Goal: Task Accomplishment & Management: Use online tool/utility

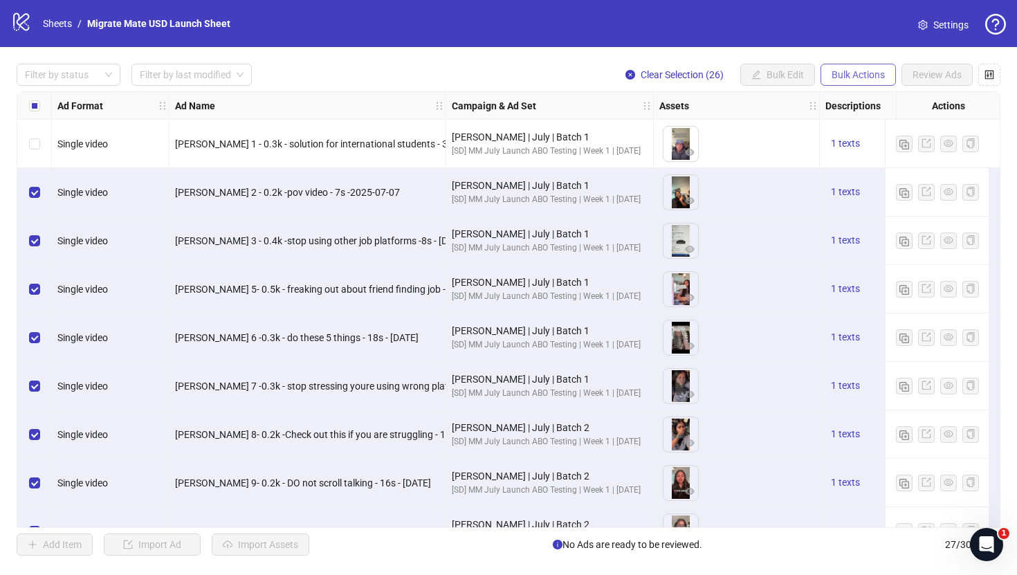
click at [879, 81] on button "Bulk Actions" at bounding box center [857, 75] width 75 height 22
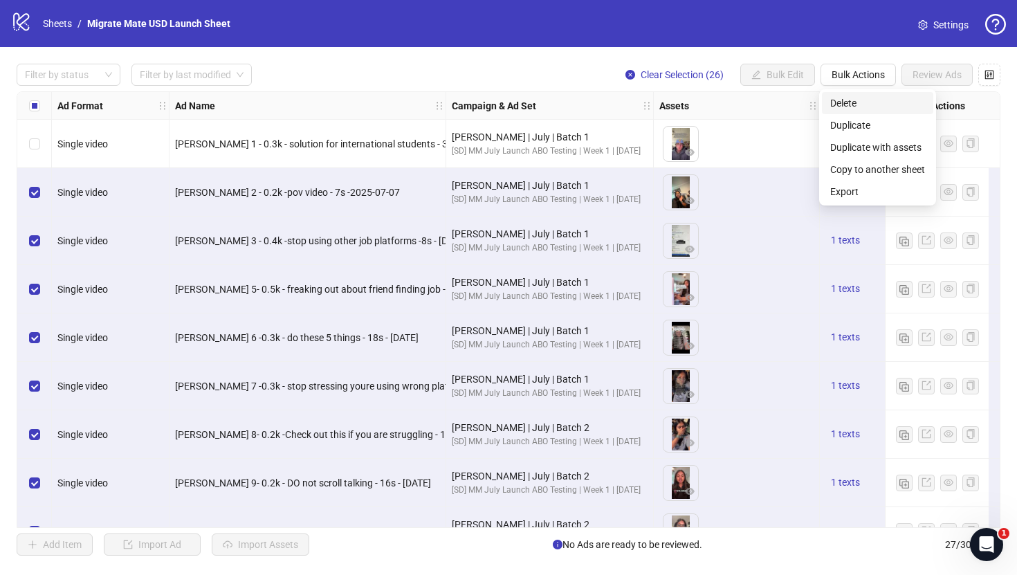
click at [879, 100] on span "Delete" at bounding box center [877, 102] width 95 height 15
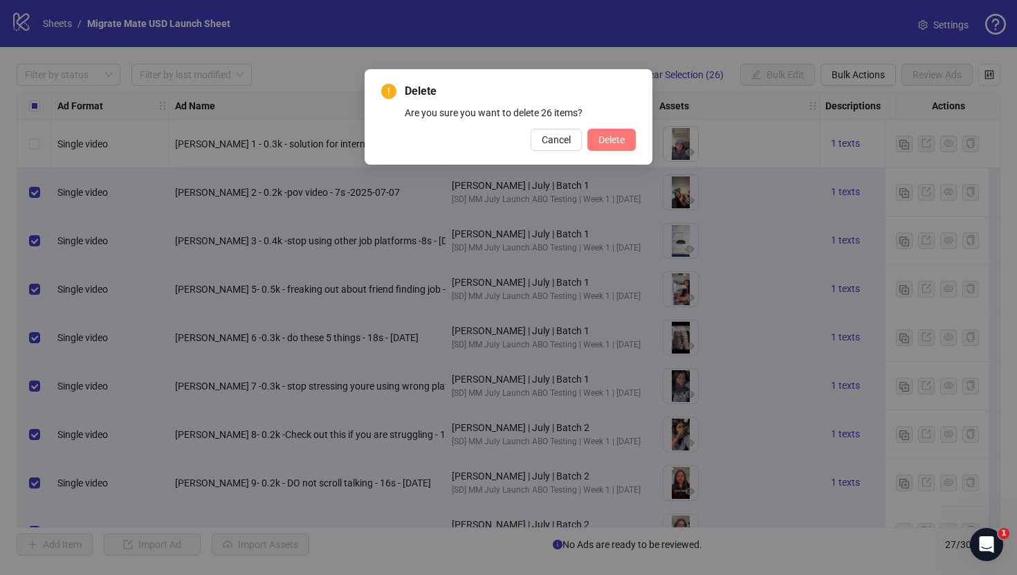
click at [621, 139] on span "Delete" at bounding box center [611, 139] width 26 height 11
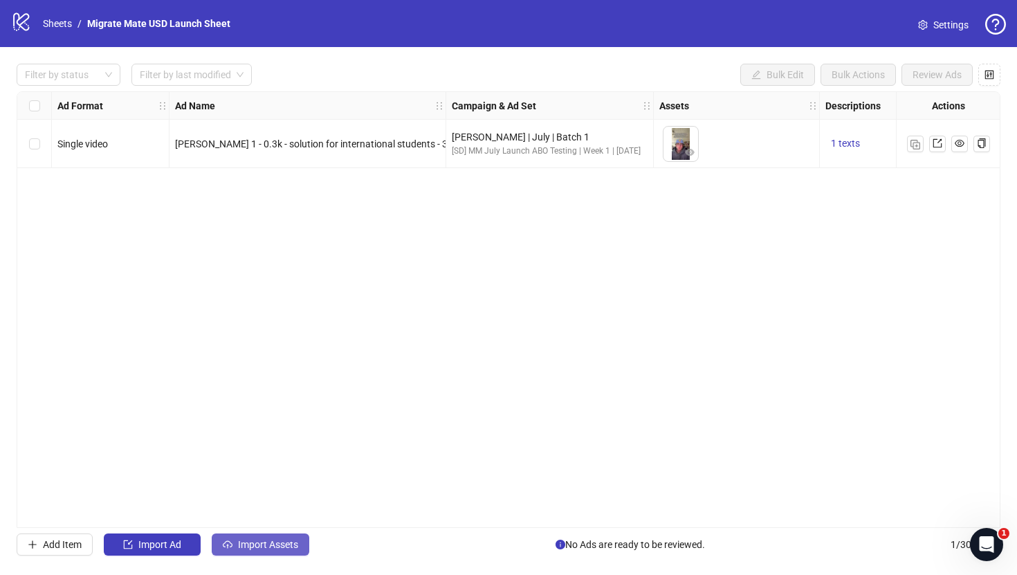
click at [286, 550] on button "Import Assets" at bounding box center [261, 544] width 98 height 22
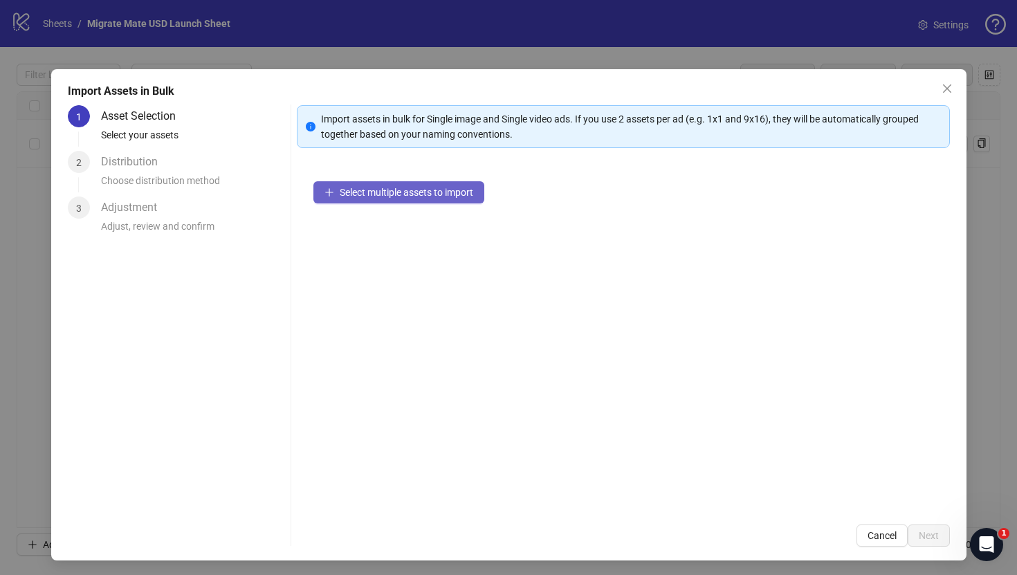
click at [429, 195] on span "Select multiple assets to import" at bounding box center [407, 192] width 134 height 11
click at [412, 187] on span "Select multiple assets to import" at bounding box center [407, 192] width 134 height 11
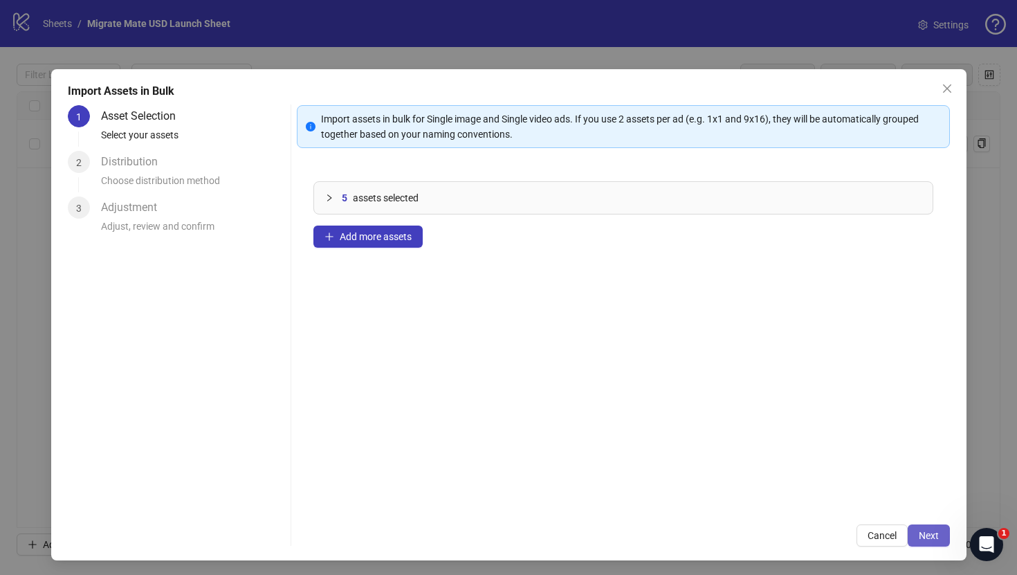
click at [933, 540] on span "Next" at bounding box center [929, 535] width 20 height 11
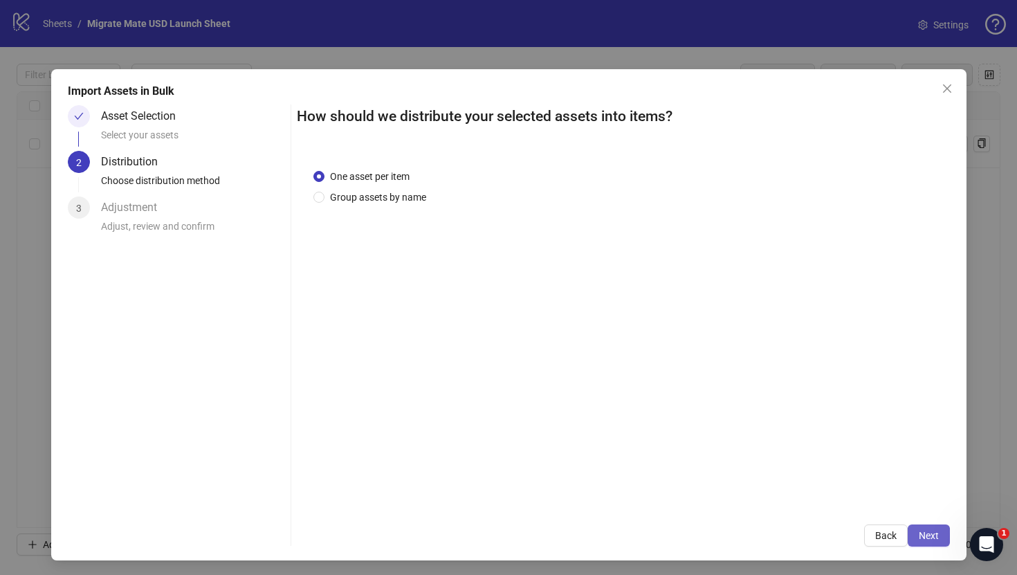
click at [916, 537] on button "Next" at bounding box center [929, 535] width 42 height 22
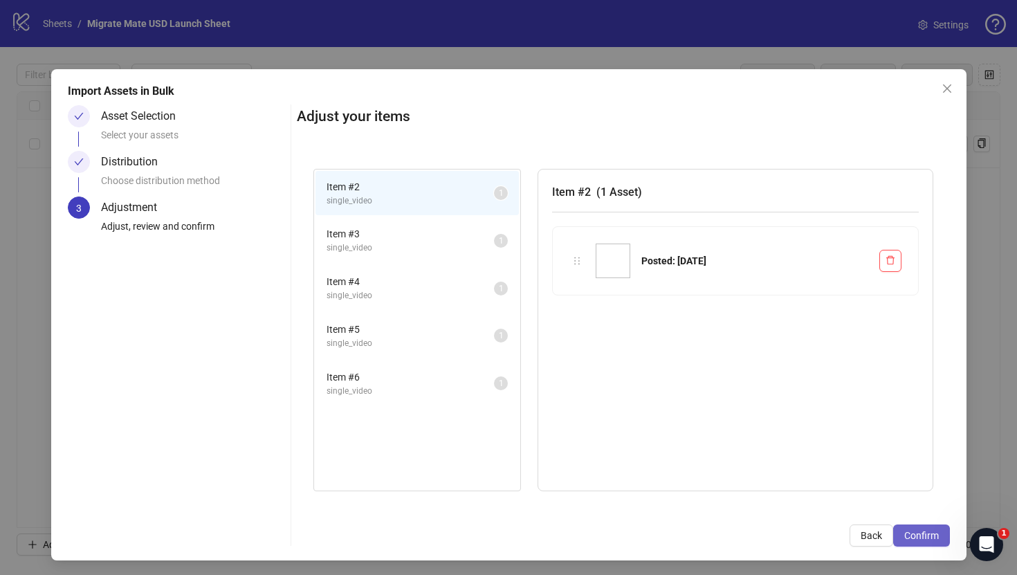
click at [903, 528] on button "Confirm" at bounding box center [921, 535] width 57 height 22
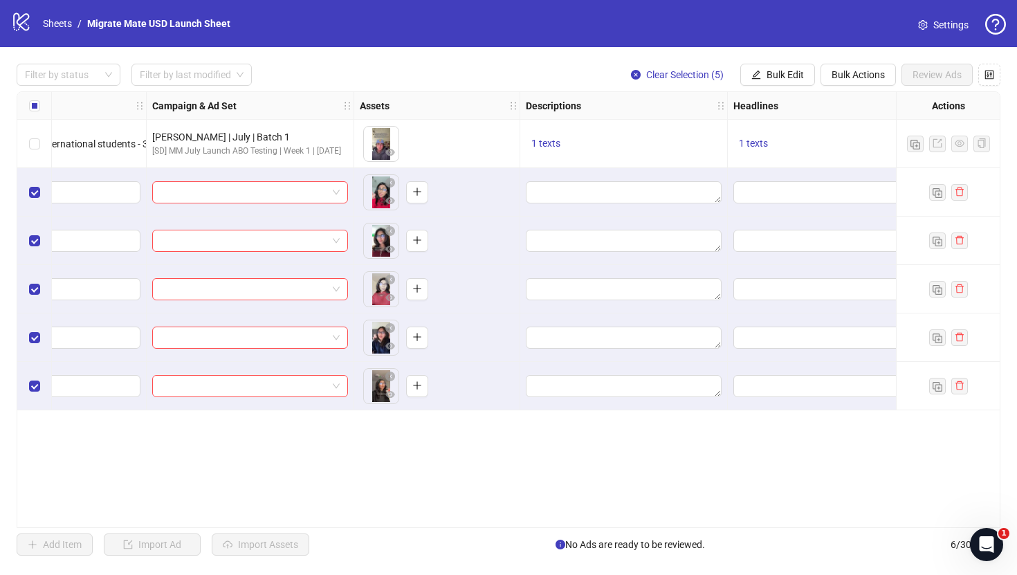
scroll to position [0, 394]
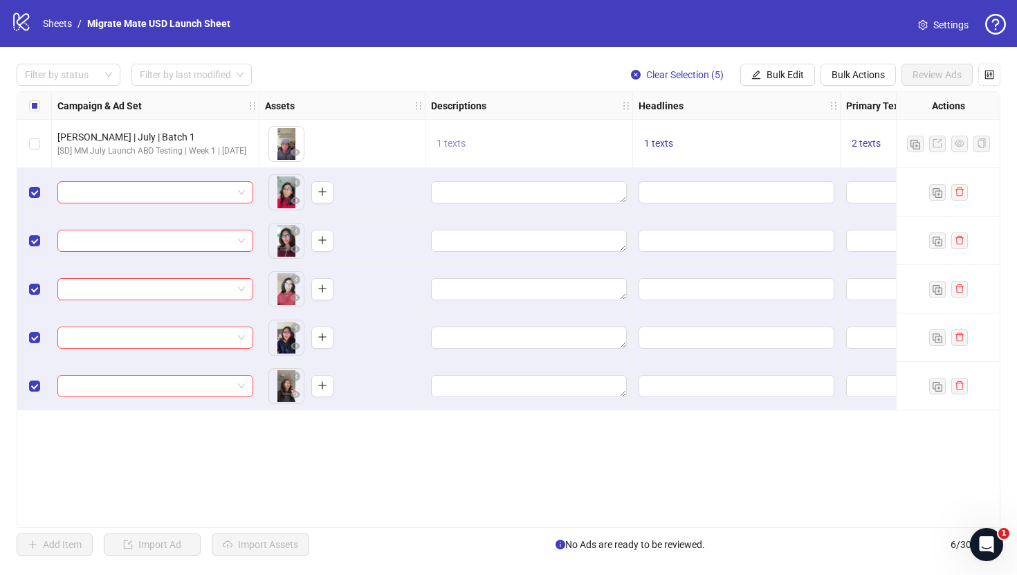
click at [451, 147] on span "1 texts" at bounding box center [451, 143] width 29 height 11
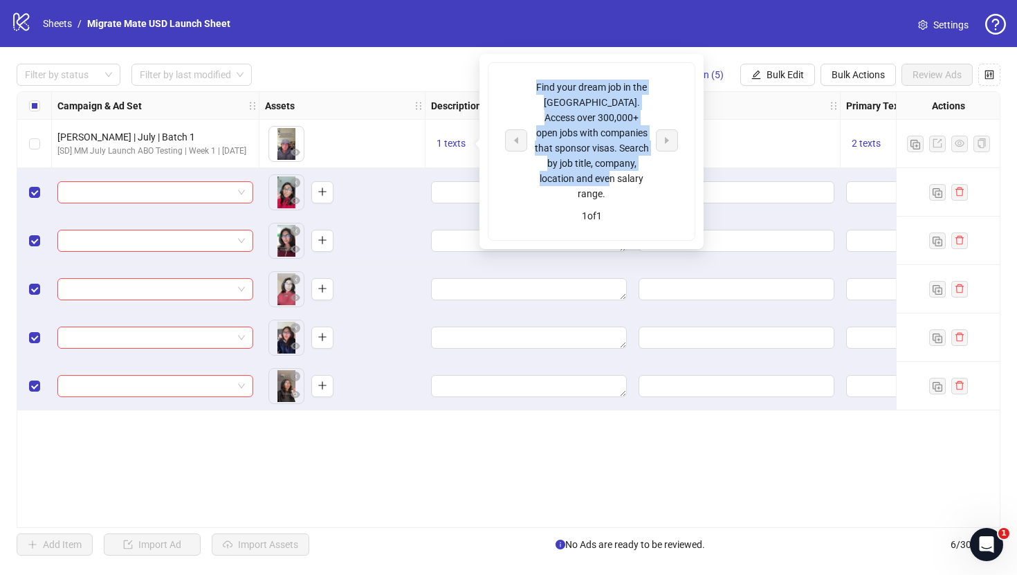
drag, startPoint x: 621, startPoint y: 176, endPoint x: 529, endPoint y: 91, distance: 124.9
click at [529, 91] on div "Find your dream job in the [GEOGRAPHIC_DATA]. Access over 300,000+ open jobs wi…" at bounding box center [591, 141] width 173 height 122
copy div "Find your dream job in the [GEOGRAPHIC_DATA]. Access over 300,000+ open jobs wi…"
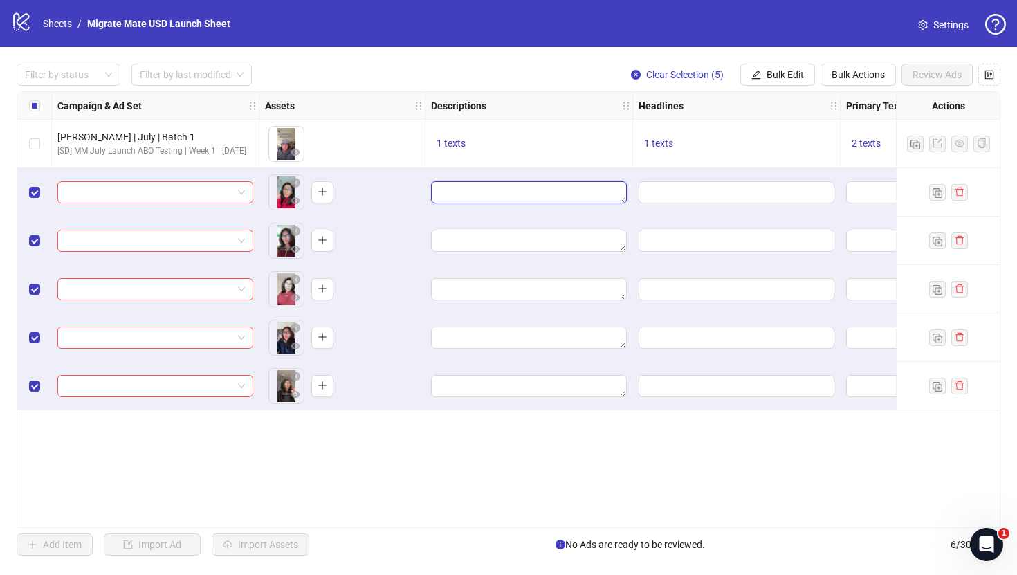
click at [452, 189] on textarea "Edit values" at bounding box center [529, 192] width 196 height 22
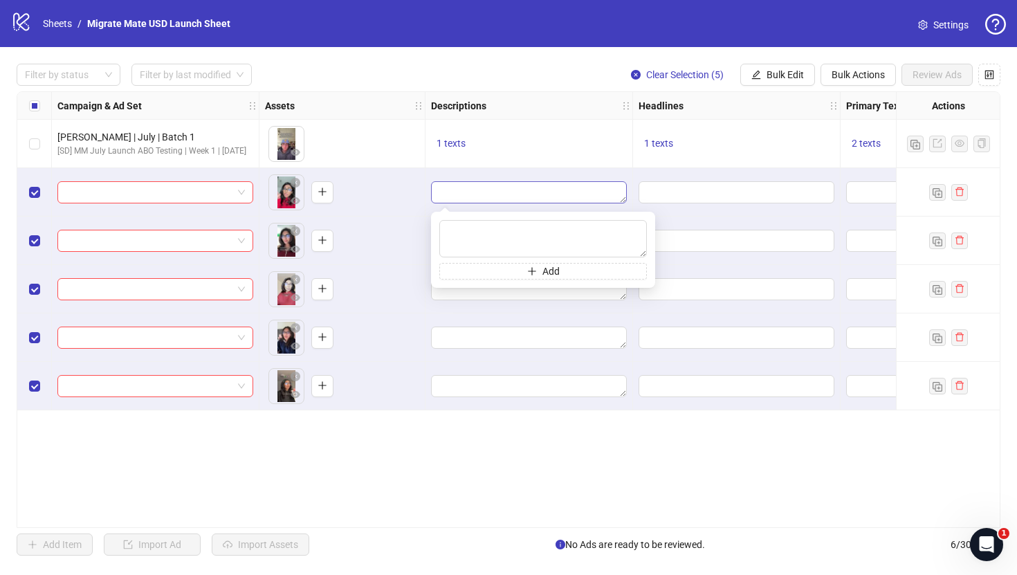
type textarea "**********"
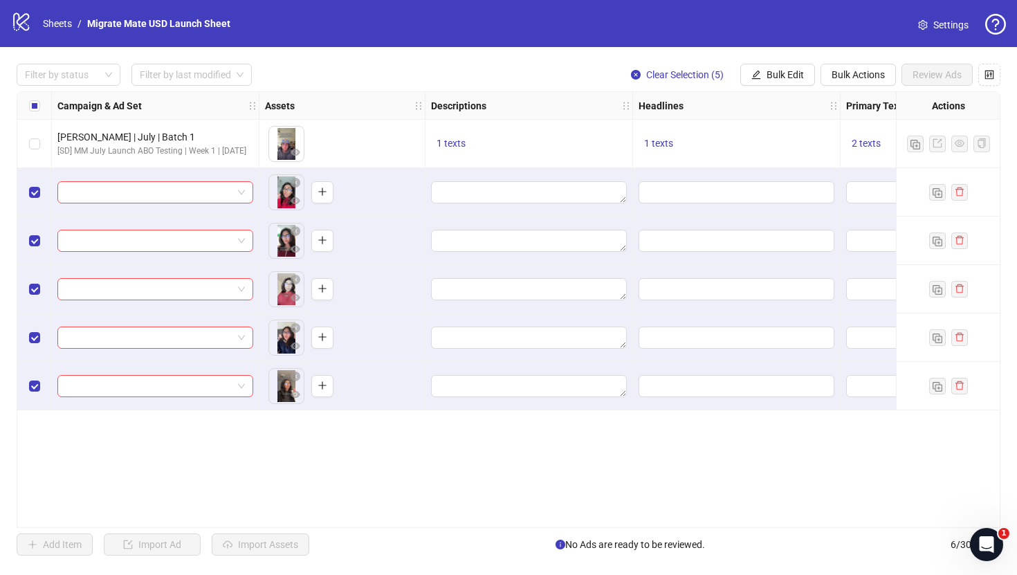
click at [577, 48] on div "**********" at bounding box center [508, 309] width 1017 height 525
click at [776, 72] on span "Bulk Edit" at bounding box center [784, 74] width 37 height 11
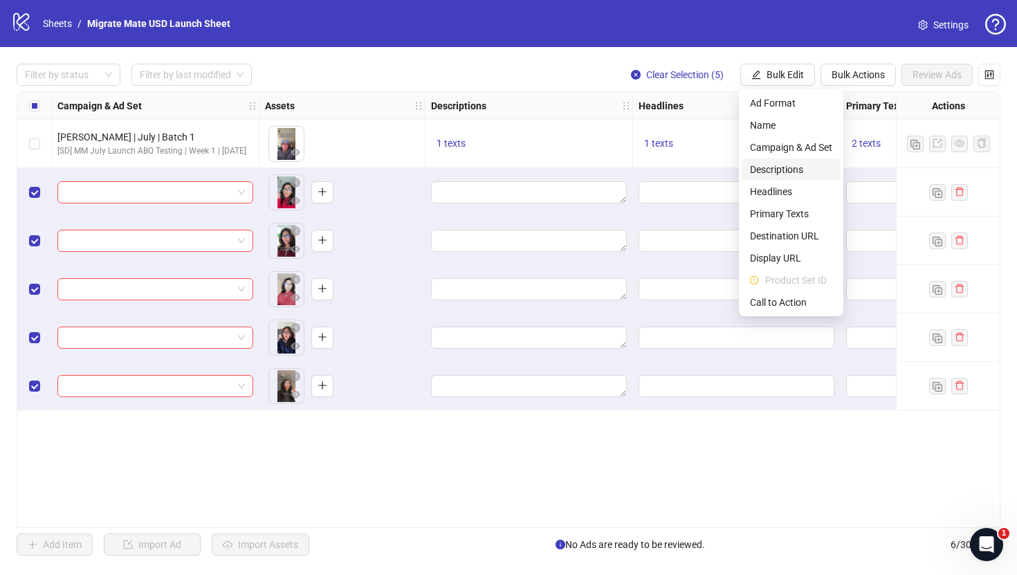
click at [776, 169] on span "Descriptions" at bounding box center [791, 169] width 82 height 15
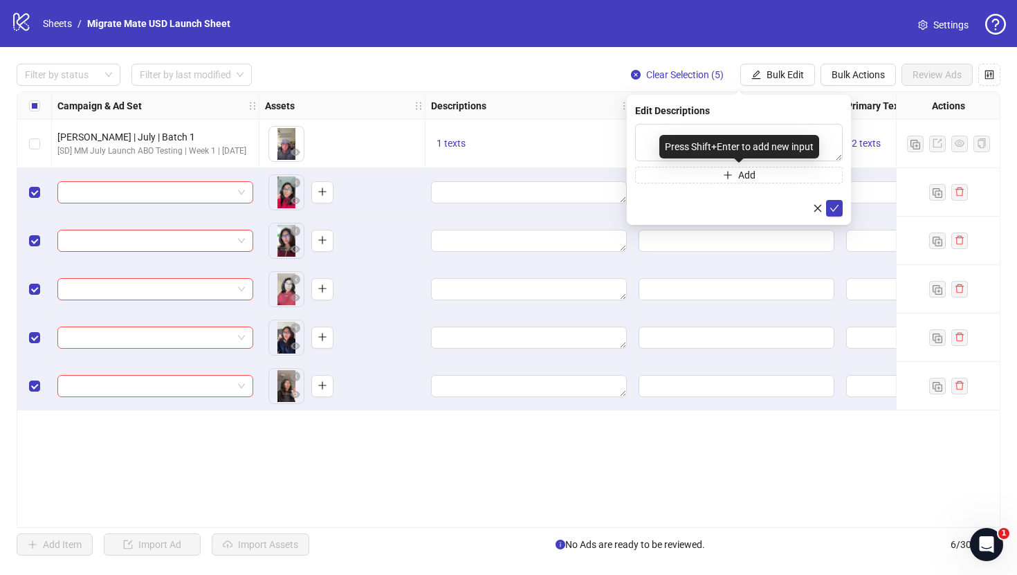
click at [683, 140] on div "Press Shift+Enter to add new input" at bounding box center [739, 147] width 160 height 24
click at [655, 133] on textarea at bounding box center [739, 142] width 208 height 37
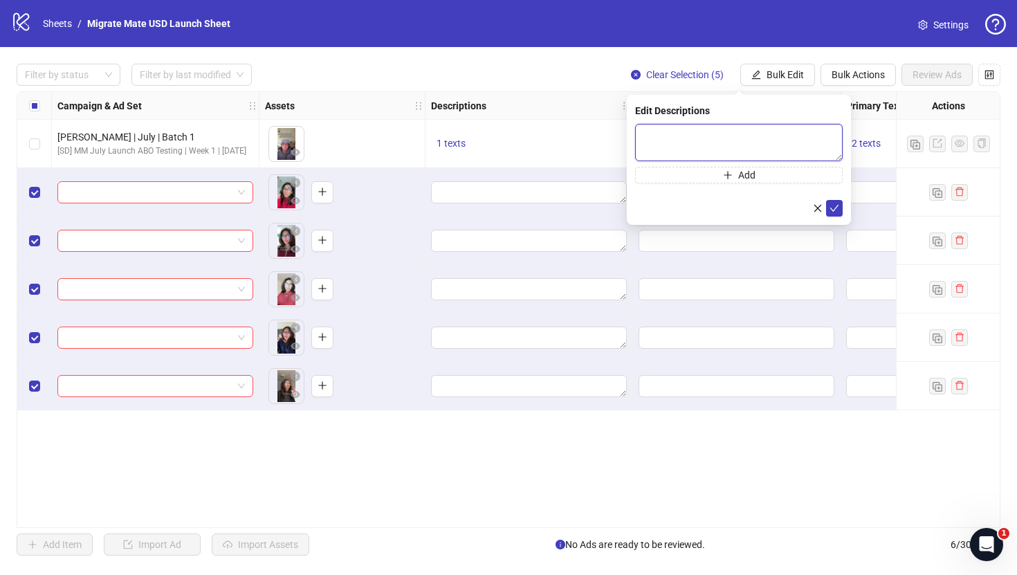
paste textarea "**********"
type textarea "**********"
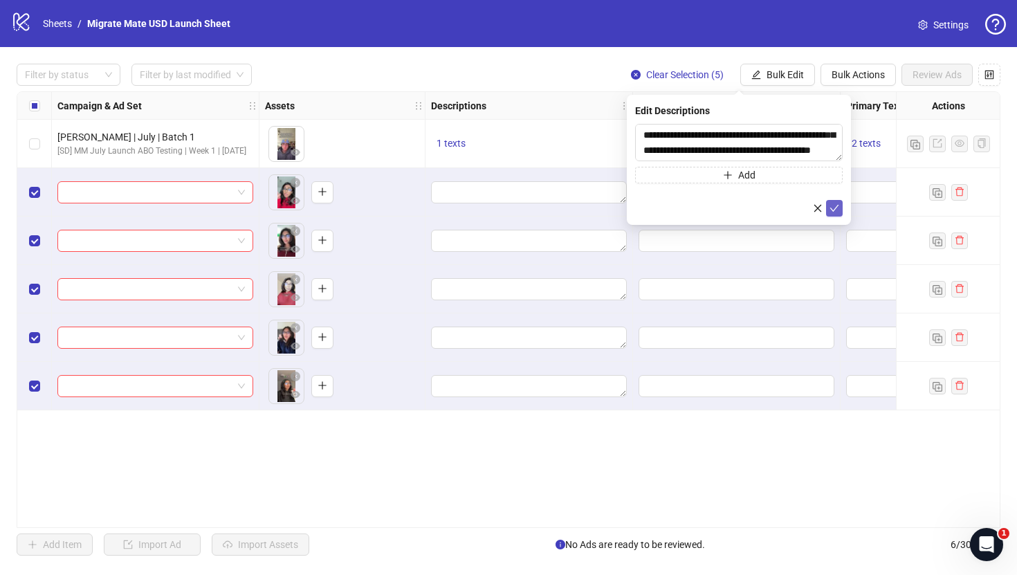
click at [833, 205] on icon "check" at bounding box center [834, 208] width 10 height 10
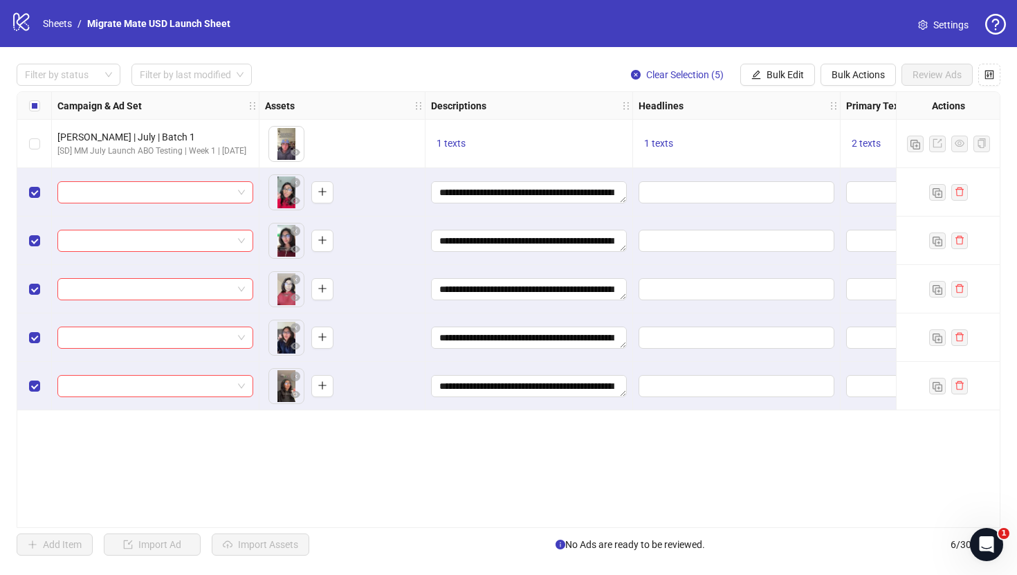
click at [418, 481] on div "**********" at bounding box center [509, 309] width 984 height 437
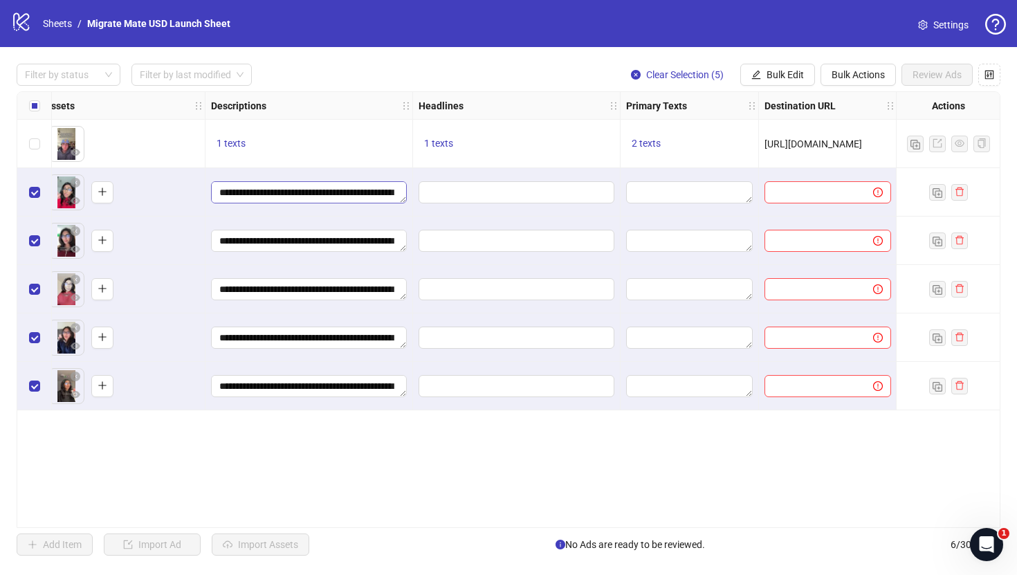
scroll to position [0, 624]
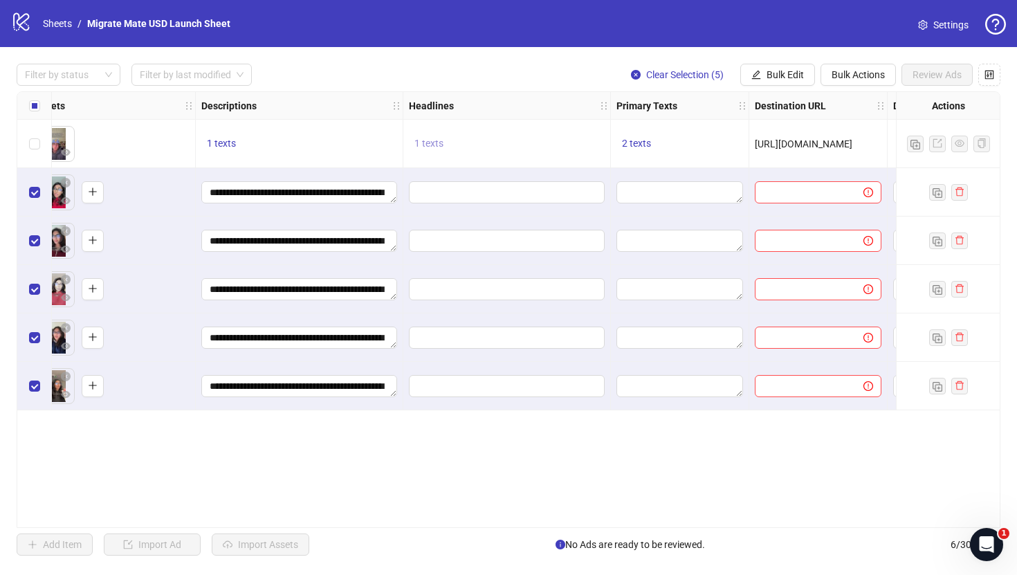
click at [434, 142] on span "1 texts" at bounding box center [428, 143] width 29 height 11
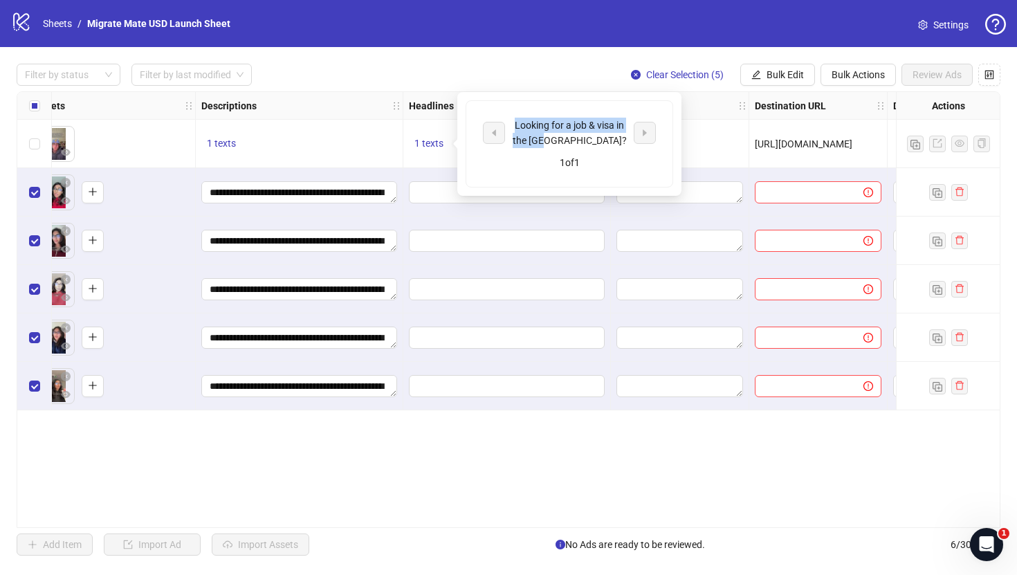
click at [499, 132] on div "Looking for a job & visa in the [GEOGRAPHIC_DATA]?" at bounding box center [569, 133] width 173 height 30
copy div "Looking for a job & visa in the [GEOGRAPHIC_DATA]?"
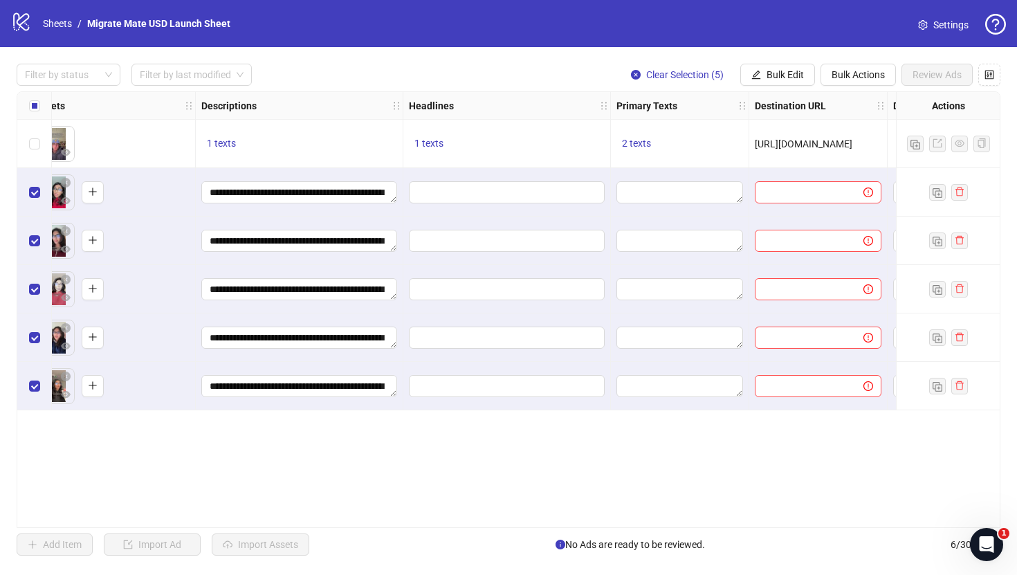
click at [457, 219] on div at bounding box center [507, 241] width 208 height 48
click at [544, 191] on input "Edit values" at bounding box center [505, 192] width 176 height 15
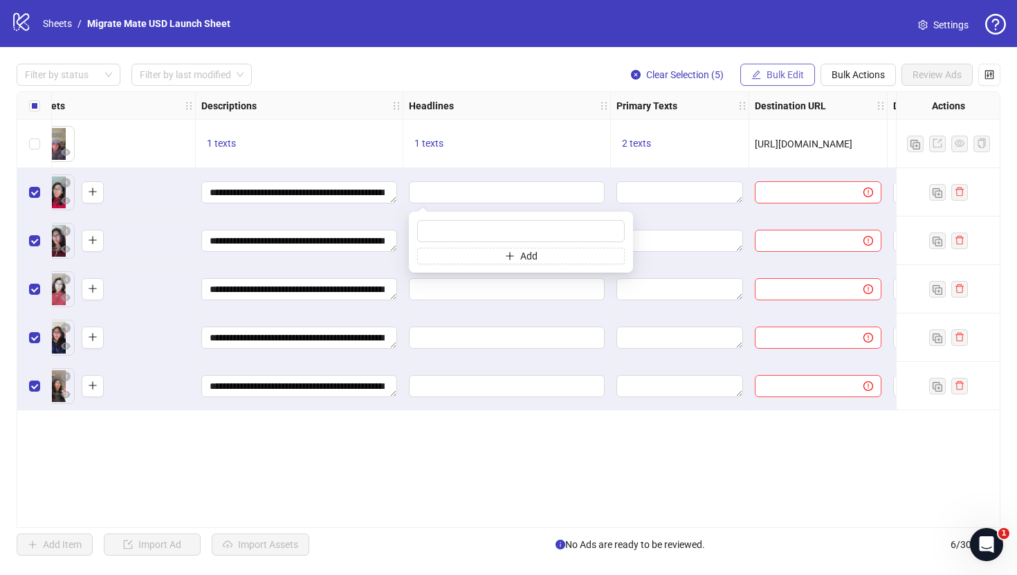
click at [782, 67] on button "Bulk Edit" at bounding box center [777, 75] width 75 height 22
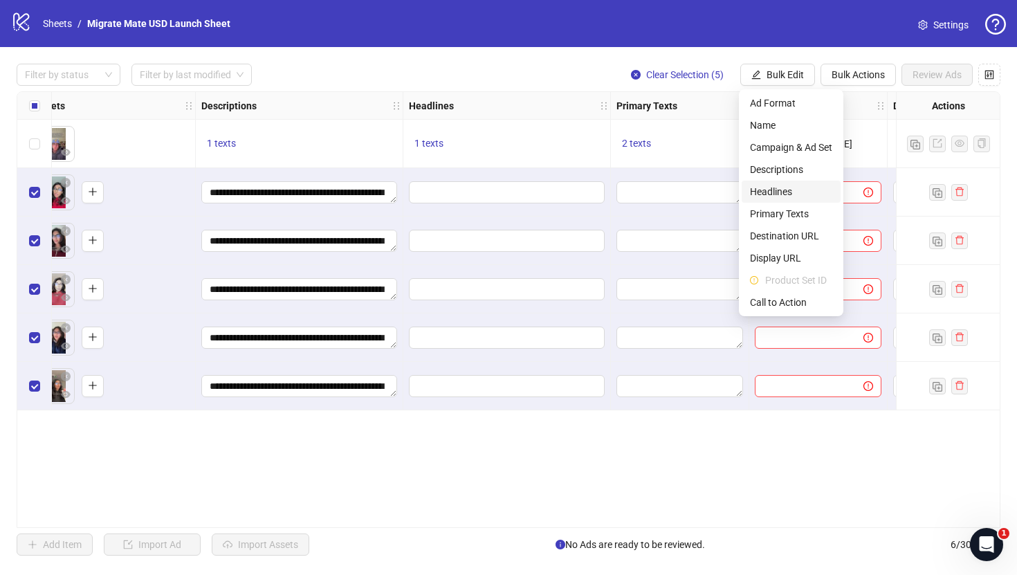
click at [780, 190] on span "Headlines" at bounding box center [791, 191] width 82 height 15
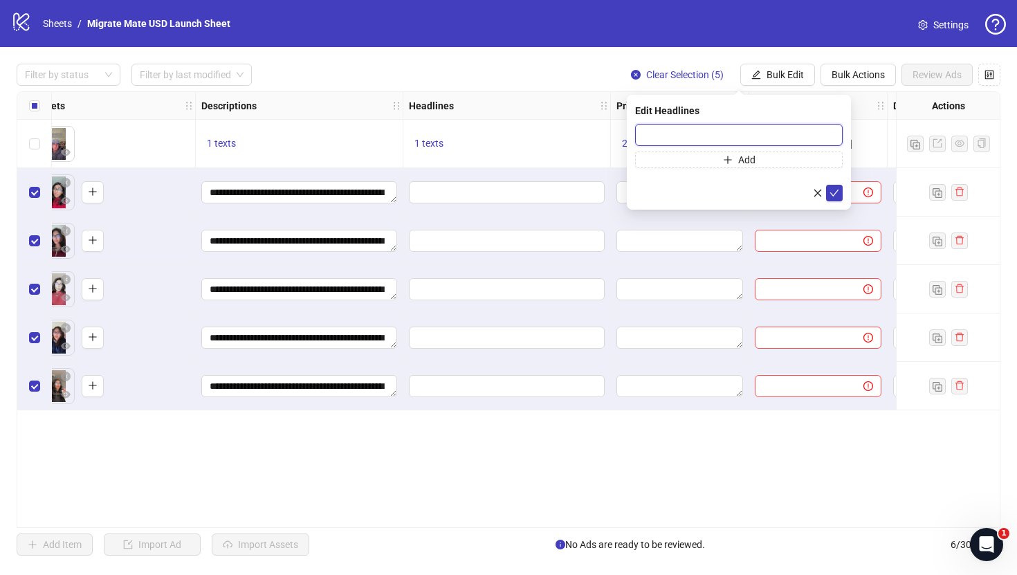
click at [770, 136] on input "text" at bounding box center [739, 135] width 208 height 22
paste input "**********"
type input "**********"
click at [834, 193] on icon "check" at bounding box center [834, 193] width 9 height 7
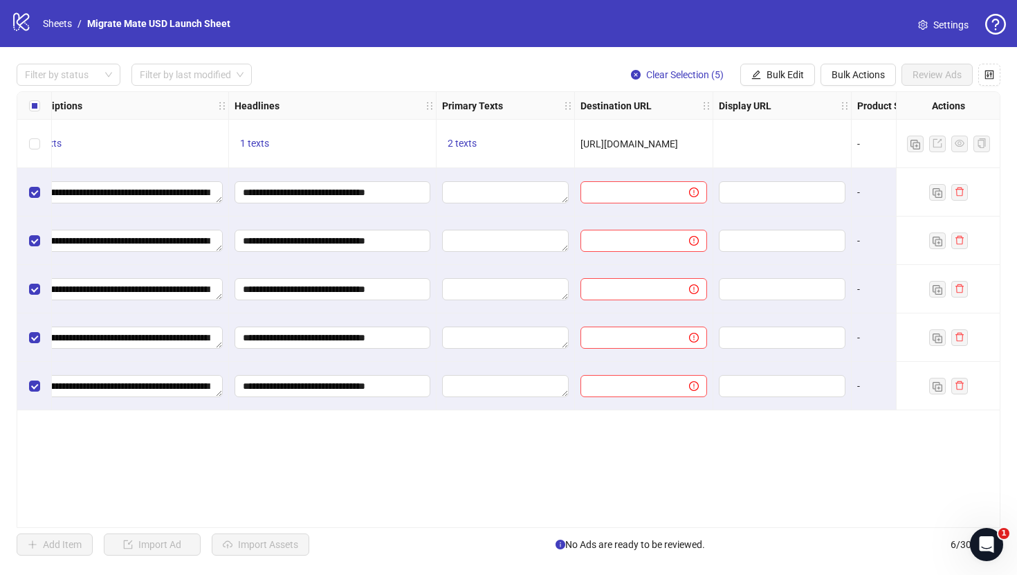
scroll to position [0, 823]
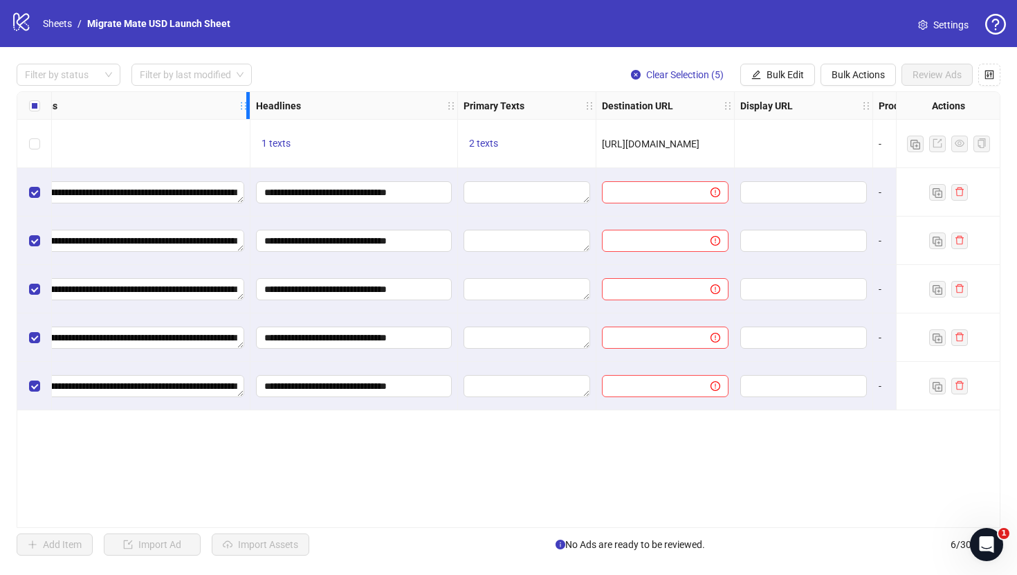
drag, startPoint x: 194, startPoint y: 106, endPoint x: 238, endPoint y: 120, distance: 46.6
click at [238, 120] on div "**********" at bounding box center [223, 251] width 2059 height 318
click at [473, 146] on span "2 texts" at bounding box center [481, 143] width 29 height 11
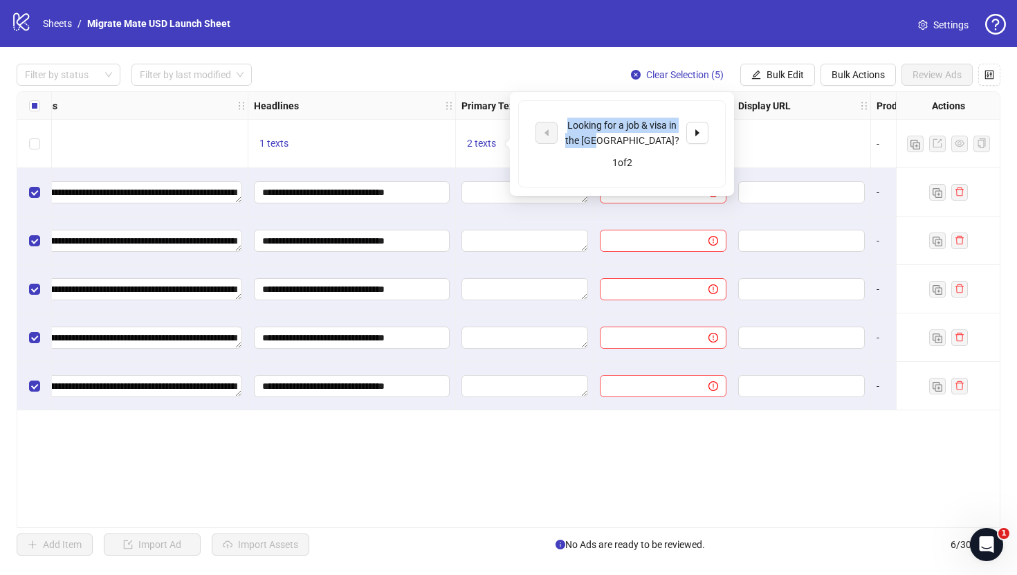
drag, startPoint x: 645, startPoint y: 142, endPoint x: 558, endPoint y: 127, distance: 89.2
click at [558, 127] on div "Looking for a job & visa in the [GEOGRAPHIC_DATA]?" at bounding box center [621, 133] width 173 height 30
copy div "Looking for a job & visa in the [GEOGRAPHIC_DATA]?"
click at [763, 78] on button "Bulk Edit" at bounding box center [777, 75] width 75 height 22
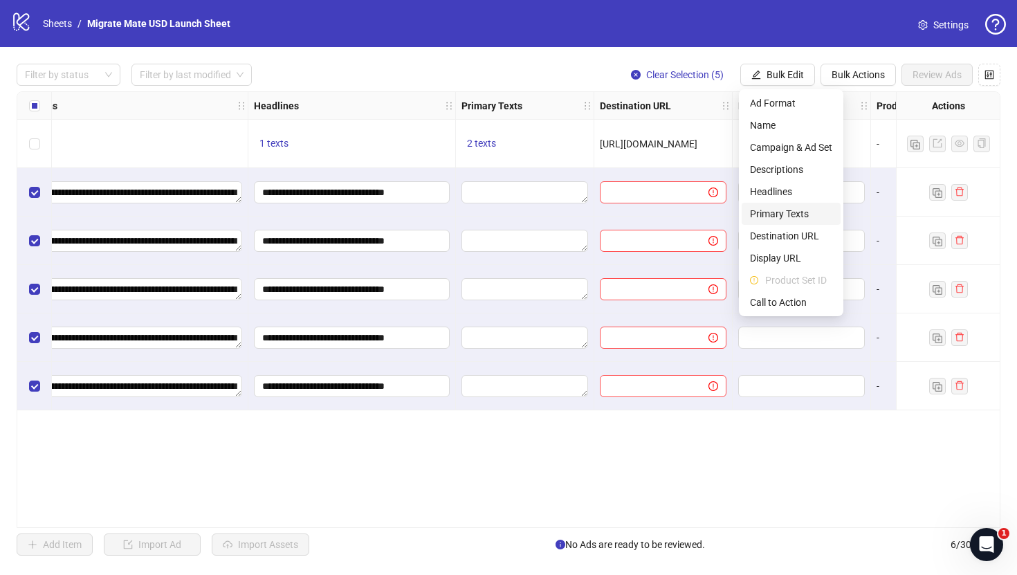
click at [782, 208] on span "Primary Texts" at bounding box center [791, 213] width 82 height 15
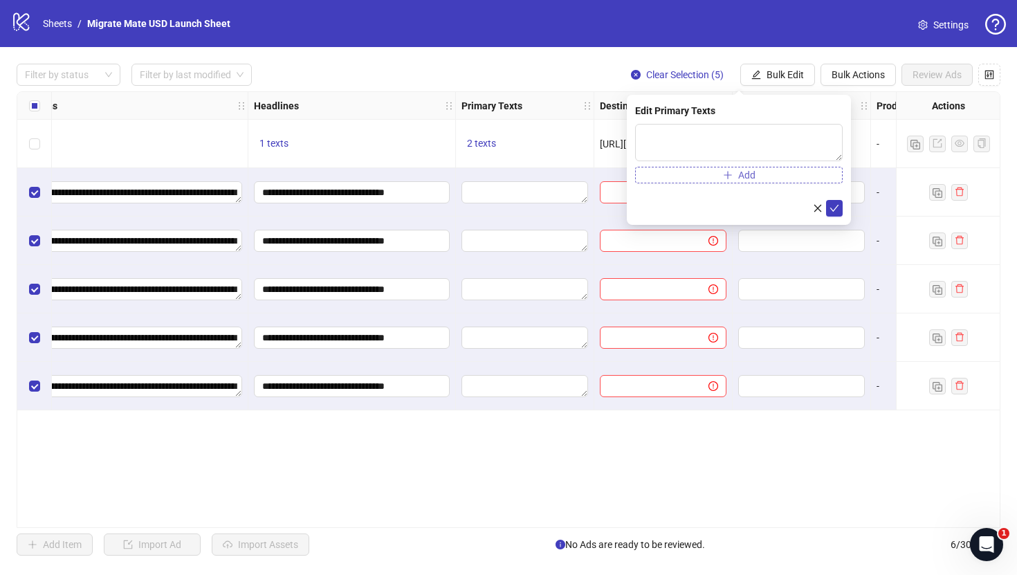
click at [739, 168] on button "Add" at bounding box center [739, 175] width 208 height 17
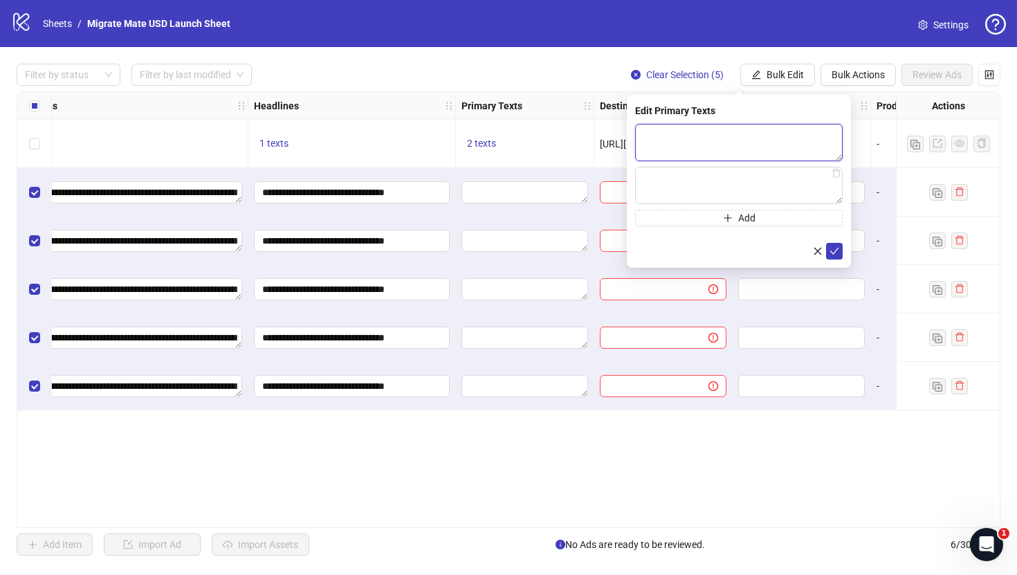
click at [755, 145] on textarea at bounding box center [739, 142] width 208 height 37
paste textarea "**********"
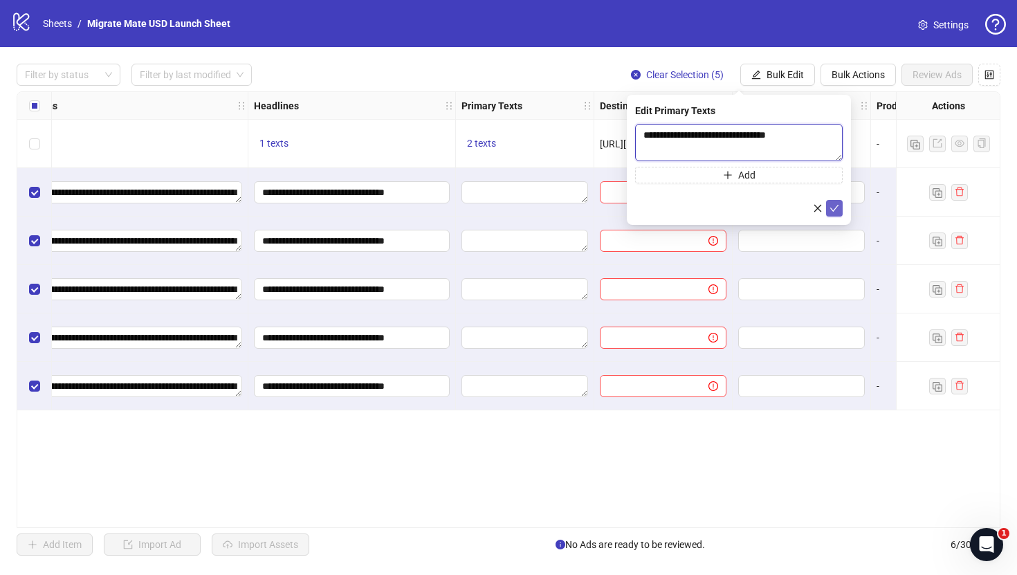
type textarea "**********"
click at [835, 207] on icon "check" at bounding box center [834, 208] width 9 height 7
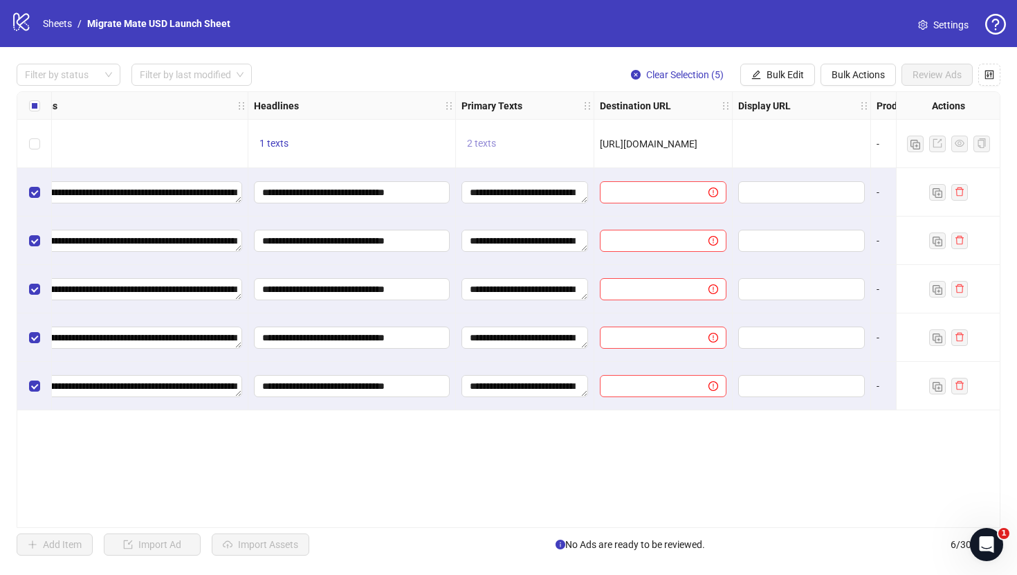
click at [479, 141] on span "2 texts" at bounding box center [481, 143] width 29 height 11
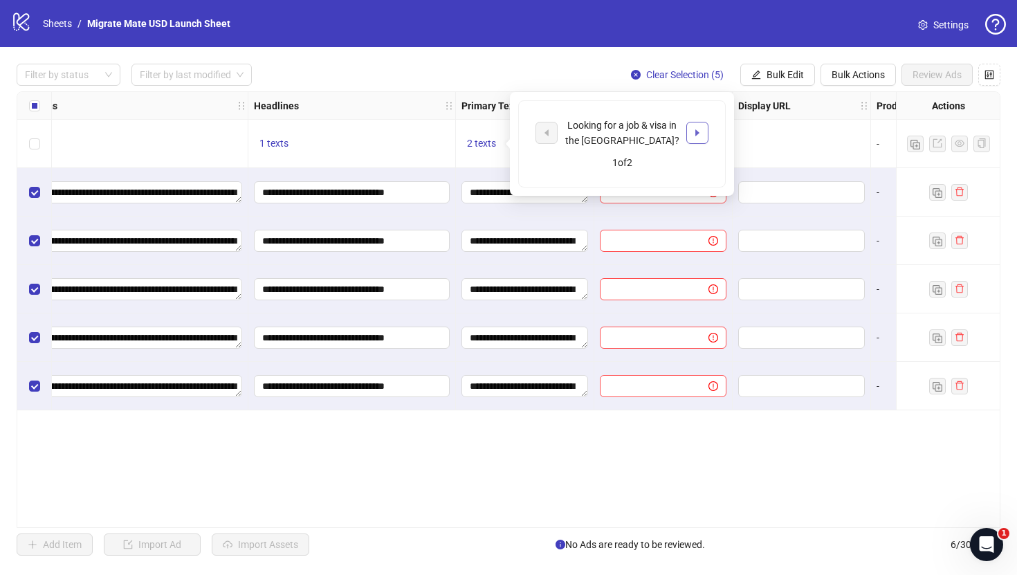
click at [688, 134] on button "button" at bounding box center [697, 133] width 22 height 22
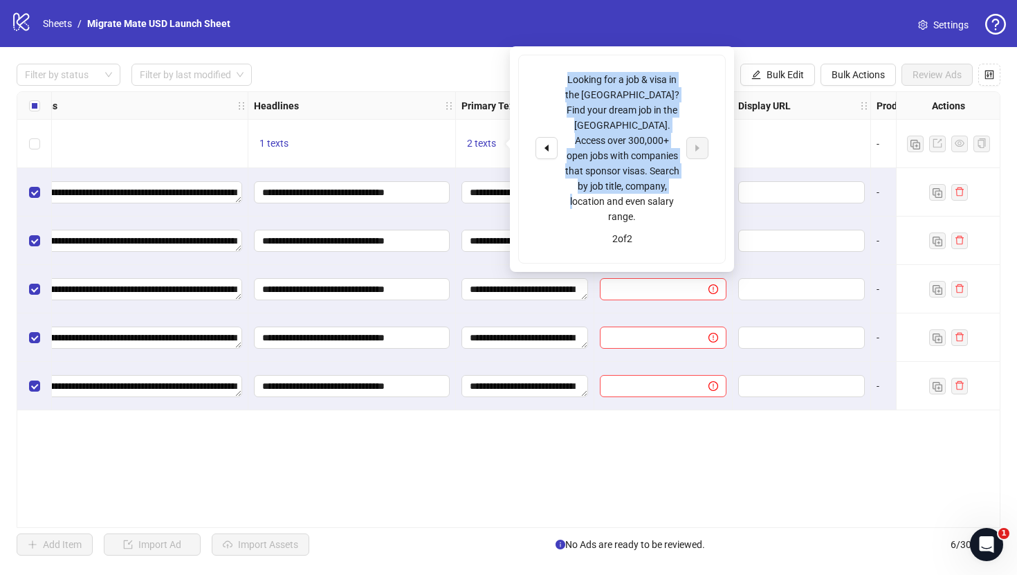
drag, startPoint x: 670, startPoint y: 188, endPoint x: 562, endPoint y: 79, distance: 153.1
click at [562, 79] on div "Looking for a job & visa in the [GEOGRAPHIC_DATA]? Find your dream job in the […" at bounding box center [621, 148] width 173 height 152
copy div "Looking for a job & visa in the [GEOGRAPHIC_DATA]? Find your dream job in the […"
click at [766, 75] on span "Bulk Edit" at bounding box center [784, 74] width 37 height 11
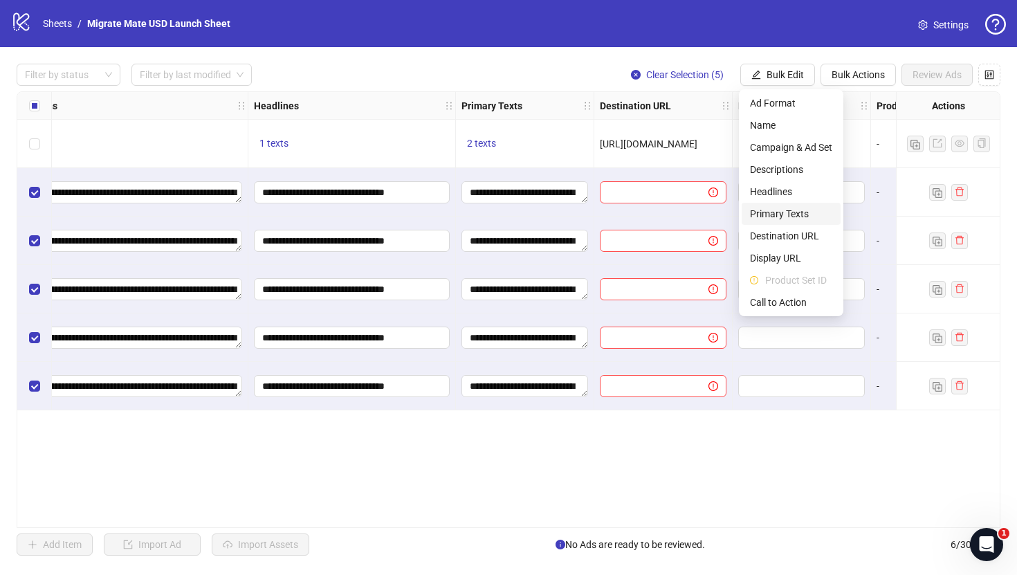
click at [803, 214] on span "Primary Texts" at bounding box center [791, 213] width 82 height 15
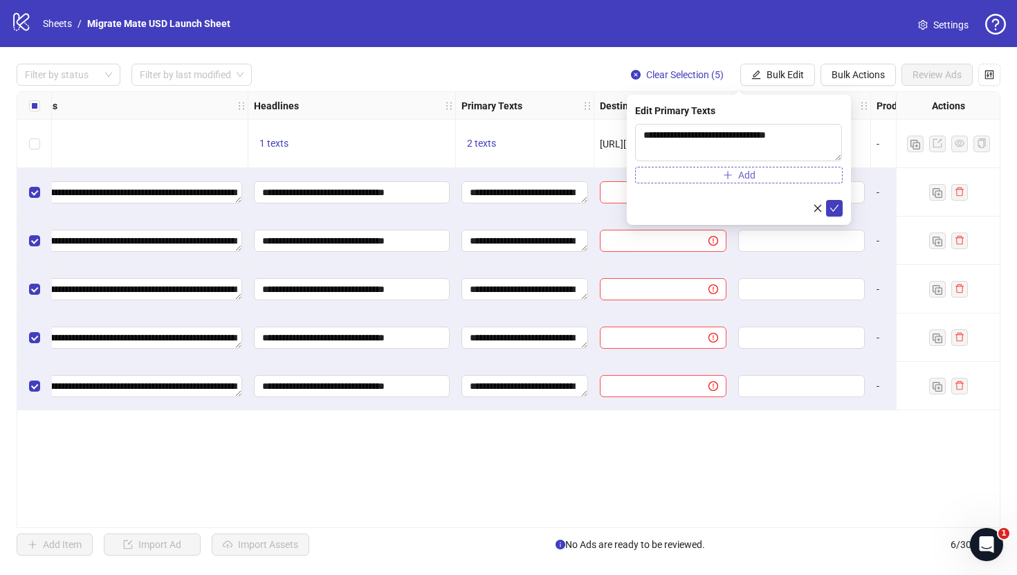
click at [732, 175] on icon "plus" at bounding box center [728, 175] width 10 height 10
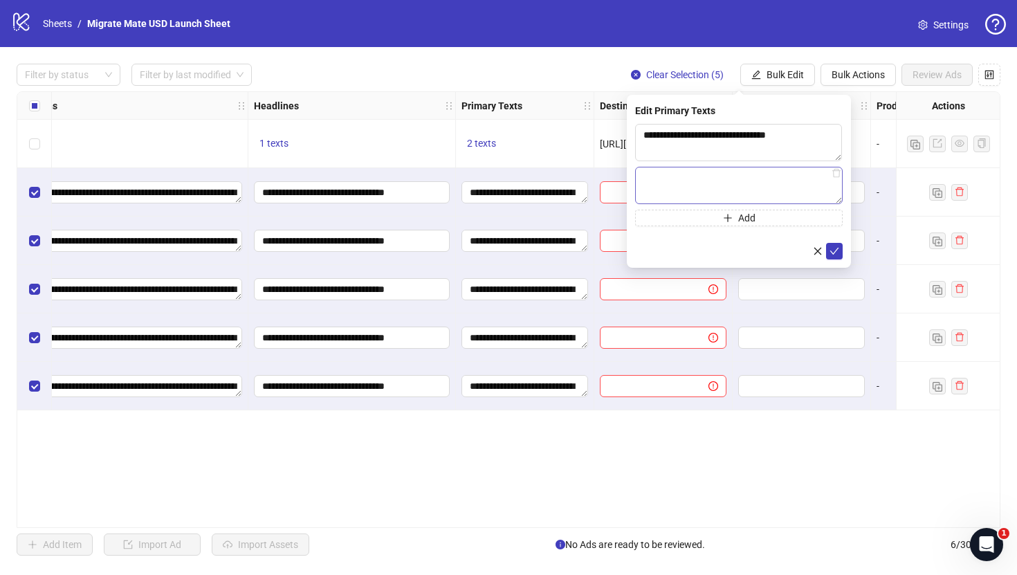
click at [731, 200] on textarea at bounding box center [739, 185] width 208 height 37
type textarea "**********"
click at [836, 251] on icon "check" at bounding box center [834, 251] width 10 height 10
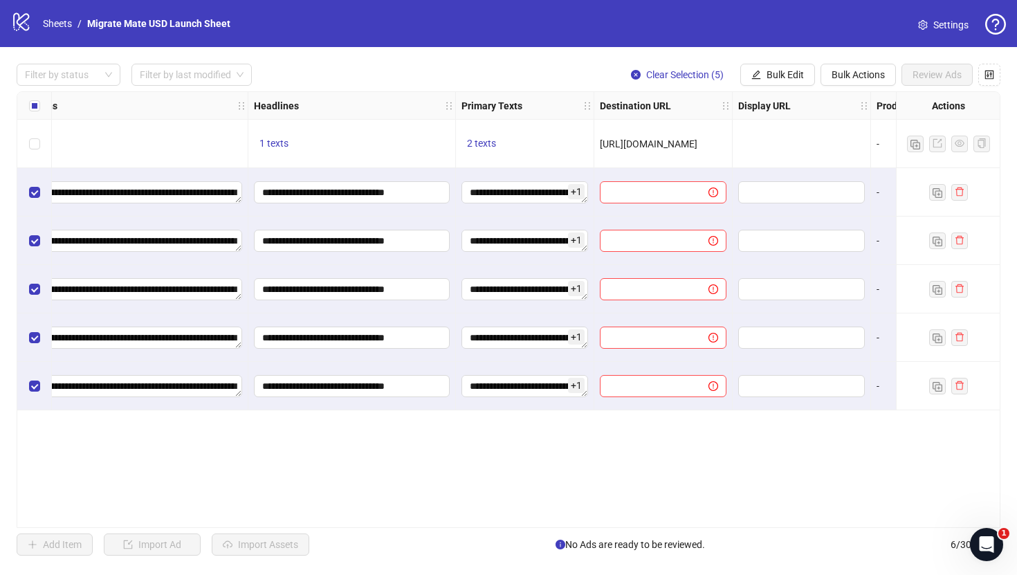
click at [551, 63] on div "**********" at bounding box center [508, 309] width 1017 height 525
drag, startPoint x: 724, startPoint y: 147, endPoint x: 598, endPoint y: 146, distance: 126.6
click at [598, 146] on div "[URL][DOMAIN_NAME]" at bounding box center [663, 144] width 138 height 48
copy span "[URL][DOMAIN_NAME]"
click at [791, 78] on span "Bulk Edit" at bounding box center [784, 74] width 37 height 11
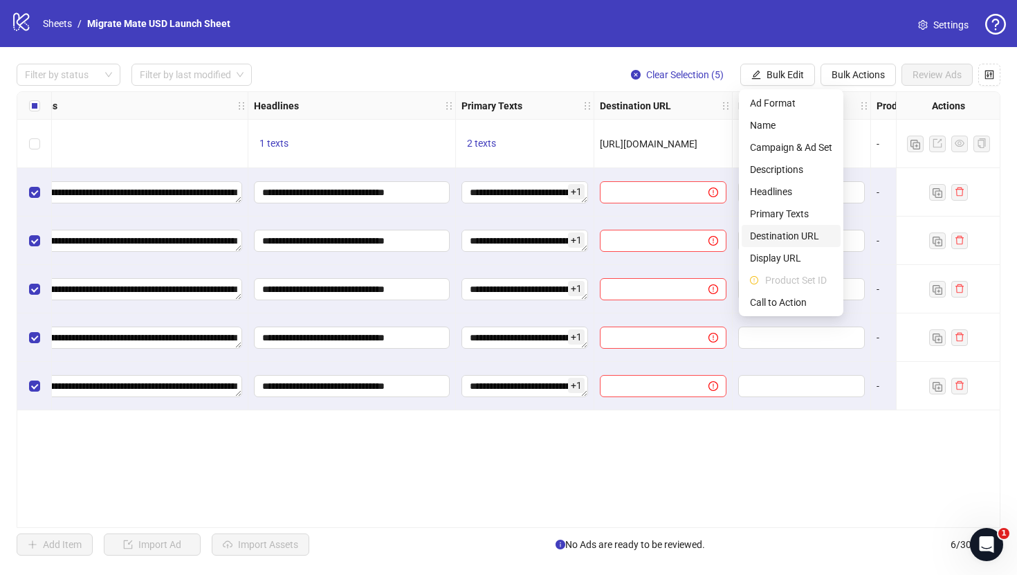
click at [788, 235] on span "Destination URL" at bounding box center [791, 235] width 82 height 15
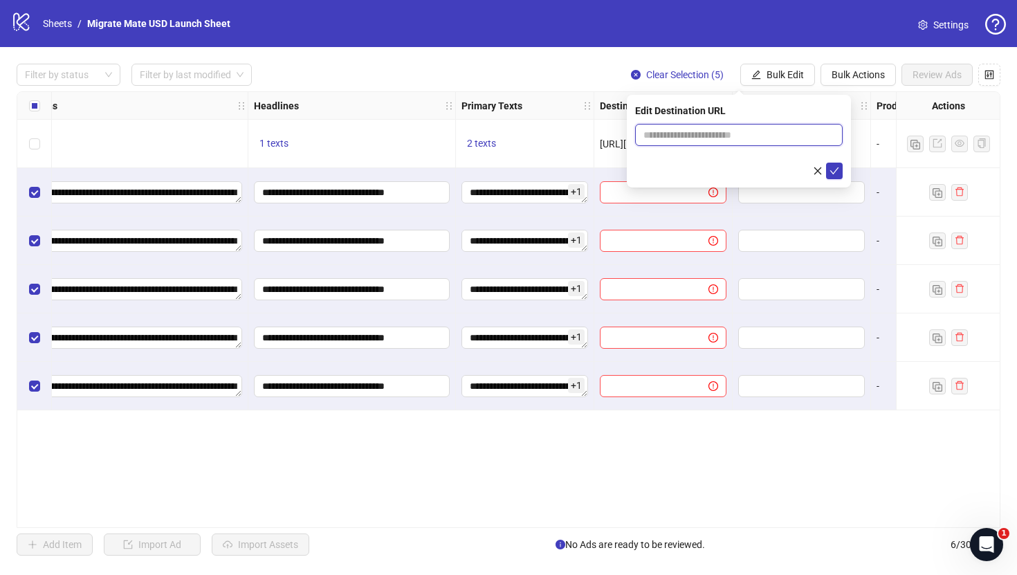
click at [723, 141] on input "text" at bounding box center [733, 134] width 180 height 15
paste input "**********"
type input "**********"
click at [833, 166] on icon "check" at bounding box center [834, 171] width 10 height 10
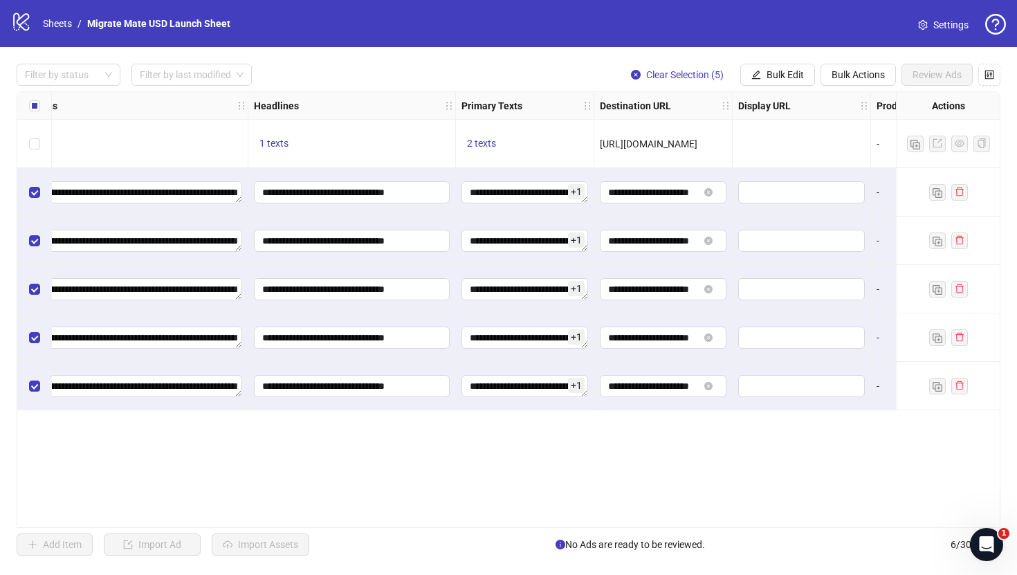
click at [675, 454] on div "**********" at bounding box center [509, 309] width 984 height 437
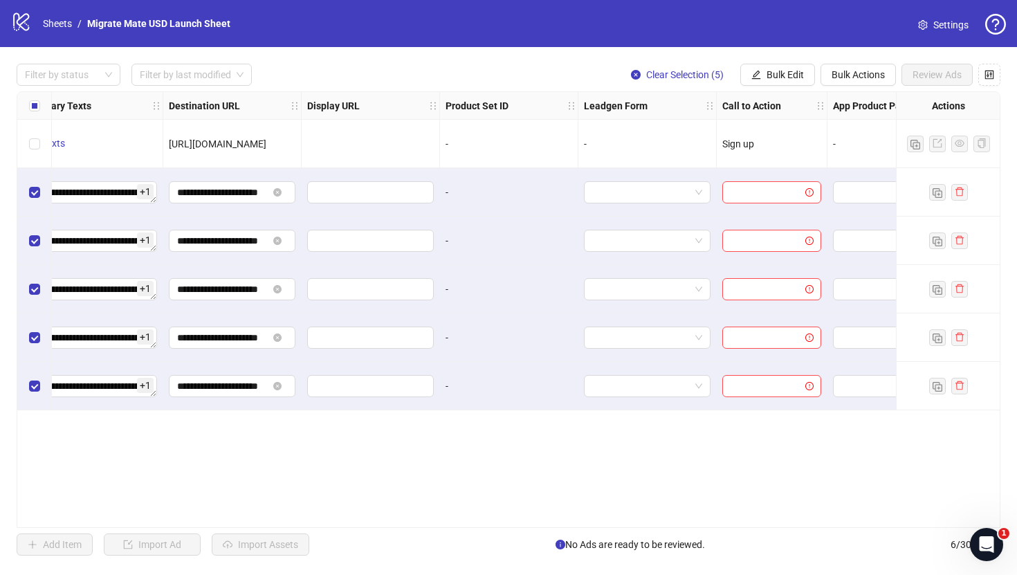
scroll to position [0, 1324]
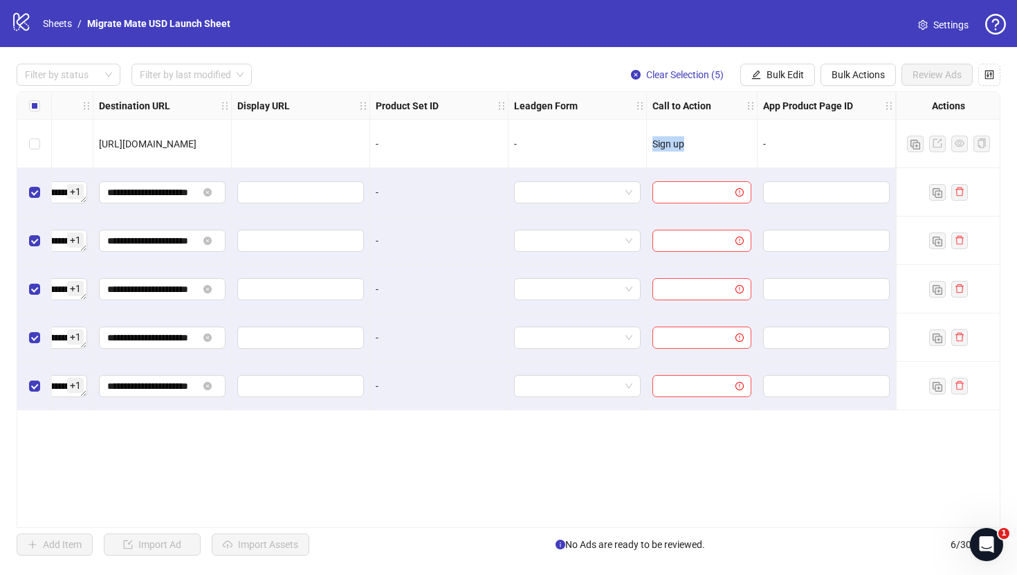
drag, startPoint x: 704, startPoint y: 143, endPoint x: 652, endPoint y: 143, distance: 51.9
click at [652, 143] on div "Sign up" at bounding box center [701, 143] width 99 height 15
copy span "Sign up"
click at [796, 71] on span "Bulk Edit" at bounding box center [784, 74] width 37 height 11
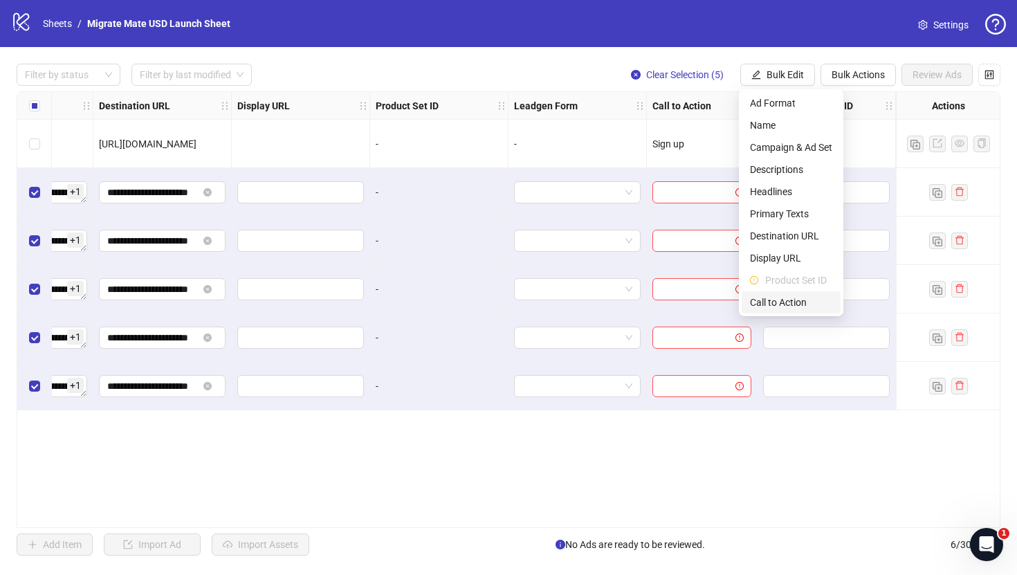
click at [789, 296] on span "Call to Action" at bounding box center [791, 302] width 82 height 15
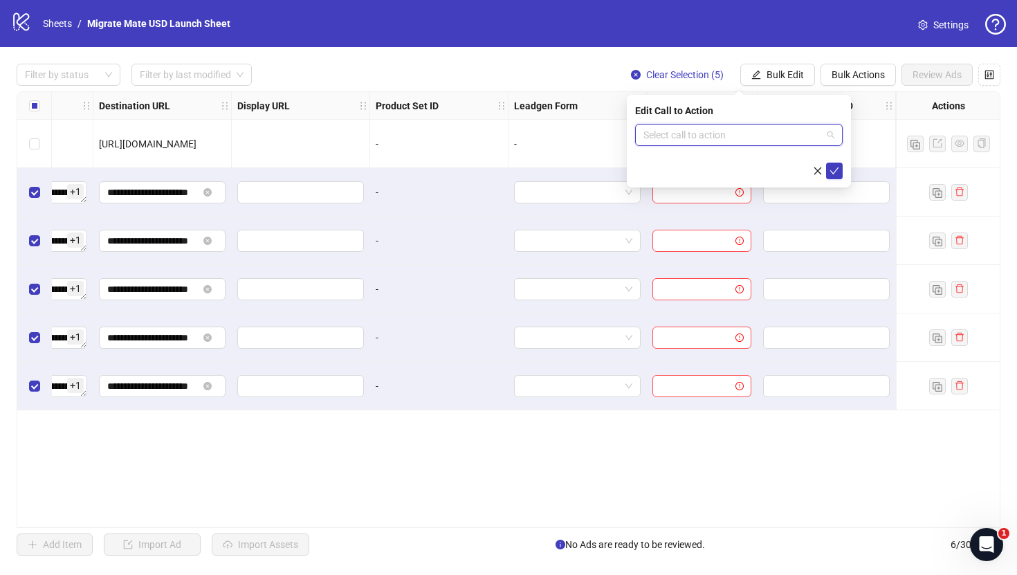
click at [753, 131] on input "search" at bounding box center [732, 135] width 178 height 21
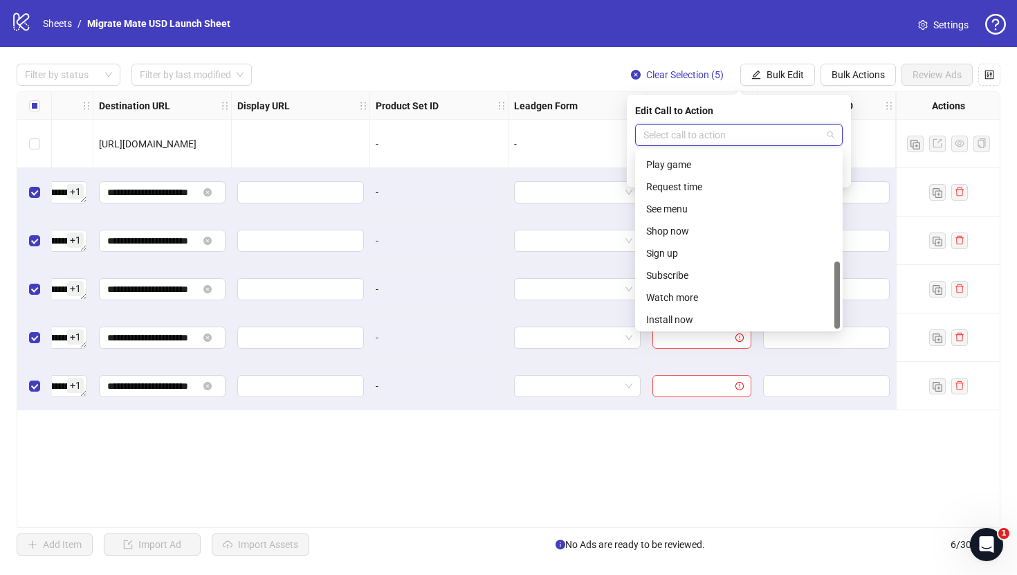
scroll to position [288, 0]
click at [710, 226] on div "Sign up" at bounding box center [738, 228] width 185 height 15
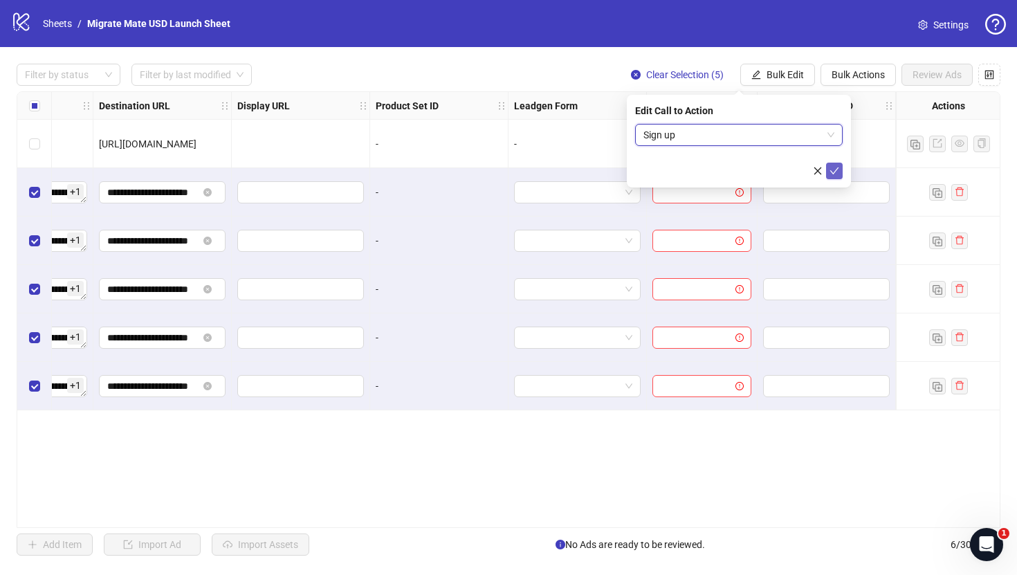
click at [833, 172] on icon "check" at bounding box center [834, 171] width 10 height 10
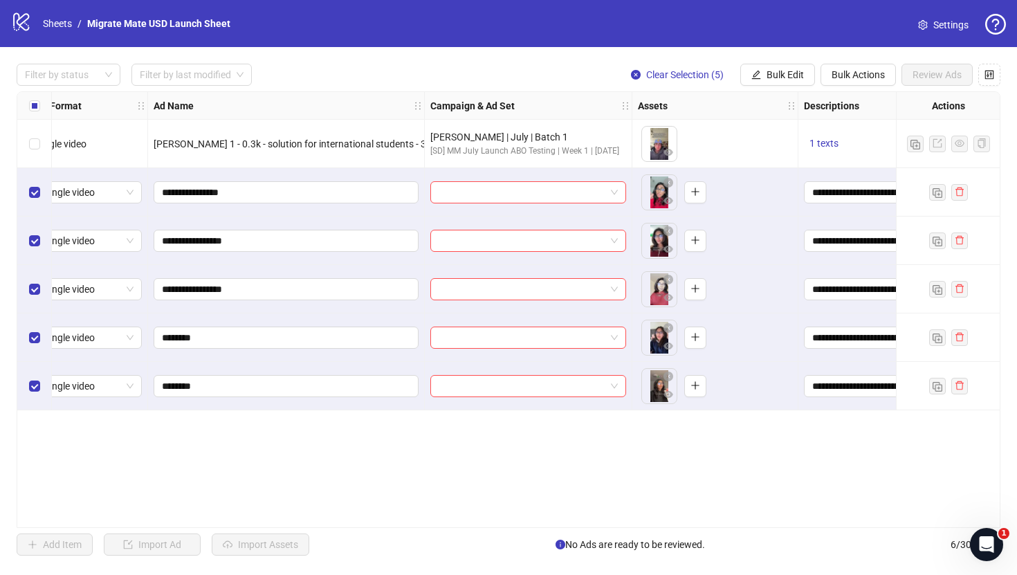
scroll to position [0, 0]
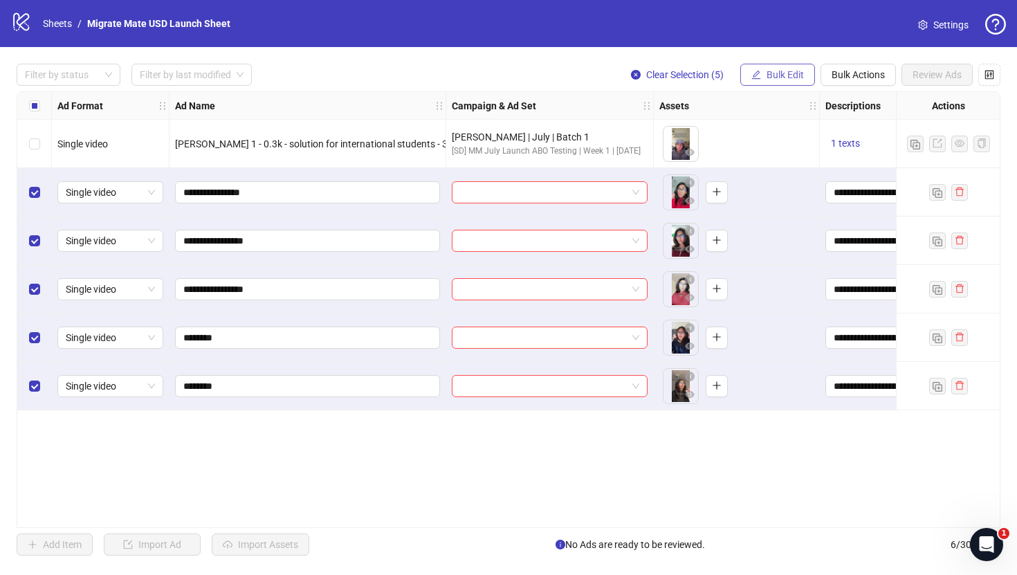
click at [784, 71] on span "Bulk Edit" at bounding box center [784, 74] width 37 height 11
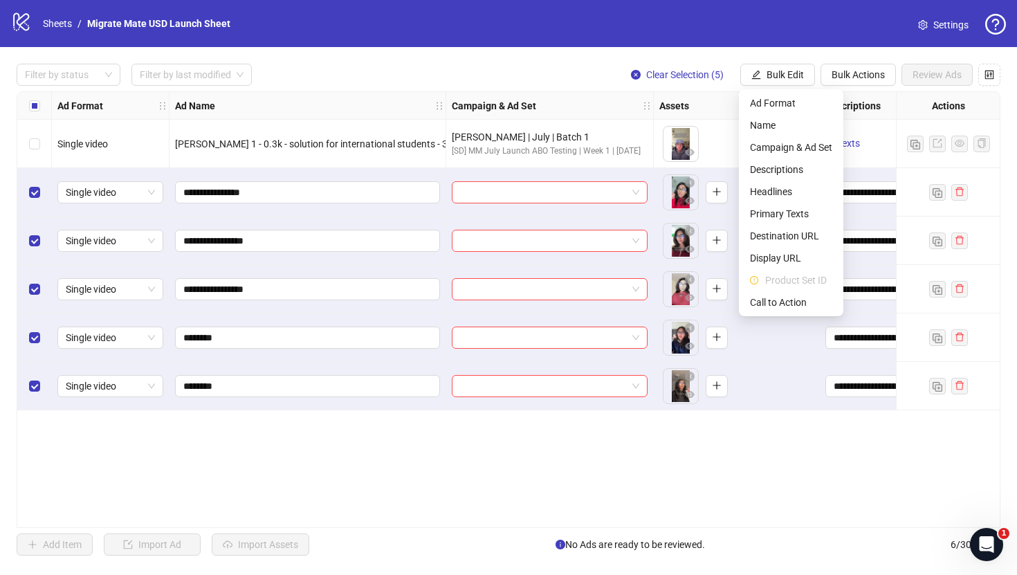
click at [576, 71] on div "Filter by status Filter by last modified Clear Selection (5) Bulk Edit Bulk Act…" at bounding box center [509, 75] width 984 height 22
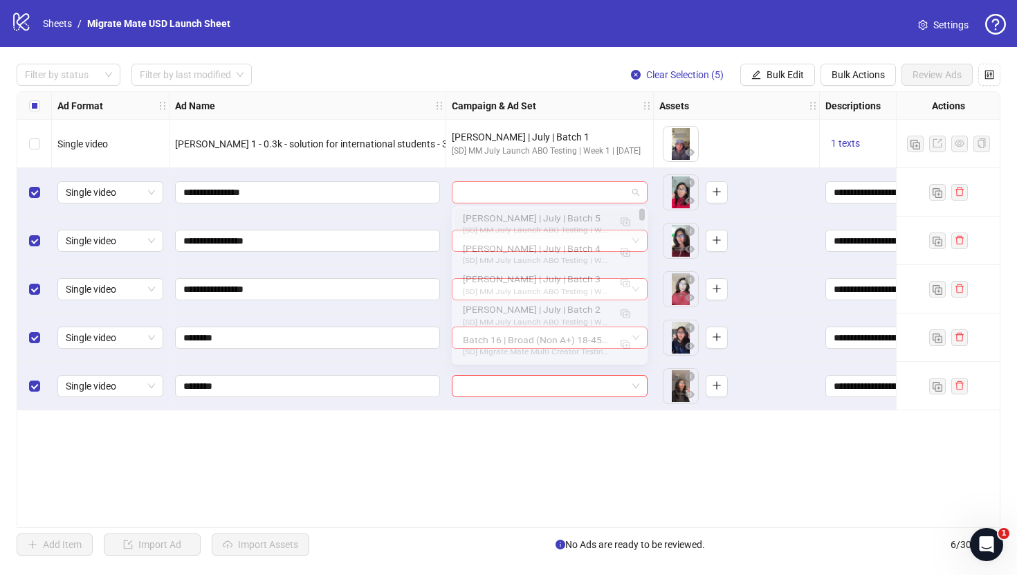
click at [639, 191] on div at bounding box center [550, 192] width 196 height 22
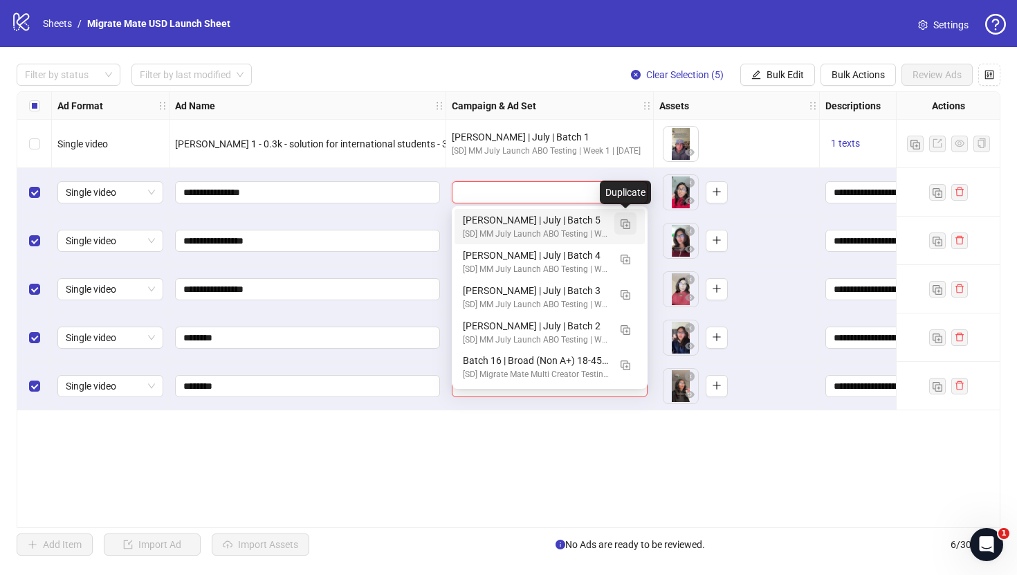
click at [621, 229] on button "button" at bounding box center [625, 223] width 22 height 22
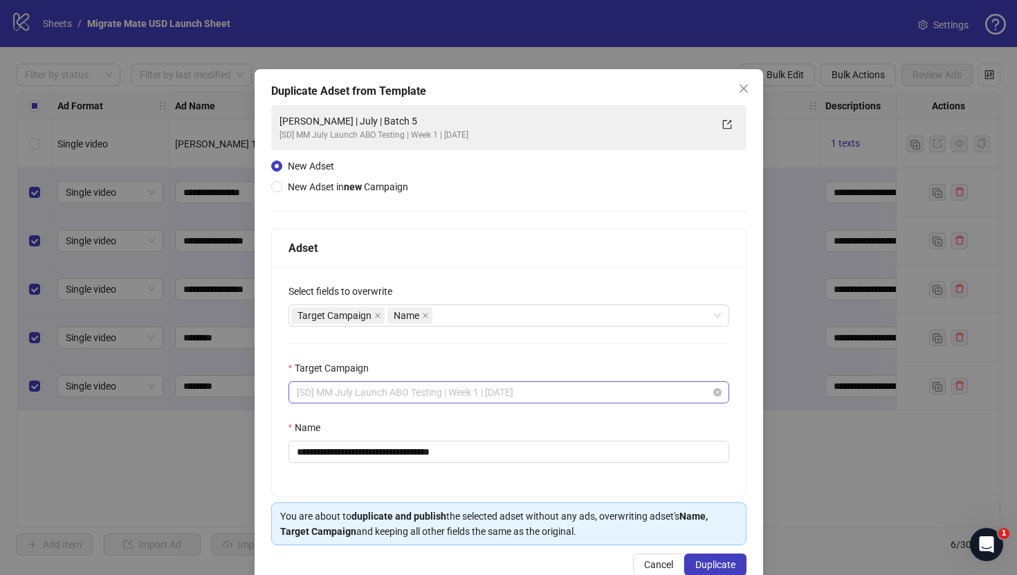
click at [412, 397] on span "[SD] MM July Launch ABO Testing | Week 1 | [DATE]" at bounding box center [509, 392] width 424 height 21
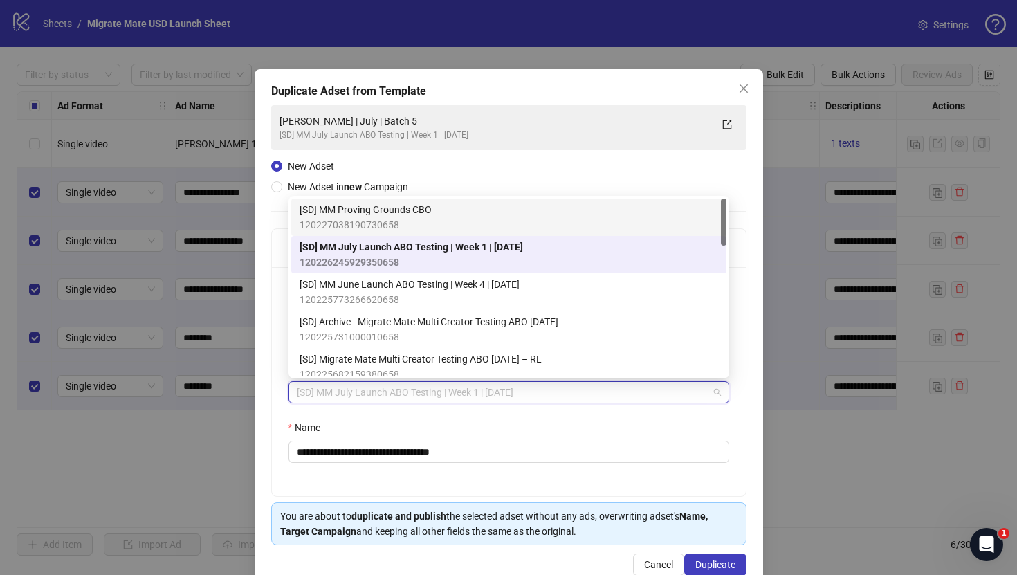
click at [504, 178] on div "**********" at bounding box center [508, 325] width 475 height 440
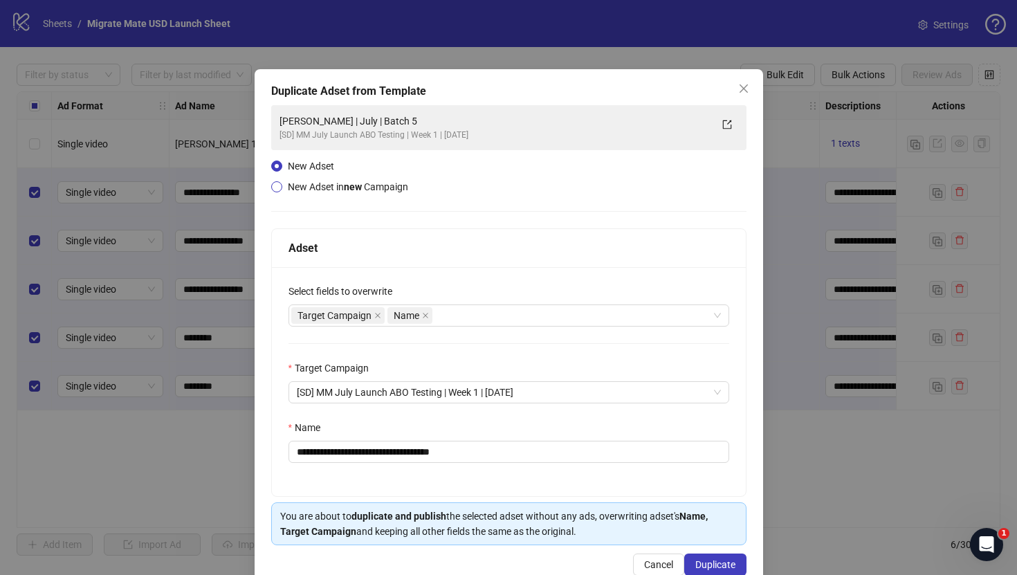
click at [394, 188] on span "New Adset in new Campaign" at bounding box center [348, 186] width 120 height 11
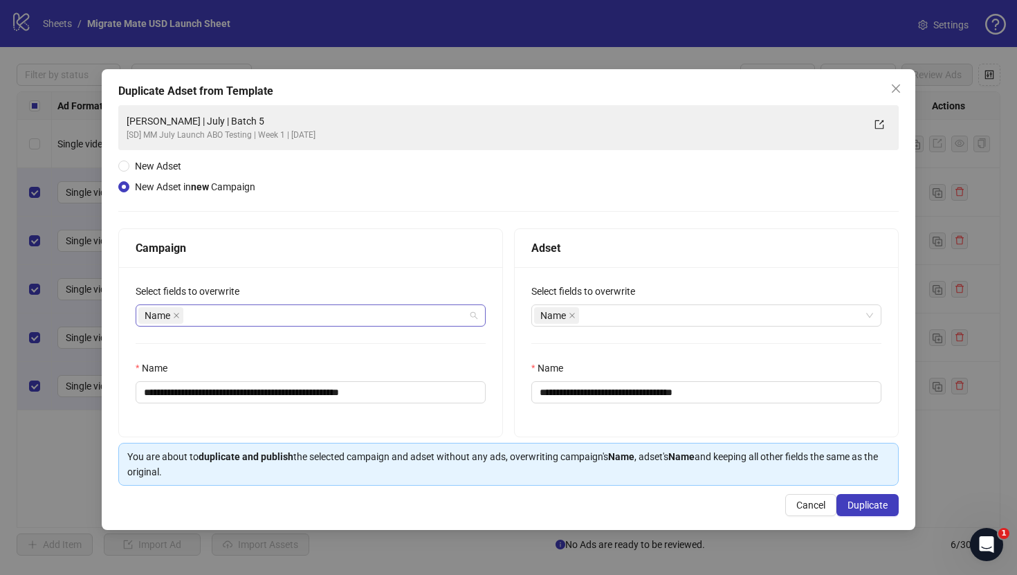
click at [340, 316] on div "Name" at bounding box center [303, 315] width 330 height 19
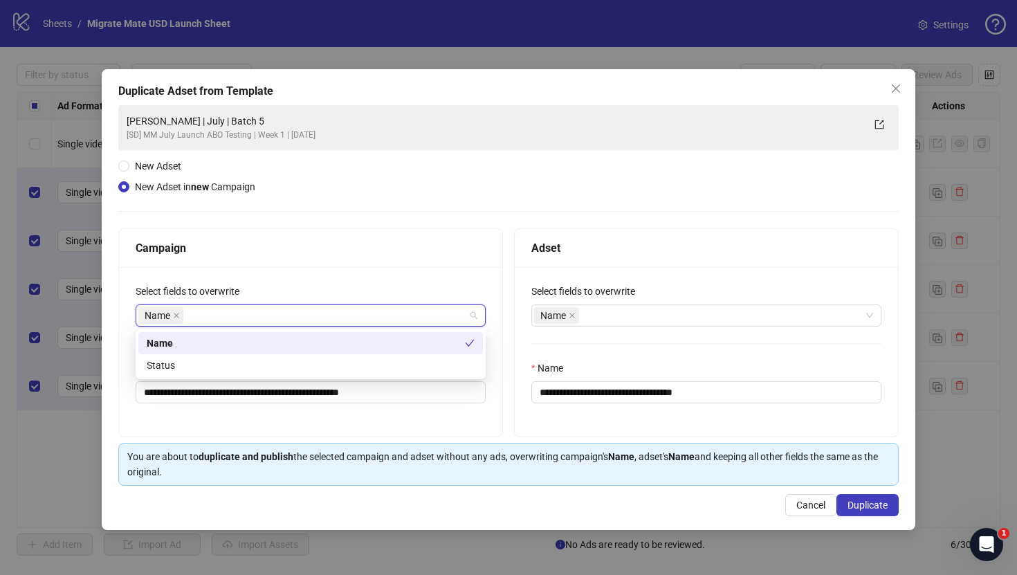
click at [493, 144] on div "[PERSON_NAME] | July | Batch 5 [SD] MM July Launch ABO Testing | Week 1 | [DATE]" at bounding box center [508, 127] width 780 height 45
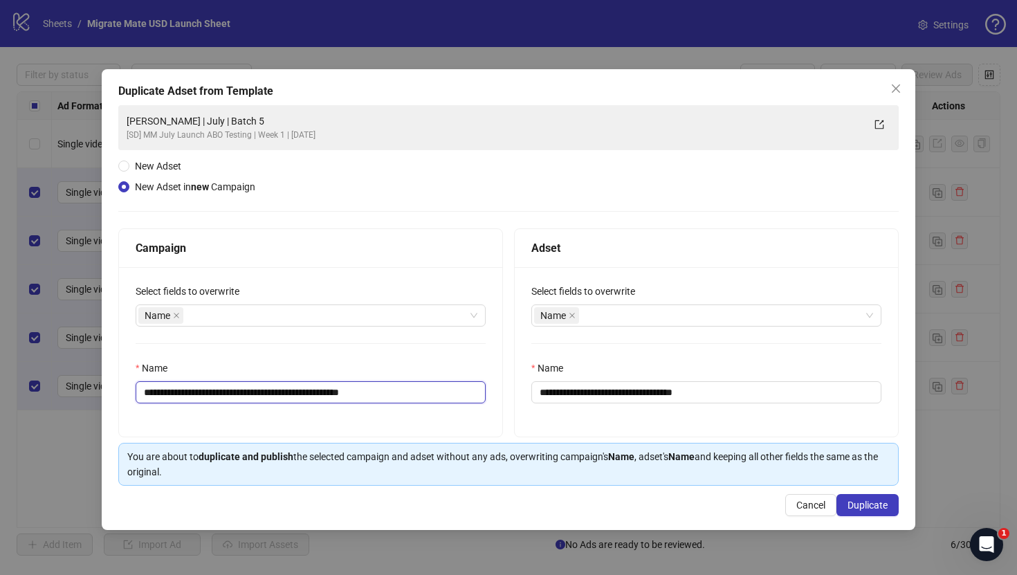
click at [192, 395] on input "**********" at bounding box center [311, 392] width 350 height 22
drag, startPoint x: 302, startPoint y: 394, endPoint x: 489, endPoint y: 414, distance: 188.5
click at [489, 414] on div "**********" at bounding box center [310, 351] width 383 height 169
type input "**********"
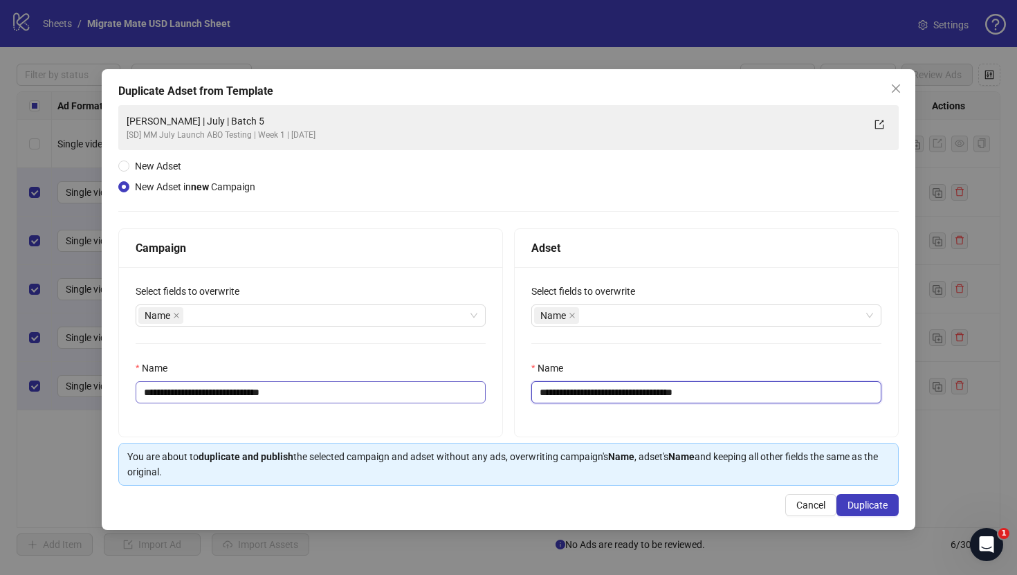
drag, startPoint x: 606, startPoint y: 394, endPoint x: 420, endPoint y: 394, distance: 186.1
click at [420, 394] on div "**********" at bounding box center [508, 332] width 780 height 209
click at [802, 499] on span "Cancel" at bounding box center [810, 504] width 29 height 11
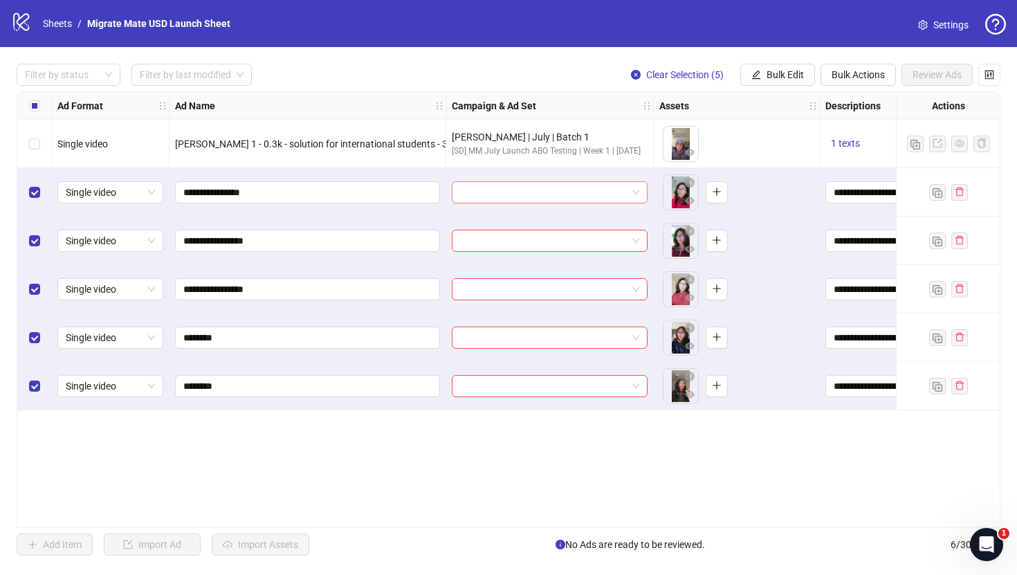
click at [630, 190] on span at bounding box center [549, 192] width 179 height 21
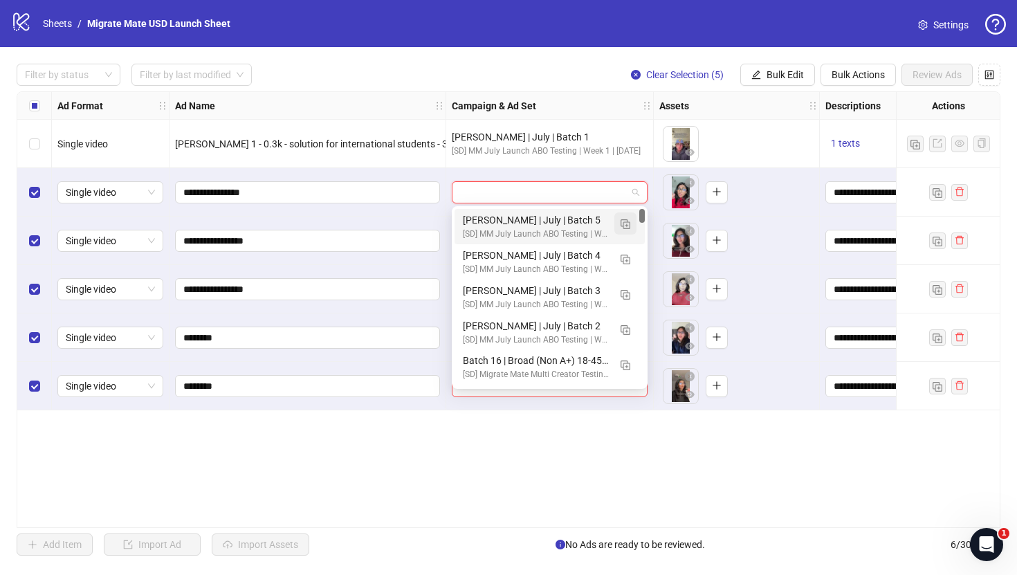
click at [625, 223] on img "button" at bounding box center [626, 224] width 10 height 10
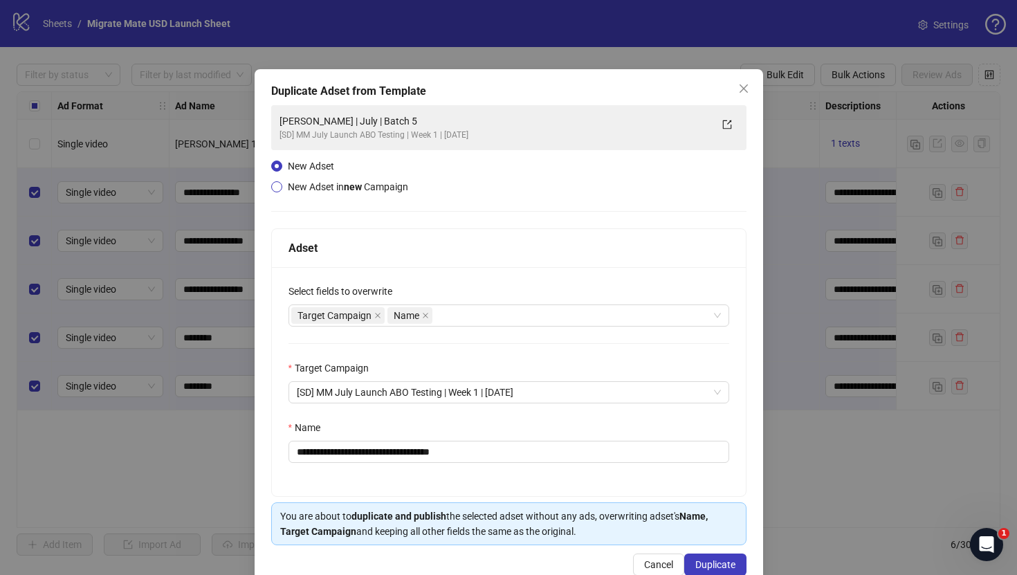
click at [379, 189] on span "New Adset in new Campaign" at bounding box center [348, 186] width 120 height 11
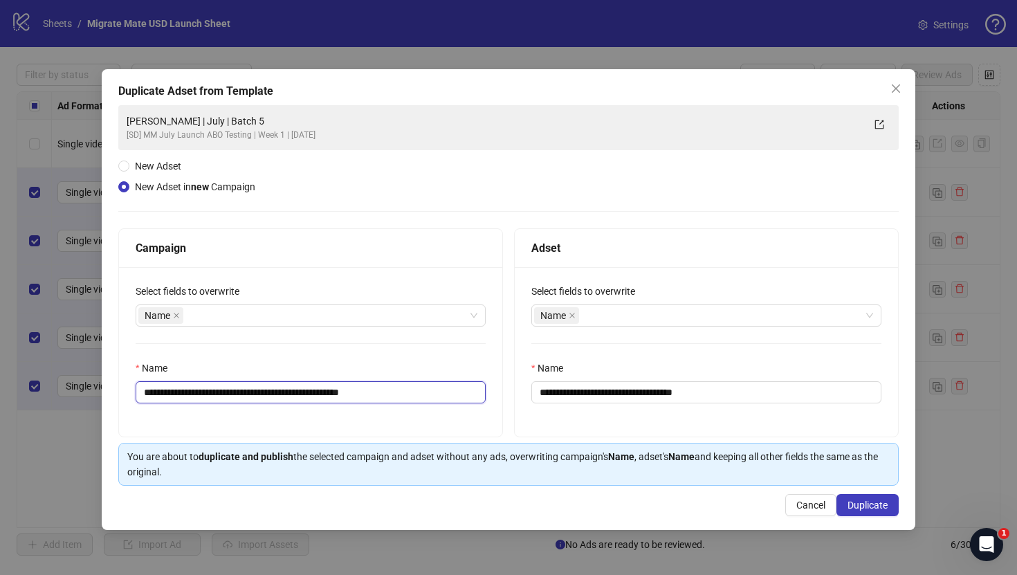
click at [187, 398] on input "**********" at bounding box center [311, 392] width 350 height 22
drag, startPoint x: 424, startPoint y: 399, endPoint x: 306, endPoint y: 390, distance: 117.9
click at [306, 390] on input "**********" at bounding box center [311, 392] width 350 height 22
type input "**********"
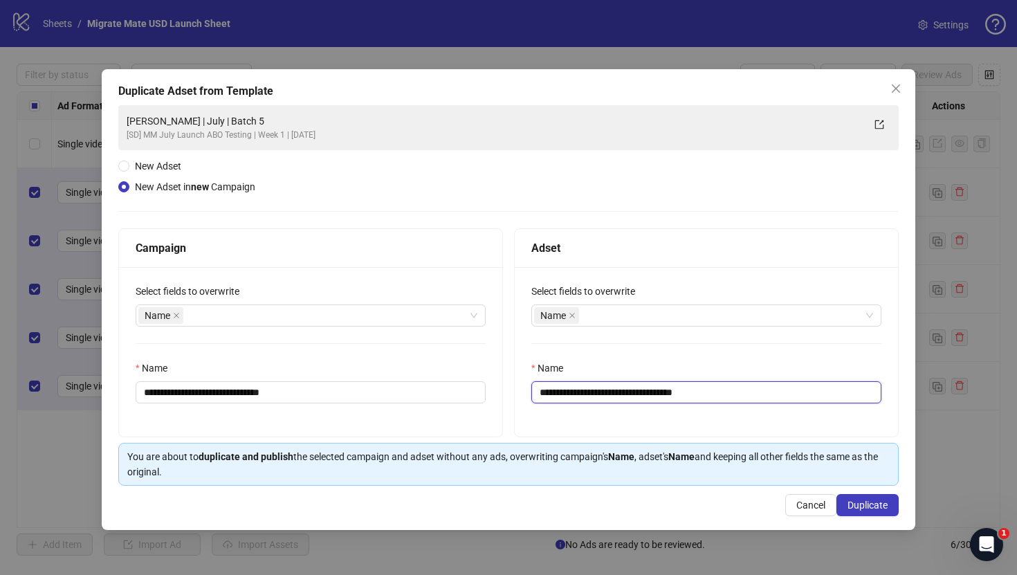
click at [594, 393] on input "**********" at bounding box center [706, 392] width 350 height 22
drag, startPoint x: 606, startPoint y: 392, endPoint x: 441, endPoint y: 389, distance: 164.7
click at [441, 389] on div "**********" at bounding box center [508, 332] width 780 height 209
drag, startPoint x: 678, startPoint y: 394, endPoint x: 817, endPoint y: 402, distance: 139.3
click at [817, 402] on input "**********" at bounding box center [706, 392] width 350 height 22
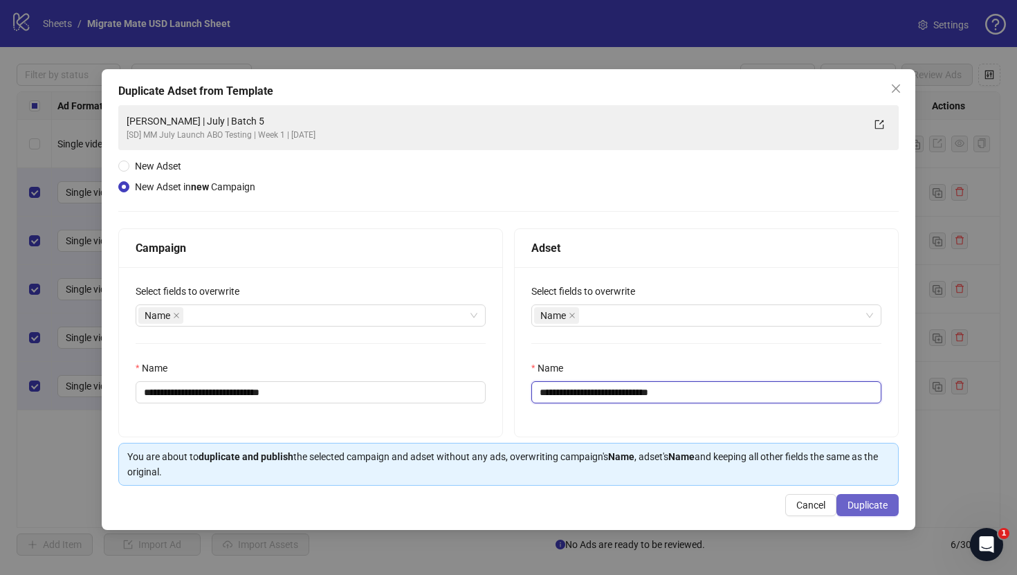
type input "**********"
click at [867, 504] on span "Duplicate" at bounding box center [867, 504] width 40 height 11
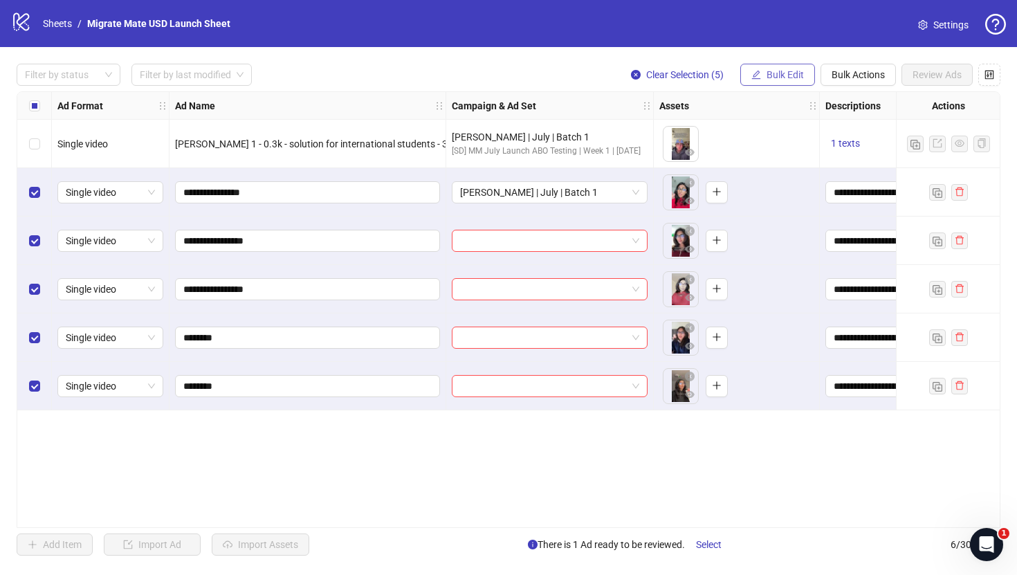
click at [778, 77] on span "Bulk Edit" at bounding box center [784, 74] width 37 height 11
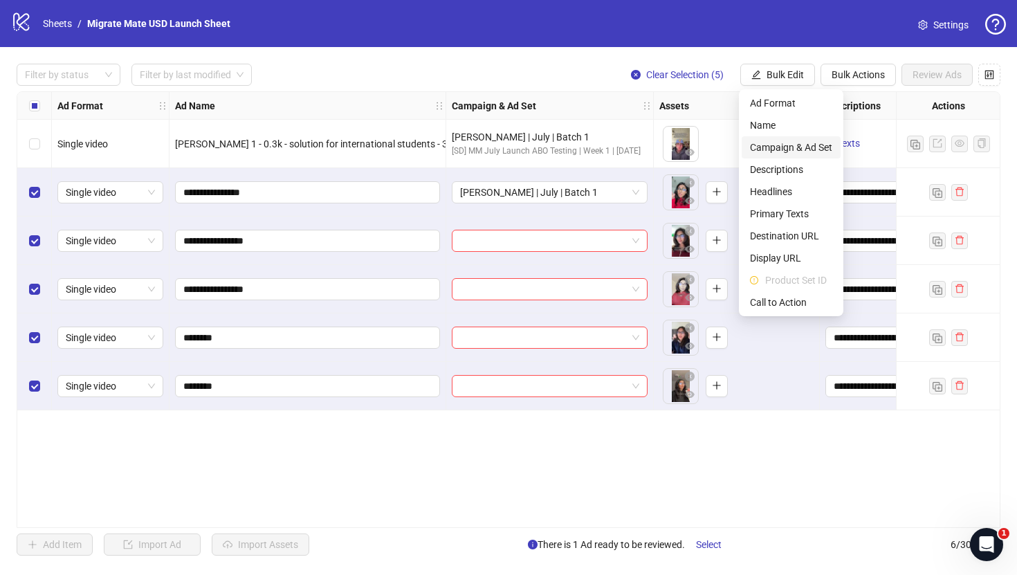
click at [793, 145] on span "Campaign & Ad Set" at bounding box center [791, 147] width 82 height 15
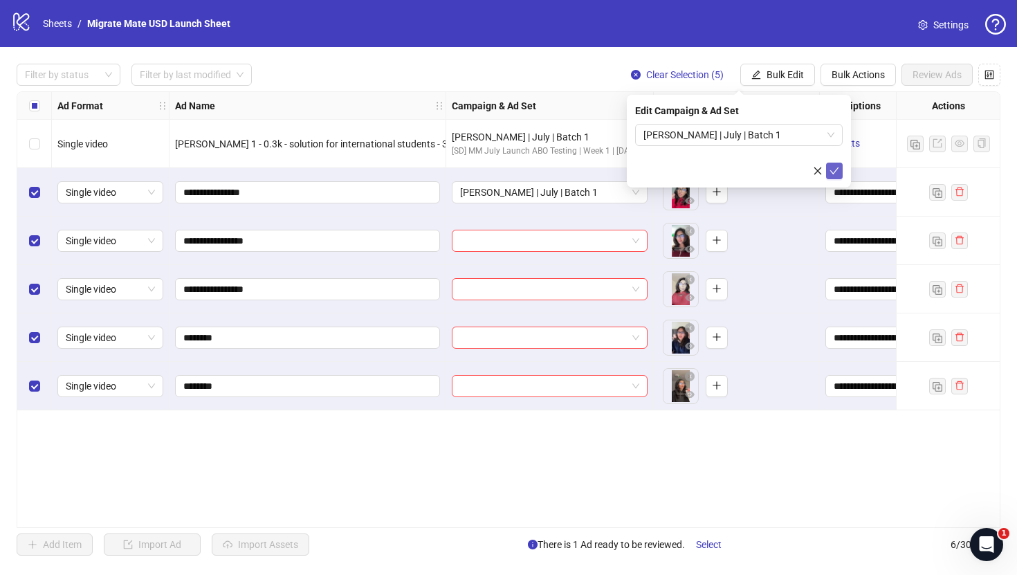
click at [831, 168] on icon "check" at bounding box center [834, 171] width 10 height 10
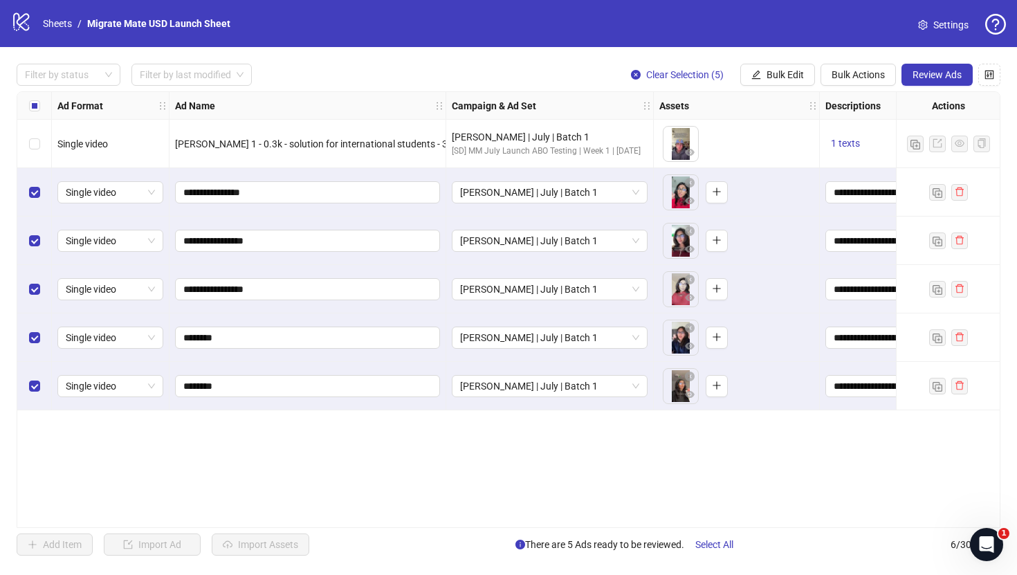
click at [578, 479] on div "**********" at bounding box center [509, 309] width 984 height 437
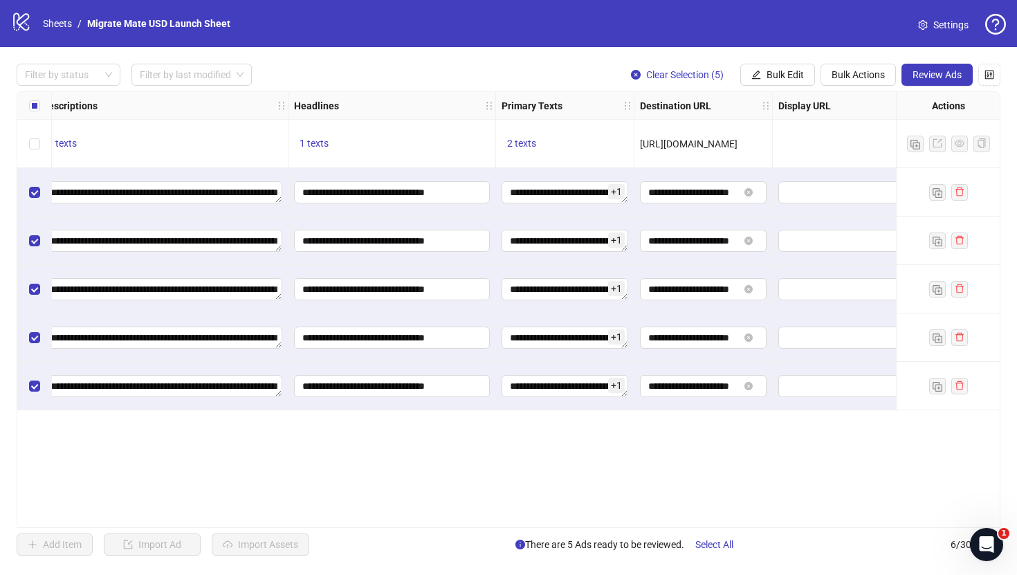
scroll to position [0, 780]
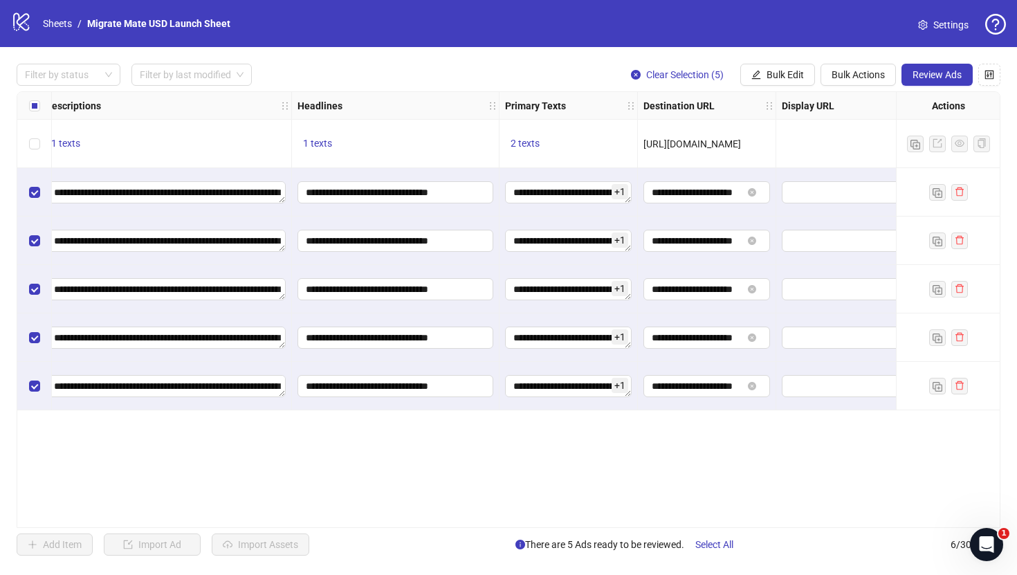
click at [528, 131] on div "2 texts" at bounding box center [568, 144] width 138 height 48
click at [528, 142] on span "2 texts" at bounding box center [525, 143] width 29 height 11
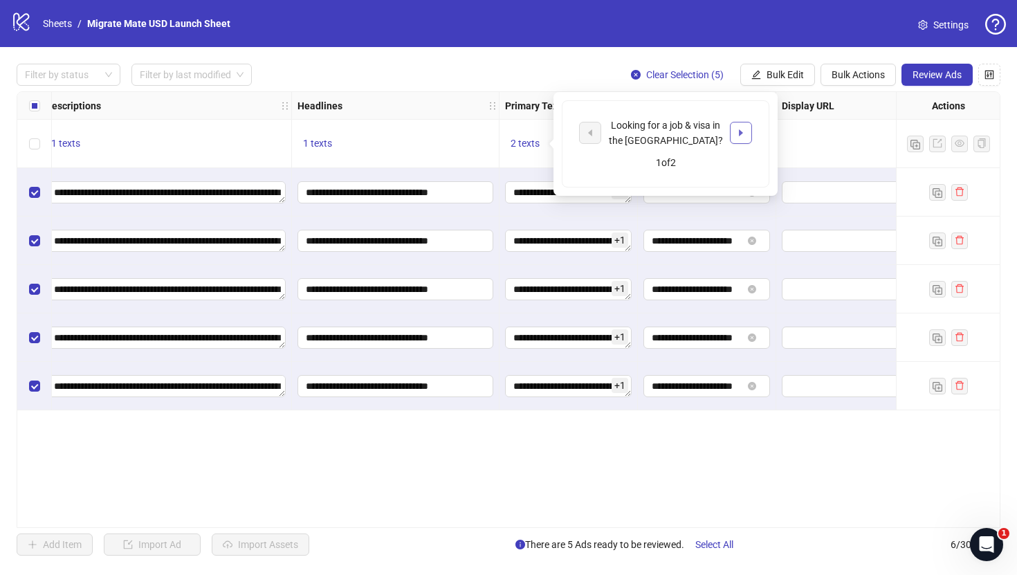
click at [749, 123] on button "button" at bounding box center [741, 133] width 22 height 22
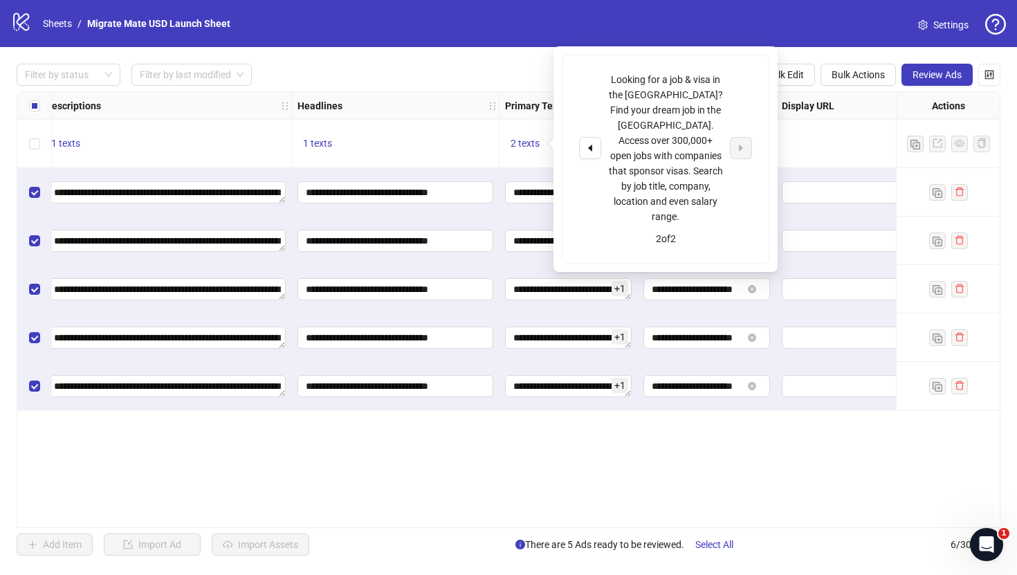
click at [654, 440] on div "**********" at bounding box center [509, 309] width 984 height 437
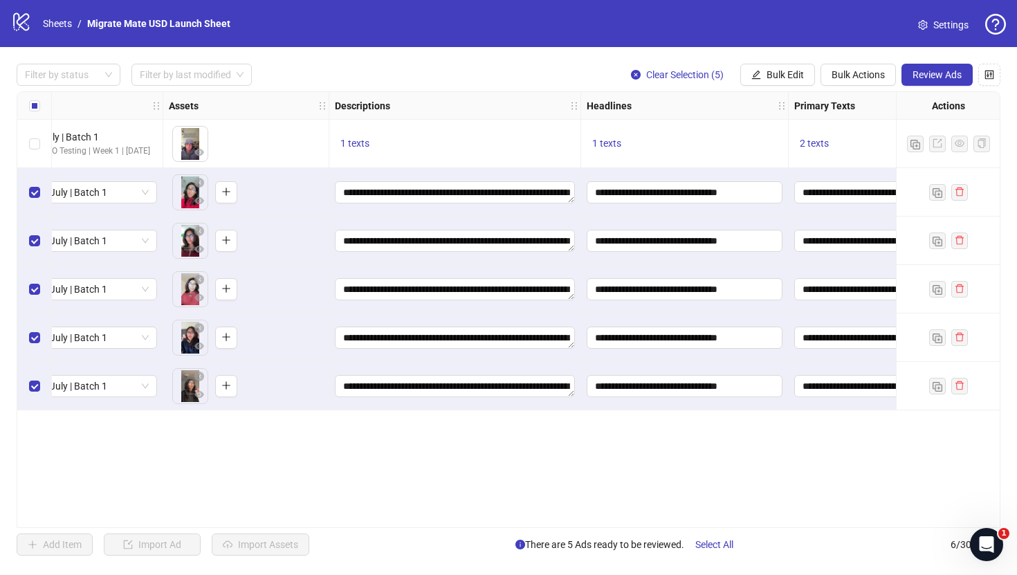
scroll to position [0, 0]
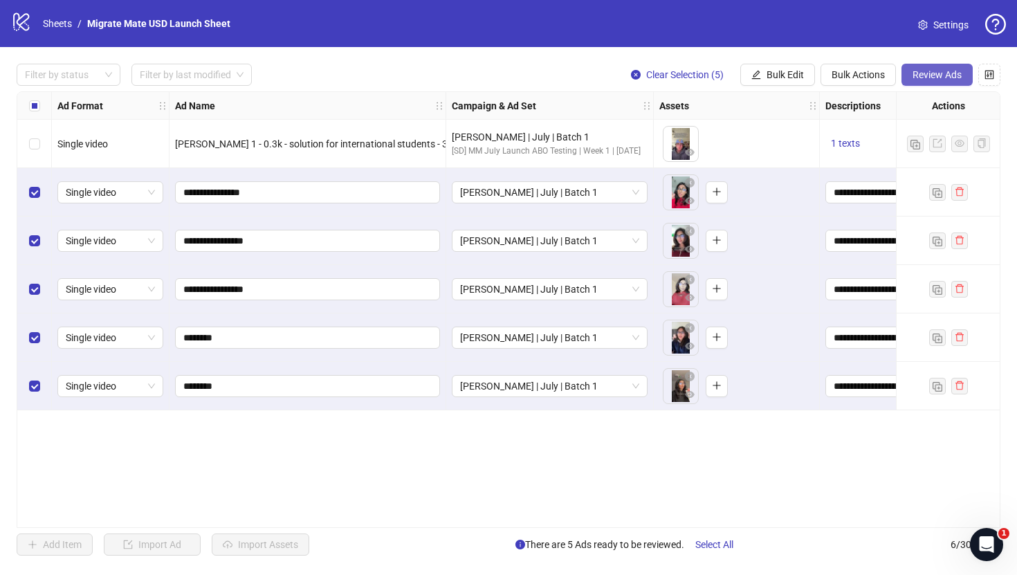
click at [949, 77] on span "Review Ads" at bounding box center [936, 74] width 49 height 11
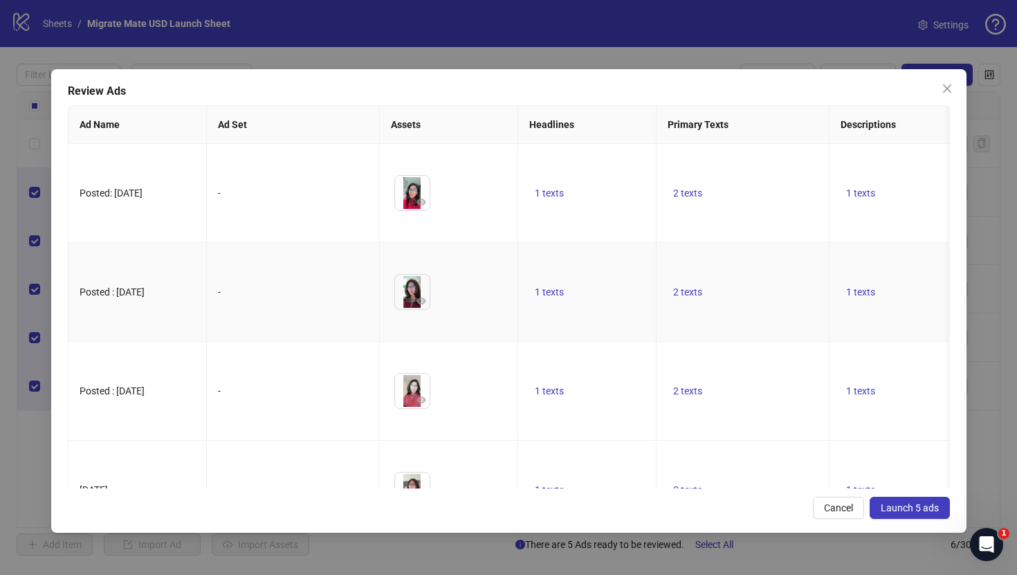
scroll to position [74, 0]
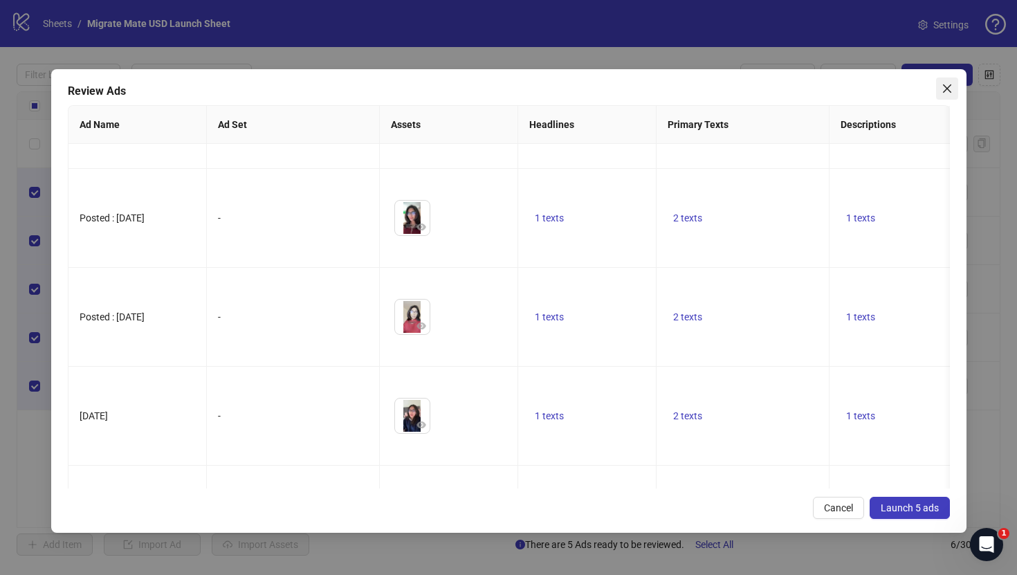
click at [948, 87] on icon "close" at bounding box center [947, 88] width 11 height 11
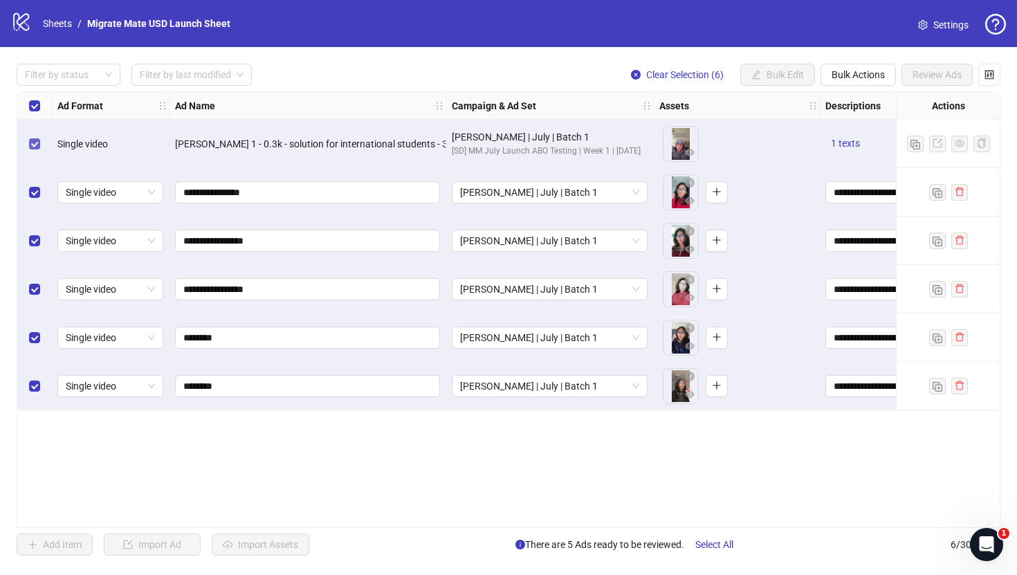
click at [33, 136] on label "Select row 1" at bounding box center [34, 143] width 11 height 15
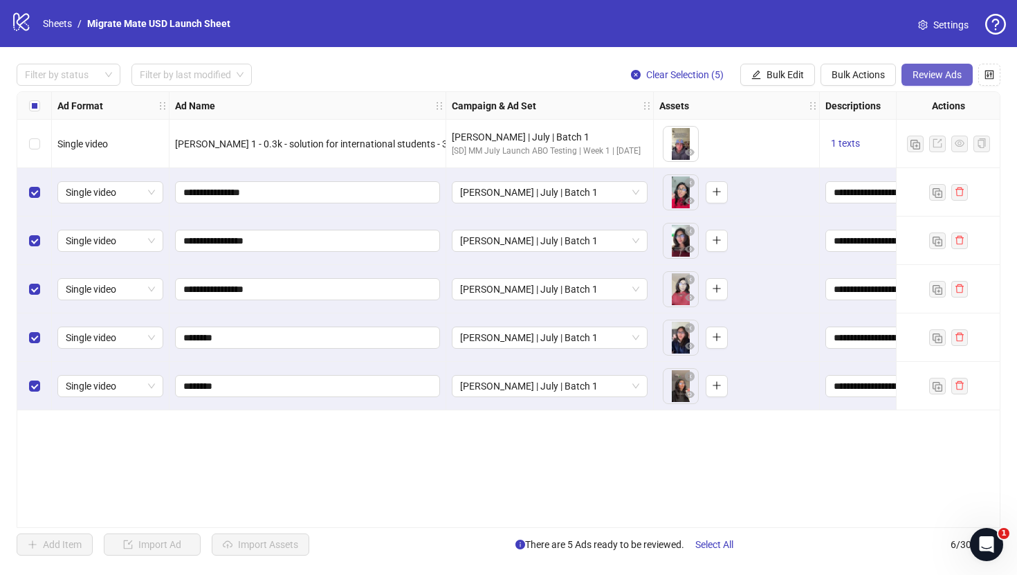
click at [923, 73] on span "Review Ads" at bounding box center [936, 74] width 49 height 11
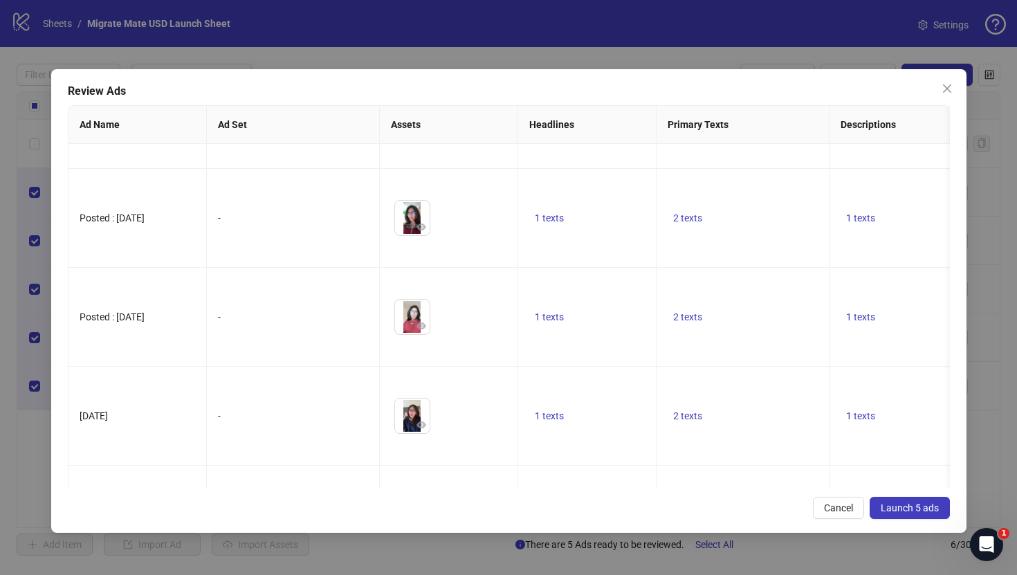
click at [889, 504] on span "Launch 5 ads" at bounding box center [910, 507] width 58 height 11
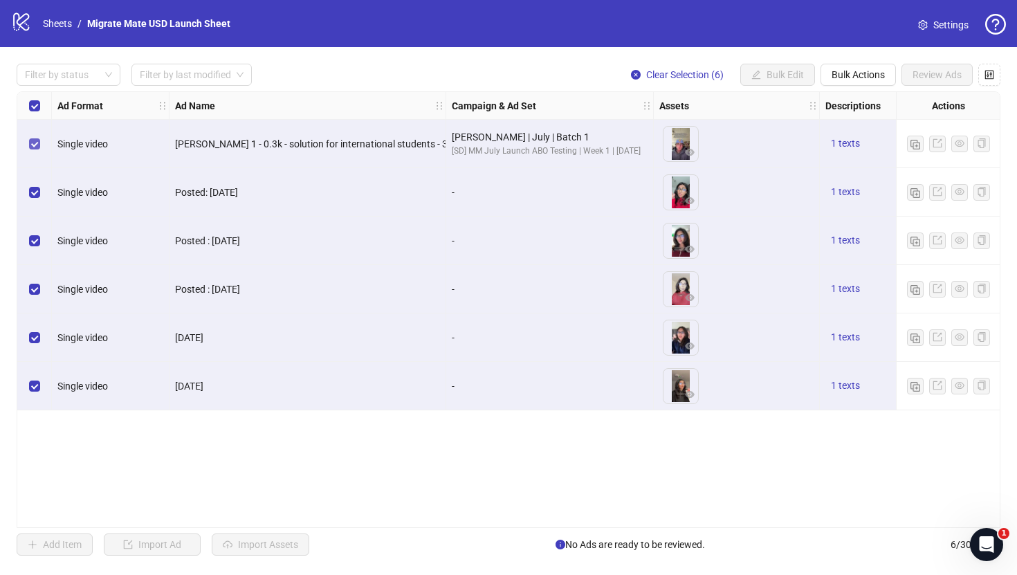
click at [34, 151] on label "Select row 1" at bounding box center [34, 143] width 11 height 15
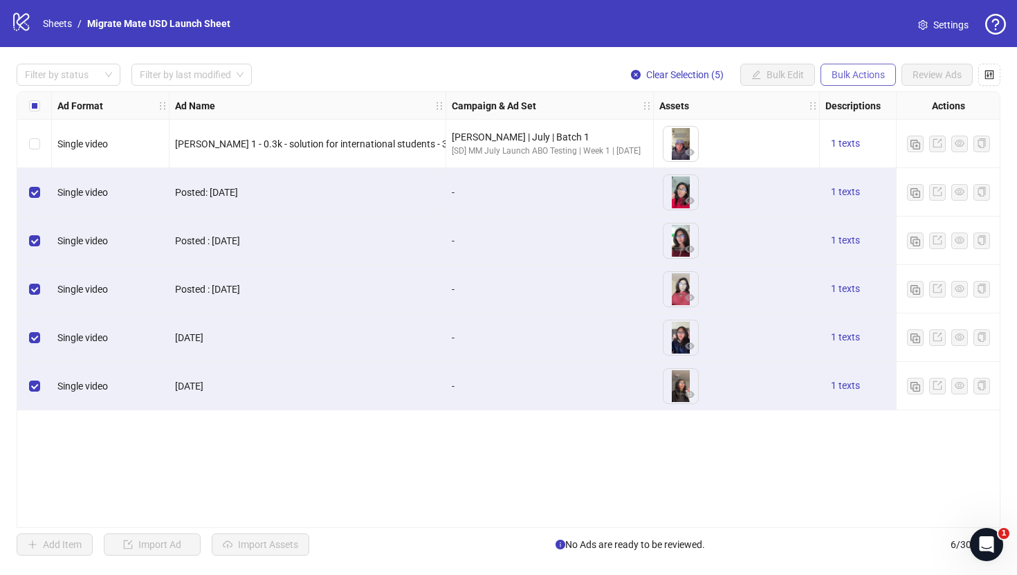
click at [861, 79] on span "Bulk Actions" at bounding box center [858, 74] width 53 height 11
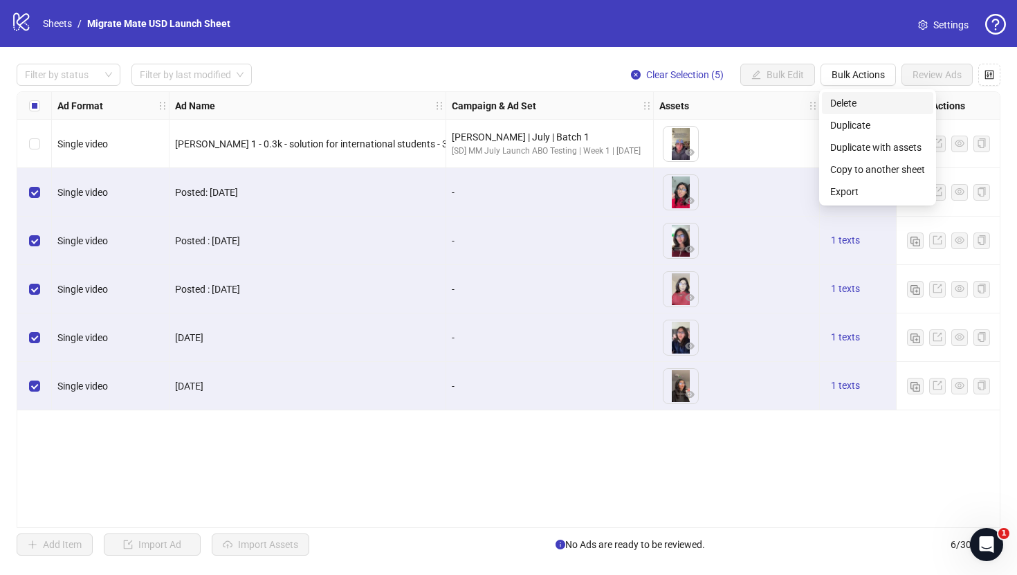
click at [852, 109] on span "Delete" at bounding box center [877, 102] width 95 height 15
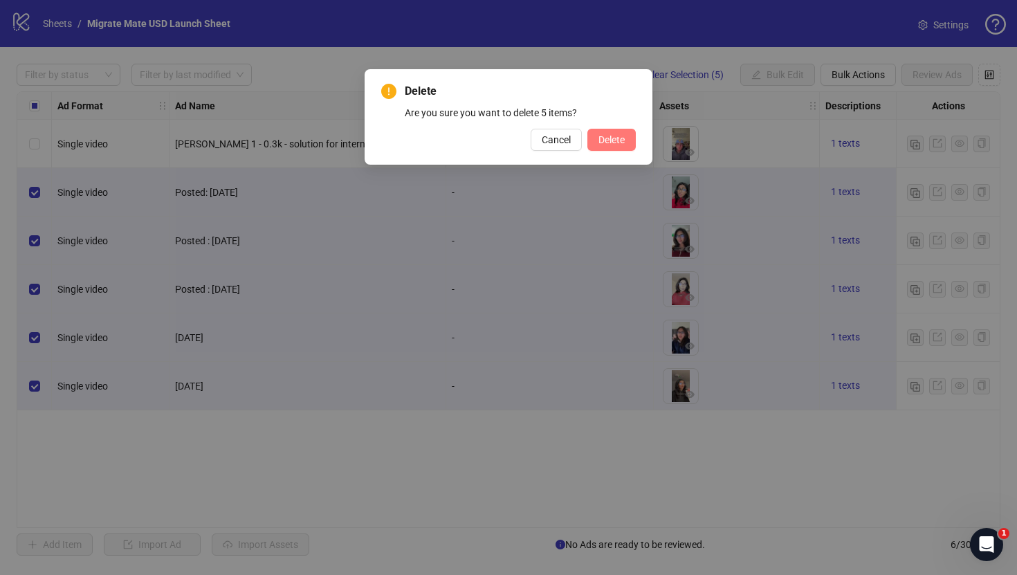
click at [625, 140] on button "Delete" at bounding box center [611, 140] width 48 height 22
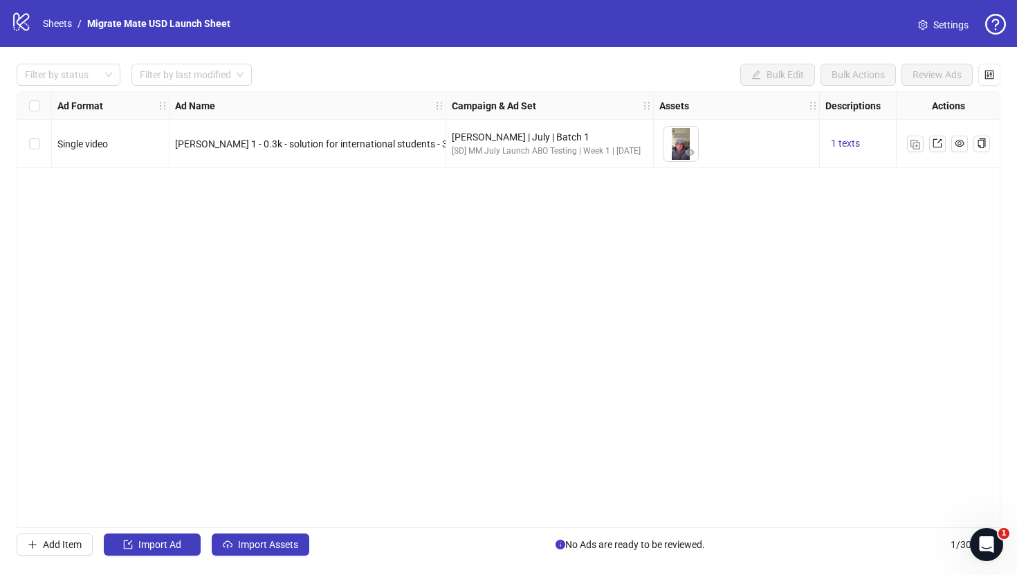
click at [209, 415] on div "Ad Format Ad Name Campaign & Ad Set Assets Descriptions Headlines Primary Texts…" at bounding box center [509, 309] width 984 height 437
click at [244, 557] on div "Filter by status Filter by last modified Bulk Edit Bulk Actions Review Ads Ad F…" at bounding box center [508, 309] width 1017 height 525
click at [268, 538] on button "Import Assets" at bounding box center [261, 544] width 98 height 22
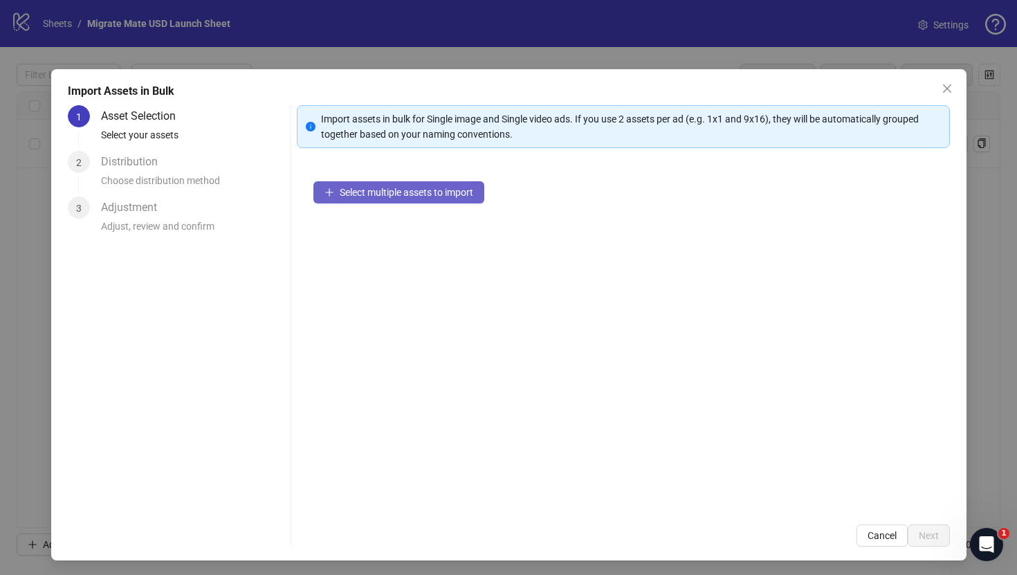
click at [368, 181] on button "Select multiple assets to import" at bounding box center [398, 192] width 171 height 22
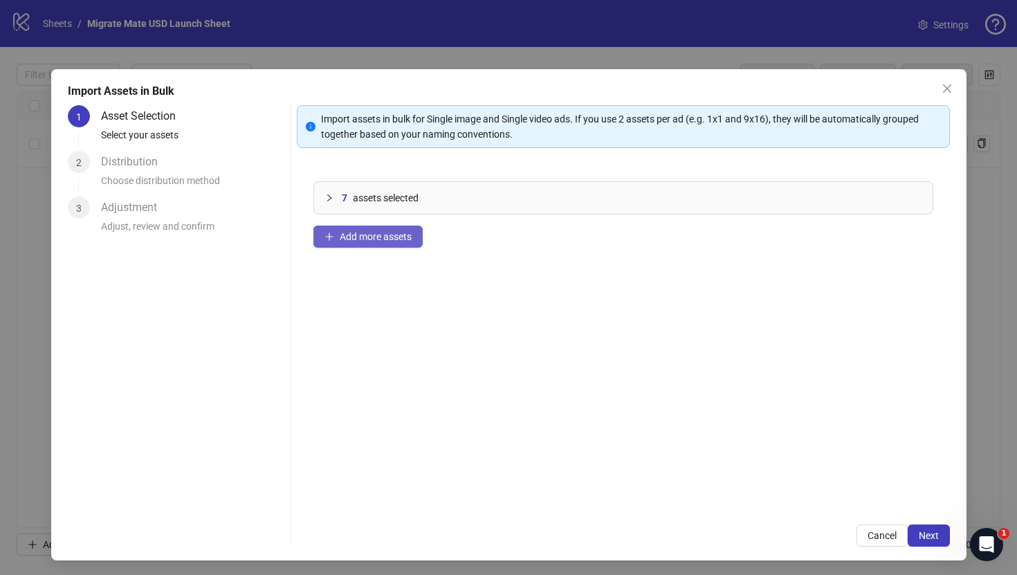
click at [410, 237] on span "Add more assets" at bounding box center [376, 236] width 72 height 11
click at [365, 234] on span "Add more assets" at bounding box center [376, 236] width 72 height 11
click at [939, 540] on button "Next" at bounding box center [929, 535] width 42 height 22
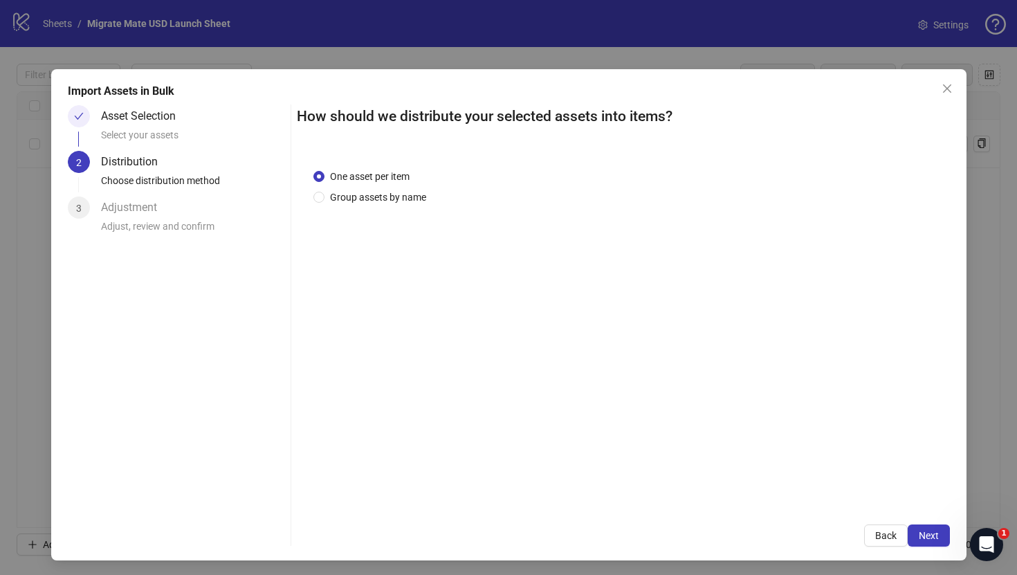
click at [937, 548] on div "Import Assets in Bulk Asset Selection Select your assets 2 Distribution Choose …" at bounding box center [508, 314] width 915 height 491
click at [933, 540] on span "Next" at bounding box center [929, 535] width 20 height 11
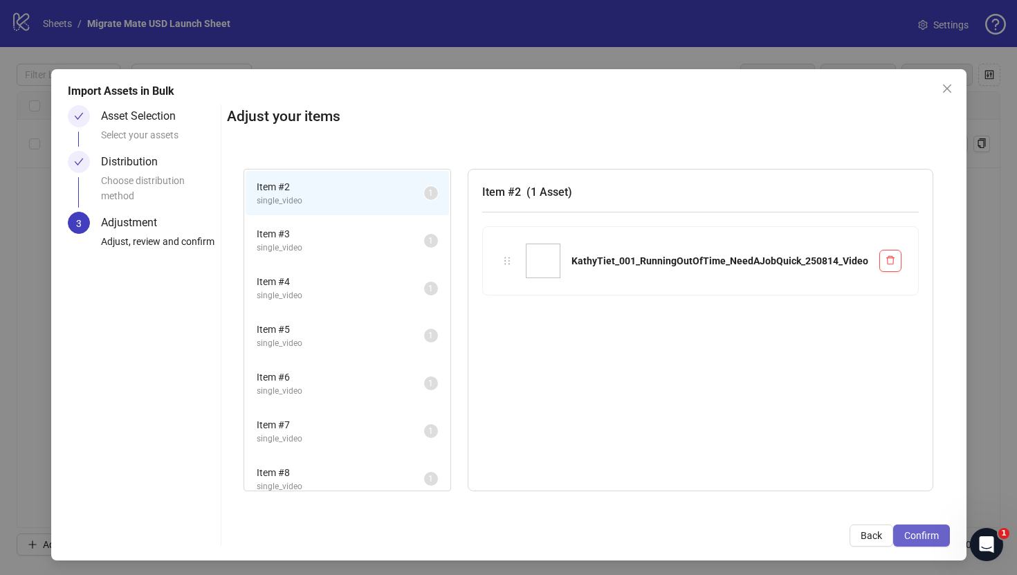
click at [917, 538] on span "Confirm" at bounding box center [921, 535] width 35 height 11
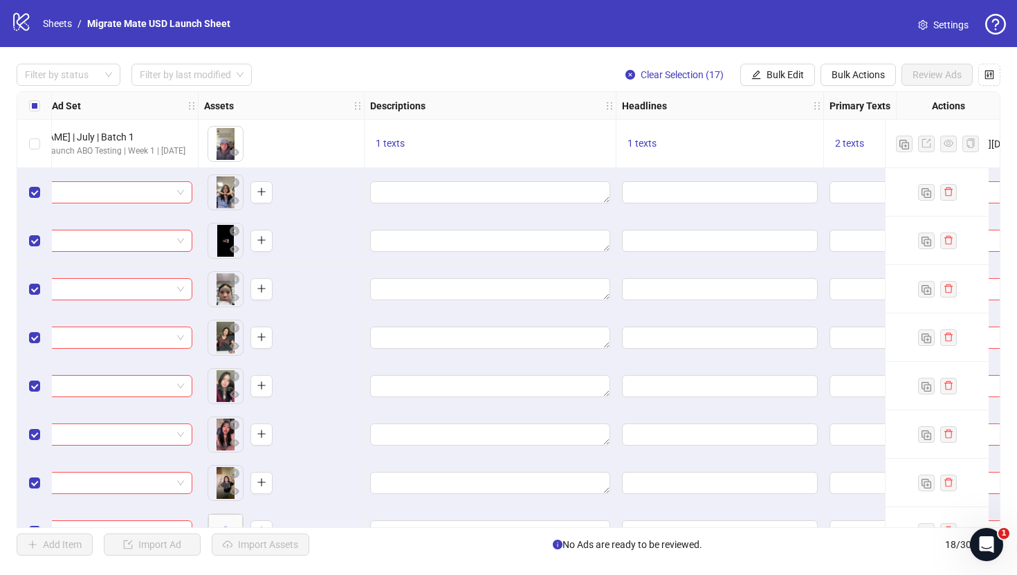
scroll to position [0, 505]
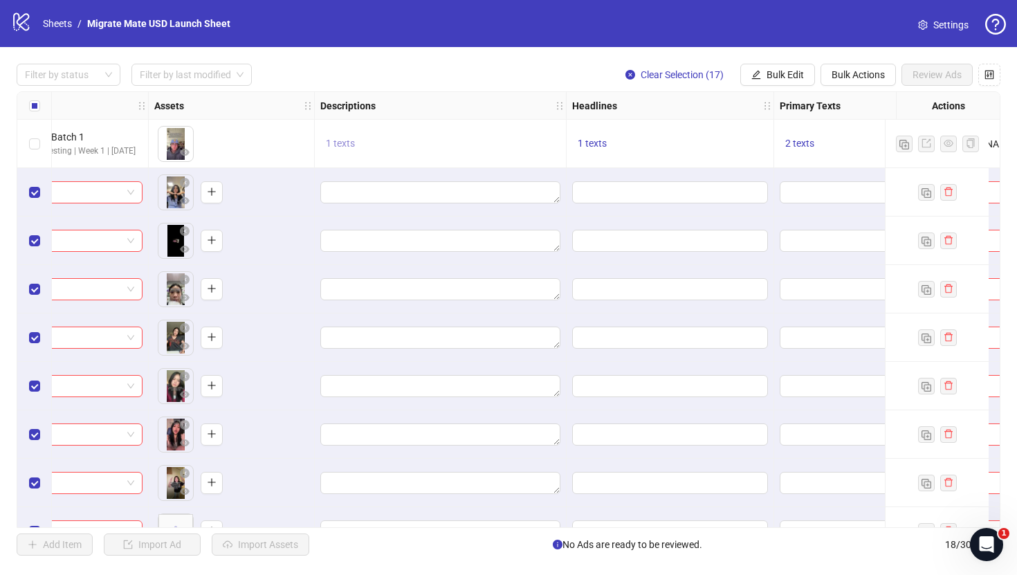
click at [342, 136] on button "1 texts" at bounding box center [340, 144] width 40 height 17
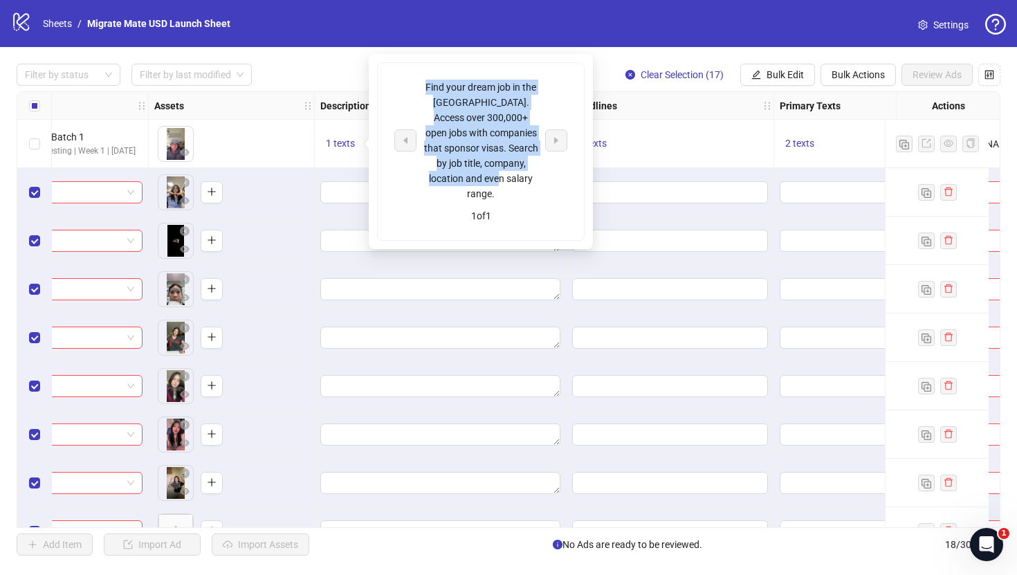
drag, startPoint x: 515, startPoint y: 178, endPoint x: 428, endPoint y: 86, distance: 126.2
click at [427, 86] on div "Find your dream job in the [GEOGRAPHIC_DATA]. Access over 300,000+ open jobs wi…" at bounding box center [480, 141] width 115 height 122
copy div "Find your dream job in the [GEOGRAPHIC_DATA]. Access over 300,000+ open jobs wi…"
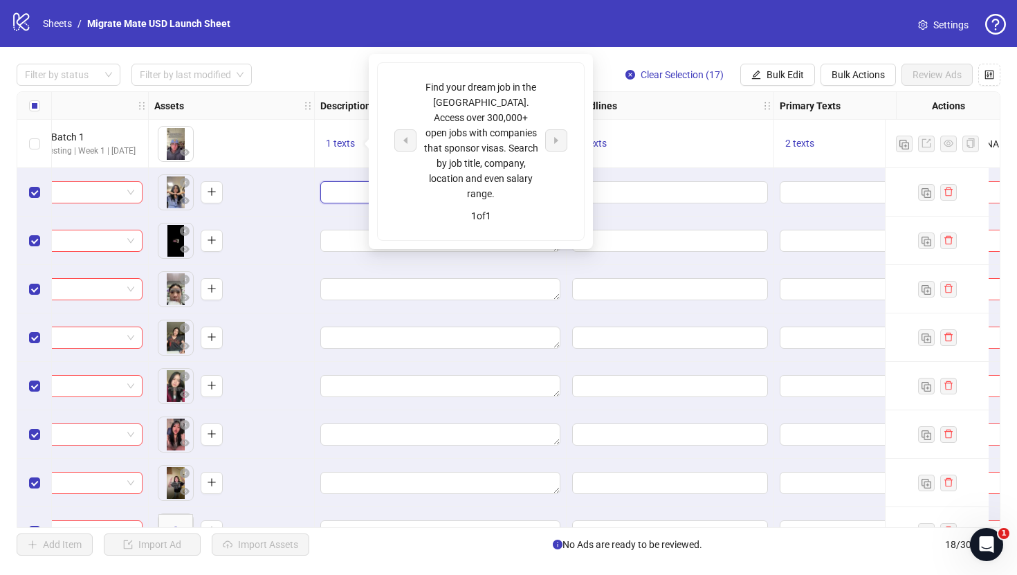
click at [351, 196] on textarea "Edit values" at bounding box center [440, 192] width 240 height 22
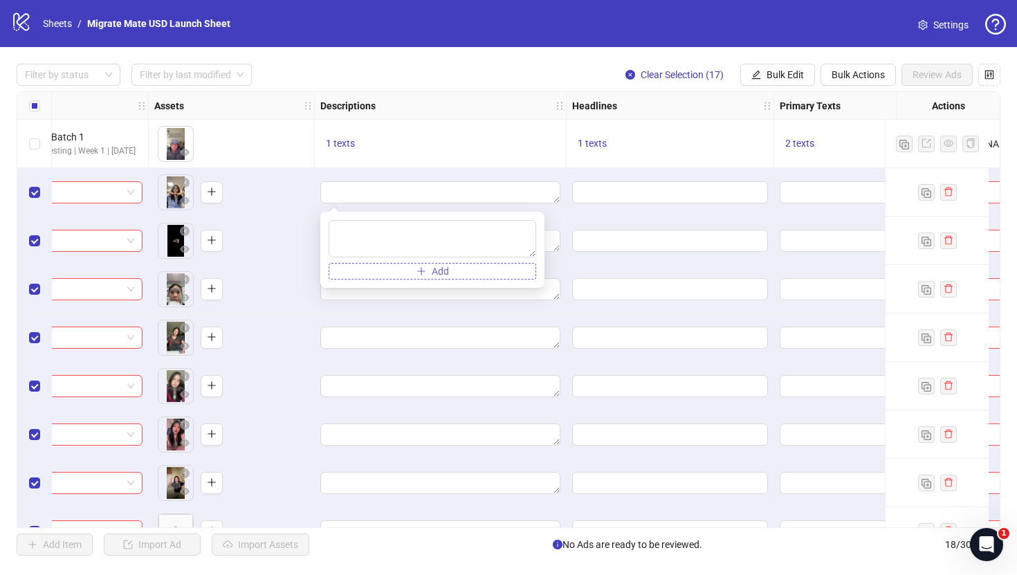
type textarea "**********"
click at [789, 69] on span "Bulk Edit" at bounding box center [784, 74] width 37 height 11
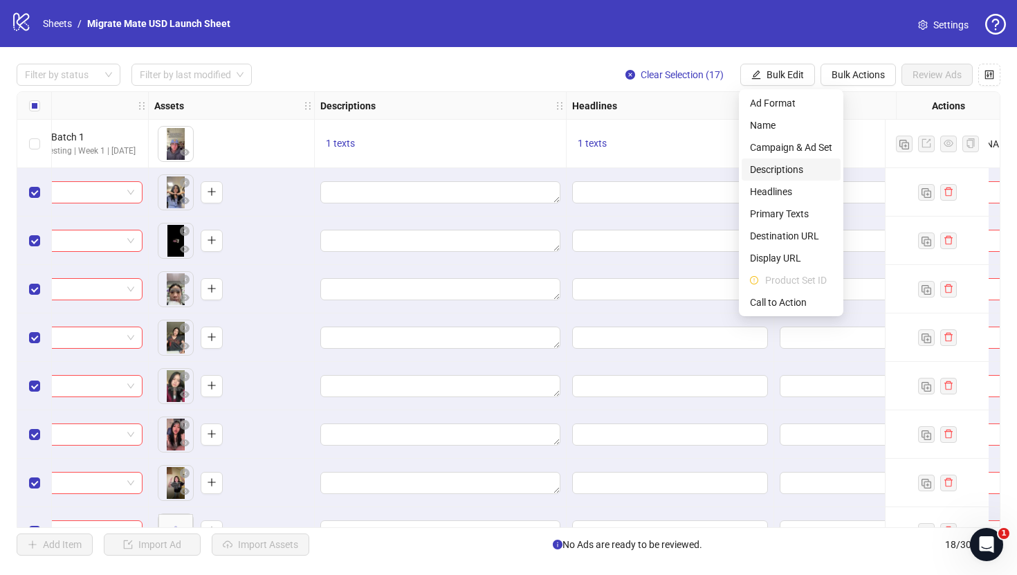
click at [798, 169] on span "Descriptions" at bounding box center [791, 169] width 82 height 15
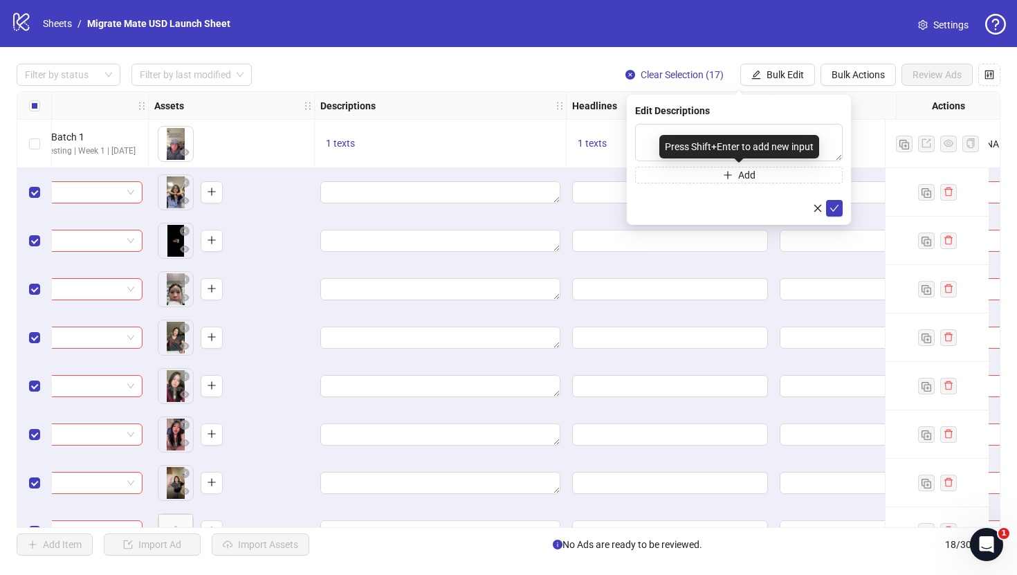
click at [747, 143] on div "Press Shift+Enter to add new input" at bounding box center [739, 147] width 160 height 24
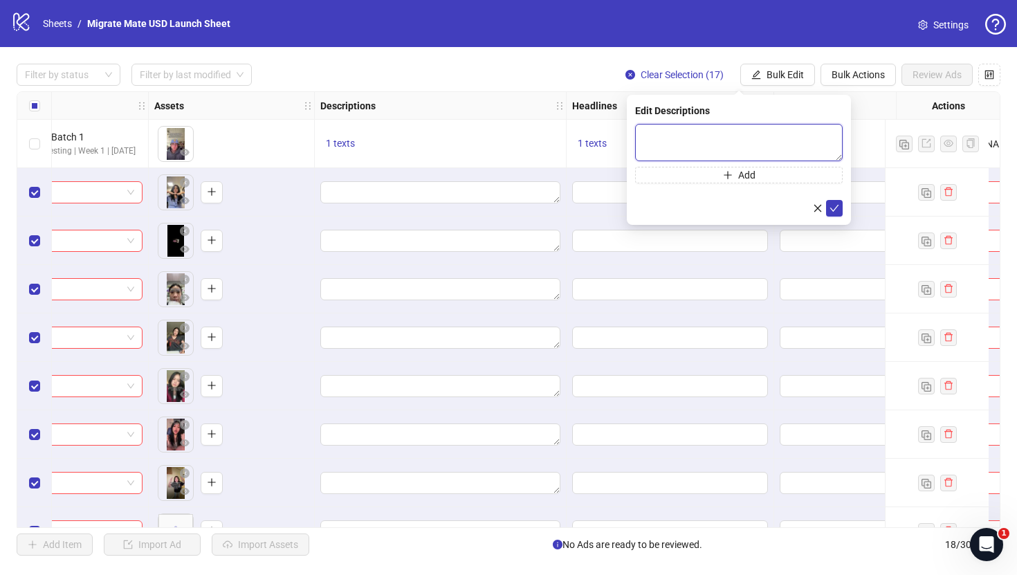
click at [832, 138] on textarea at bounding box center [739, 142] width 208 height 37
paste textarea "**********"
type textarea "**********"
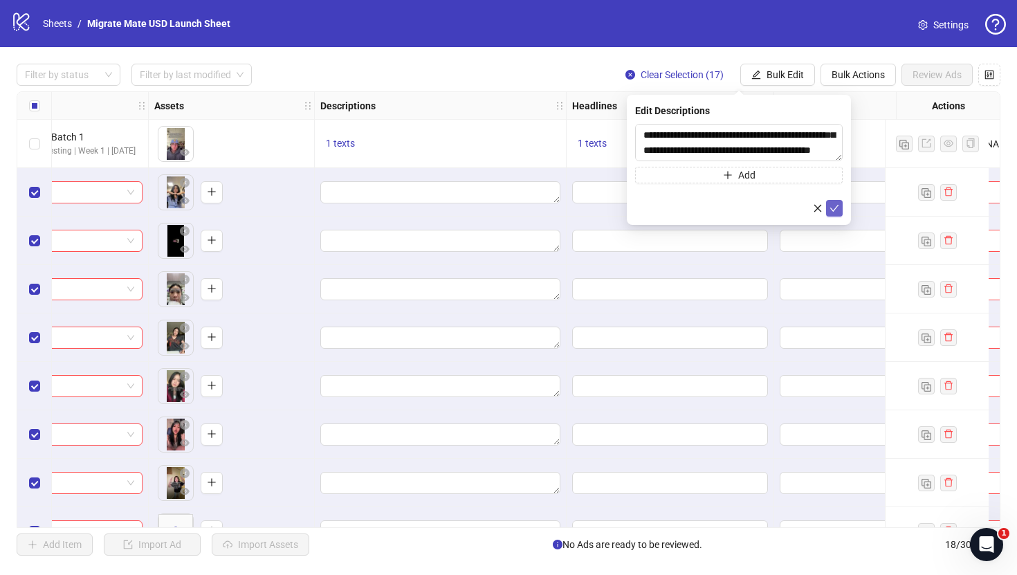
click at [835, 205] on icon "check" at bounding box center [834, 208] width 10 height 10
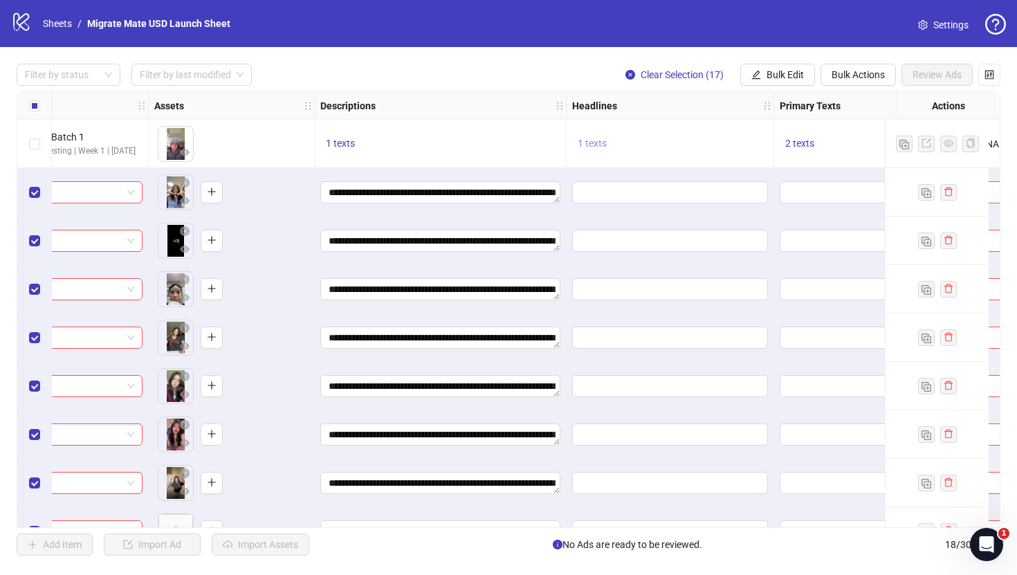
click at [594, 148] on span "1 texts" at bounding box center [592, 143] width 29 height 11
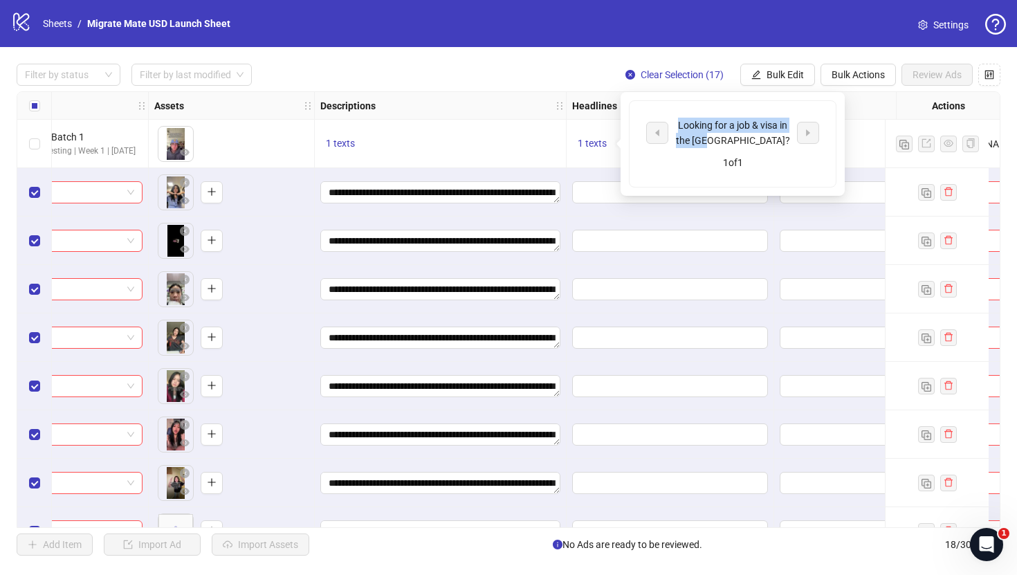
drag, startPoint x: 778, startPoint y: 142, endPoint x: 670, endPoint y: 119, distance: 111.0
click at [670, 119] on div "Looking for a job & visa in the [GEOGRAPHIC_DATA]?" at bounding box center [732, 133] width 173 height 30
copy div "Looking for a job & visa in the [GEOGRAPHIC_DATA]?"
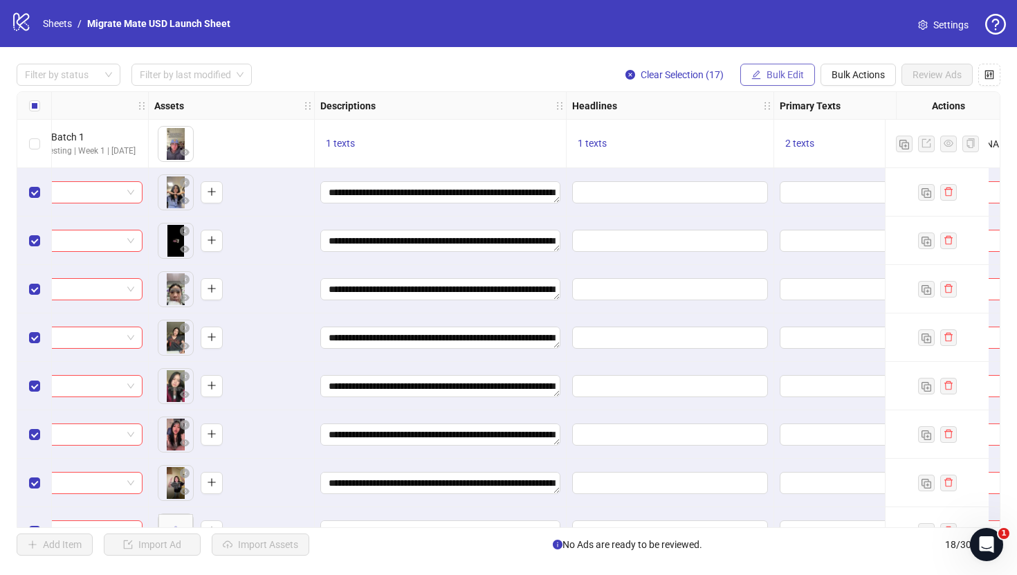
click at [789, 73] on span "Bulk Edit" at bounding box center [784, 74] width 37 height 11
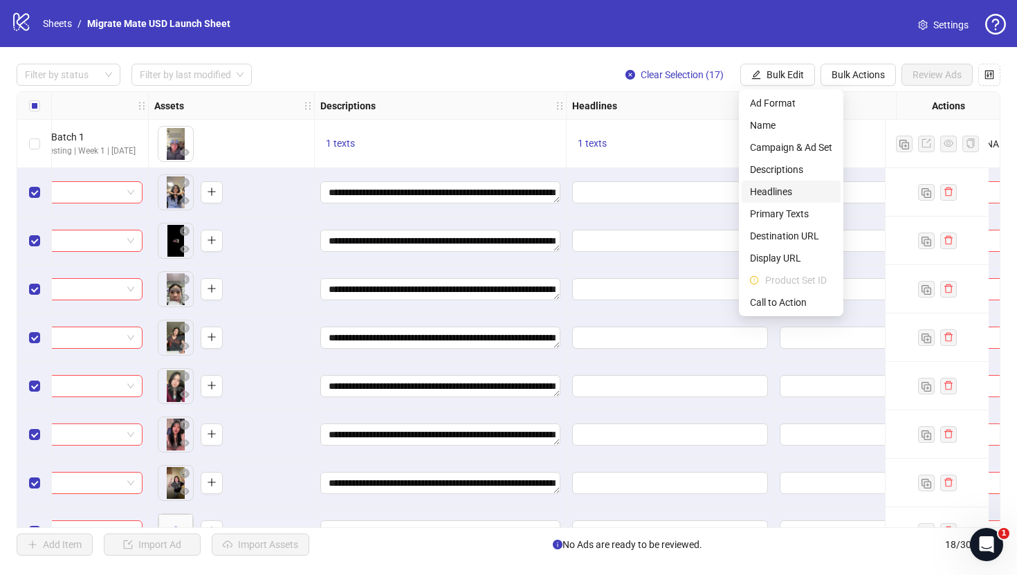
click at [783, 192] on span "Headlines" at bounding box center [791, 191] width 82 height 15
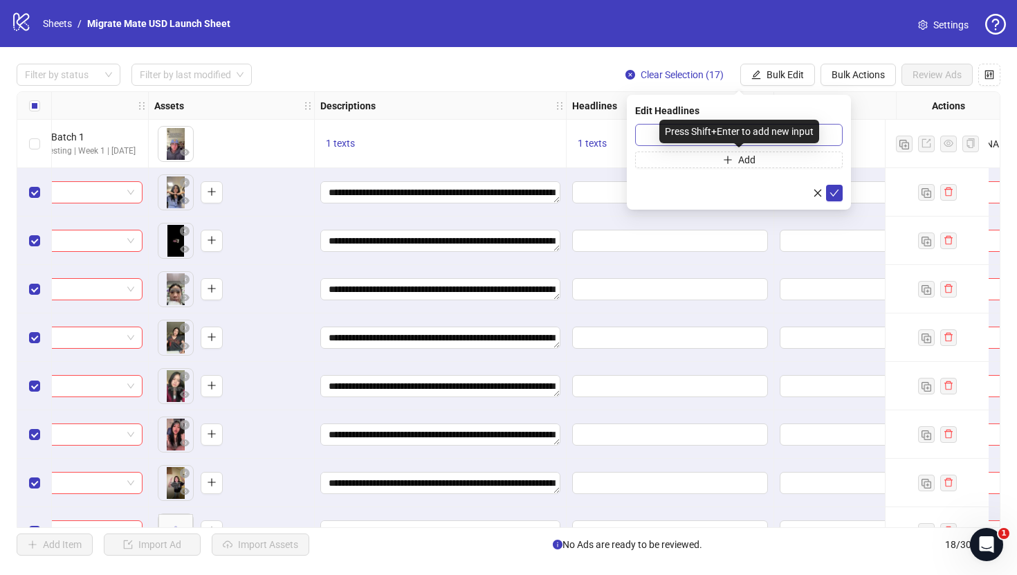
click at [730, 134] on div "Press Shift+Enter to add new input" at bounding box center [739, 132] width 160 height 24
click at [823, 135] on input "text" at bounding box center [739, 135] width 208 height 22
paste input "**********"
type input "**********"
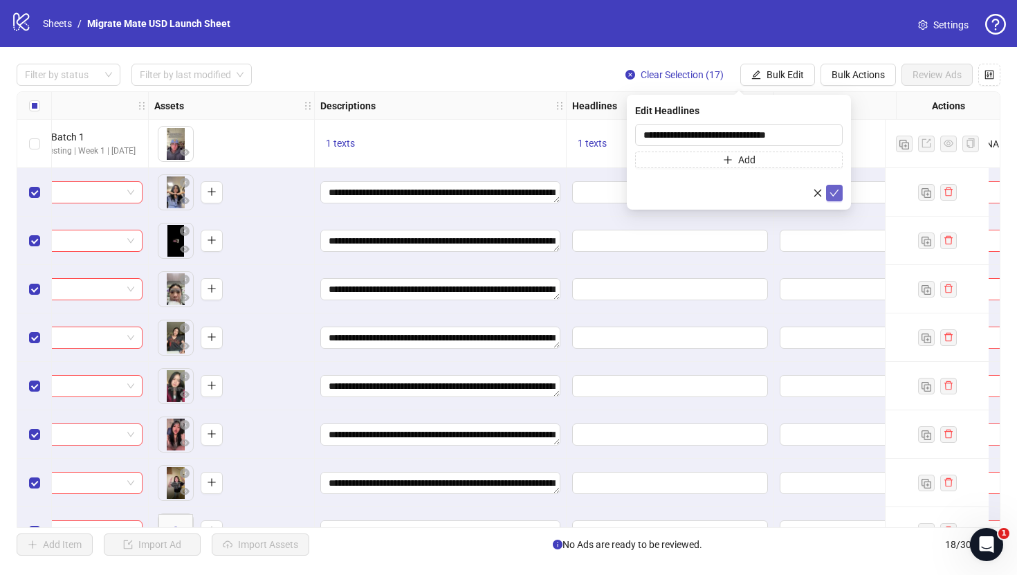
click at [840, 190] on button "submit" at bounding box center [834, 193] width 17 height 17
click at [733, 50] on div "**********" at bounding box center [508, 309] width 1017 height 525
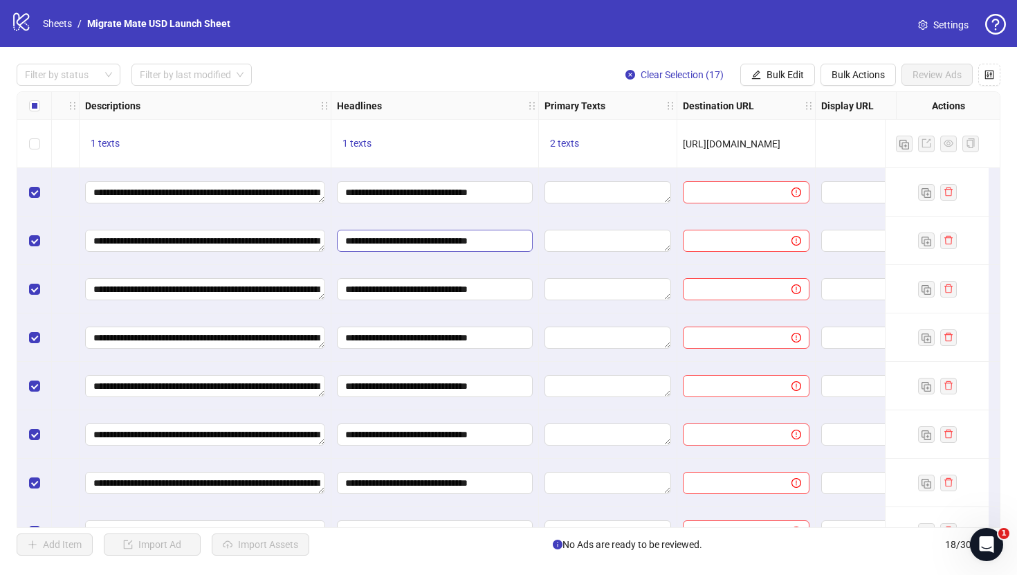
scroll to position [0, 794]
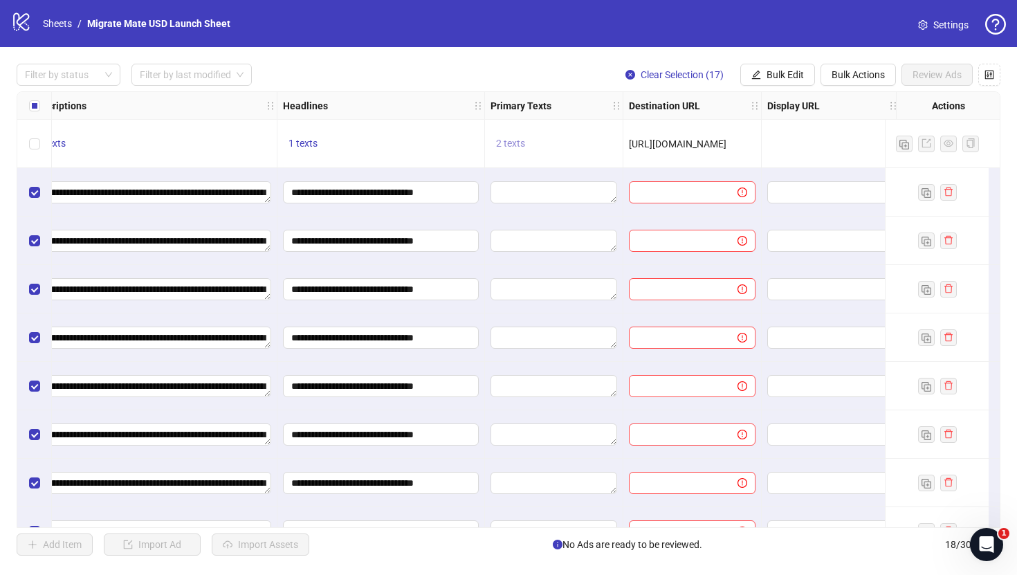
click at [515, 145] on span "2 texts" at bounding box center [510, 143] width 29 height 11
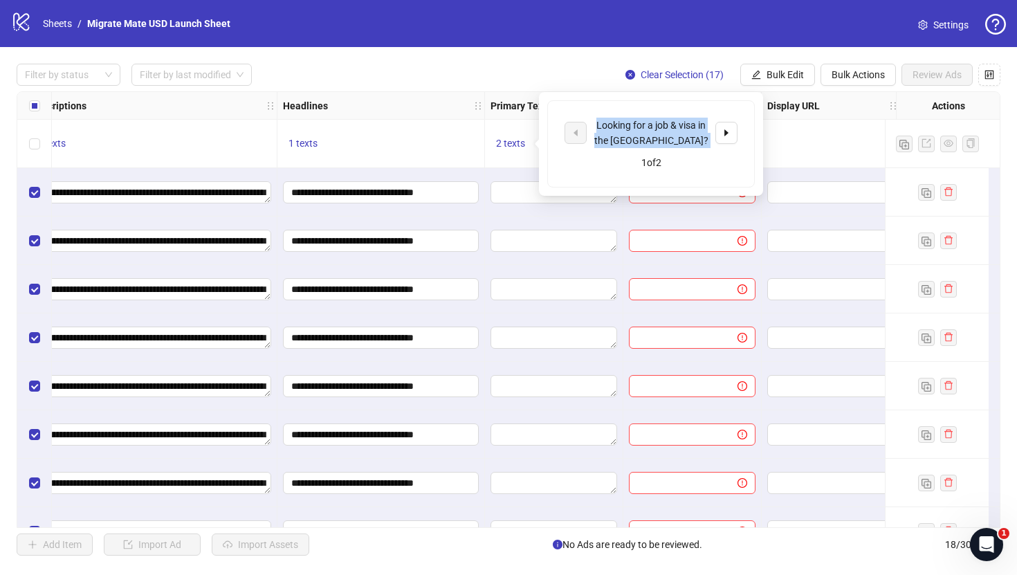
drag, startPoint x: 689, startPoint y: 148, endPoint x: 597, endPoint y: 125, distance: 95.0
click at [597, 125] on div "Looking for a job & visa in the [GEOGRAPHIC_DATA]? 1 of 2" at bounding box center [651, 144] width 206 height 86
click at [681, 146] on div "Looking for a job & visa in the [GEOGRAPHIC_DATA]?" at bounding box center [651, 133] width 115 height 30
drag, startPoint x: 674, startPoint y: 140, endPoint x: 596, endPoint y: 112, distance: 82.9
click at [596, 112] on div "Looking for a job & visa in the [GEOGRAPHIC_DATA]? 1 of 2" at bounding box center [651, 144] width 206 height 86
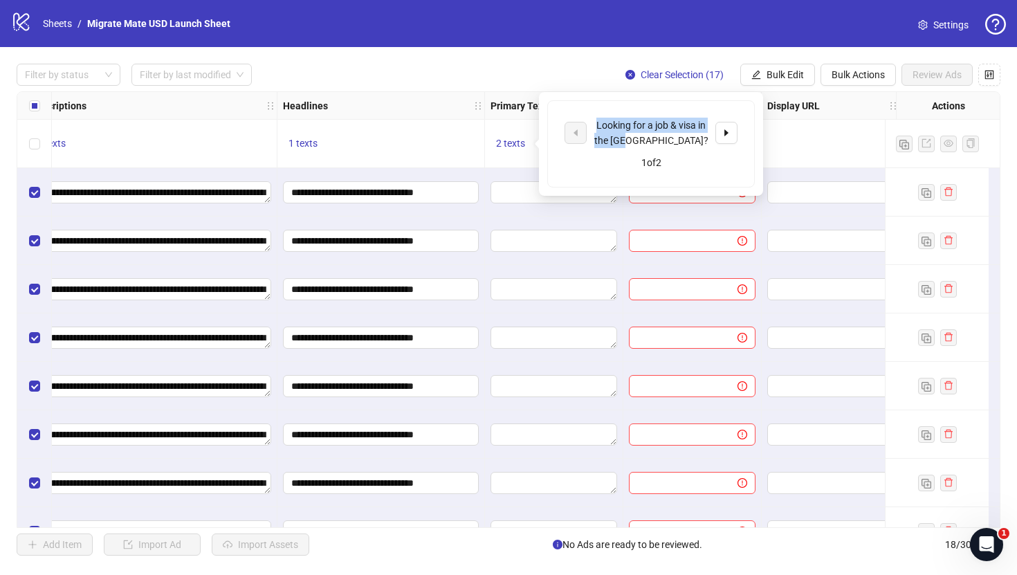
copy div "Looking for a job & visa in the [GEOGRAPHIC_DATA]?"
click at [770, 74] on span "Bulk Edit" at bounding box center [784, 74] width 37 height 11
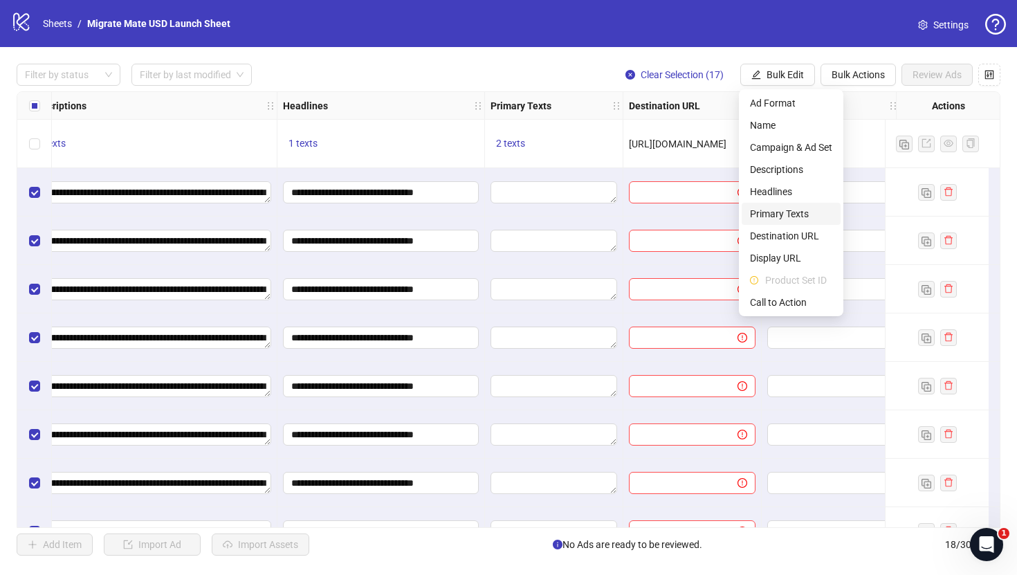
click at [778, 205] on li "Primary Texts" at bounding box center [791, 214] width 99 height 22
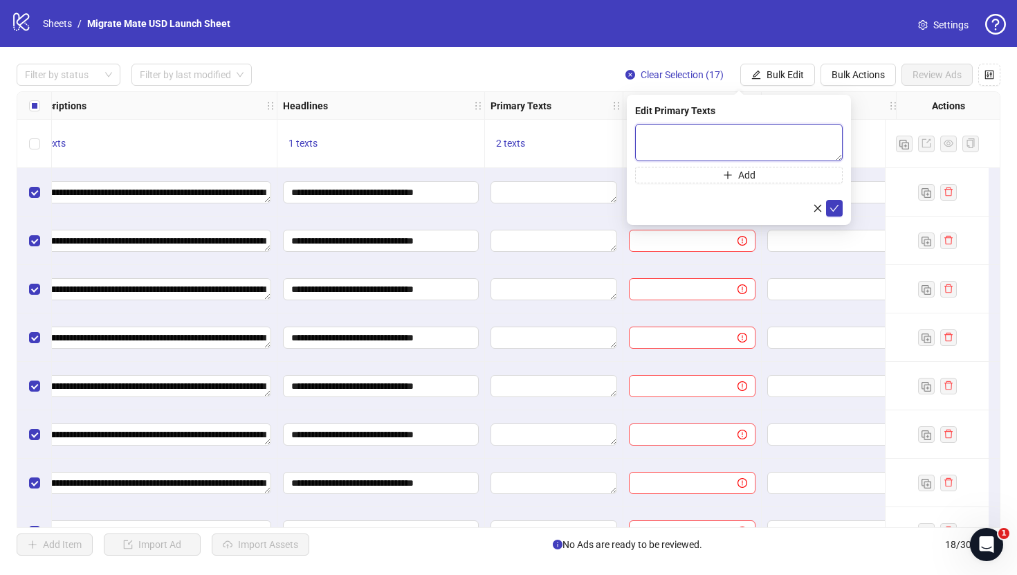
click at [766, 151] on textarea at bounding box center [739, 142] width 208 height 37
paste textarea "**********"
type textarea "**********"
click at [829, 209] on button "submit" at bounding box center [834, 208] width 17 height 17
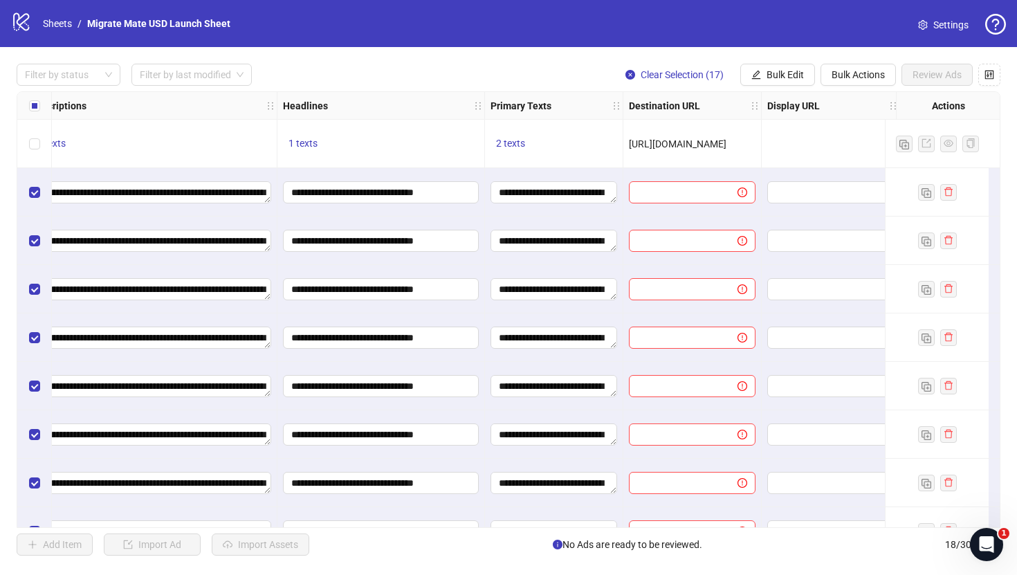
click at [598, 149] on div "2 texts" at bounding box center [553, 144] width 127 height 17
click at [494, 145] on button "2 texts" at bounding box center [510, 144] width 40 height 17
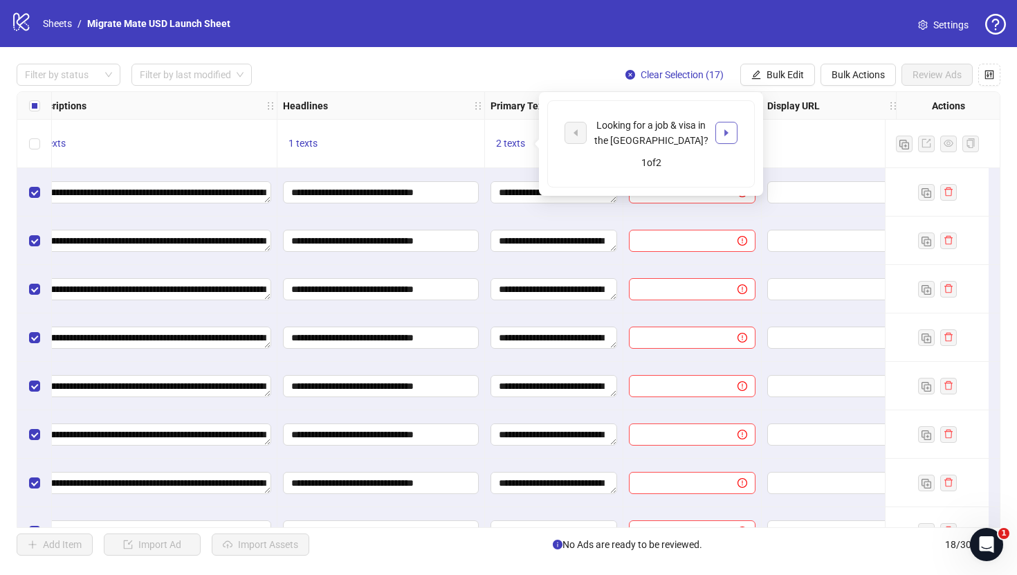
click at [719, 138] on button "button" at bounding box center [726, 133] width 22 height 22
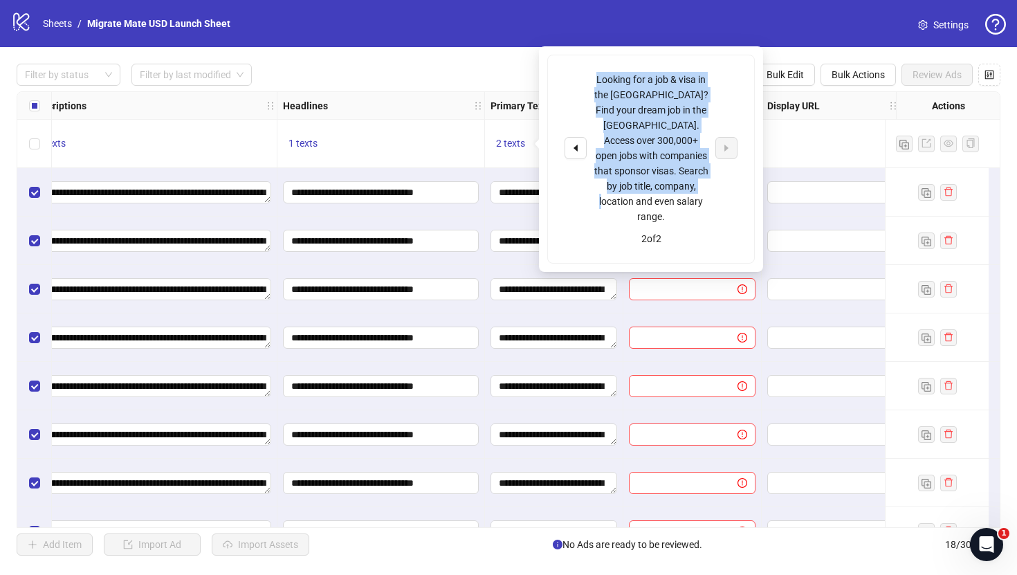
drag, startPoint x: 705, startPoint y: 186, endPoint x: 596, endPoint y: 73, distance: 157.0
click at [596, 73] on div "Looking for a job & visa in the [GEOGRAPHIC_DATA]? Find your dream job in the […" at bounding box center [651, 148] width 115 height 152
copy div "Looking for a job & visa in the [GEOGRAPHIC_DATA]? Find your dream job in the […"
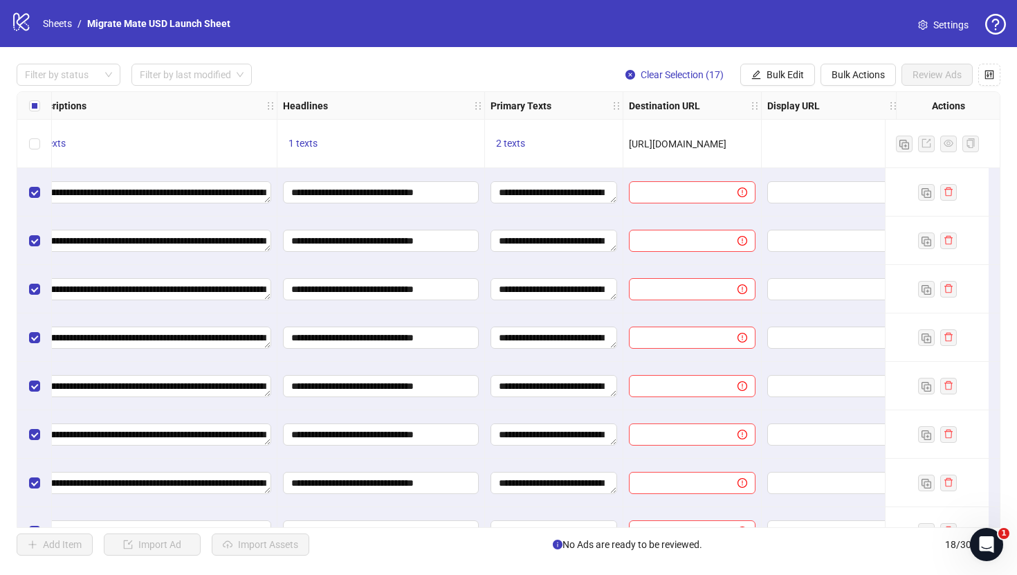
click at [639, 39] on div "logo/logo-mobile Sheets / Migrate Mate USD Launch Sheet Settings" at bounding box center [508, 23] width 1017 height 47
click at [780, 81] on button "Bulk Edit" at bounding box center [777, 75] width 75 height 22
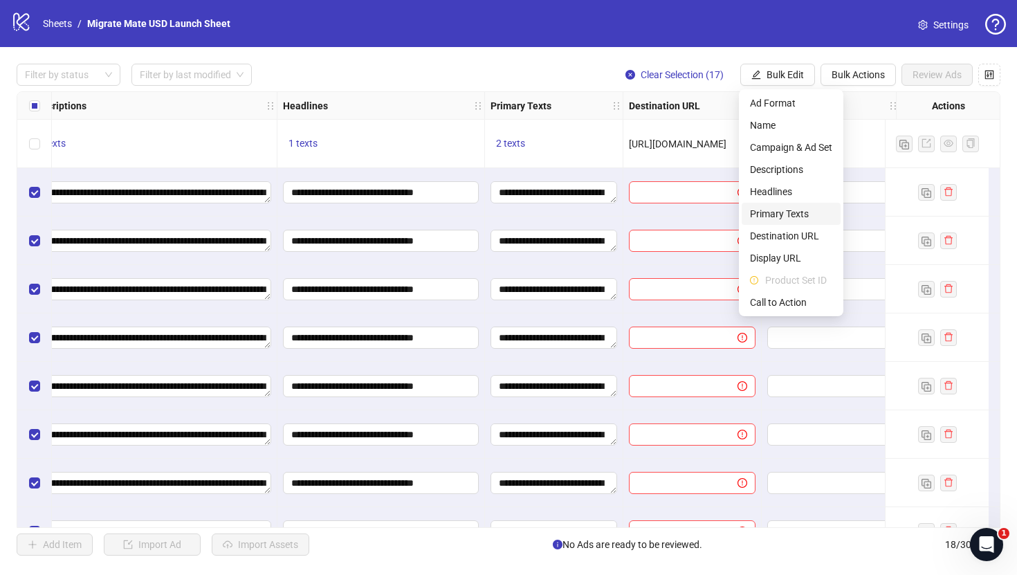
click at [796, 217] on span "Primary Texts" at bounding box center [791, 213] width 82 height 15
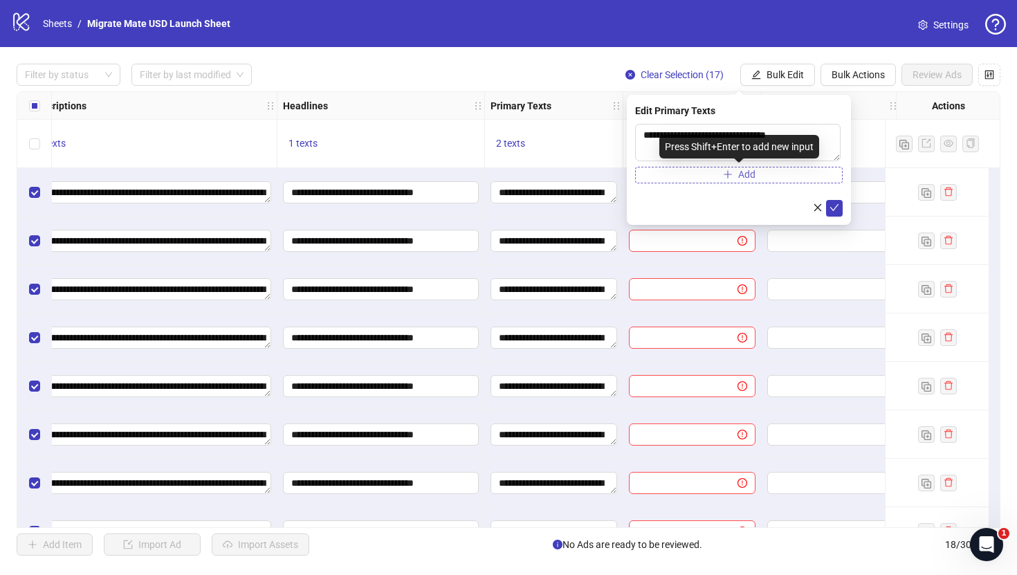
click at [823, 174] on button "Add" at bounding box center [739, 175] width 208 height 17
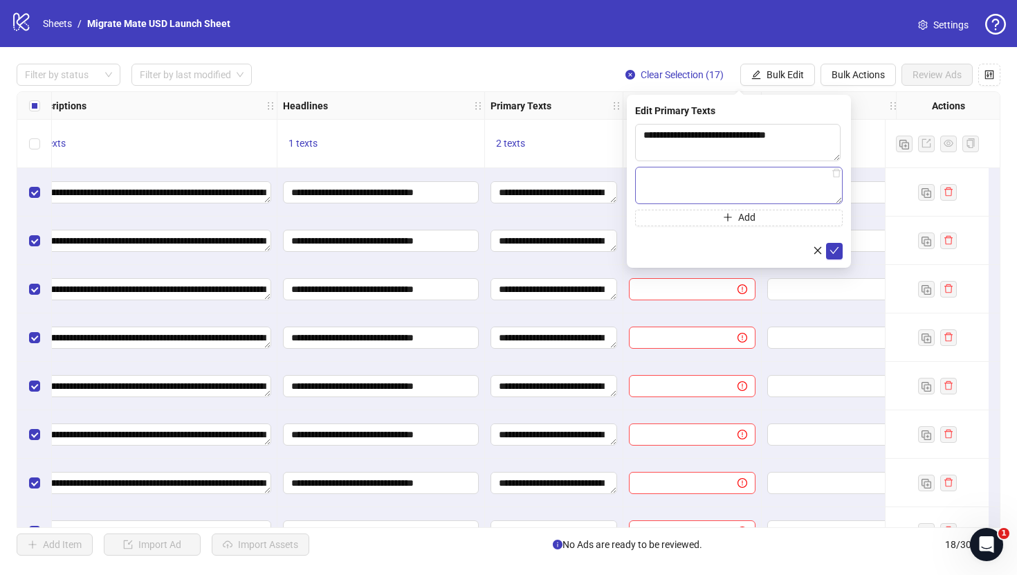
click at [785, 184] on textarea at bounding box center [739, 185] width 208 height 37
type textarea "**********"
click at [836, 244] on button "submit" at bounding box center [834, 251] width 17 height 17
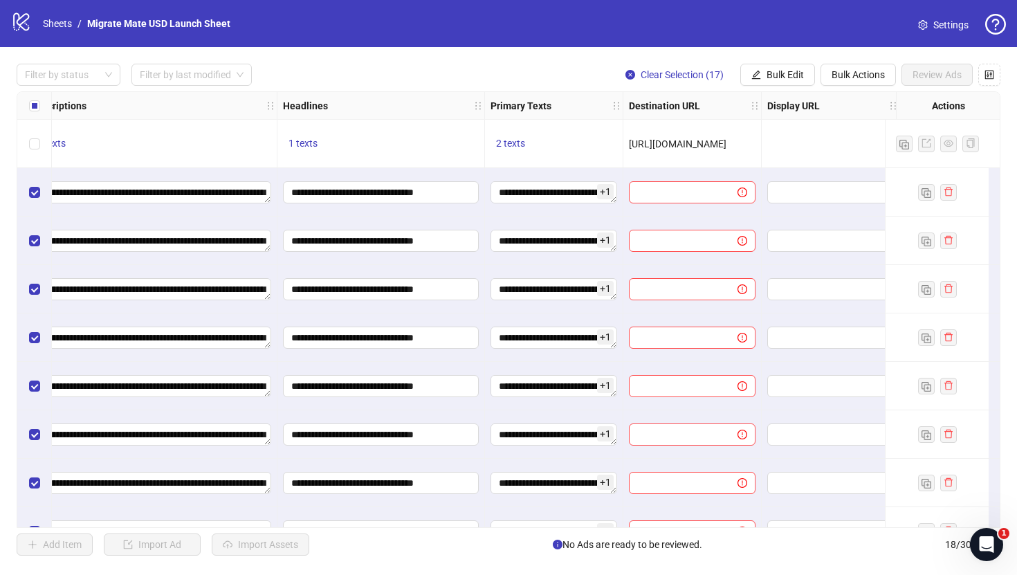
click at [811, 44] on div "logo/logo-mobile Sheets / Migrate Mate USD Launch Sheet Settings" at bounding box center [508, 23] width 1017 height 47
click at [801, 59] on div "**********" at bounding box center [508, 309] width 1017 height 525
drag, startPoint x: 735, startPoint y: 138, endPoint x: 599, endPoint y: 136, distance: 136.3
click at [599, 92] on div "**********" at bounding box center [359, 92] width 2272 height 0
click at [793, 73] on span "Bulk Edit" at bounding box center [784, 74] width 37 height 11
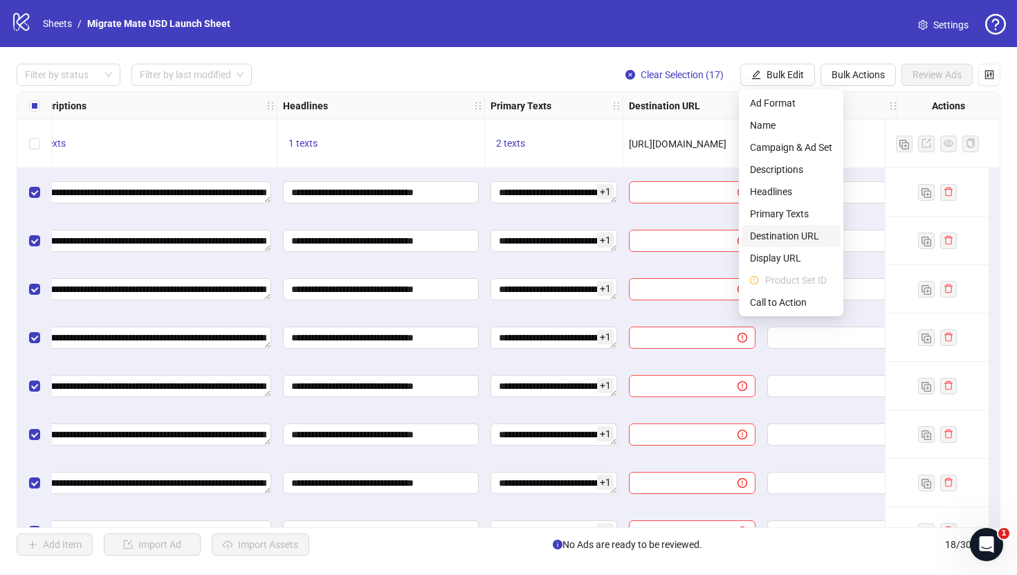
click at [791, 241] on span "Destination URL" at bounding box center [791, 235] width 82 height 15
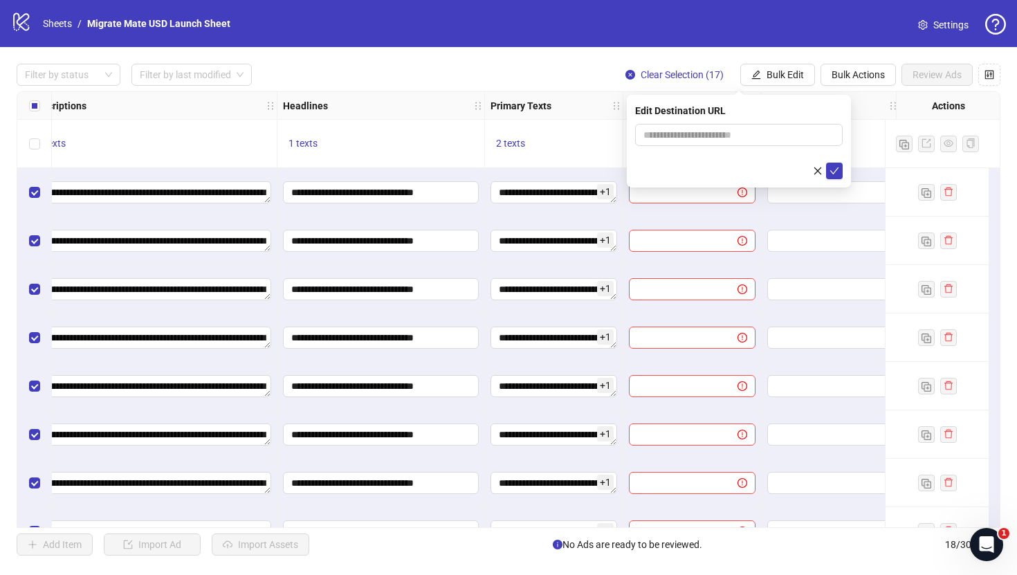
click at [731, 149] on form at bounding box center [739, 151] width 208 height 55
click at [733, 143] on span at bounding box center [739, 135] width 208 height 22
paste input "**********"
type input "**********"
click at [833, 173] on icon "check" at bounding box center [834, 170] width 9 height 7
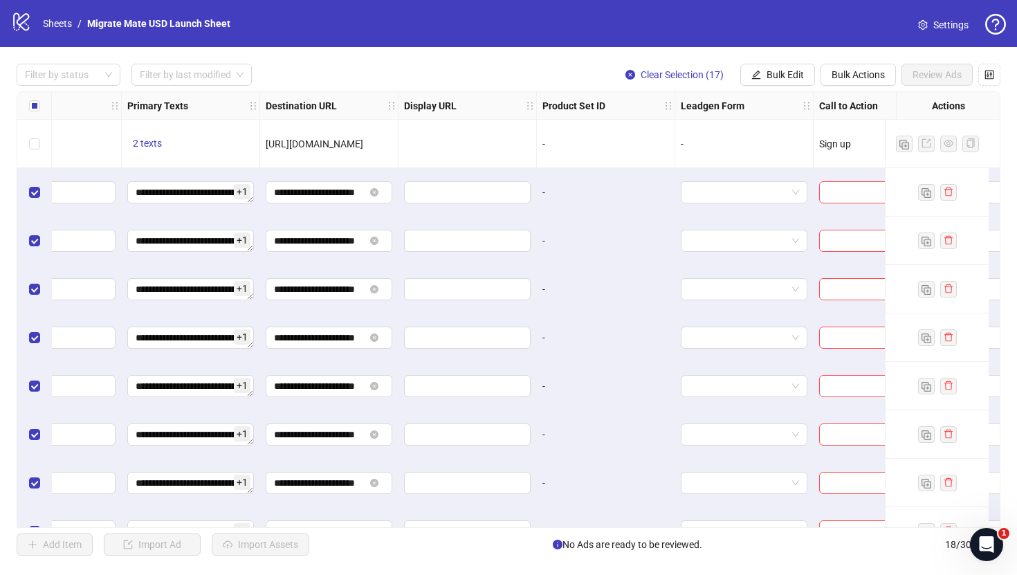
scroll to position [0, 1335]
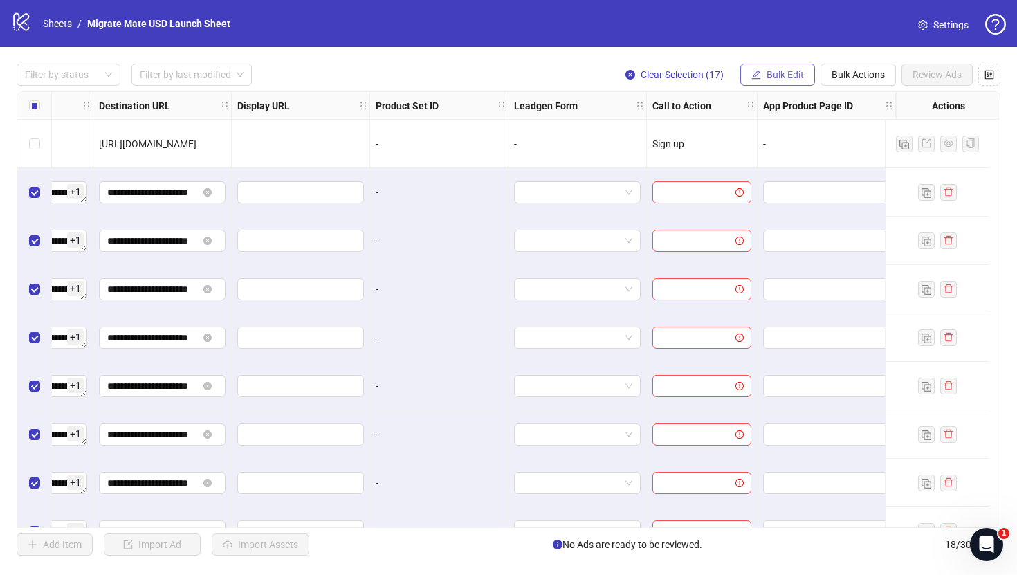
click at [803, 69] on button "Bulk Edit" at bounding box center [777, 75] width 75 height 22
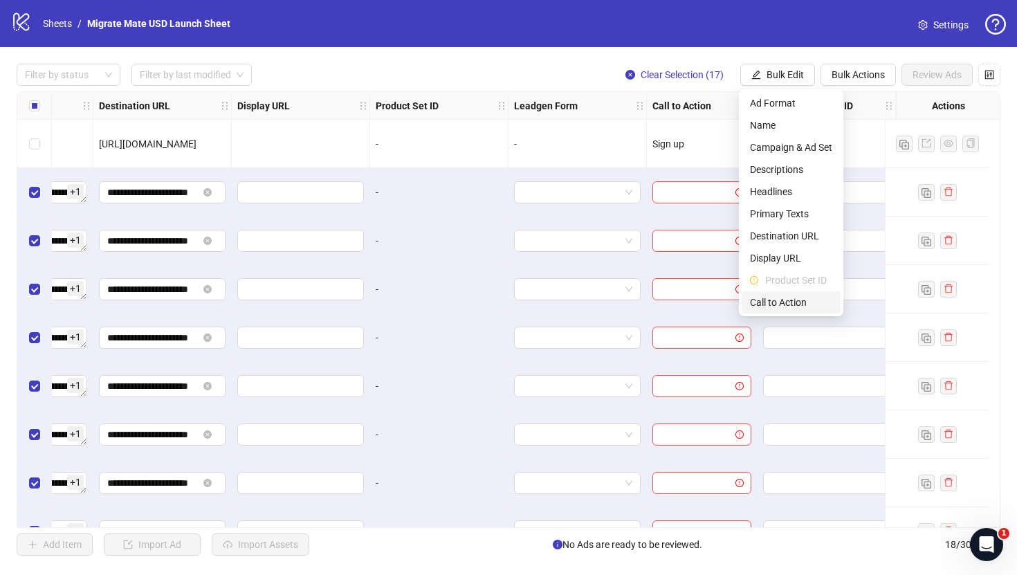
click at [794, 293] on li "Call to Action" at bounding box center [791, 302] width 99 height 22
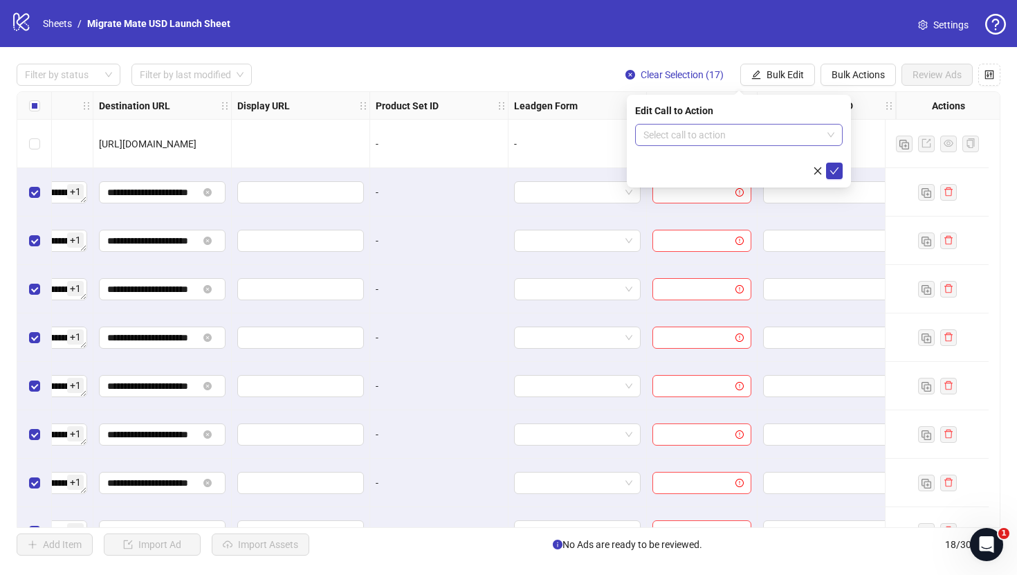
click at [794, 125] on input "search" at bounding box center [732, 135] width 178 height 21
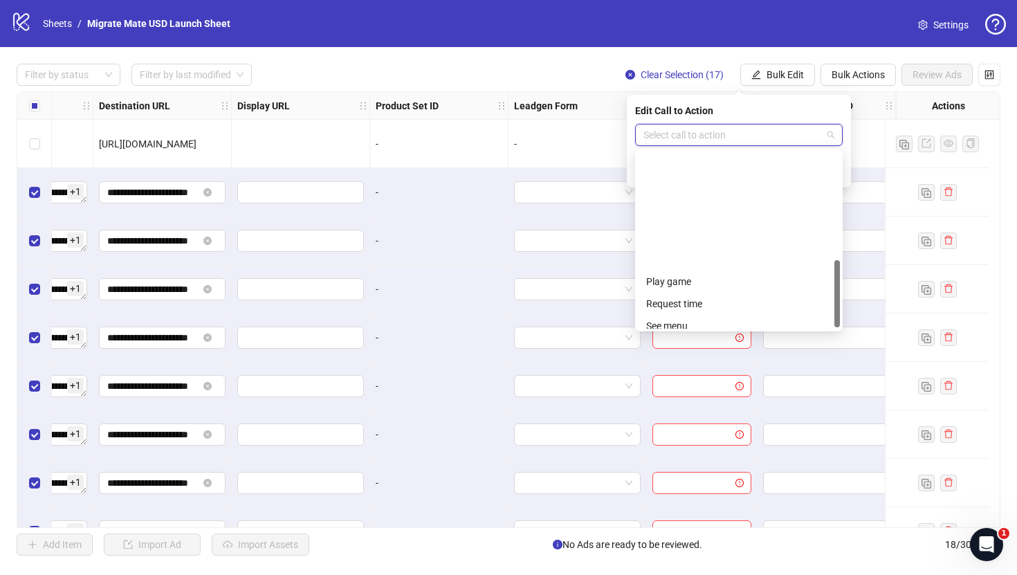
scroll to position [288, 0]
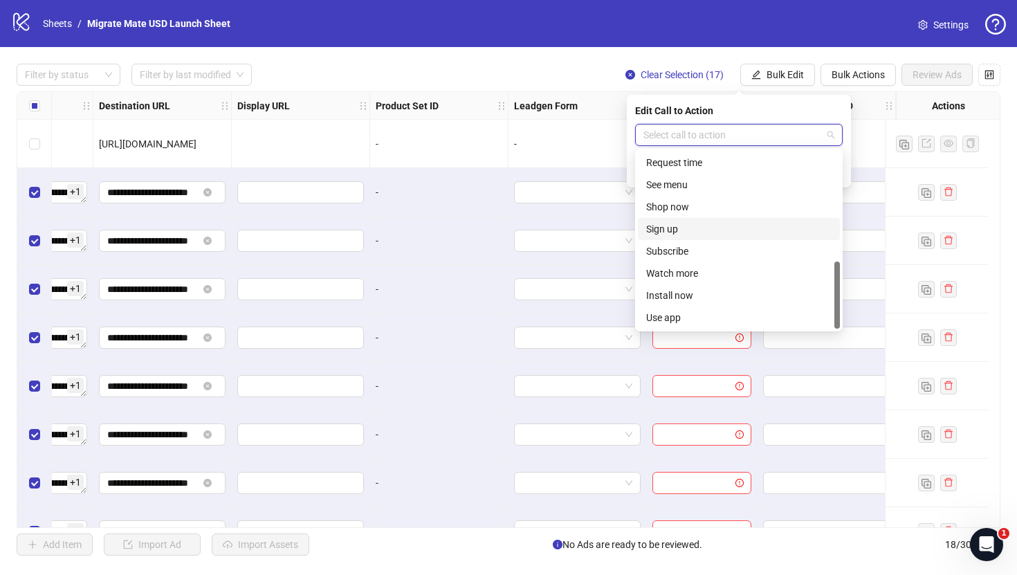
click at [712, 235] on div "Sign up" at bounding box center [738, 228] width 185 height 15
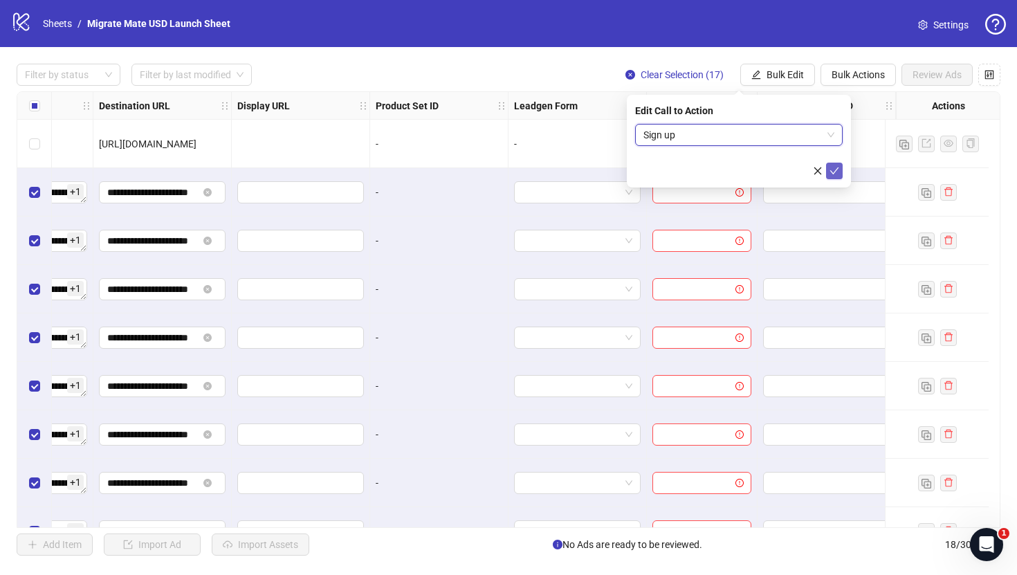
click at [833, 173] on icon "check" at bounding box center [834, 170] width 9 height 7
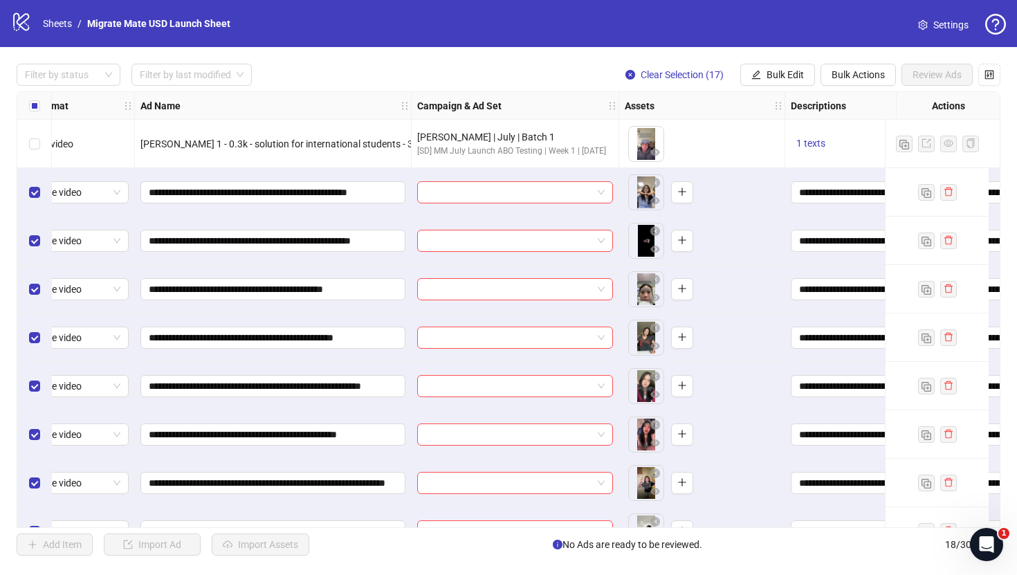
scroll to position [0, 0]
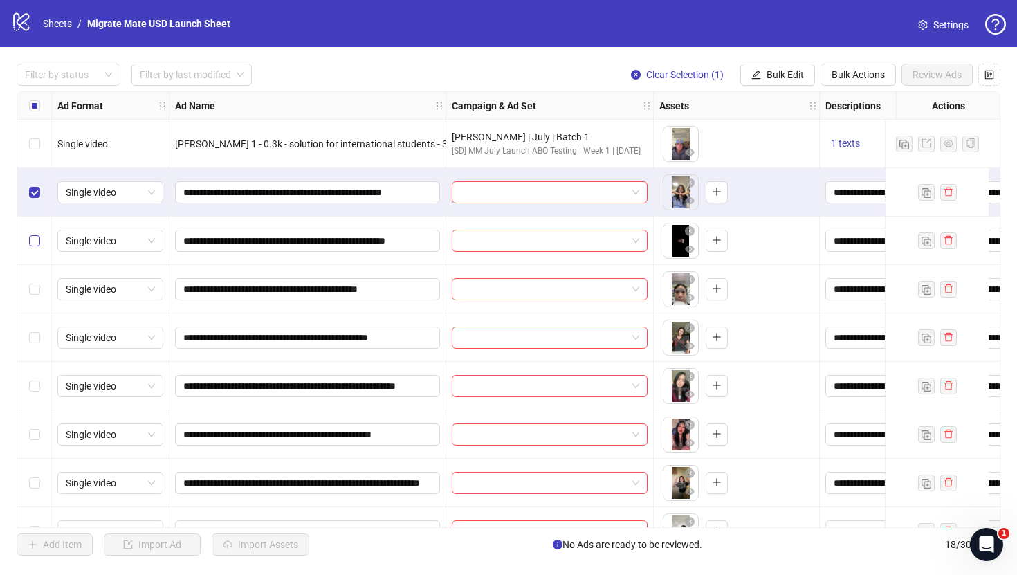
click at [39, 248] on label "Select row 3" at bounding box center [34, 240] width 11 height 15
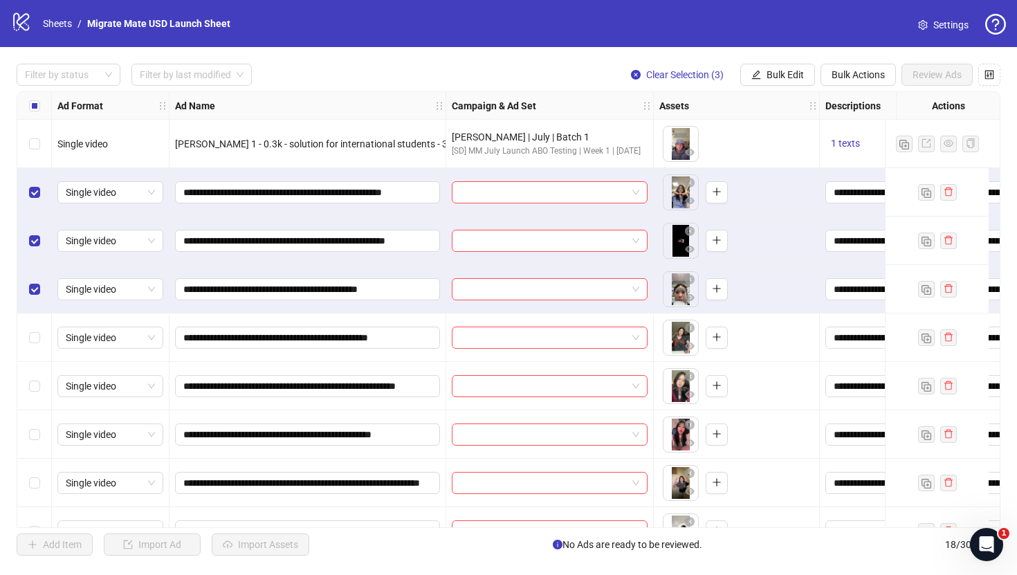
click at [39, 324] on div "Select row 5" at bounding box center [34, 337] width 35 height 48
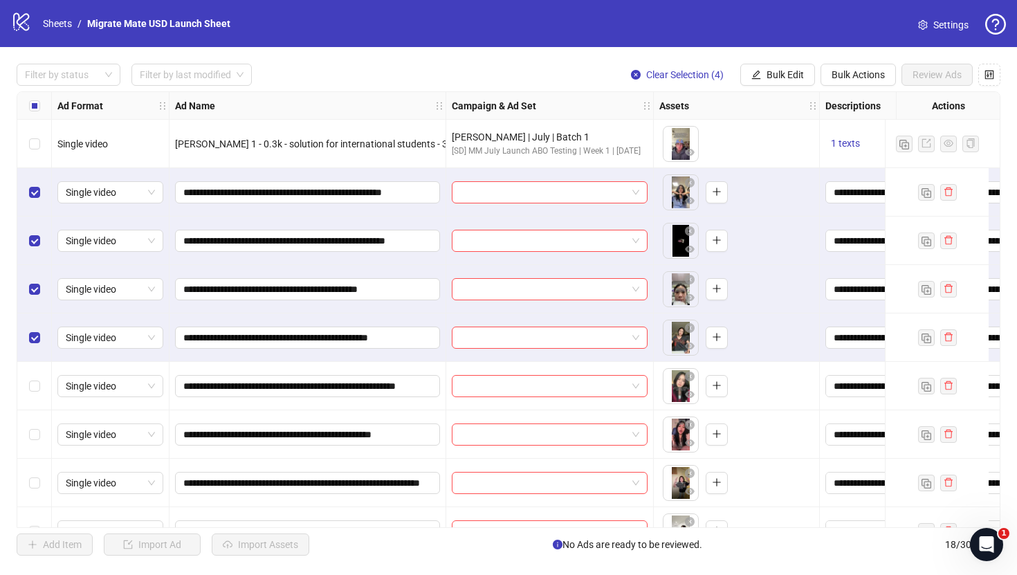
click at [38, 396] on div "Select row 6" at bounding box center [34, 386] width 35 height 48
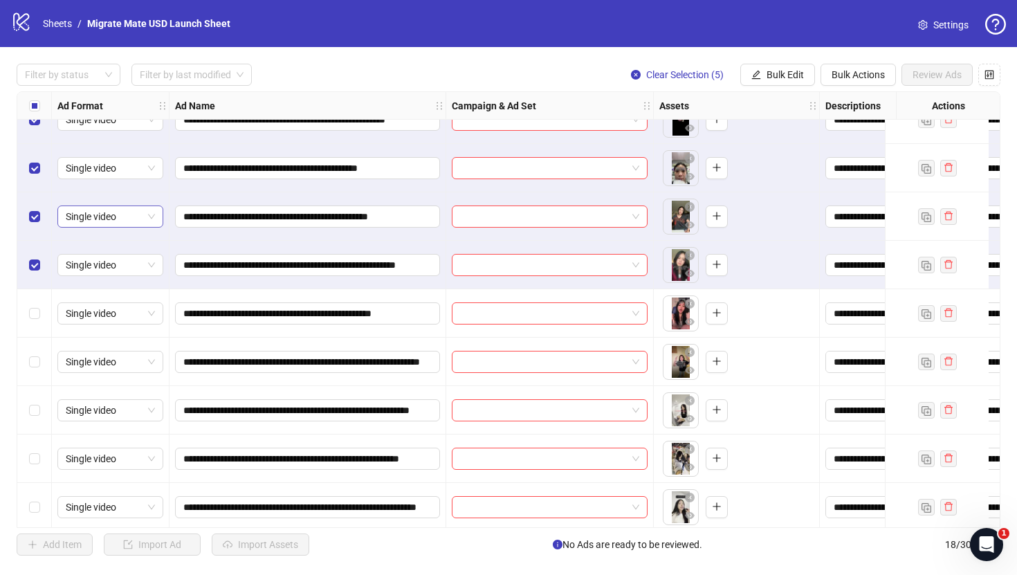
scroll to position [129, 0]
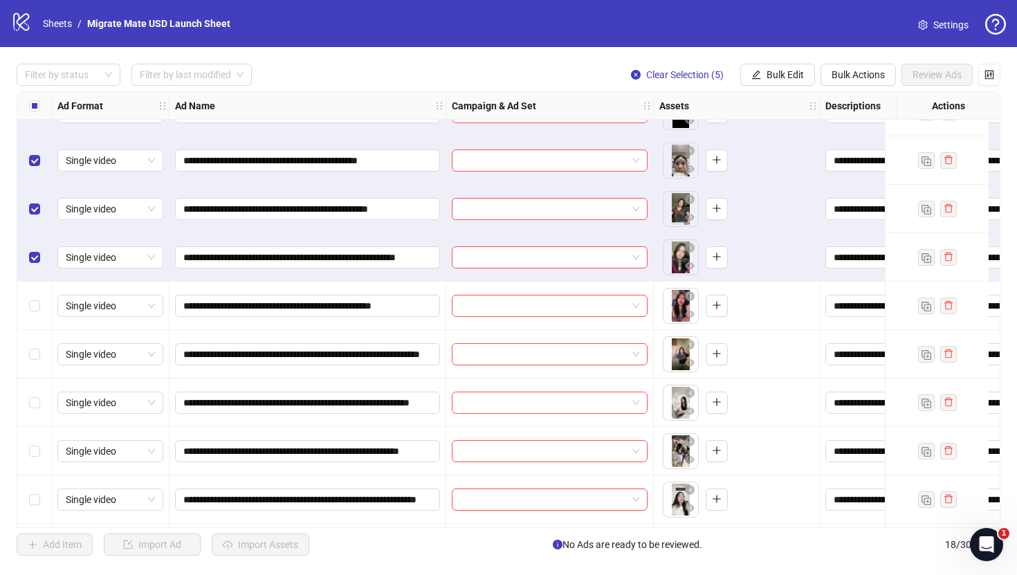
click at [36, 296] on div "Select row 7" at bounding box center [34, 306] width 35 height 48
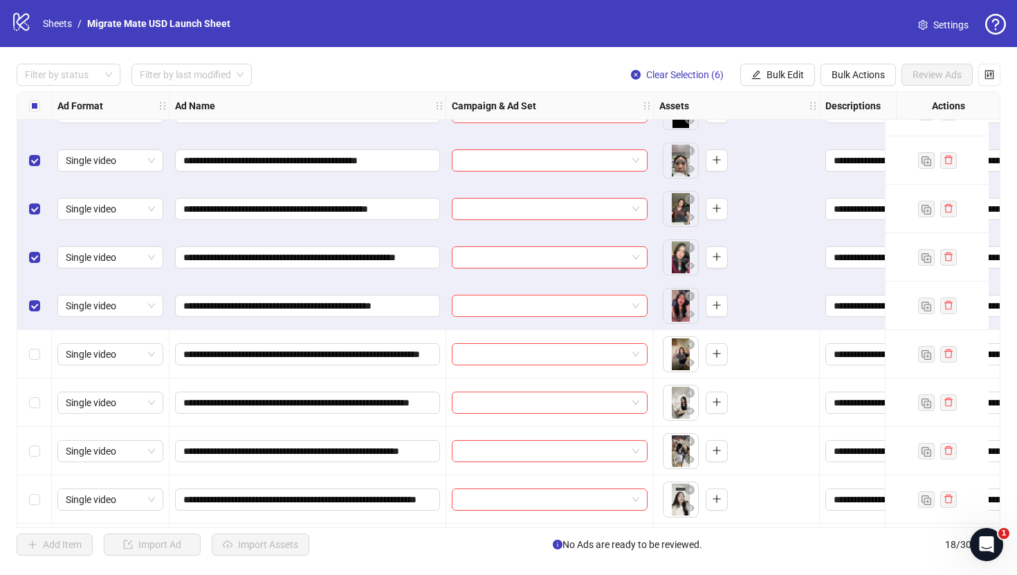
click at [36, 313] on div "Select row 7" at bounding box center [34, 306] width 35 height 48
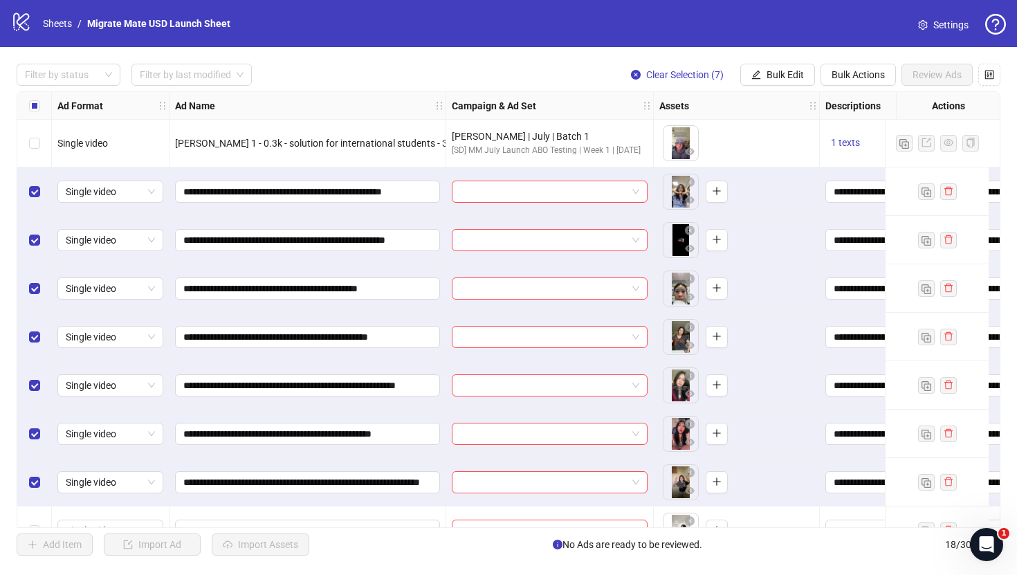
scroll to position [0, 0]
click at [37, 475] on label "Select row 8" at bounding box center [34, 482] width 11 height 15
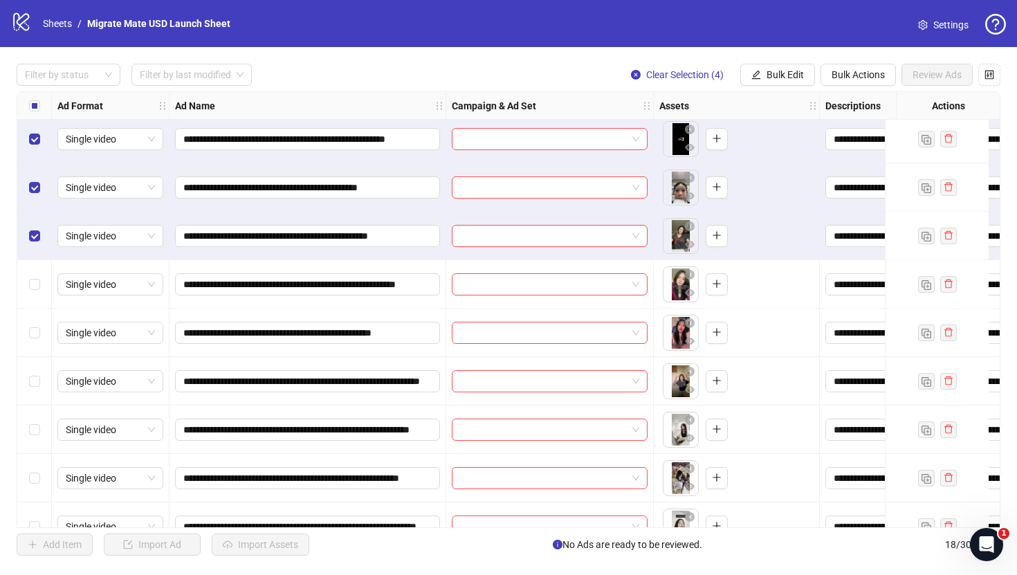
scroll to position [104, 0]
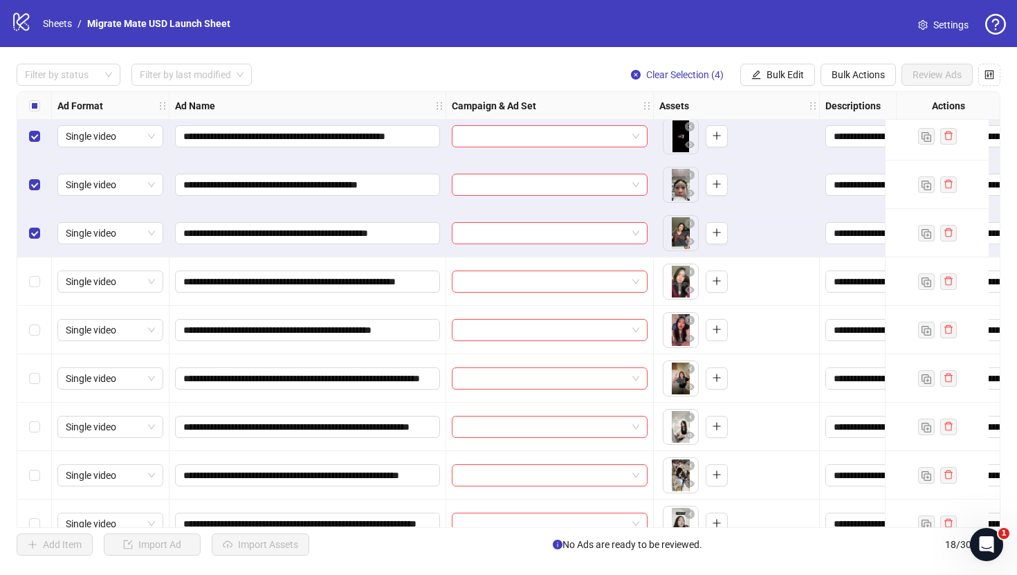
click at [42, 281] on div "Select row 6" at bounding box center [34, 281] width 35 height 48
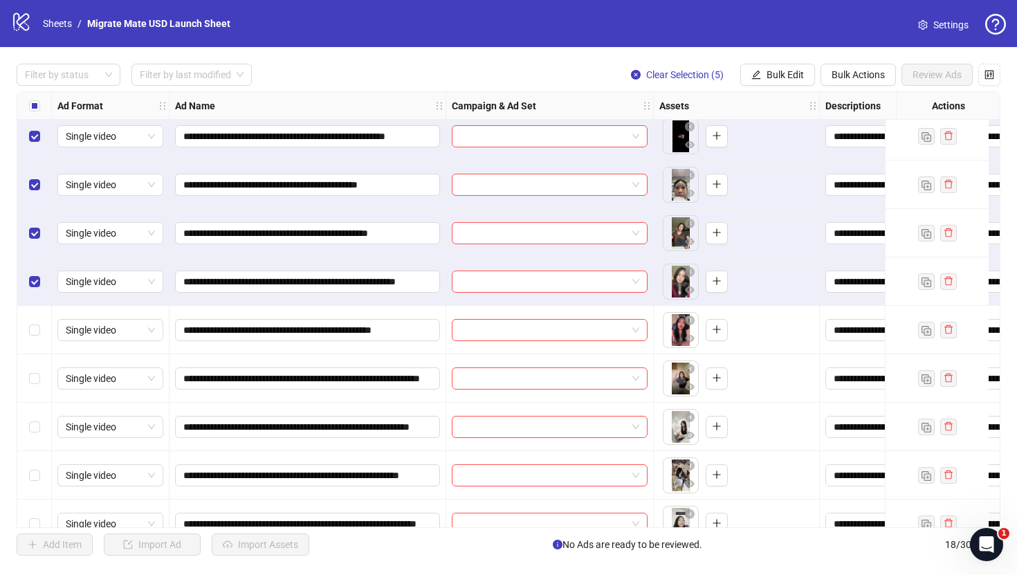
click at [42, 340] on div "Select row 7" at bounding box center [34, 330] width 35 height 48
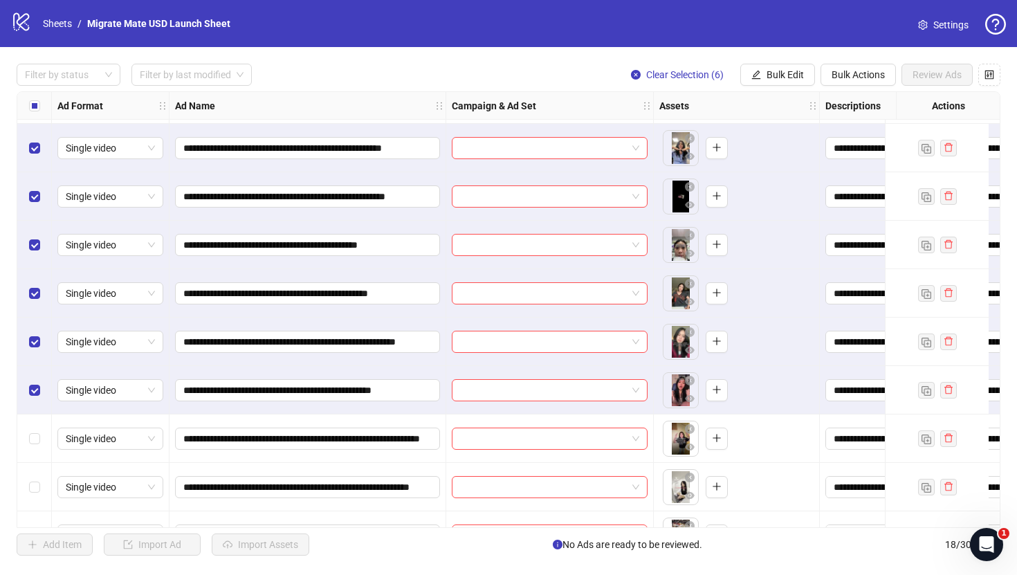
scroll to position [0, 0]
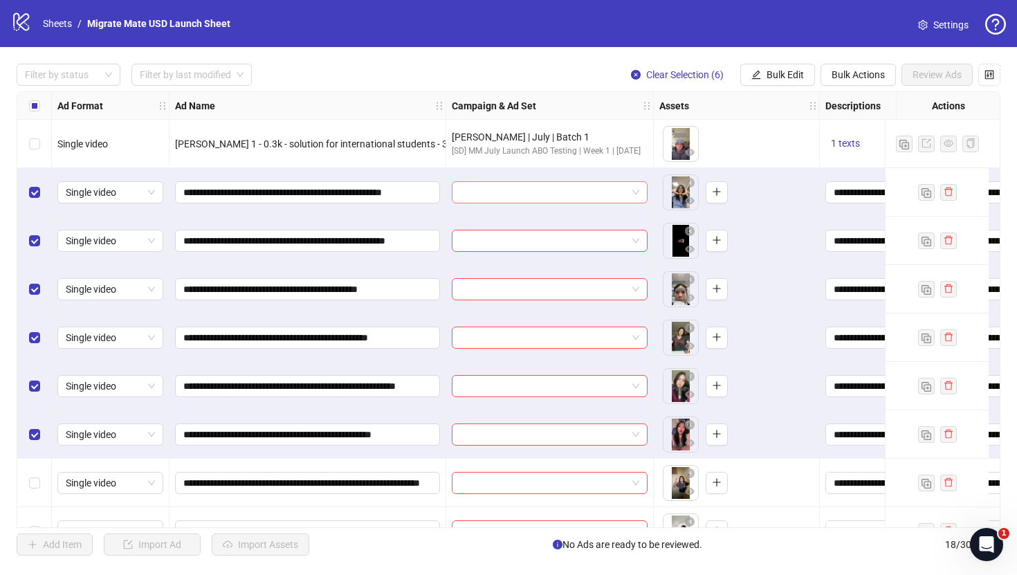
click at [643, 184] on div at bounding box center [550, 192] width 196 height 22
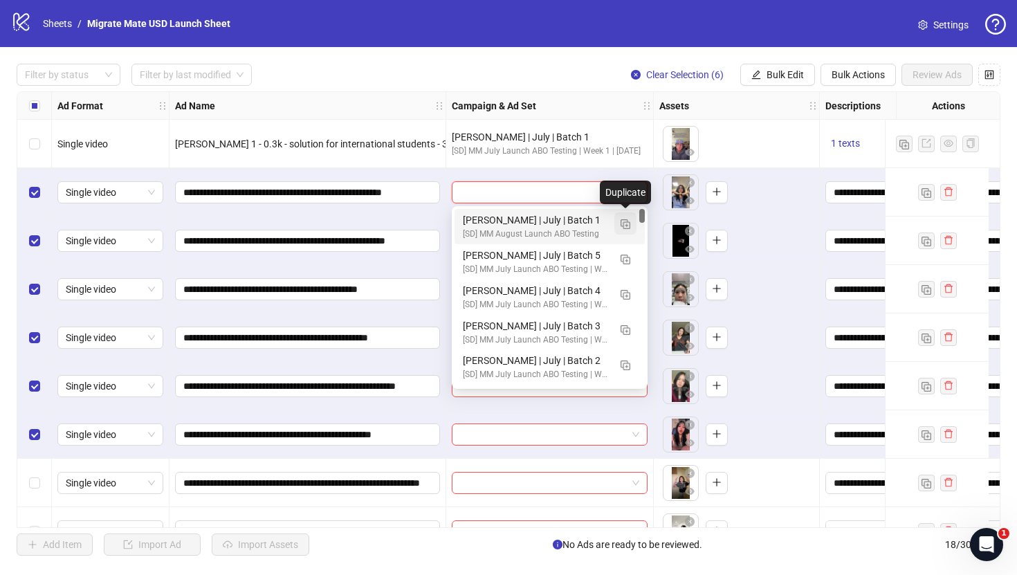
click at [626, 223] on img "button" at bounding box center [626, 224] width 10 height 10
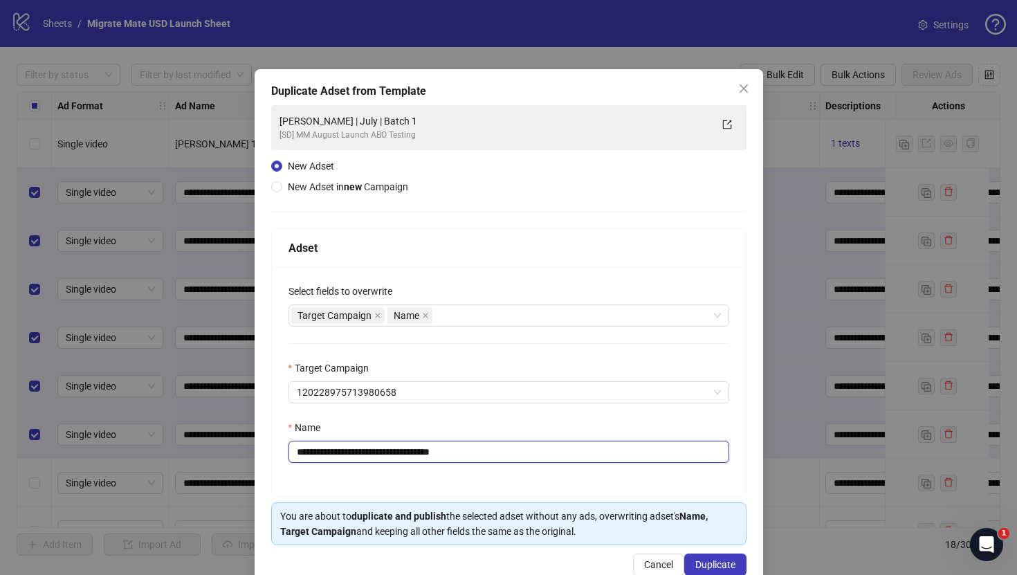
drag, startPoint x: 367, startPoint y: 452, endPoint x: 257, endPoint y: 443, distance: 110.4
click at [257, 443] on div "**********" at bounding box center [509, 329] width 508 height 520
type input "**********"
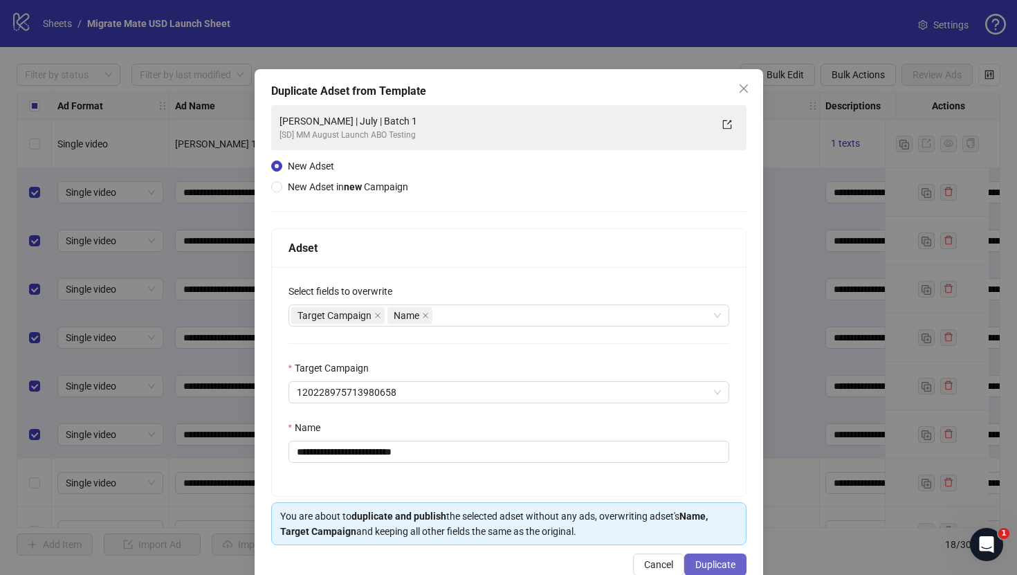
click at [710, 572] on button "Duplicate" at bounding box center [715, 564] width 62 height 22
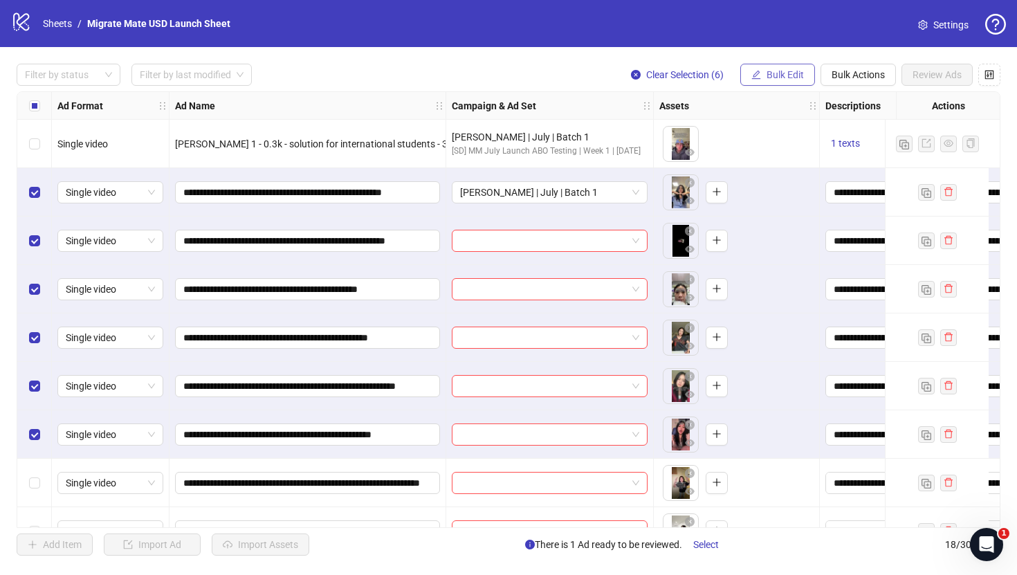
click at [783, 70] on span "Bulk Edit" at bounding box center [784, 74] width 37 height 11
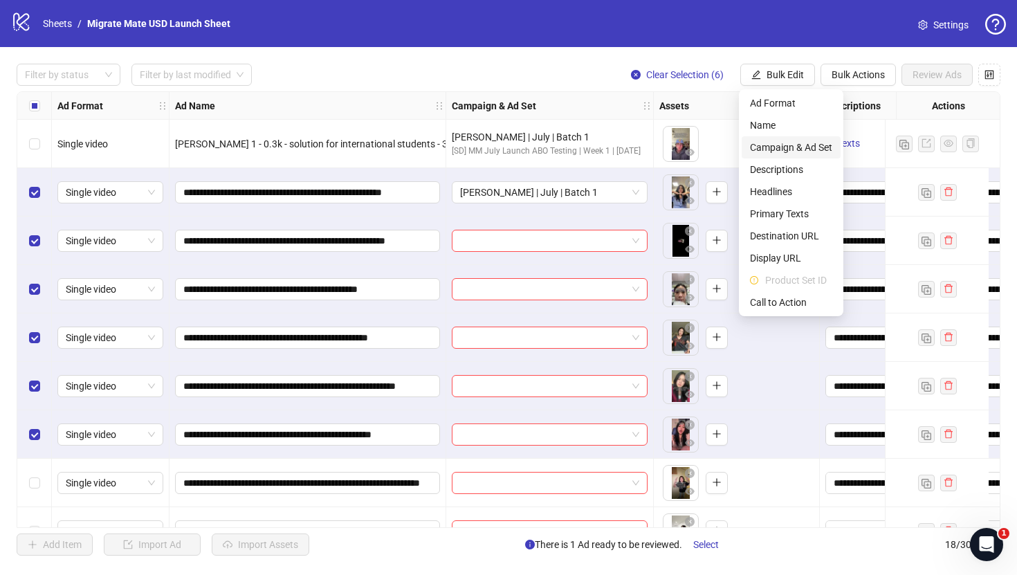
click at [809, 144] on span "Campaign & Ad Set" at bounding box center [791, 147] width 82 height 15
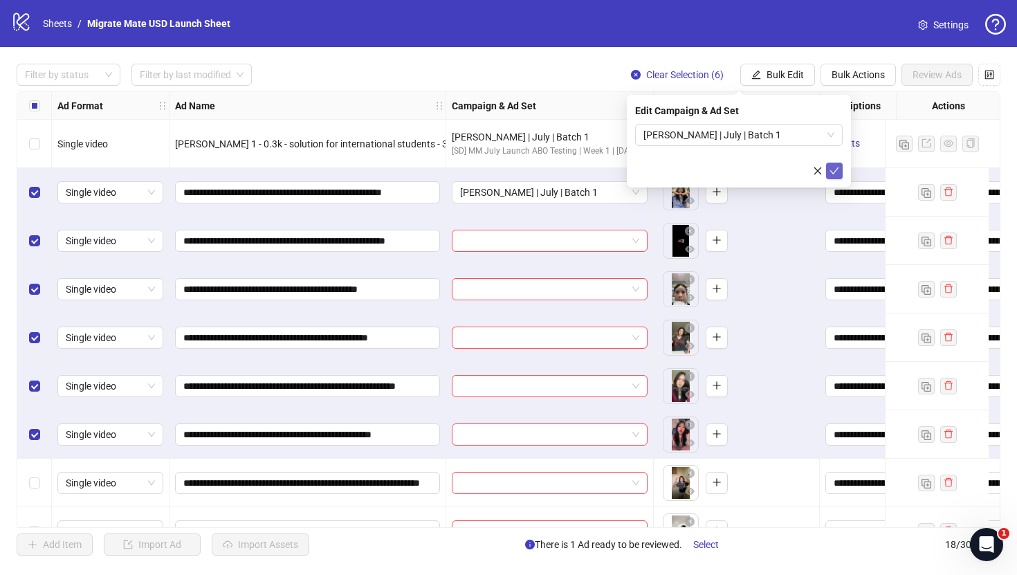
click at [830, 171] on icon "check" at bounding box center [834, 171] width 10 height 10
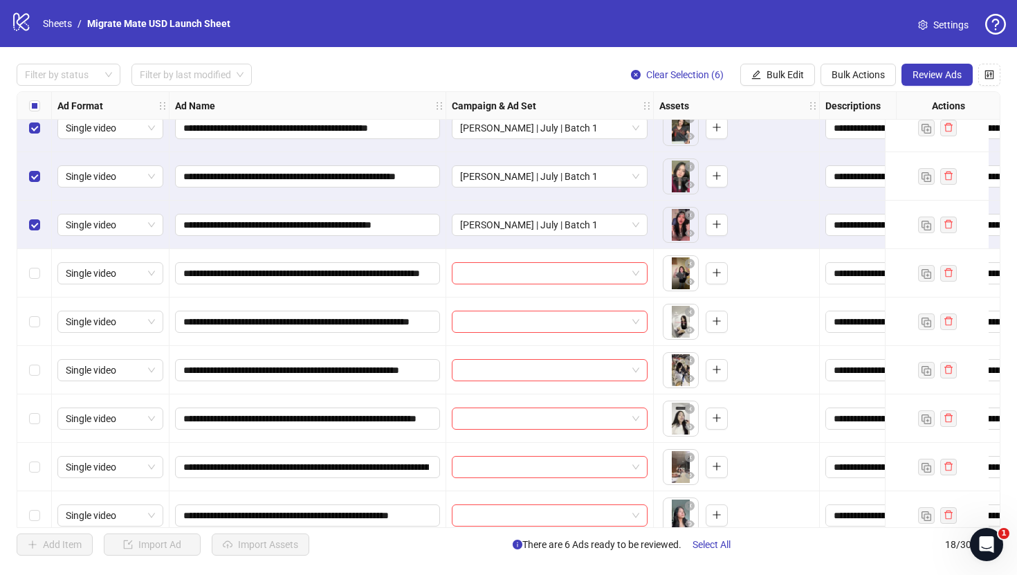
scroll to position [232, 0]
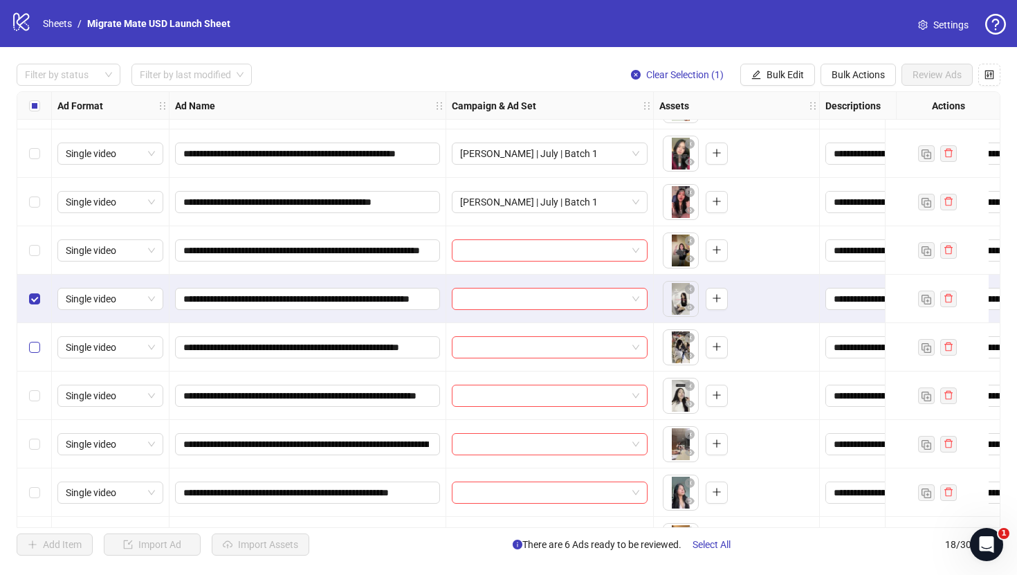
click at [37, 340] on label "Select row 10" at bounding box center [34, 347] width 11 height 15
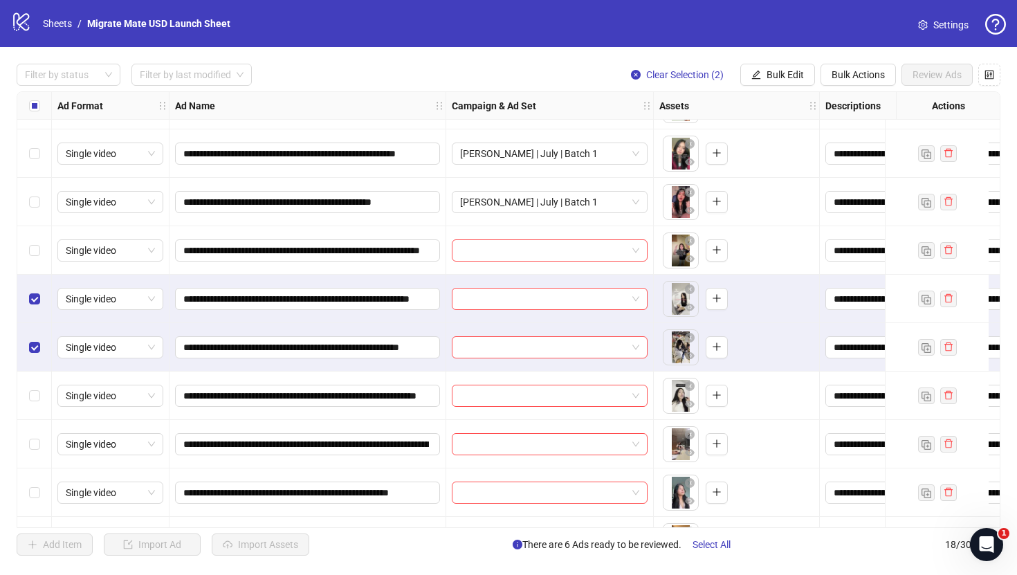
click at [37, 387] on div "Select row 11" at bounding box center [34, 395] width 35 height 48
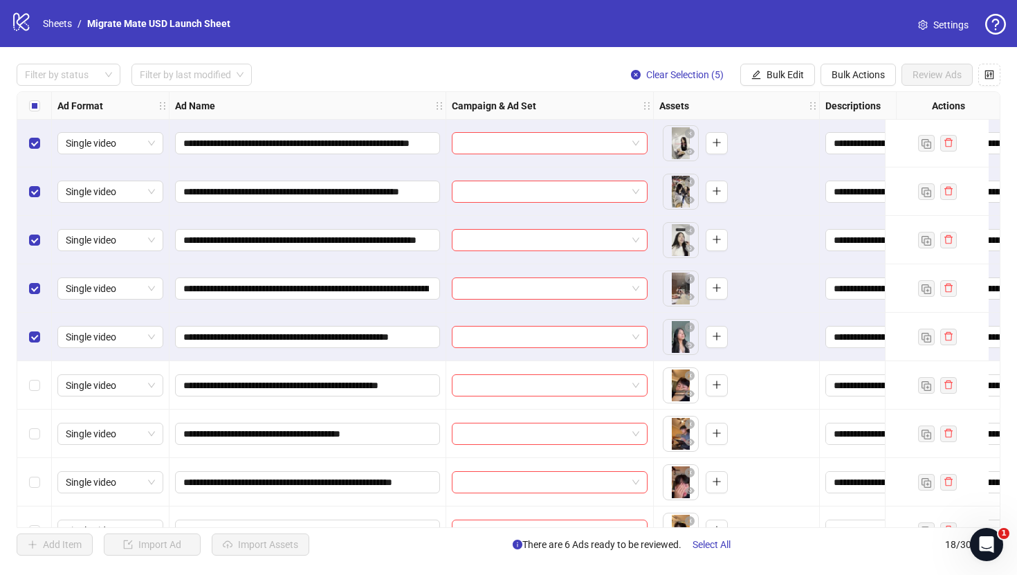
scroll to position [389, 0]
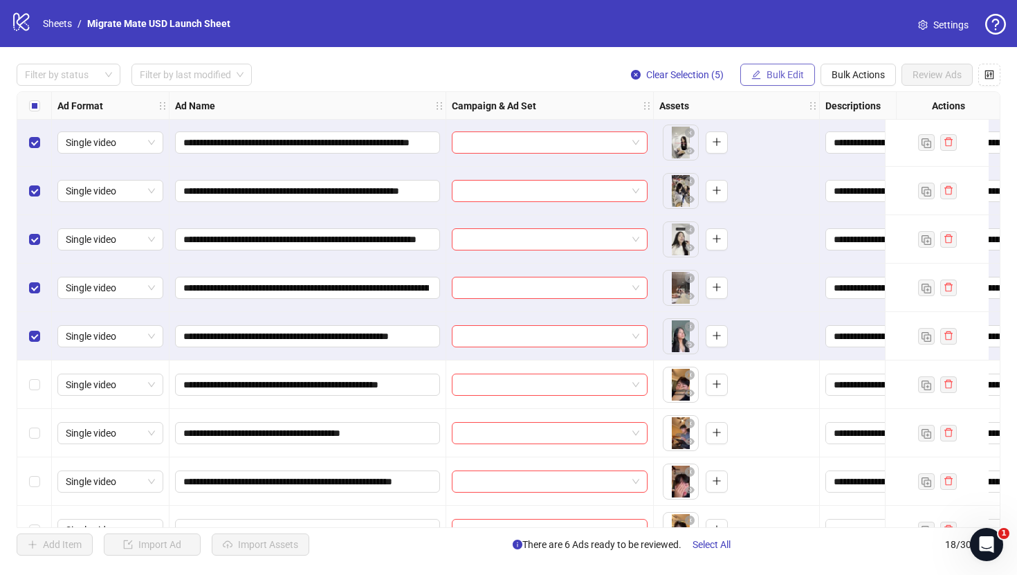
click at [793, 75] on span "Bulk Edit" at bounding box center [784, 74] width 37 height 11
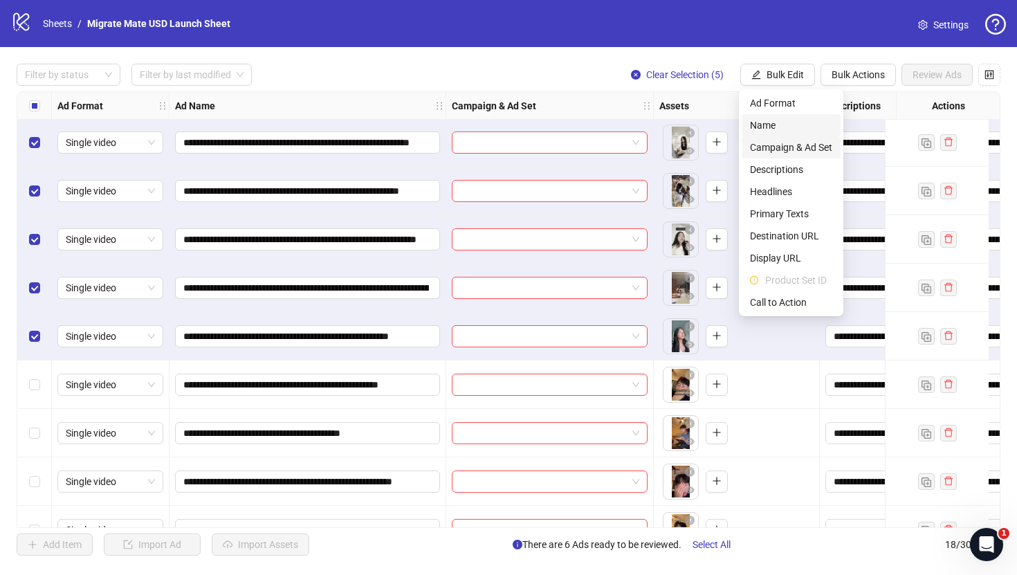
click at [816, 150] on span "Campaign & Ad Set" at bounding box center [791, 147] width 82 height 15
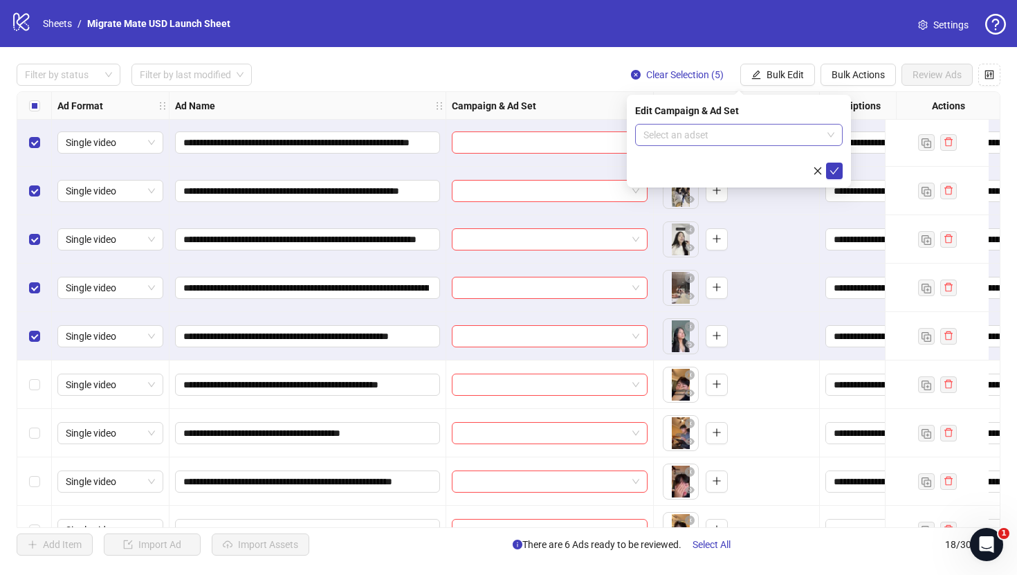
click at [830, 128] on span at bounding box center [738, 135] width 191 height 21
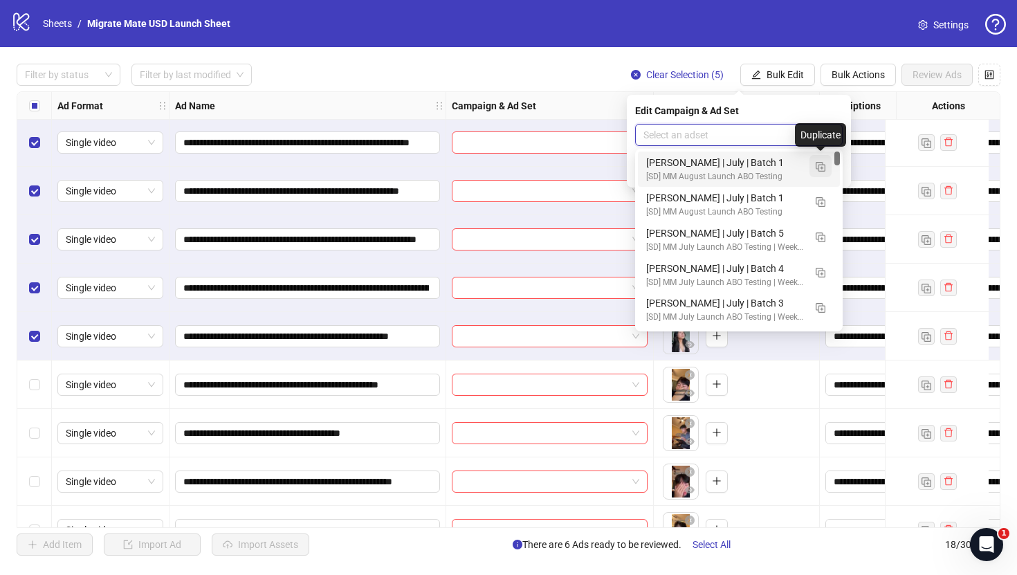
click at [822, 164] on img "button" at bounding box center [821, 167] width 10 height 10
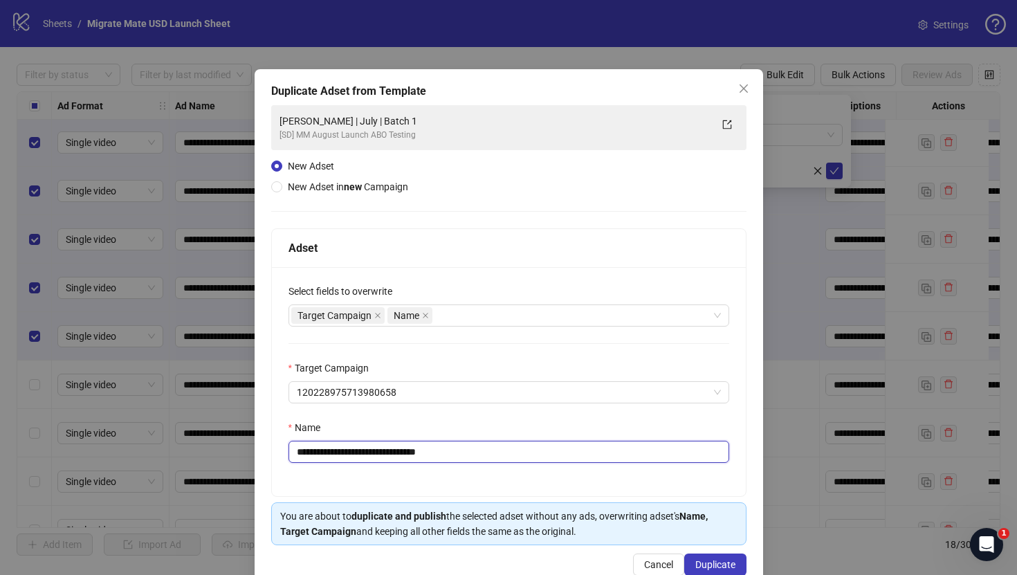
drag, startPoint x: 339, startPoint y: 454, endPoint x: 210, endPoint y: 451, distance: 129.4
click at [210, 451] on div "**********" at bounding box center [508, 287] width 1017 height 575
click at [363, 450] on input "**********" at bounding box center [508, 452] width 441 height 22
type input "**********"
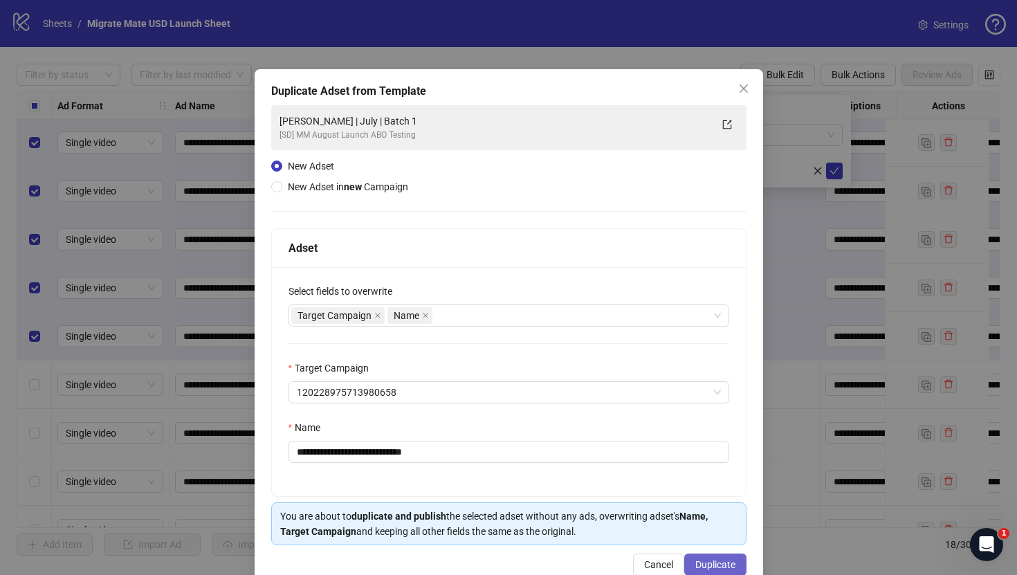
click at [724, 562] on span "Duplicate" at bounding box center [715, 564] width 40 height 11
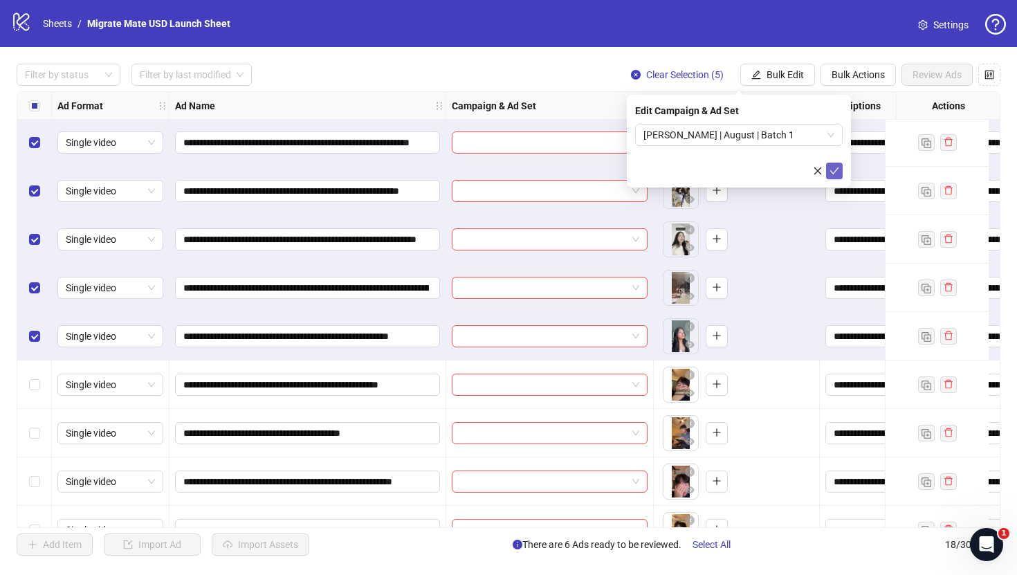
click at [838, 174] on icon "check" at bounding box center [834, 171] width 10 height 10
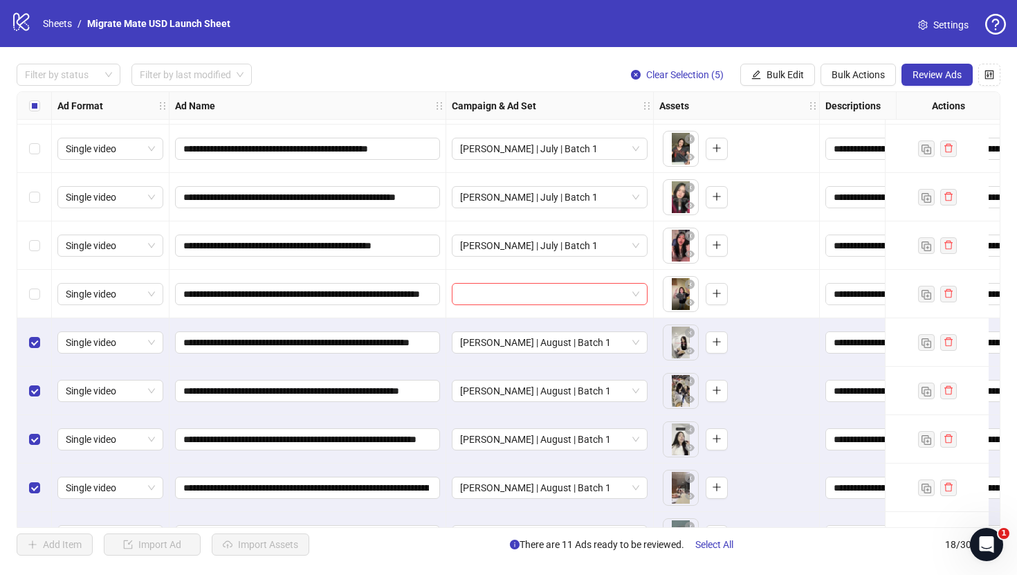
scroll to position [183, 0]
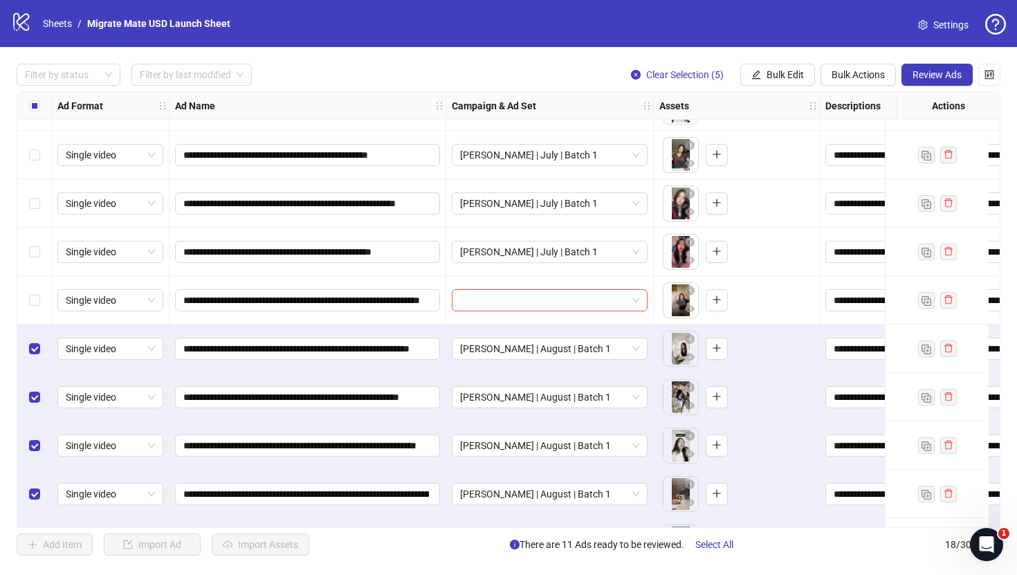
click at [536, 242] on span "[PERSON_NAME] | July | Batch 1" at bounding box center [549, 251] width 179 height 21
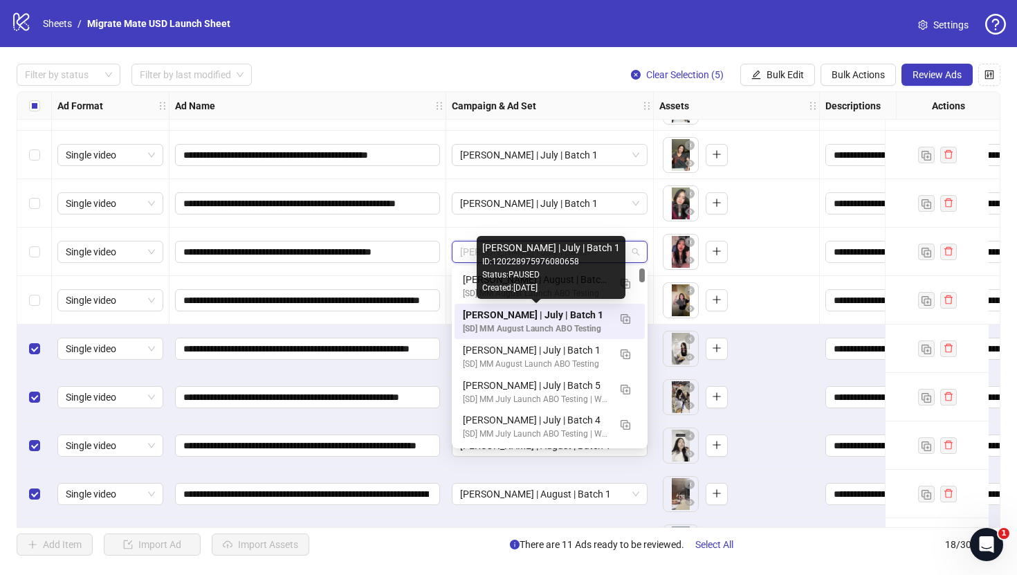
click at [555, 318] on div "[PERSON_NAME] | July | Batch 1" at bounding box center [536, 314] width 146 height 15
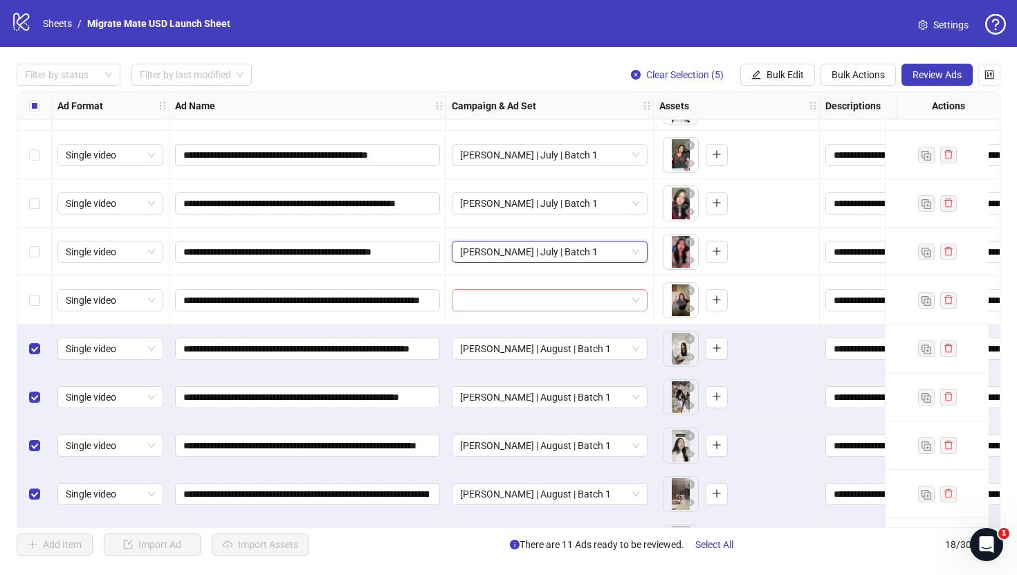
scroll to position [116, 0]
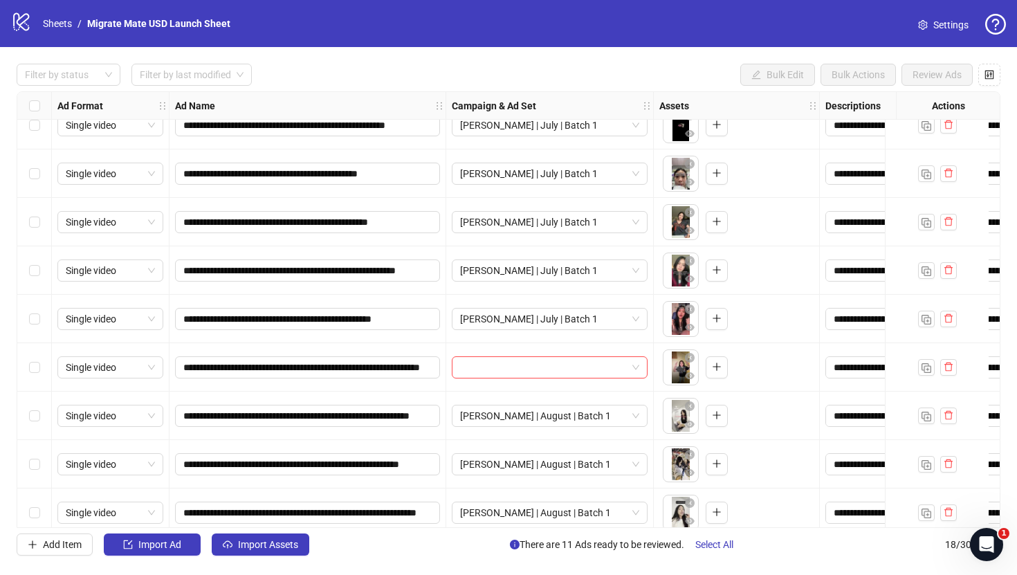
click at [30, 327] on div "Select row 7" at bounding box center [34, 319] width 35 height 48
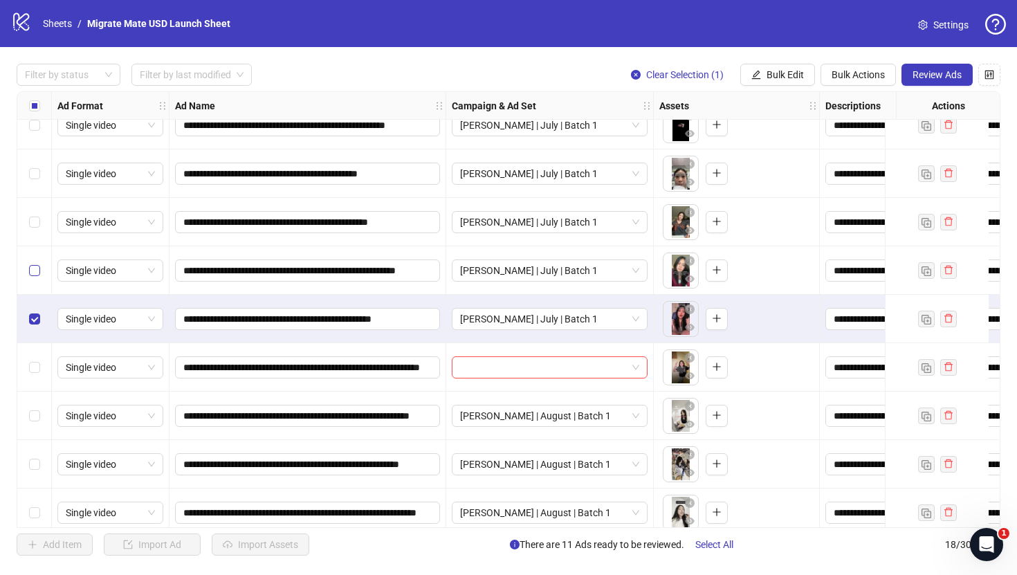
click at [32, 276] on label "Select row 6" at bounding box center [34, 270] width 11 height 15
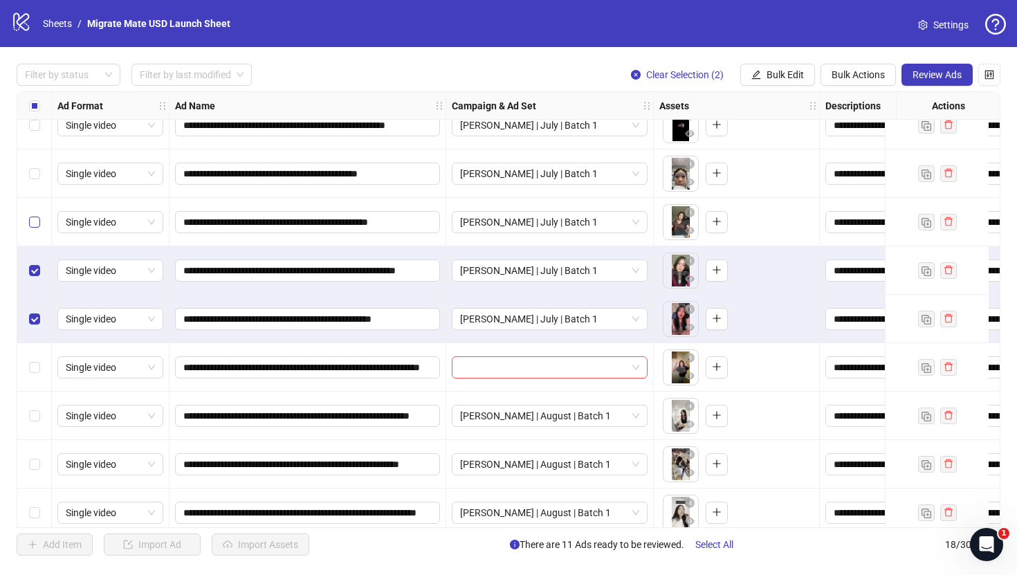
click at [39, 228] on label "Select row 5" at bounding box center [34, 221] width 11 height 15
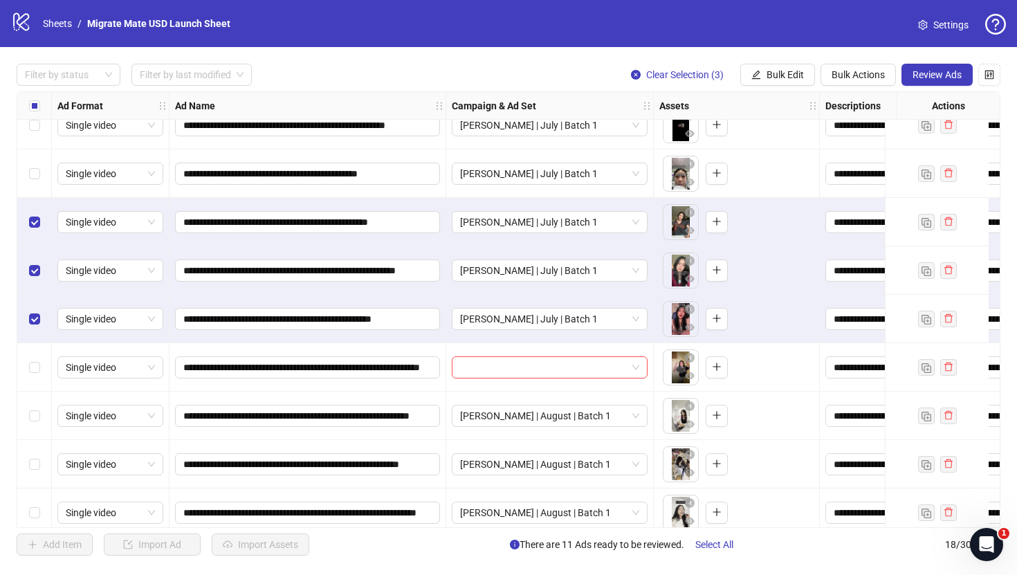
click at [41, 191] on div "Select row 4" at bounding box center [34, 173] width 35 height 48
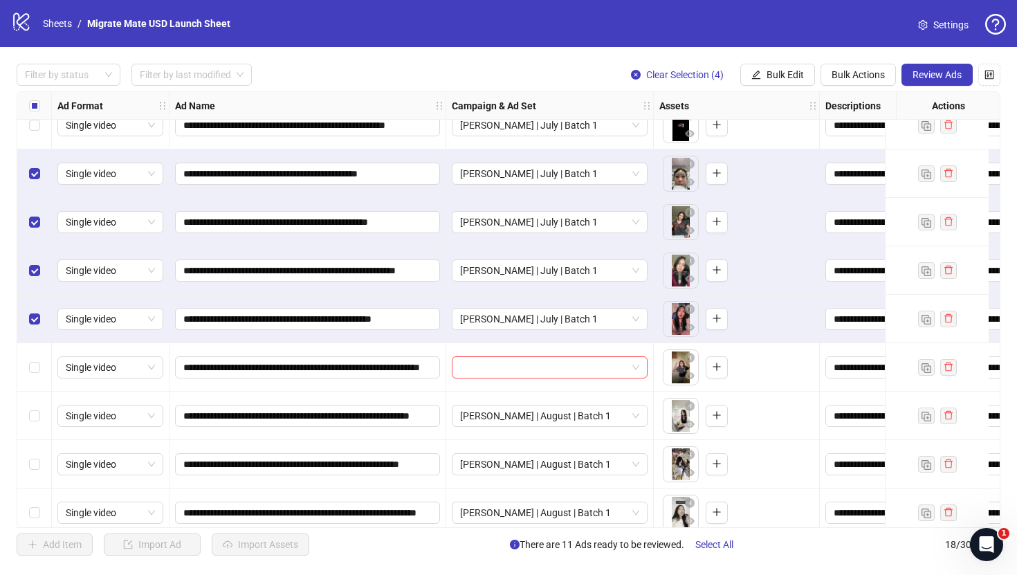
scroll to position [0, 0]
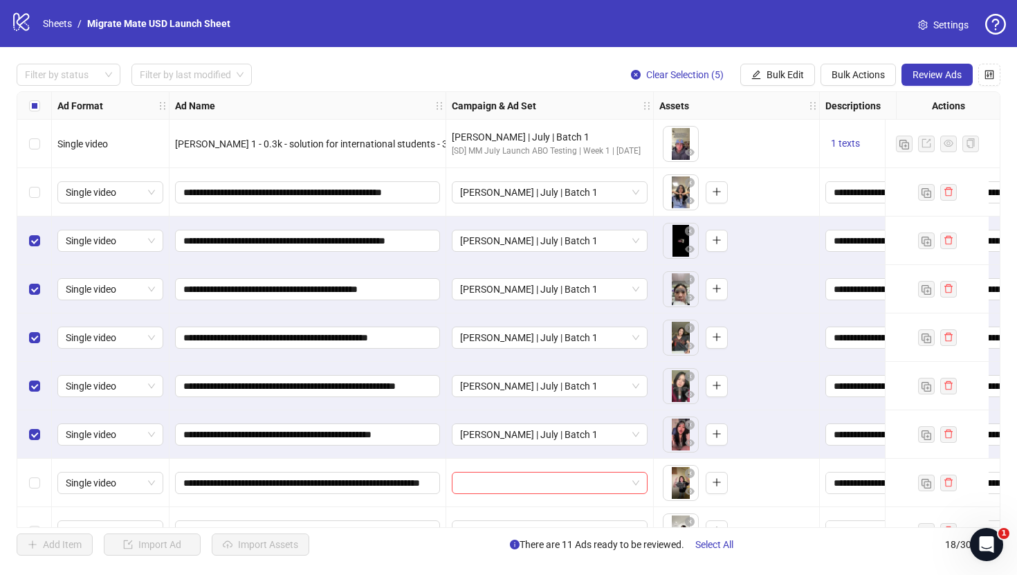
click at [36, 200] on div "Select row 2" at bounding box center [34, 192] width 35 height 48
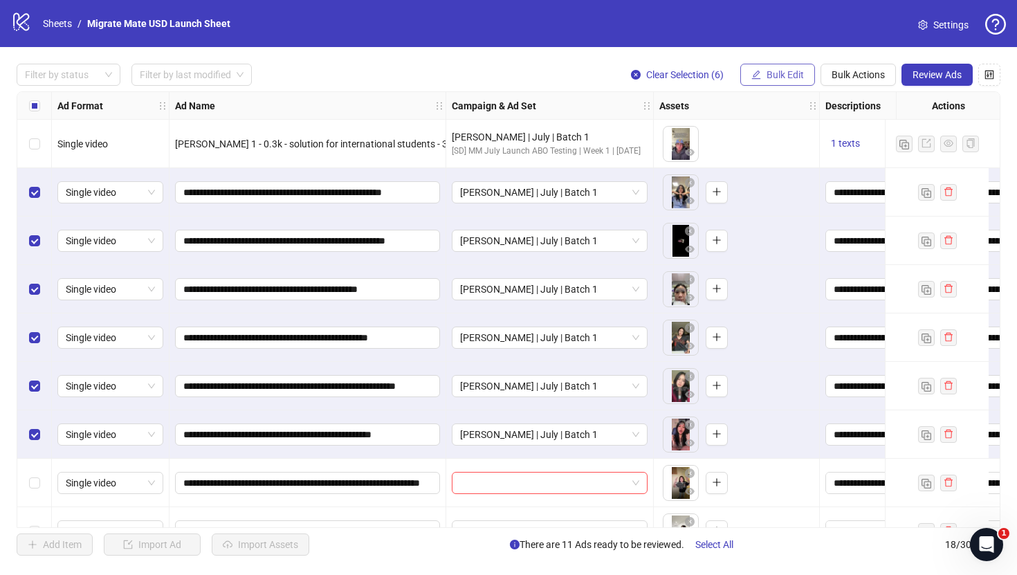
click at [794, 72] on span "Bulk Edit" at bounding box center [784, 74] width 37 height 11
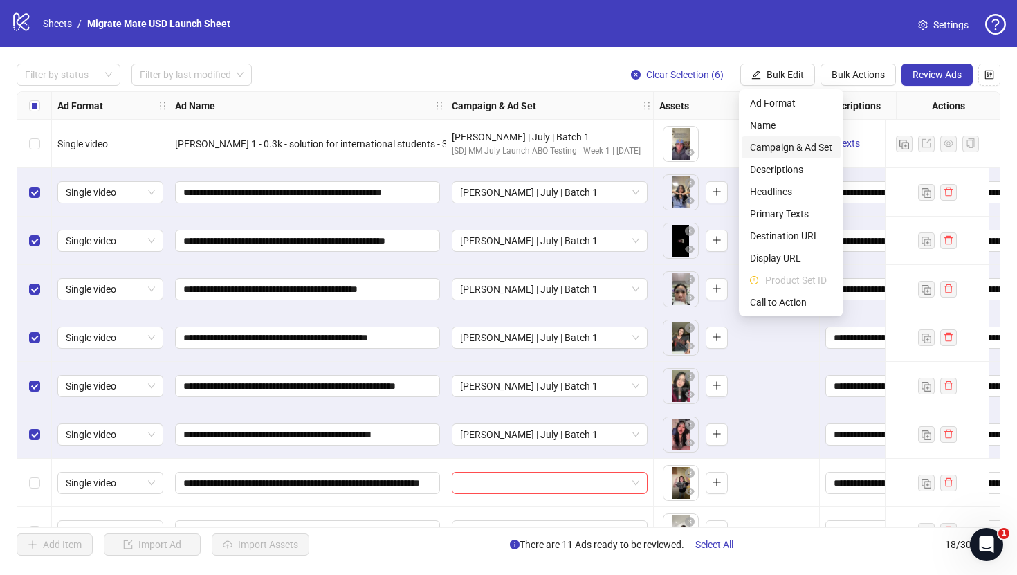
click at [816, 138] on li "Campaign & Ad Set" at bounding box center [791, 147] width 99 height 22
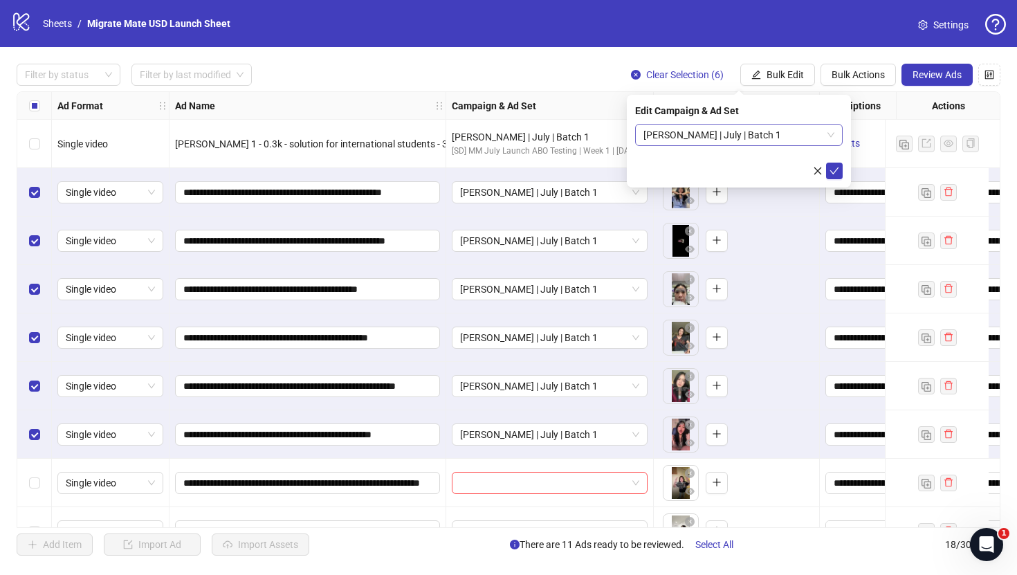
click at [829, 137] on span "[PERSON_NAME] | July | Batch 1" at bounding box center [738, 135] width 191 height 21
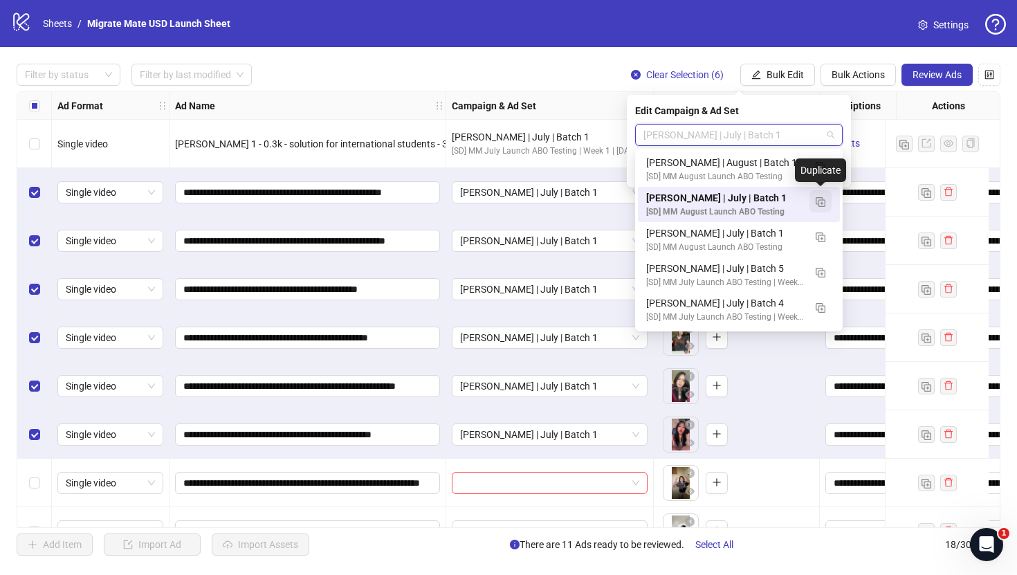
click at [818, 201] on img "button" at bounding box center [821, 202] width 10 height 10
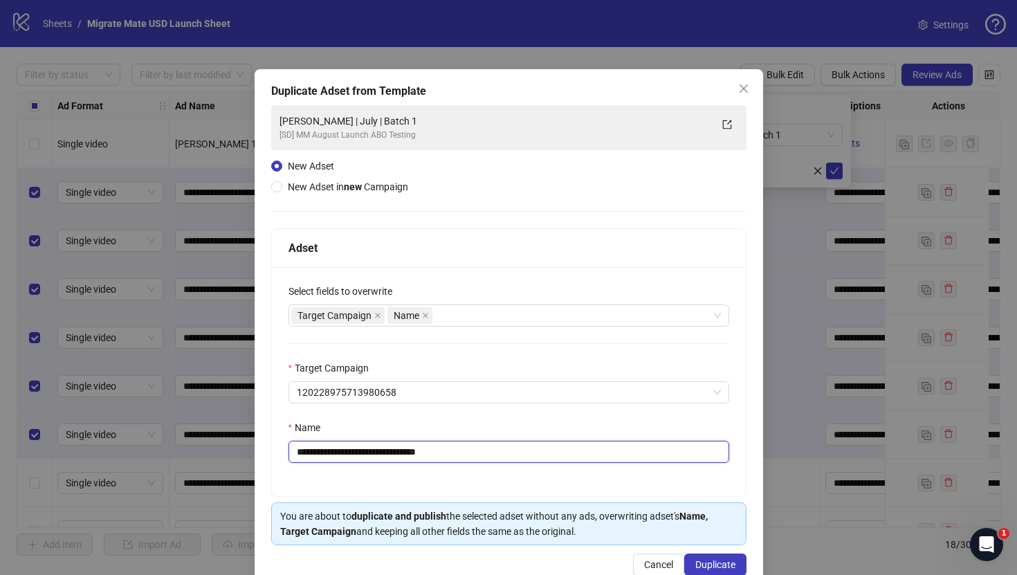
click at [352, 449] on input "**********" at bounding box center [508, 452] width 441 height 22
type input "**********"
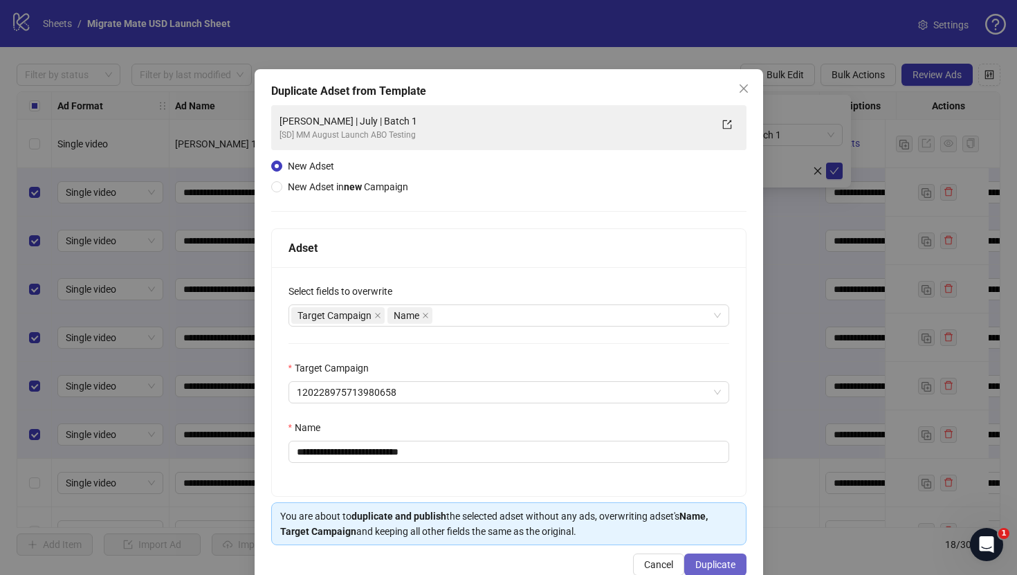
click at [719, 566] on span "Duplicate" at bounding box center [715, 564] width 40 height 11
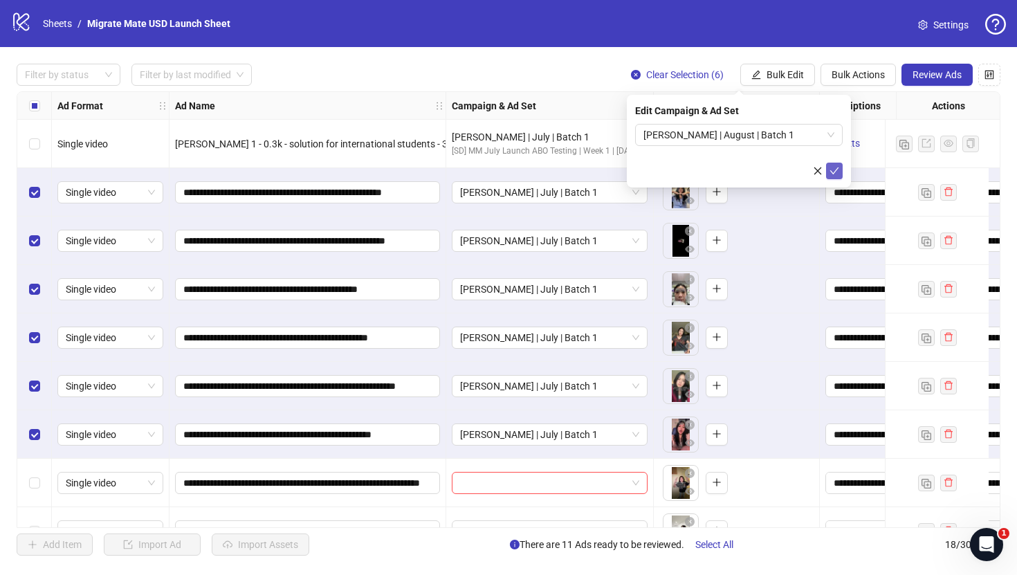
click at [834, 170] on icon "check" at bounding box center [834, 171] width 10 height 10
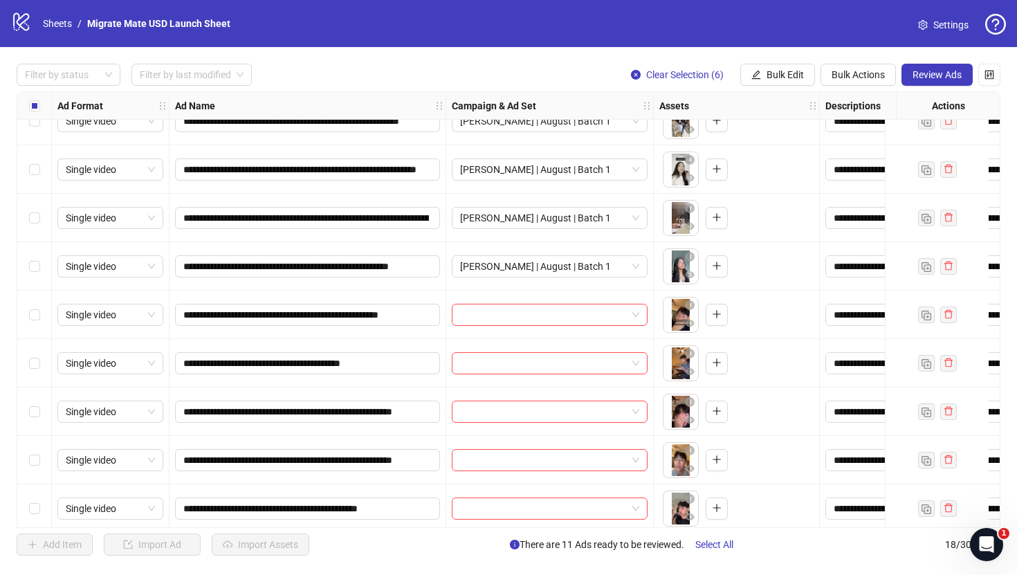
scroll to position [470, 0]
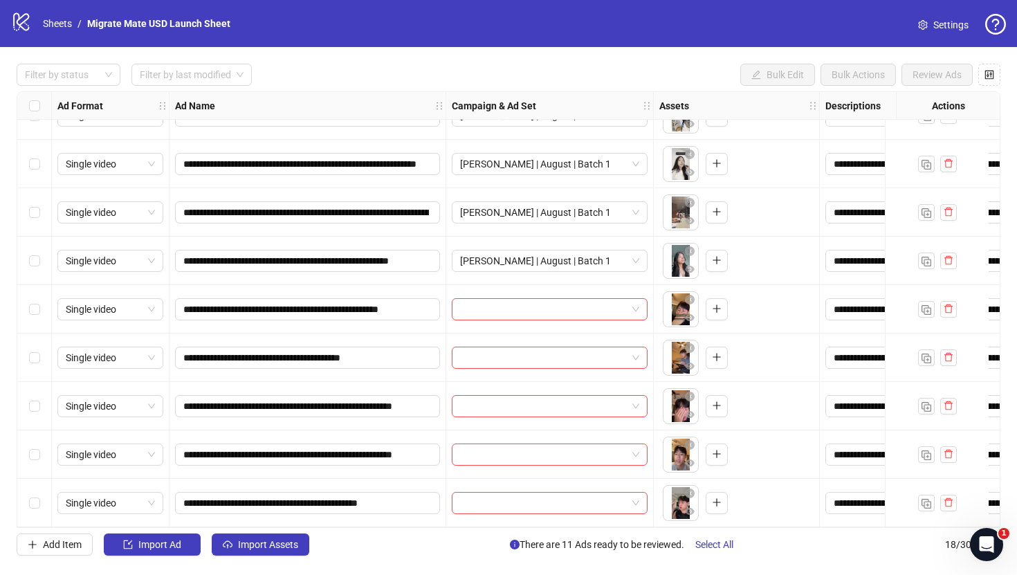
click at [42, 300] on div "Select row 14" at bounding box center [34, 309] width 35 height 48
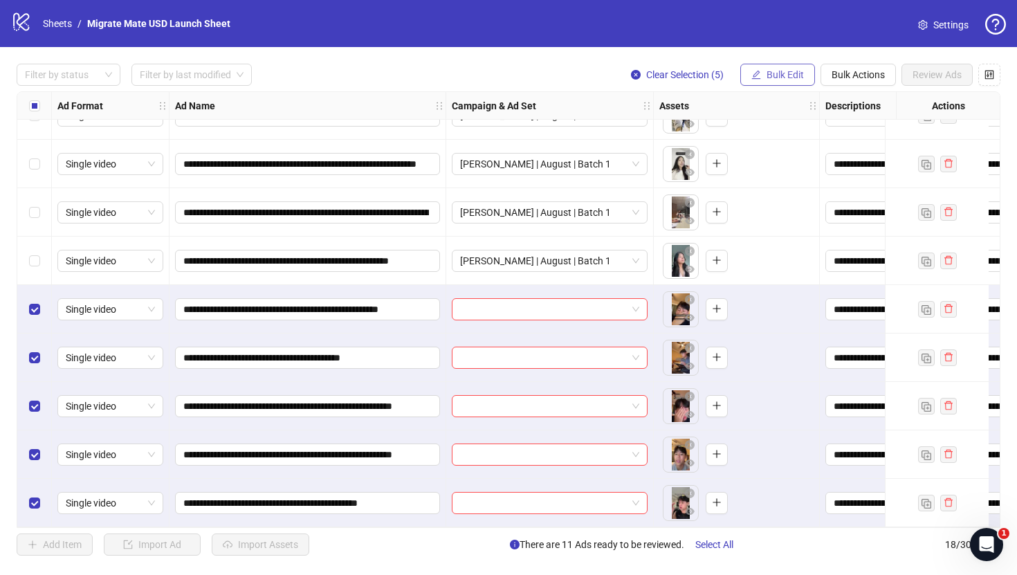
click at [764, 80] on button "Bulk Edit" at bounding box center [777, 75] width 75 height 22
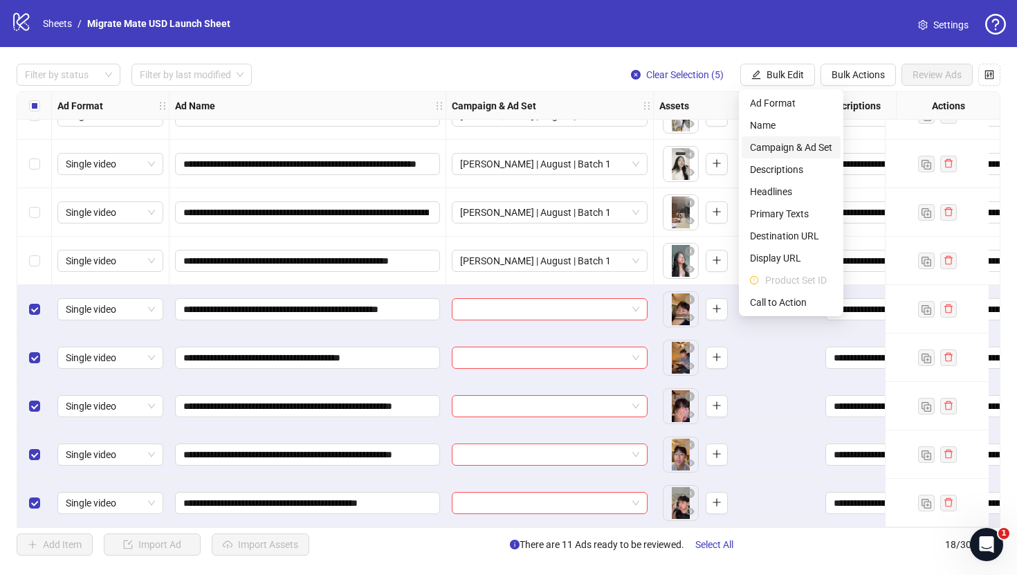
click at [818, 148] on span "Campaign & Ad Set" at bounding box center [791, 147] width 82 height 15
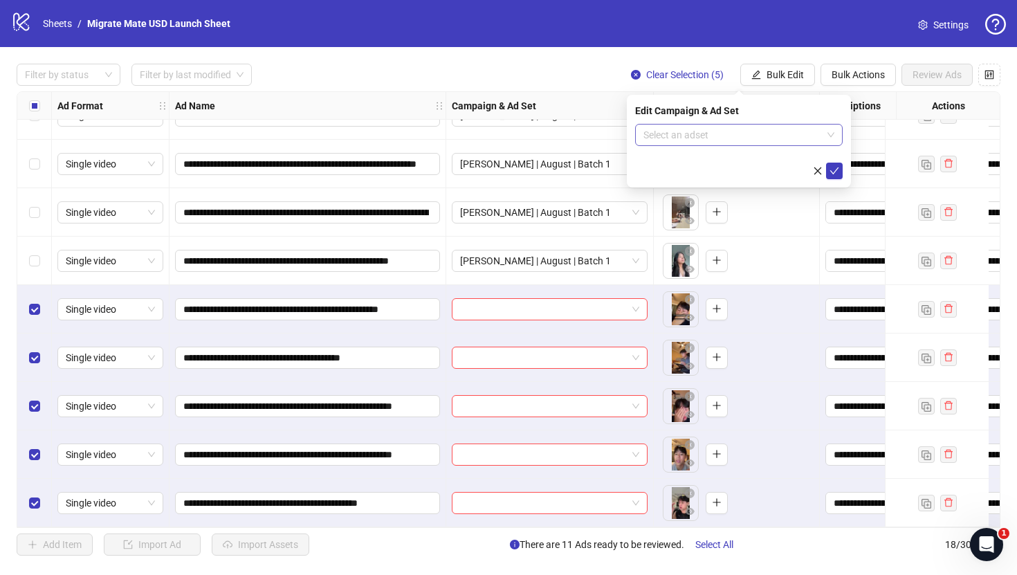
click at [832, 142] on span at bounding box center [738, 135] width 191 height 21
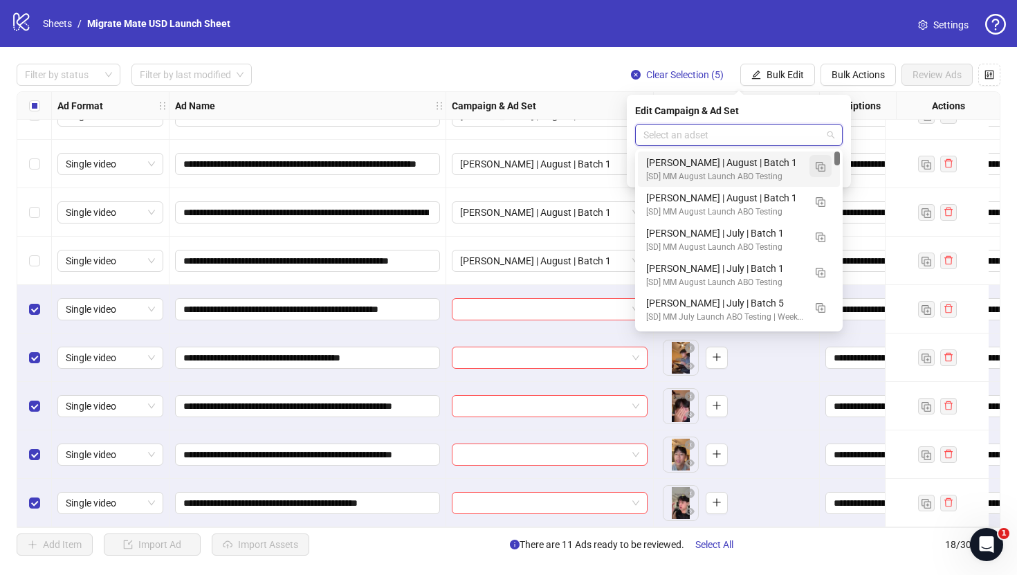
click at [826, 171] on button "button" at bounding box center [820, 166] width 22 height 22
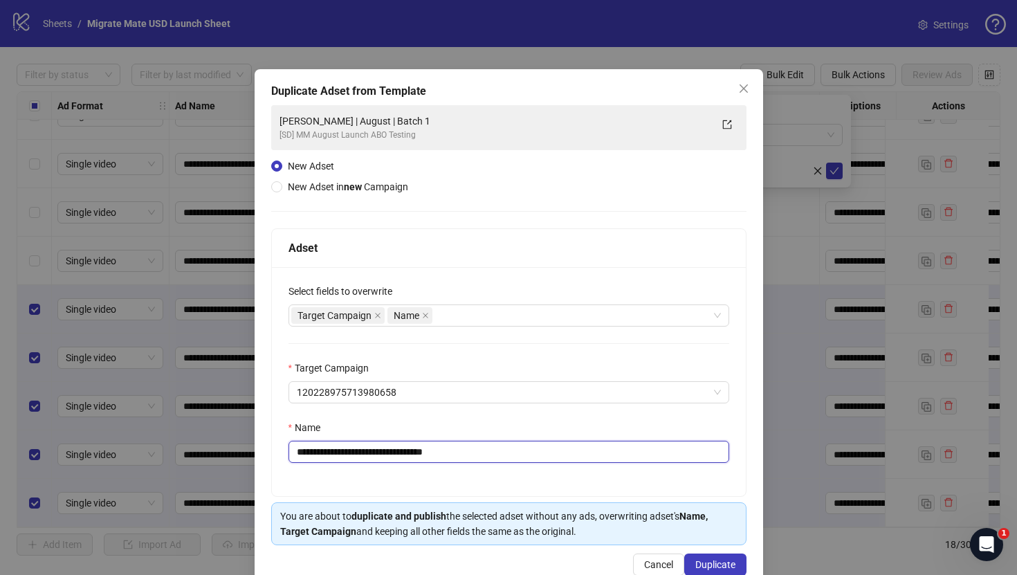
drag, startPoint x: 341, startPoint y: 448, endPoint x: 154, endPoint y: 448, distance: 187.5
click at [154, 448] on div "**********" at bounding box center [508, 287] width 1017 height 575
type input "**********"
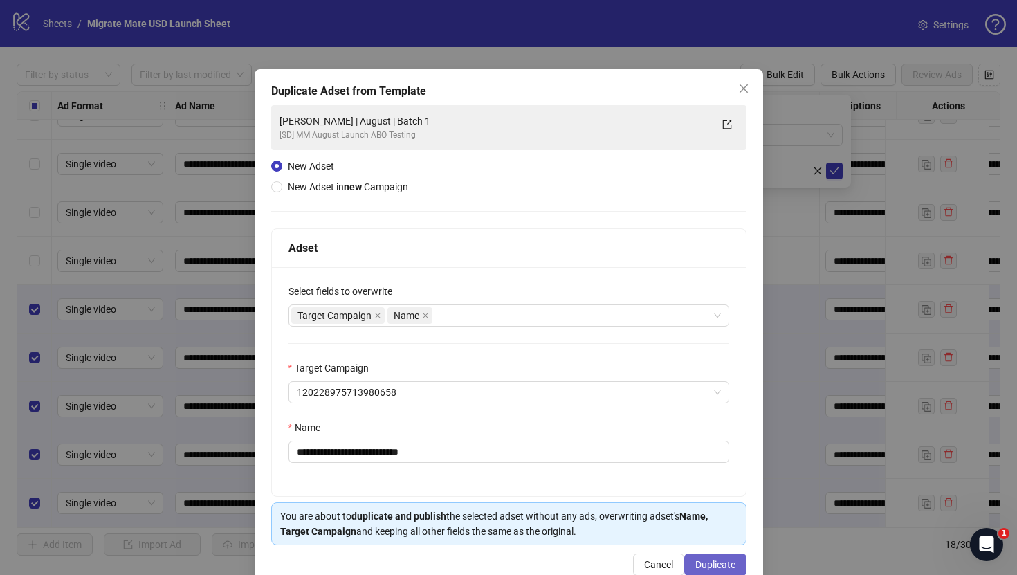
click at [733, 569] on span "Duplicate" at bounding box center [715, 564] width 40 height 11
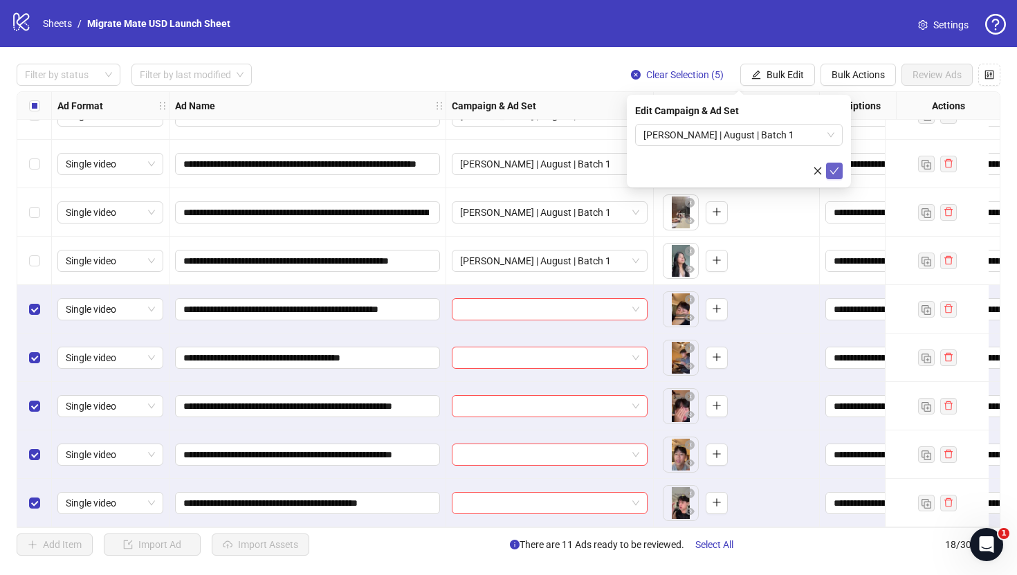
click at [832, 170] on icon "check" at bounding box center [834, 171] width 10 height 10
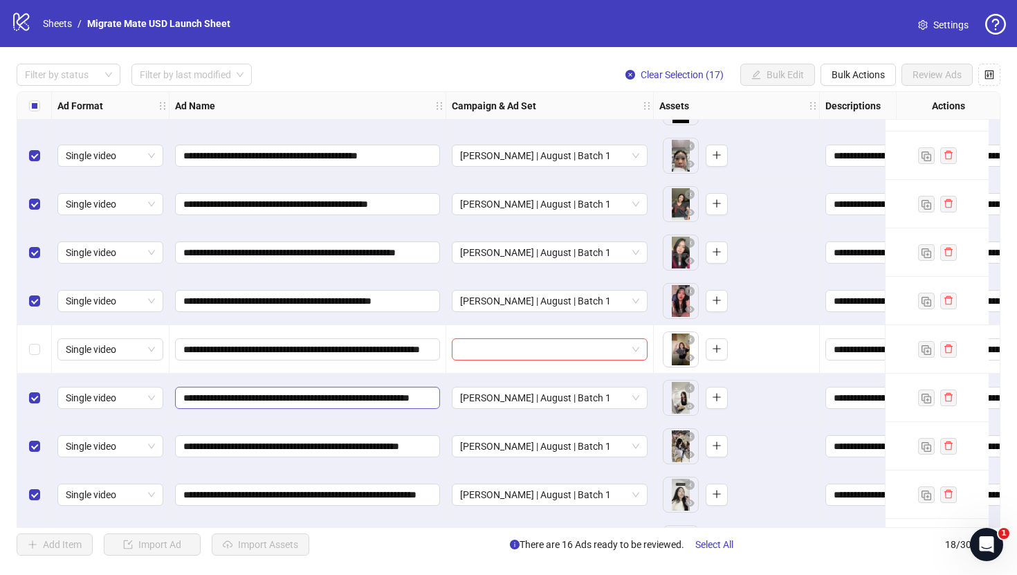
scroll to position [0, 0]
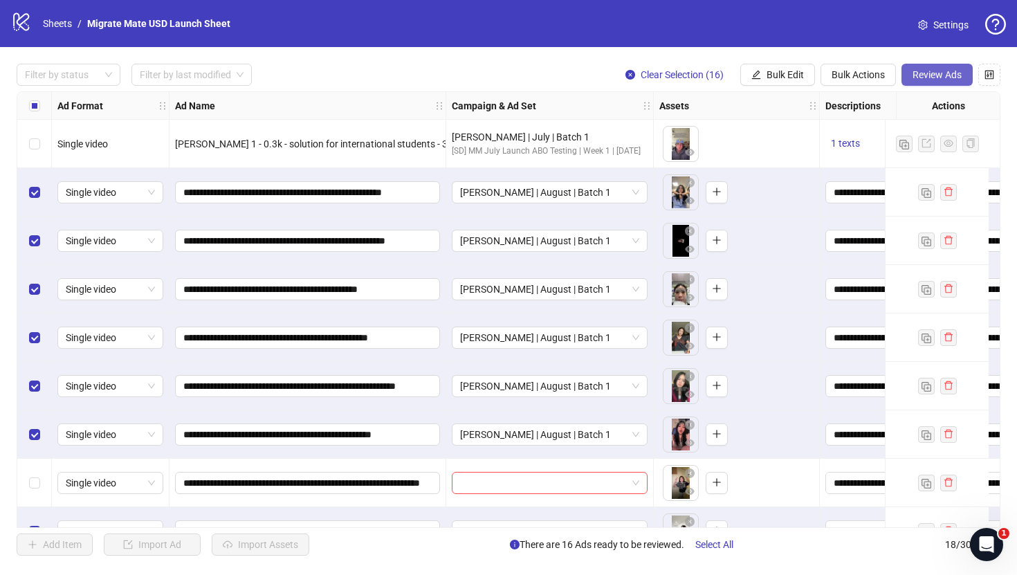
click at [942, 76] on span "Review Ads" at bounding box center [936, 74] width 49 height 11
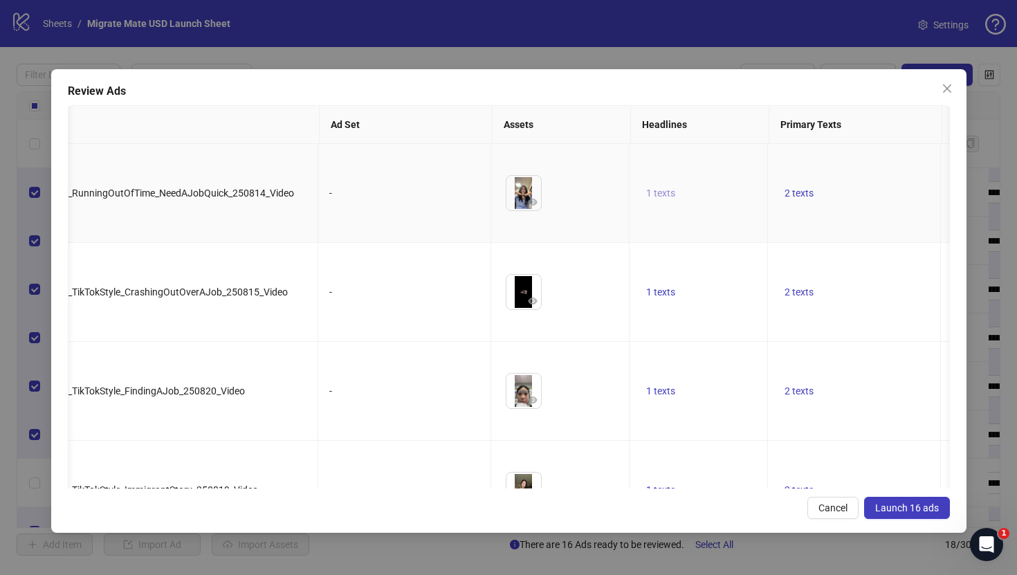
scroll to position [0, 78]
click at [663, 187] on span "1 texts" at bounding box center [656, 192] width 29 height 11
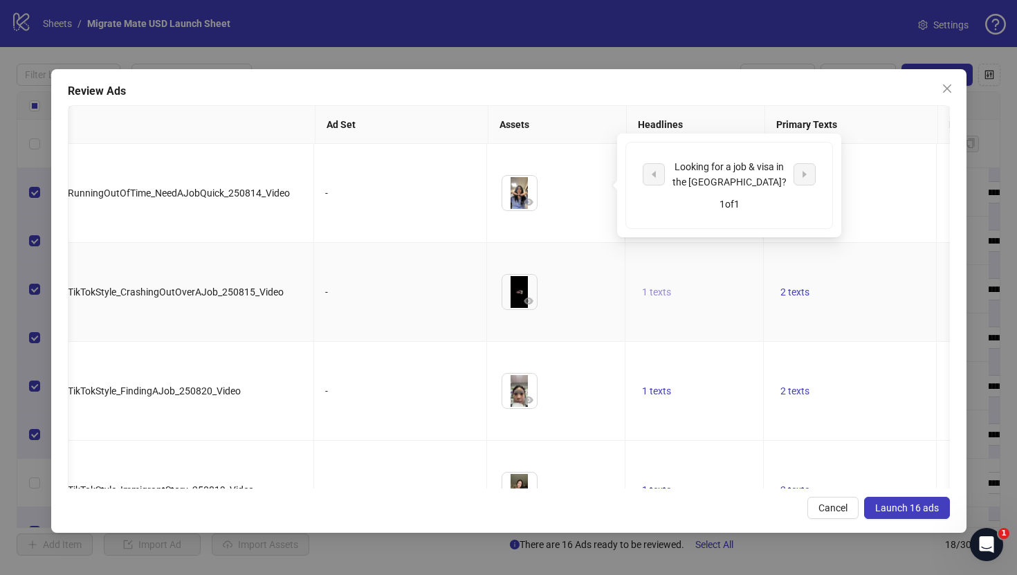
scroll to position [0, 286]
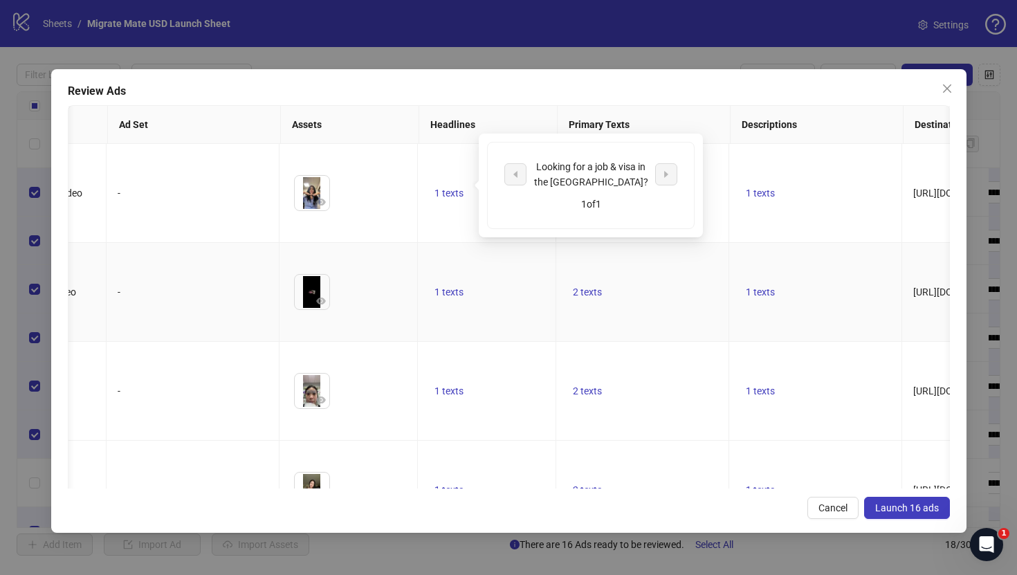
click at [582, 279] on td "2 texts" at bounding box center [642, 292] width 173 height 99
click at [589, 286] on span "2 texts" at bounding box center [587, 291] width 29 height 11
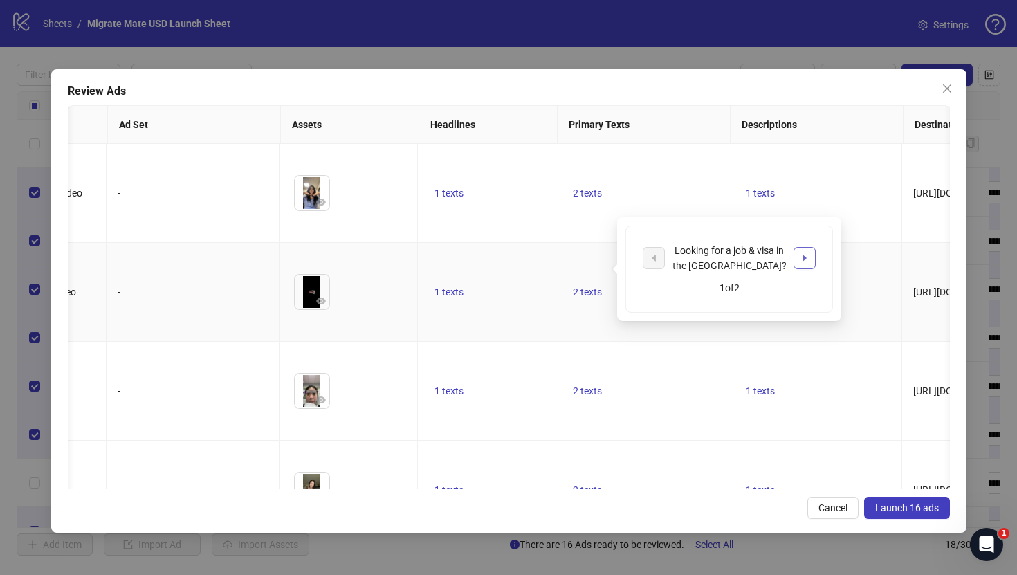
click at [806, 253] on icon "caret-right" at bounding box center [805, 258] width 10 height 10
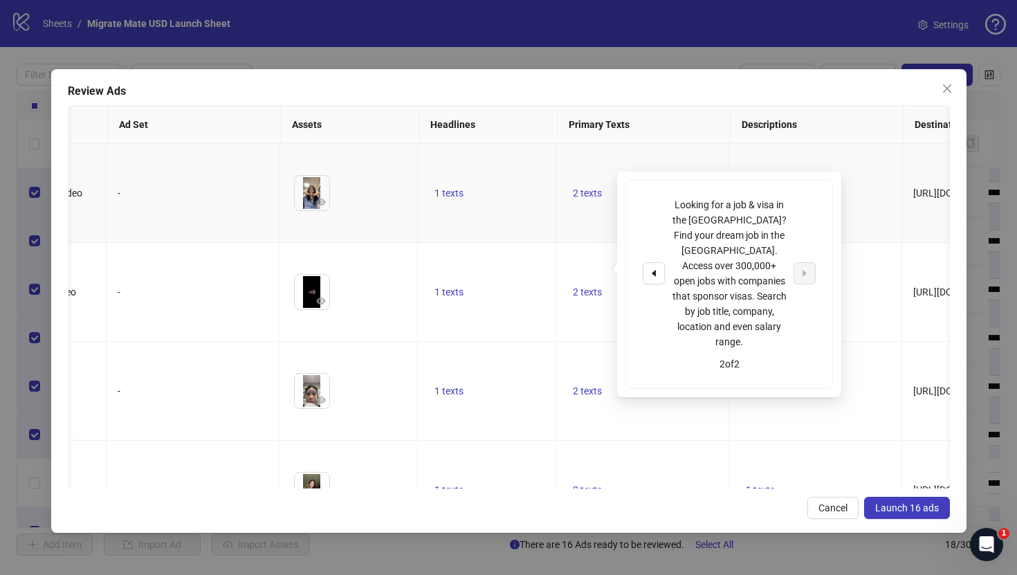
click at [849, 165] on td "1 texts" at bounding box center [815, 193] width 173 height 99
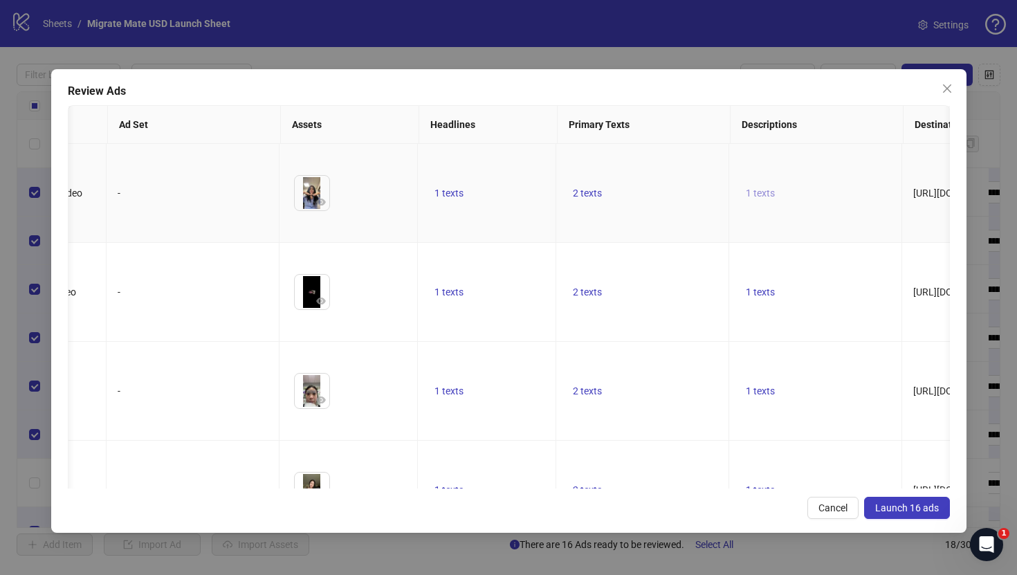
click at [766, 190] on span "1 texts" at bounding box center [760, 192] width 29 height 11
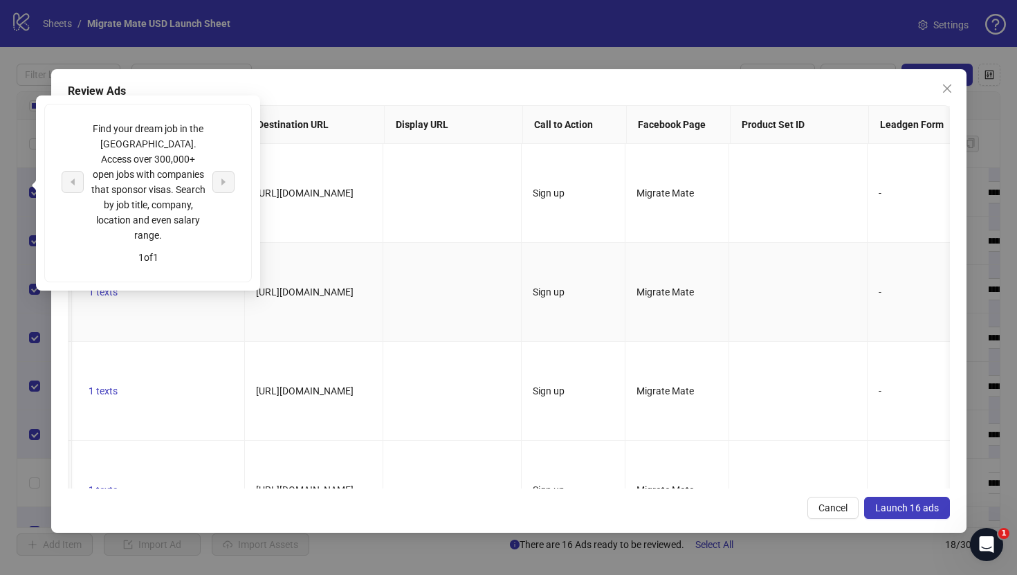
scroll to position [0, 1040]
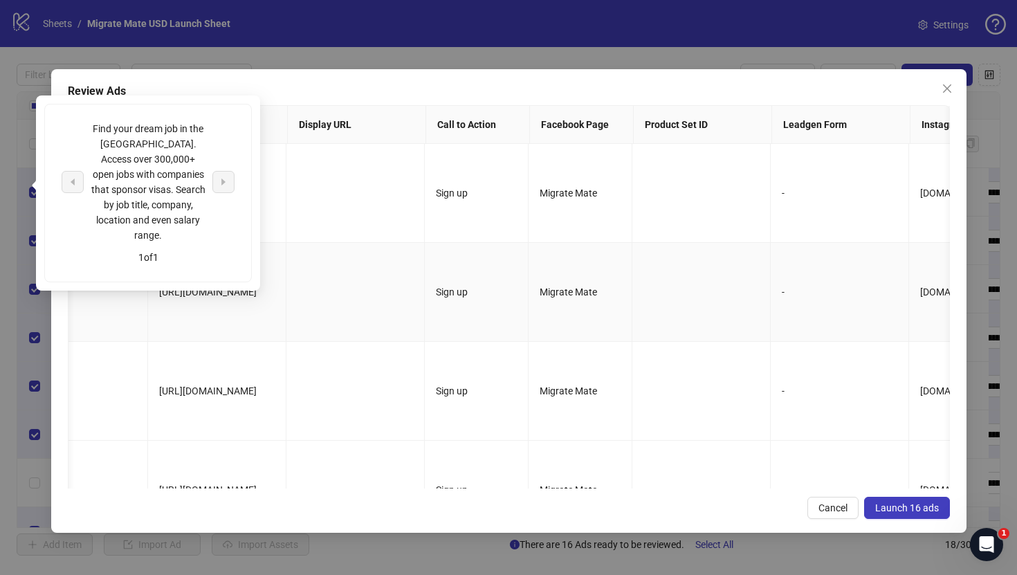
click at [726, 267] on td at bounding box center [701, 292] width 138 height 99
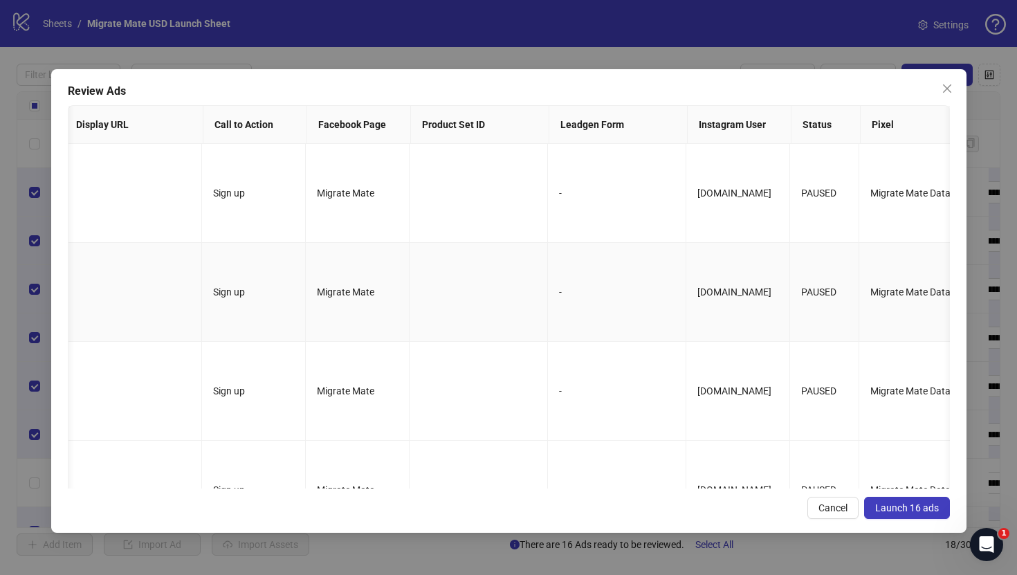
scroll to position [0, 0]
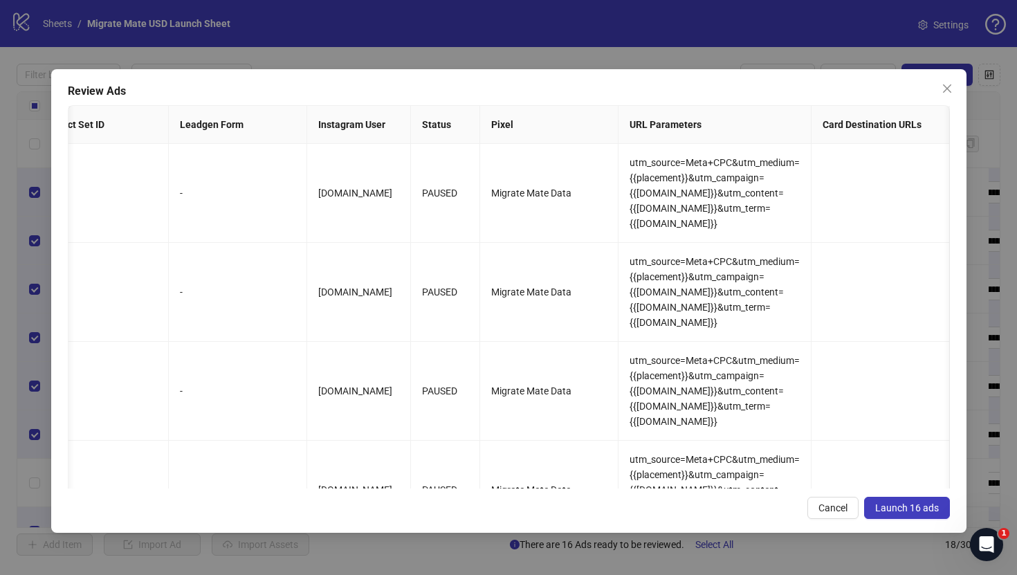
click at [906, 505] on span "Launch 16 ads" at bounding box center [907, 507] width 64 height 11
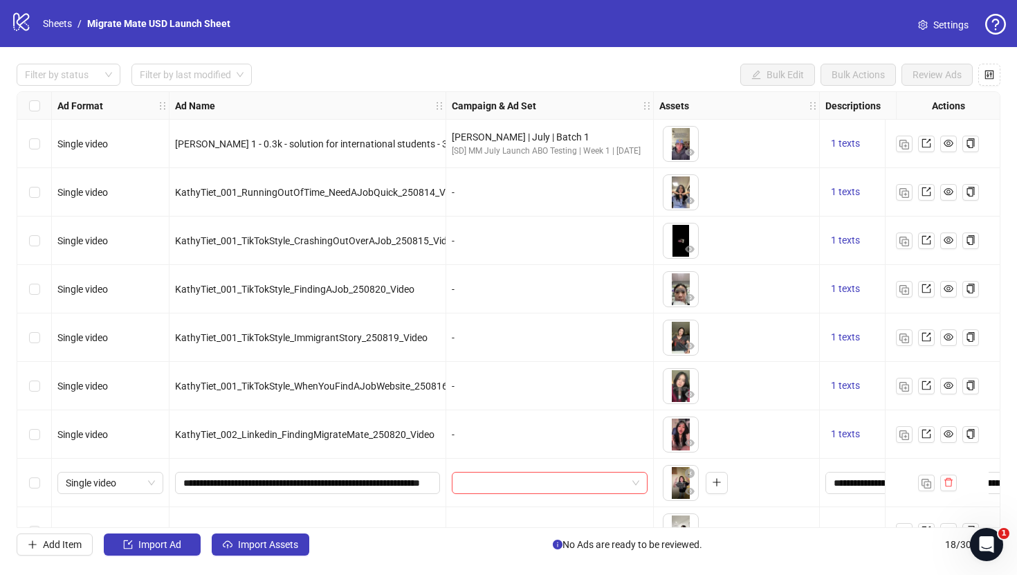
scroll to position [100, 0]
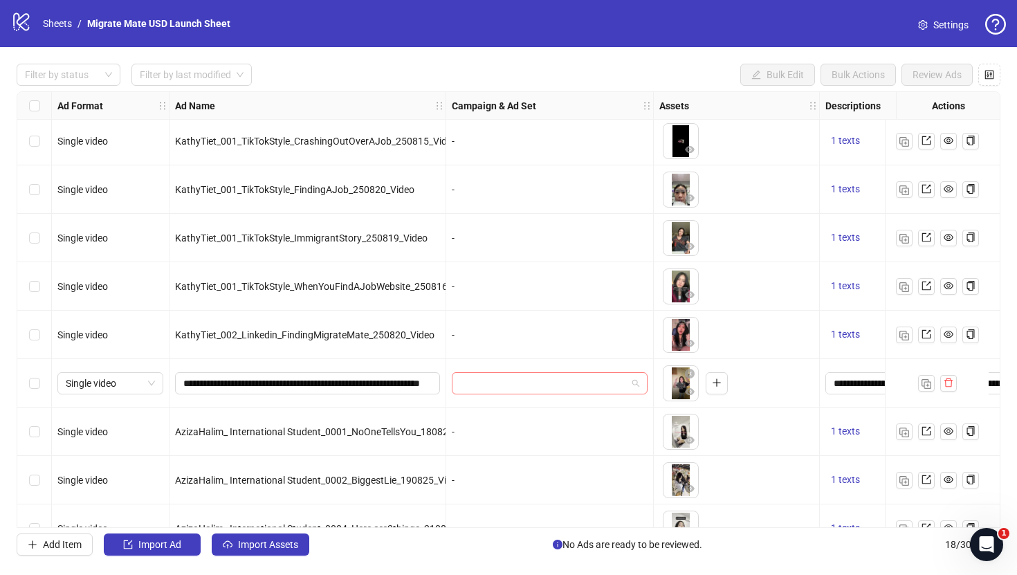
click at [628, 383] on span at bounding box center [549, 383] width 179 height 21
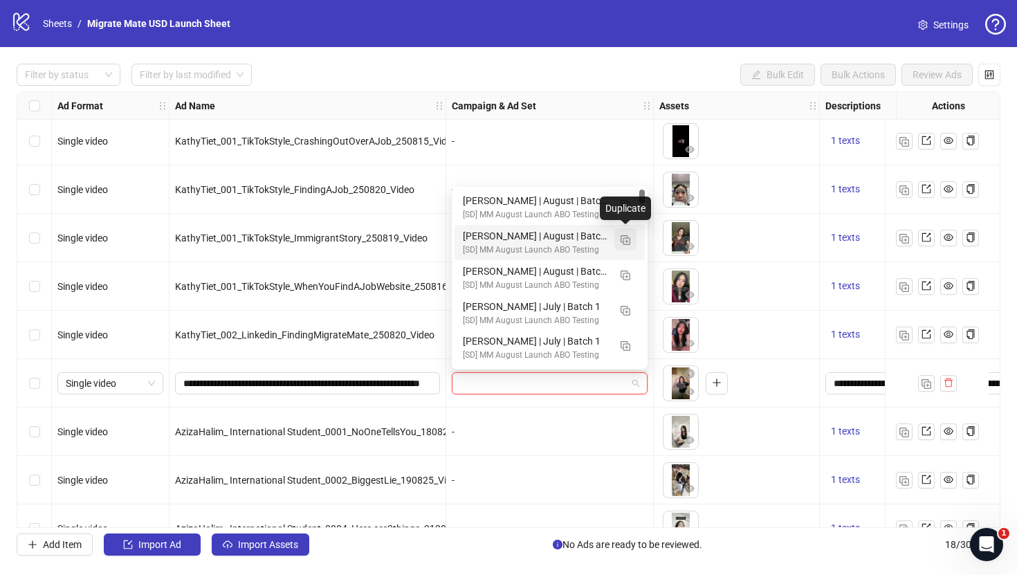
click at [632, 239] on button "button" at bounding box center [625, 239] width 22 height 22
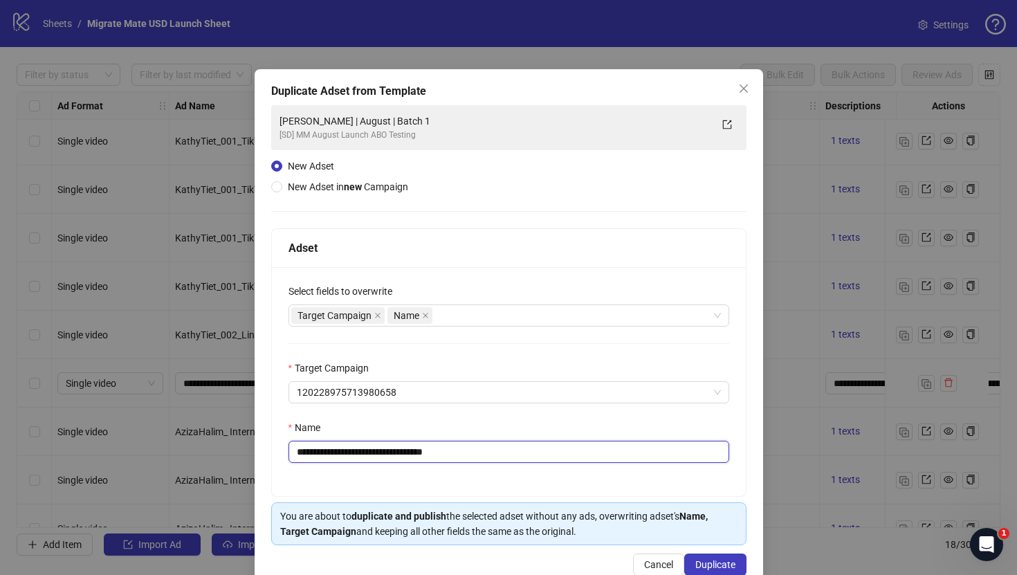
drag, startPoint x: 414, startPoint y: 451, endPoint x: 544, endPoint y: 451, distance: 130.1
click at [543, 451] on input "**********" at bounding box center [508, 452] width 441 height 22
type input "**********"
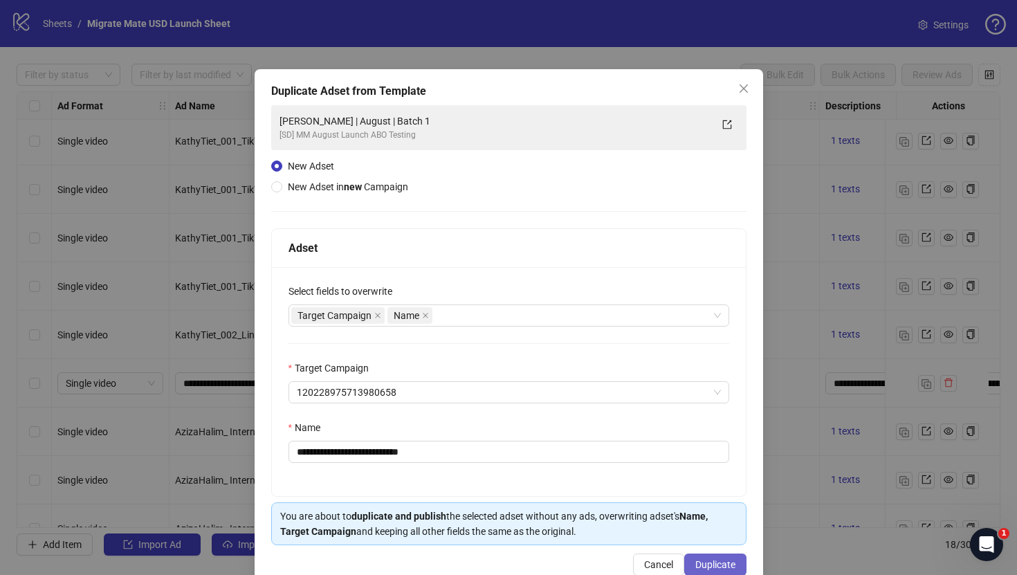
click at [719, 553] on button "Duplicate" at bounding box center [715, 564] width 62 height 22
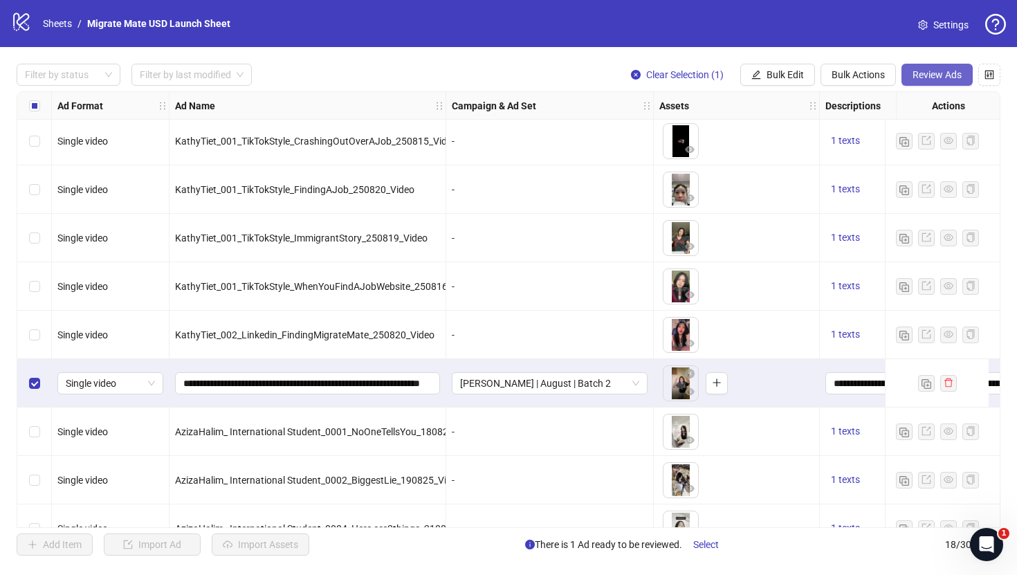
click at [933, 71] on span "Review Ads" at bounding box center [936, 74] width 49 height 11
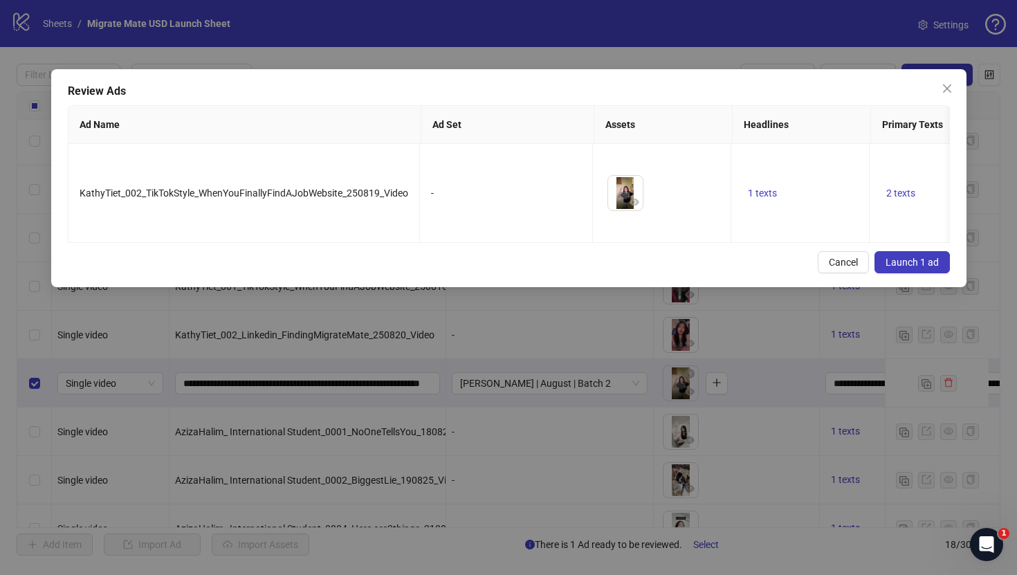
click at [916, 257] on span "Launch 1 ad" at bounding box center [911, 262] width 53 height 11
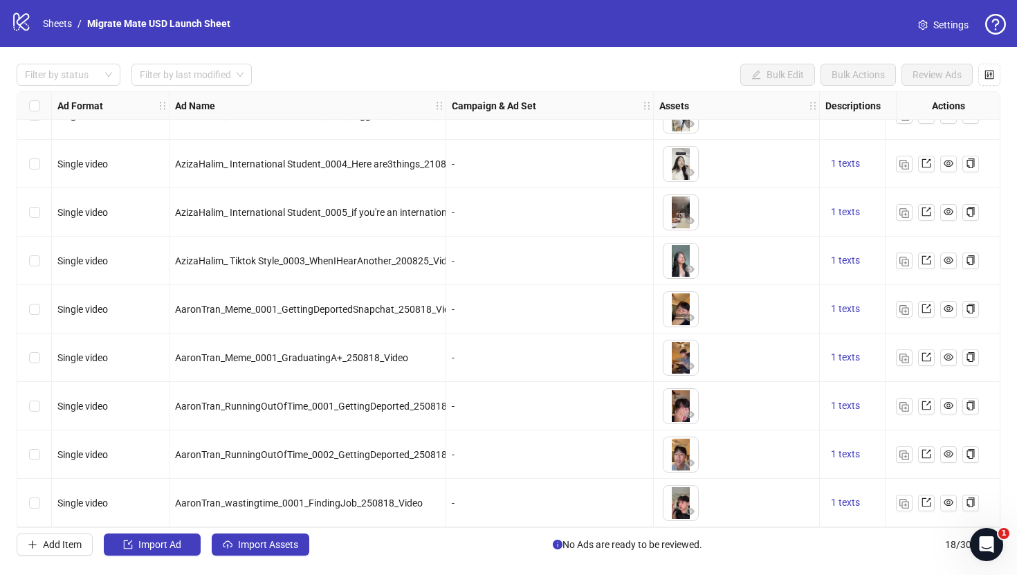
scroll to position [0, 0]
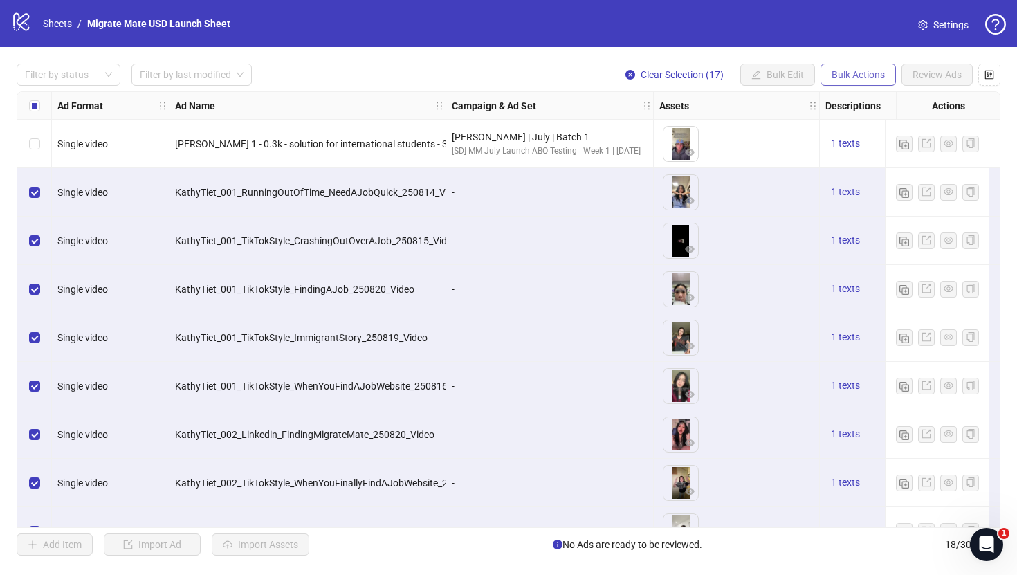
click at [839, 68] on button "Bulk Actions" at bounding box center [857, 75] width 75 height 22
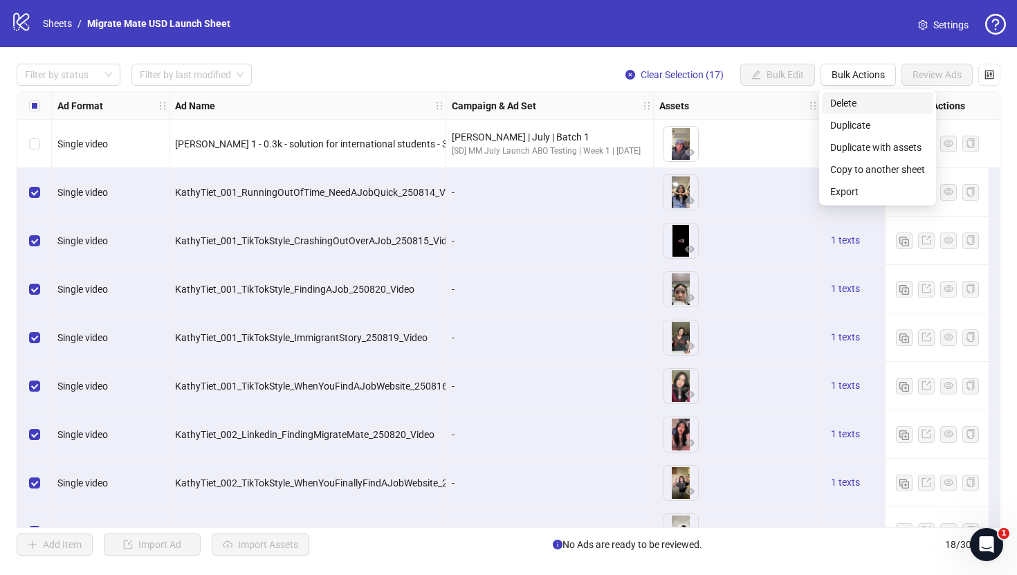
click at [847, 96] on span "Delete" at bounding box center [877, 102] width 95 height 15
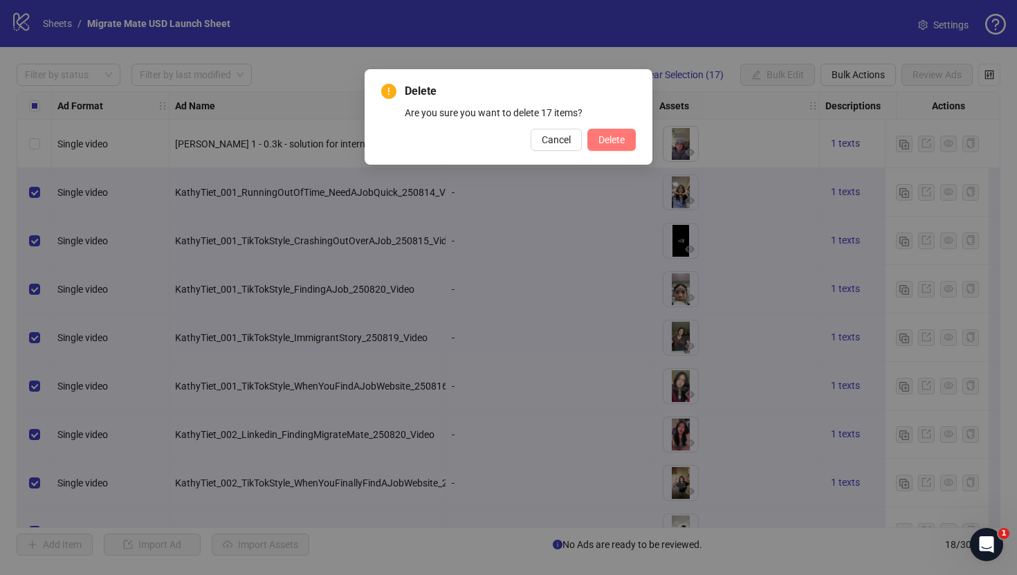
click at [611, 138] on span "Delete" at bounding box center [611, 139] width 26 height 11
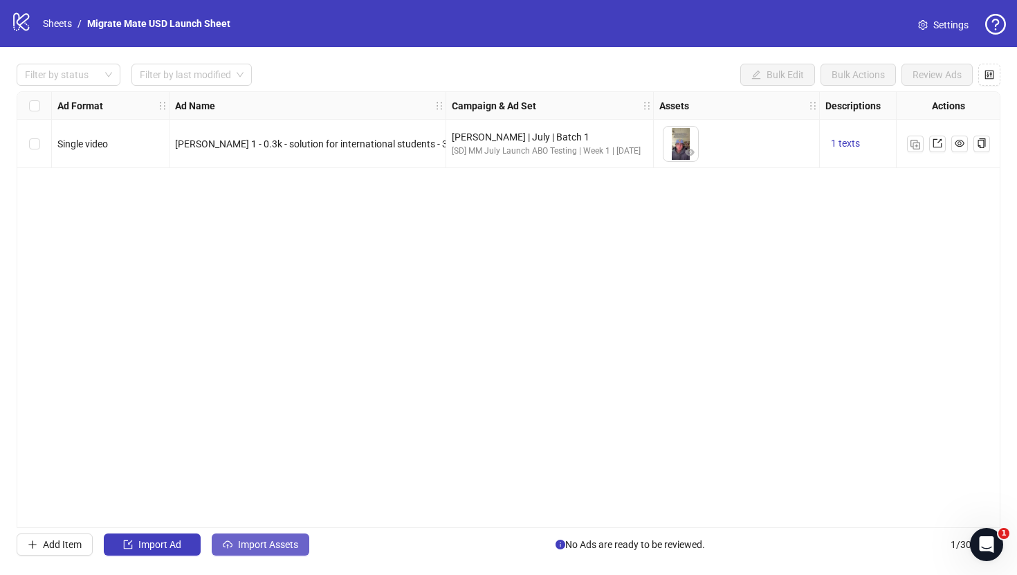
click at [267, 545] on span "Import Assets" at bounding box center [268, 544] width 60 height 11
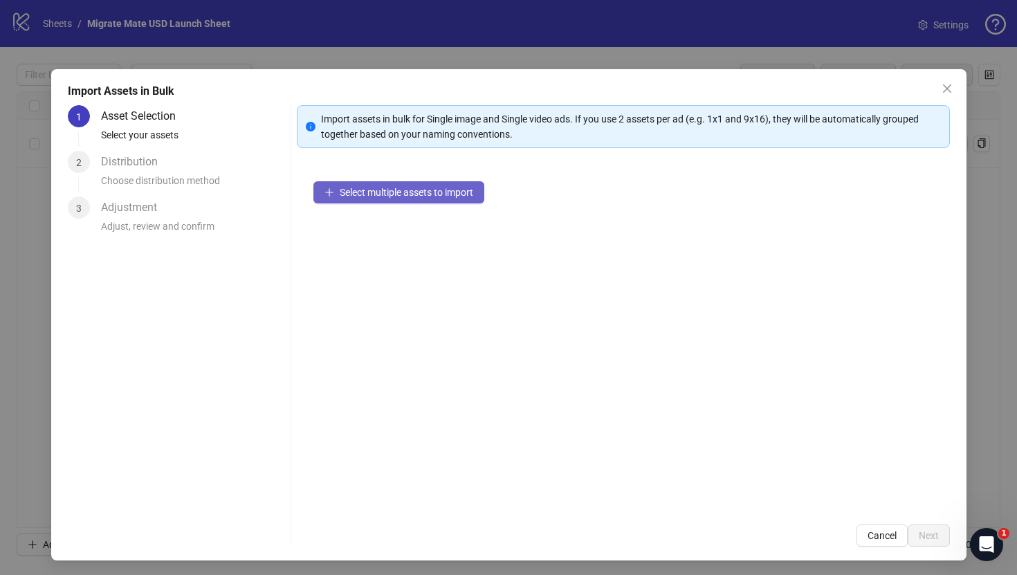
click at [441, 194] on span "Select multiple assets to import" at bounding box center [407, 192] width 134 height 11
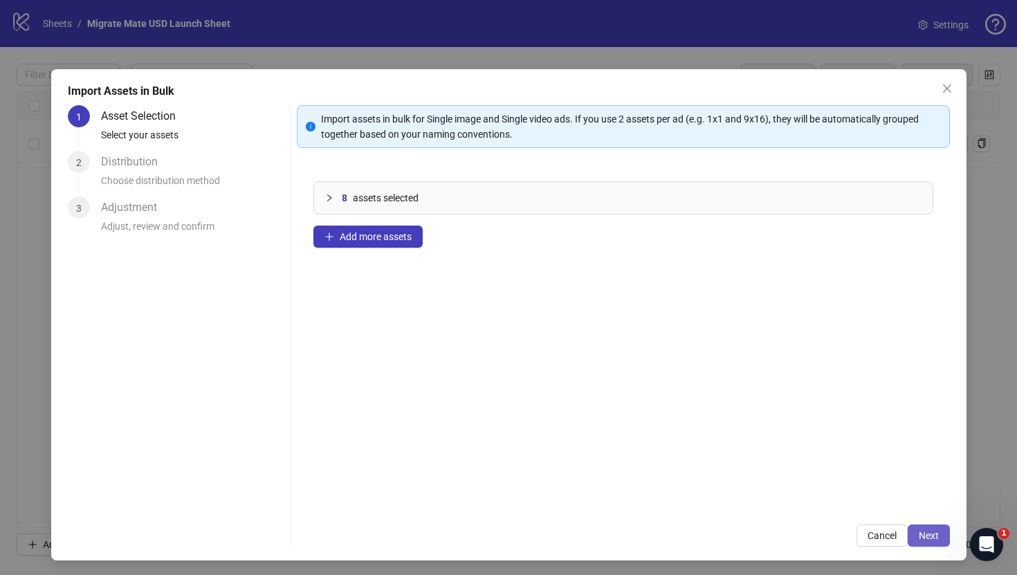
click at [928, 535] on span "Next" at bounding box center [929, 535] width 20 height 11
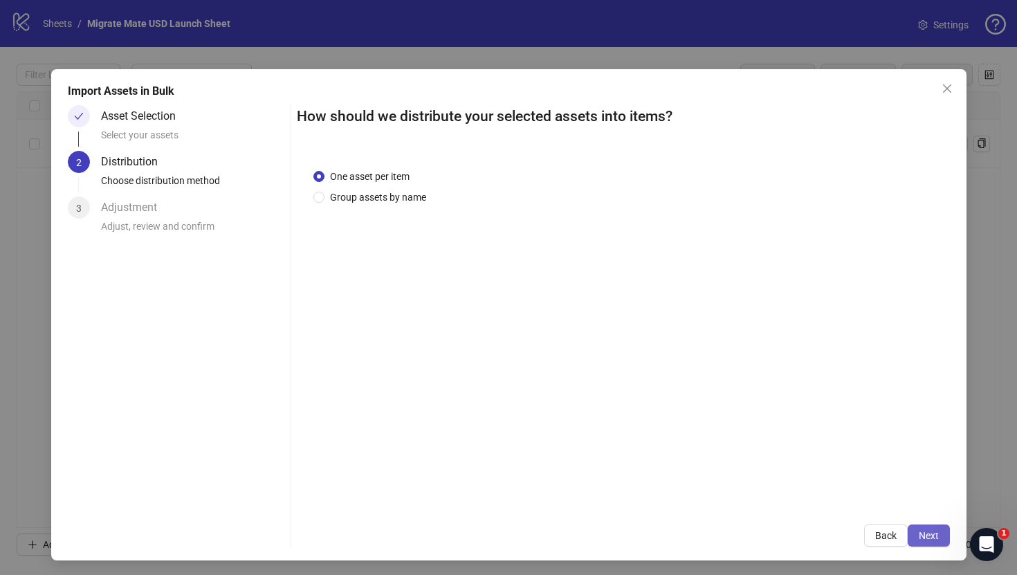
click at [927, 545] on button "Next" at bounding box center [929, 535] width 42 height 22
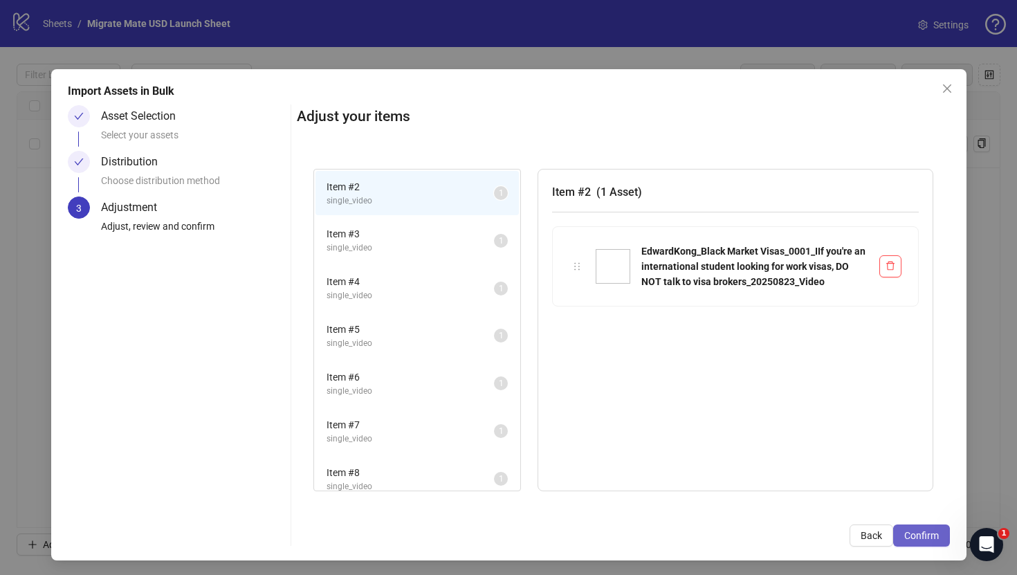
click at [921, 536] on span "Confirm" at bounding box center [921, 535] width 35 height 11
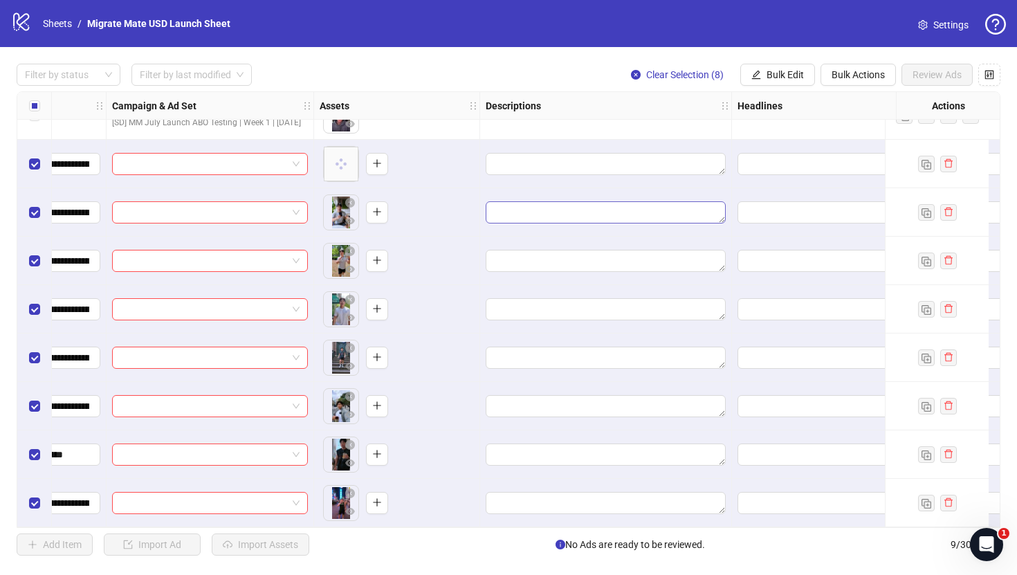
scroll to position [0, 340]
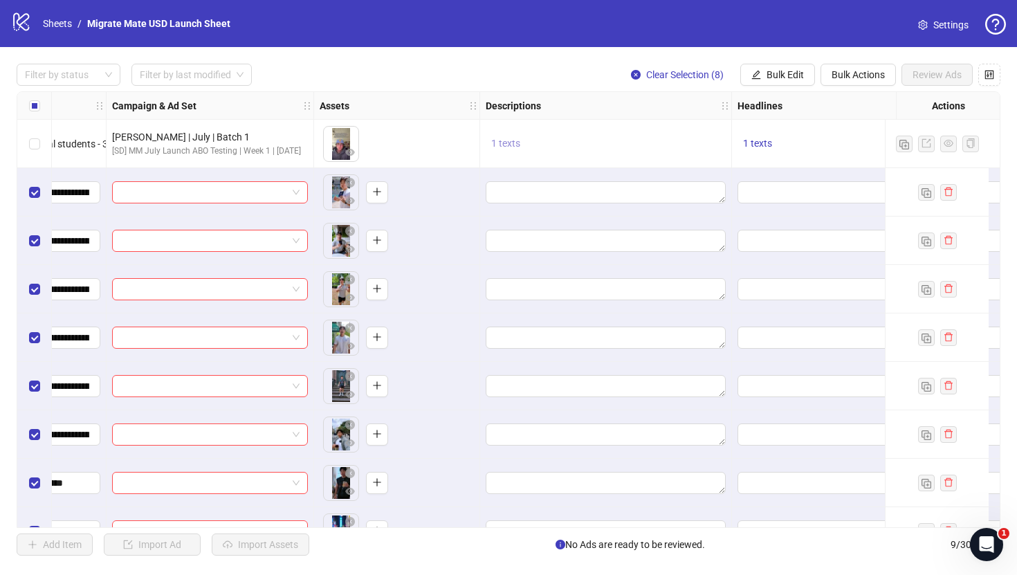
click at [508, 143] on span "1 texts" at bounding box center [505, 143] width 29 height 11
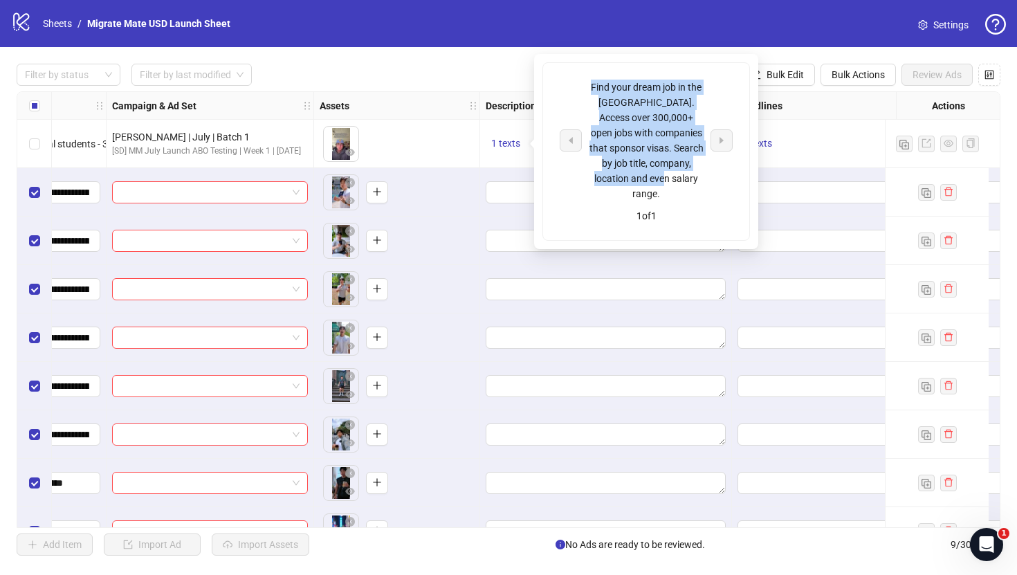
drag, startPoint x: 680, startPoint y: 174, endPoint x: 591, endPoint y: 84, distance: 126.7
click at [591, 84] on div "Find your dream job in the [GEOGRAPHIC_DATA]. Access over 300,000+ open jobs wi…" at bounding box center [646, 141] width 115 height 122
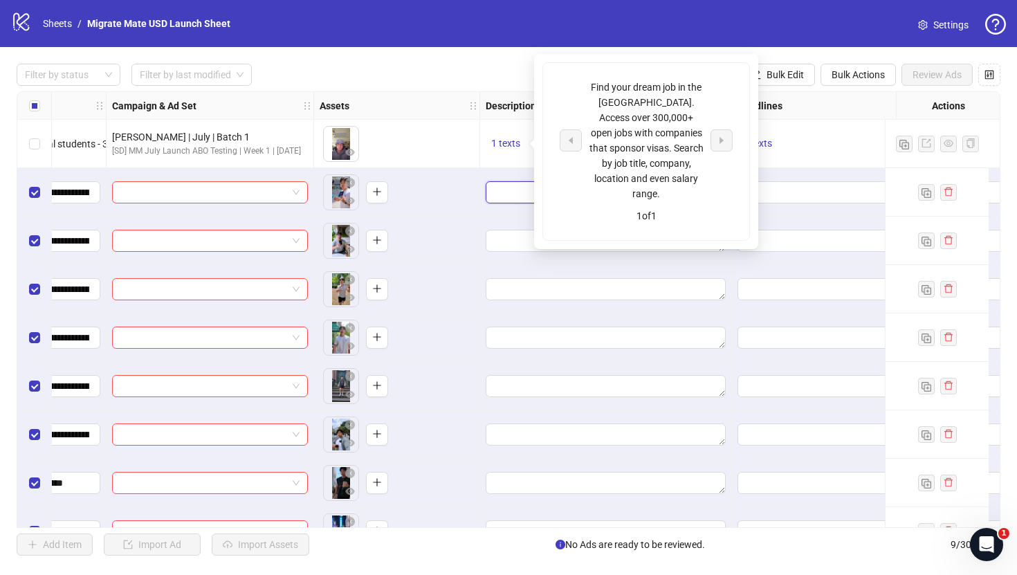
click at [505, 189] on textarea "Edit values" at bounding box center [606, 192] width 240 height 22
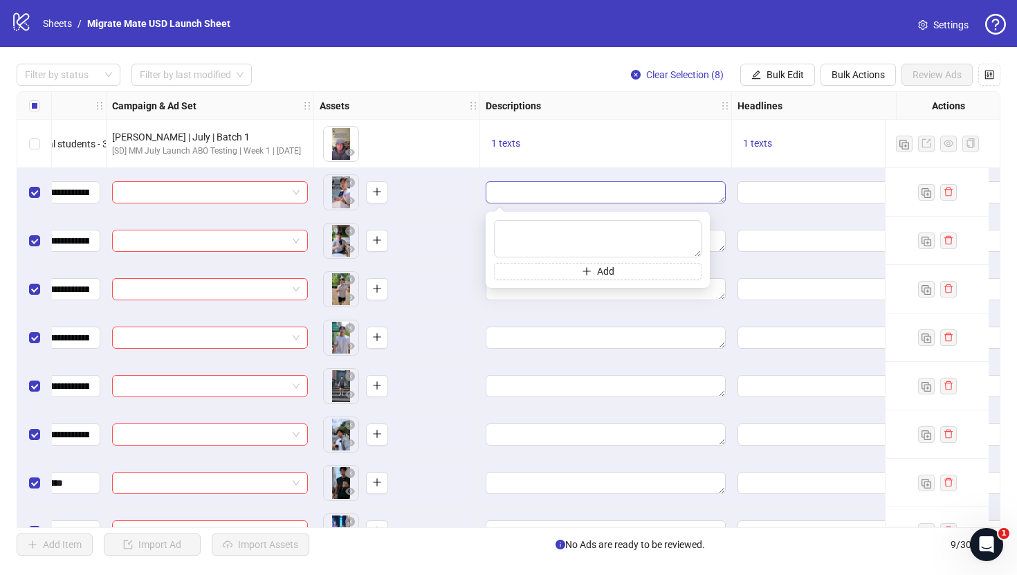
type textarea "**********"
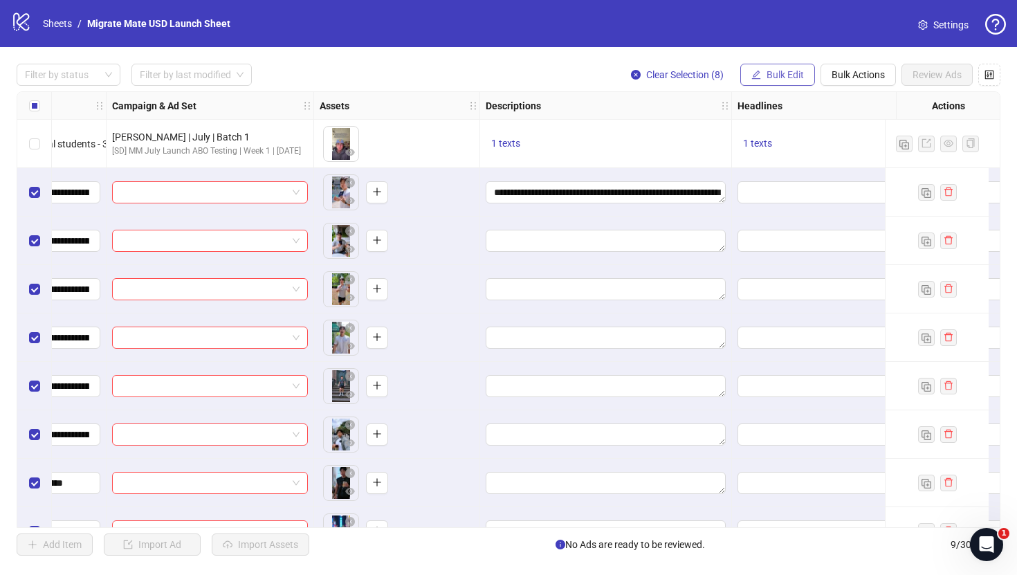
click at [802, 74] on span "Bulk Edit" at bounding box center [784, 74] width 37 height 11
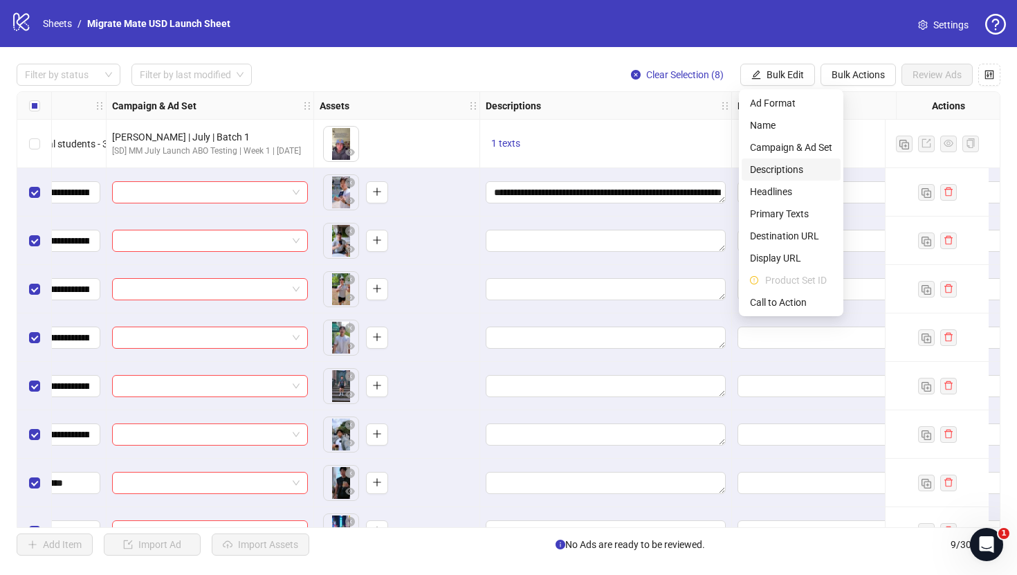
click at [797, 172] on span "Descriptions" at bounding box center [791, 169] width 82 height 15
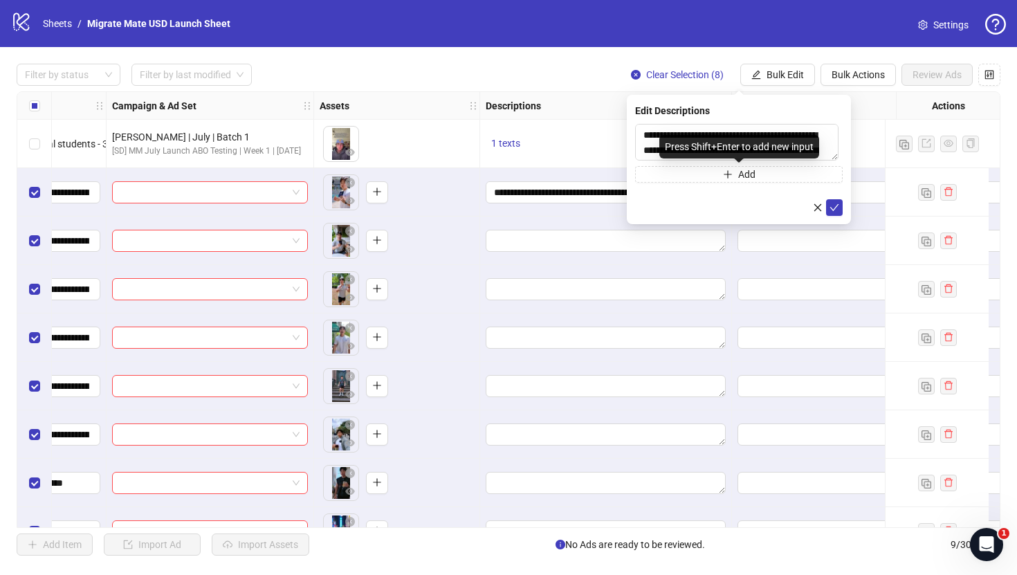
click at [815, 140] on div "Press Shift+Enter to add new input" at bounding box center [739, 147] width 160 height 24
click at [824, 147] on textarea "**********" at bounding box center [736, 142] width 203 height 37
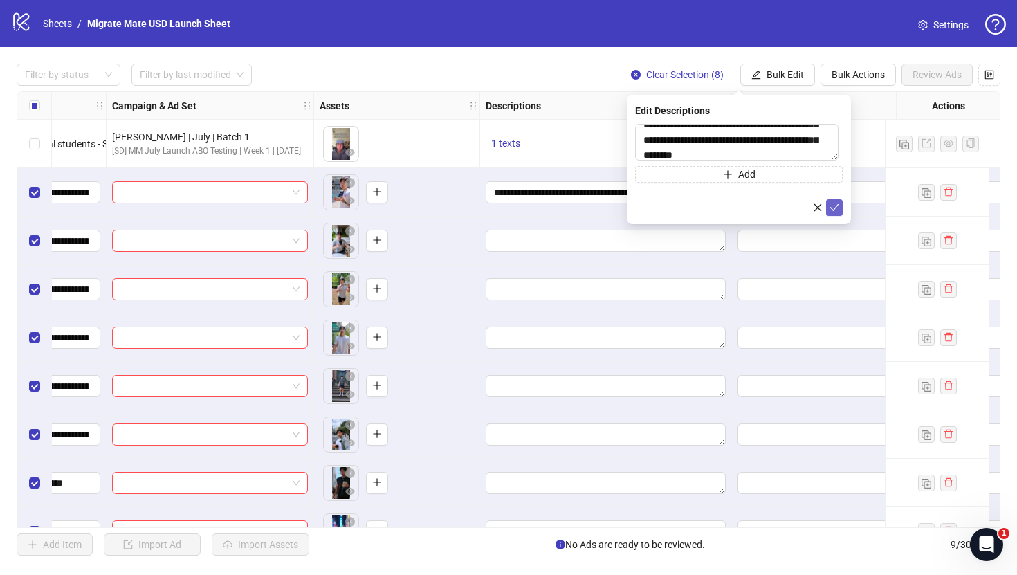
click at [835, 207] on icon "check" at bounding box center [834, 207] width 9 height 7
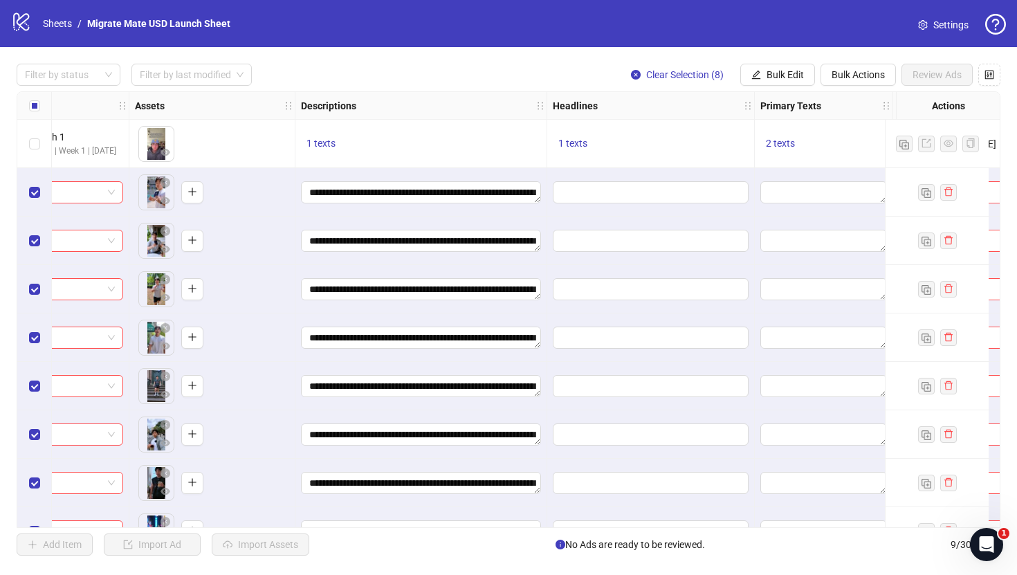
scroll to position [0, 694]
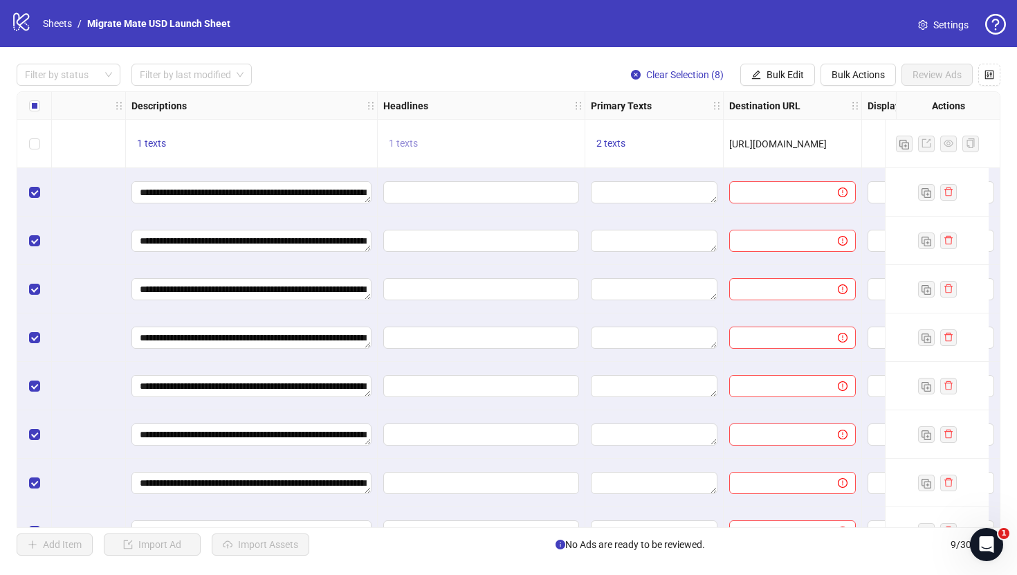
click at [403, 143] on span "1 texts" at bounding box center [403, 143] width 29 height 11
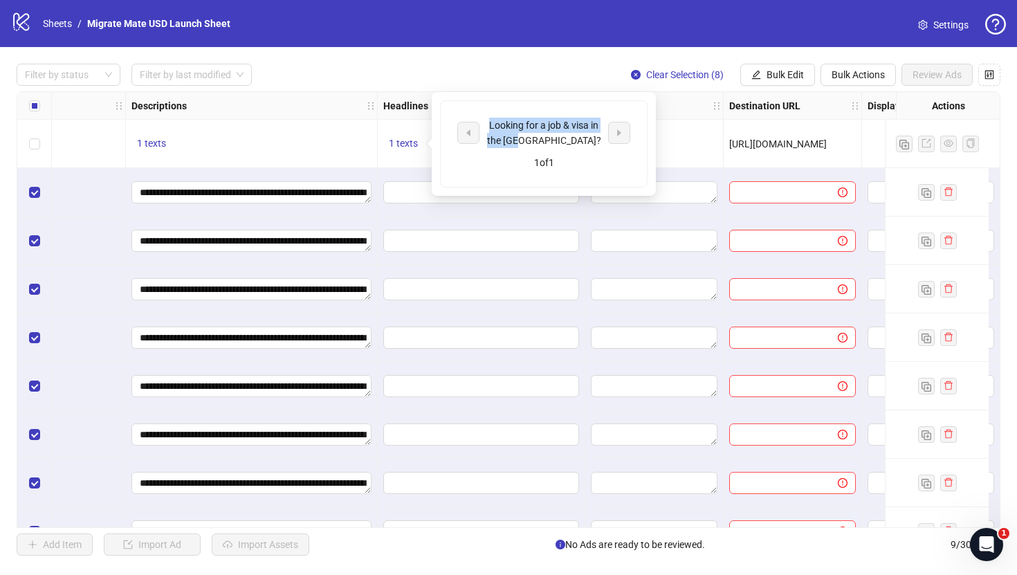
drag, startPoint x: 571, startPoint y: 140, endPoint x: 488, endPoint y: 125, distance: 84.5
click at [488, 125] on div "Looking for a job & visa in the [GEOGRAPHIC_DATA]?" at bounding box center [543, 133] width 115 height 30
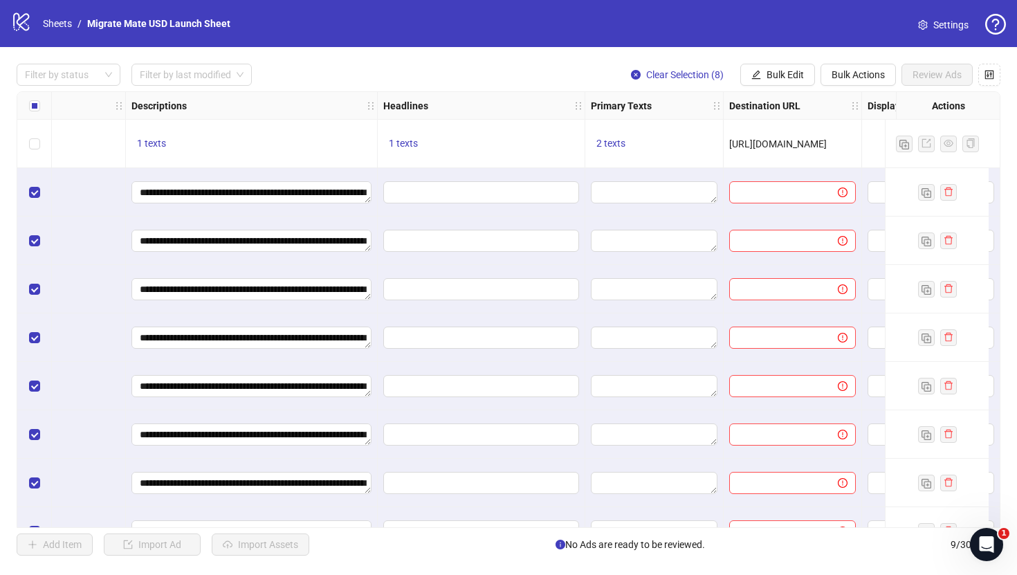
click at [478, 204] on div at bounding box center [482, 192] width 208 height 48
click at [787, 75] on span "Bulk Edit" at bounding box center [784, 74] width 37 height 11
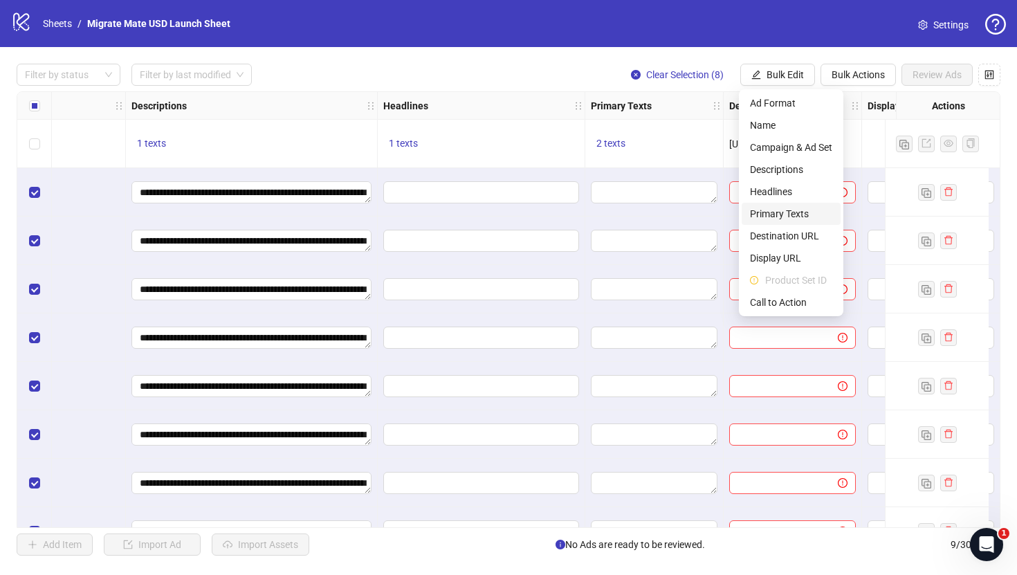
click at [780, 211] on span "Primary Texts" at bounding box center [791, 213] width 82 height 15
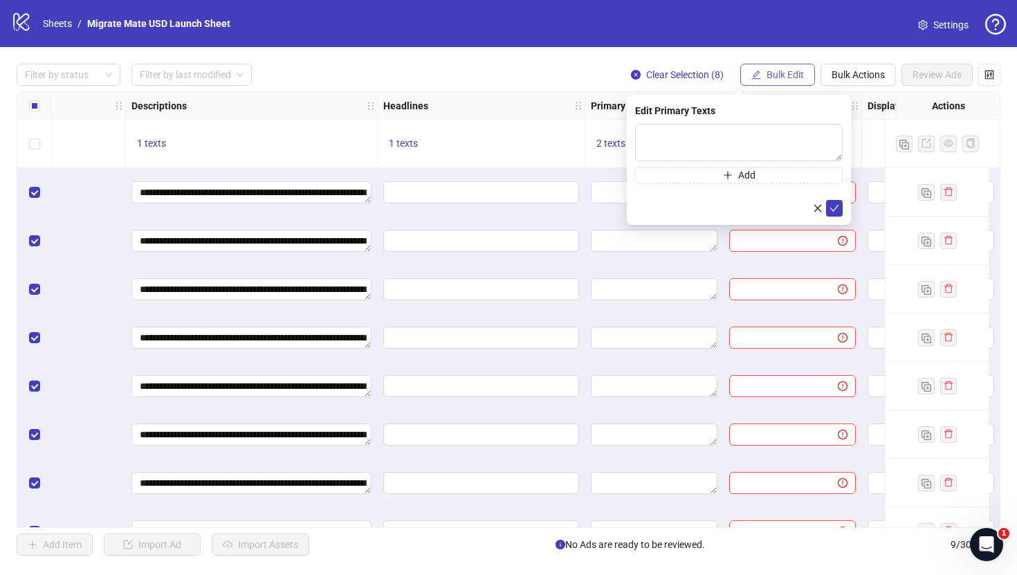
click at [804, 74] on button "Bulk Edit" at bounding box center [777, 75] width 75 height 22
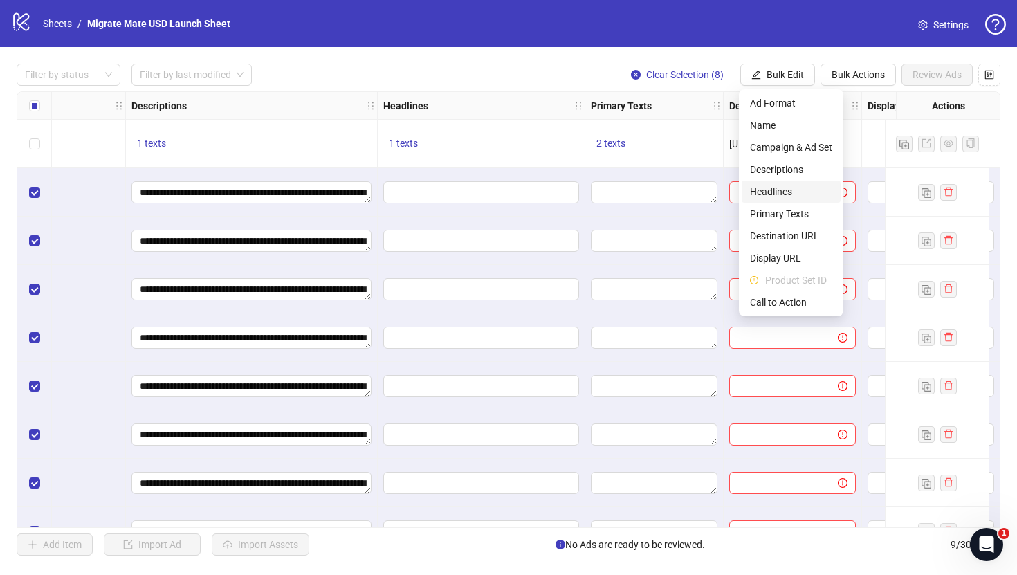
click at [796, 192] on span "Headlines" at bounding box center [791, 191] width 82 height 15
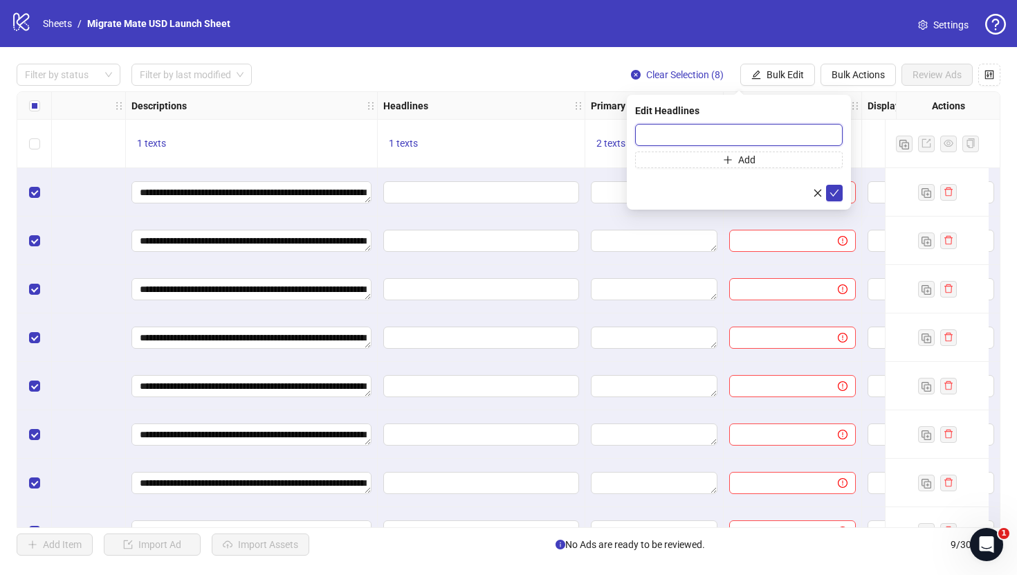
click at [749, 144] on input "text" at bounding box center [739, 135] width 208 height 22
paste input "**********"
type input "**********"
click at [833, 190] on icon "check" at bounding box center [834, 193] width 10 height 10
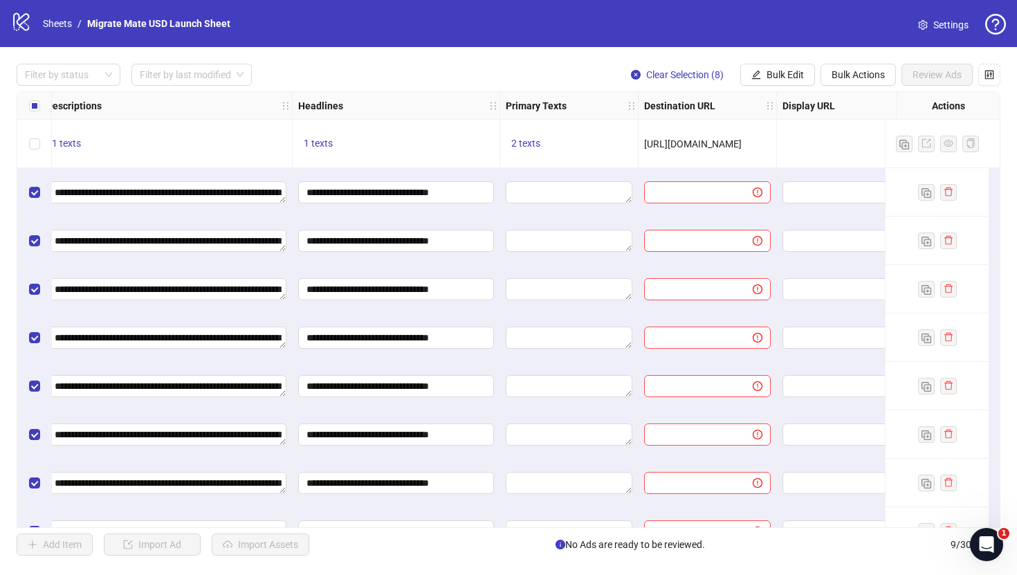
scroll to position [0, 787]
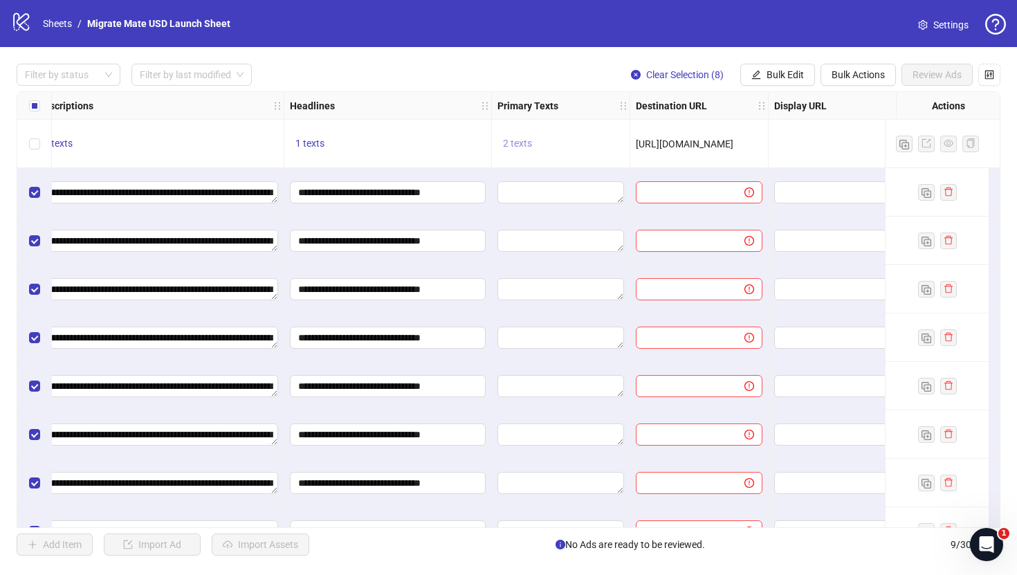
click at [520, 140] on span "2 texts" at bounding box center [517, 143] width 29 height 11
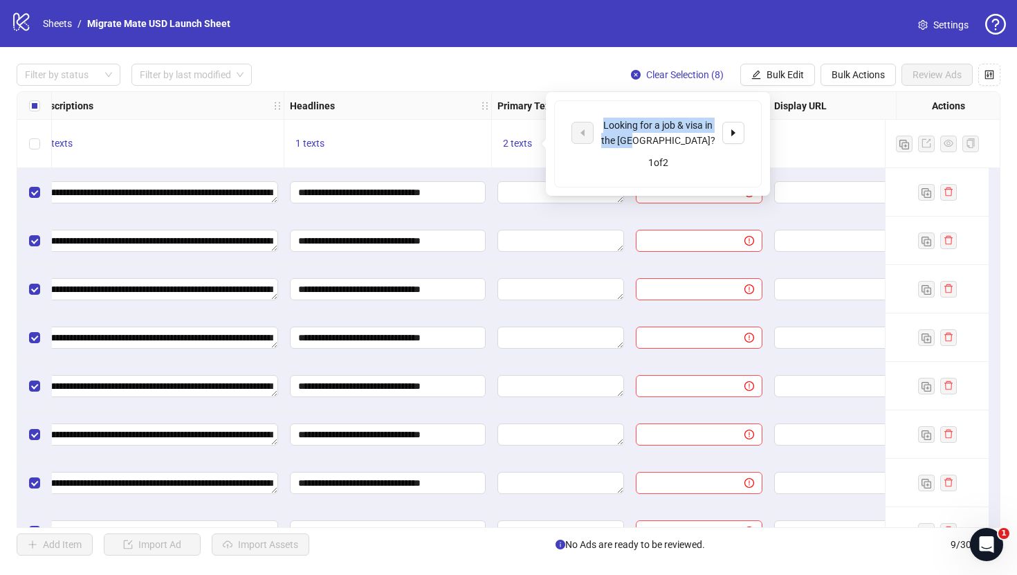
drag, startPoint x: 684, startPoint y: 139, endPoint x: 598, endPoint y: 125, distance: 87.0
click at [598, 125] on div "Looking for a job & visa in the [GEOGRAPHIC_DATA]?" at bounding box center [657, 133] width 173 height 30
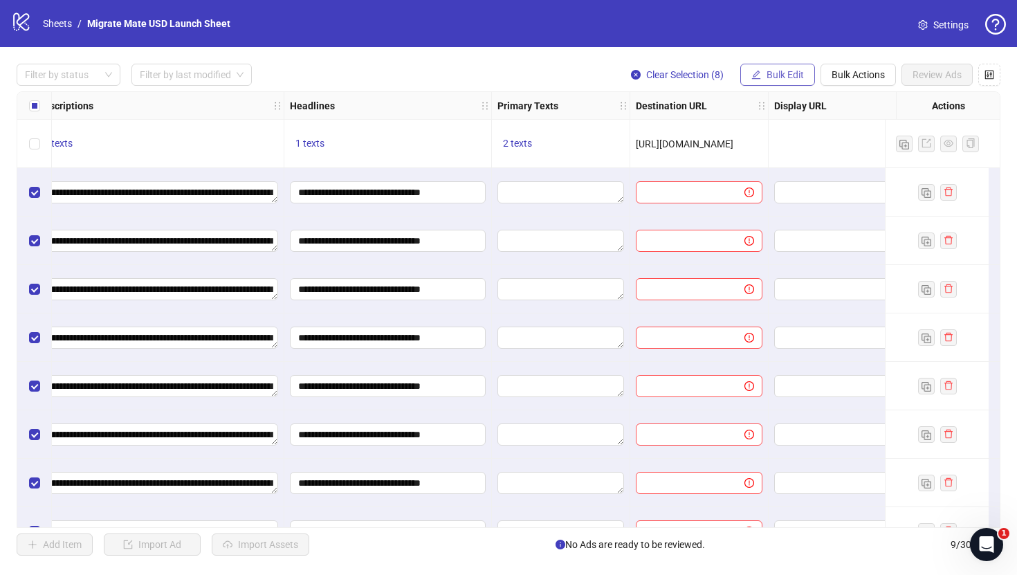
click at [782, 71] on span "Bulk Edit" at bounding box center [784, 74] width 37 height 11
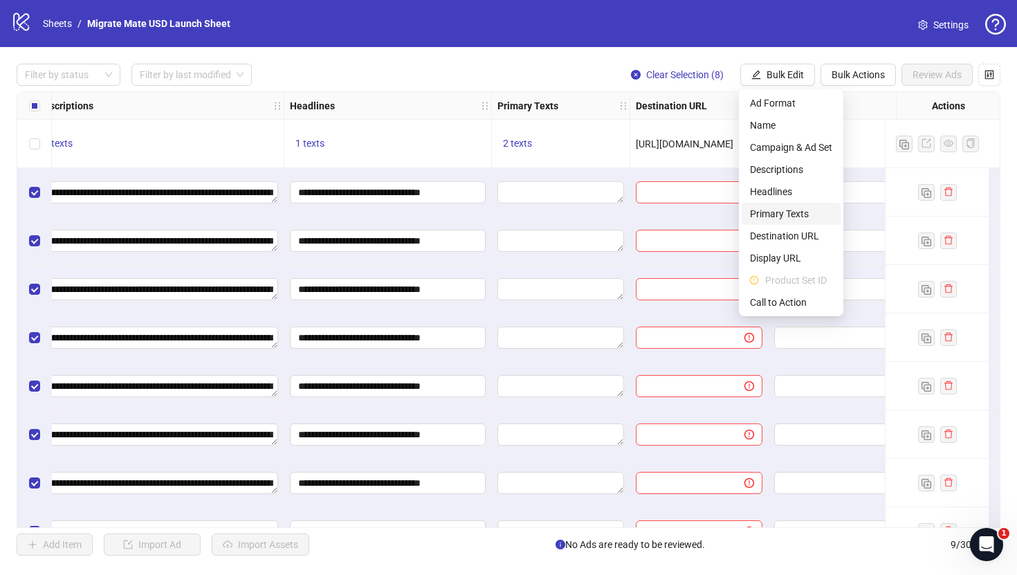
click at [788, 210] on span "Primary Texts" at bounding box center [791, 213] width 82 height 15
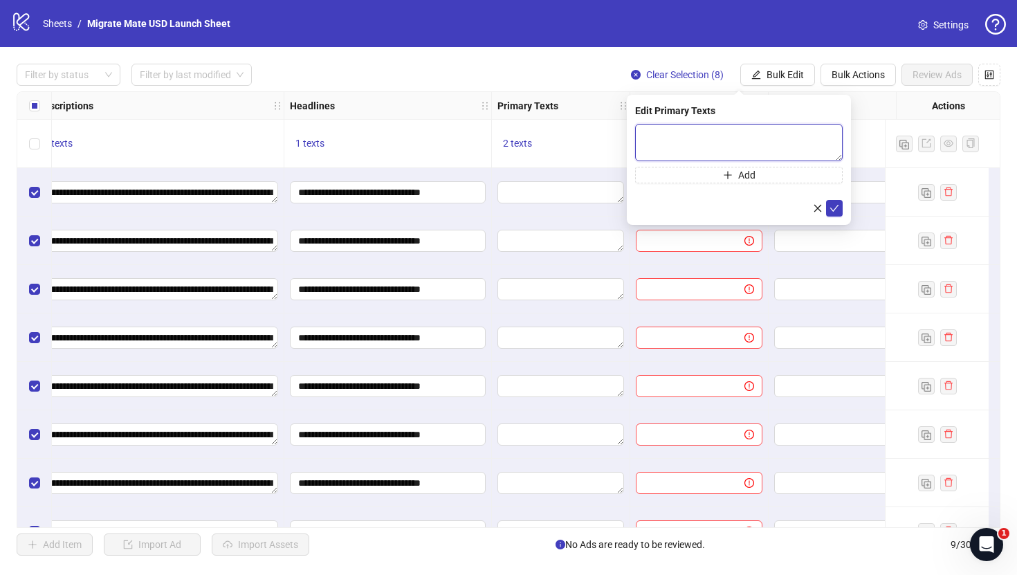
click at [823, 136] on textarea at bounding box center [739, 142] width 208 height 37
paste textarea "**********"
type textarea "**********"
click at [834, 208] on icon "check" at bounding box center [834, 208] width 9 height 7
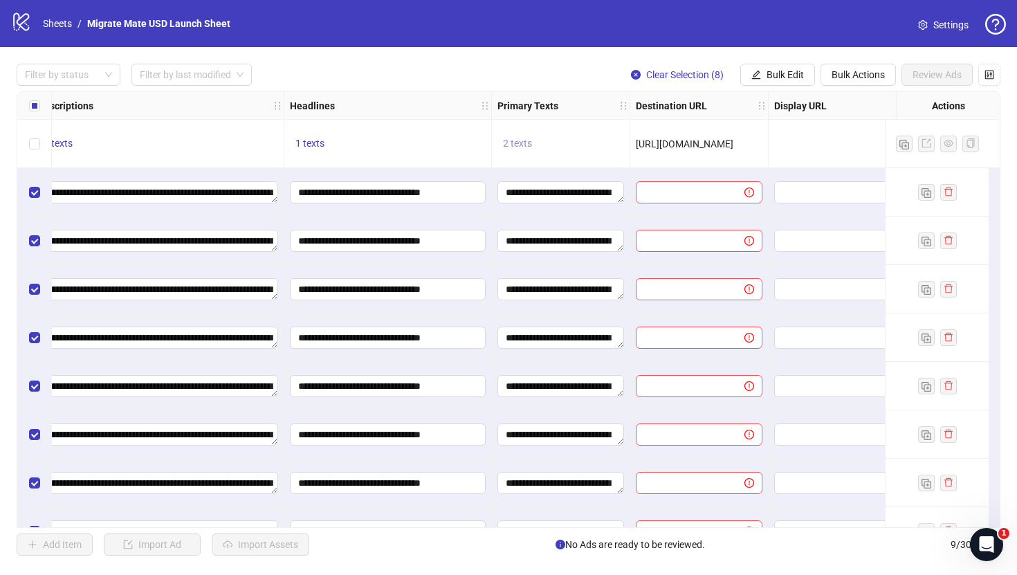
click at [513, 143] on span "2 texts" at bounding box center [517, 143] width 29 height 11
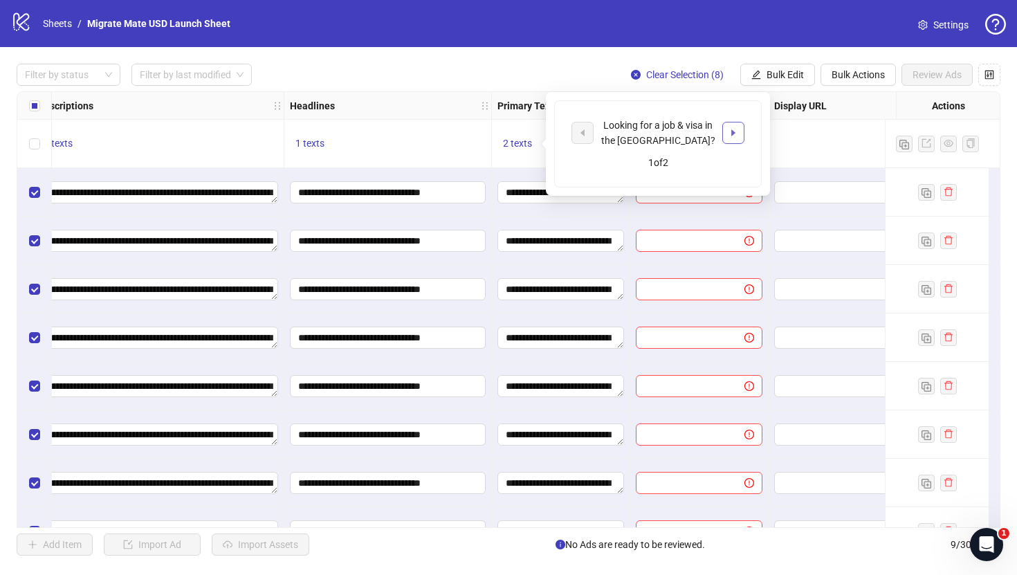
click at [736, 134] on icon "caret-right" at bounding box center [733, 133] width 10 height 10
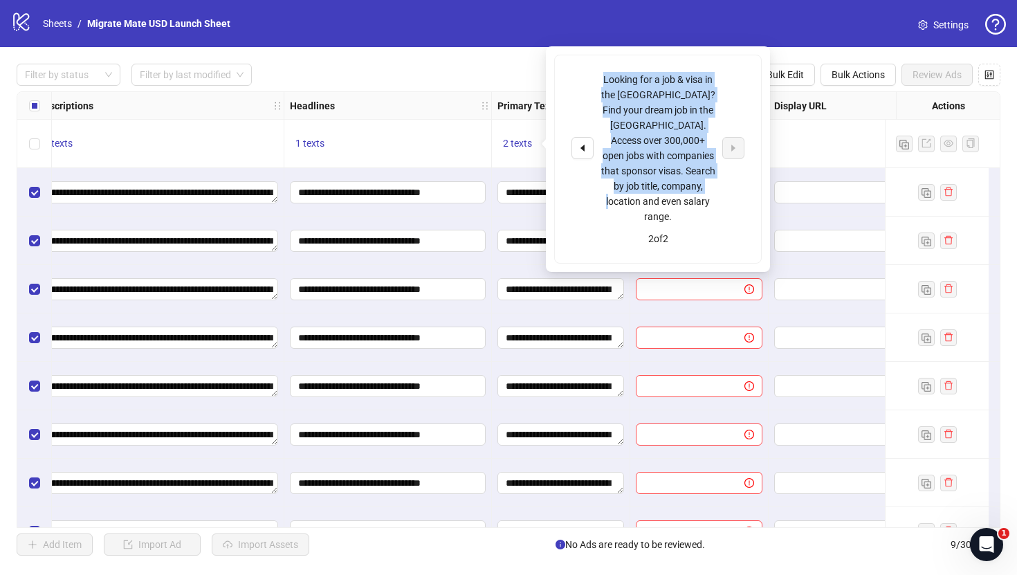
drag, startPoint x: 713, startPoint y: 188, endPoint x: 595, endPoint y: 75, distance: 163.4
click at [595, 75] on div "Looking for a job & visa in the [GEOGRAPHIC_DATA]? Find your dream job in the […" at bounding box center [657, 148] width 173 height 152
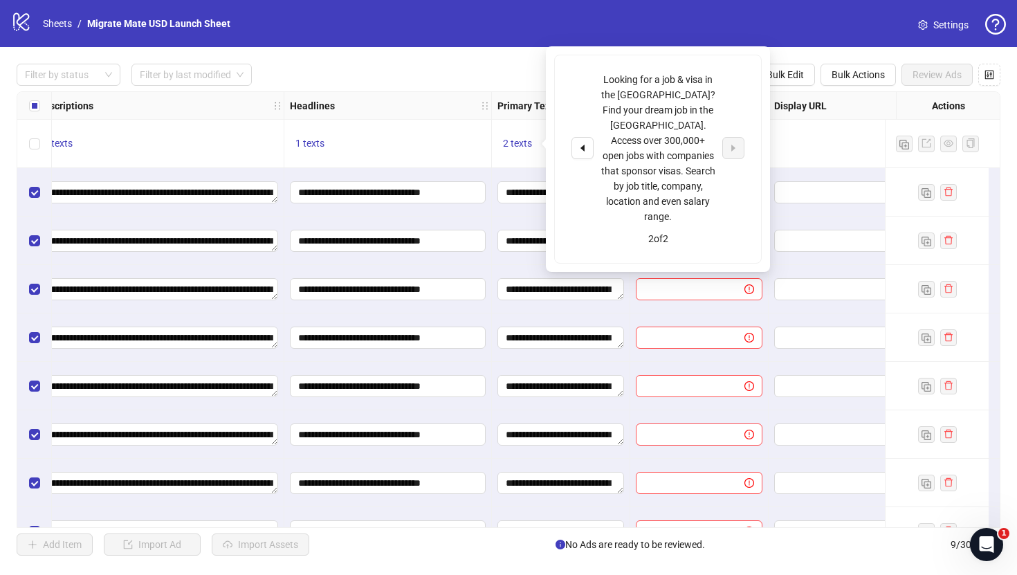
click at [468, 70] on div "Filter by status Filter by last modified Clear Selection (8) Bulk Edit Bulk Act…" at bounding box center [509, 75] width 984 height 22
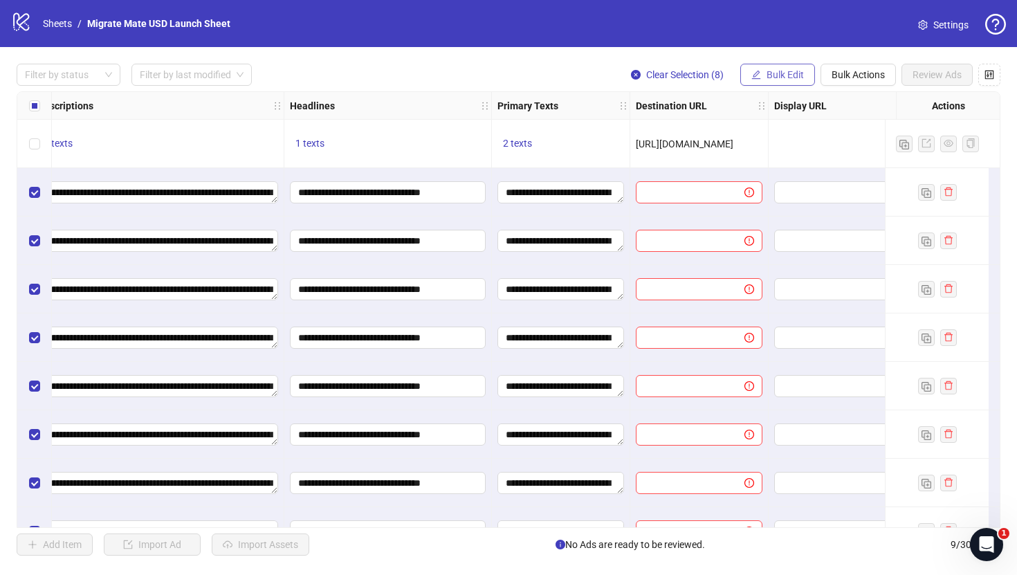
click at [767, 73] on span "Bulk Edit" at bounding box center [784, 74] width 37 height 11
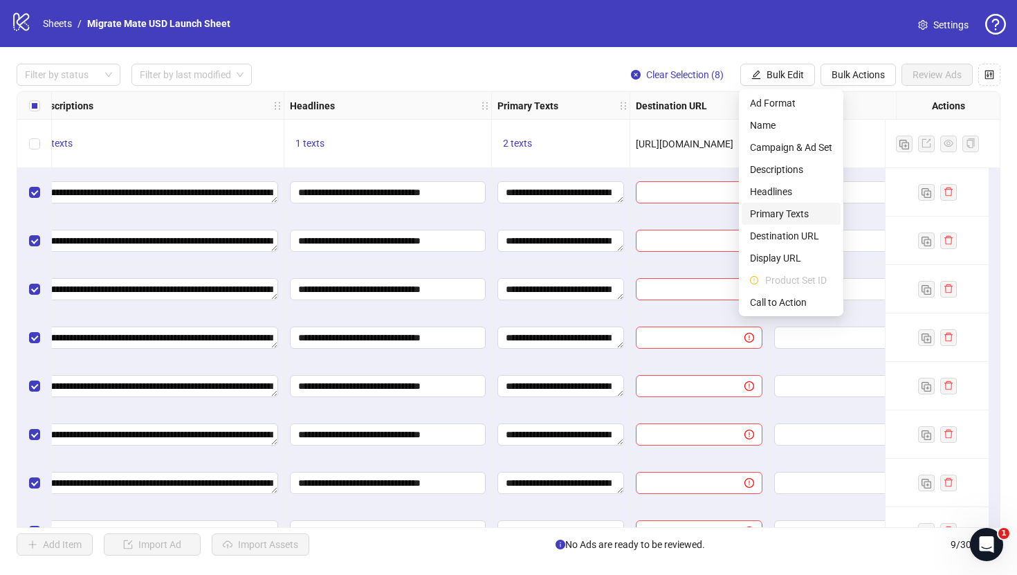
click at [795, 211] on span "Primary Texts" at bounding box center [791, 213] width 82 height 15
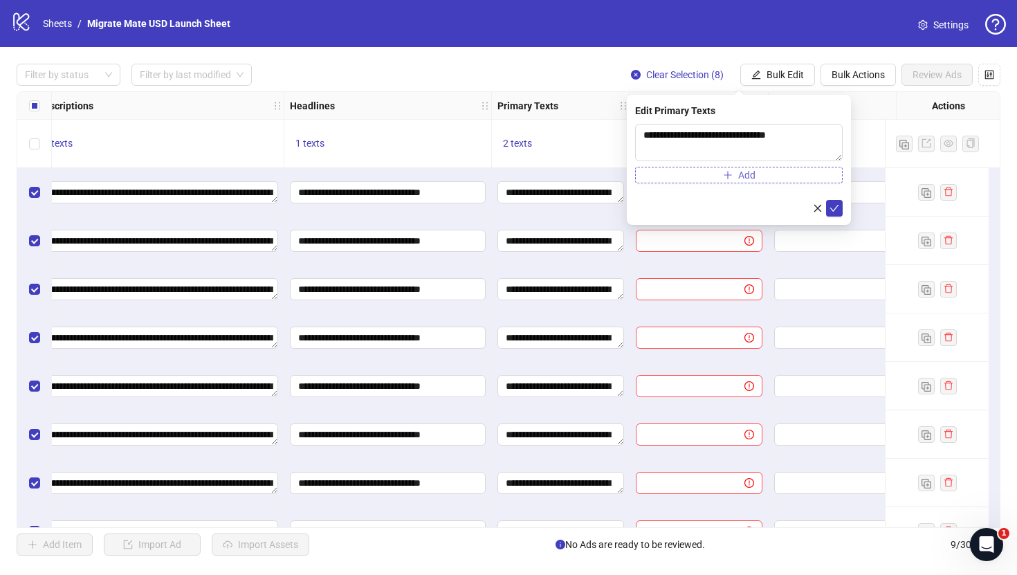
click at [800, 181] on button "Add" at bounding box center [739, 175] width 208 height 17
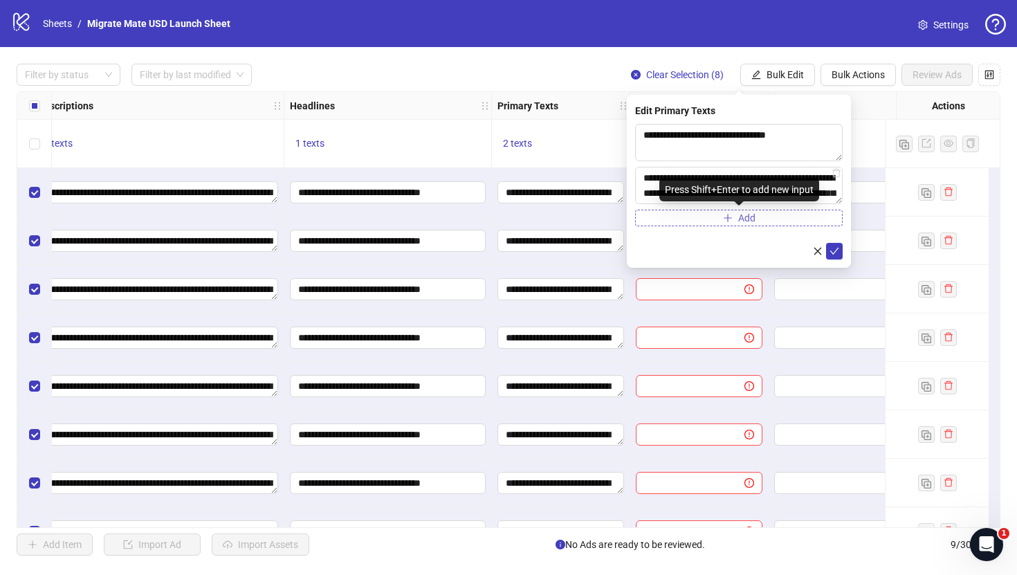
scroll to position [41, 0]
type textarea "**********"
click at [841, 244] on button "submit" at bounding box center [834, 251] width 17 height 17
click at [536, 85] on div "Filter by status Filter by last modified Clear Selection (8) Bulk Edit Bulk Act…" at bounding box center [509, 75] width 984 height 22
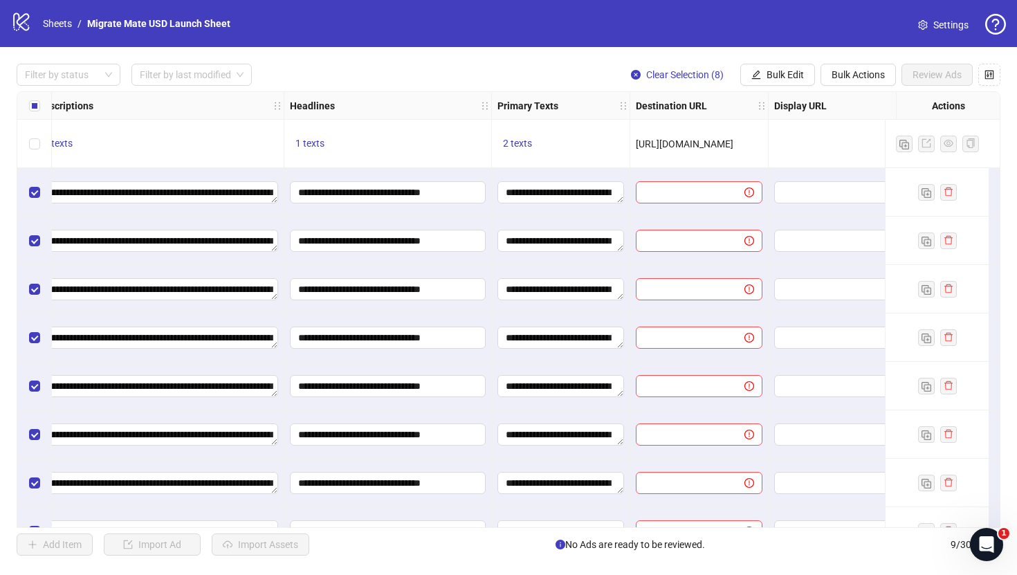
click at [536, 83] on div "Filter by status Filter by last modified Clear Selection (8) Bulk Edit Bulk Act…" at bounding box center [509, 75] width 984 height 22
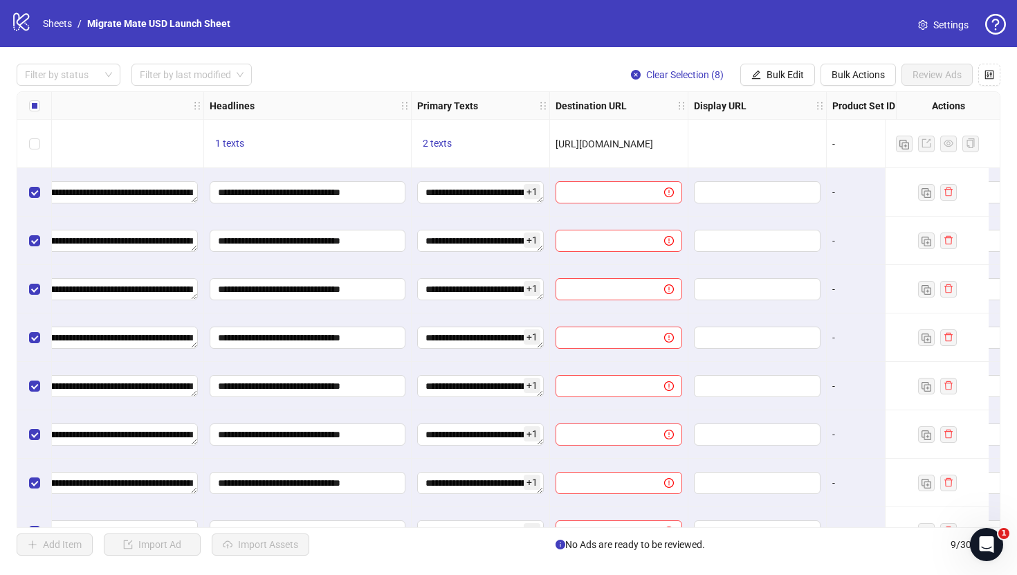
scroll to position [0, 949]
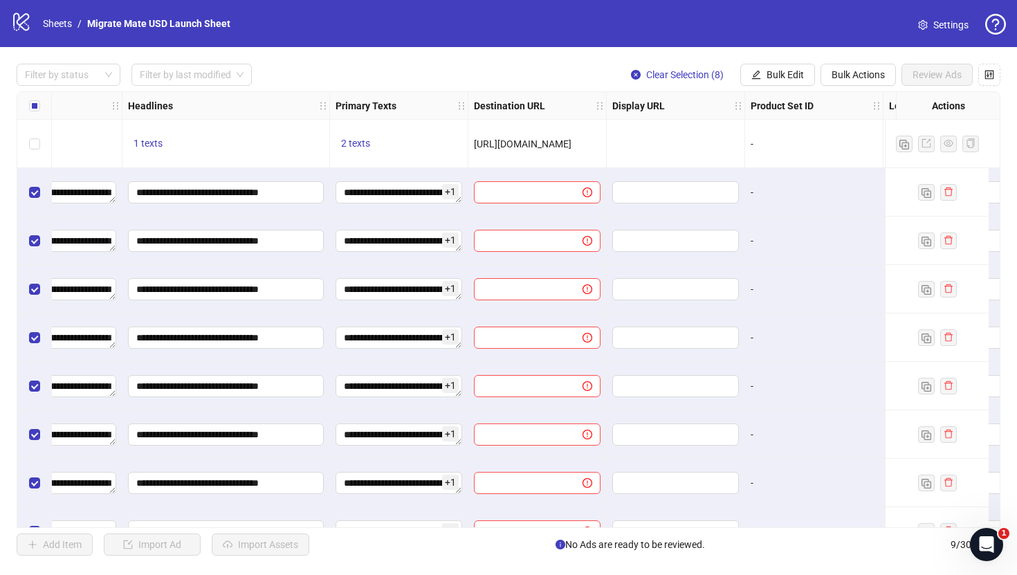
drag, startPoint x: 599, startPoint y: 144, endPoint x: 468, endPoint y: 143, distance: 130.8
click at [468, 143] on div "[URL][DOMAIN_NAME]" at bounding box center [537, 144] width 138 height 48
click at [766, 77] on span "Bulk Edit" at bounding box center [784, 74] width 37 height 11
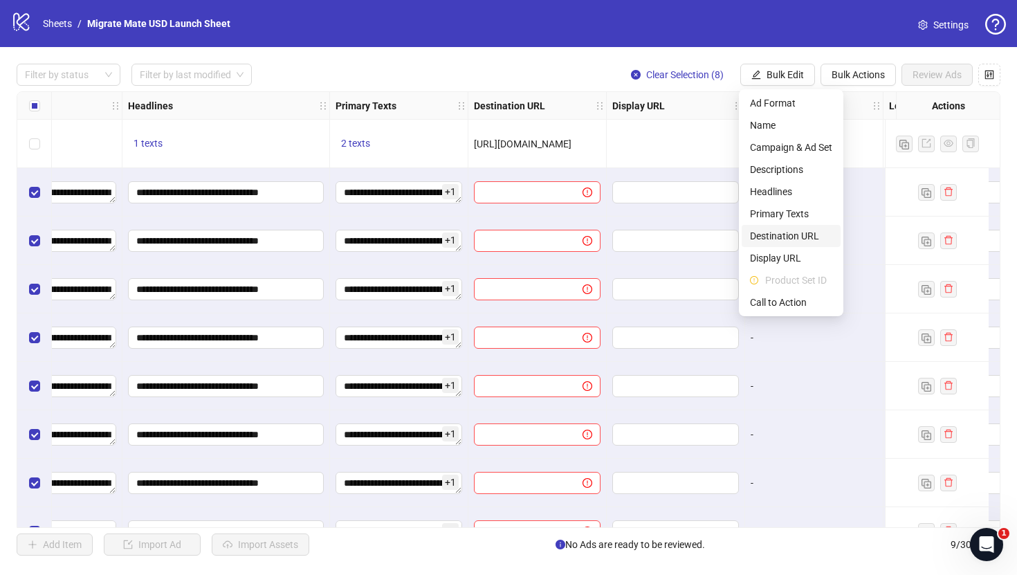
click at [786, 230] on span "Destination URL" at bounding box center [791, 235] width 82 height 15
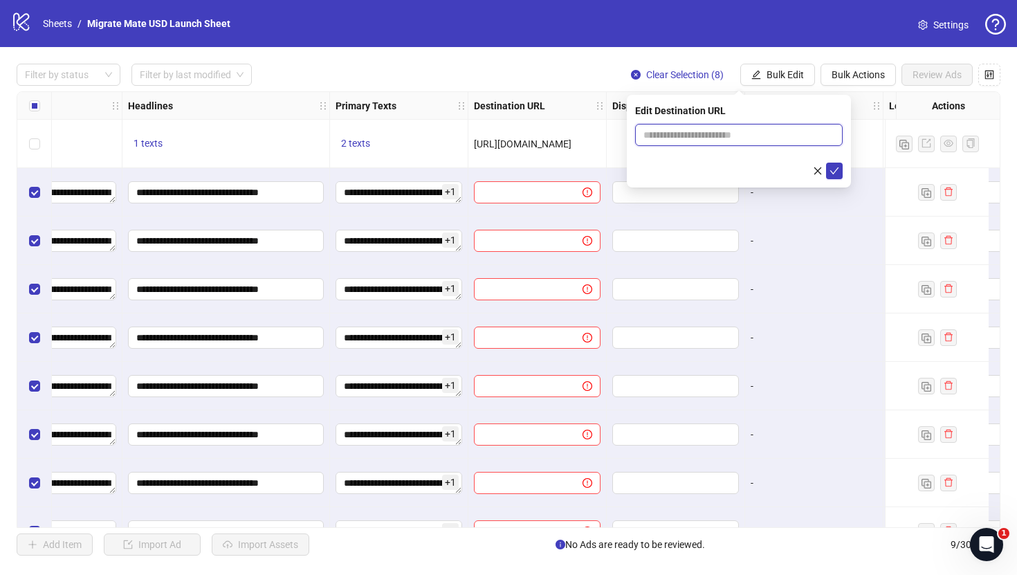
click at [753, 140] on input "text" at bounding box center [733, 134] width 180 height 15
paste input "**********"
type input "**********"
click at [838, 169] on icon "check" at bounding box center [834, 171] width 10 height 10
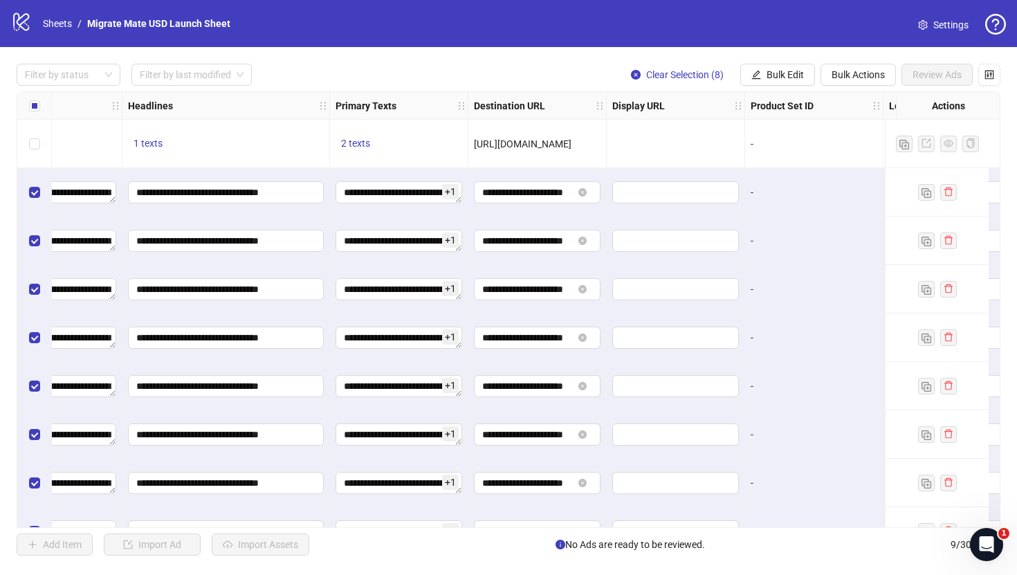
scroll to position [0, 1335]
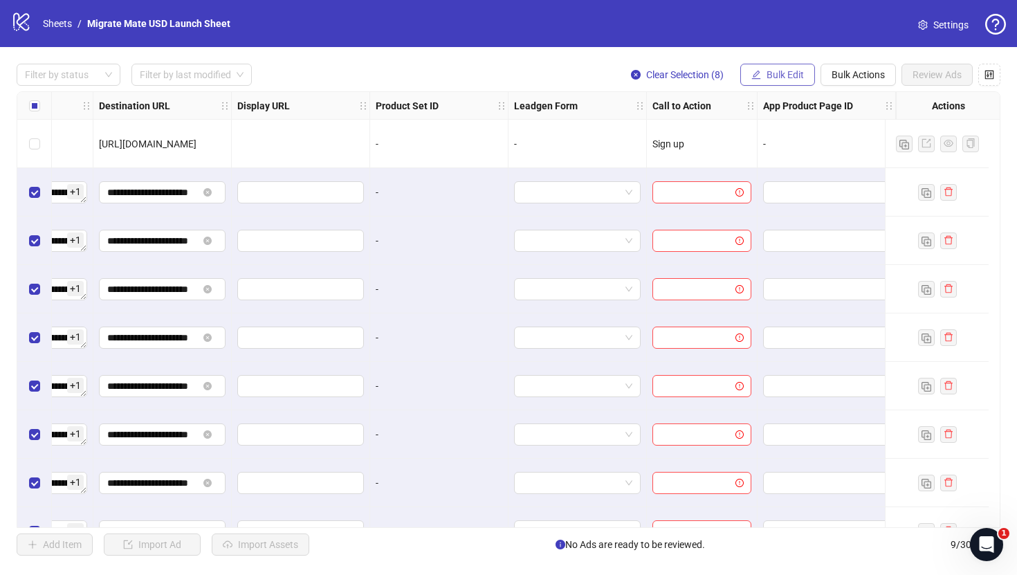
click at [792, 73] on span "Bulk Edit" at bounding box center [784, 74] width 37 height 11
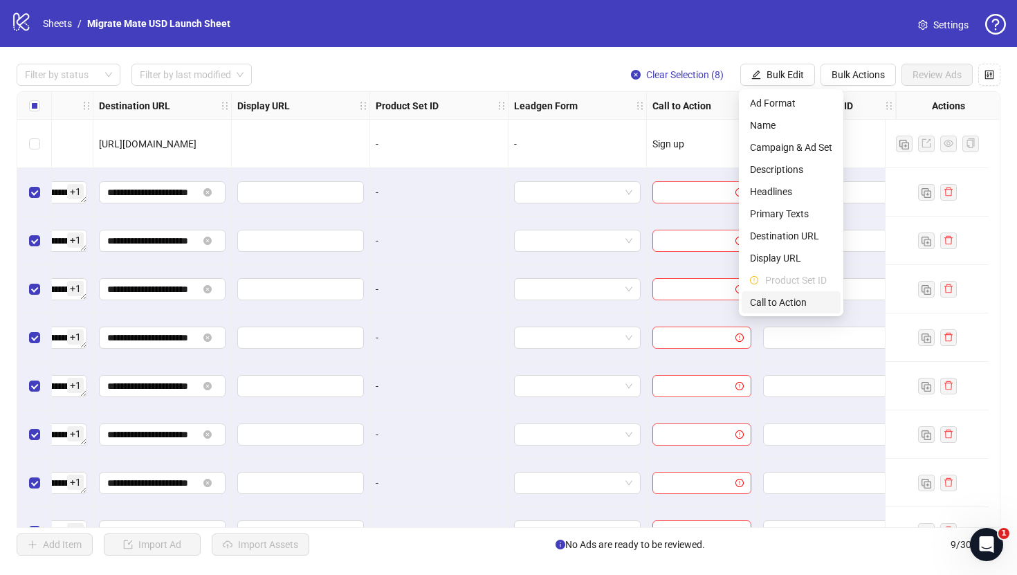
click at [782, 295] on span "Call to Action" at bounding box center [791, 302] width 82 height 15
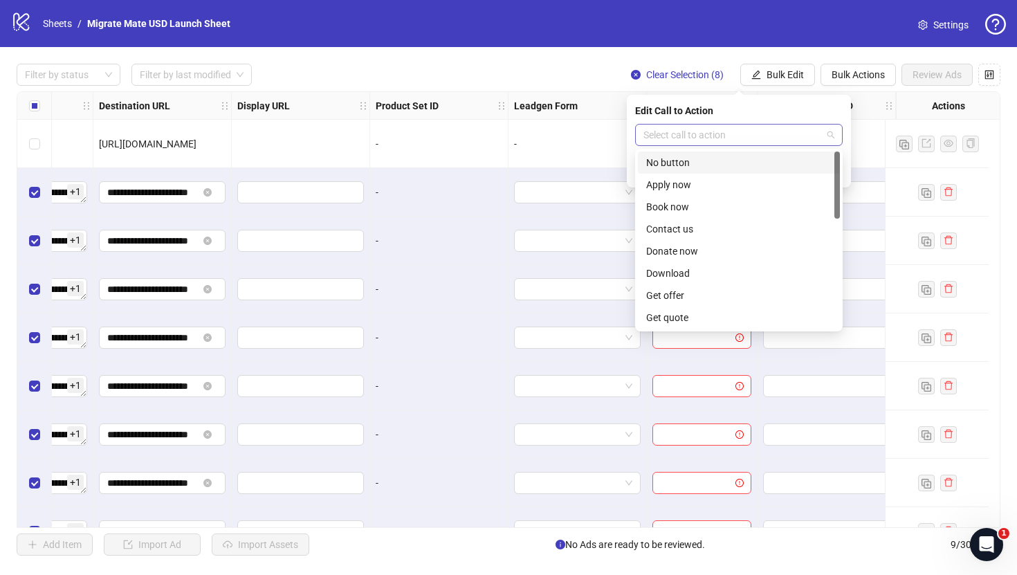
click at [836, 138] on div "Select call to action" at bounding box center [739, 135] width 208 height 22
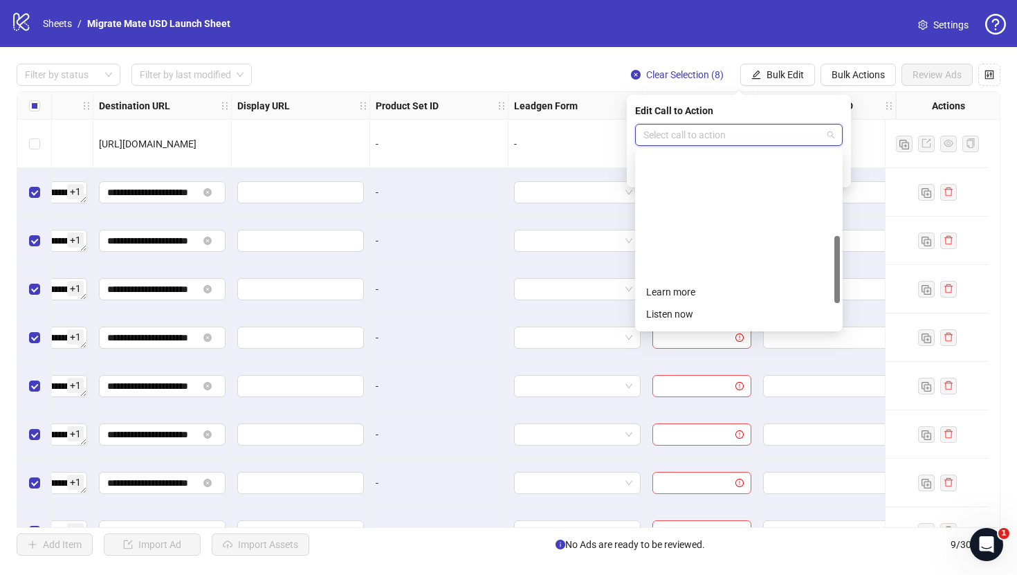
scroll to position [288, 0]
click at [727, 218] on div "Sign up" at bounding box center [739, 229] width 202 height 22
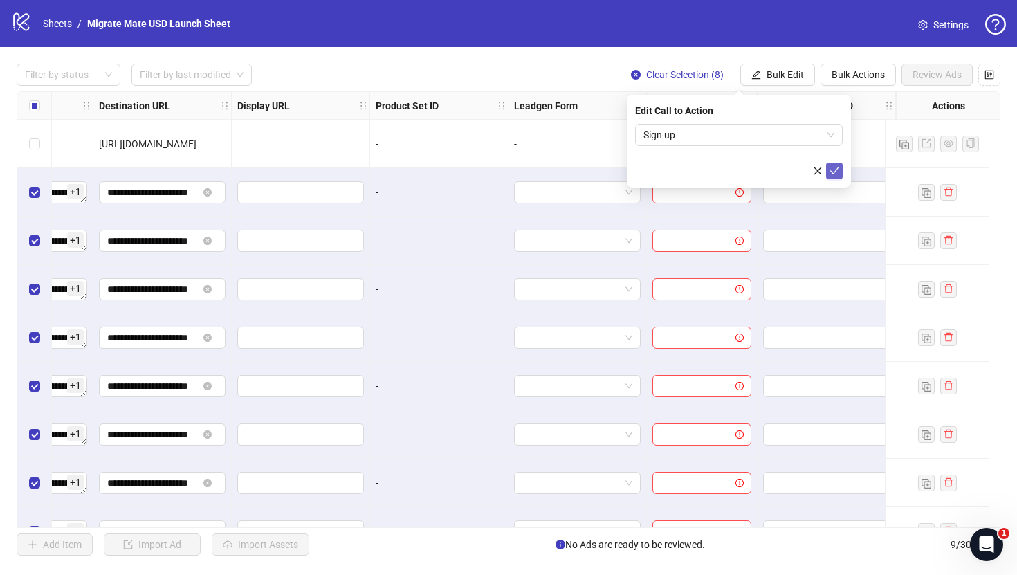
click at [834, 167] on icon "check" at bounding box center [834, 171] width 10 height 10
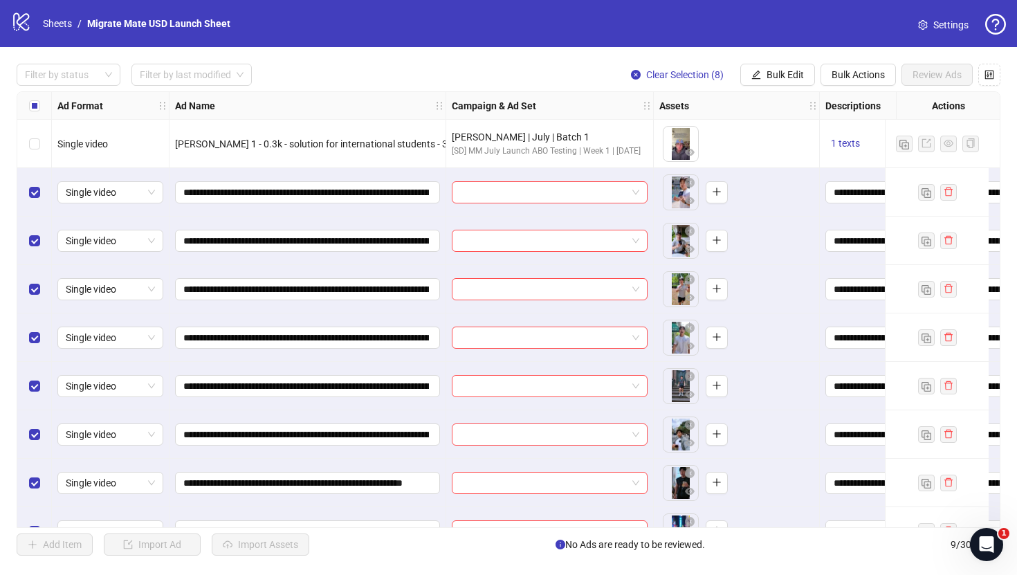
scroll to position [34, 0]
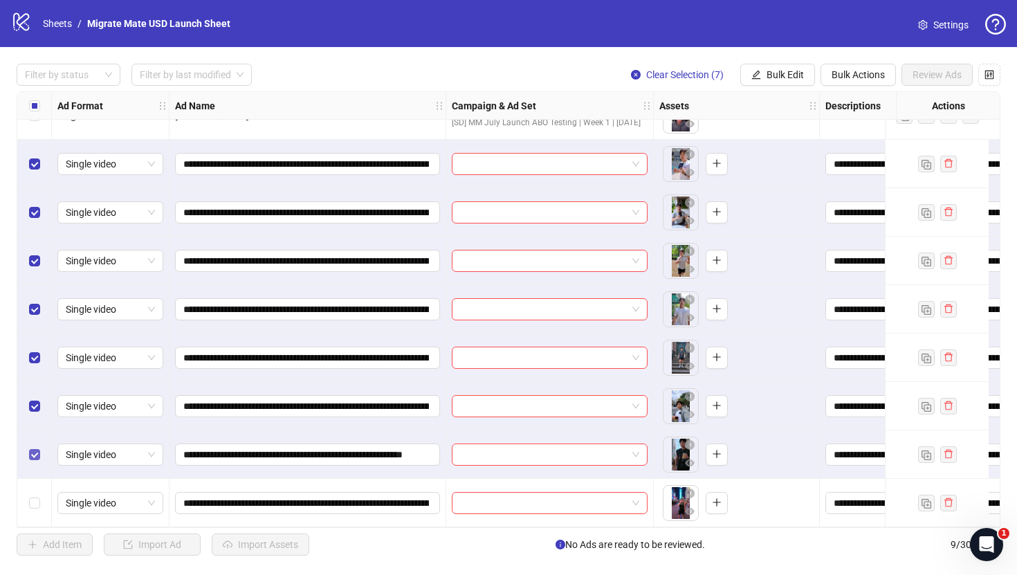
click at [34, 456] on label "Select row 8" at bounding box center [34, 454] width 11 height 15
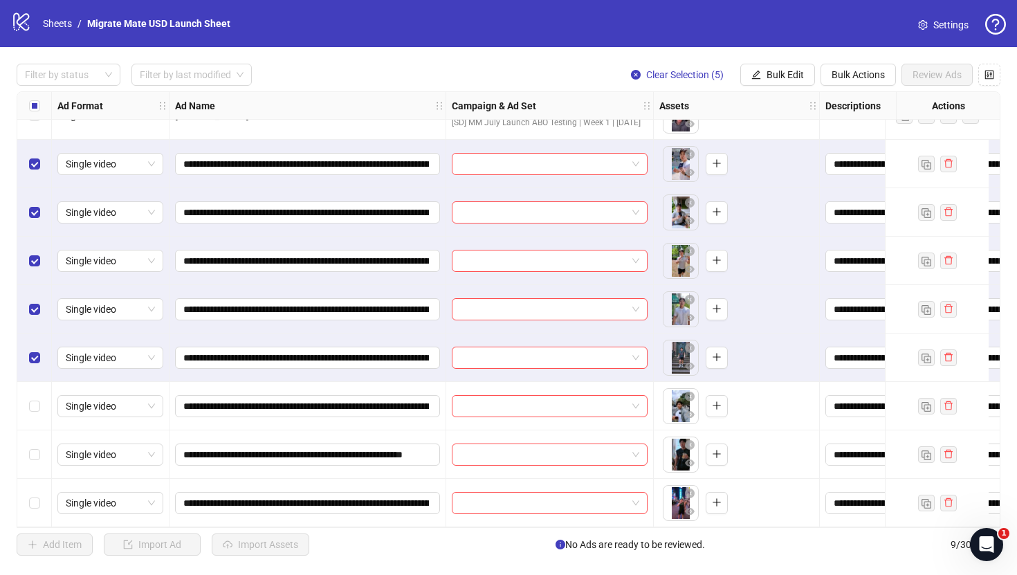
click at [38, 342] on div "Select row 6" at bounding box center [34, 357] width 35 height 48
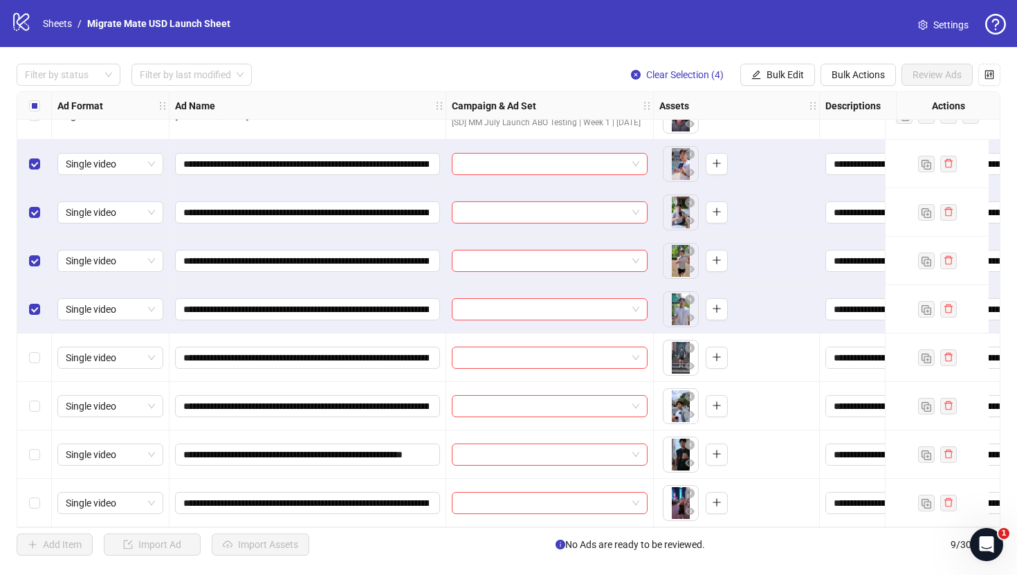
scroll to position [0, 0]
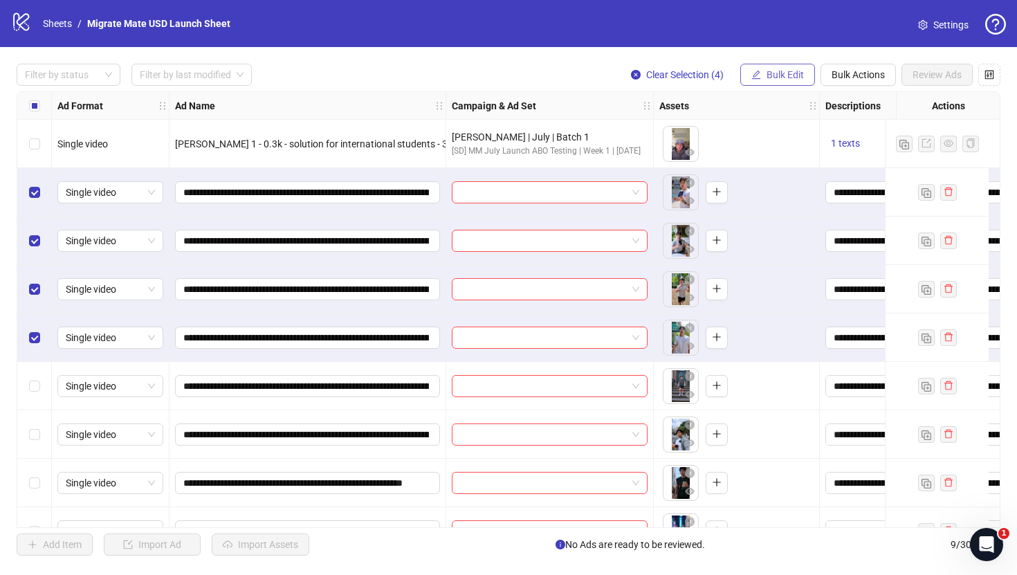
click at [796, 76] on span "Bulk Edit" at bounding box center [784, 74] width 37 height 11
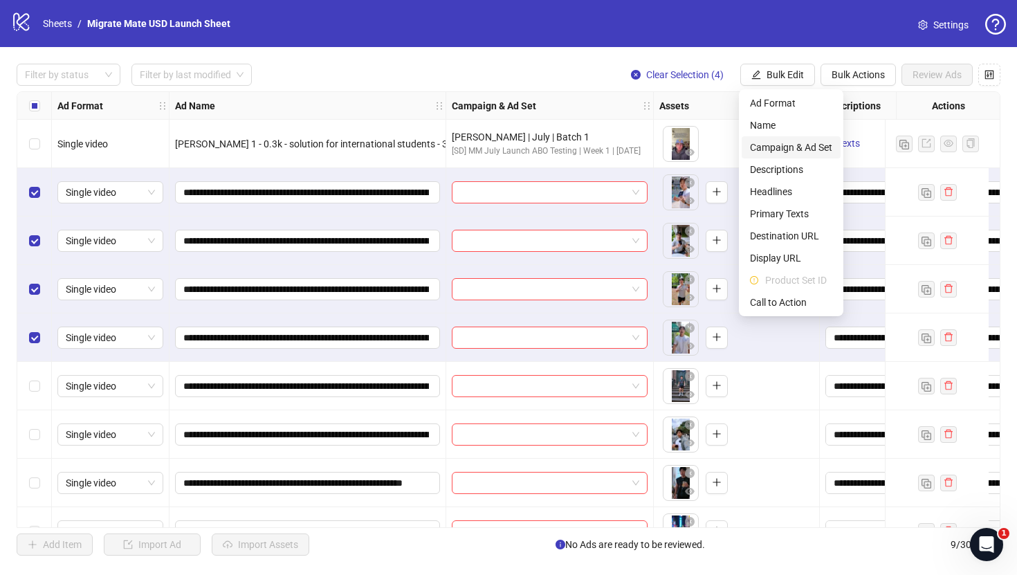
click at [829, 151] on span "Campaign & Ad Set" at bounding box center [791, 147] width 82 height 15
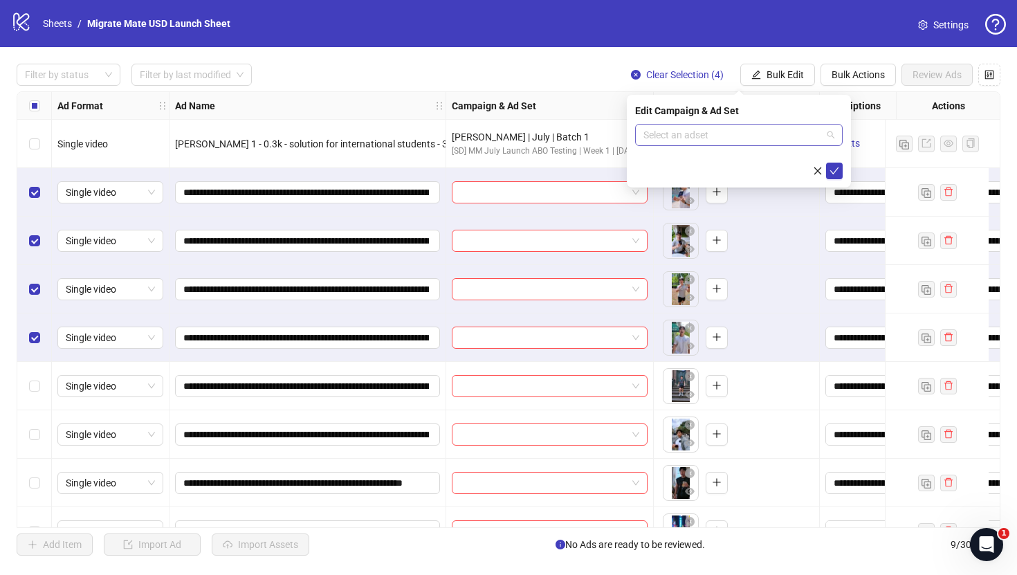
click at [828, 137] on span at bounding box center [738, 135] width 191 height 21
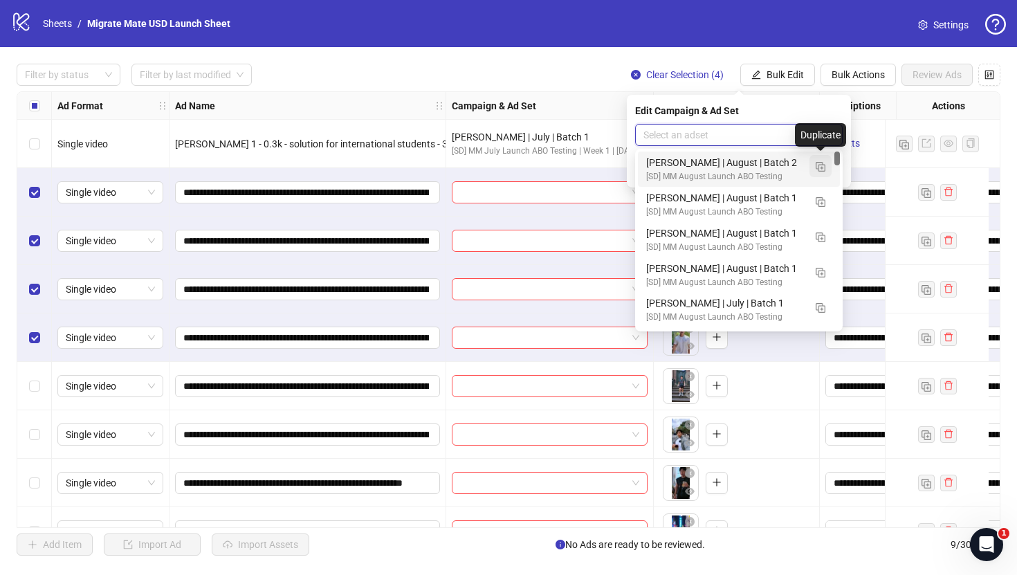
click at [824, 162] on img "button" at bounding box center [821, 167] width 10 height 10
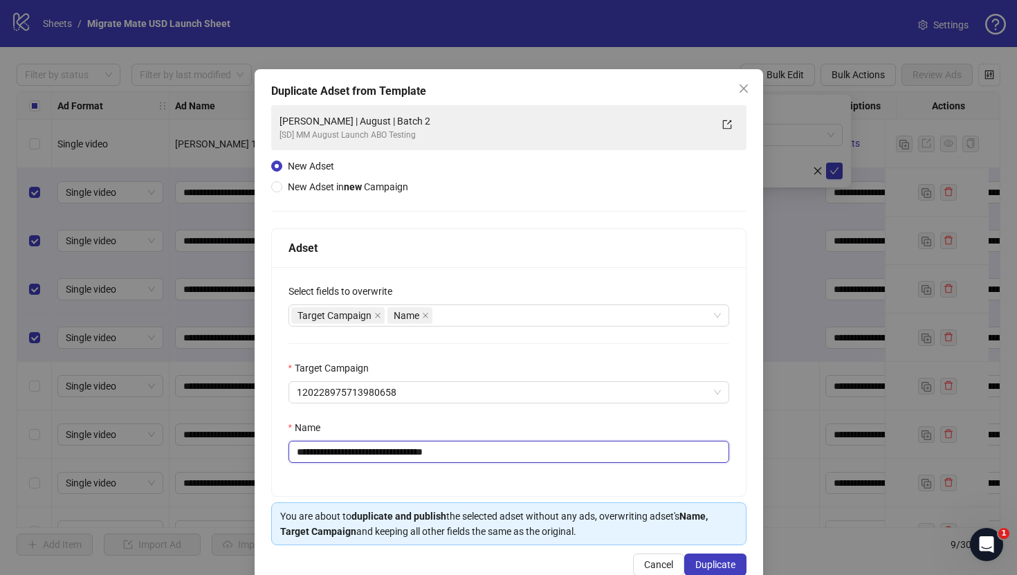
drag, startPoint x: 339, startPoint y: 455, endPoint x: 186, endPoint y: 443, distance: 153.4
click at [187, 445] on div "**********" at bounding box center [508, 287] width 1017 height 575
type input "**********"
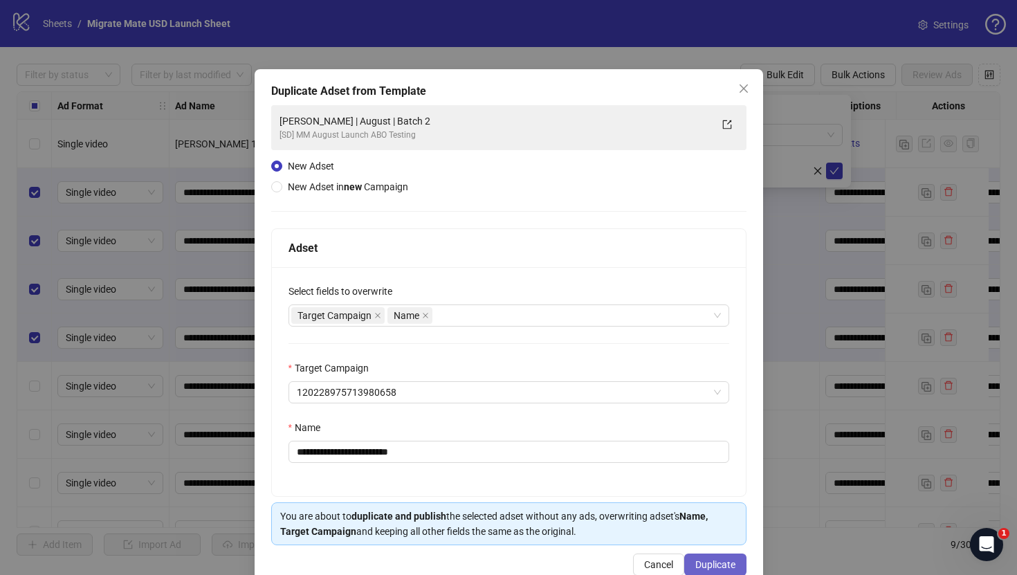
click at [694, 562] on button "Duplicate" at bounding box center [715, 564] width 62 height 22
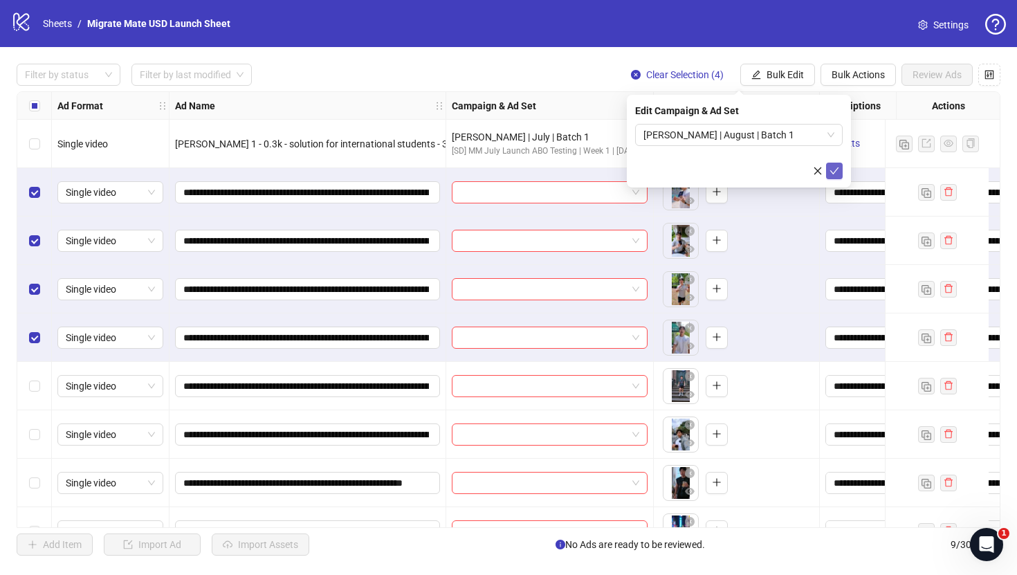
click at [832, 167] on icon "check" at bounding box center [834, 171] width 10 height 10
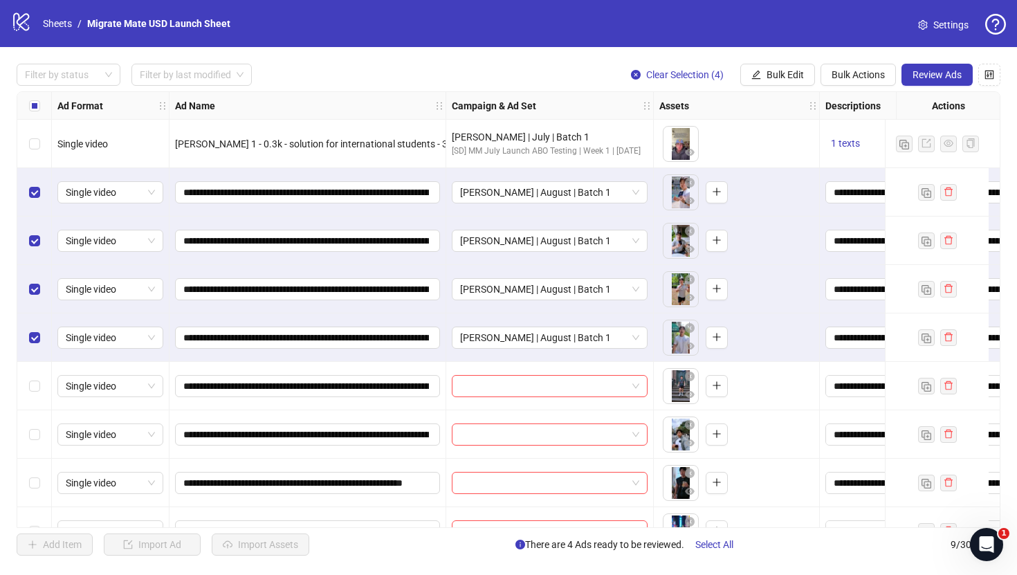
scroll to position [34, 0]
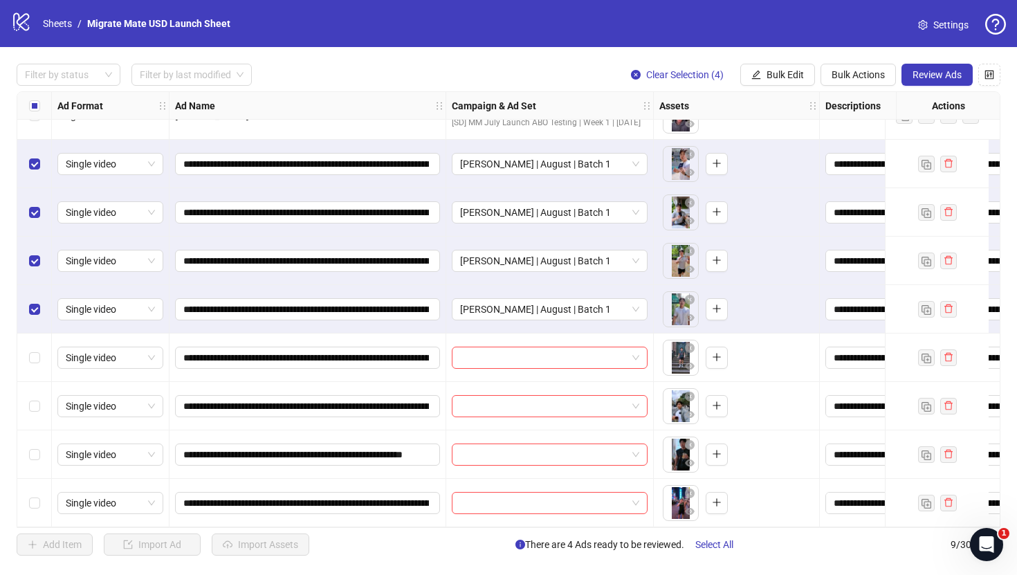
click at [41, 111] on div "Select all rows" at bounding box center [34, 106] width 35 height 28
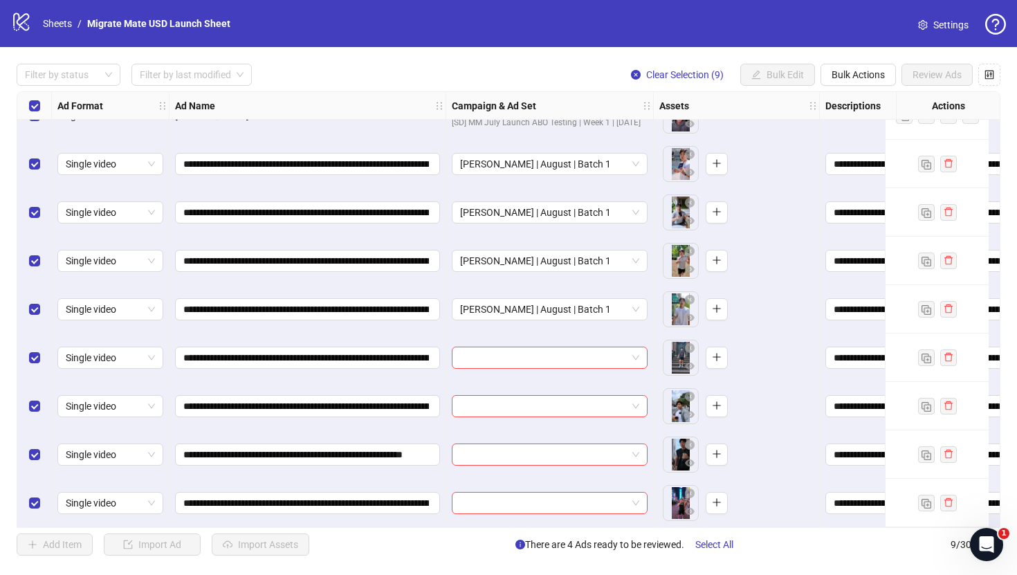
click at [41, 111] on div "Select all rows" at bounding box center [34, 106] width 35 height 28
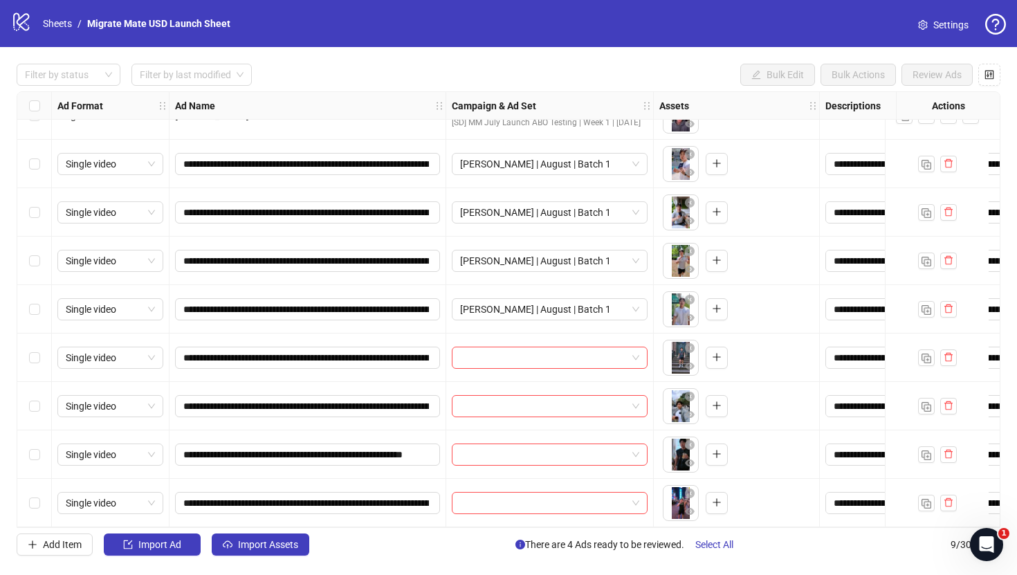
click at [41, 347] on div "Select row 6" at bounding box center [34, 357] width 35 height 48
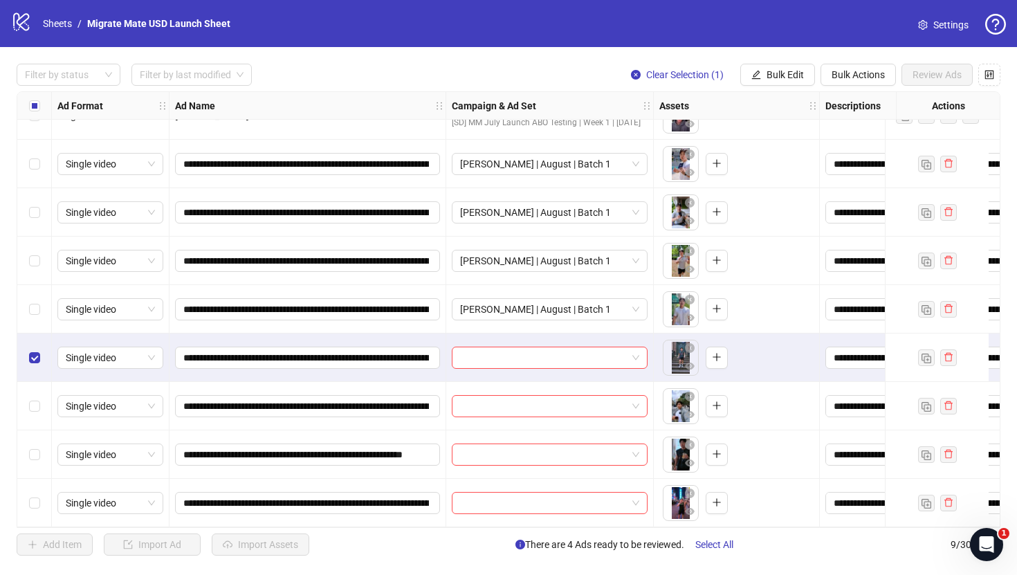
click at [41, 390] on div "Select row 7" at bounding box center [34, 406] width 35 height 48
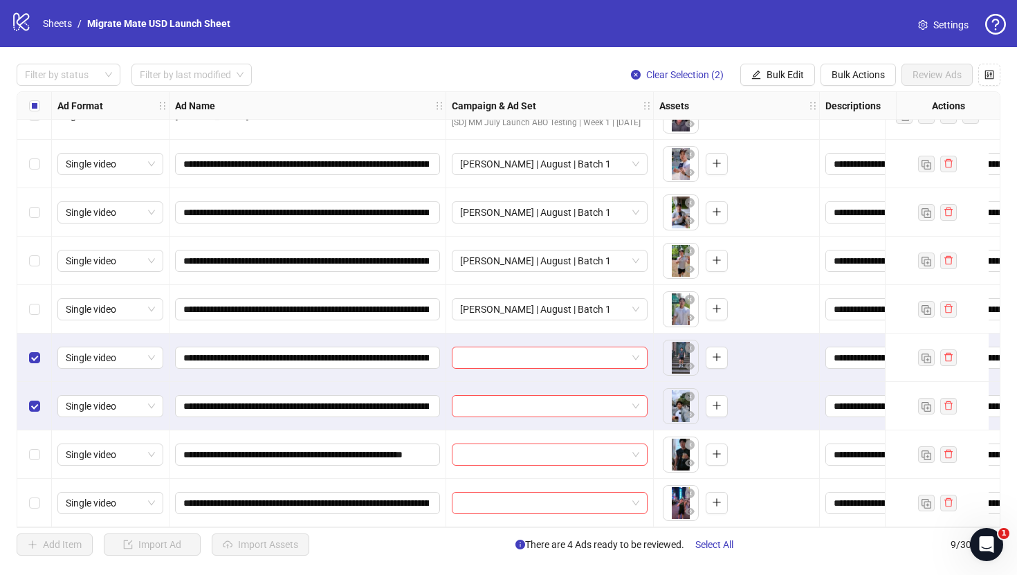
click at [41, 443] on div "Select row 8" at bounding box center [34, 454] width 35 height 48
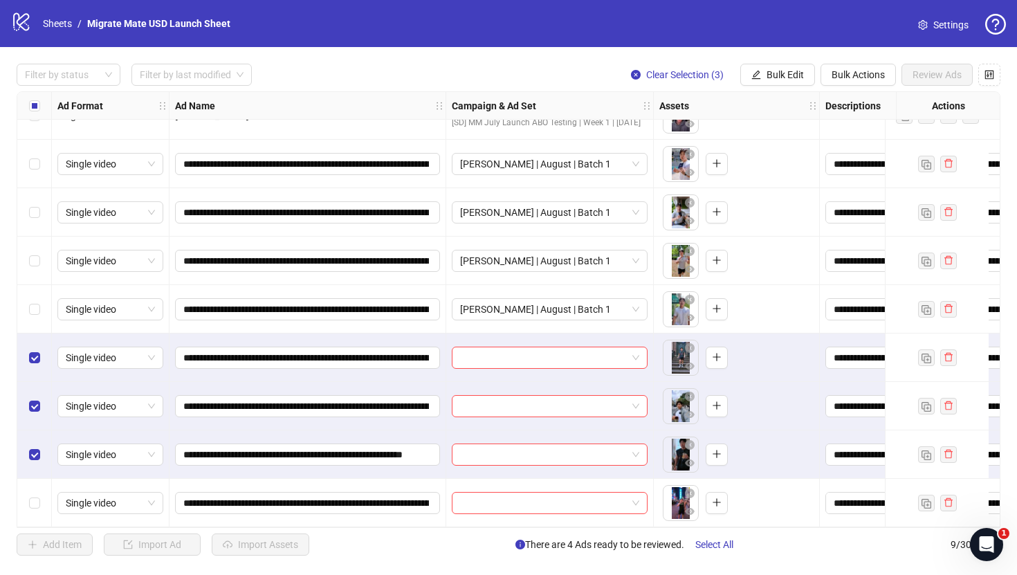
click at [37, 510] on div "Select row 9" at bounding box center [34, 503] width 35 height 48
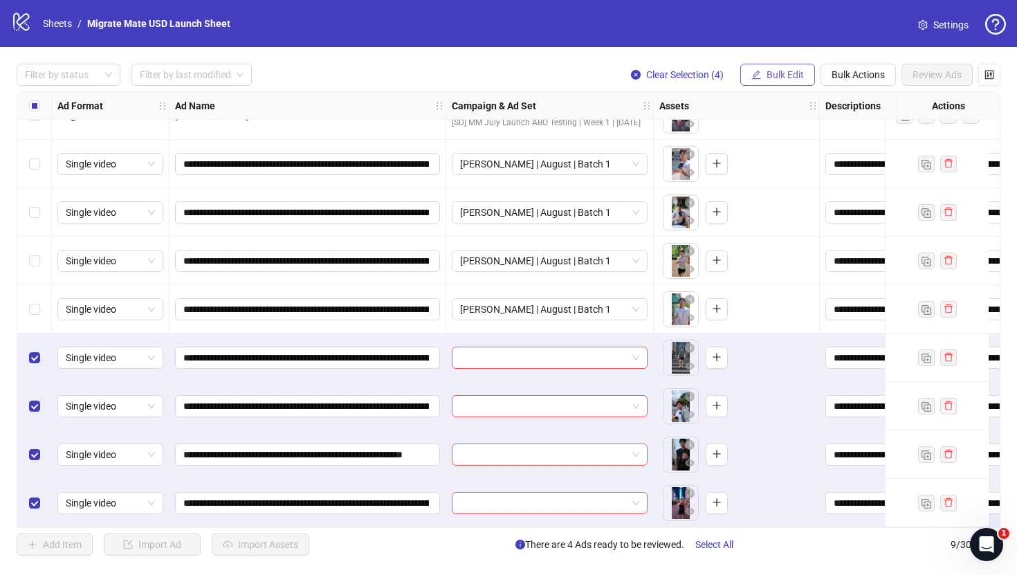
click at [810, 73] on button "Bulk Edit" at bounding box center [777, 75] width 75 height 22
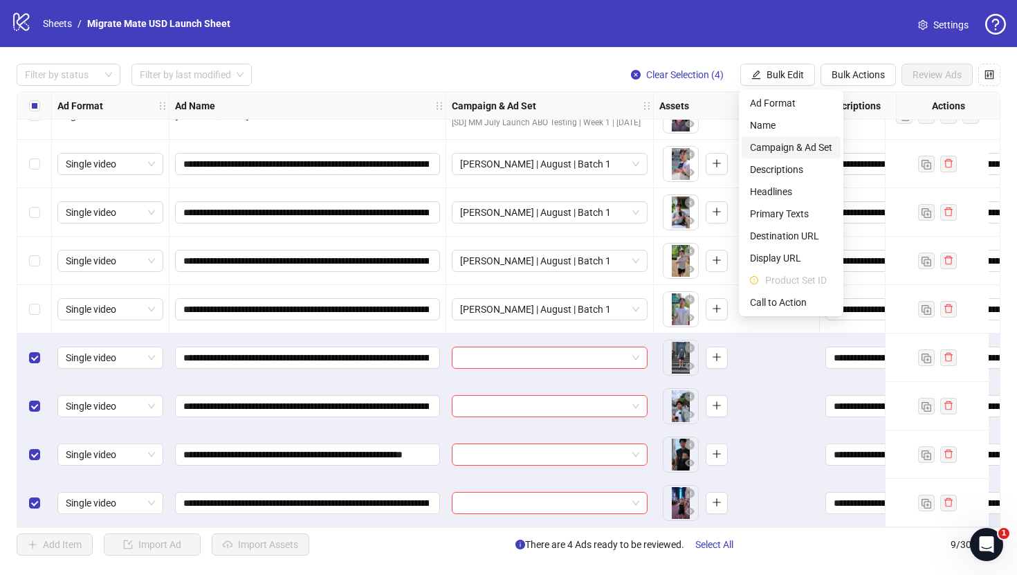
click at [810, 148] on span "Campaign & Ad Set" at bounding box center [791, 147] width 82 height 15
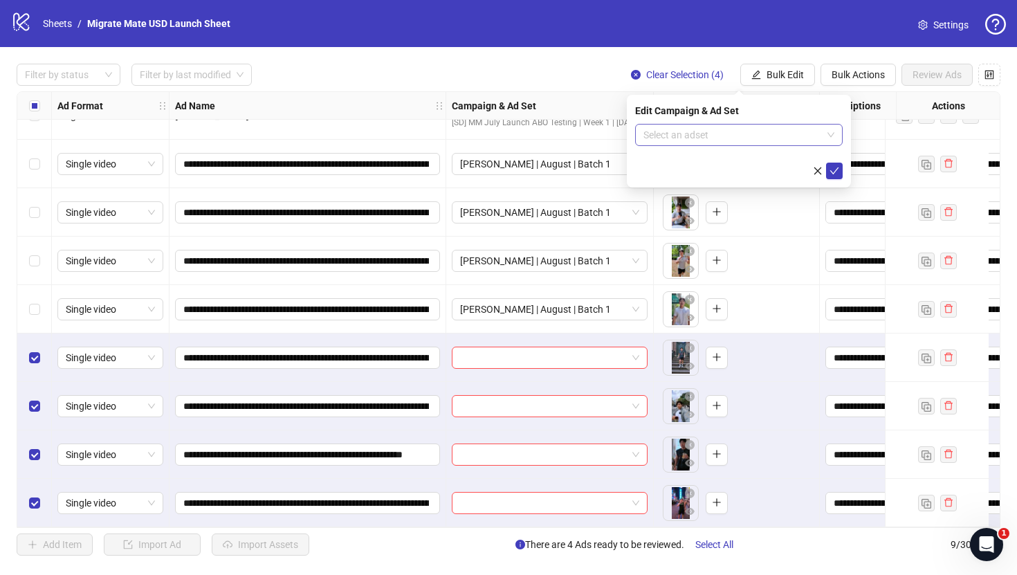
click at [838, 141] on div "Select an adset" at bounding box center [739, 135] width 208 height 22
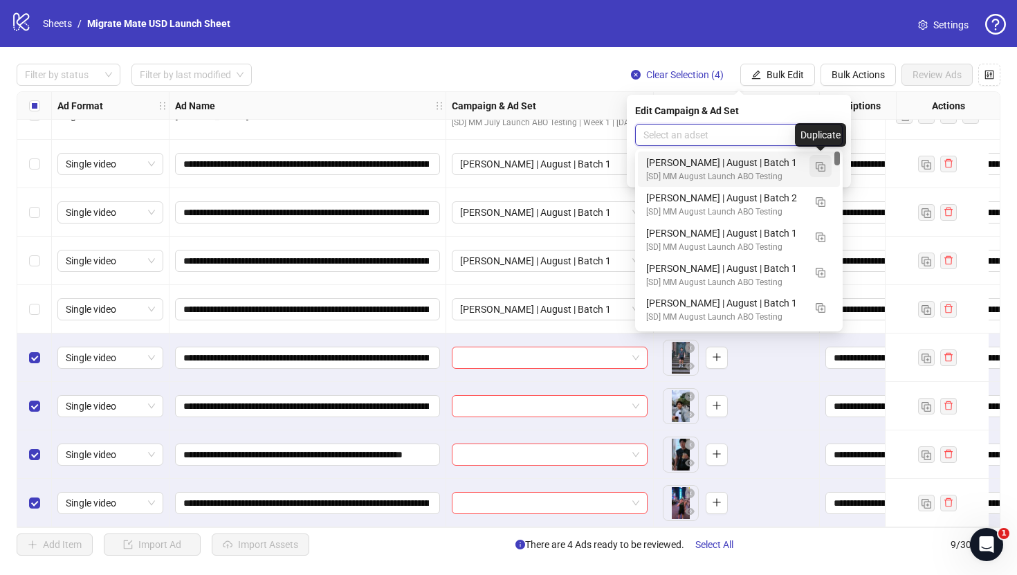
click at [821, 168] on img "button" at bounding box center [821, 167] width 10 height 10
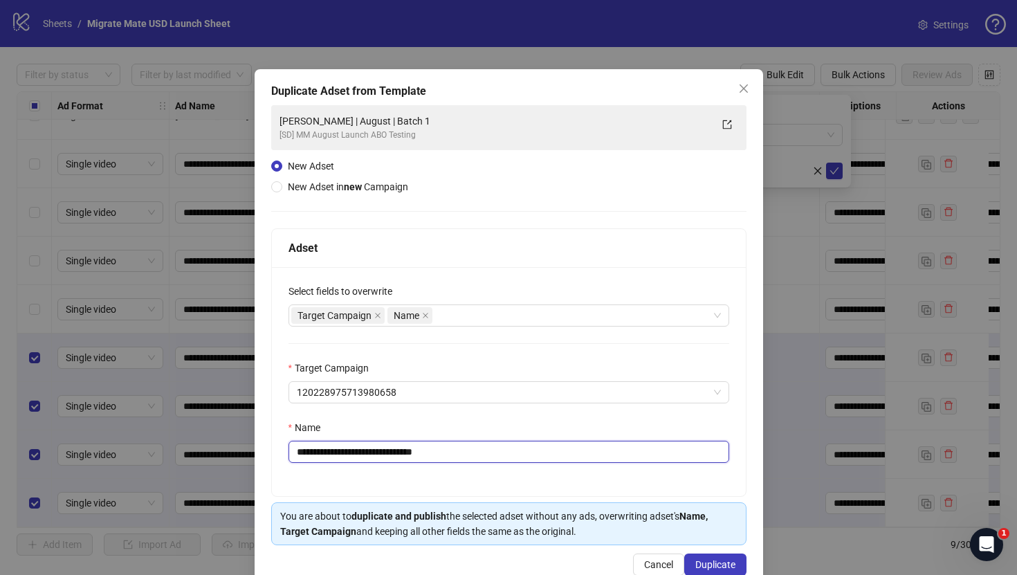
drag, startPoint x: 407, startPoint y: 453, endPoint x: 508, endPoint y: 453, distance: 101.0
click at [508, 453] on input "**********" at bounding box center [508, 452] width 441 height 22
type input "**********"
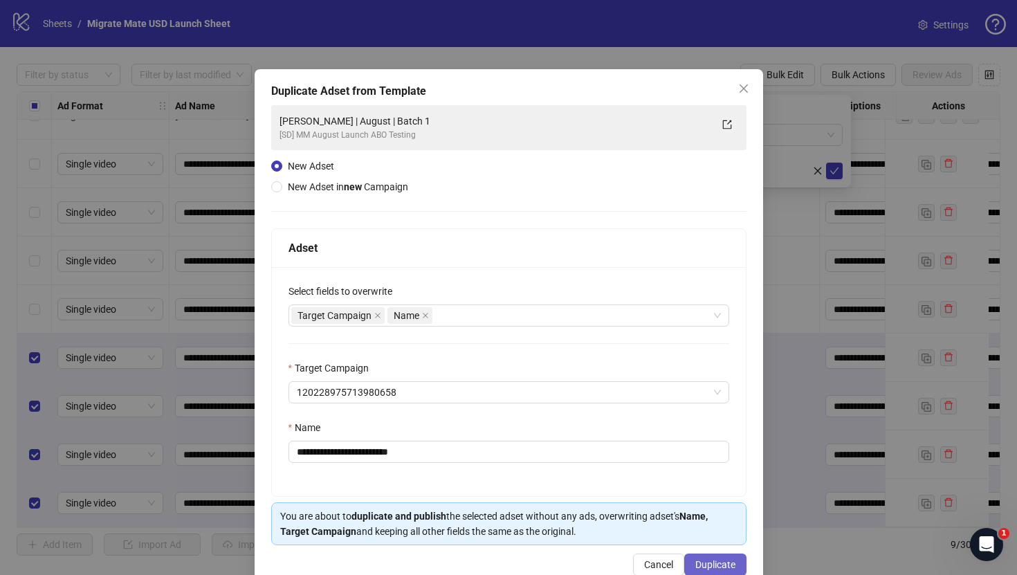
click at [722, 562] on span "Duplicate" at bounding box center [715, 564] width 40 height 11
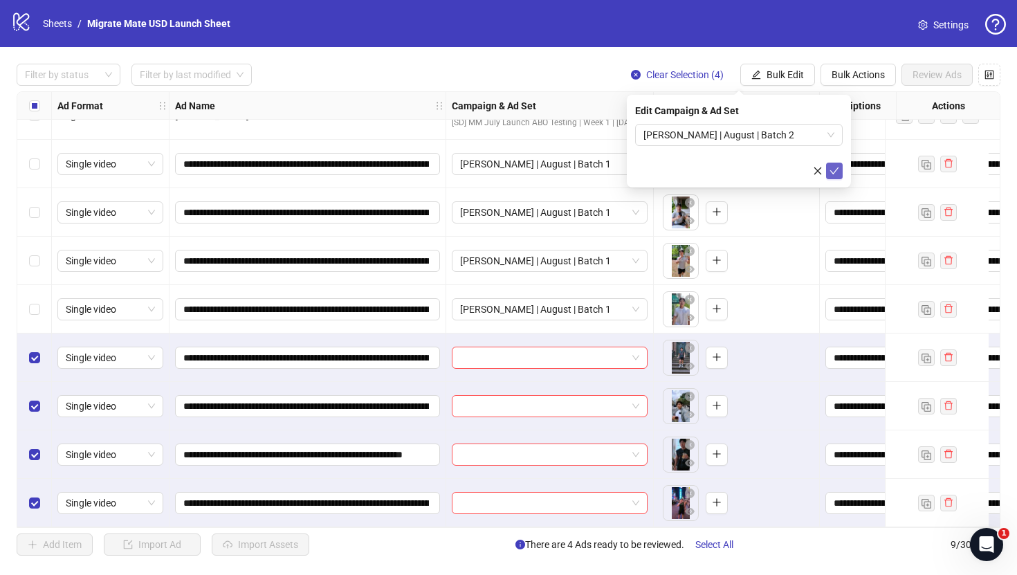
click at [837, 175] on span "submit" at bounding box center [834, 170] width 10 height 11
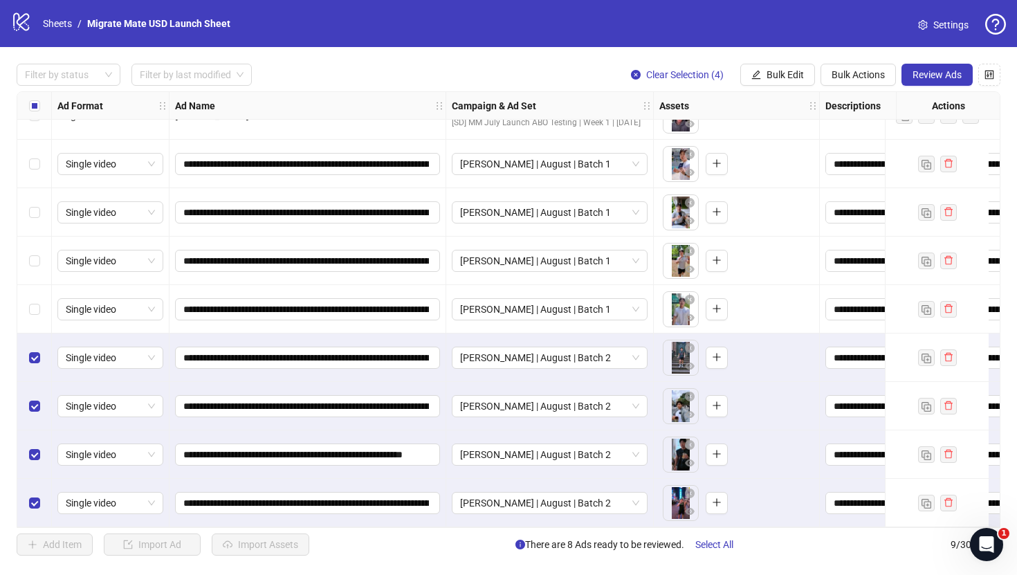
scroll to position [0, 0]
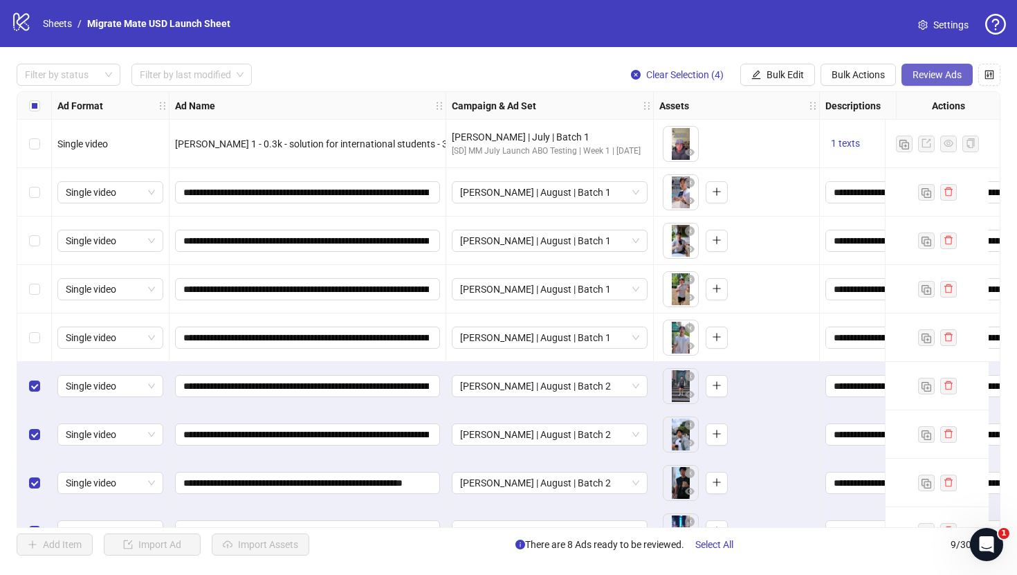
click at [944, 76] on span "Review Ads" at bounding box center [936, 74] width 49 height 11
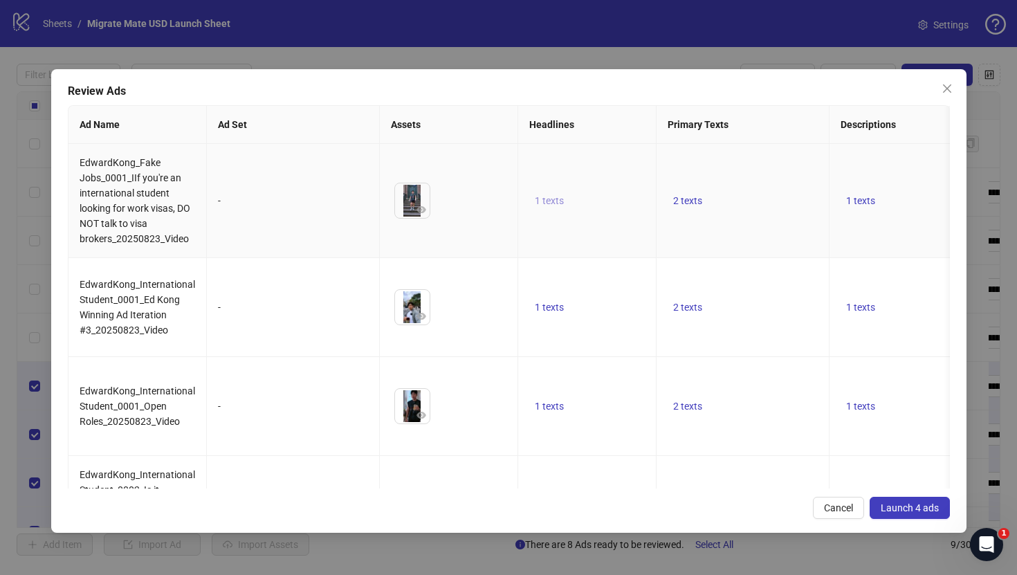
click at [552, 208] on button "1 texts" at bounding box center [549, 200] width 40 height 17
click at [687, 282] on td "2 texts" at bounding box center [742, 307] width 173 height 99
click at [687, 304] on span "2 texts" at bounding box center [687, 307] width 29 height 11
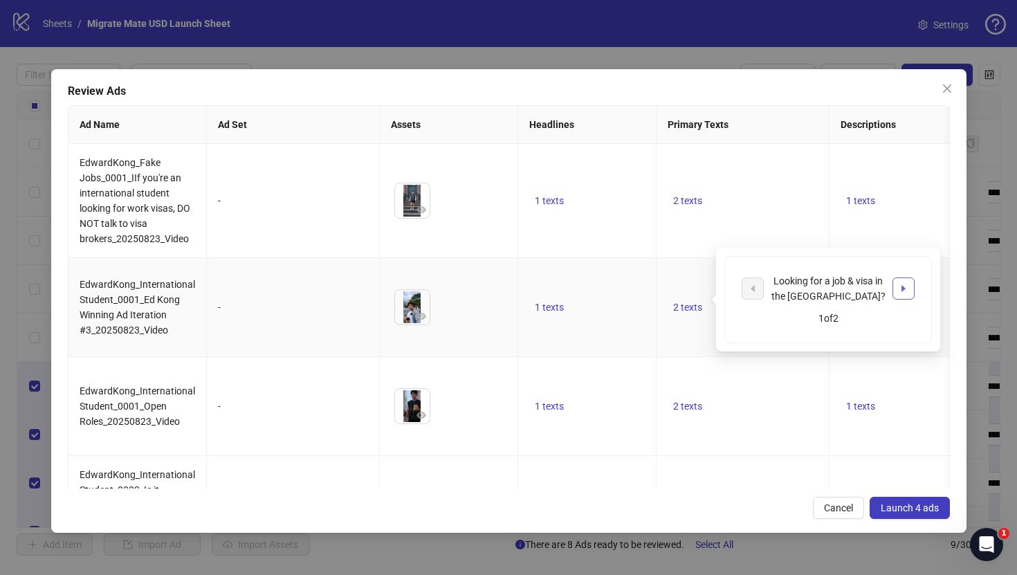
click at [910, 288] on button "button" at bounding box center [903, 288] width 22 height 22
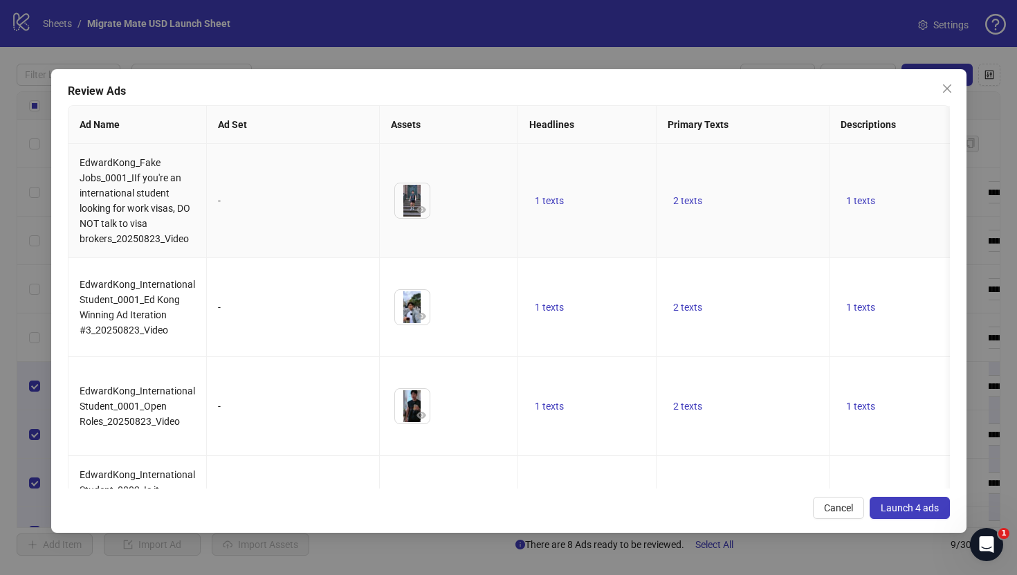
click at [877, 187] on td "1 texts" at bounding box center [915, 201] width 173 height 114
click at [874, 192] on button "1 texts" at bounding box center [861, 200] width 40 height 17
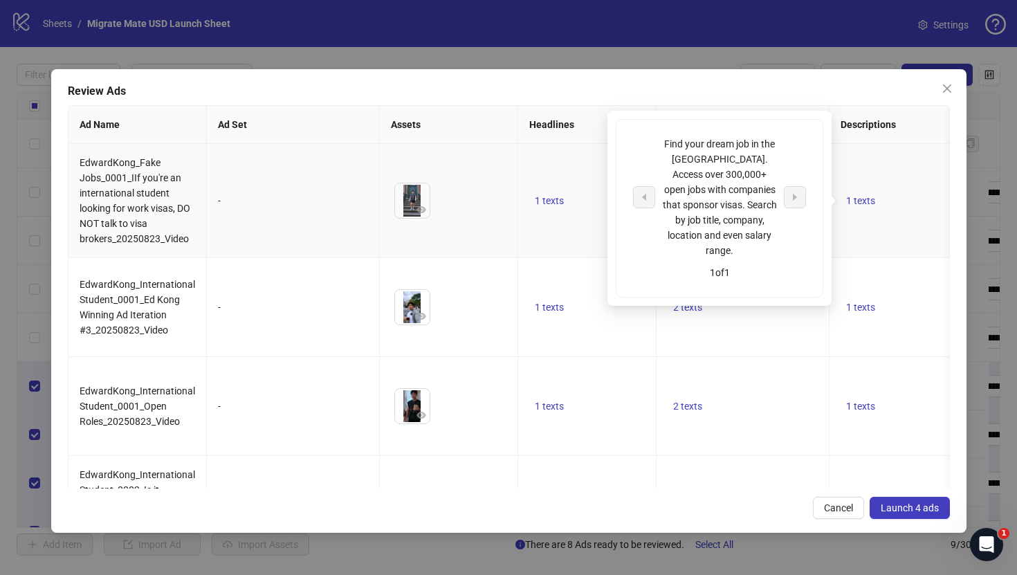
click at [883, 242] on td "1 texts" at bounding box center [915, 201] width 173 height 114
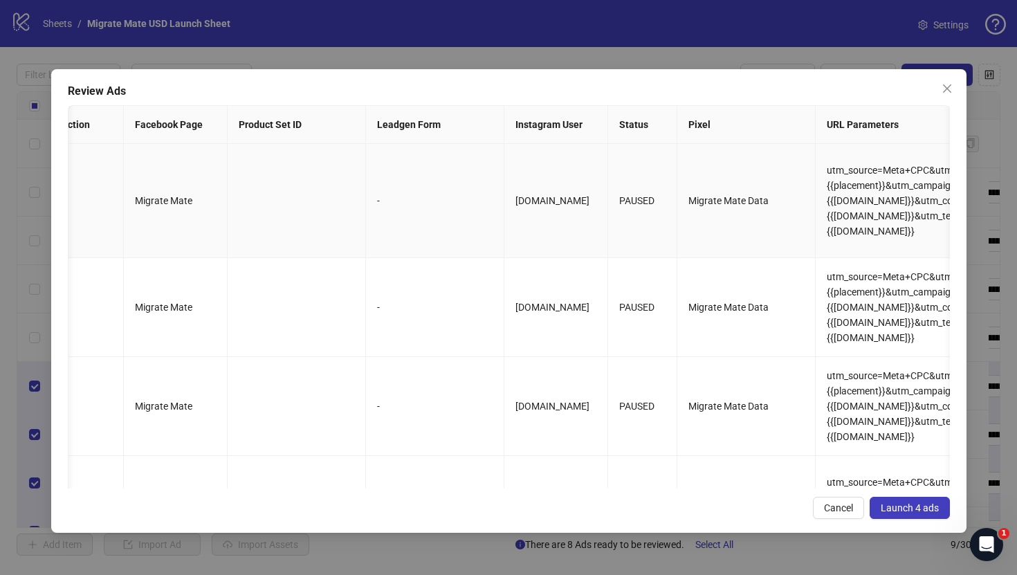
scroll to position [0, 1341]
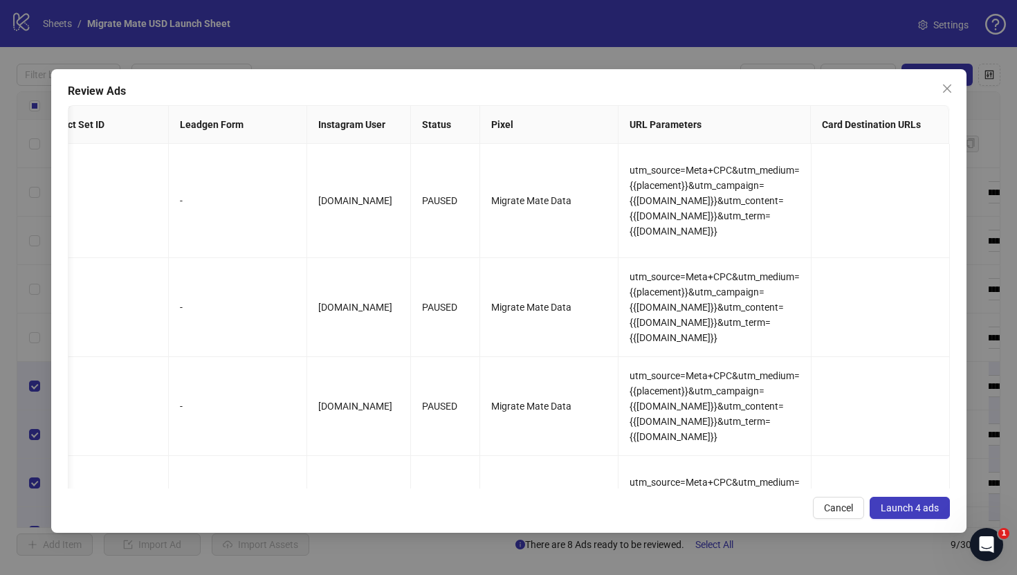
click at [912, 508] on span "Launch 4 ads" at bounding box center [910, 507] width 58 height 11
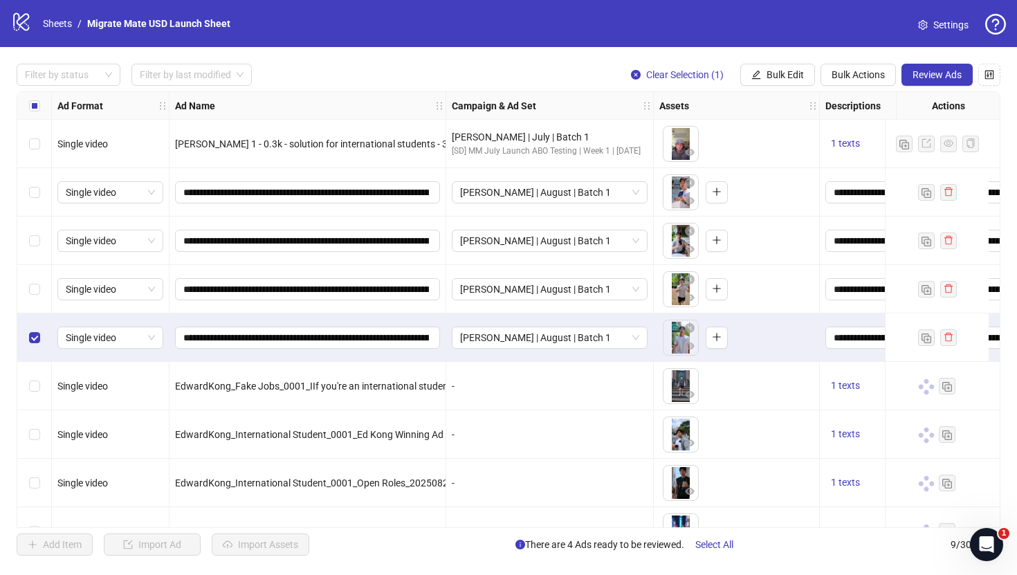
click at [36, 304] on div "Select row 4" at bounding box center [34, 289] width 35 height 48
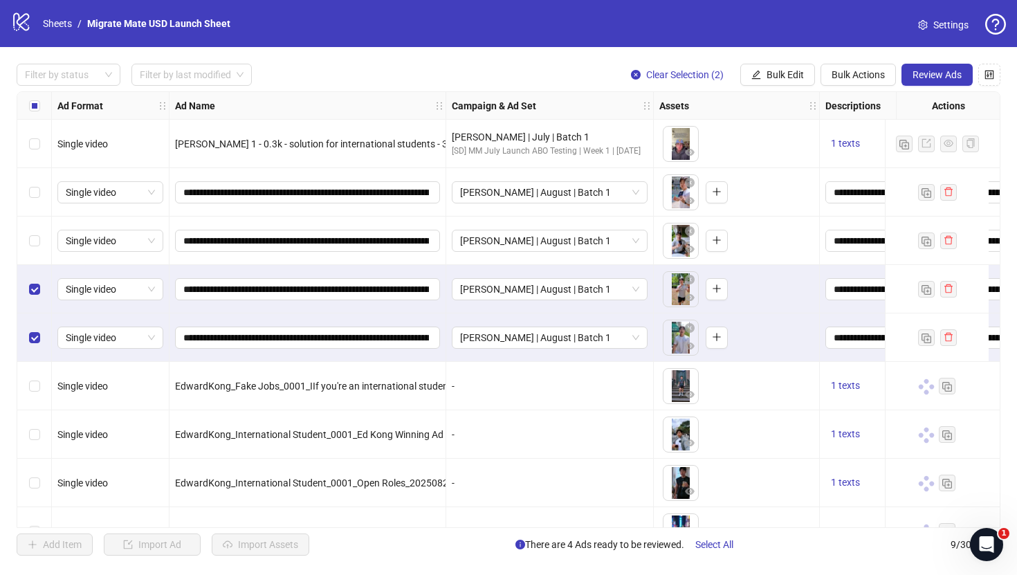
click at [36, 255] on div "Select row 3" at bounding box center [34, 241] width 35 height 48
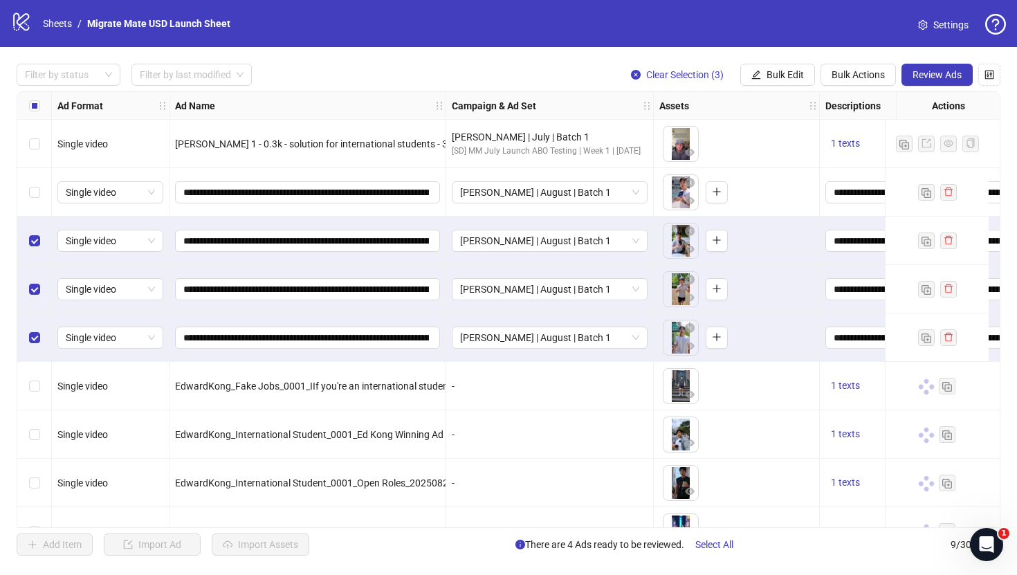
click at [41, 196] on div "Select row 2" at bounding box center [34, 192] width 35 height 48
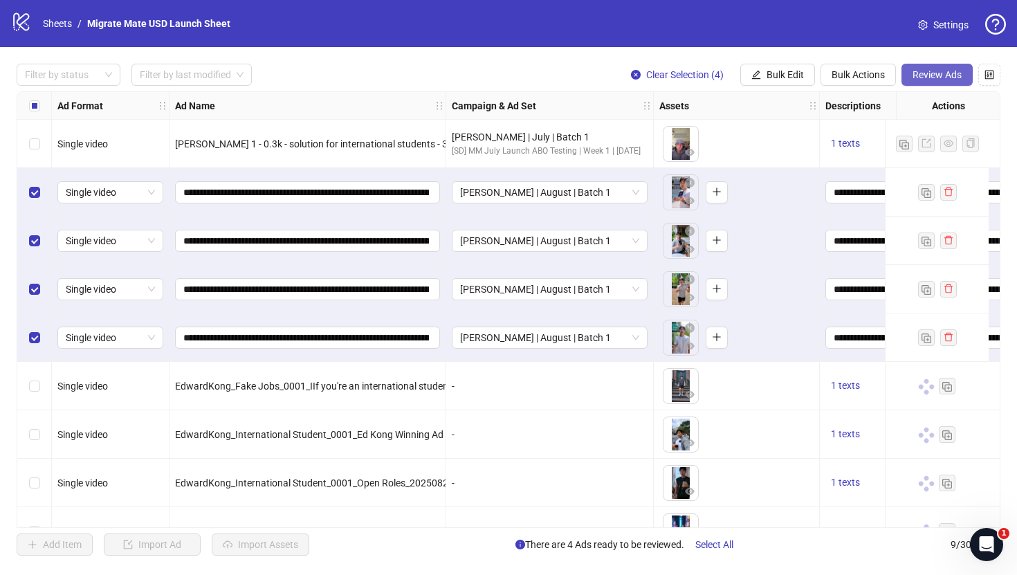
click at [946, 71] on span "Review Ads" at bounding box center [936, 74] width 49 height 11
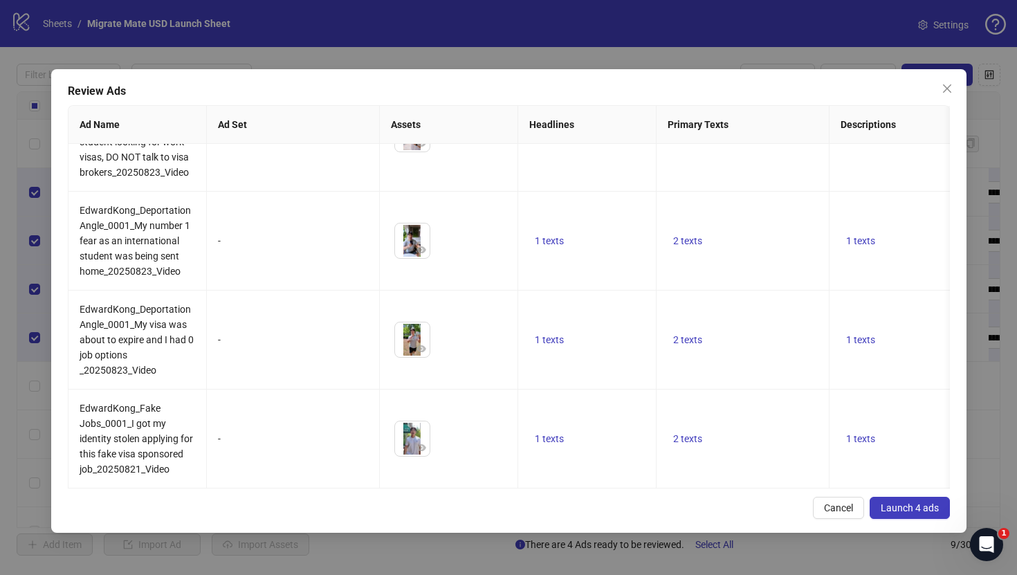
click at [885, 514] on button "Launch 4 ads" at bounding box center [910, 508] width 80 height 22
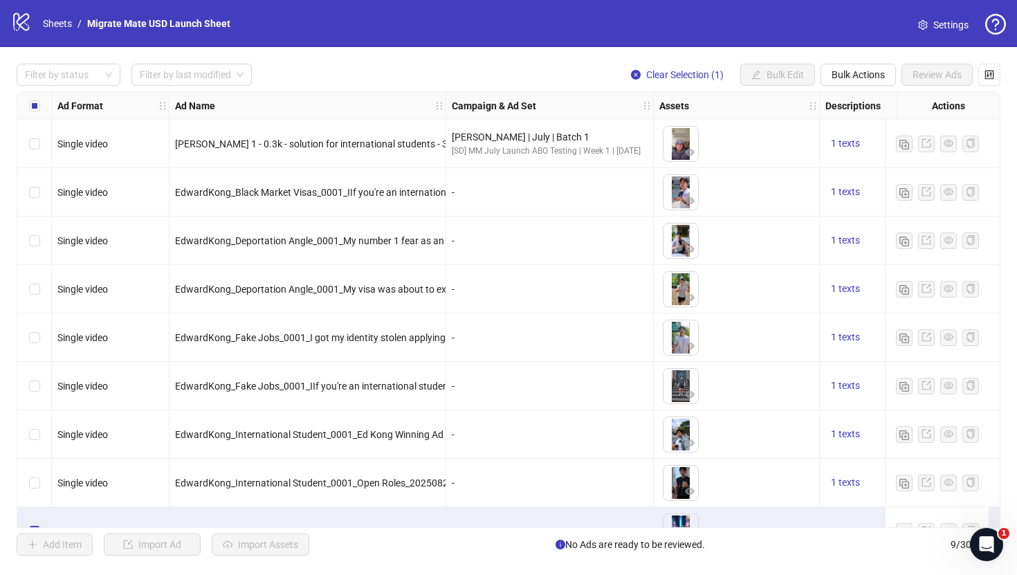
click at [30, 204] on div "Select row 2" at bounding box center [34, 192] width 35 height 48
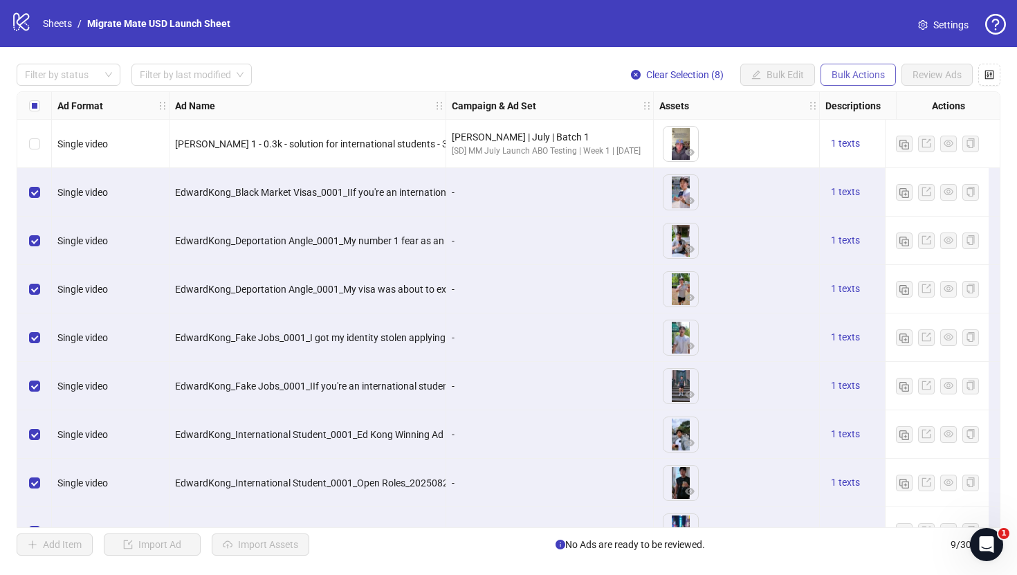
click at [881, 74] on span "Bulk Actions" at bounding box center [858, 74] width 53 height 11
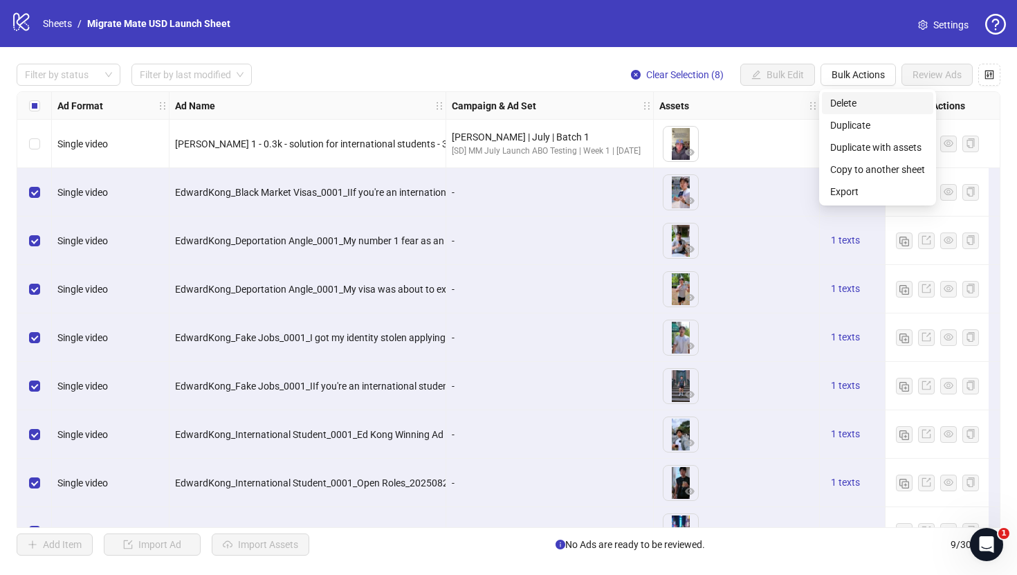
click at [866, 104] on span "Delete" at bounding box center [877, 102] width 95 height 15
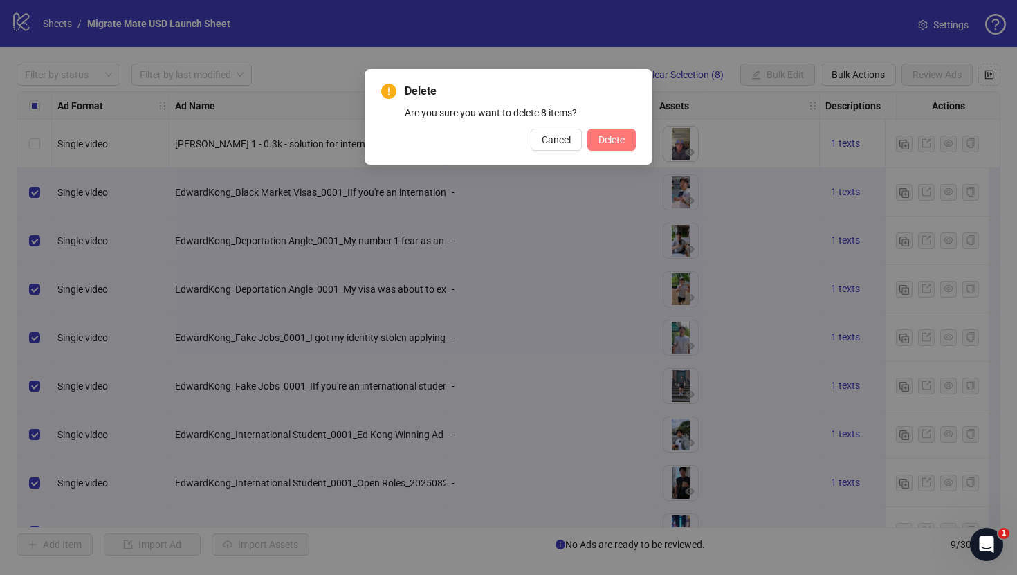
click at [623, 135] on span "Delete" at bounding box center [611, 139] width 26 height 11
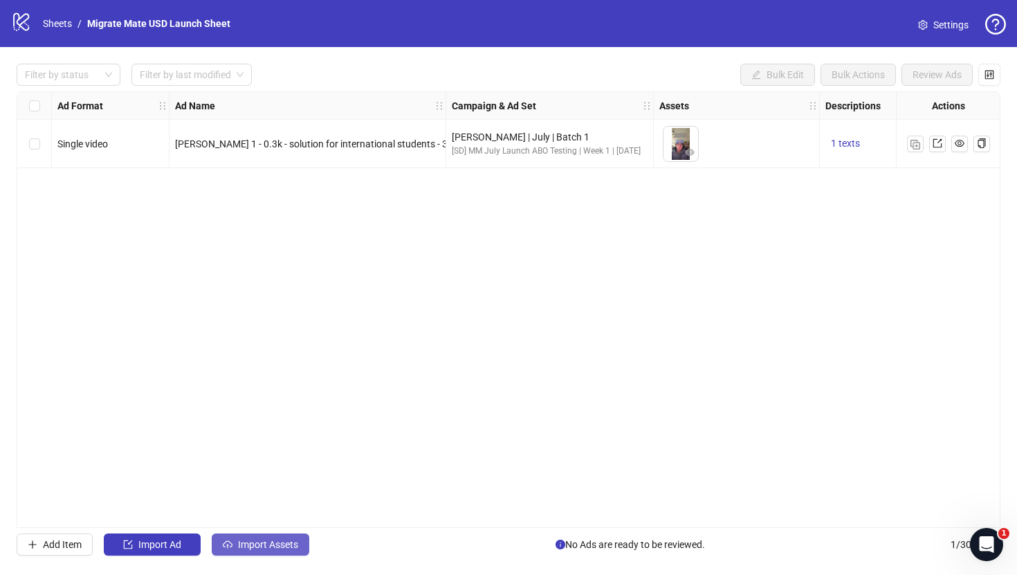
click at [289, 541] on span "Import Assets" at bounding box center [268, 544] width 60 height 11
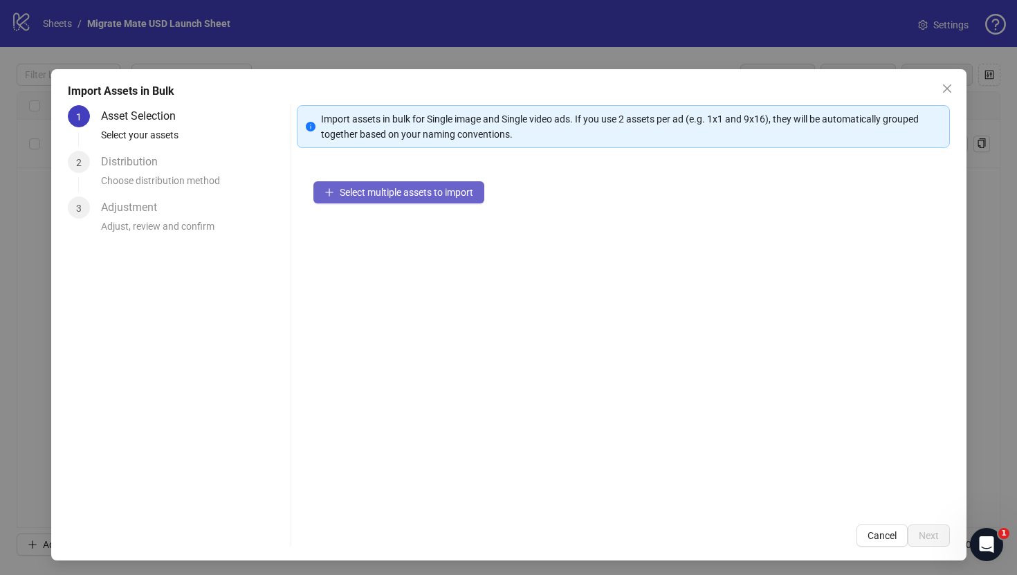
click at [417, 196] on span "Select multiple assets to import" at bounding box center [407, 192] width 134 height 11
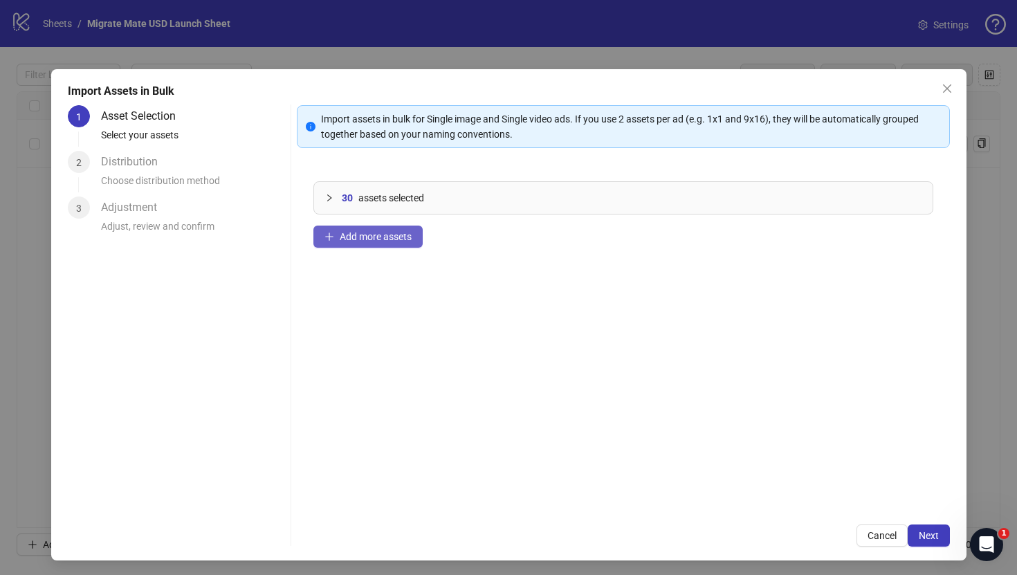
click at [389, 227] on button "Add more assets" at bounding box center [367, 237] width 109 height 22
click at [386, 250] on div "39 assets selected Add more assets" at bounding box center [623, 336] width 653 height 343
click at [392, 244] on button "Add more assets" at bounding box center [367, 237] width 109 height 22
click at [376, 237] on span "Add more assets" at bounding box center [376, 236] width 72 height 11
click at [926, 527] on button "Next" at bounding box center [929, 535] width 42 height 22
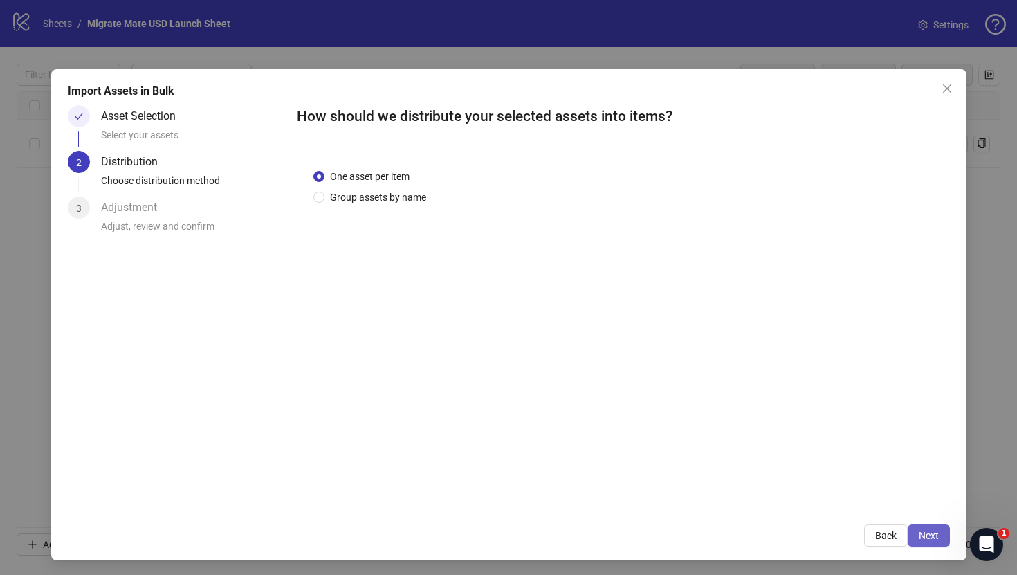
click at [933, 533] on span "Next" at bounding box center [929, 535] width 20 height 11
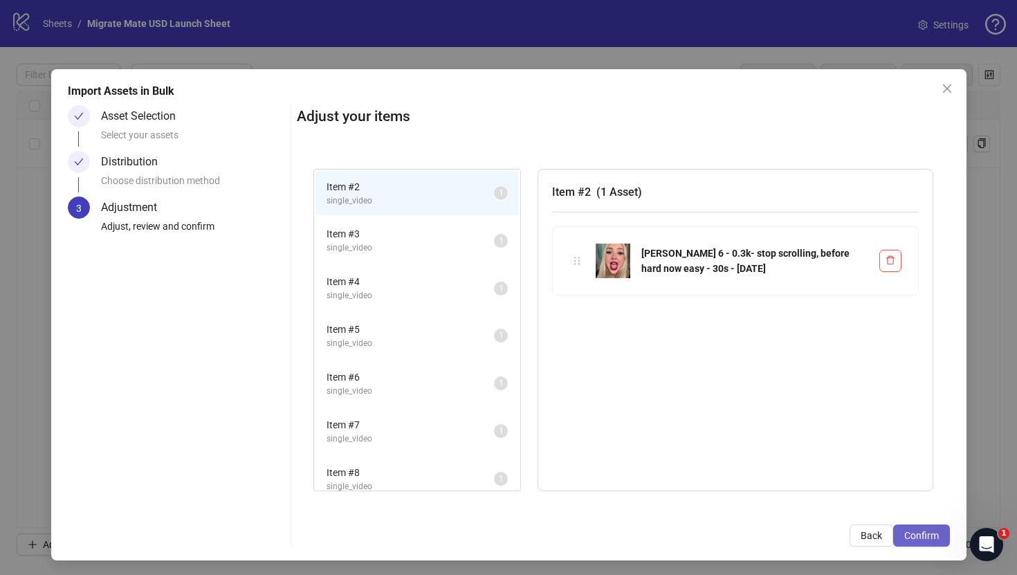
click at [917, 533] on span "Confirm" at bounding box center [921, 535] width 35 height 11
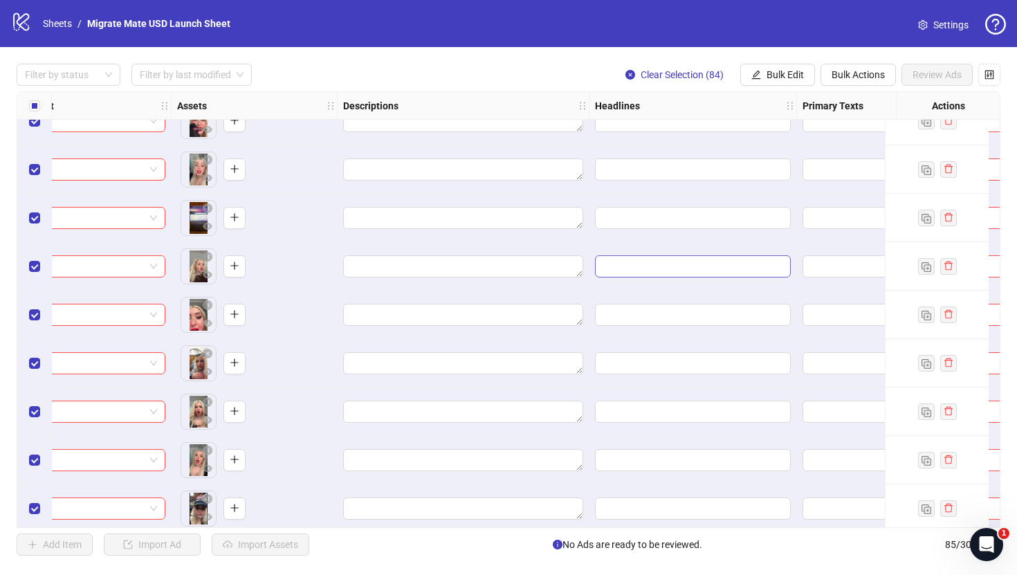
scroll to position [0, 482]
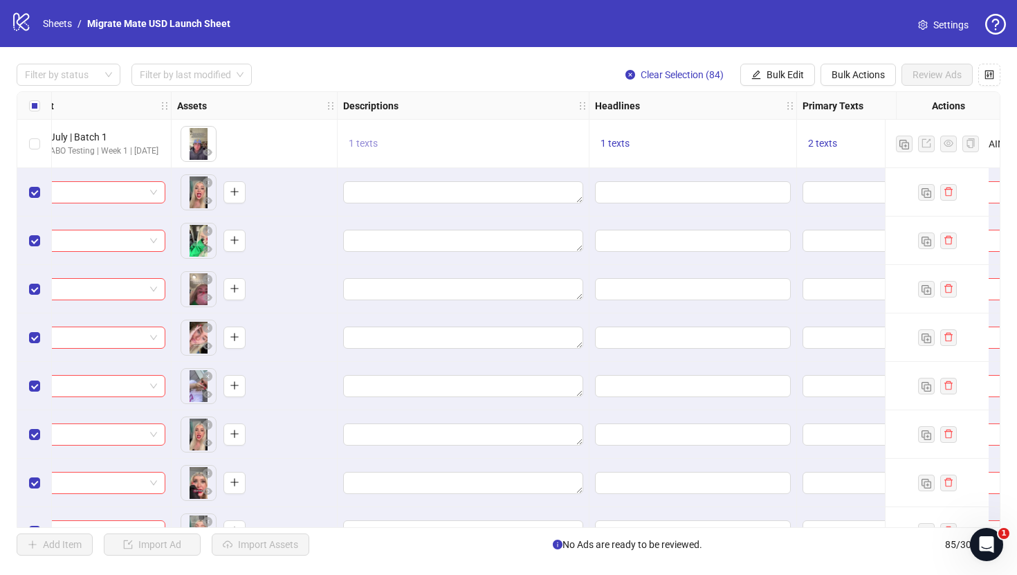
click at [356, 145] on span "1 texts" at bounding box center [363, 143] width 29 height 11
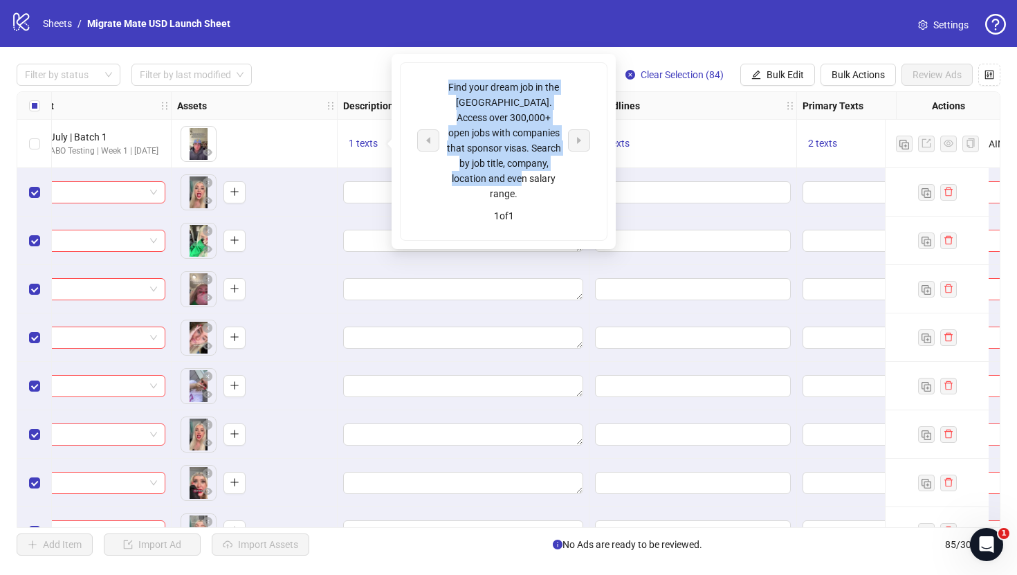
drag, startPoint x: 535, startPoint y: 178, endPoint x: 452, endPoint y: 66, distance: 139.5
click at [452, 66] on div "Find your dream job in the [GEOGRAPHIC_DATA]. Access over 300,000+ open jobs wi…" at bounding box center [504, 151] width 206 height 177
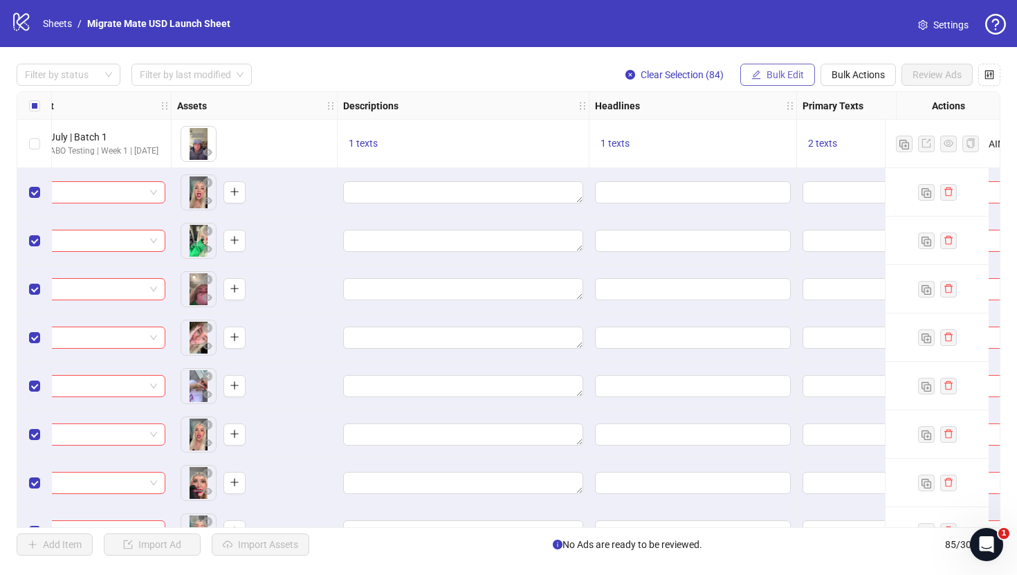
click at [799, 70] on span "Bulk Edit" at bounding box center [784, 74] width 37 height 11
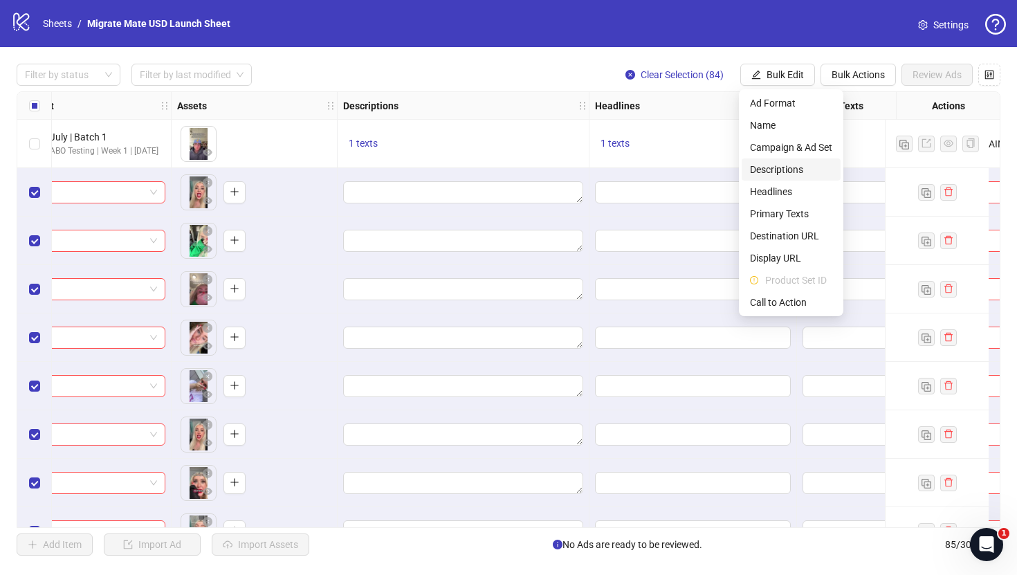
click at [775, 172] on span "Descriptions" at bounding box center [791, 169] width 82 height 15
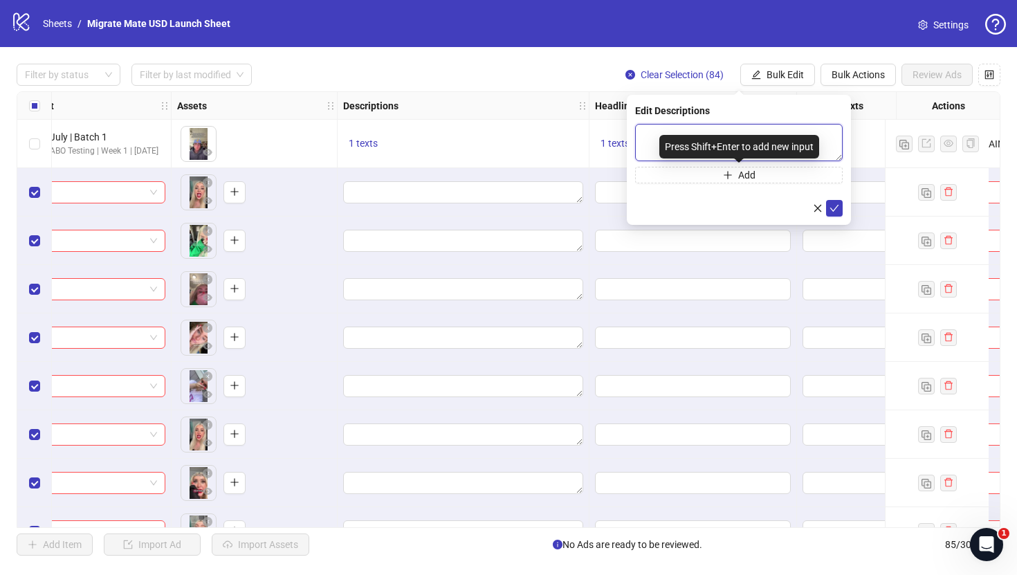
click at [733, 137] on textarea at bounding box center [739, 142] width 208 height 37
paste textarea "**********"
type textarea "**********"
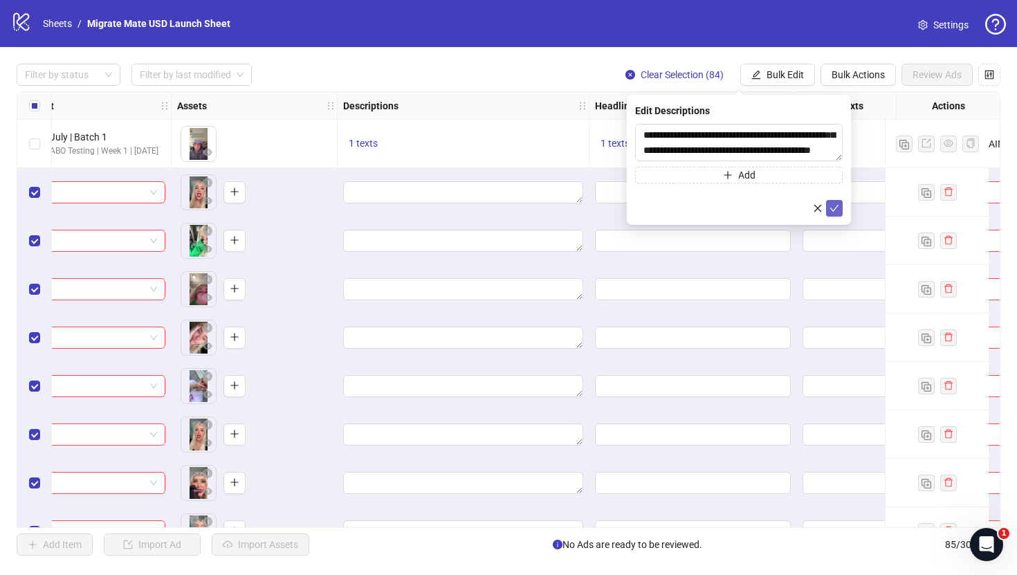
click at [832, 210] on icon "check" at bounding box center [834, 208] width 9 height 7
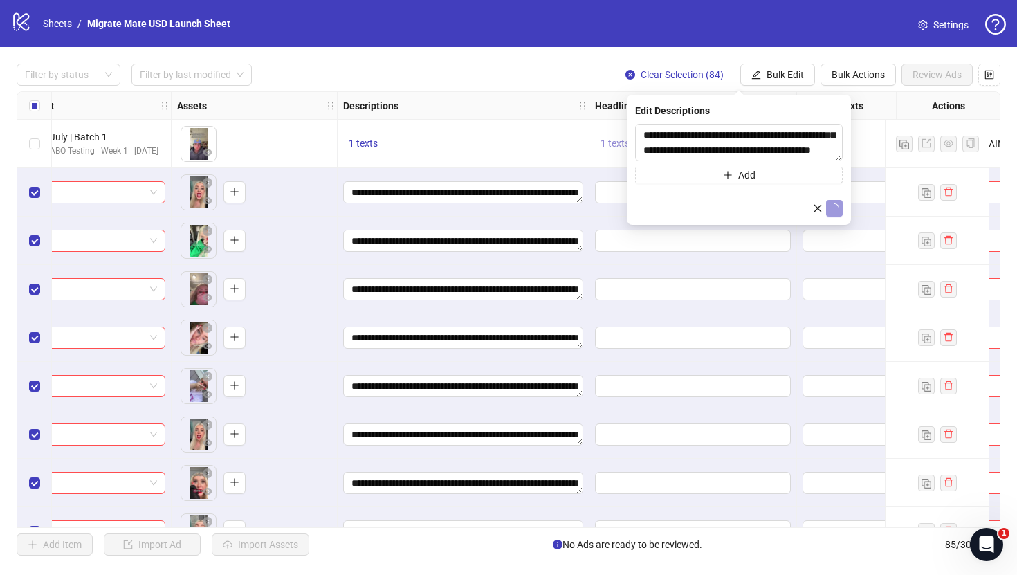
click at [609, 141] on span "1 texts" at bounding box center [614, 143] width 29 height 11
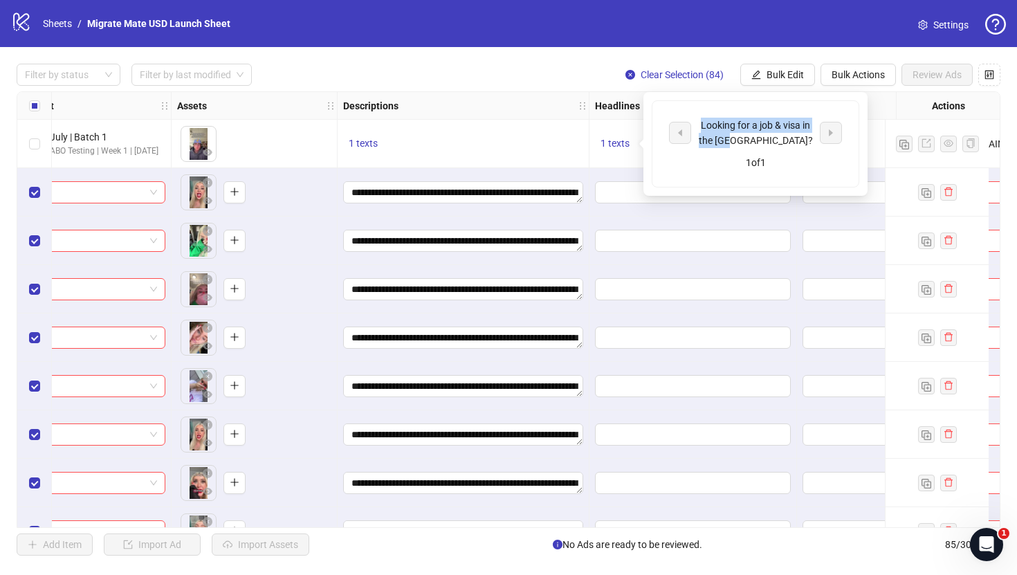
drag, startPoint x: 797, startPoint y: 147, endPoint x: 699, endPoint y: 116, distance: 102.4
click at [699, 116] on div "Looking for a job & visa in the [GEOGRAPHIC_DATA]? 1 of 1" at bounding box center [755, 144] width 206 height 86
click at [793, 77] on span "Bulk Edit" at bounding box center [784, 74] width 37 height 11
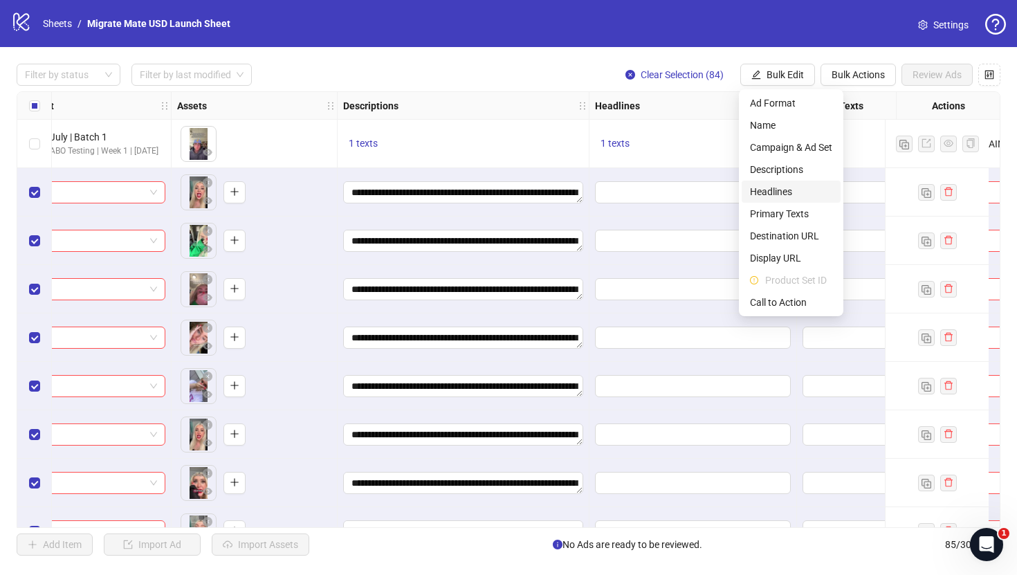
click at [793, 196] on span "Headlines" at bounding box center [791, 191] width 82 height 15
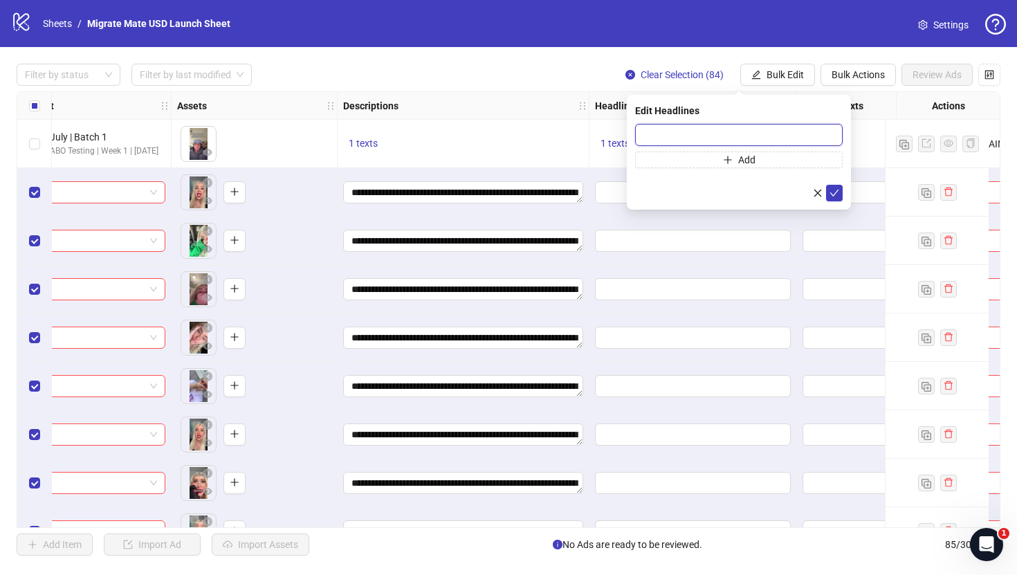
click at [722, 139] on input "text" at bounding box center [739, 135] width 208 height 22
paste input "**********"
type input "**********"
click at [834, 193] on icon "check" at bounding box center [834, 193] width 10 height 10
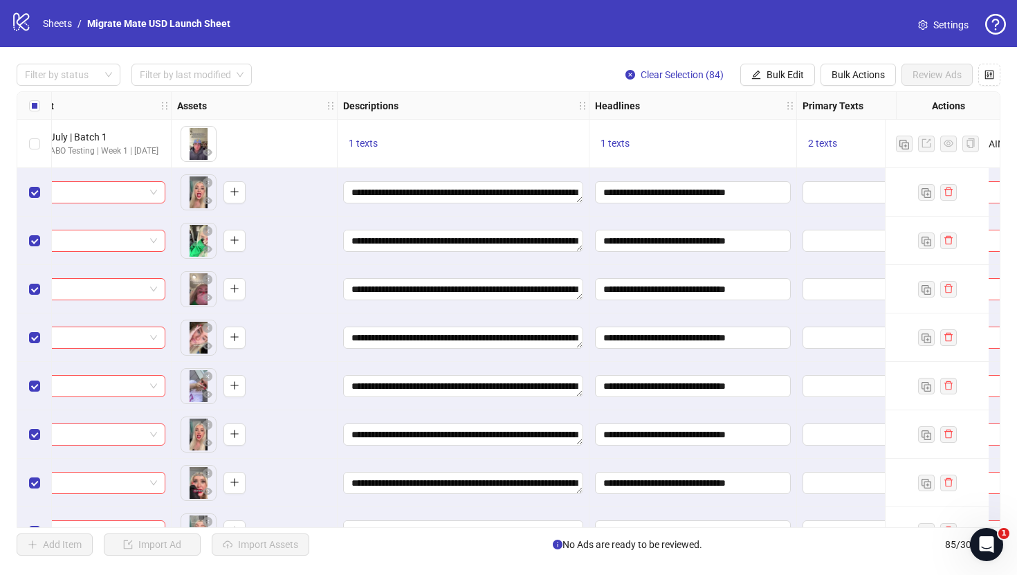
click at [863, 153] on div "2 texts" at bounding box center [866, 144] width 138 height 48
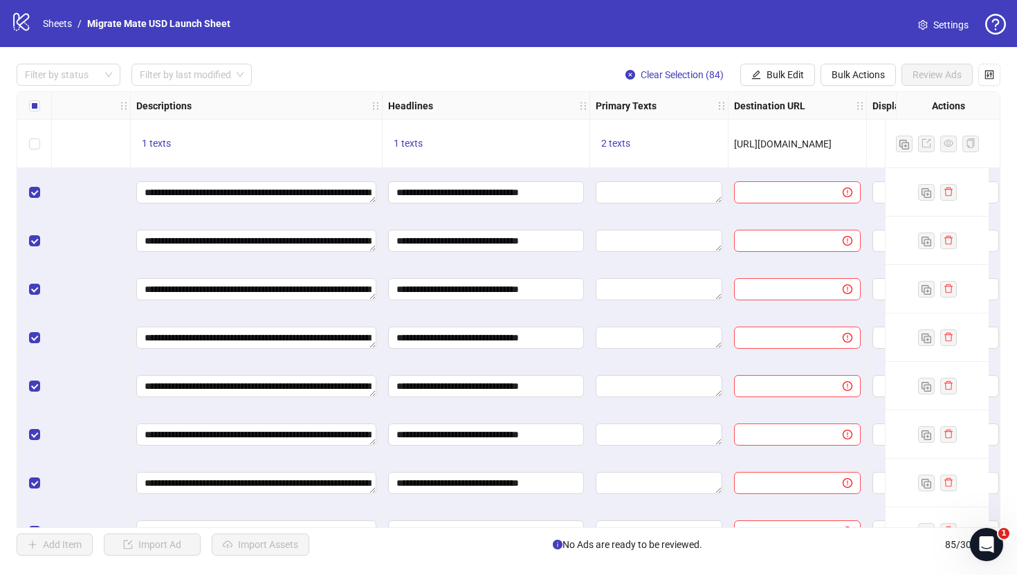
scroll to position [0, 792]
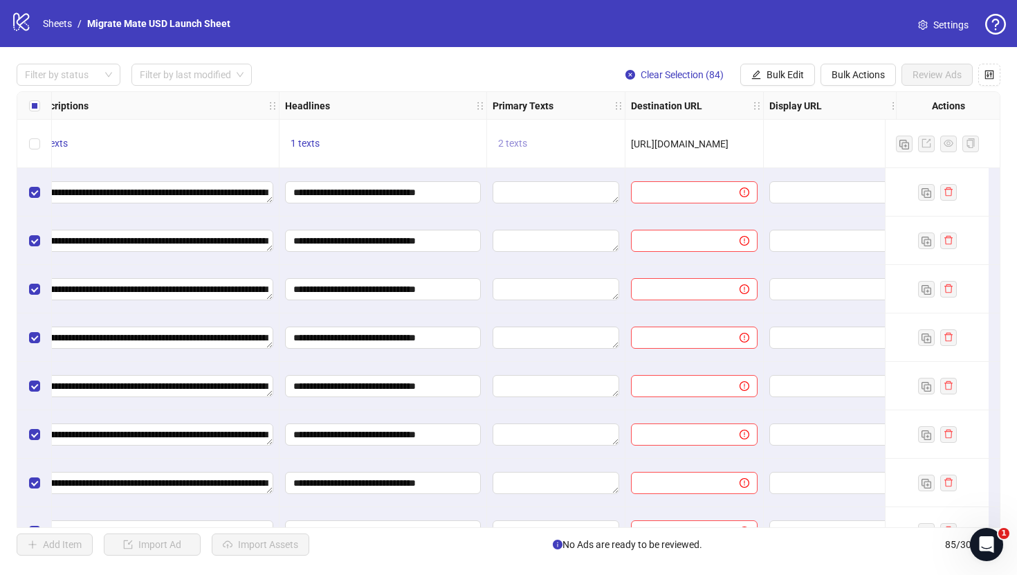
click at [517, 145] on span "2 texts" at bounding box center [512, 143] width 29 height 11
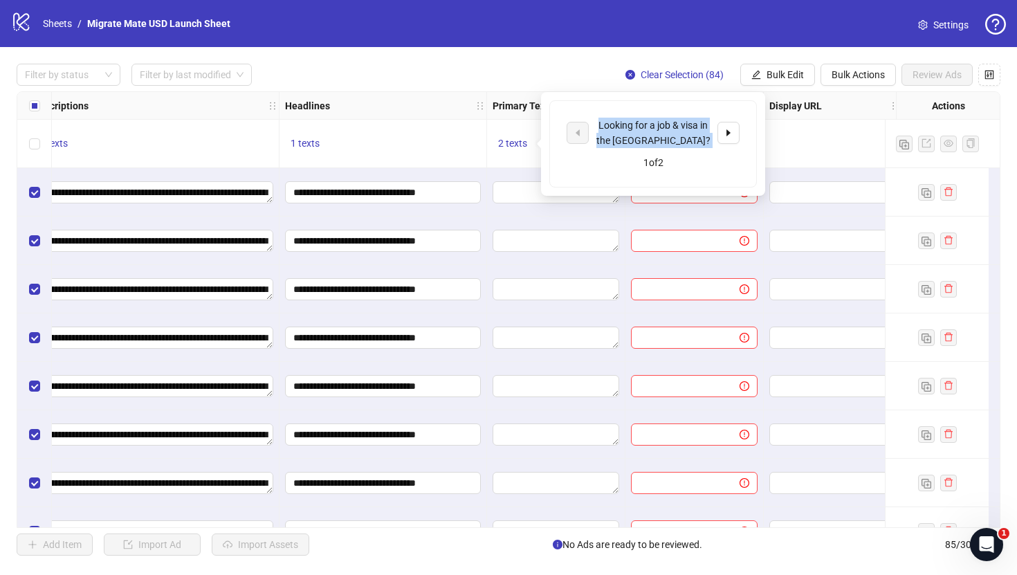
drag, startPoint x: 686, startPoint y: 148, endPoint x: 587, endPoint y: 113, distance: 105.0
click at [587, 113] on div "Looking for a job & visa in the [GEOGRAPHIC_DATA]? 1 of 2" at bounding box center [653, 144] width 206 height 86
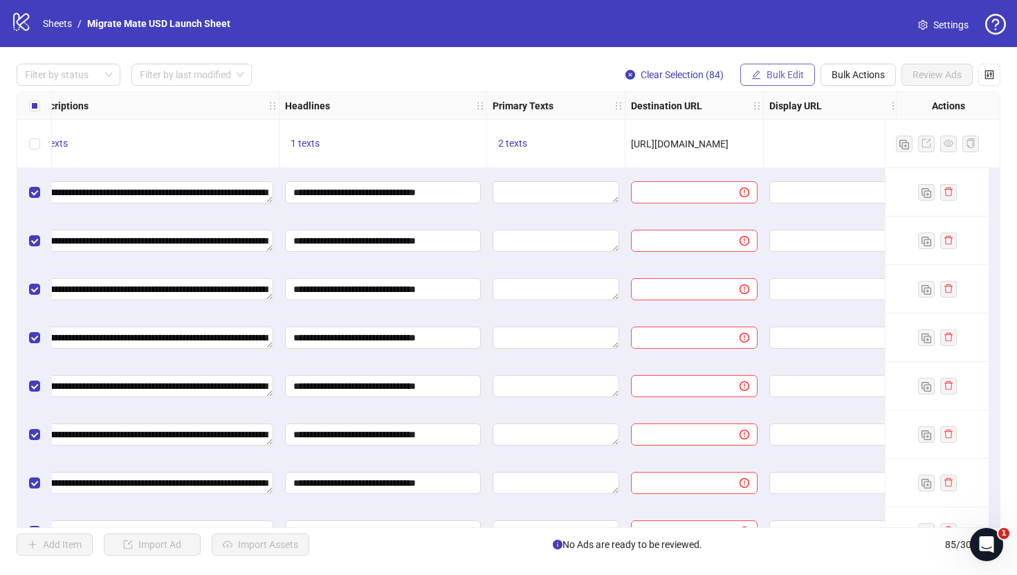
click at [790, 75] on span "Bulk Edit" at bounding box center [784, 74] width 37 height 11
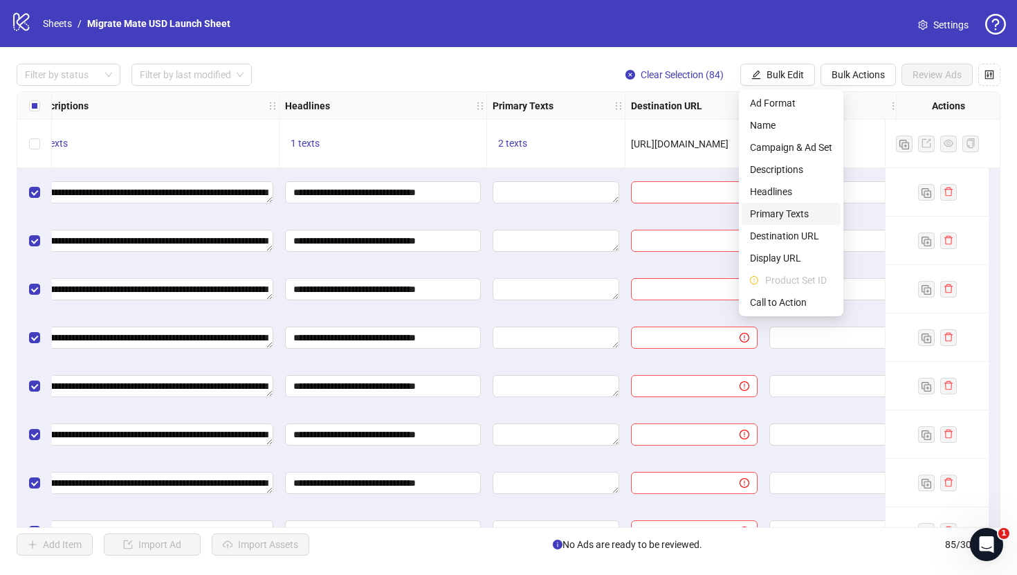
click at [787, 212] on span "Primary Texts" at bounding box center [791, 213] width 82 height 15
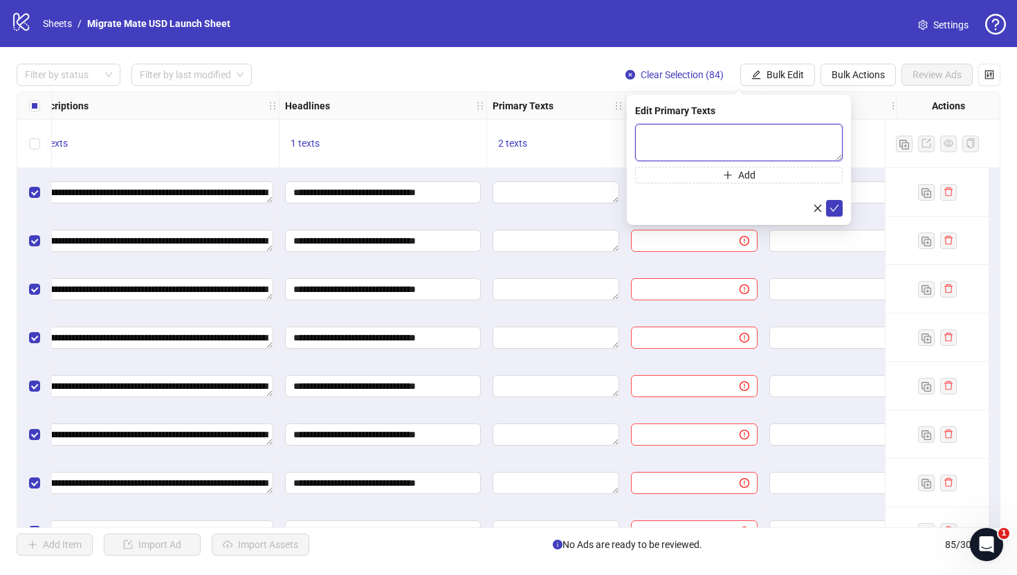
click at [734, 153] on textarea at bounding box center [739, 142] width 208 height 37
paste textarea "**********"
type textarea "**********"
click at [827, 208] on button "submit" at bounding box center [834, 208] width 17 height 17
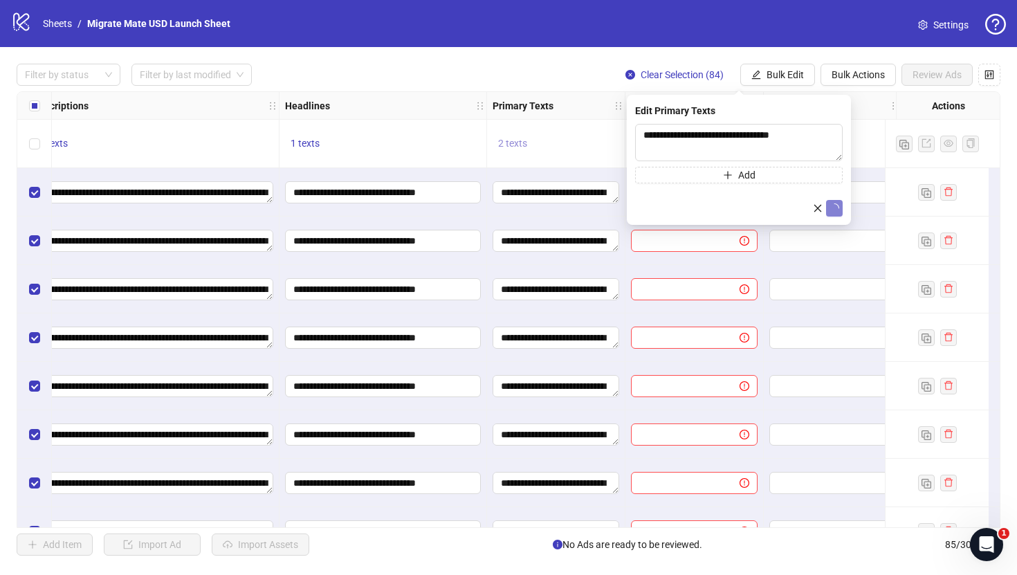
click at [517, 141] on span "2 texts" at bounding box center [512, 143] width 29 height 11
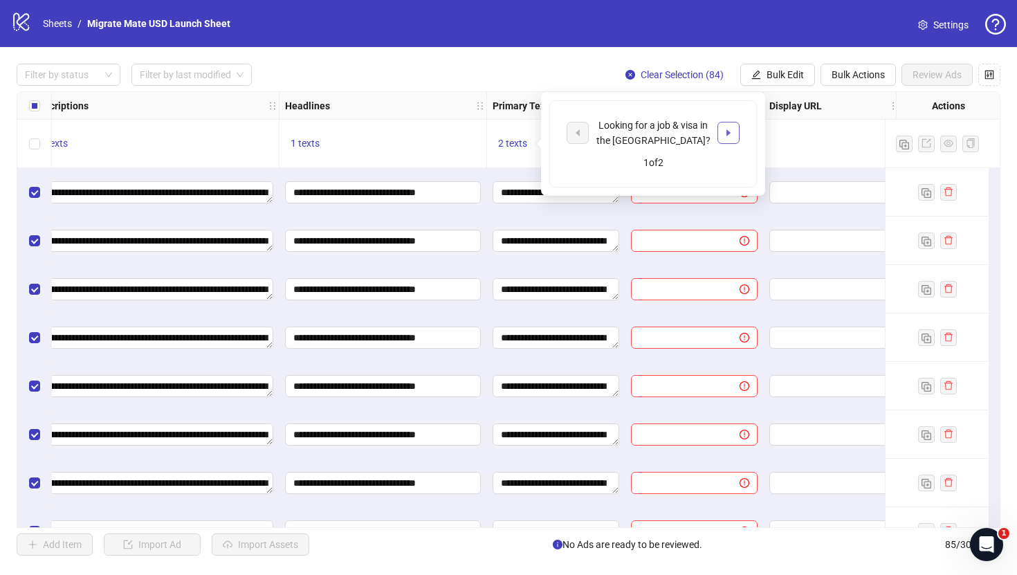
click at [726, 138] on button "button" at bounding box center [728, 133] width 22 height 22
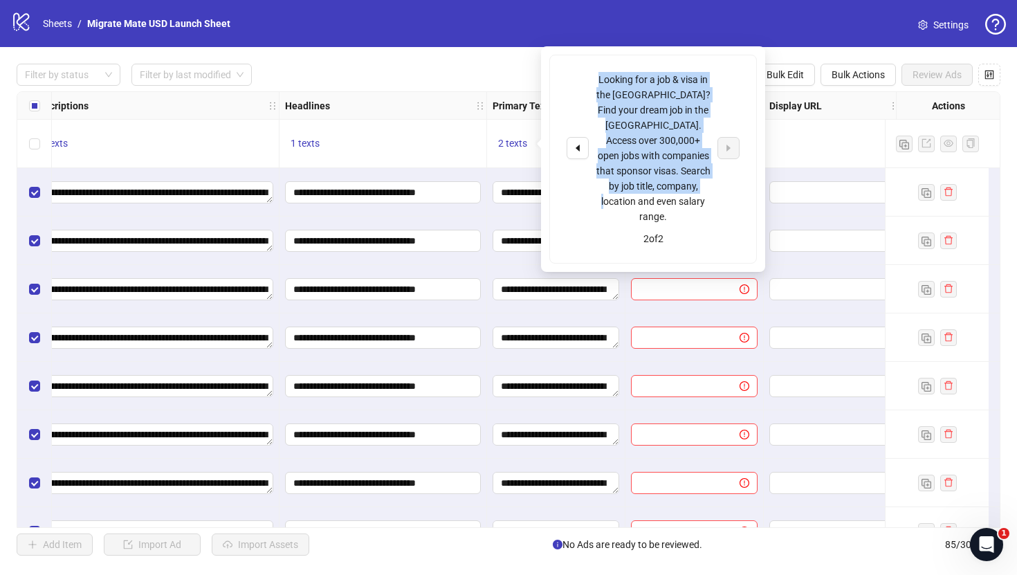
drag, startPoint x: 681, startPoint y: 166, endPoint x: 597, endPoint y: 76, distance: 123.3
click at [597, 76] on div "Looking for a job & visa in the [GEOGRAPHIC_DATA]? Find your dream job in the […" at bounding box center [653, 148] width 115 height 152
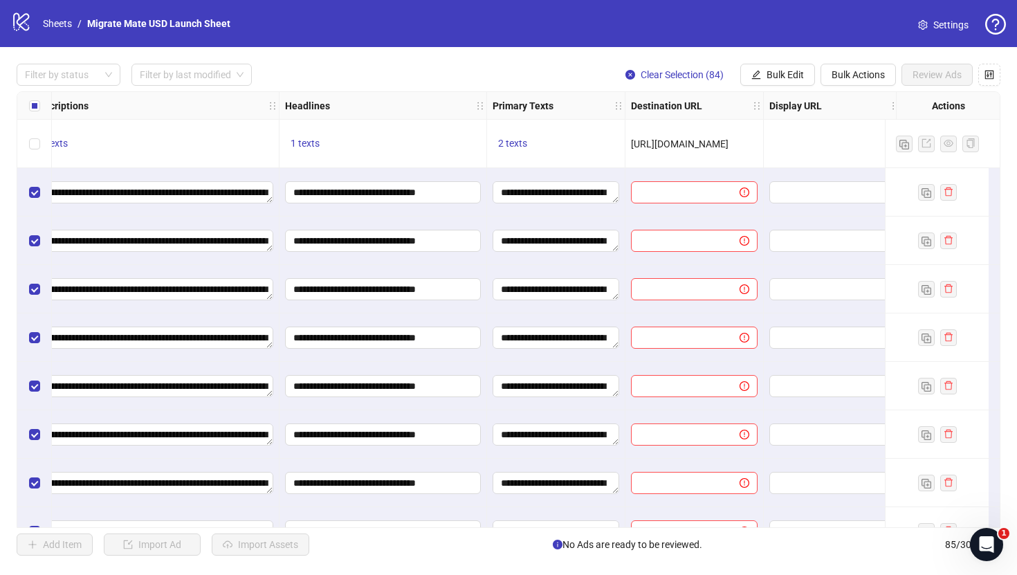
click at [800, 159] on div at bounding box center [833, 144] width 138 height 48
click at [778, 76] on span "Bulk Edit" at bounding box center [784, 74] width 37 height 11
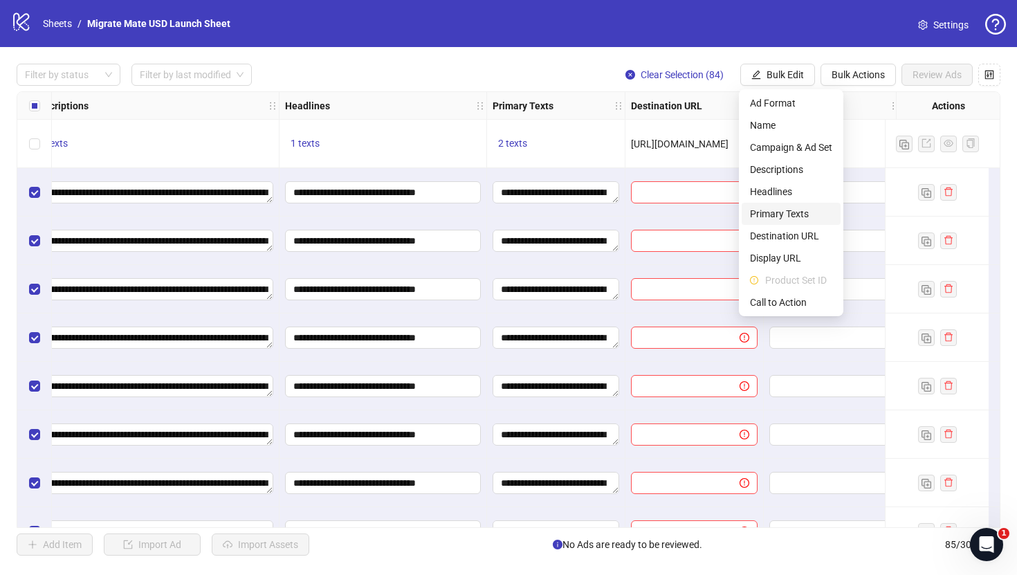
click at [802, 215] on span "Primary Texts" at bounding box center [791, 213] width 82 height 15
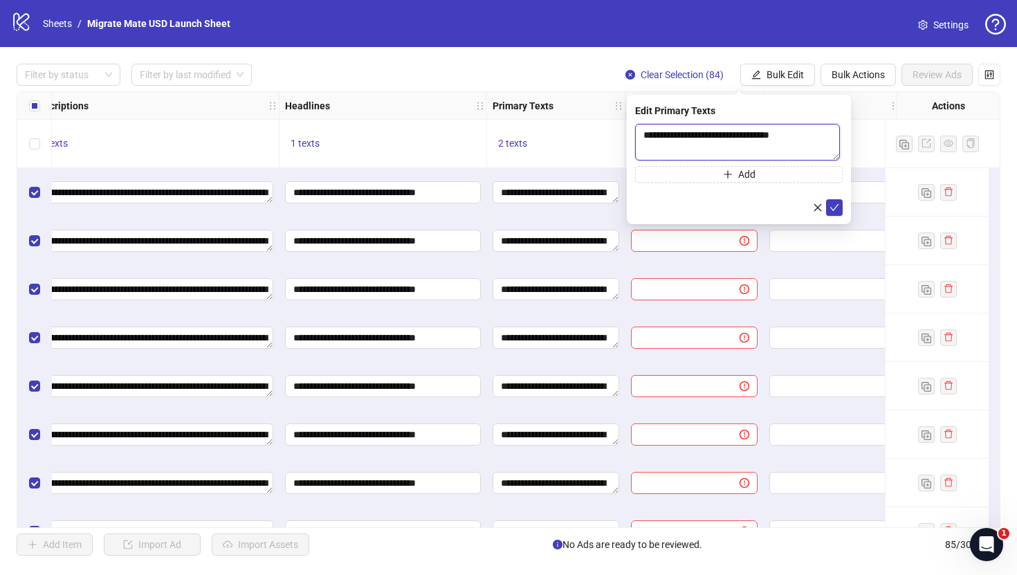
click at [771, 150] on textarea "**********" at bounding box center [737, 142] width 205 height 37
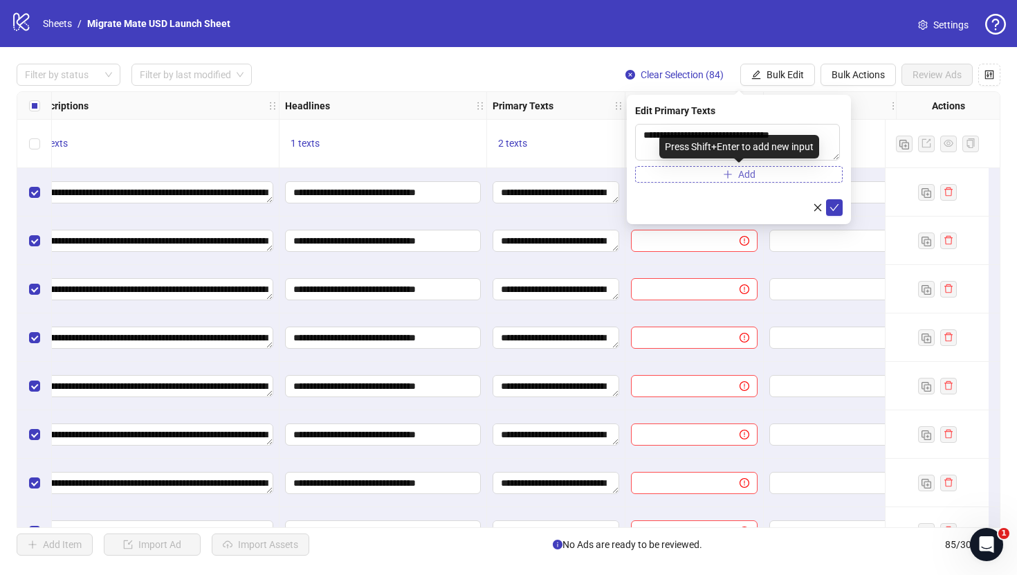
click at [771, 172] on button "Add" at bounding box center [739, 174] width 208 height 17
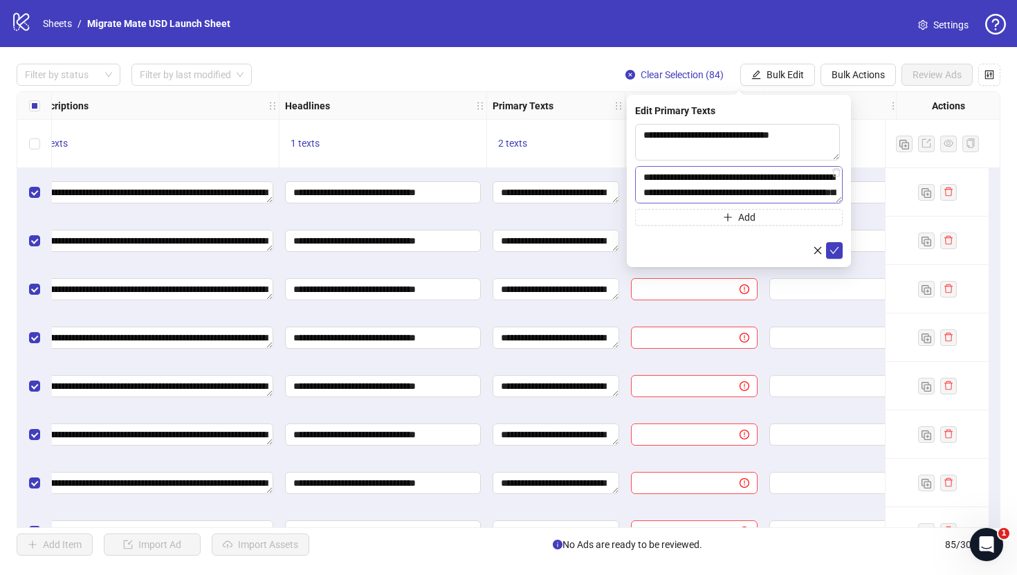
scroll to position [41, 0]
type textarea "**********"
click at [775, 156] on textarea "**********" at bounding box center [739, 142] width 208 height 37
type textarea "**********"
click at [831, 250] on icon "check" at bounding box center [834, 251] width 9 height 7
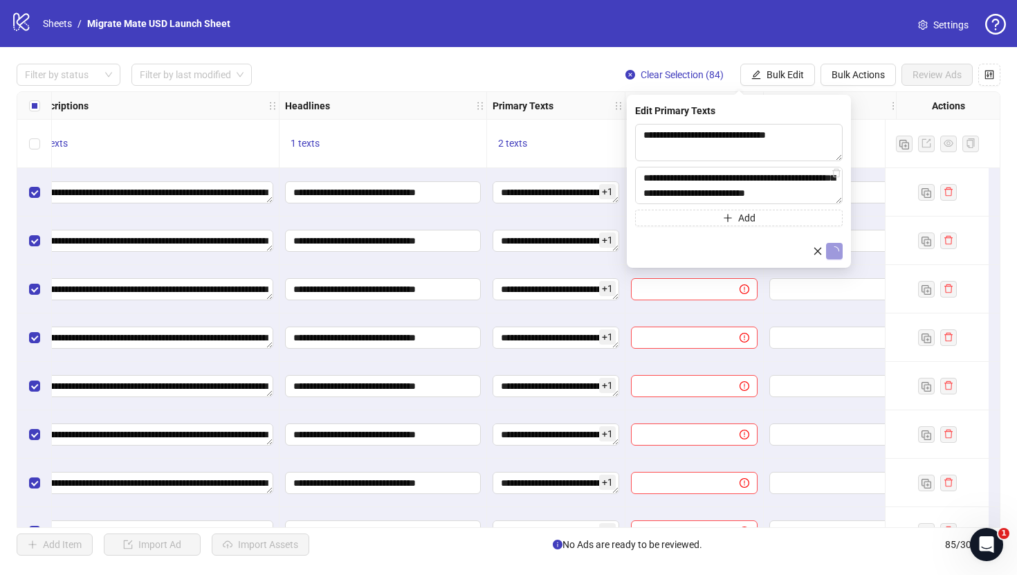
click at [596, 134] on div "2 texts" at bounding box center [556, 144] width 138 height 48
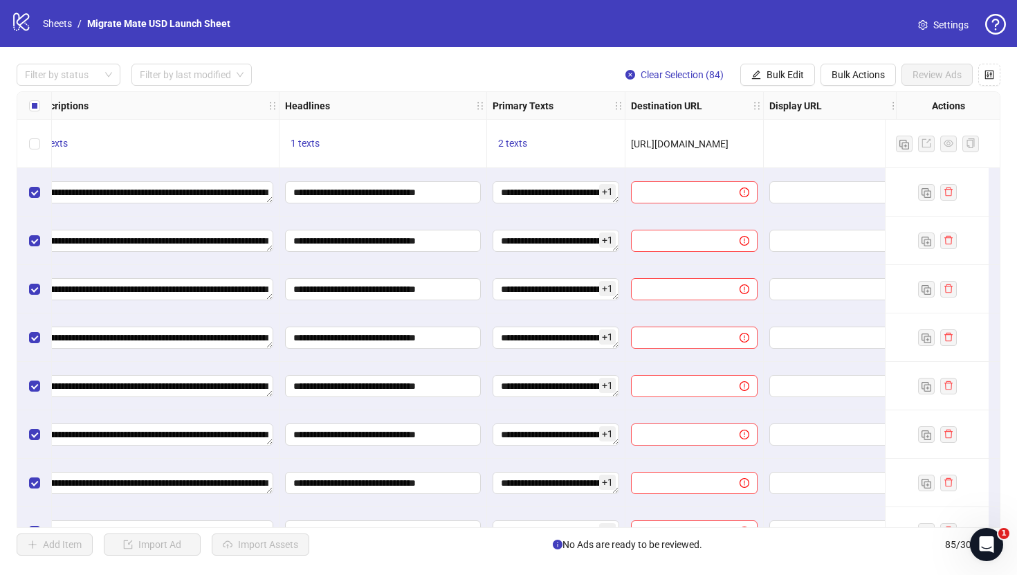
drag, startPoint x: 748, startPoint y: 145, endPoint x: 597, endPoint y: 144, distance: 150.8
click at [597, 92] on div "**********" at bounding box center [236, 92] width 2023 height 0
click at [787, 71] on span "Bulk Edit" at bounding box center [784, 74] width 37 height 11
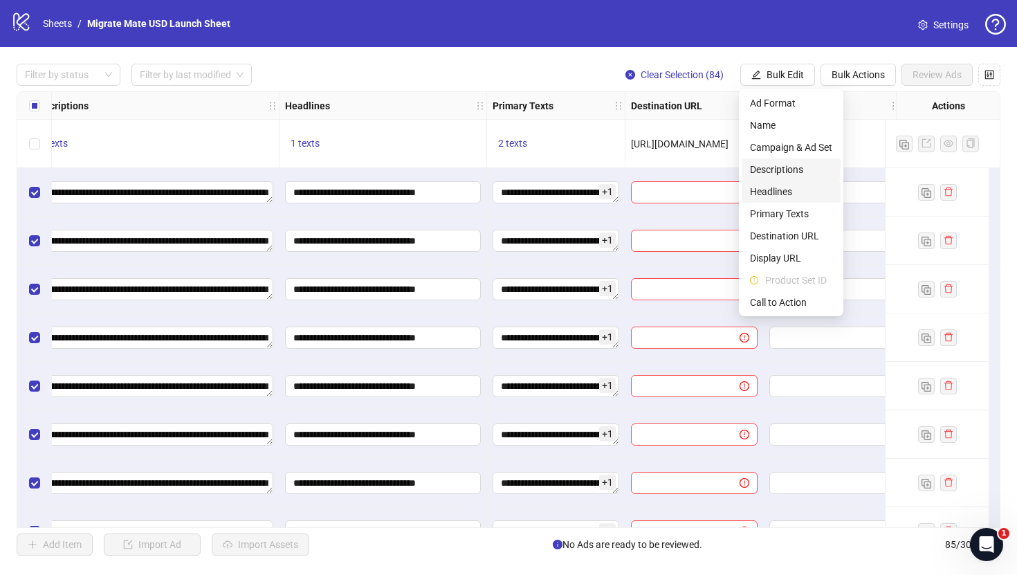
click at [795, 176] on span "Descriptions" at bounding box center [791, 169] width 82 height 15
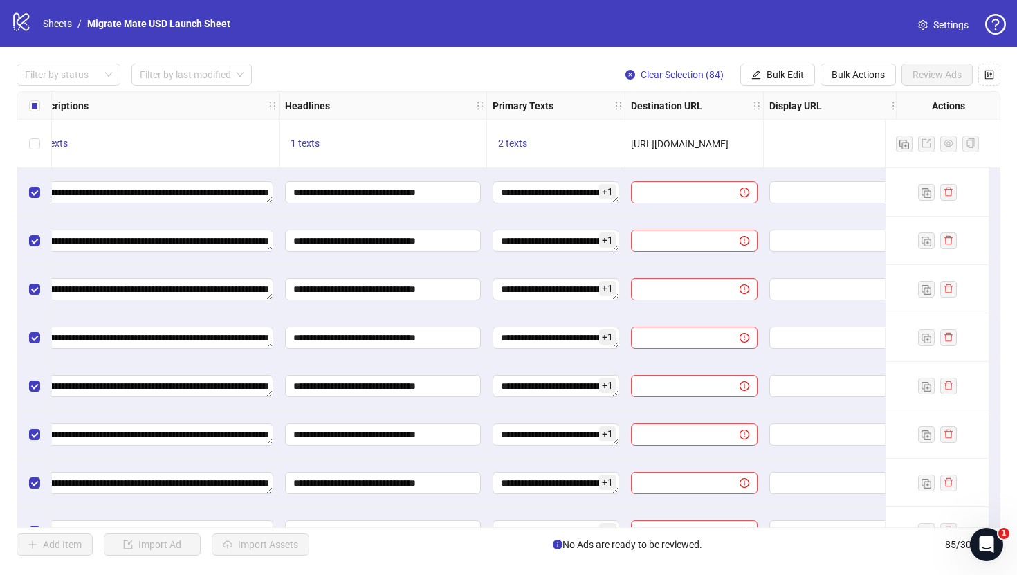
click at [852, 117] on div "Display URL" at bounding box center [833, 106] width 138 height 28
click at [790, 75] on span "Bulk Edit" at bounding box center [784, 74] width 37 height 11
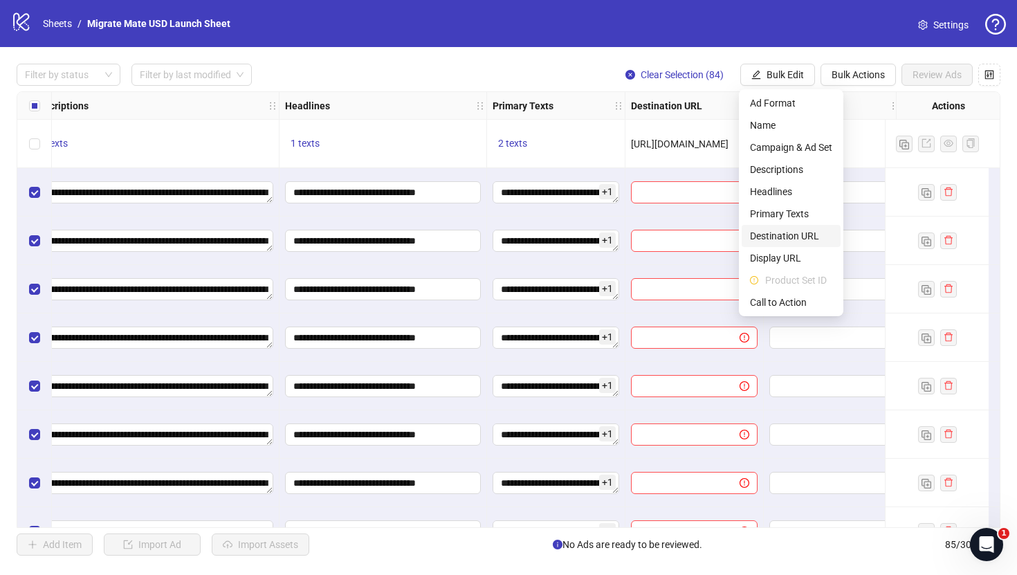
click at [800, 235] on span "Destination URL" at bounding box center [791, 235] width 82 height 15
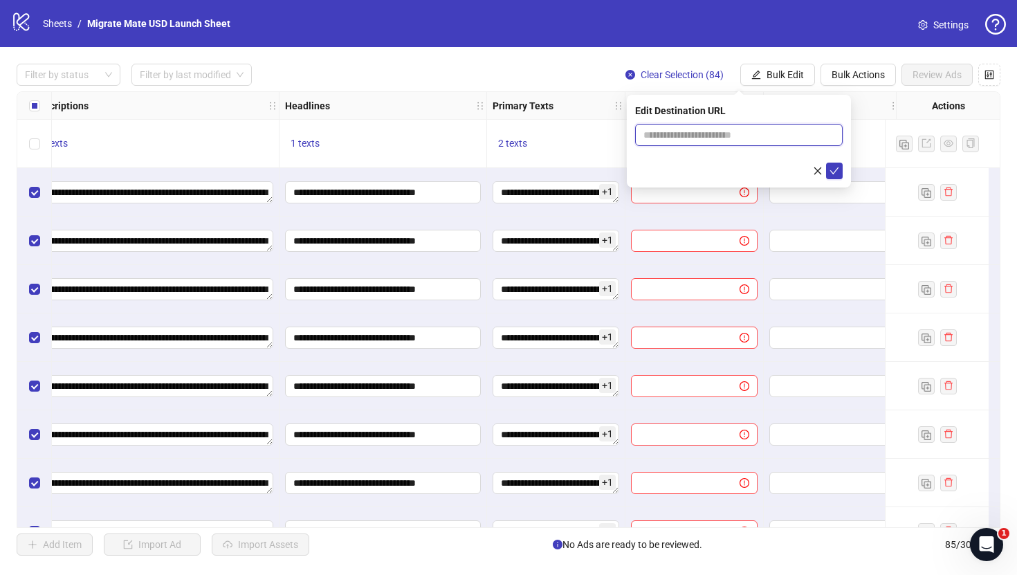
click at [794, 138] on input "text" at bounding box center [733, 134] width 180 height 15
paste input "**********"
type input "**********"
click at [838, 172] on icon "check" at bounding box center [834, 171] width 10 height 10
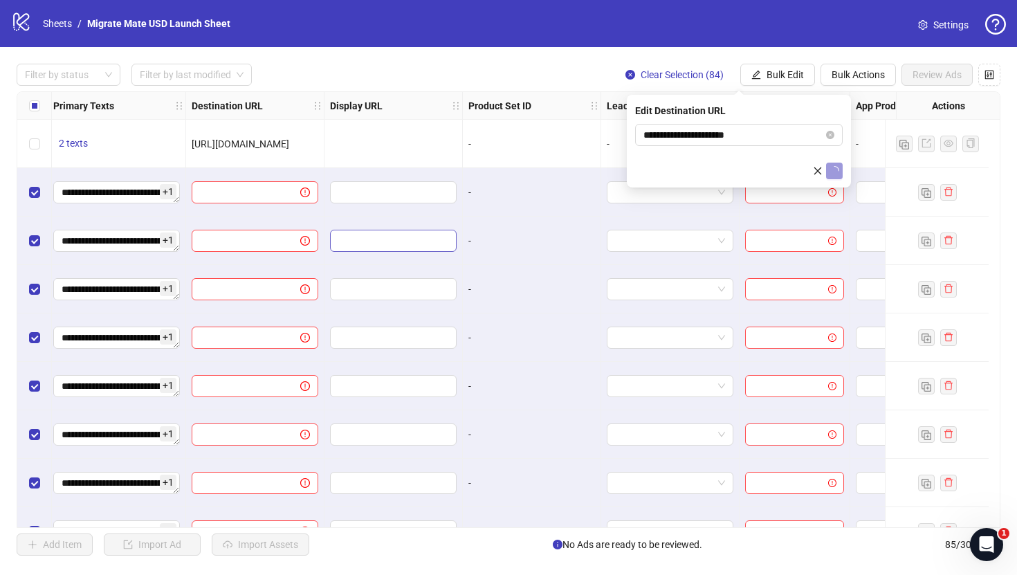
scroll to position [0, 1335]
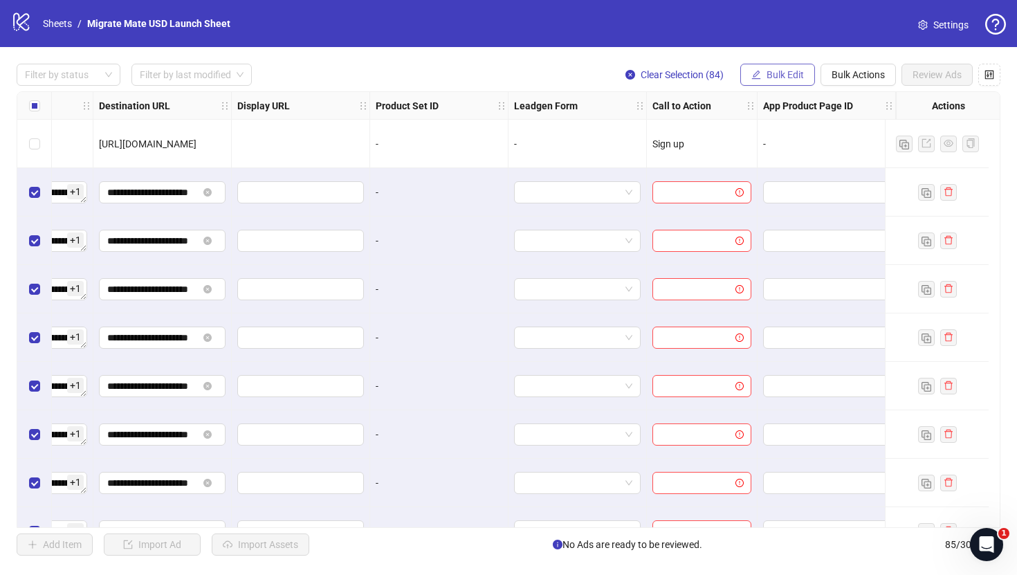
click at [797, 69] on span "Bulk Edit" at bounding box center [784, 74] width 37 height 11
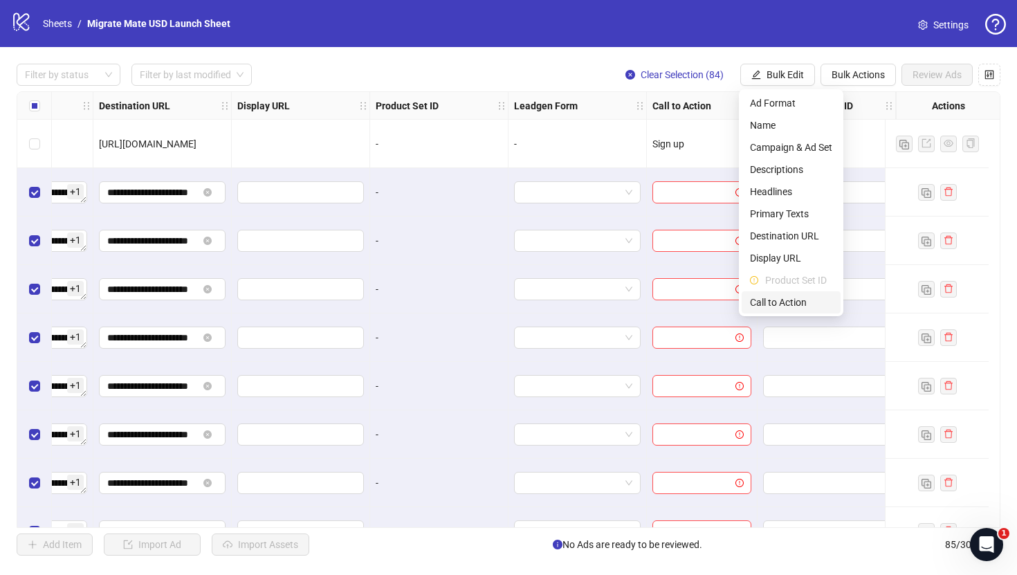
click at [786, 300] on span "Call to Action" at bounding box center [791, 302] width 82 height 15
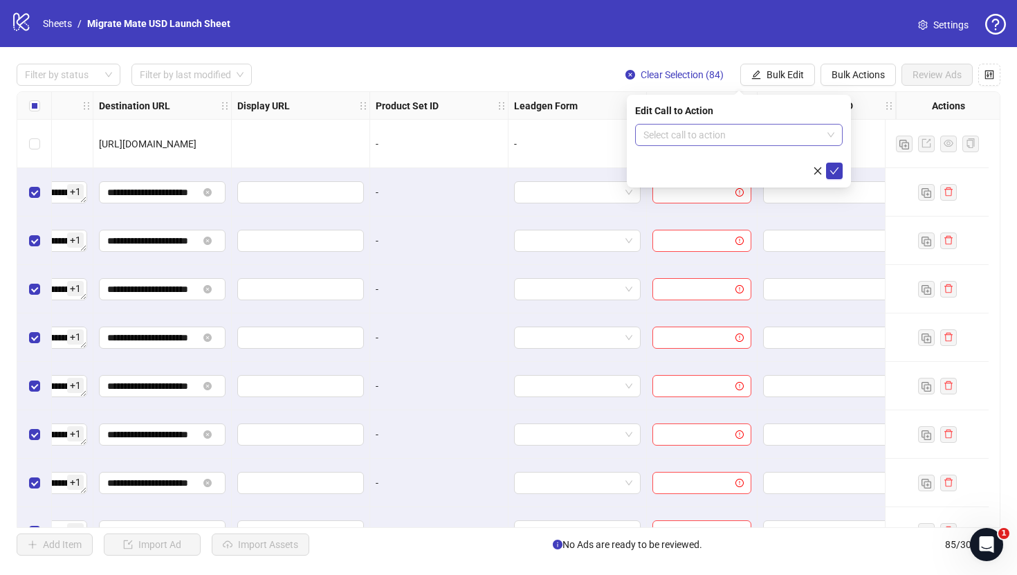
click at [815, 136] on input "search" at bounding box center [732, 135] width 178 height 21
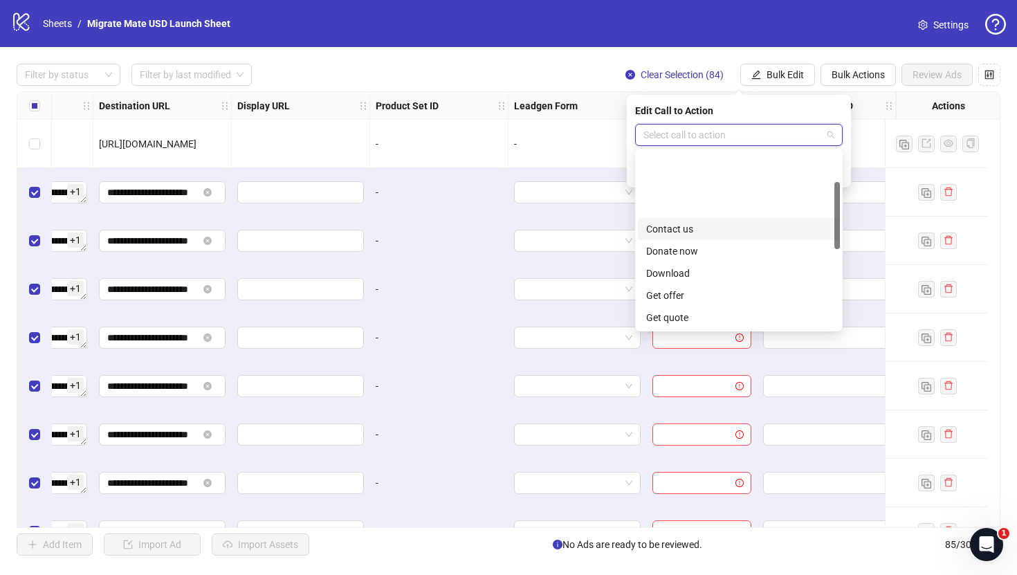
scroll to position [288, 0]
click at [737, 220] on div "Sign up" at bounding box center [739, 229] width 202 height 22
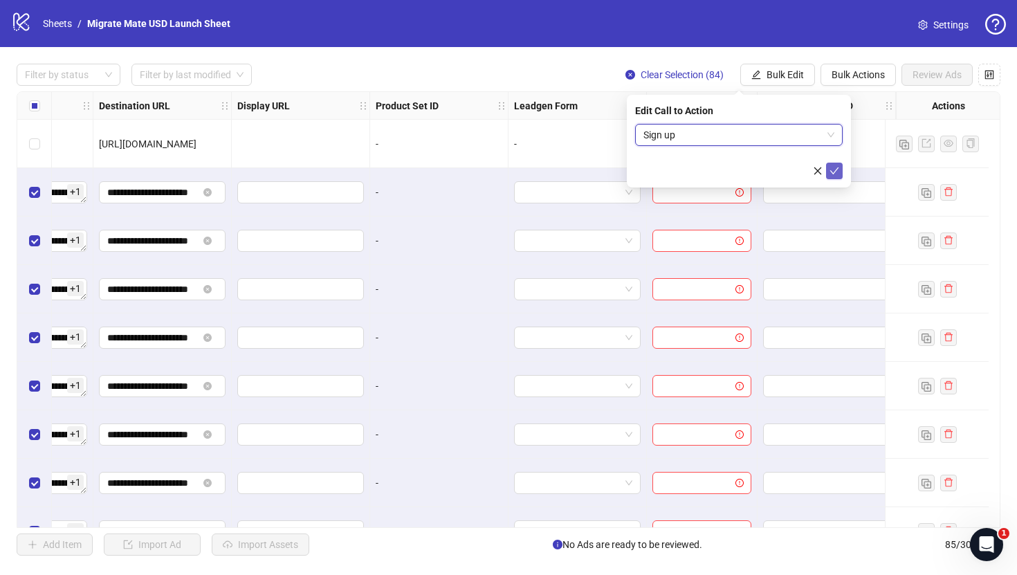
click at [834, 169] on icon "check" at bounding box center [834, 171] width 10 height 10
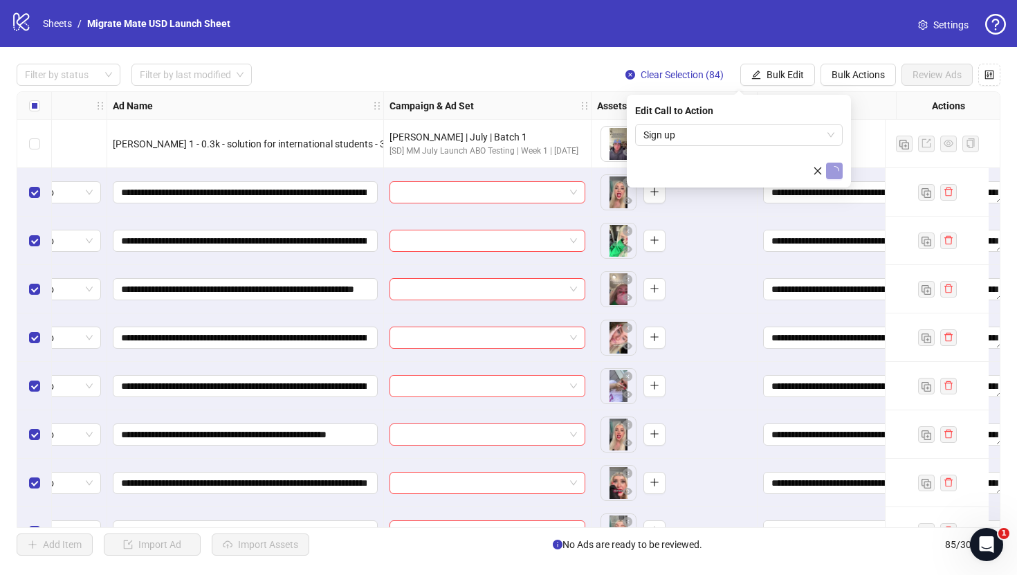
scroll to position [0, 0]
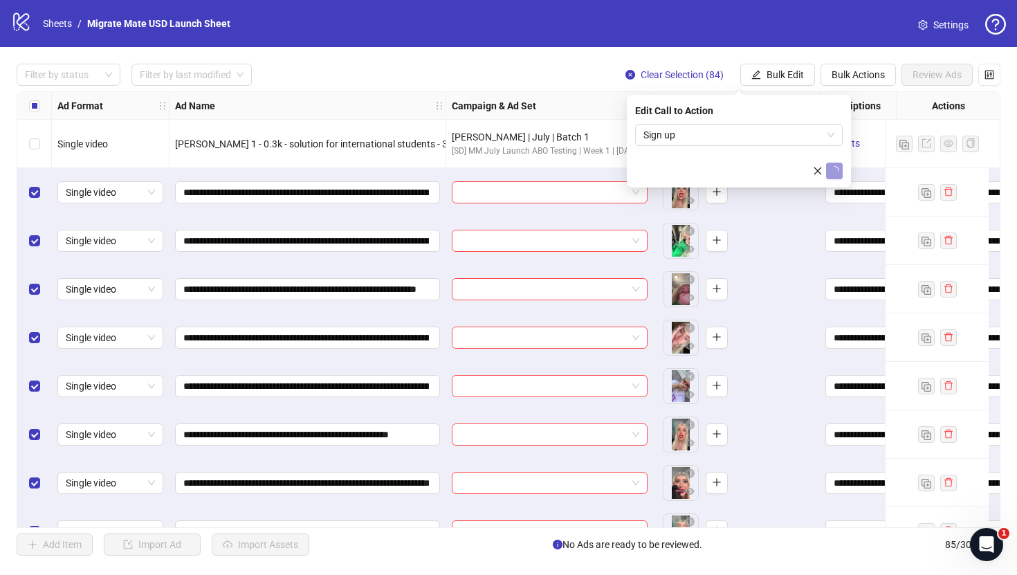
click at [32, 100] on label "Select all rows" at bounding box center [34, 105] width 11 height 15
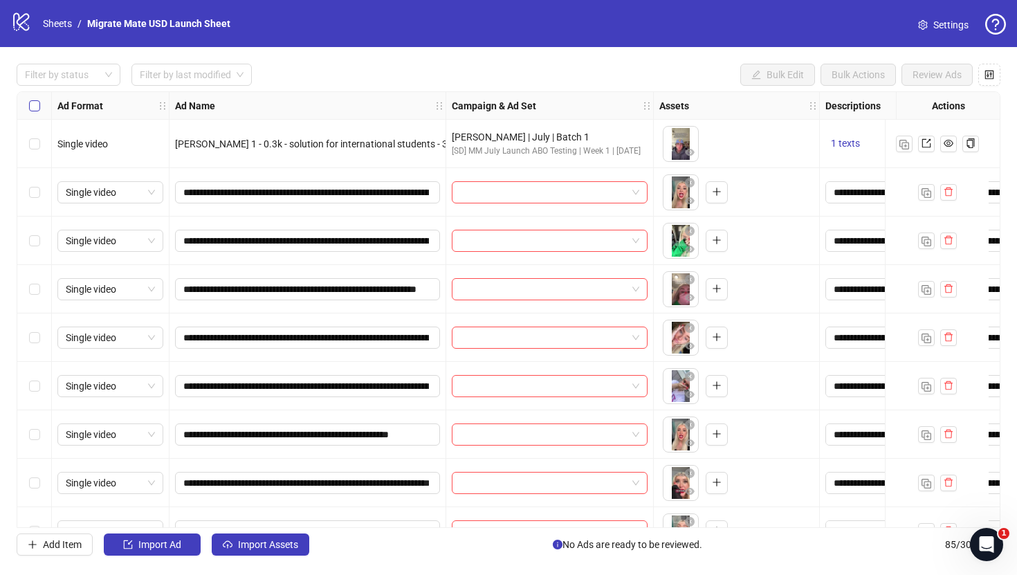
click at [32, 100] on label "Select all rows" at bounding box center [34, 105] width 11 height 15
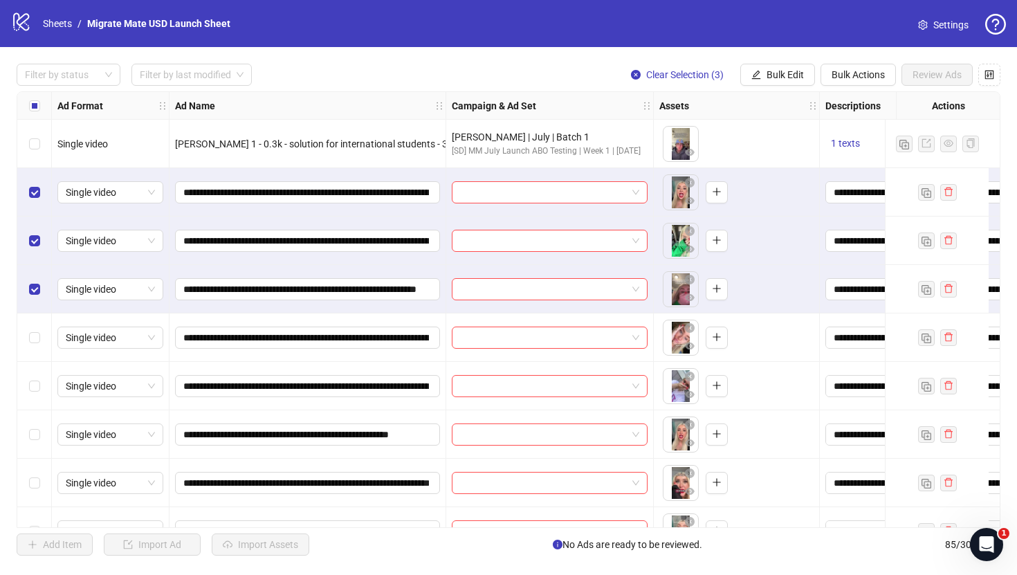
click at [37, 328] on div "Select row 5" at bounding box center [34, 337] width 35 height 48
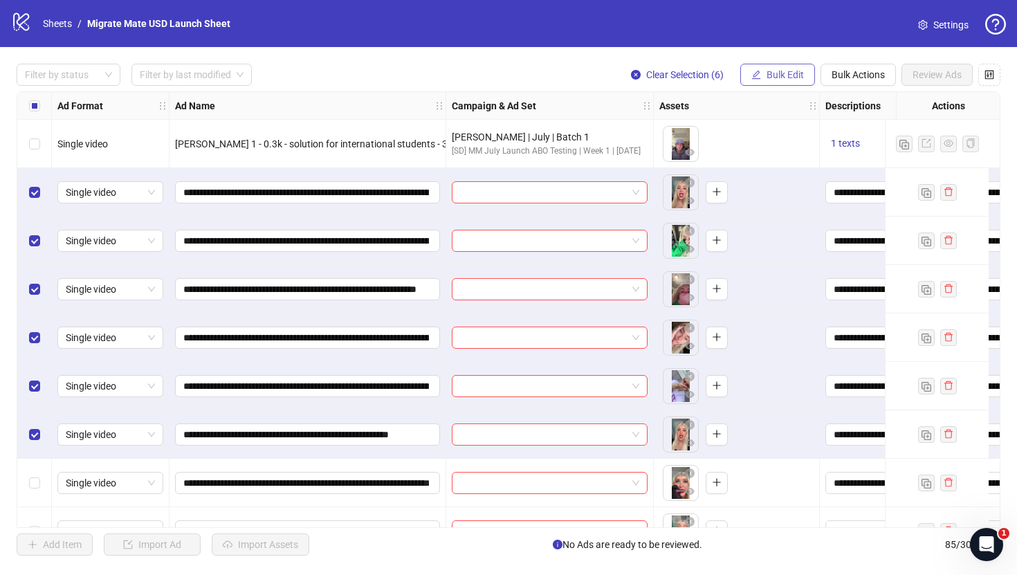
click at [799, 71] on span "Bulk Edit" at bounding box center [784, 74] width 37 height 11
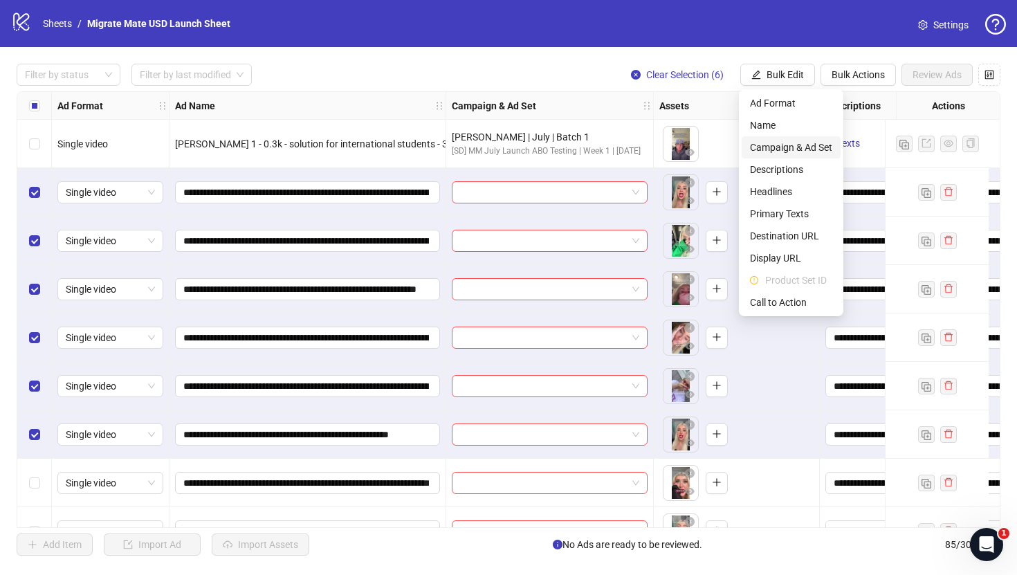
click at [803, 141] on span "Campaign & Ad Set" at bounding box center [791, 147] width 82 height 15
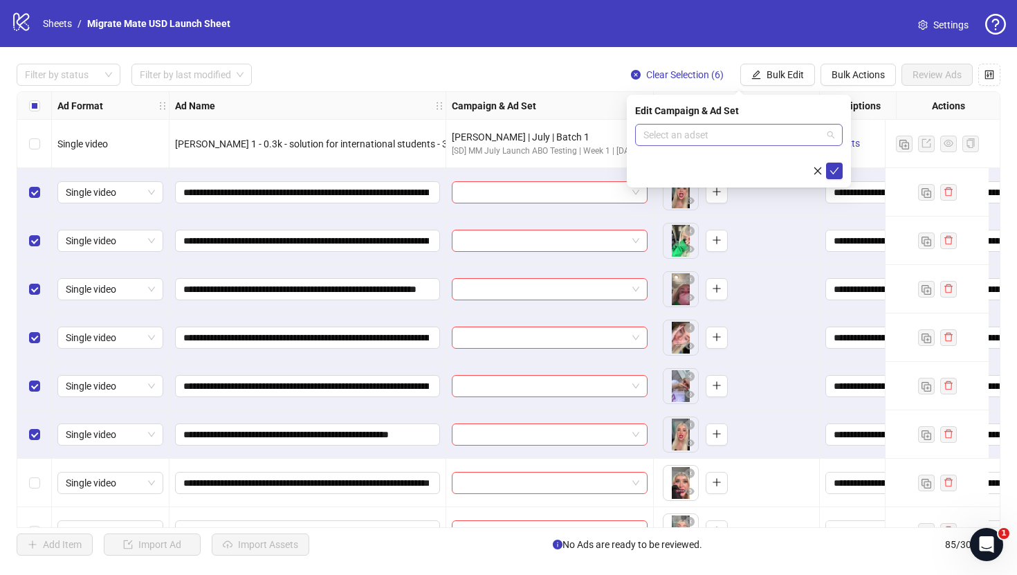
click at [828, 136] on span at bounding box center [738, 135] width 191 height 21
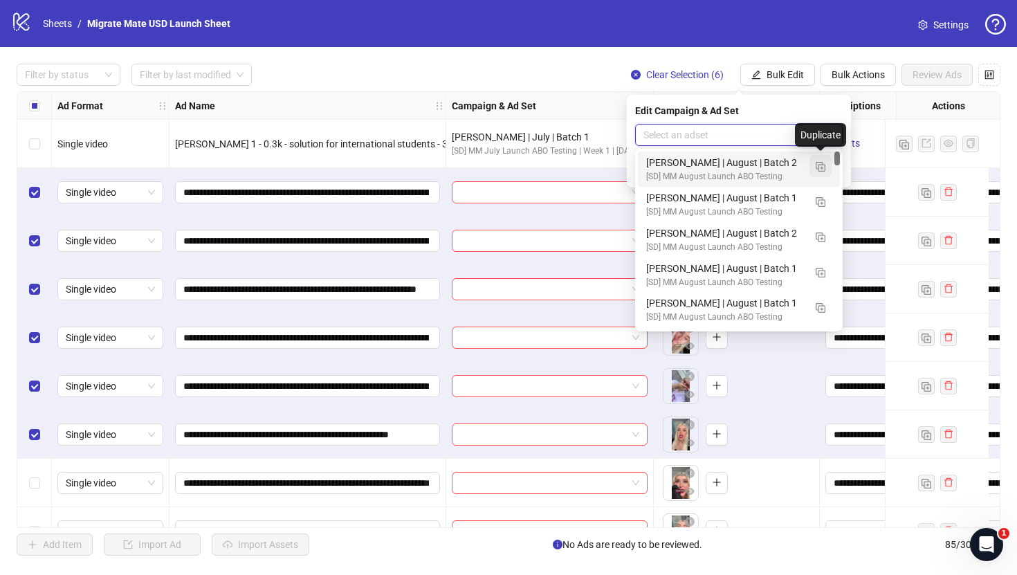
click at [827, 164] on button "button" at bounding box center [820, 166] width 22 height 22
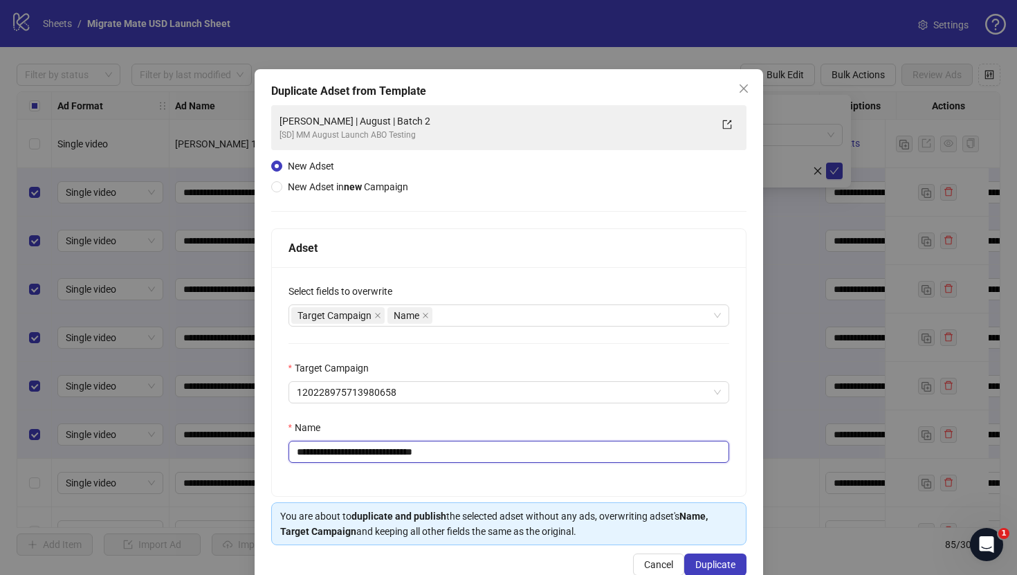
drag, startPoint x: 332, startPoint y: 449, endPoint x: 98, endPoint y: 439, distance: 234.7
click at [98, 439] on div "**********" at bounding box center [508, 287] width 1017 height 575
type input "**********"
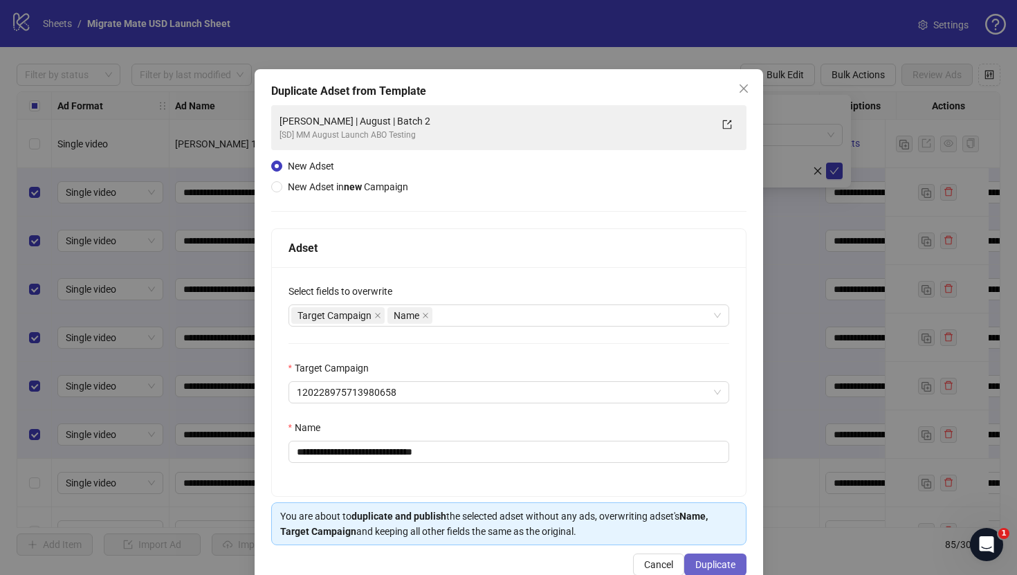
click at [699, 567] on span "Duplicate" at bounding box center [715, 564] width 40 height 11
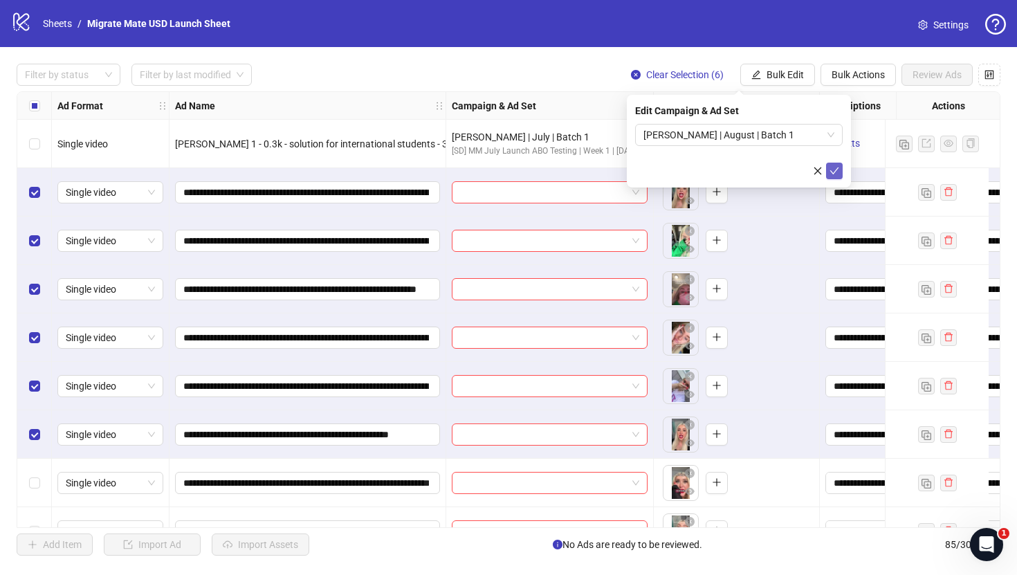
click at [832, 172] on icon "check" at bounding box center [834, 170] width 9 height 7
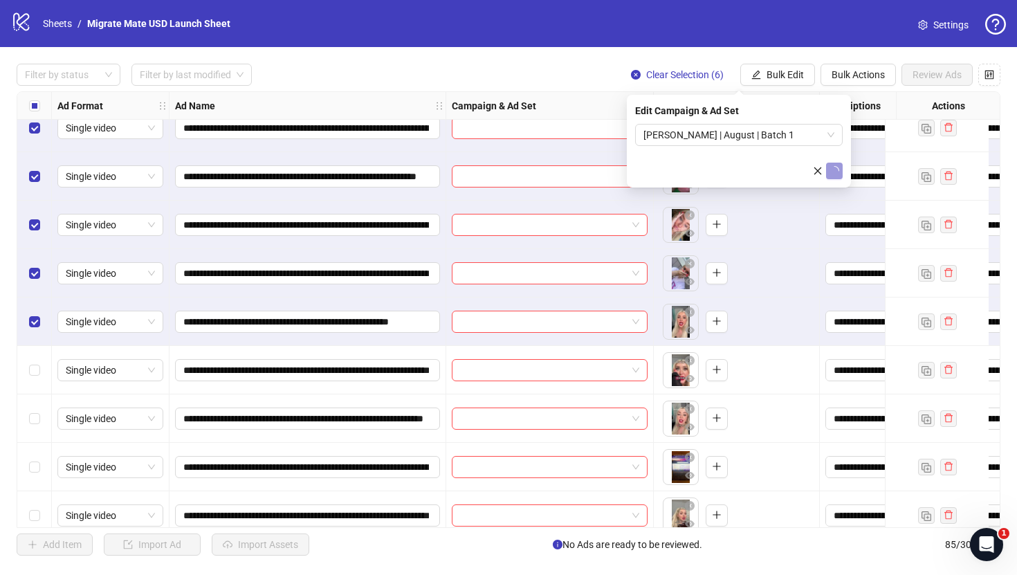
scroll to position [164, 0]
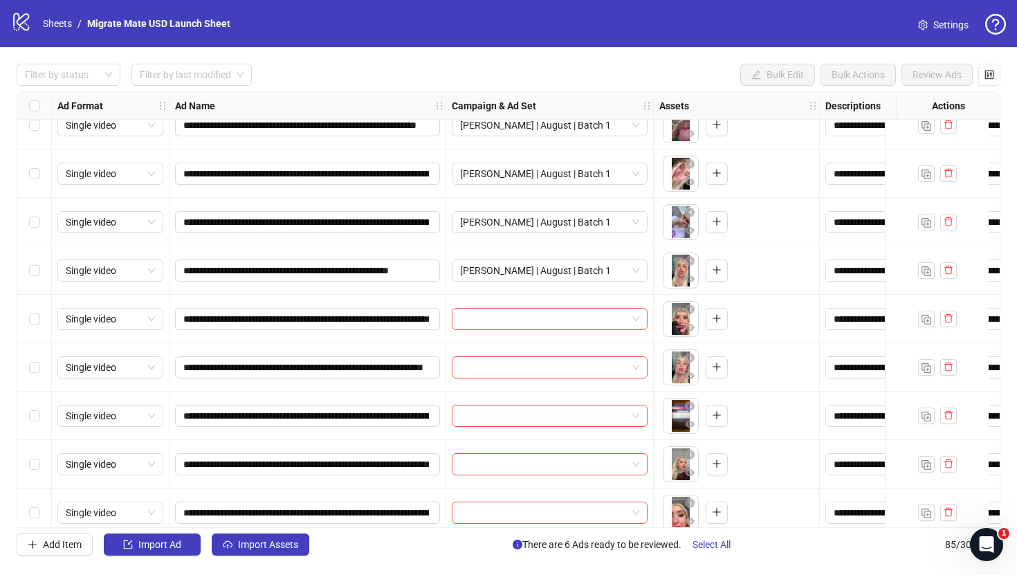
click at [39, 315] on div "Select row 8" at bounding box center [34, 319] width 35 height 48
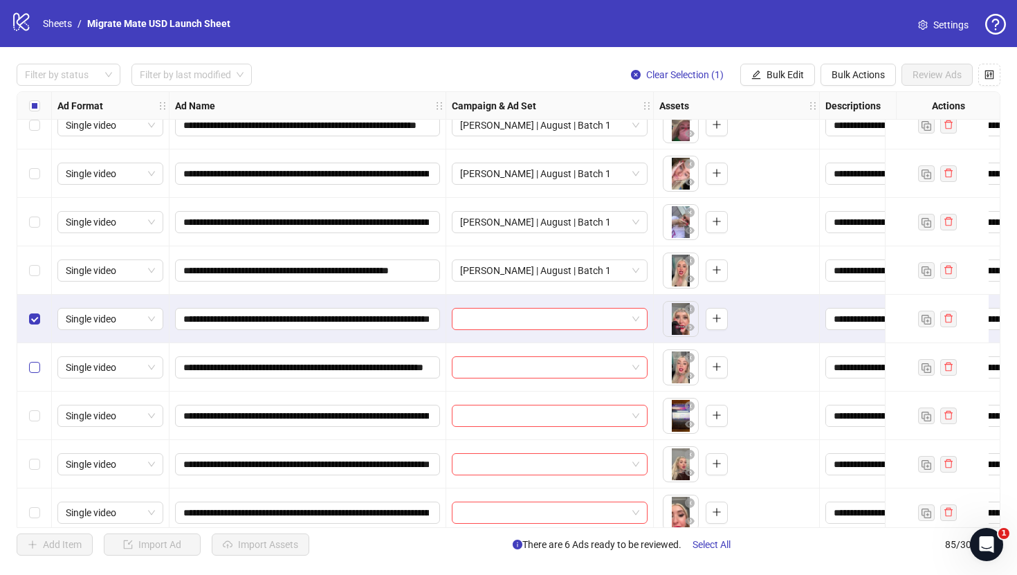
click at [39, 373] on label "Select row 9" at bounding box center [34, 367] width 11 height 15
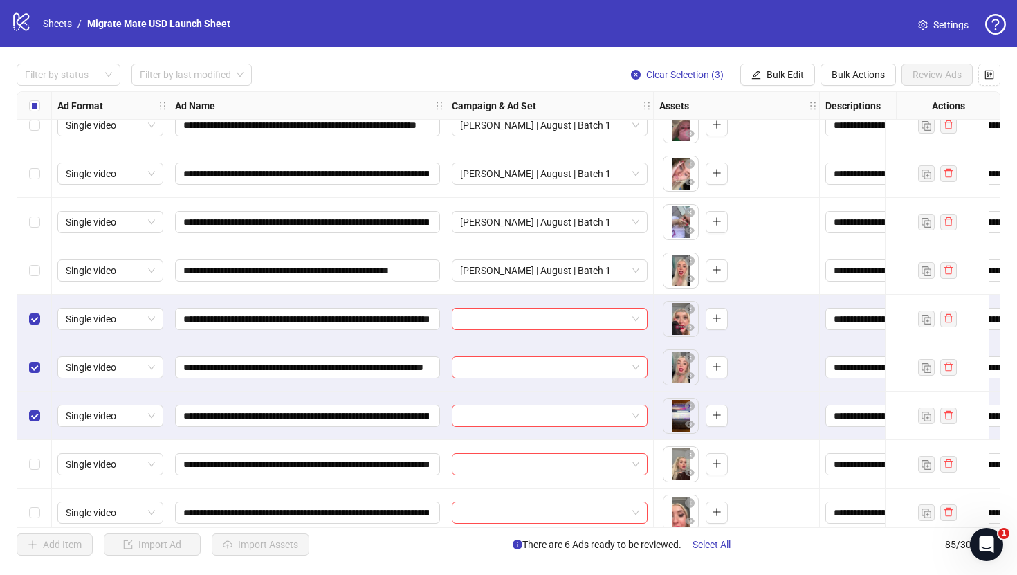
click at [36, 451] on div "Select row 11" at bounding box center [34, 464] width 35 height 48
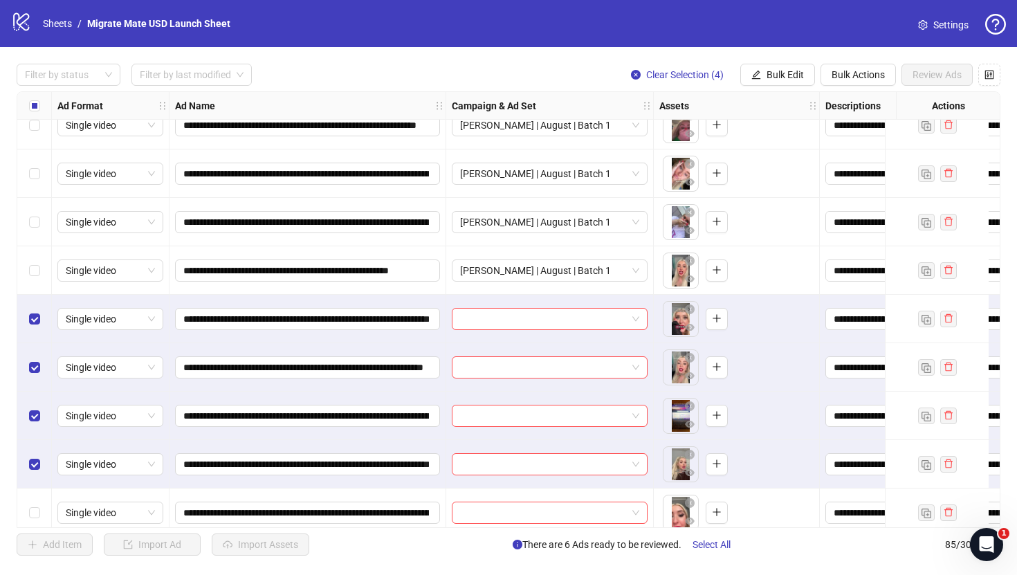
click at [36, 487] on div "Select row 11" at bounding box center [34, 464] width 35 height 48
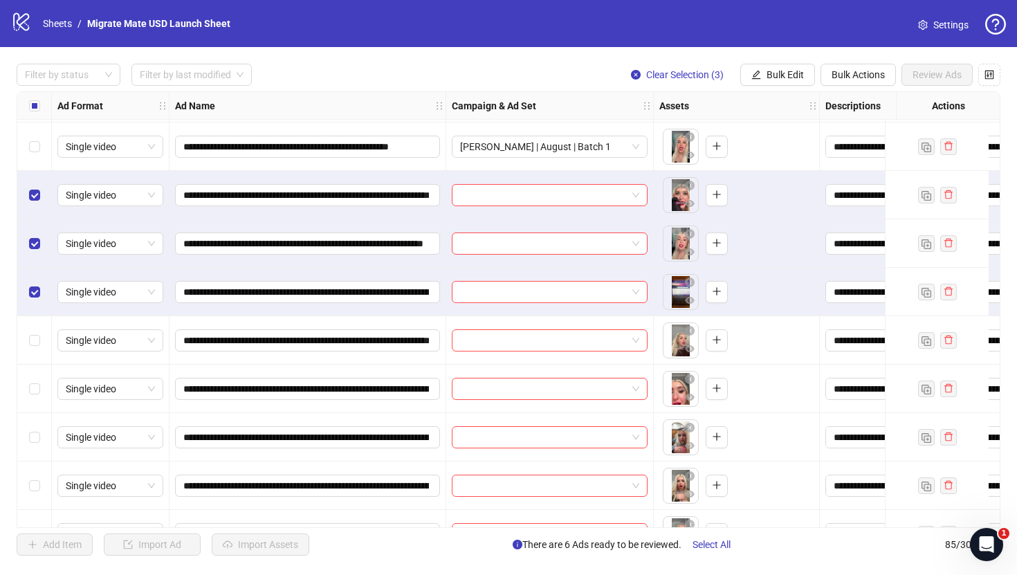
scroll to position [334, 0]
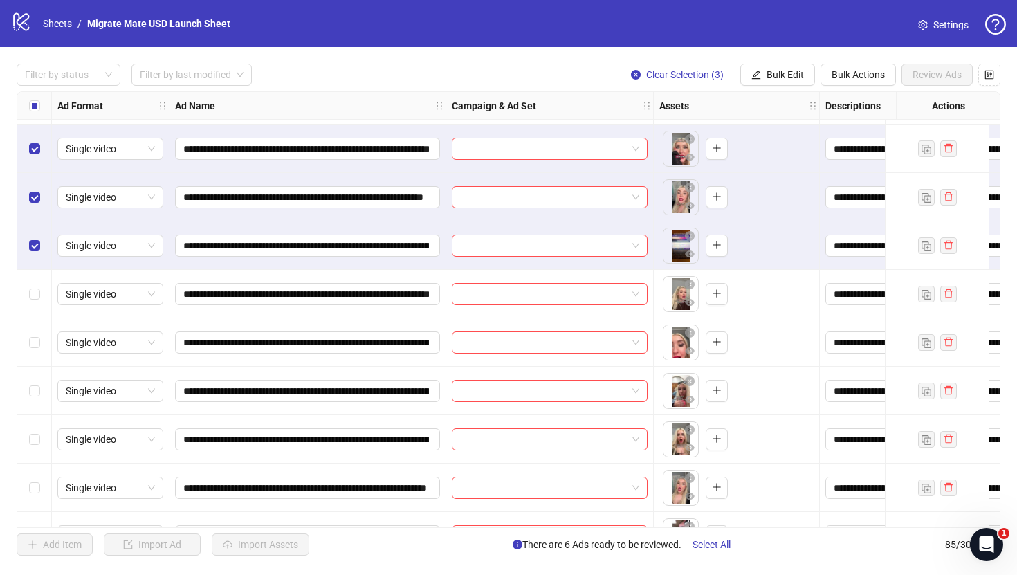
click at [39, 291] on div "Select row 11" at bounding box center [34, 294] width 35 height 48
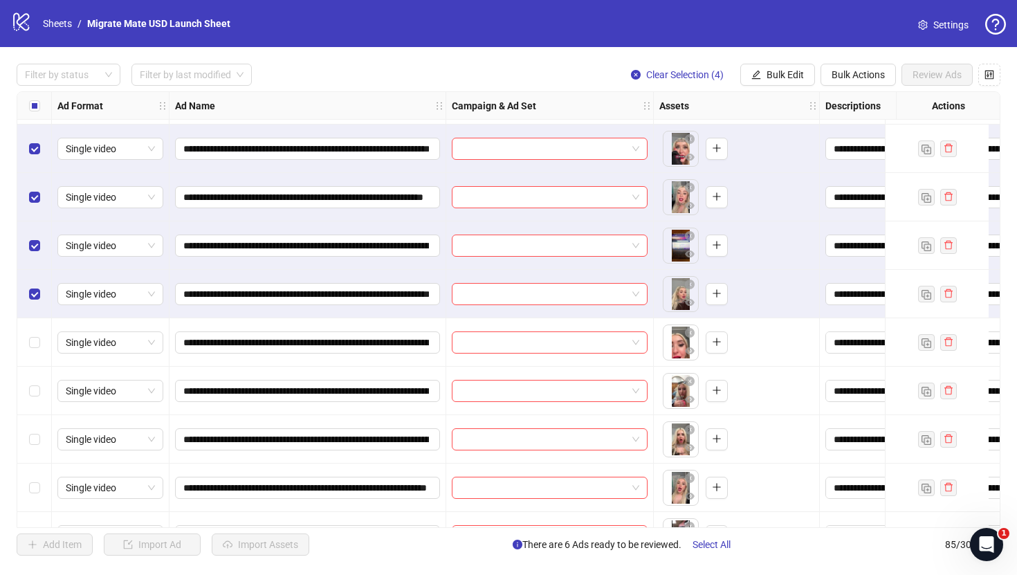
click at [39, 344] on div "Select row 12" at bounding box center [34, 342] width 35 height 48
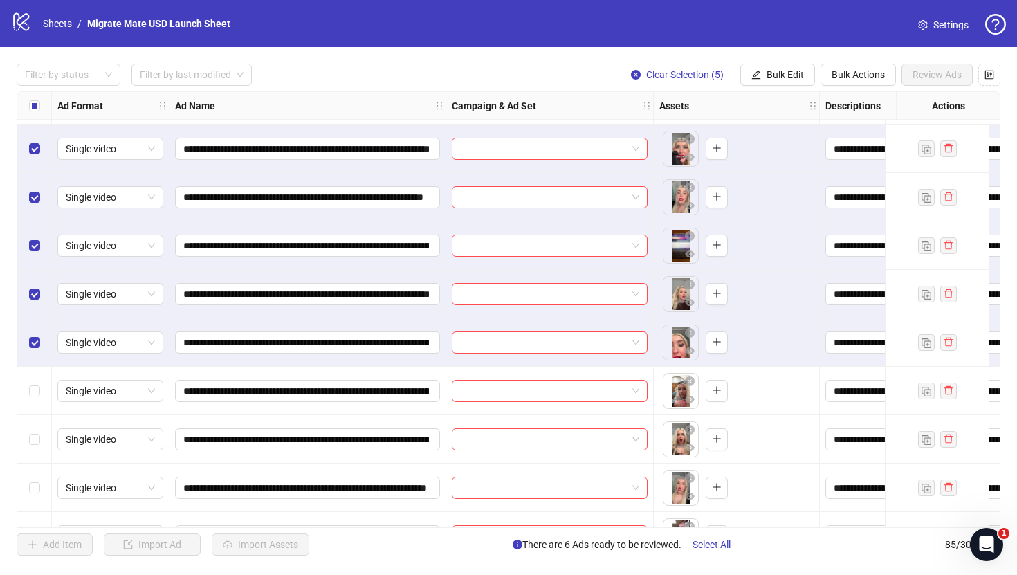
click at [42, 387] on div "Select row 13" at bounding box center [34, 391] width 35 height 48
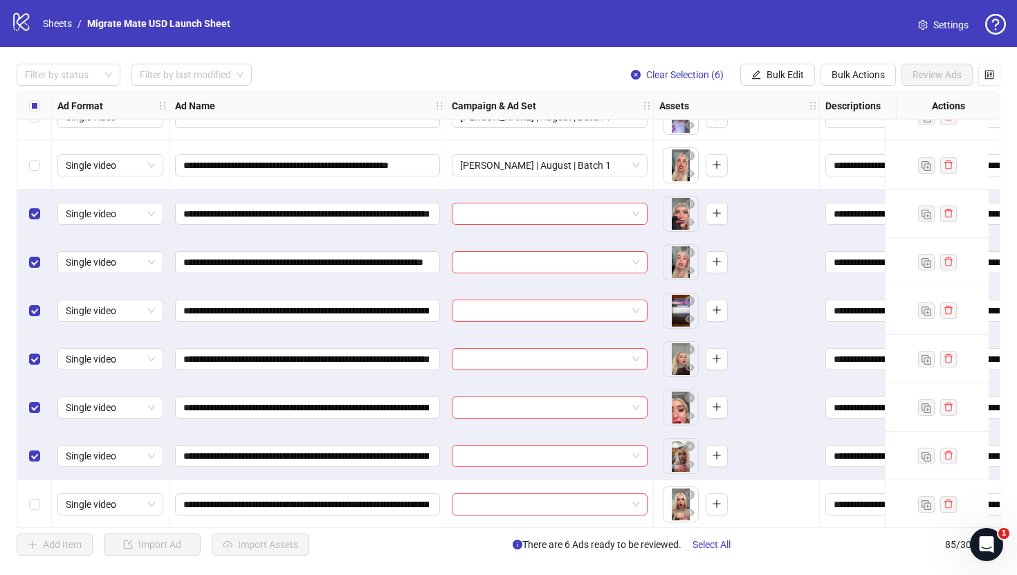
scroll to position [266, 0]
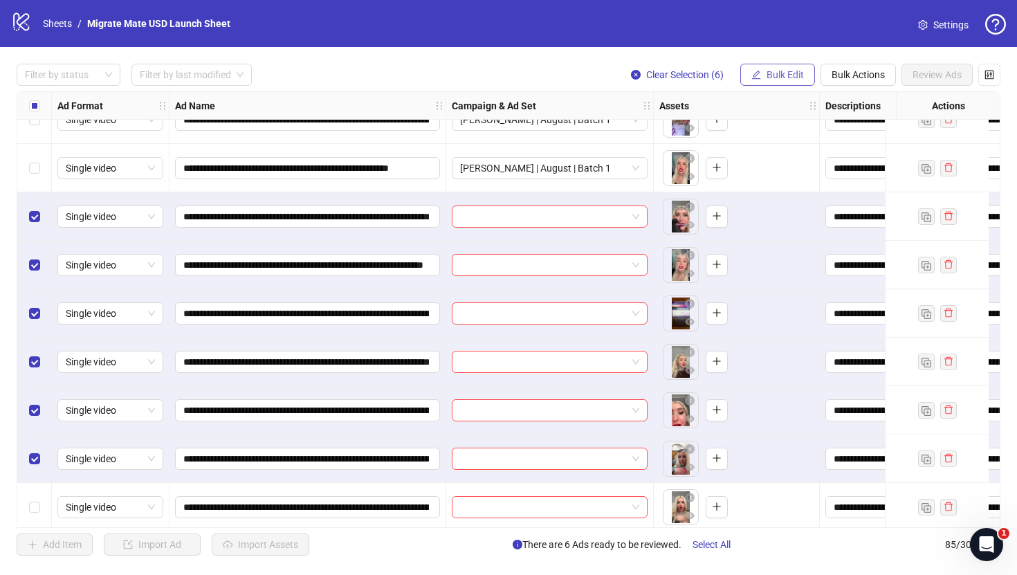
click at [787, 66] on button "Bulk Edit" at bounding box center [777, 75] width 75 height 22
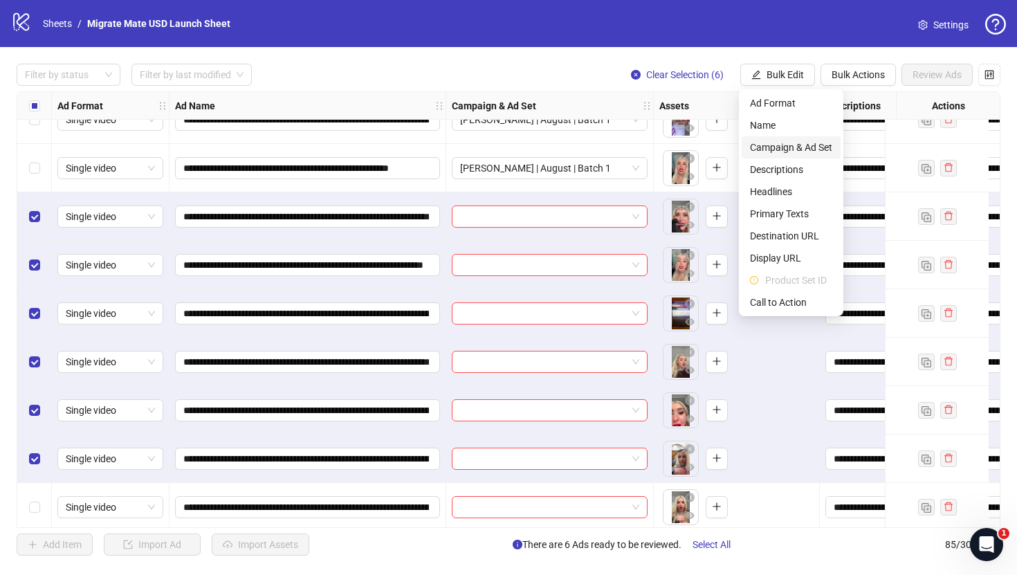
click at [824, 145] on span "Campaign & Ad Set" at bounding box center [791, 147] width 82 height 15
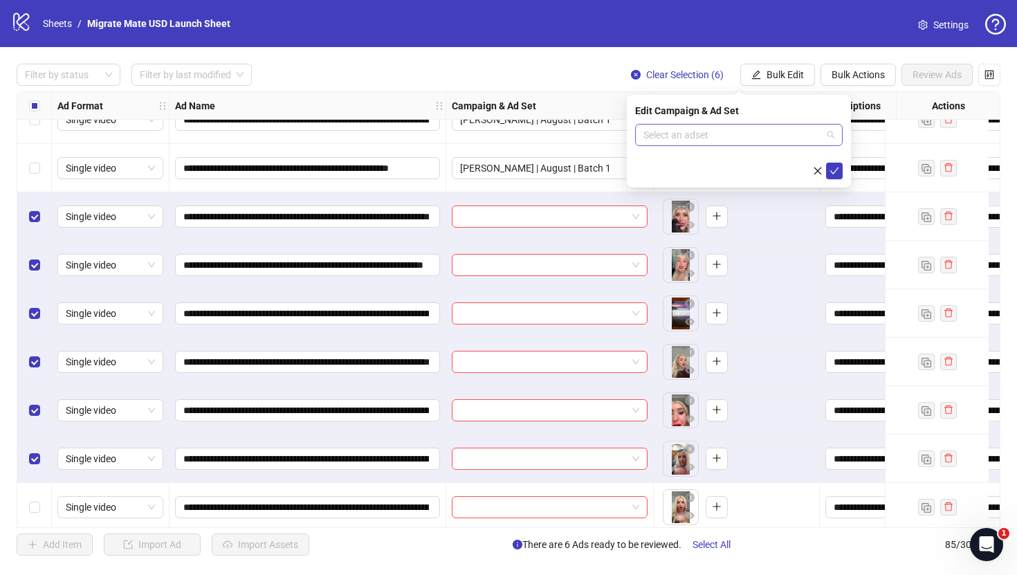
click at [831, 131] on span at bounding box center [738, 135] width 191 height 21
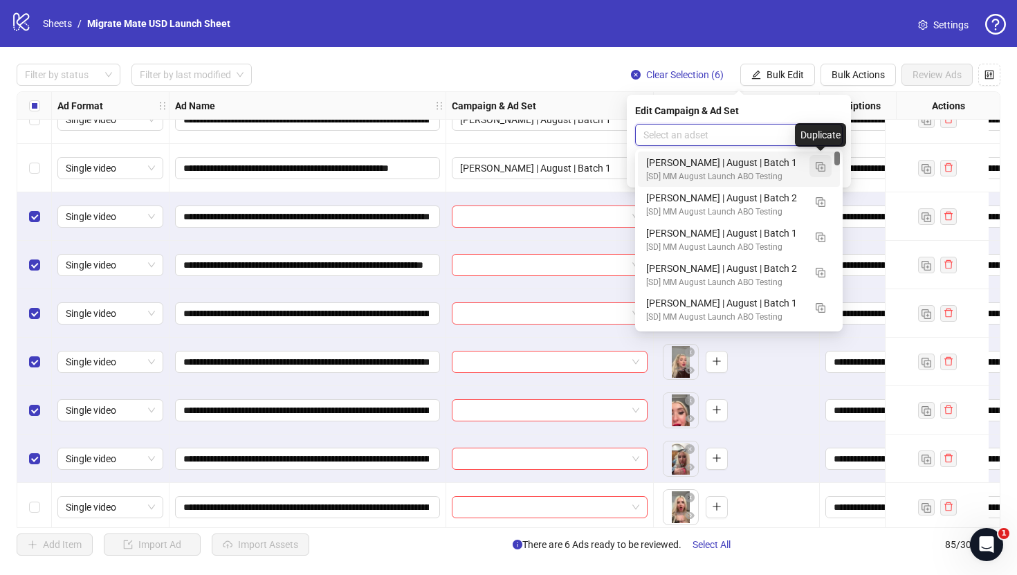
click at [827, 167] on button "button" at bounding box center [820, 166] width 22 height 22
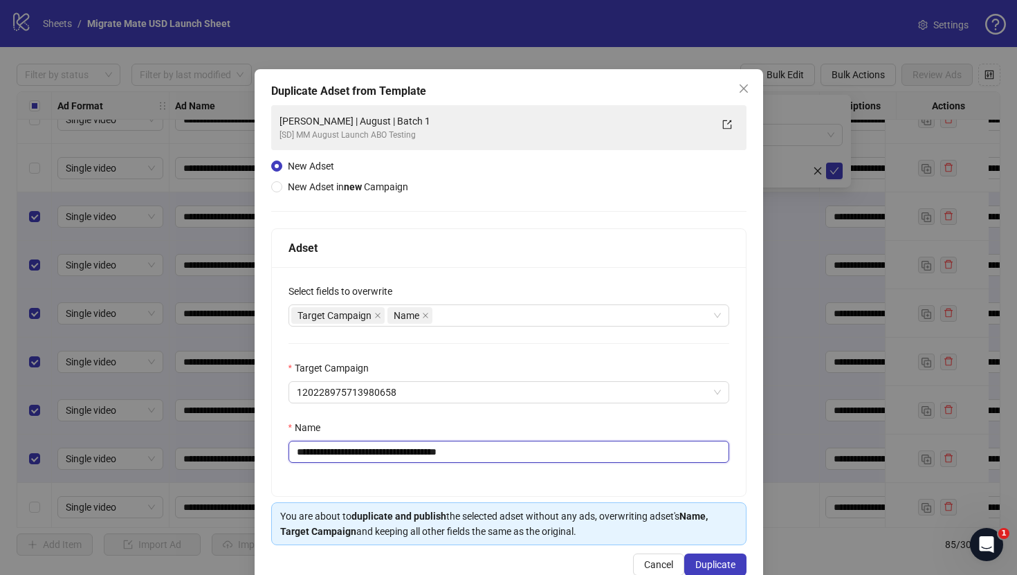
drag, startPoint x: 435, startPoint y: 450, endPoint x: 548, endPoint y: 455, distance: 112.9
click at [546, 454] on input "**********" at bounding box center [508, 452] width 441 height 22
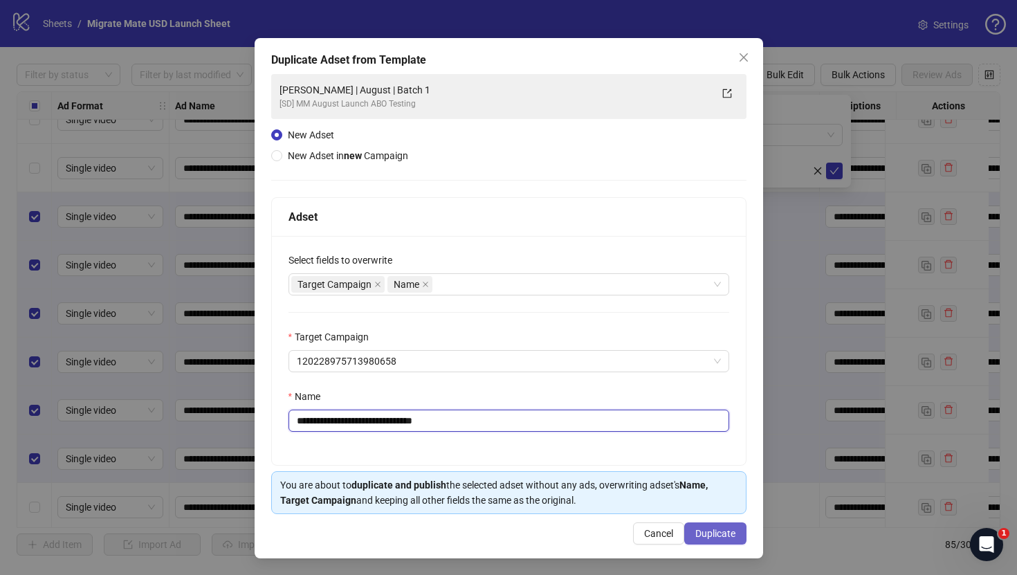
type input "**********"
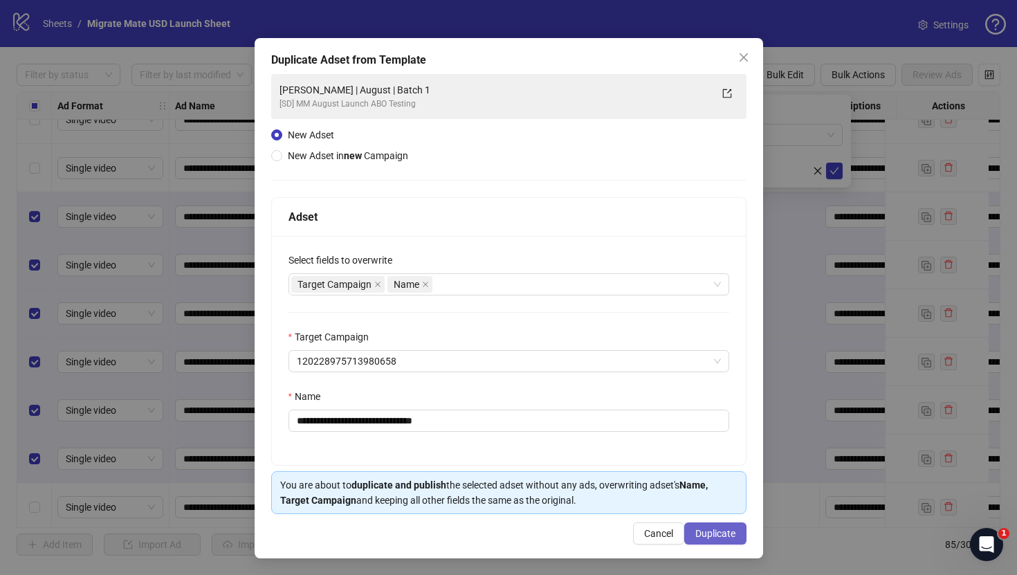
click at [716, 523] on button "Duplicate" at bounding box center [715, 533] width 62 height 22
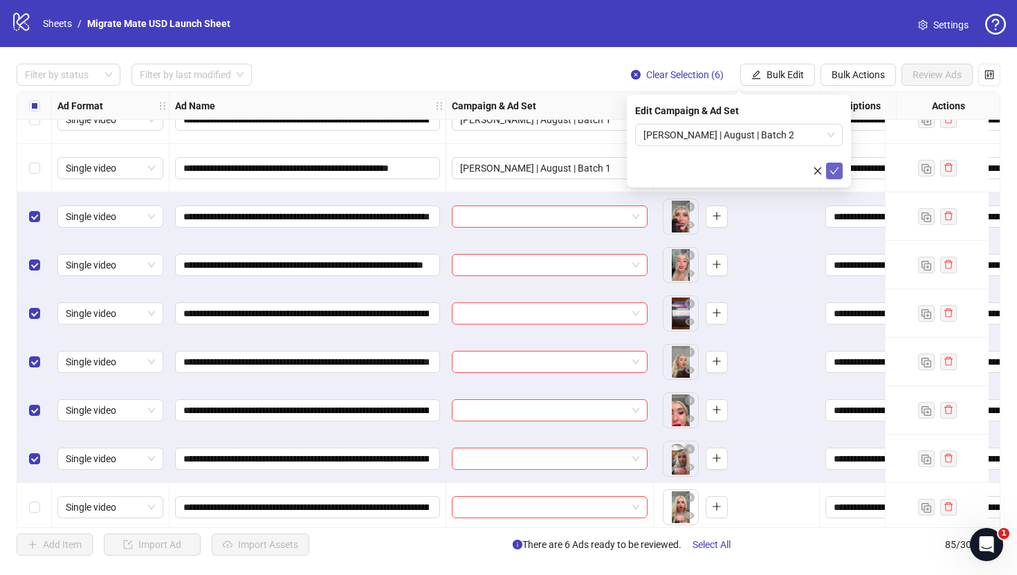
click at [837, 169] on icon "check" at bounding box center [834, 171] width 10 height 10
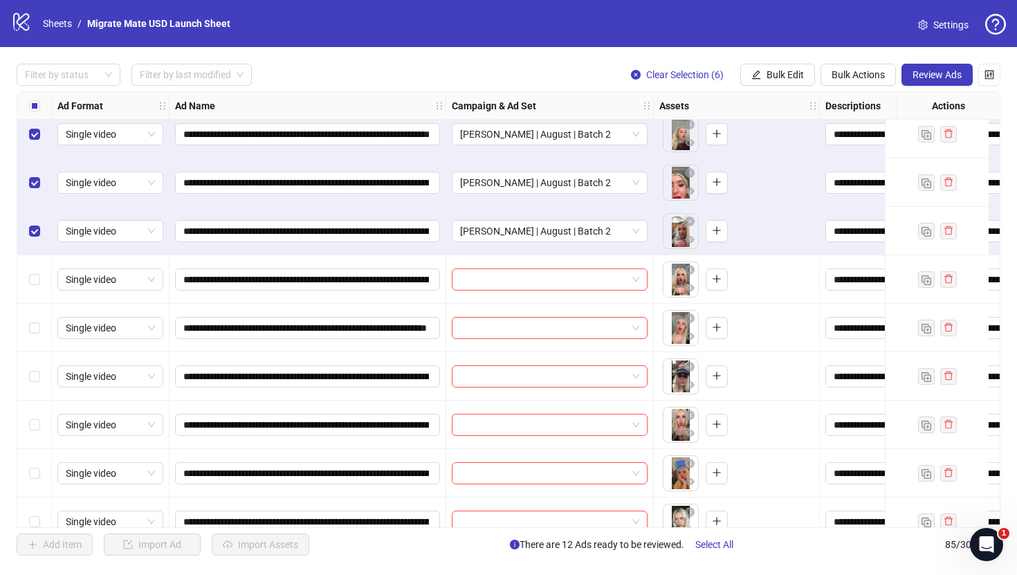
scroll to position [528, 0]
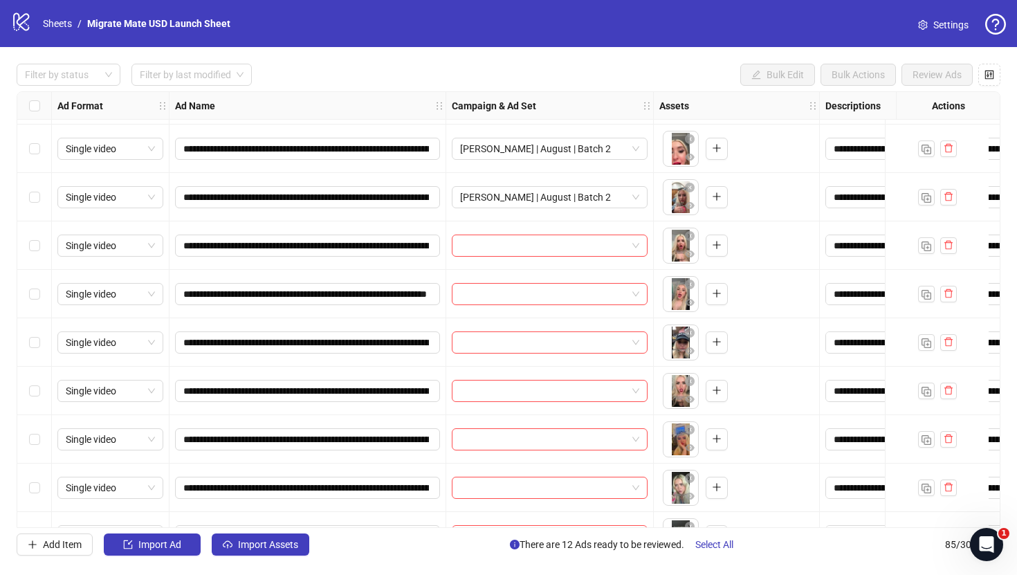
click at [34, 257] on div "Select row 14" at bounding box center [34, 245] width 35 height 48
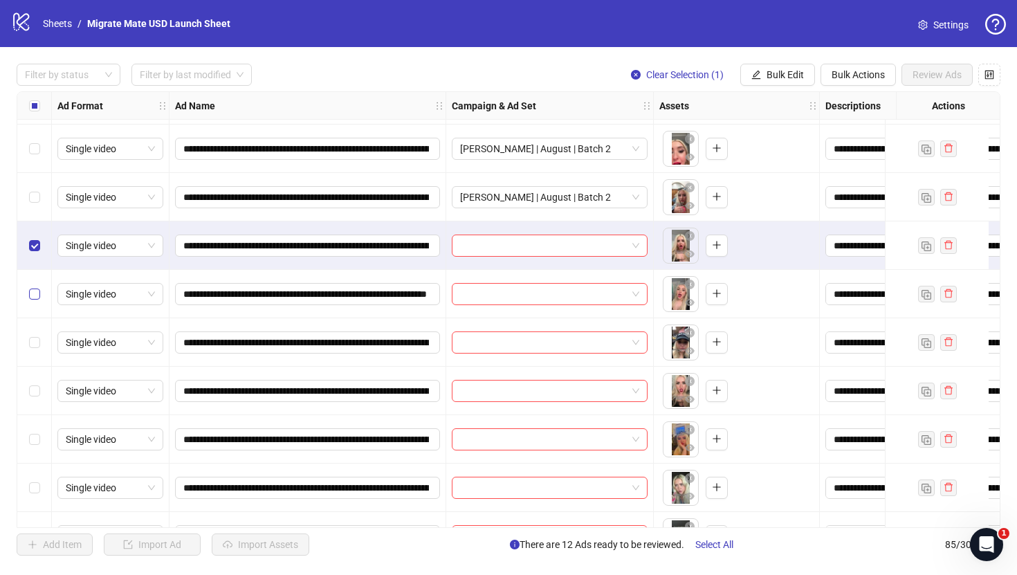
click at [34, 300] on label "Select row 15" at bounding box center [34, 293] width 11 height 15
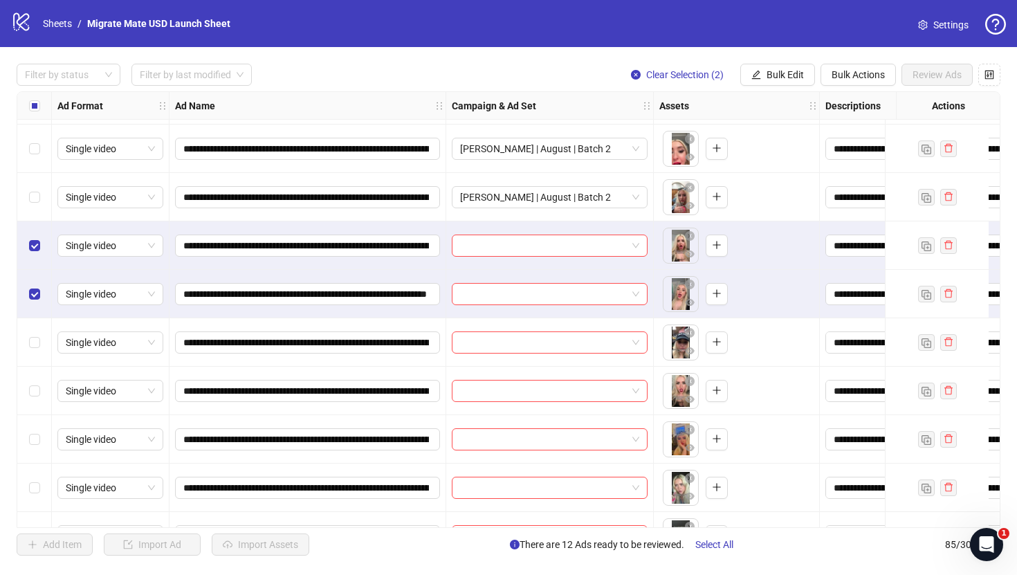
click at [34, 355] on div "Select row 16" at bounding box center [34, 342] width 35 height 48
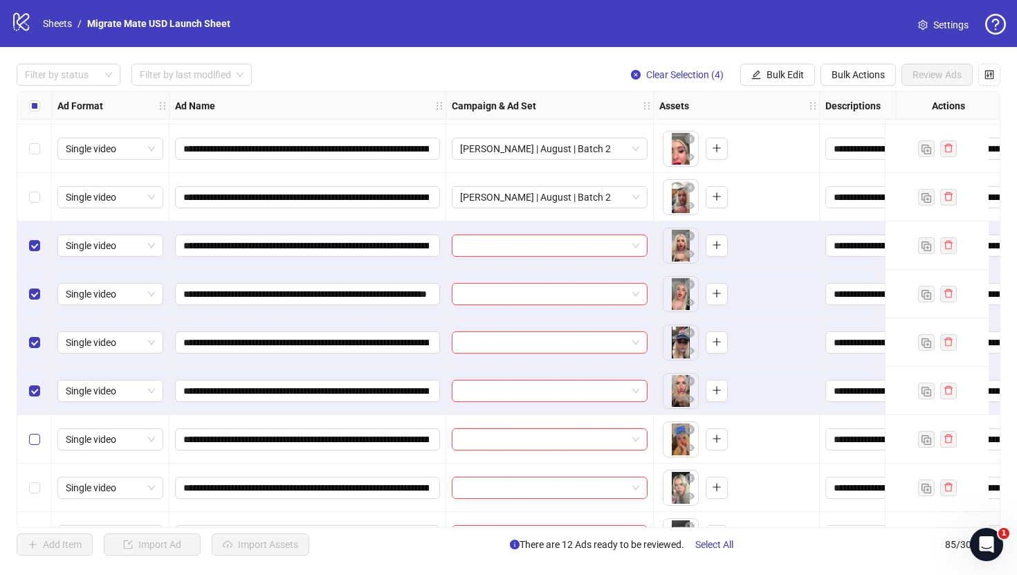
click at [35, 432] on label "Select row 18" at bounding box center [34, 439] width 11 height 15
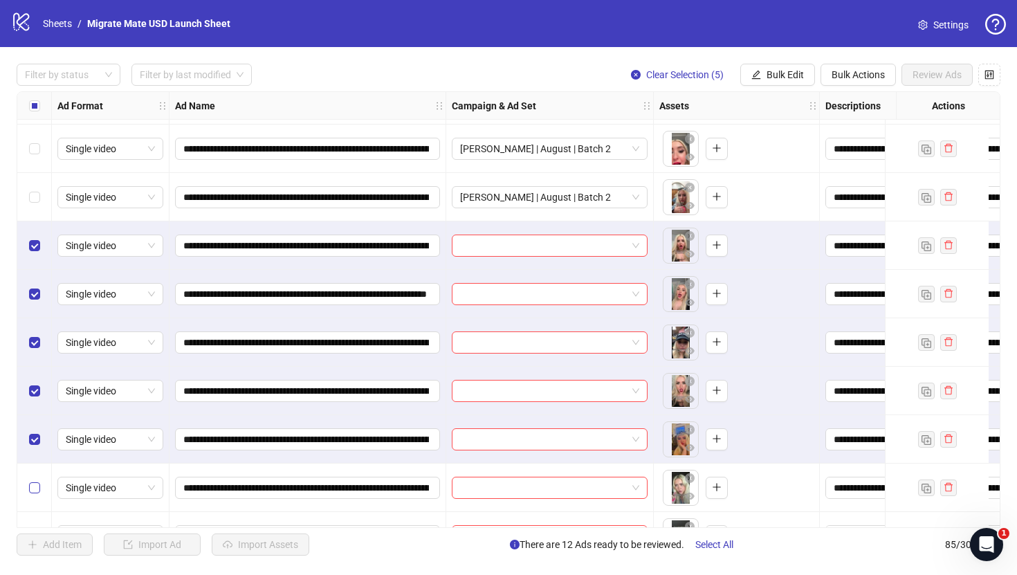
click at [35, 481] on label "Select row 19" at bounding box center [34, 487] width 11 height 15
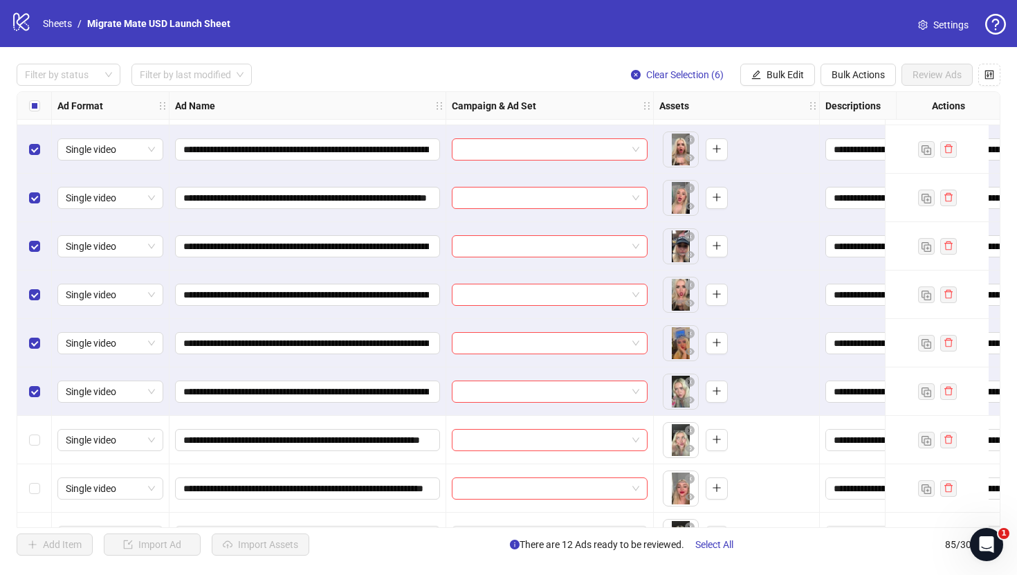
scroll to position [636, 0]
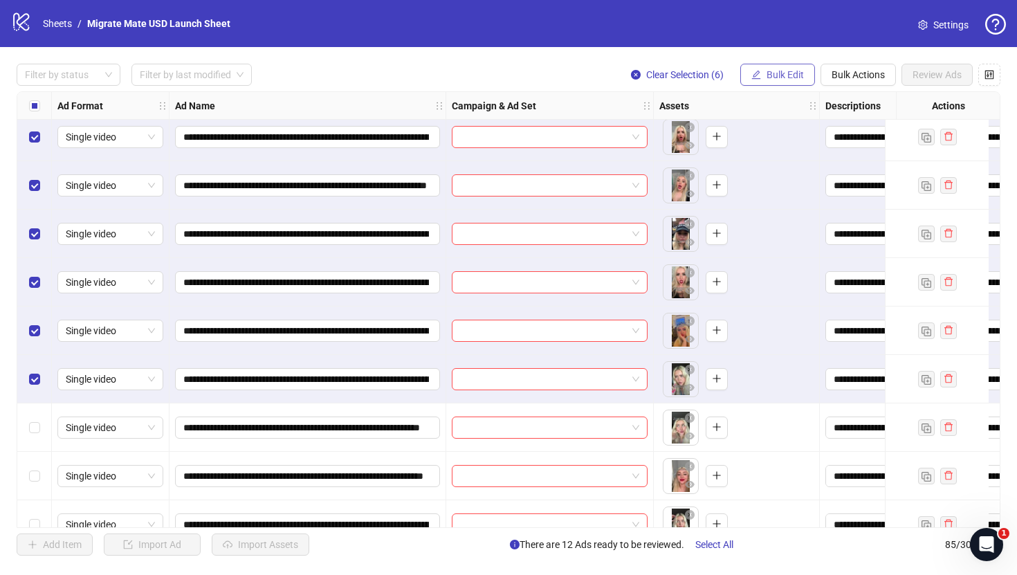
click at [800, 73] on span "Bulk Edit" at bounding box center [784, 74] width 37 height 11
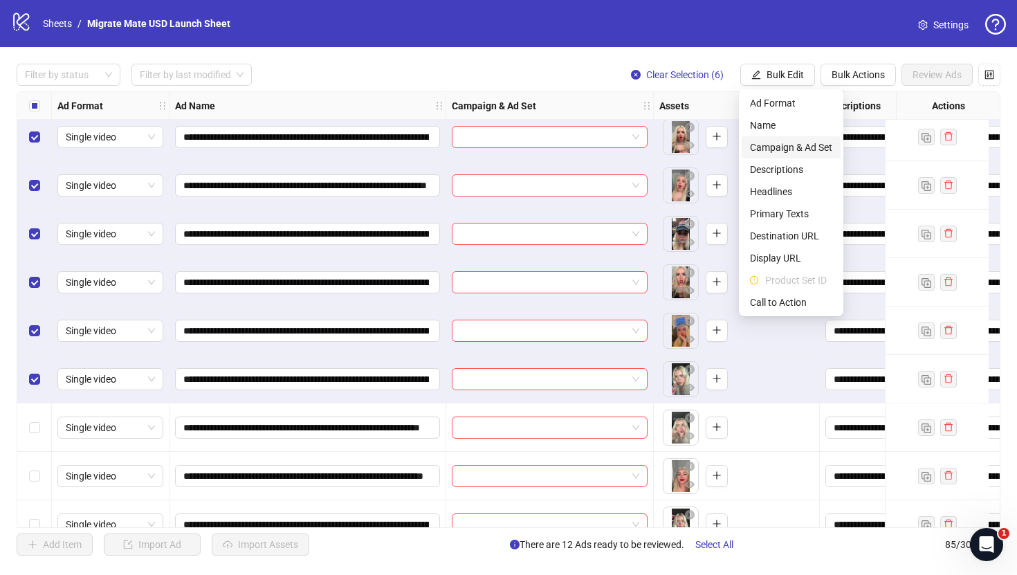
click at [822, 144] on span "Campaign & Ad Set" at bounding box center [791, 147] width 82 height 15
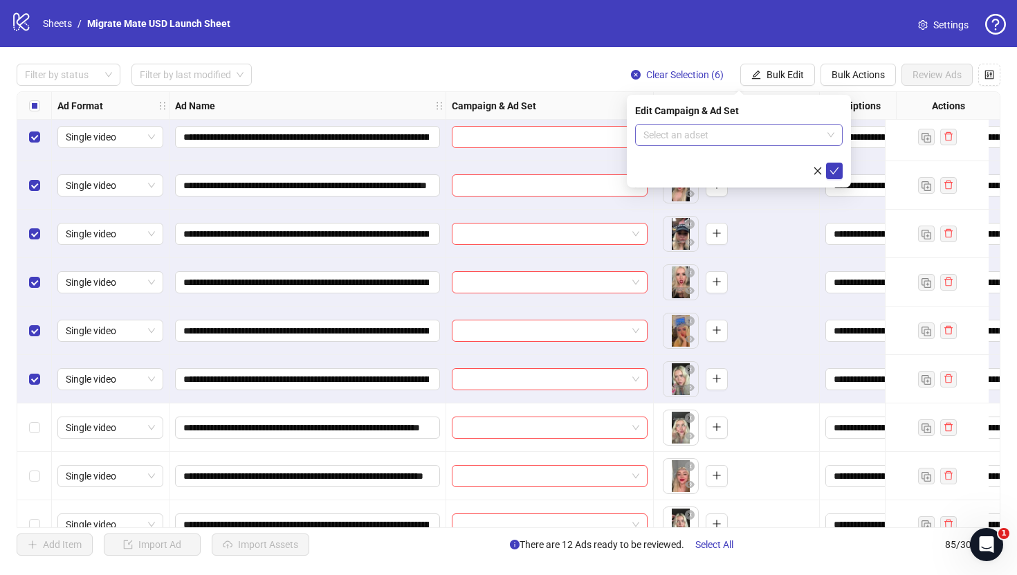
click at [832, 133] on span at bounding box center [738, 135] width 191 height 21
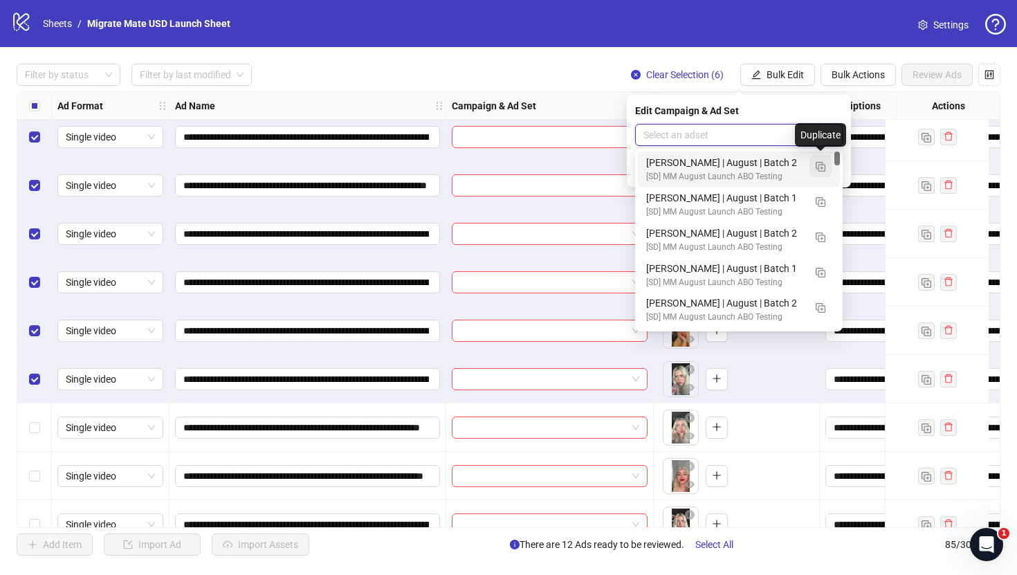
click at [823, 165] on img "button" at bounding box center [821, 167] width 10 height 10
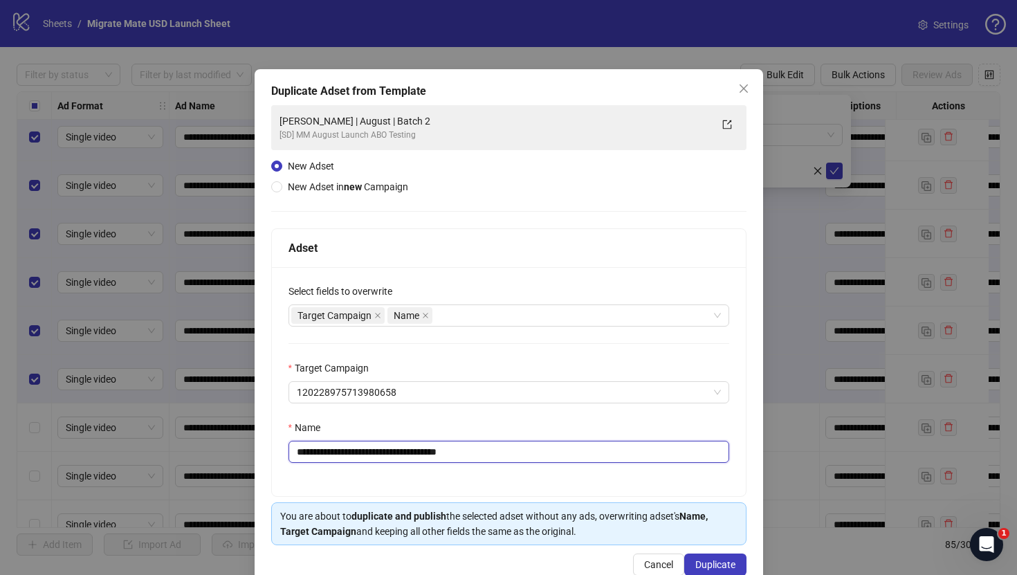
drag, startPoint x: 432, startPoint y: 450, endPoint x: 581, endPoint y: 461, distance: 149.8
click at [579, 459] on input "**********" at bounding box center [508, 452] width 441 height 22
type input "**********"
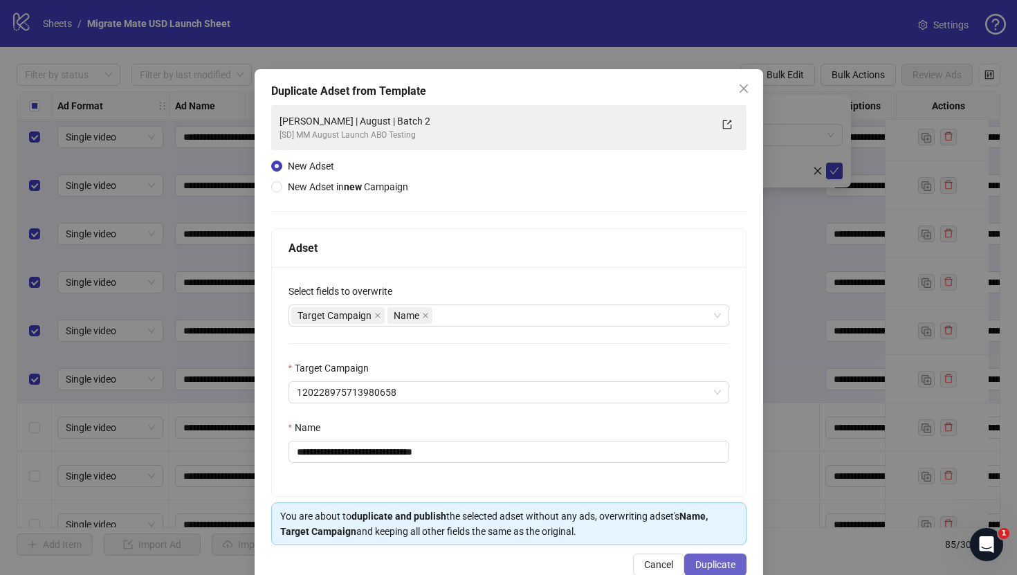
click at [717, 558] on button "Duplicate" at bounding box center [715, 564] width 62 height 22
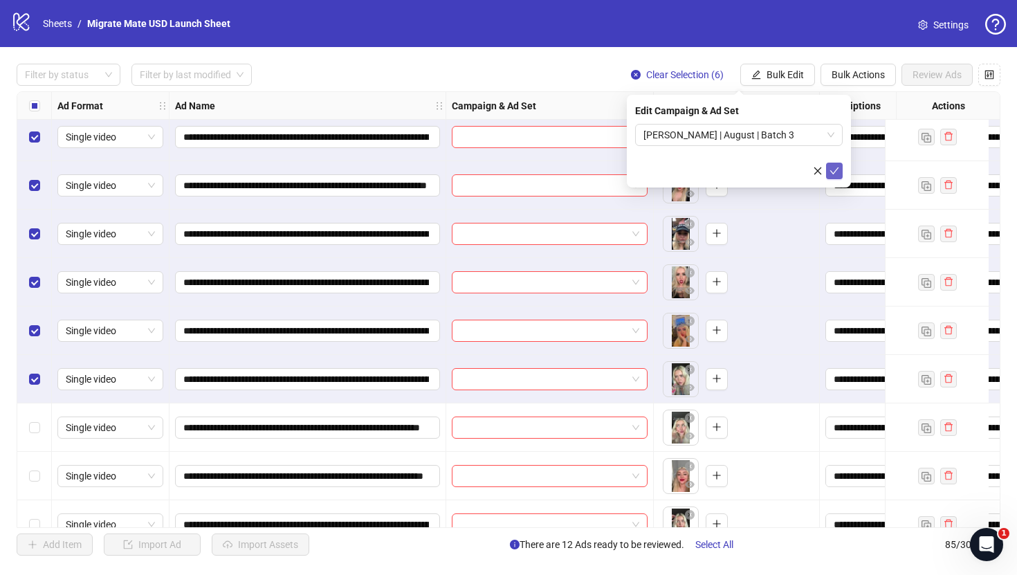
click at [836, 171] on icon "check" at bounding box center [834, 171] width 10 height 10
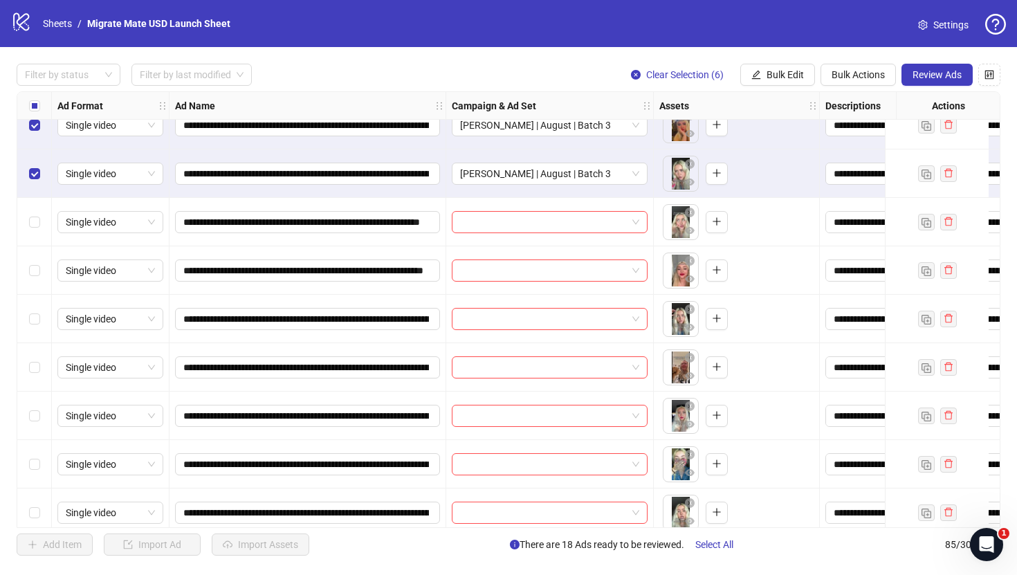
scroll to position [854, 0]
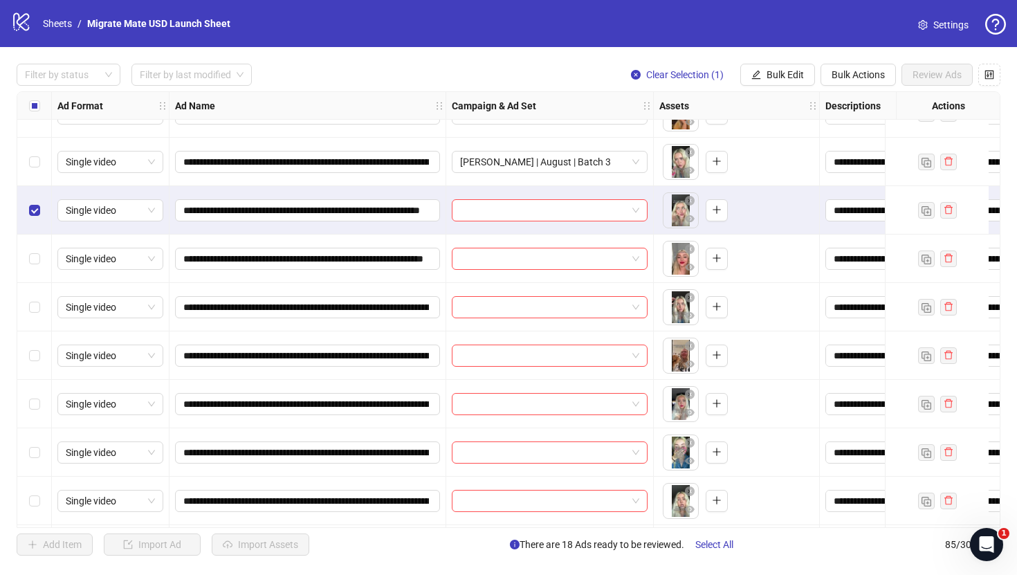
click at [32, 267] on div "Select row 21" at bounding box center [34, 259] width 35 height 48
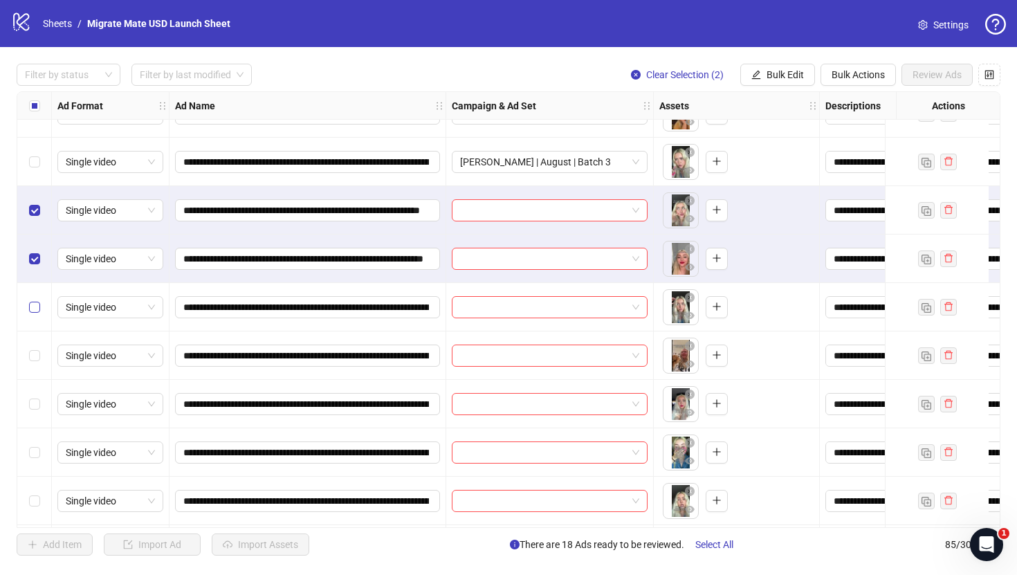
click at [32, 300] on label "Select row 22" at bounding box center [34, 307] width 11 height 15
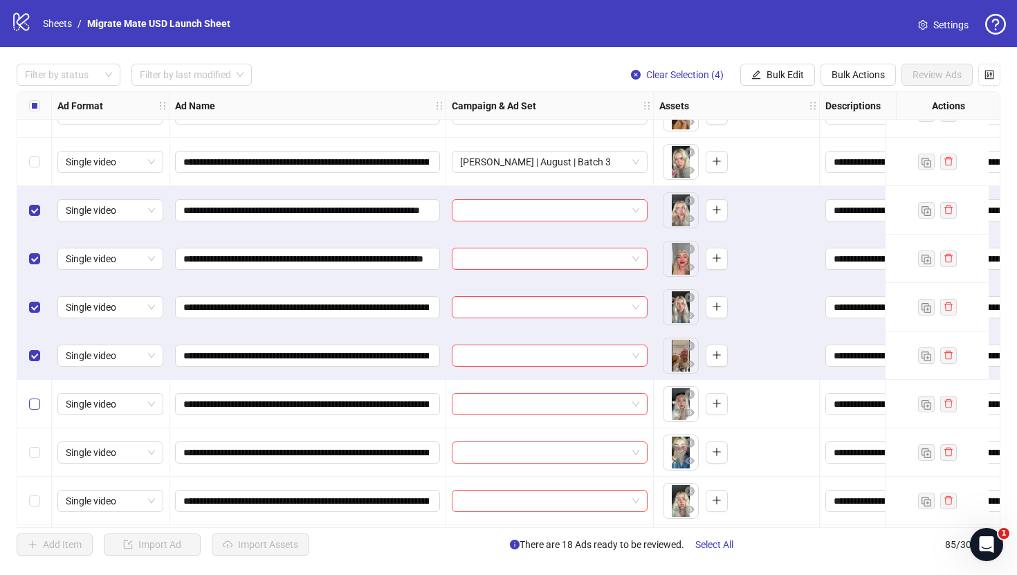
click at [33, 398] on label "Select row 24" at bounding box center [34, 403] width 11 height 15
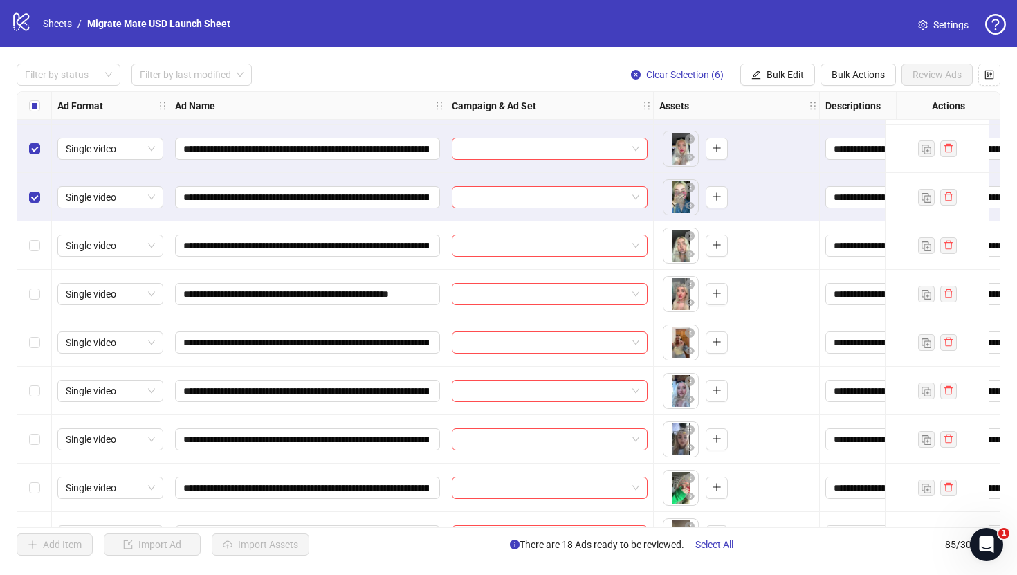
scroll to position [1114, 0]
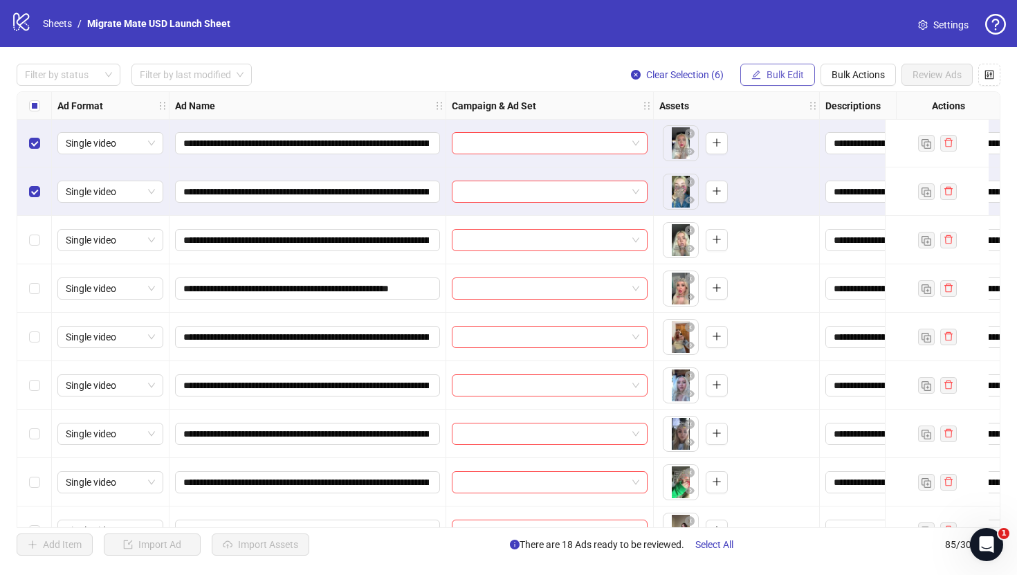
click at [793, 77] on span "Bulk Edit" at bounding box center [784, 74] width 37 height 11
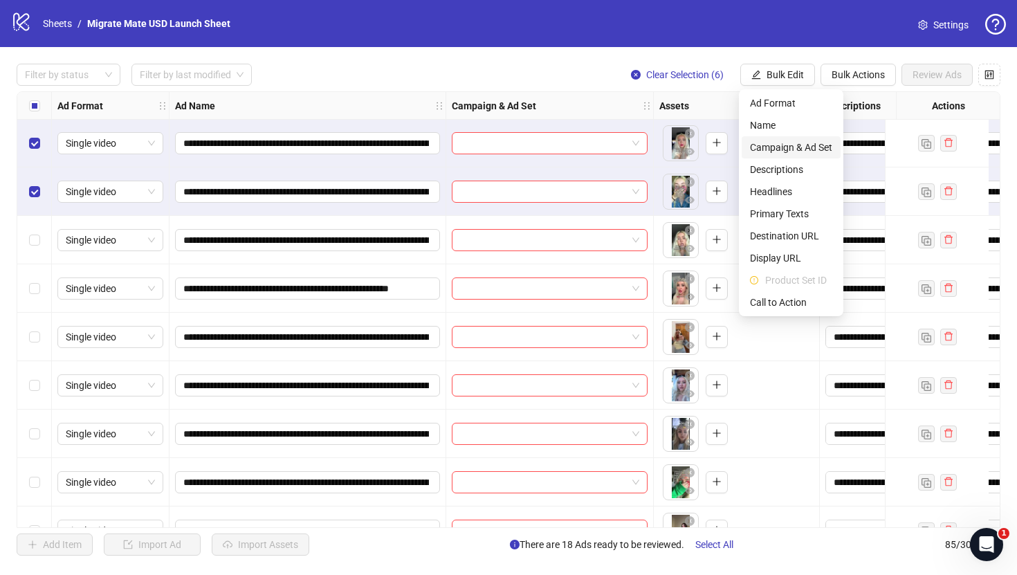
click at [798, 145] on span "Campaign & Ad Set" at bounding box center [791, 147] width 82 height 15
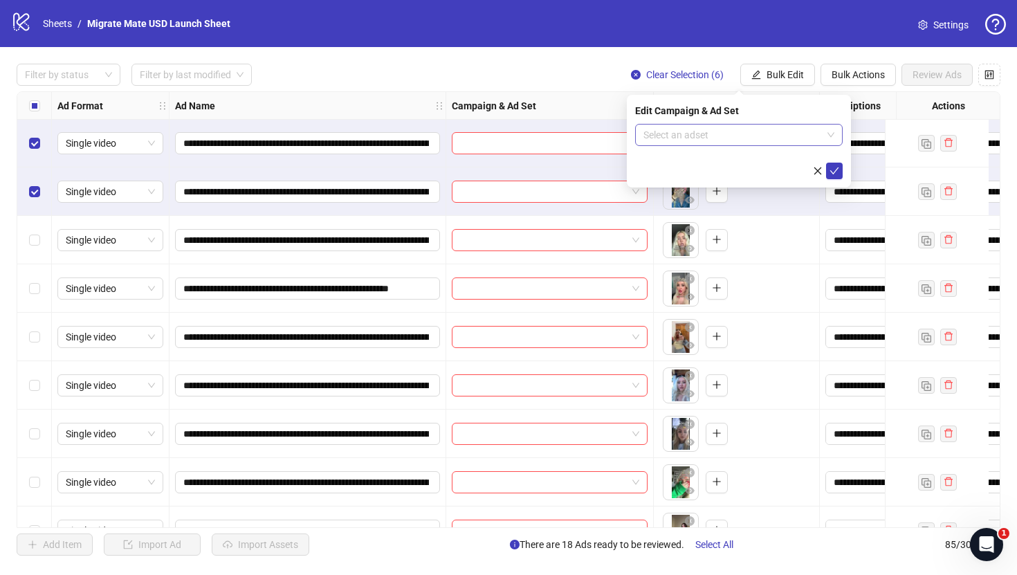
click at [834, 145] on div "Select an adset" at bounding box center [739, 135] width 208 height 22
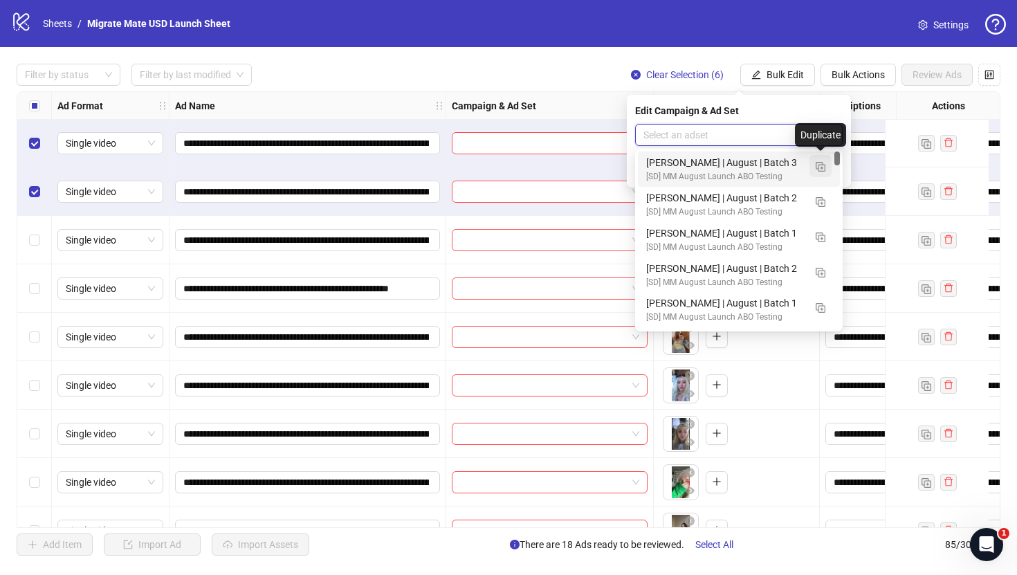
click at [824, 163] on img "button" at bounding box center [821, 167] width 10 height 10
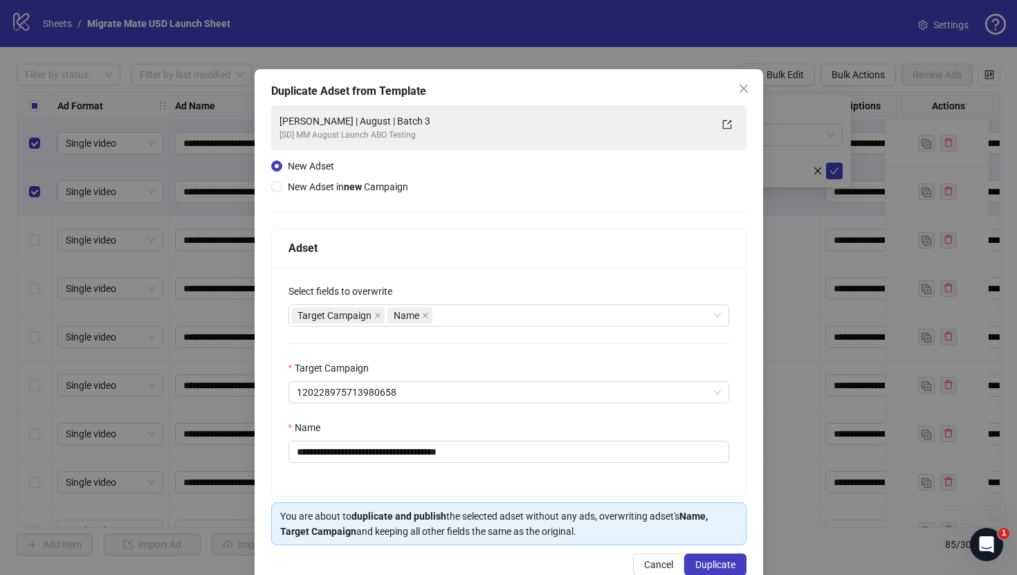
scroll to position [32, 0]
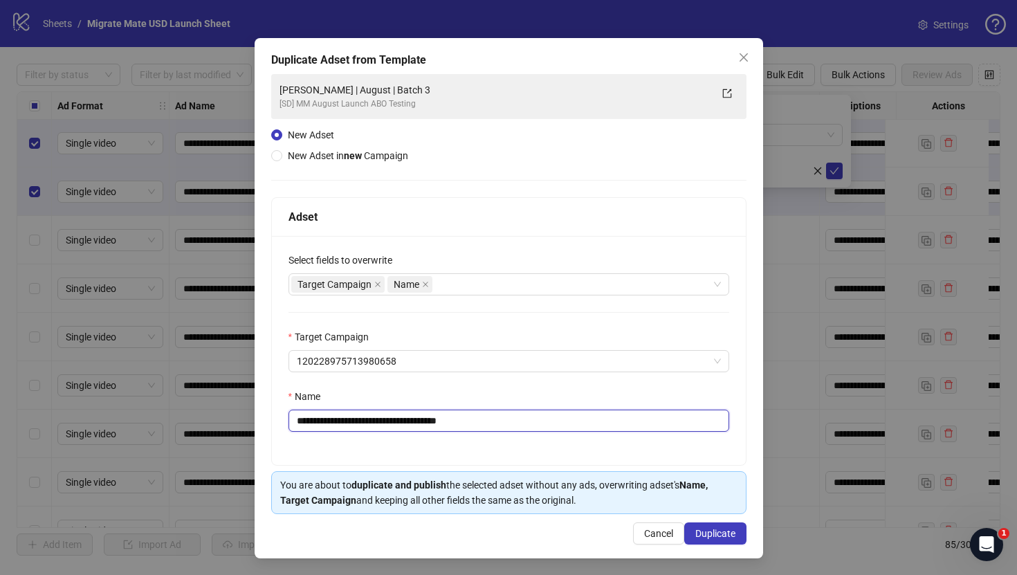
drag, startPoint x: 432, startPoint y: 420, endPoint x: 582, endPoint y: 427, distance: 149.6
click at [582, 427] on input "**********" at bounding box center [508, 421] width 441 height 22
type input "**********"
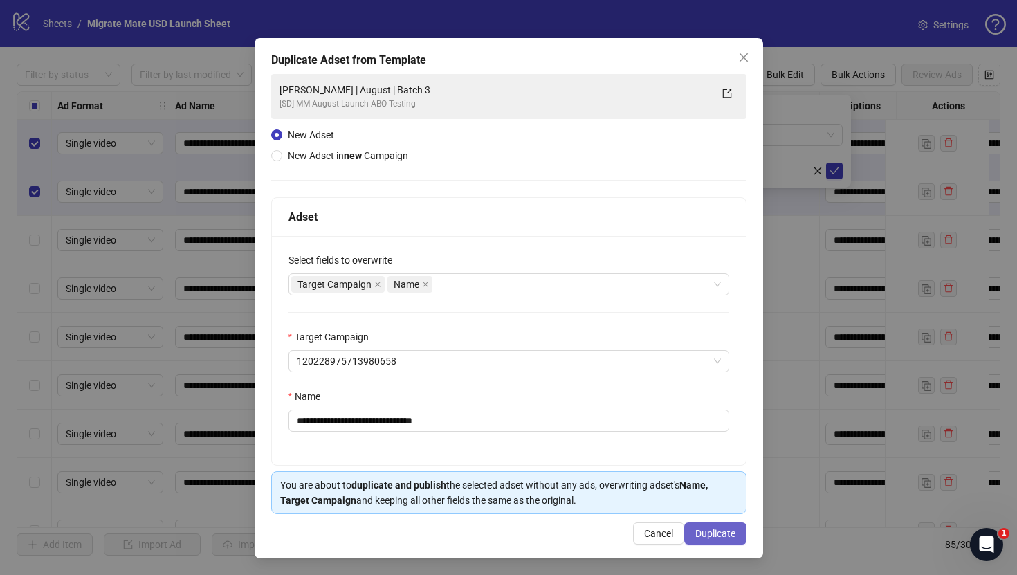
click at [731, 533] on span "Duplicate" at bounding box center [715, 533] width 40 height 11
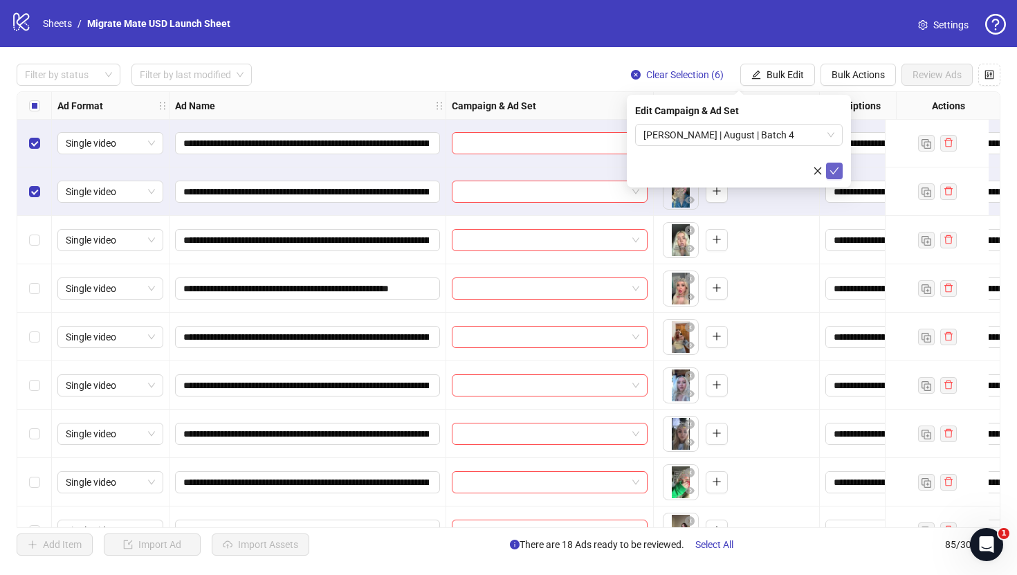
click at [838, 173] on icon "check" at bounding box center [834, 171] width 10 height 10
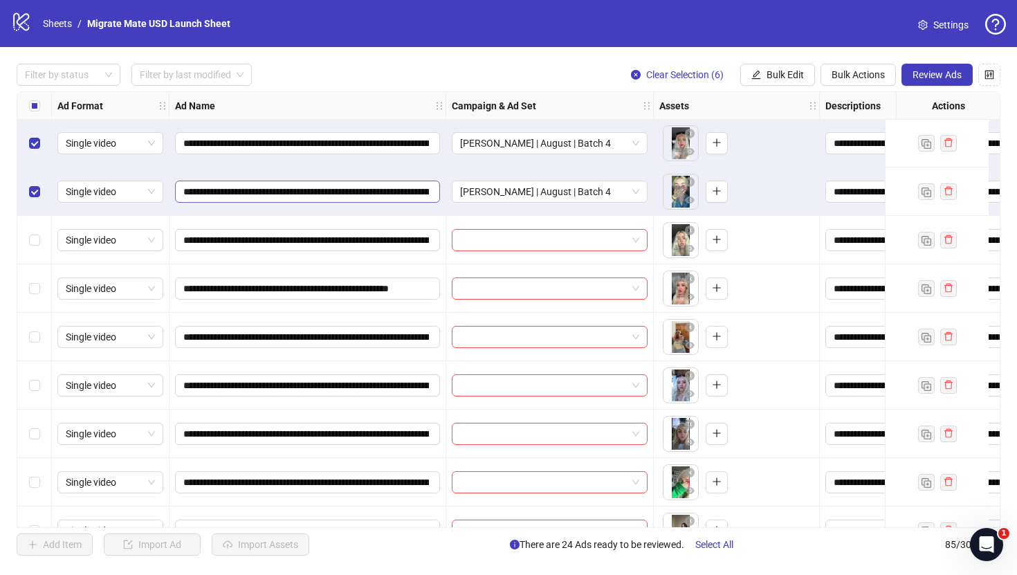
scroll to position [1161, 0]
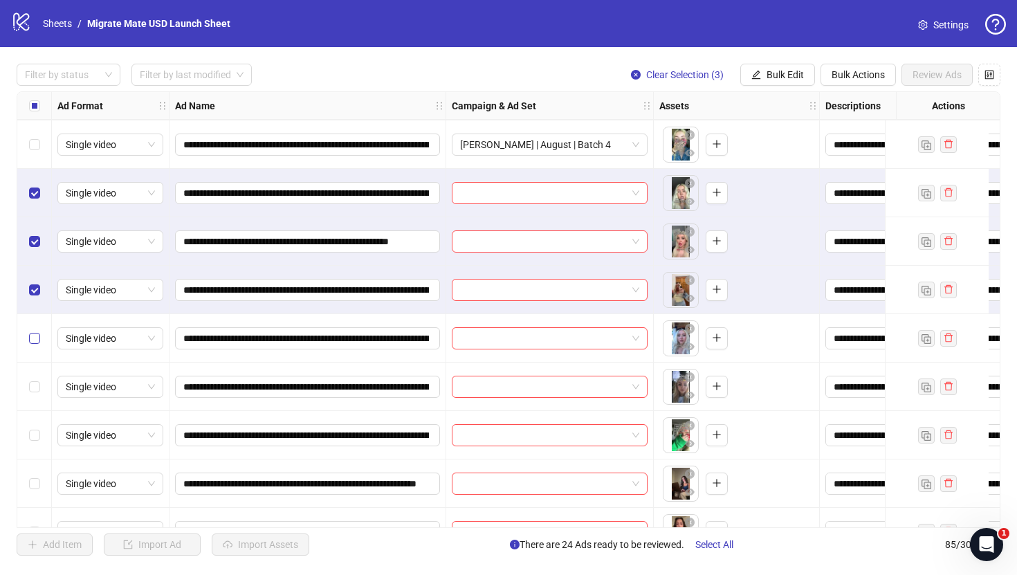
click at [33, 345] on label "Select row 29" at bounding box center [34, 338] width 11 height 15
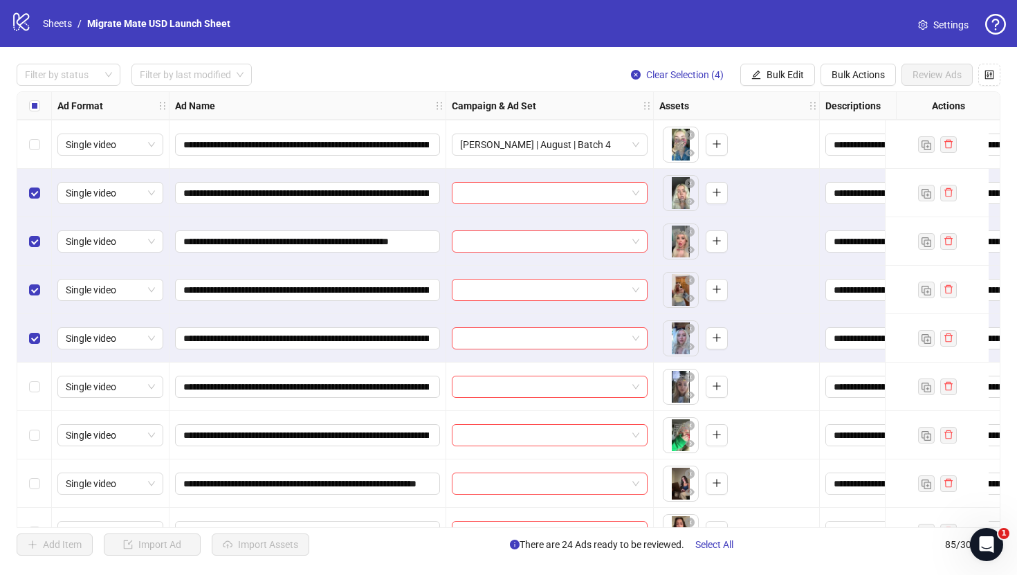
click at [34, 396] on div "Select row 30" at bounding box center [34, 386] width 35 height 48
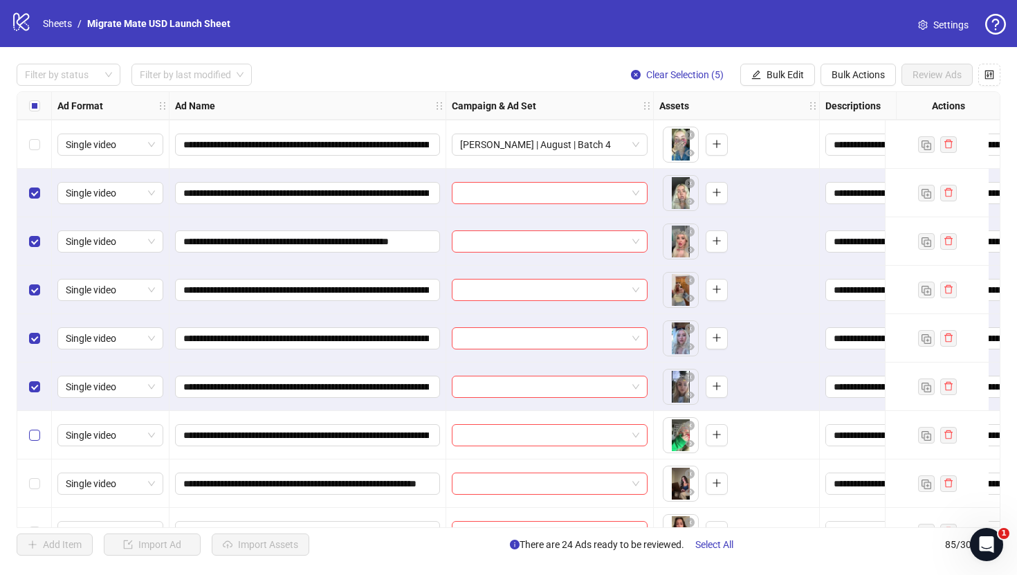
click at [36, 429] on label "Select row 31" at bounding box center [34, 435] width 11 height 15
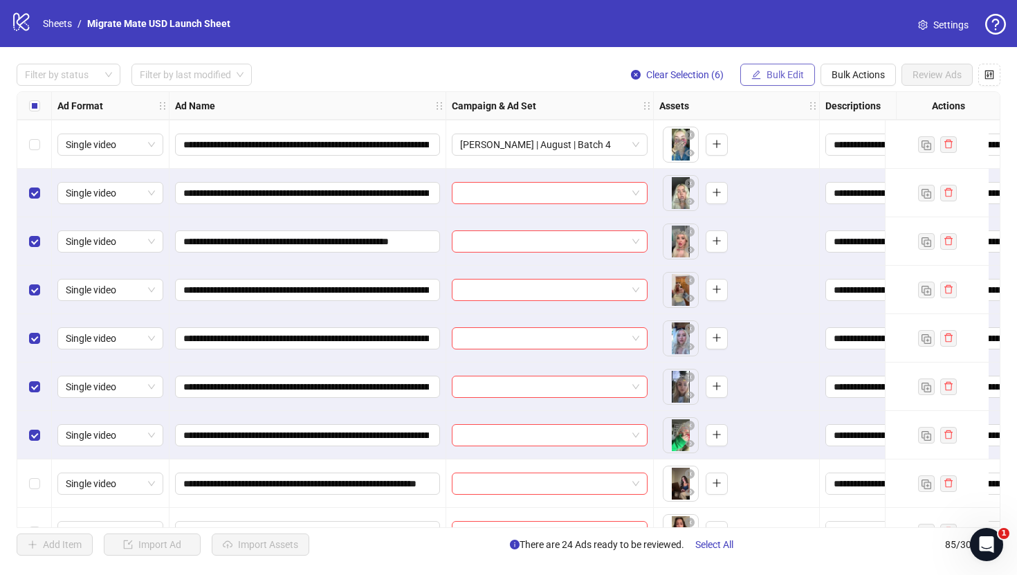
click at [796, 72] on span "Bulk Edit" at bounding box center [784, 74] width 37 height 11
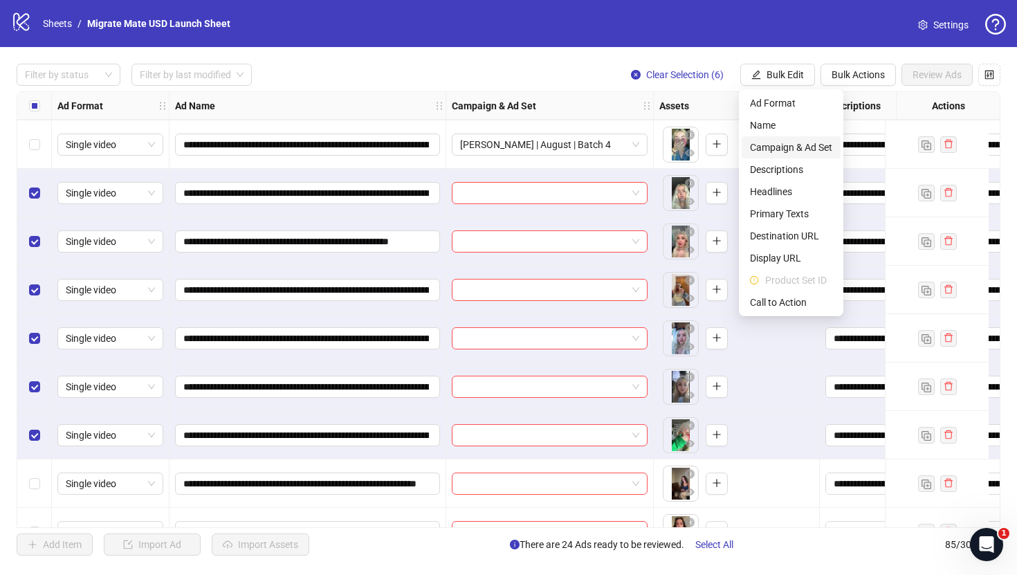
click at [816, 144] on span "Campaign & Ad Set" at bounding box center [791, 147] width 82 height 15
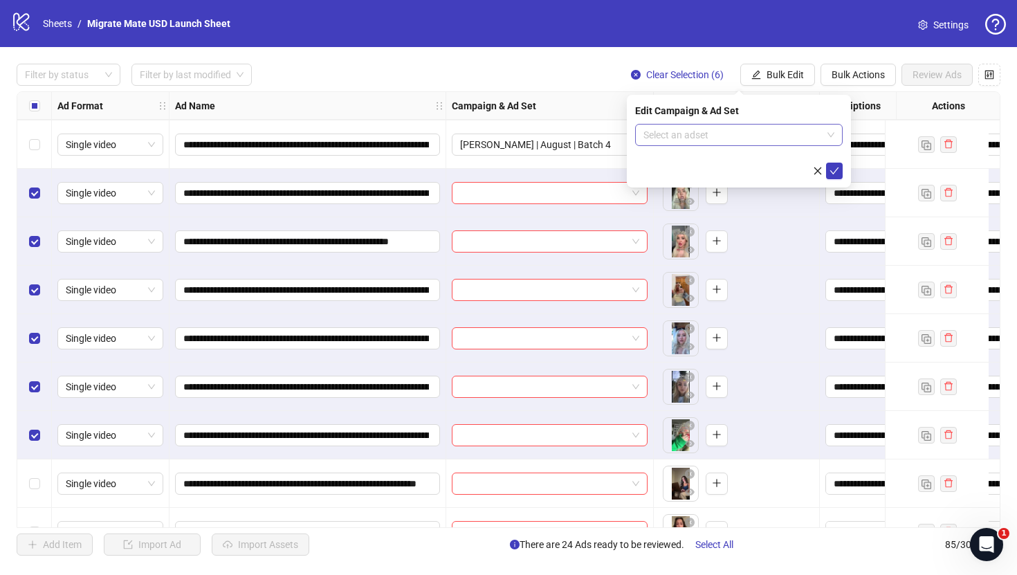
click at [836, 136] on div "Select an adset" at bounding box center [739, 135] width 208 height 22
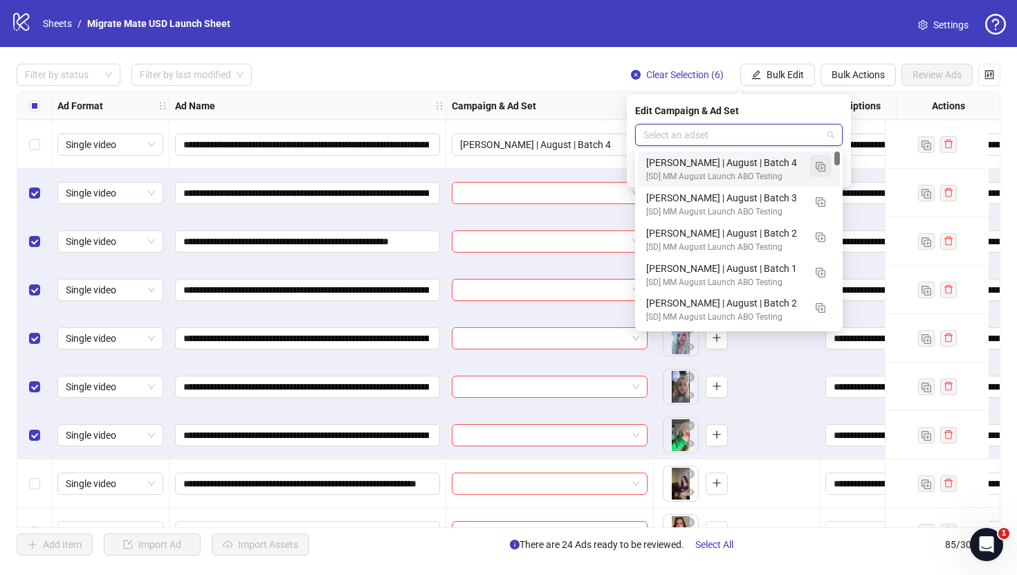
click at [820, 165] on img "button" at bounding box center [821, 167] width 10 height 10
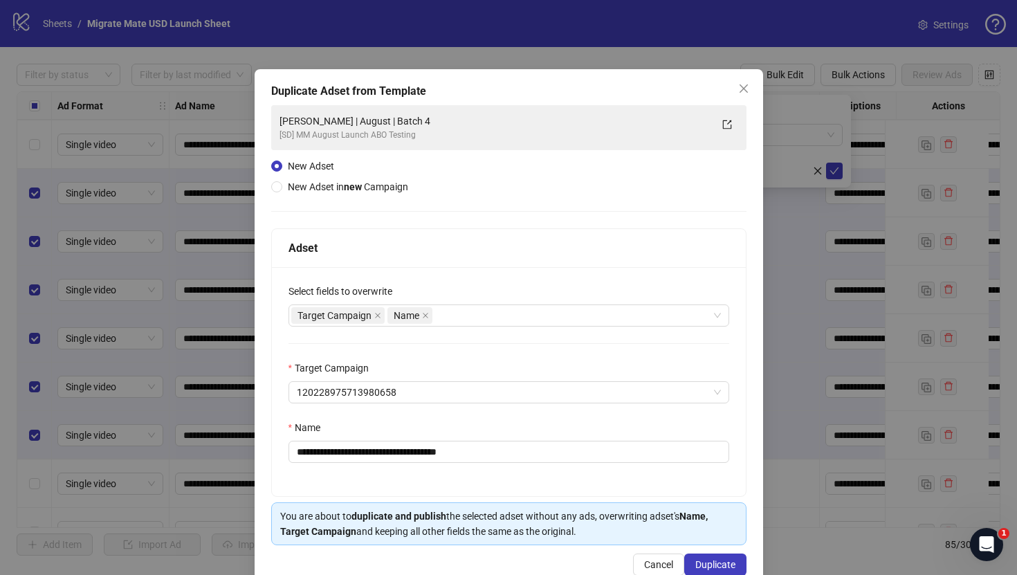
scroll to position [32, 0]
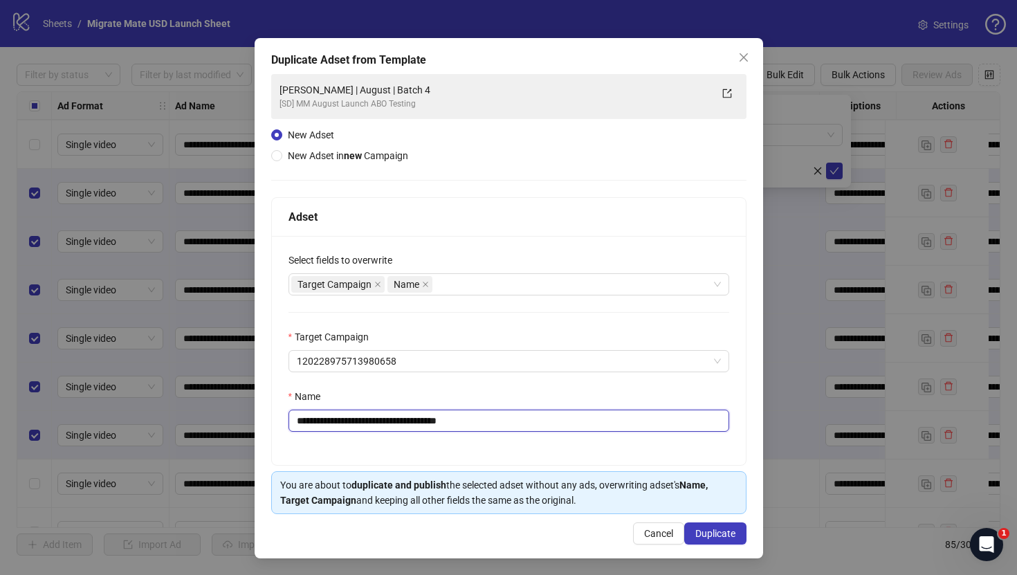
drag, startPoint x: 434, startPoint y: 418, endPoint x: 562, endPoint y: 425, distance: 128.2
click at [562, 425] on input "**********" at bounding box center [508, 421] width 441 height 22
type input "**********"
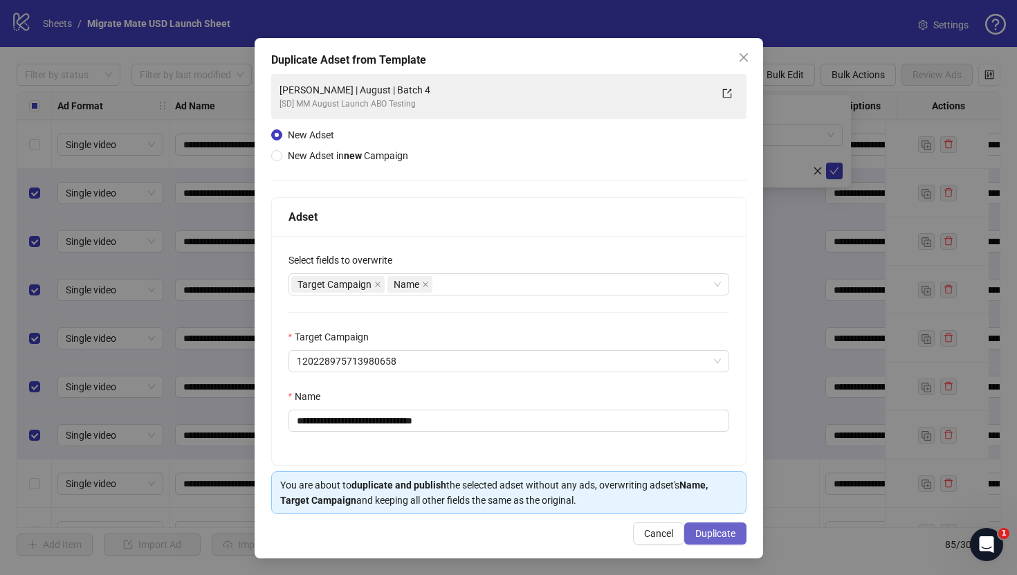
click at [731, 532] on span "Duplicate" at bounding box center [715, 533] width 40 height 11
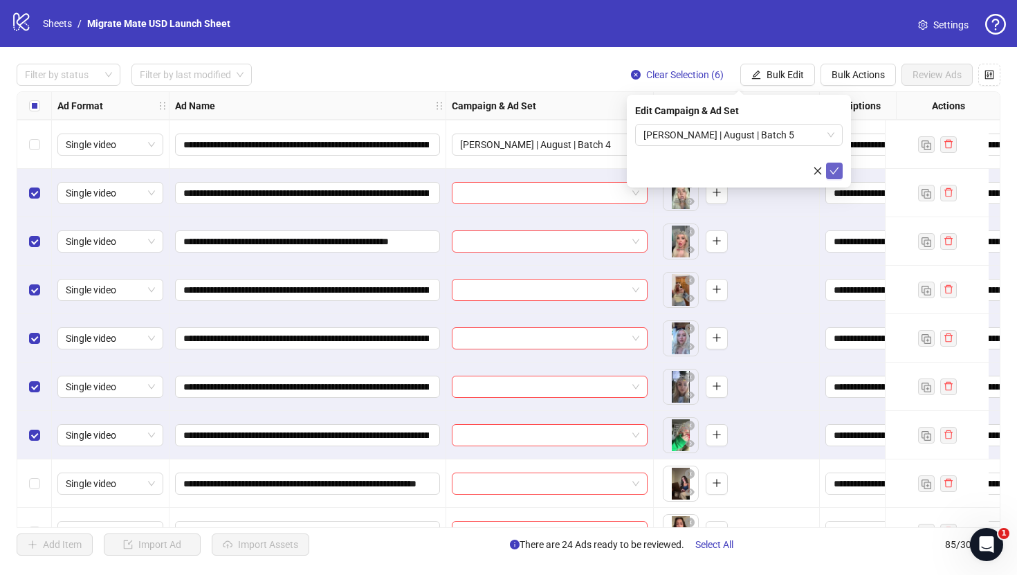
click at [833, 169] on icon "check" at bounding box center [834, 171] width 10 height 10
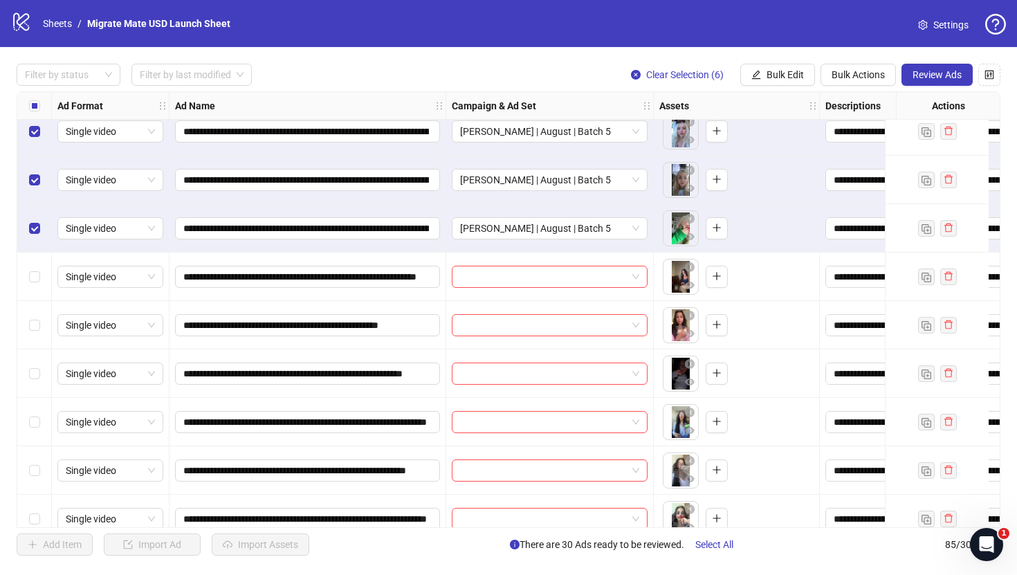
scroll to position [1383, 0]
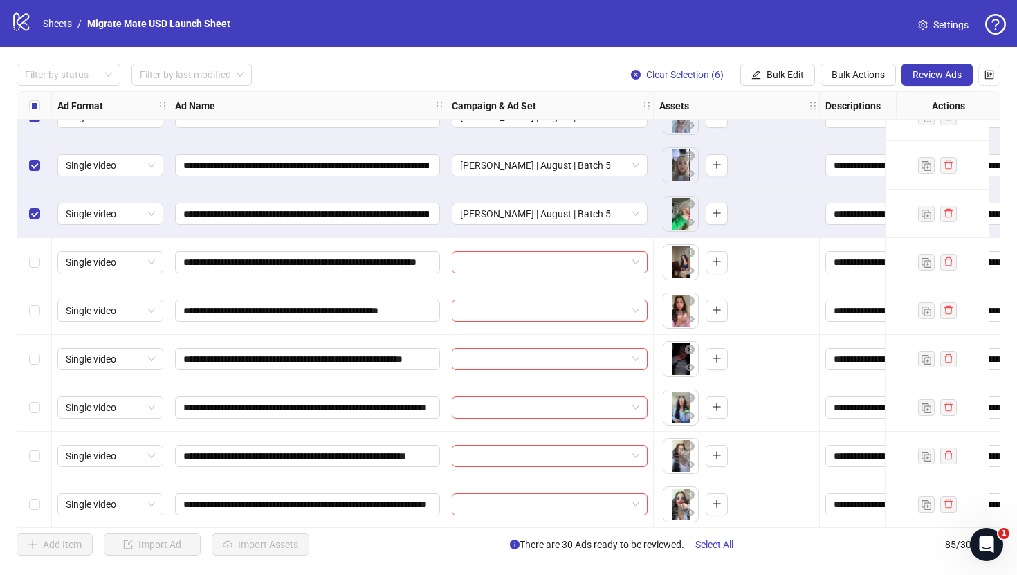
click at [26, 102] on div "Select all rows" at bounding box center [34, 106] width 35 height 28
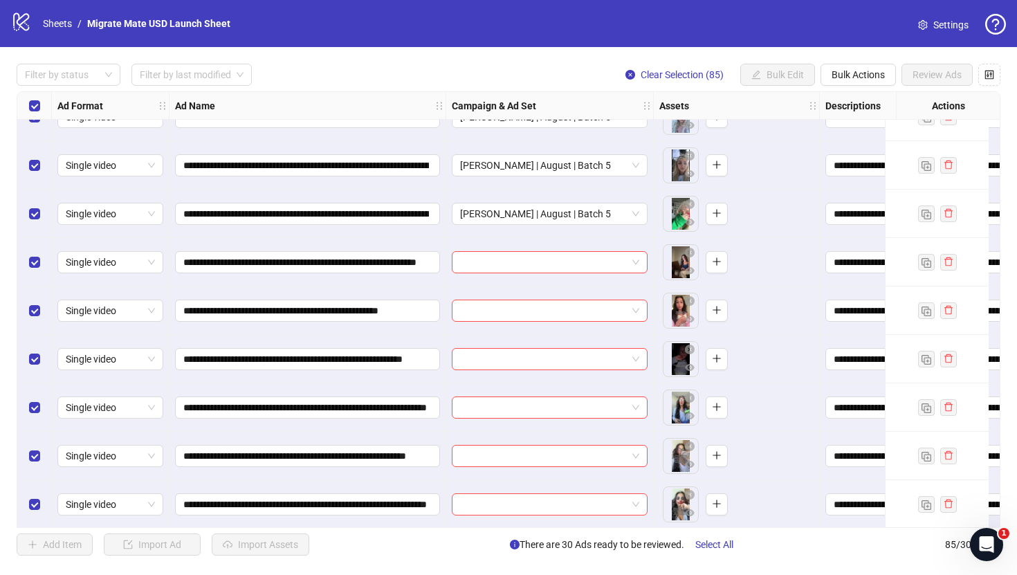
click at [26, 102] on div "Select all rows" at bounding box center [34, 106] width 35 height 28
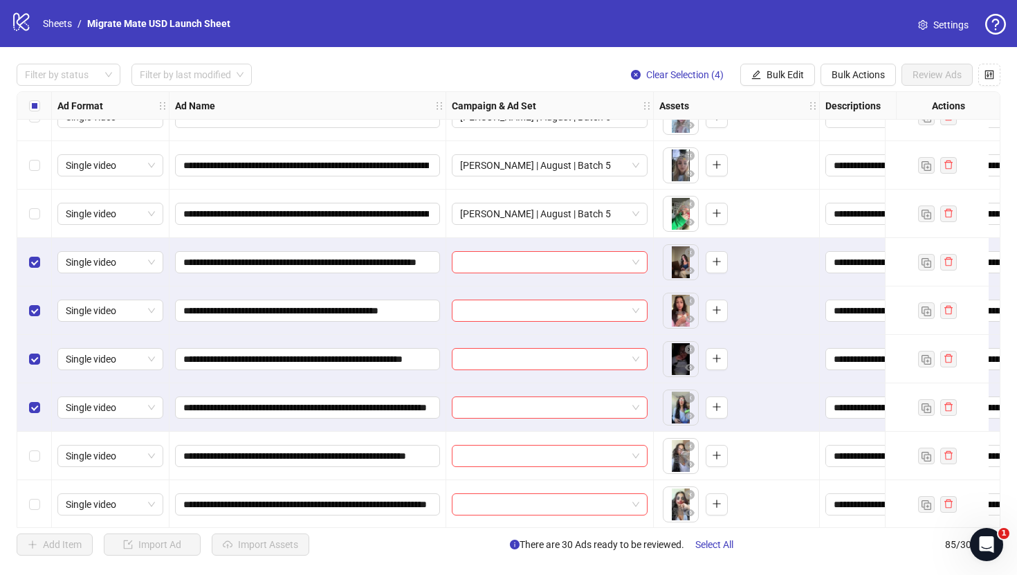
click at [31, 440] on div "Select row 36" at bounding box center [34, 456] width 35 height 48
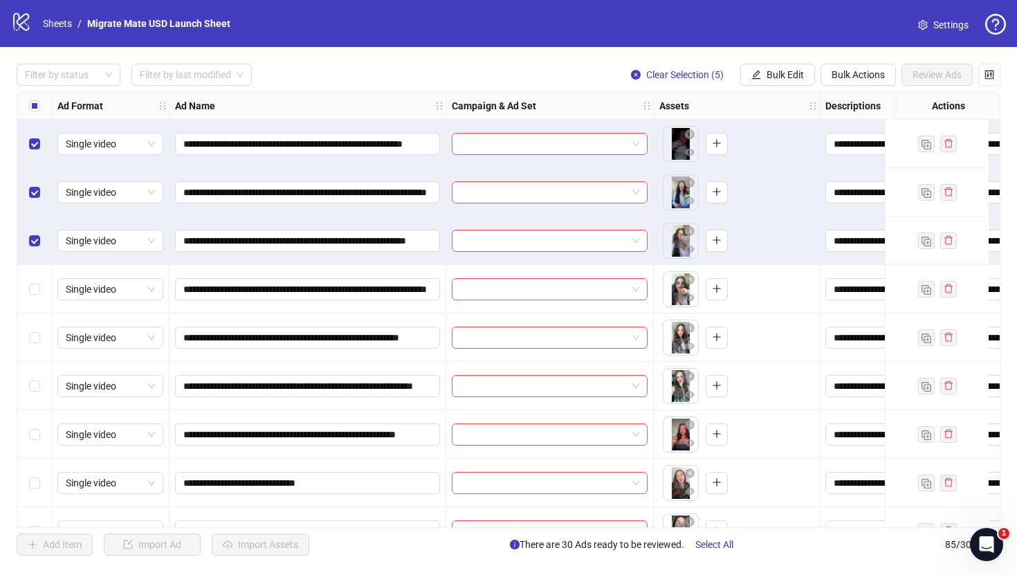
scroll to position [1640, 0]
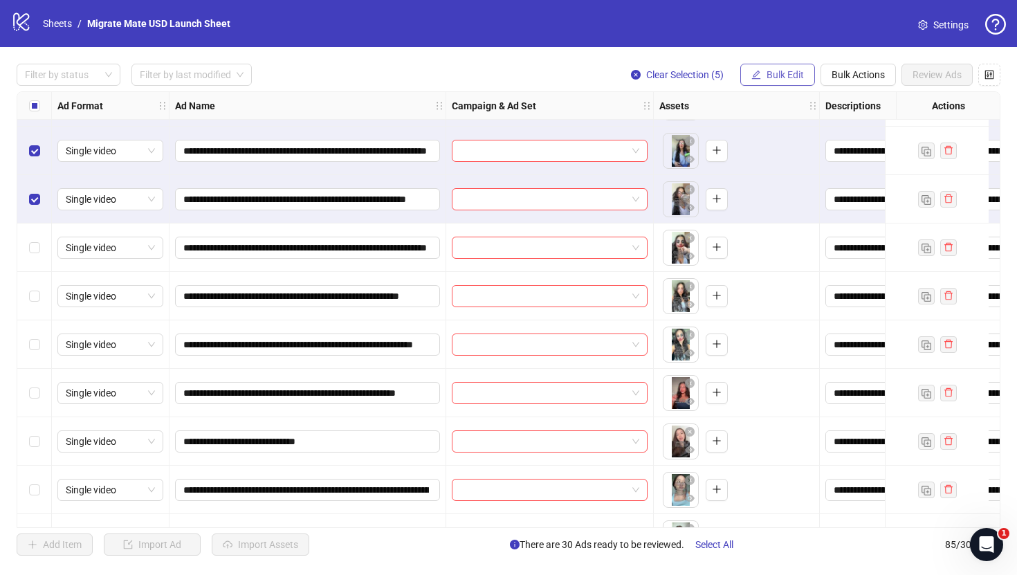
click at [777, 76] on span "Bulk Edit" at bounding box center [784, 74] width 37 height 11
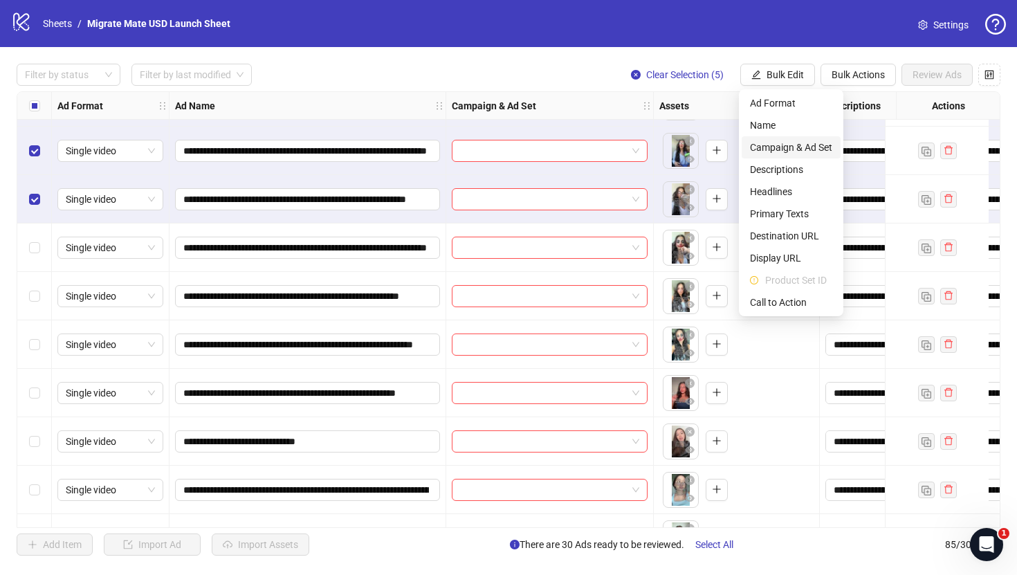
click at [805, 151] on span "Campaign & Ad Set" at bounding box center [791, 147] width 82 height 15
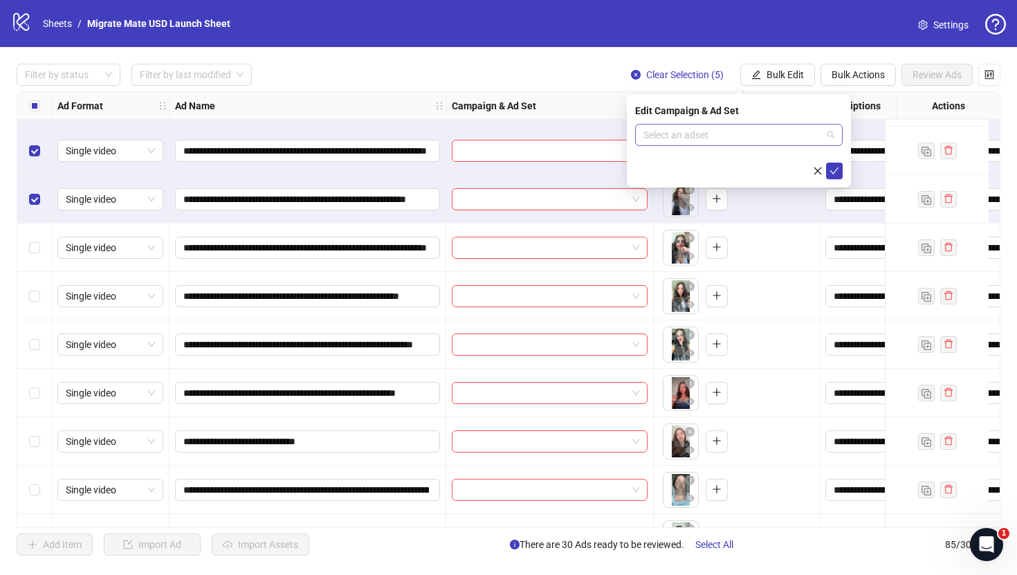
click at [829, 134] on span at bounding box center [738, 135] width 191 height 21
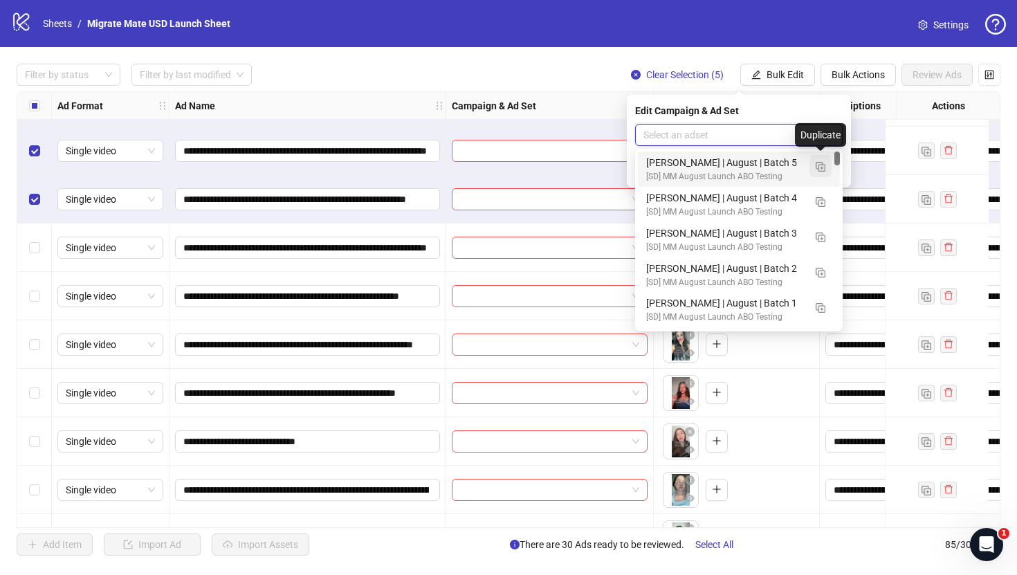
click at [822, 162] on img "button" at bounding box center [821, 167] width 10 height 10
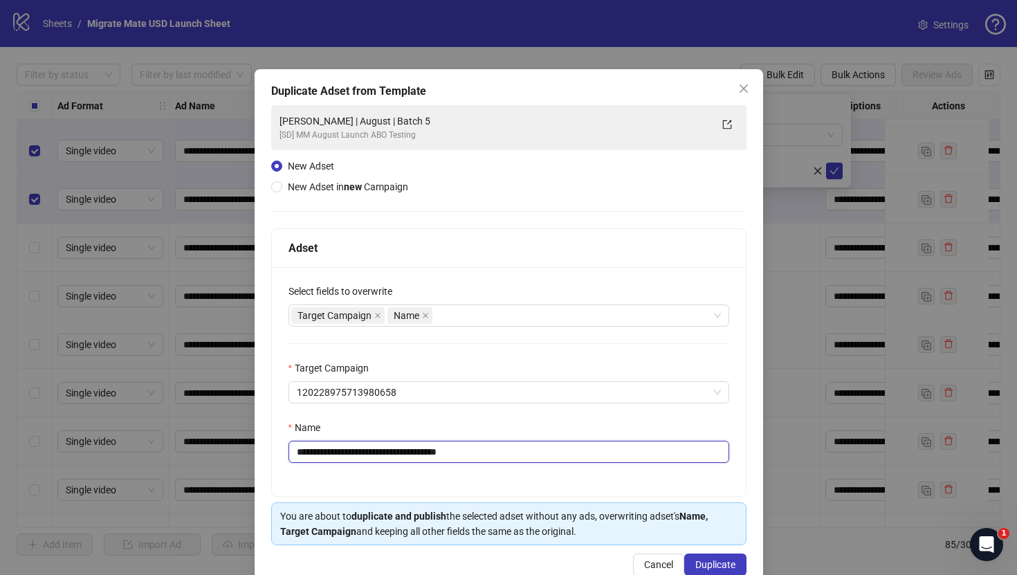
drag, startPoint x: 360, startPoint y: 449, endPoint x: 173, endPoint y: 449, distance: 186.8
click at [173, 449] on div "**********" at bounding box center [508, 287] width 1017 height 575
type input "**********"
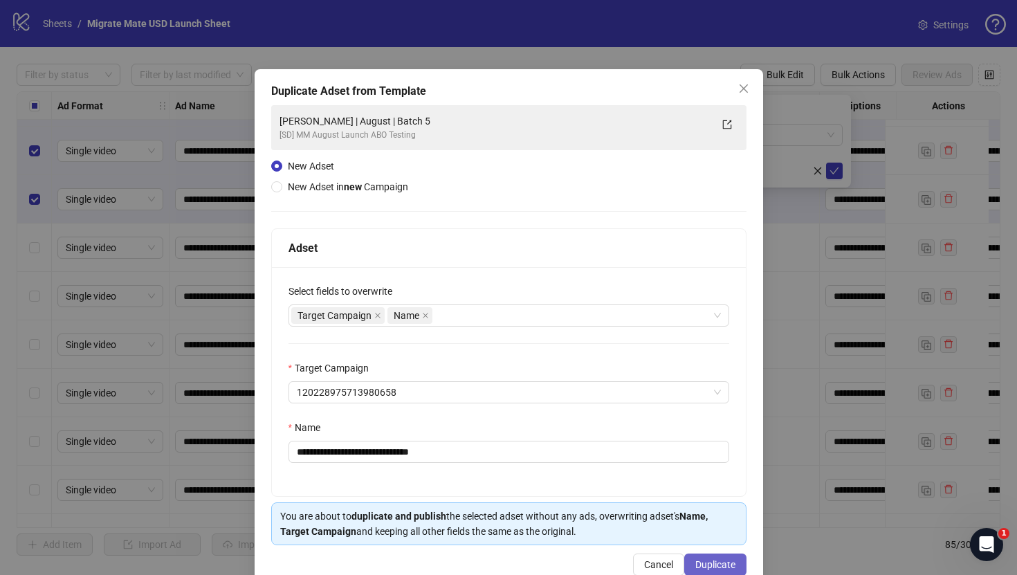
click at [710, 560] on span "Duplicate" at bounding box center [715, 564] width 40 height 11
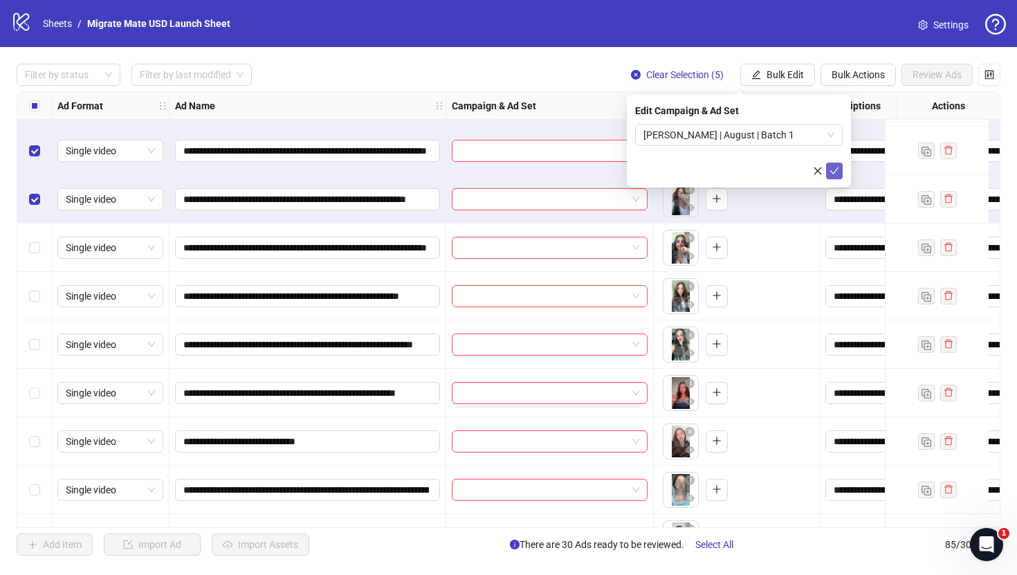
click at [831, 173] on icon "check" at bounding box center [834, 171] width 10 height 10
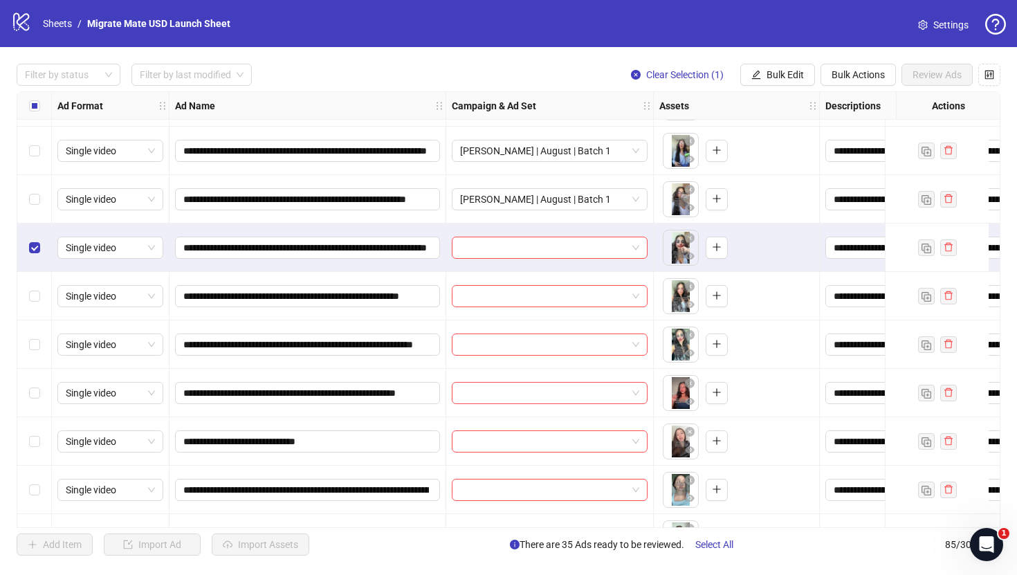
click at [37, 306] on div "Select row 38" at bounding box center [34, 296] width 35 height 48
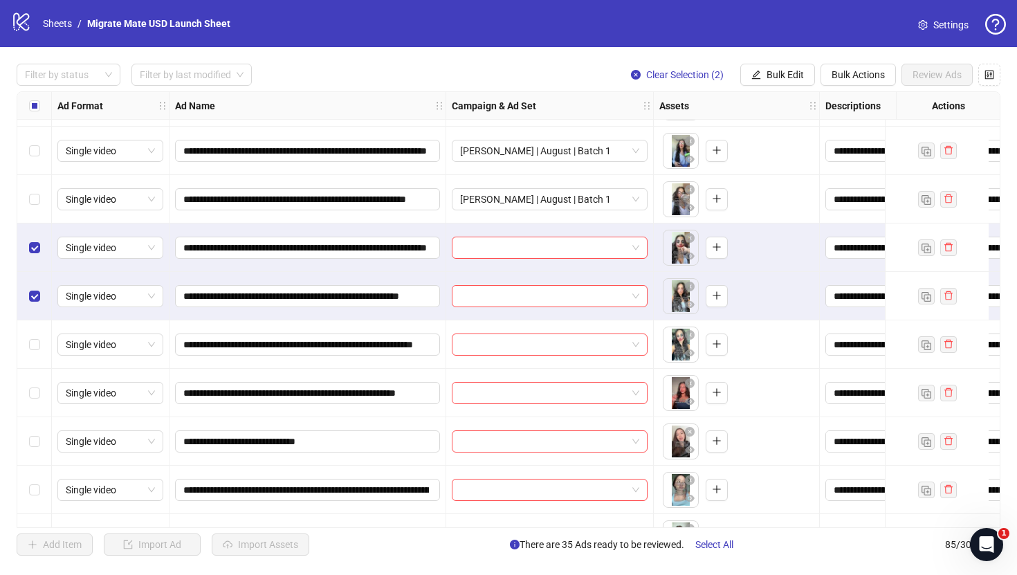
click at [37, 358] on div "Select row 39" at bounding box center [34, 344] width 35 height 48
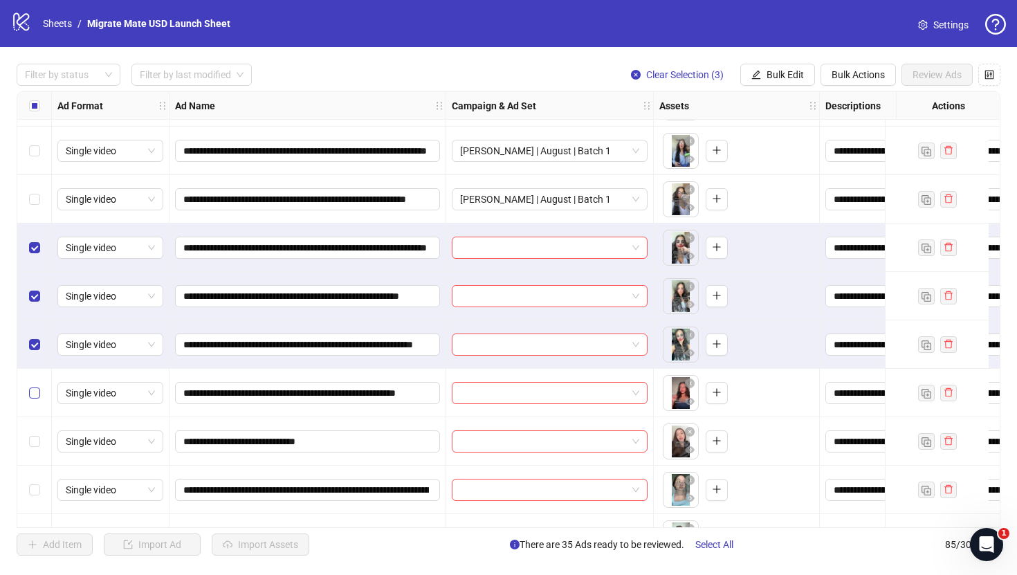
click at [37, 400] on label "Select row 40" at bounding box center [34, 392] width 11 height 15
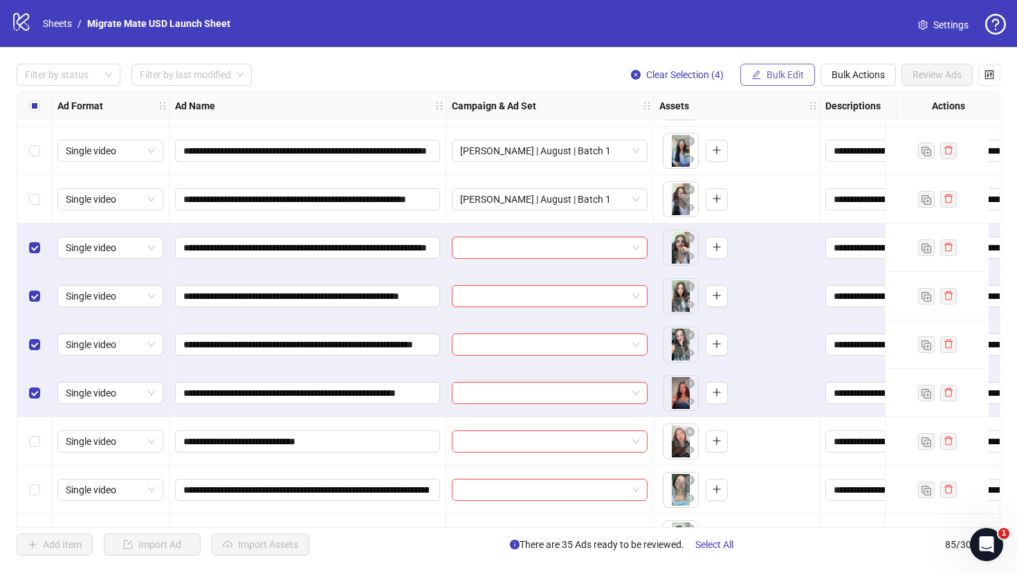
click at [801, 78] on span "Bulk Edit" at bounding box center [784, 74] width 37 height 11
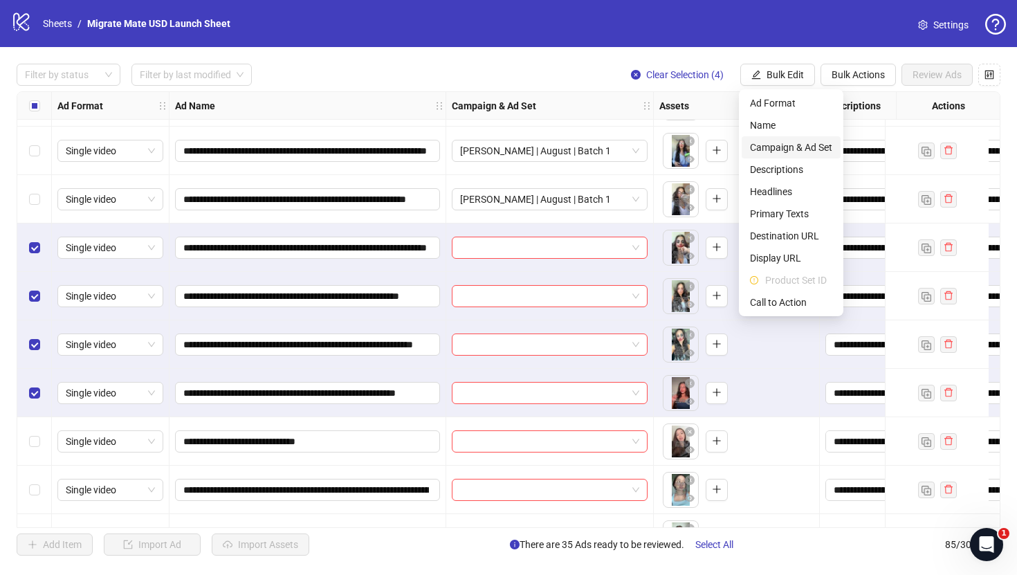
click at [826, 149] on span "Campaign & Ad Set" at bounding box center [791, 147] width 82 height 15
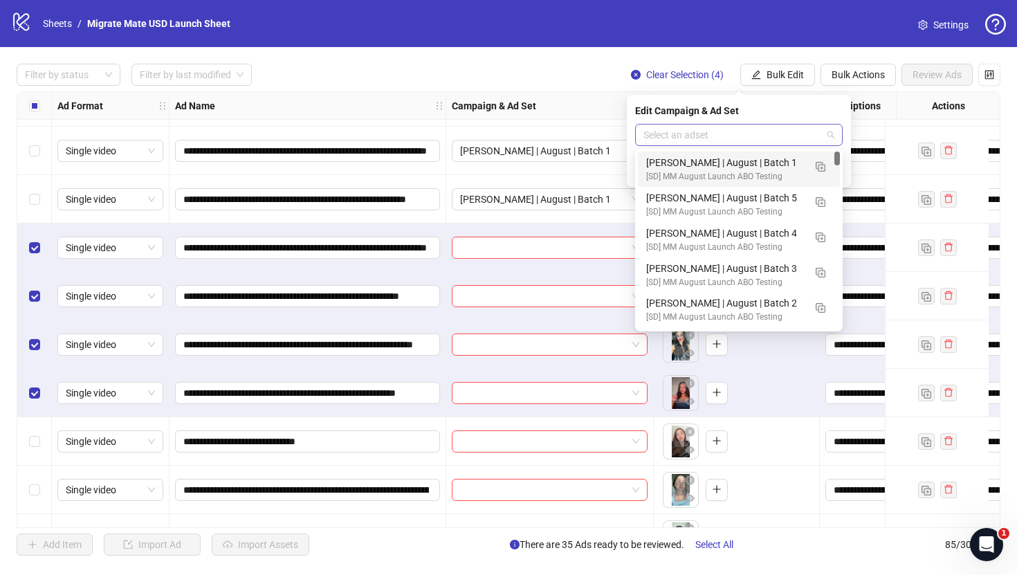
click at [832, 134] on span at bounding box center [738, 135] width 191 height 21
click at [823, 163] on img "button" at bounding box center [821, 167] width 10 height 10
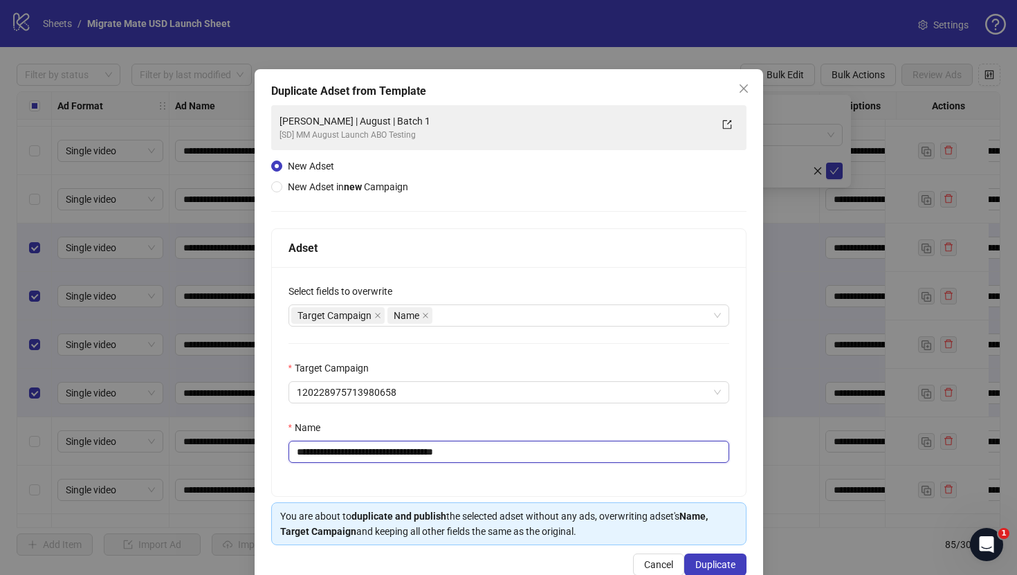
drag, startPoint x: 432, startPoint y: 451, endPoint x: 603, endPoint y: 462, distance: 170.5
click at [601, 462] on input "**********" at bounding box center [508, 452] width 441 height 22
type input "**********"
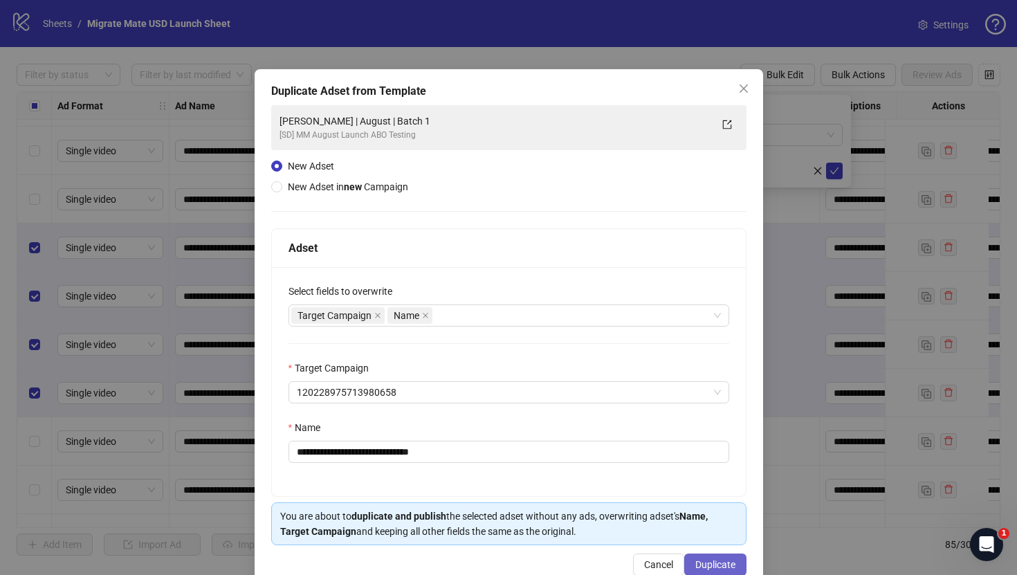
click at [711, 563] on span "Duplicate" at bounding box center [715, 564] width 40 height 11
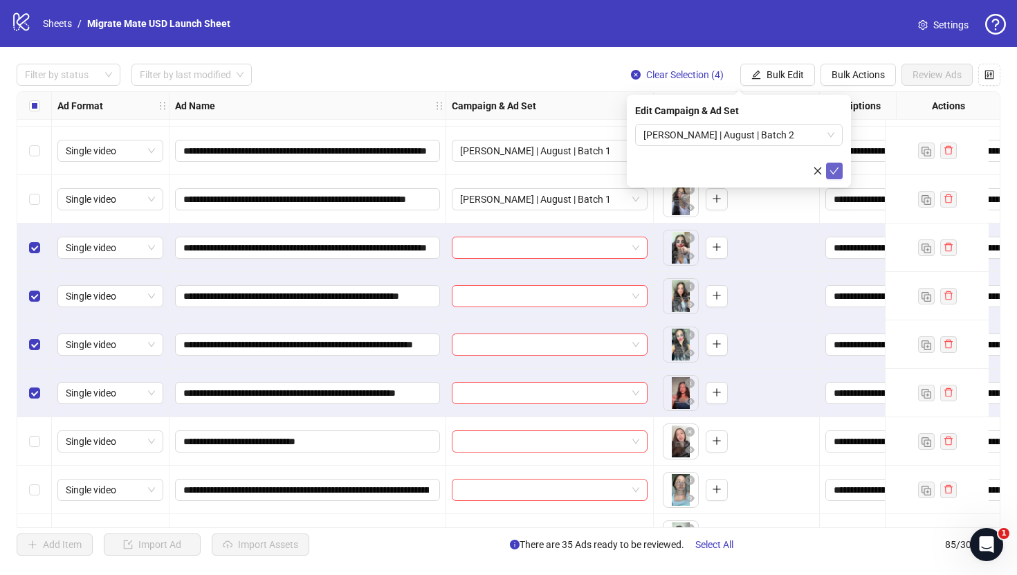
click at [842, 168] on button "submit" at bounding box center [834, 171] width 17 height 17
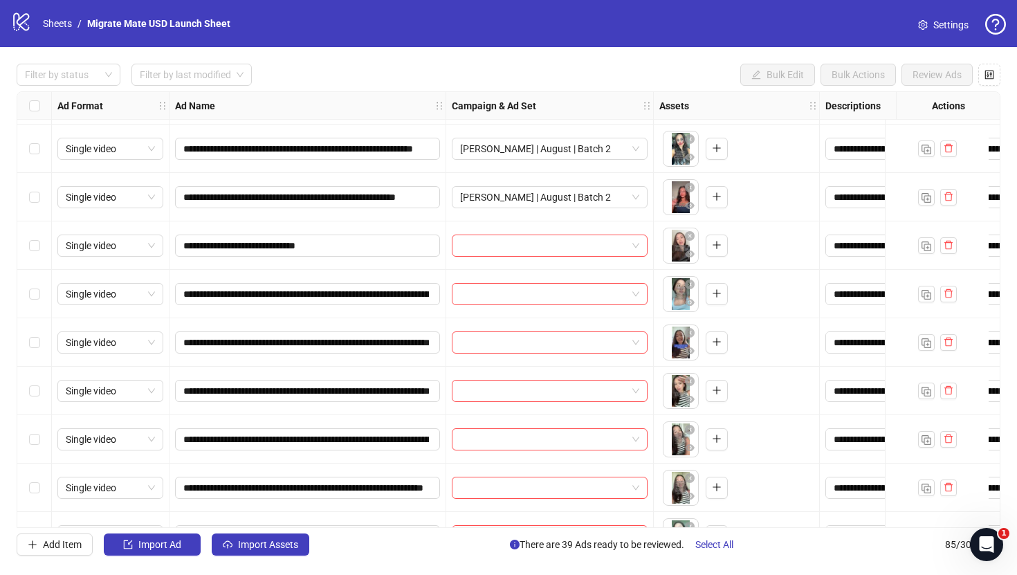
scroll to position [1869, 0]
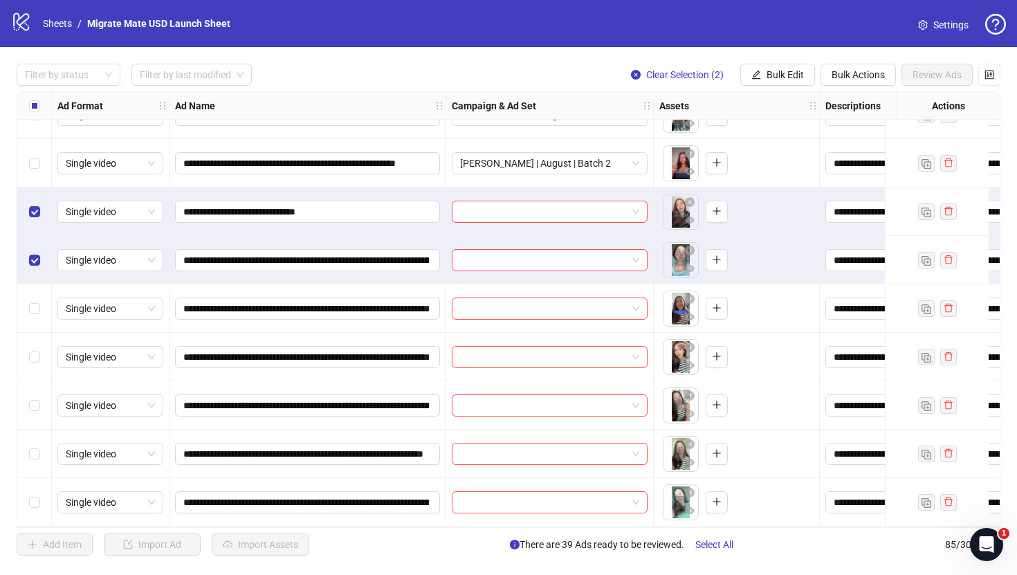
click at [27, 320] on div "Select row 43" at bounding box center [34, 308] width 35 height 48
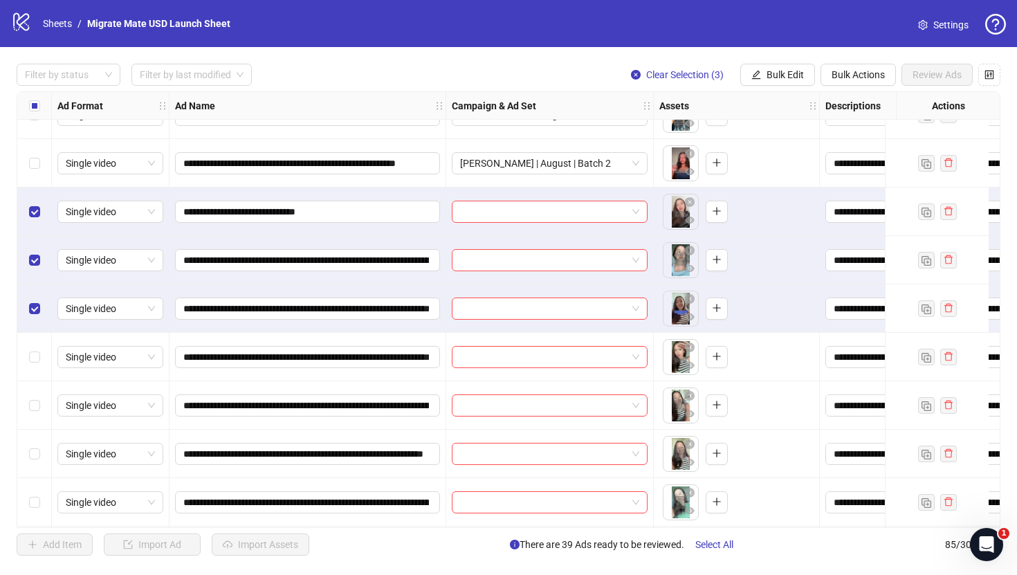
click at [30, 367] on div "Select row 44" at bounding box center [34, 357] width 35 height 48
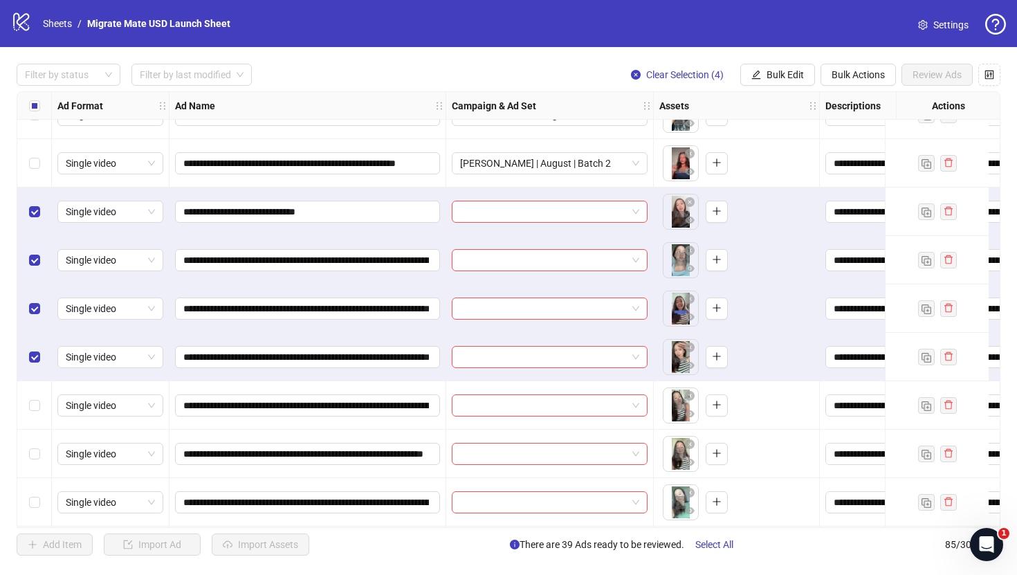
click at [31, 418] on div "Select row 45" at bounding box center [34, 405] width 35 height 48
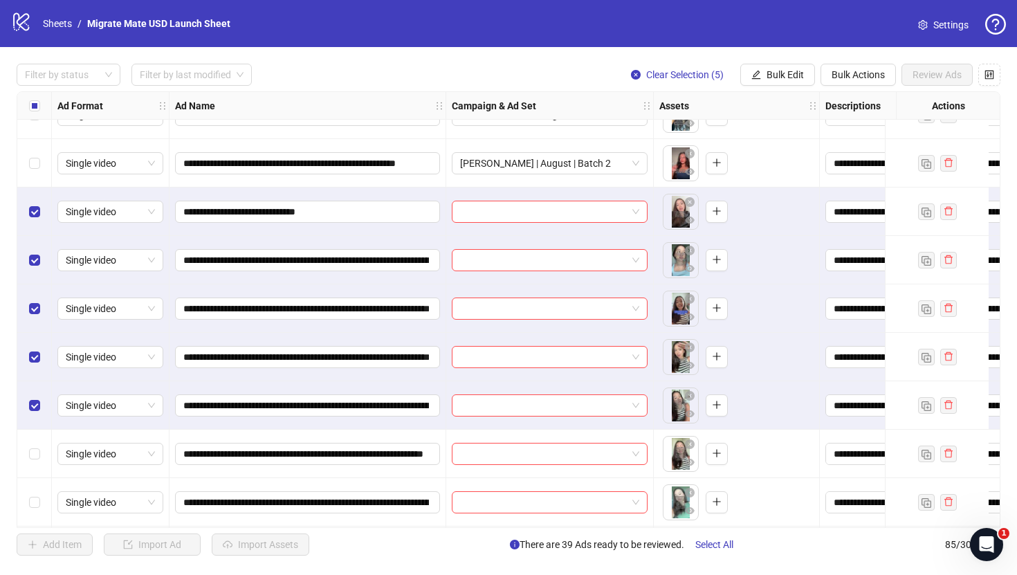
click at [31, 442] on div "Select row 46" at bounding box center [34, 454] width 35 height 48
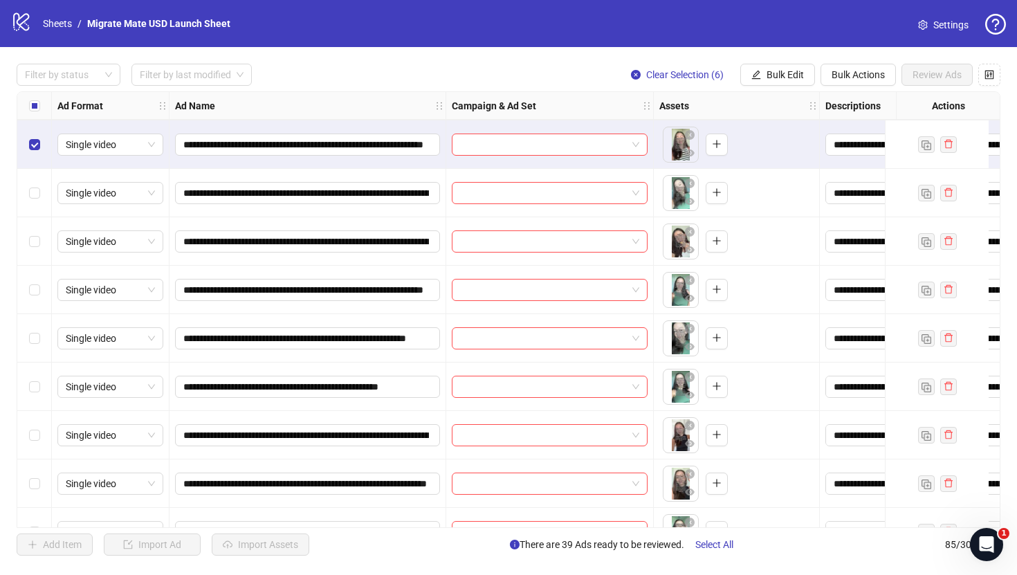
scroll to position [2181, 0]
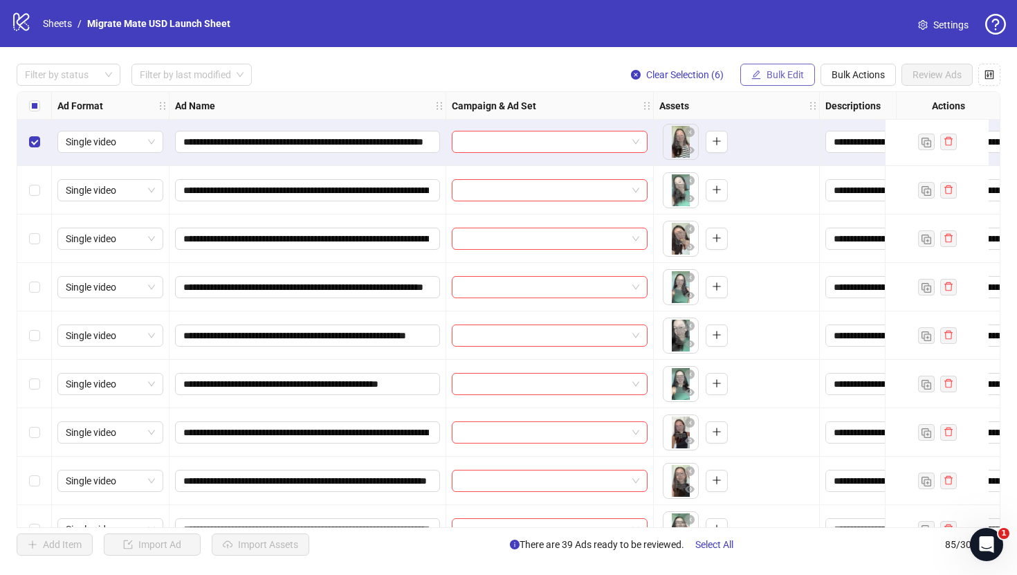
click at [792, 77] on span "Bulk Edit" at bounding box center [784, 74] width 37 height 11
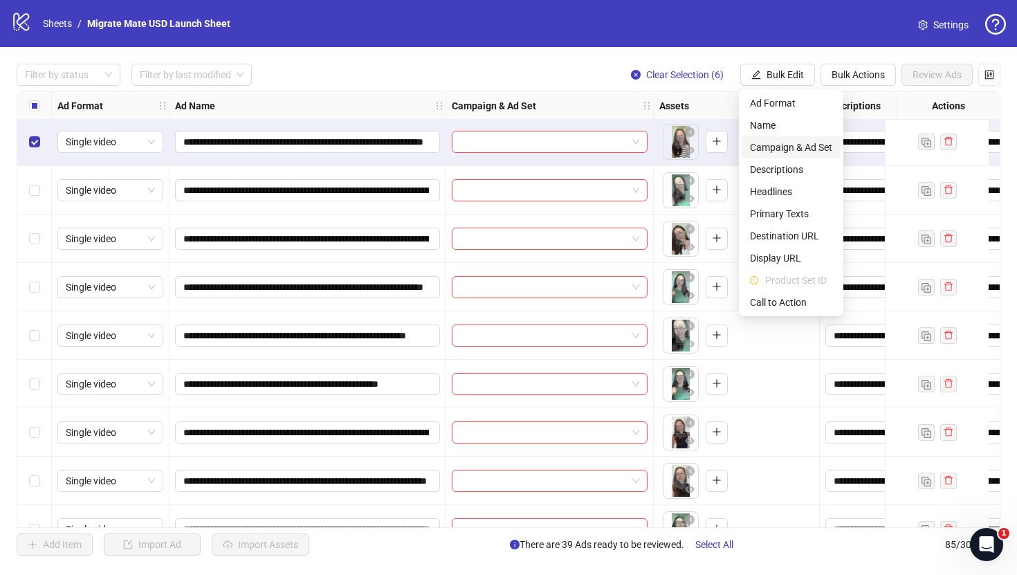
click at [816, 144] on span "Campaign & Ad Set" at bounding box center [791, 147] width 82 height 15
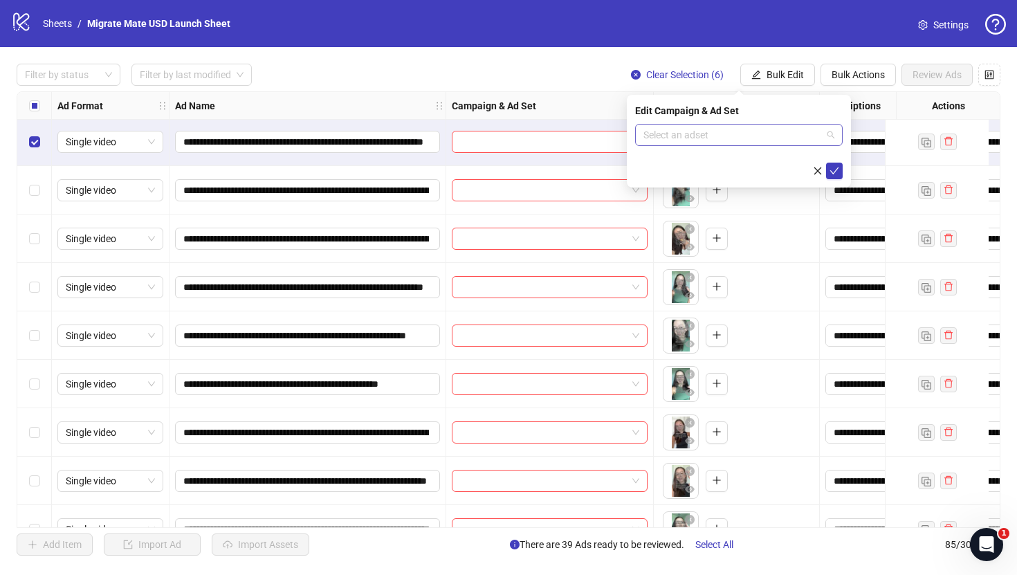
click at [827, 139] on span at bounding box center [738, 135] width 191 height 21
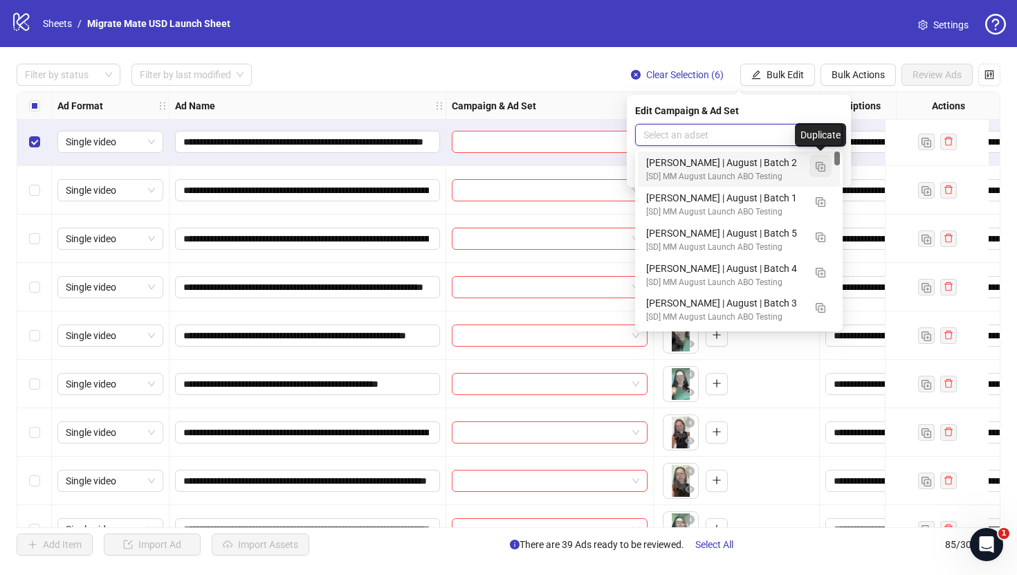
click at [820, 165] on img "button" at bounding box center [821, 167] width 10 height 10
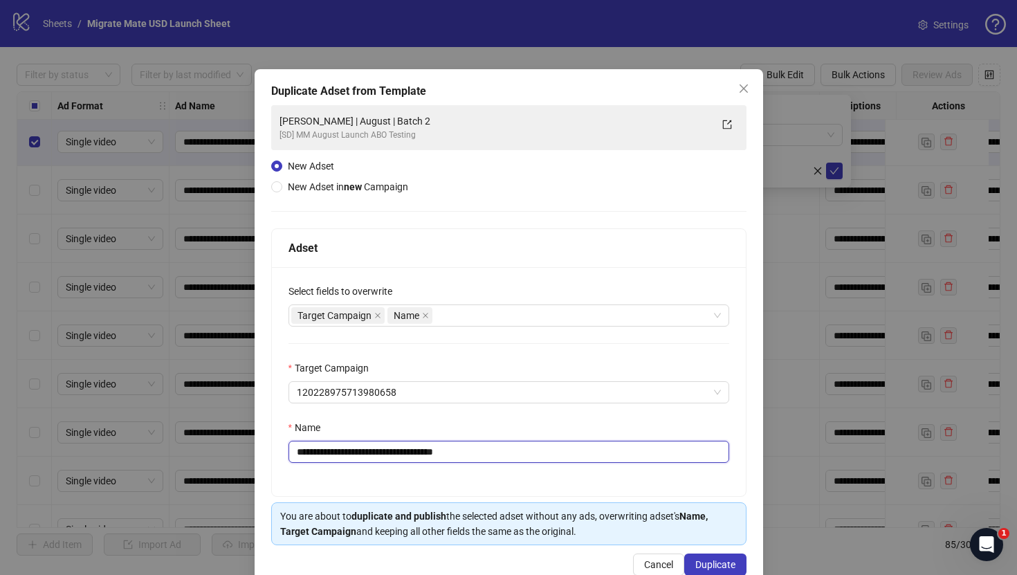
drag, startPoint x: 360, startPoint y: 452, endPoint x: 203, endPoint y: 441, distance: 157.5
click at [205, 443] on div "**********" at bounding box center [508, 287] width 1017 height 575
type input "**********"
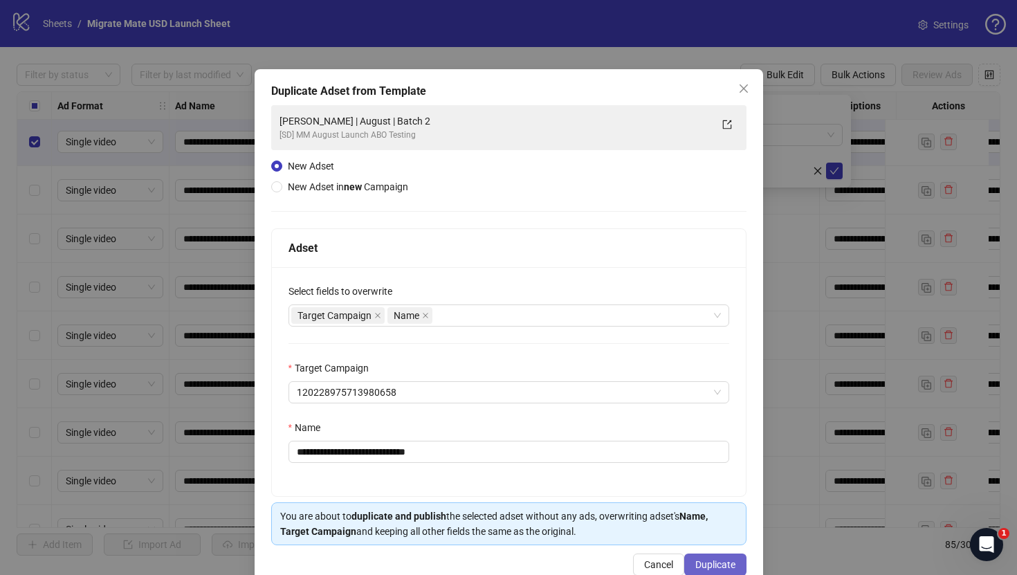
click at [718, 564] on span "Duplicate" at bounding box center [715, 564] width 40 height 11
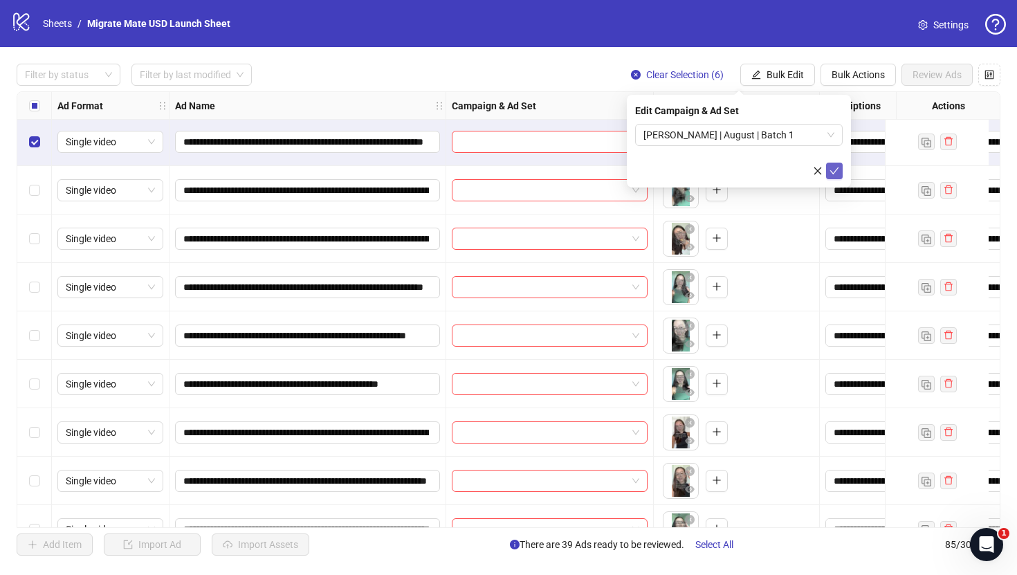
click at [841, 170] on button "submit" at bounding box center [834, 171] width 17 height 17
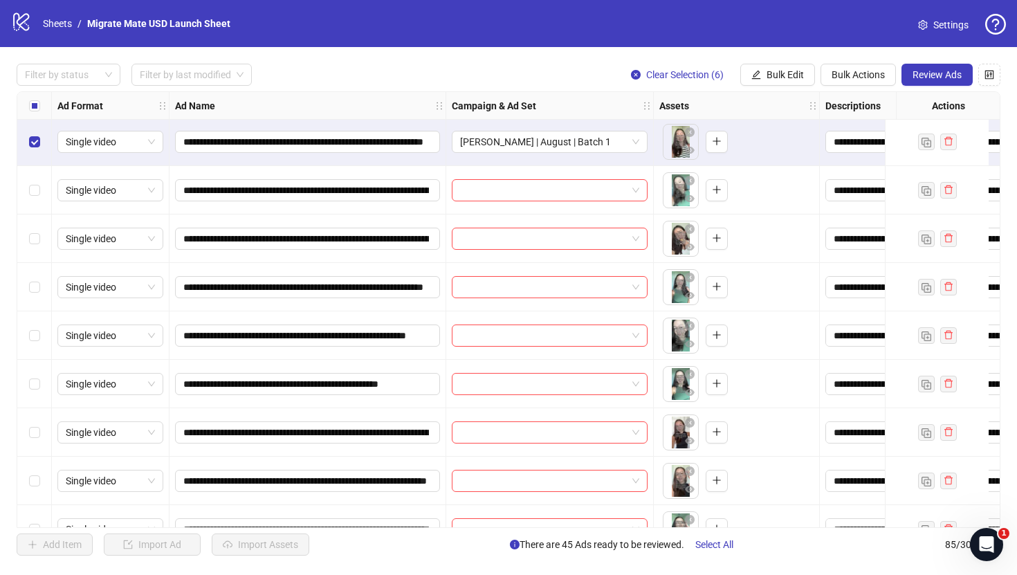
click at [27, 104] on div "Select all rows" at bounding box center [34, 106] width 35 height 28
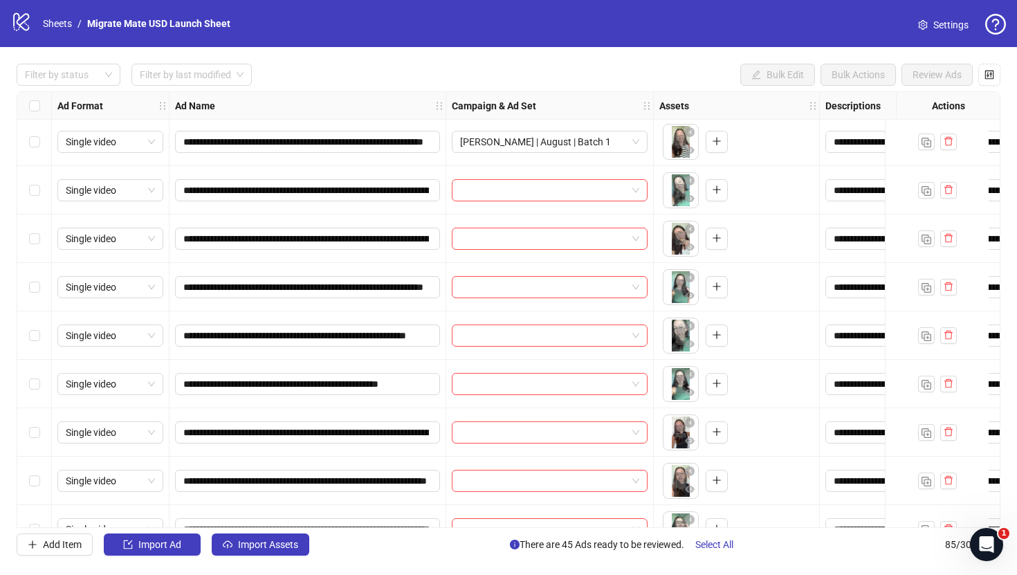
click at [41, 195] on div "Select row 47" at bounding box center [34, 190] width 35 height 48
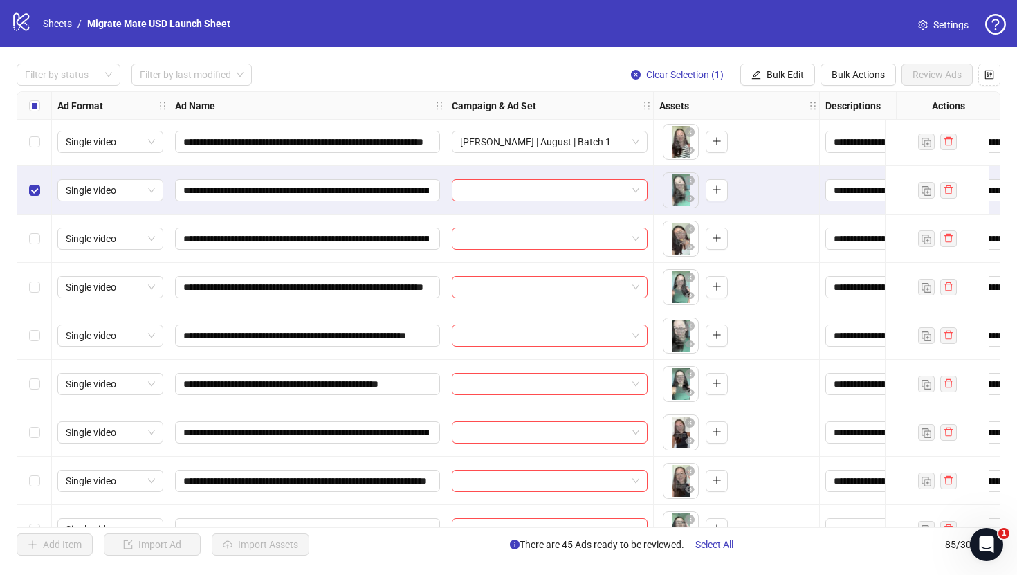
click at [41, 253] on div "Select row 48" at bounding box center [34, 238] width 35 height 48
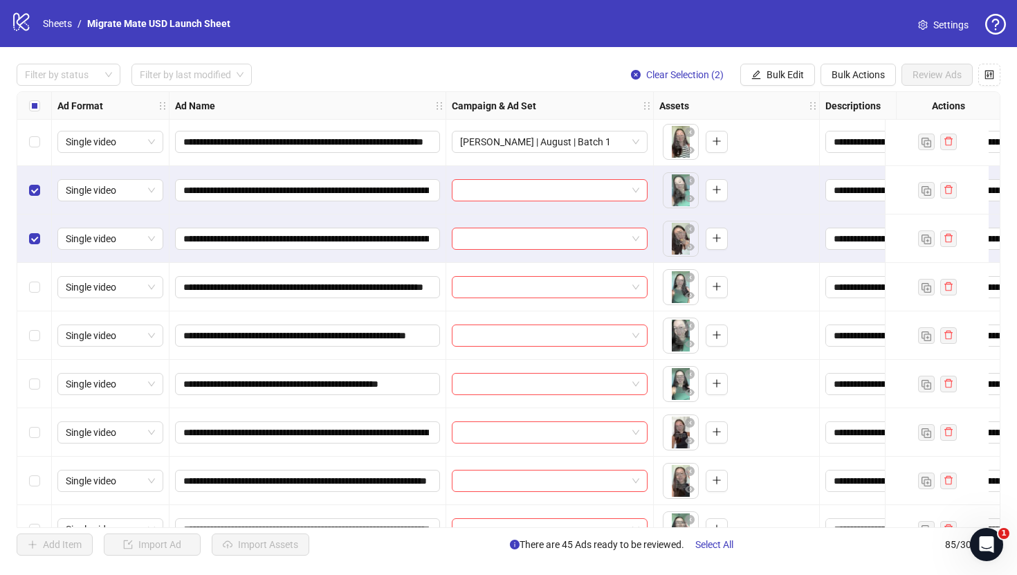
click at [39, 293] on label "Select row 49" at bounding box center [34, 286] width 11 height 15
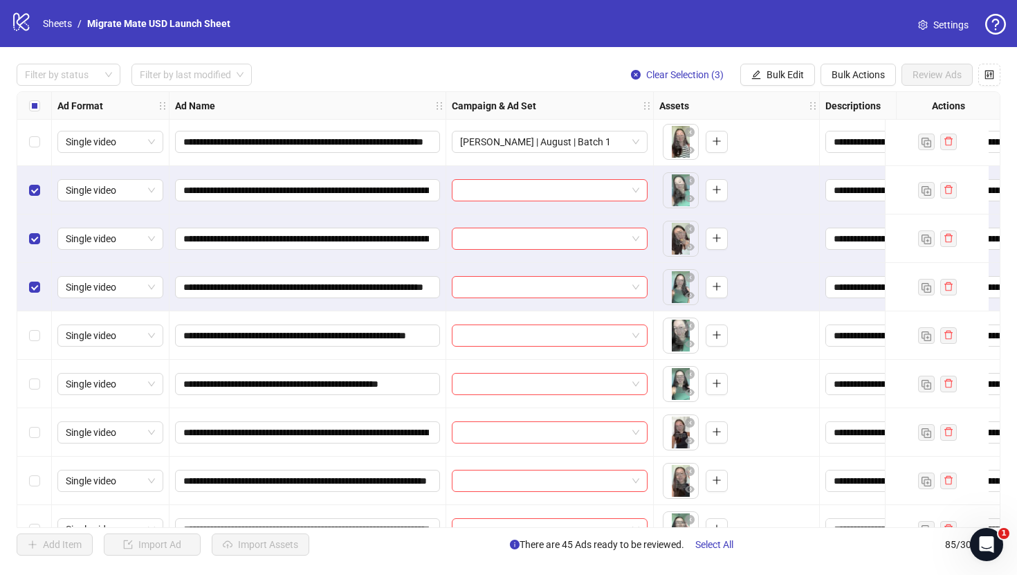
click at [39, 327] on div "Select row 50" at bounding box center [34, 335] width 35 height 48
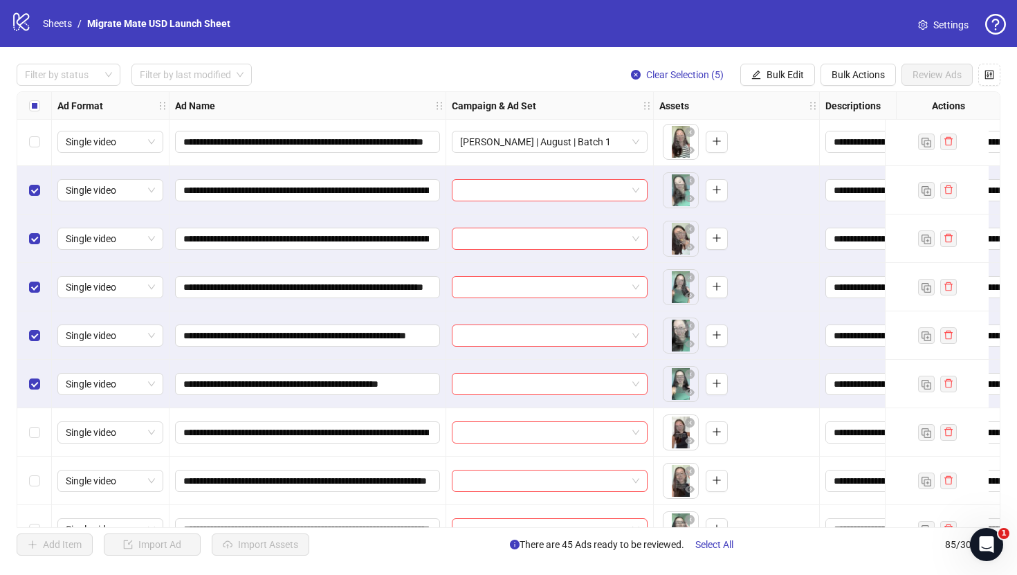
click at [35, 407] on div "Select row 51" at bounding box center [34, 384] width 35 height 48
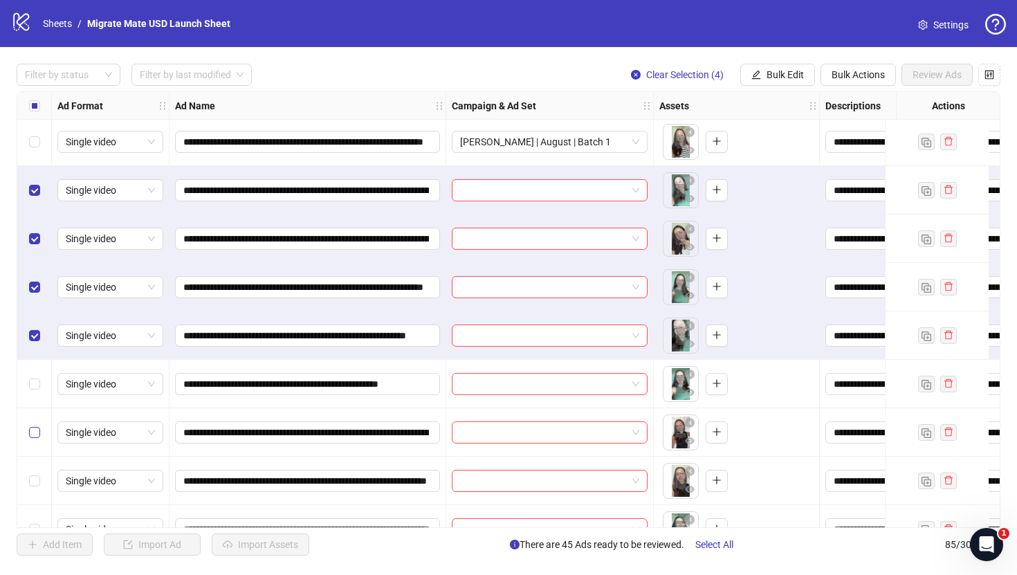
click at [35, 438] on label "Select row 52" at bounding box center [34, 432] width 11 height 15
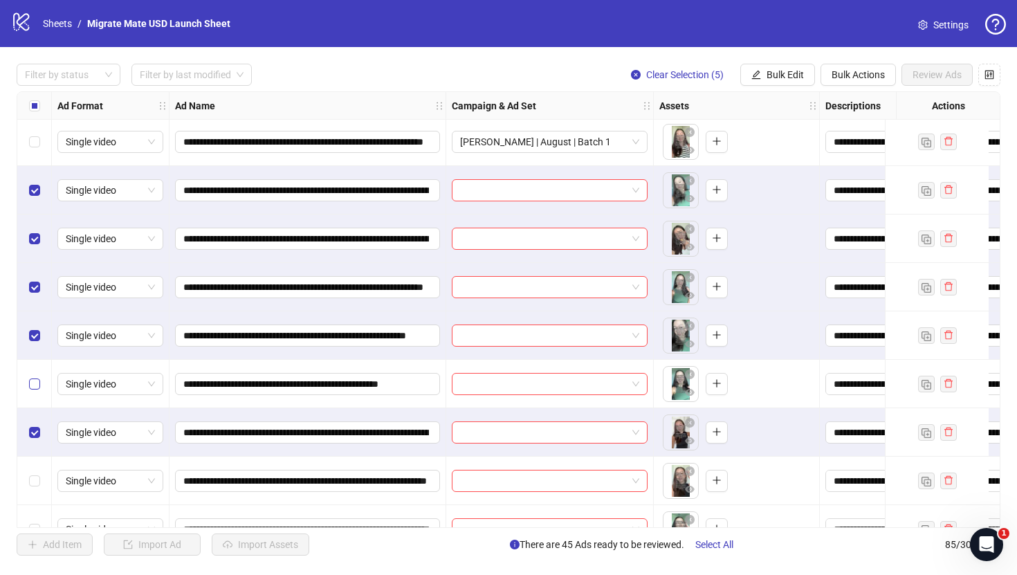
click at [35, 391] on label "Select row 51" at bounding box center [34, 383] width 11 height 15
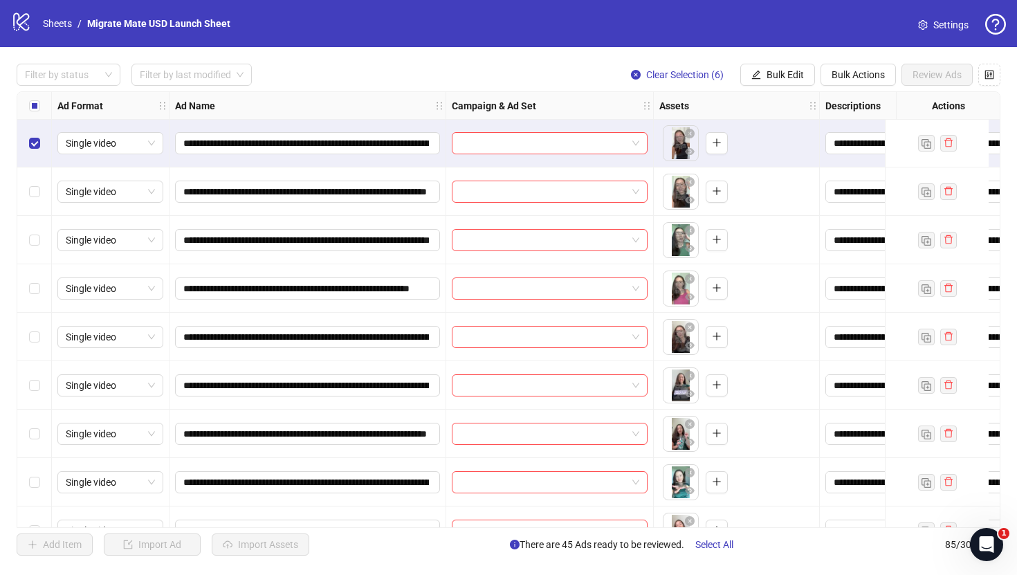
scroll to position [2471, 0]
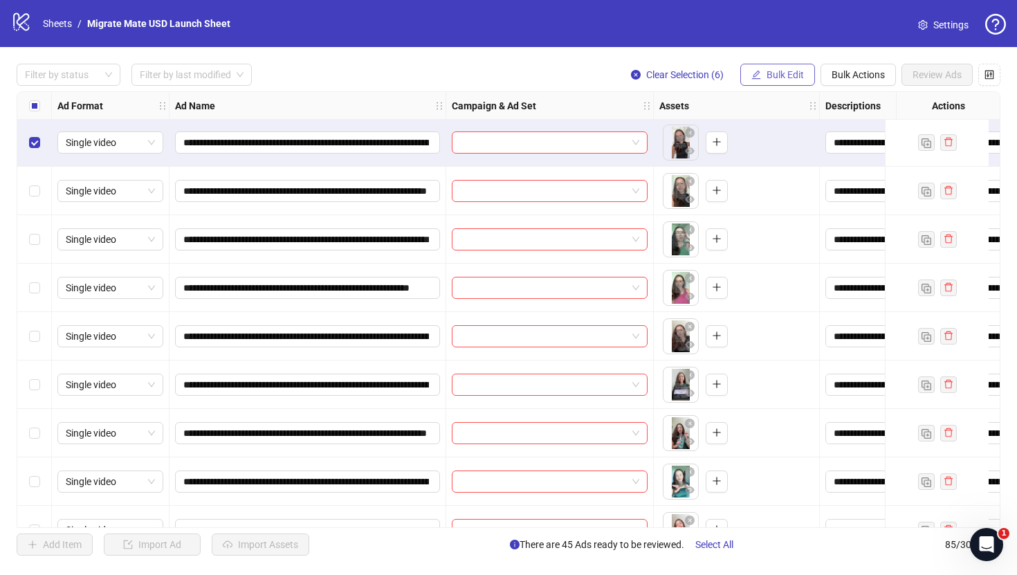
click at [800, 67] on button "Bulk Edit" at bounding box center [777, 75] width 75 height 22
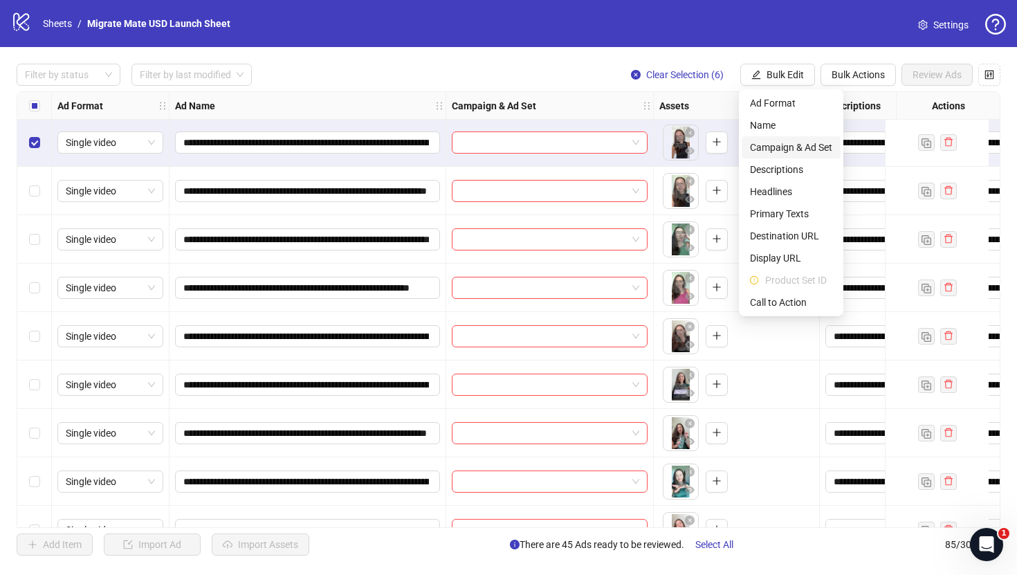
click at [821, 147] on span "Campaign & Ad Set" at bounding box center [791, 147] width 82 height 15
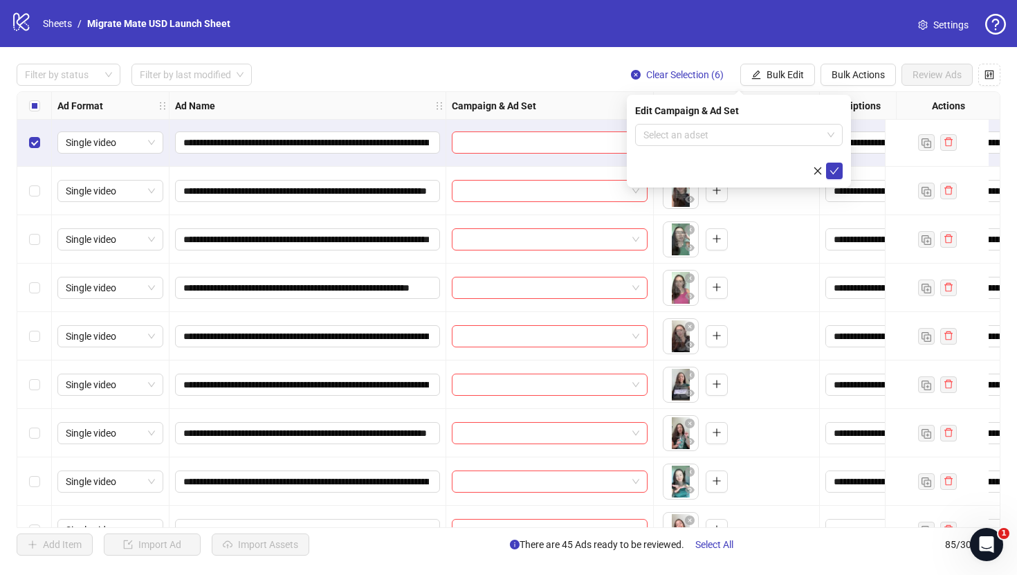
click at [844, 134] on div "Edit Campaign & Ad Set Select an adset" at bounding box center [739, 141] width 224 height 93
click at [834, 134] on div "Select an adset" at bounding box center [739, 135] width 208 height 22
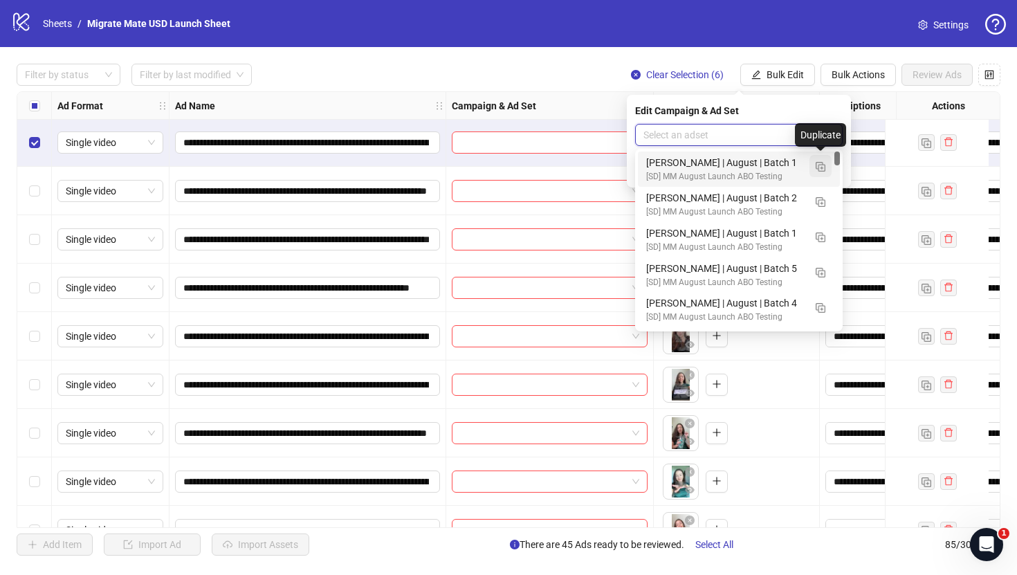
click at [821, 162] on img "button" at bounding box center [821, 167] width 10 height 10
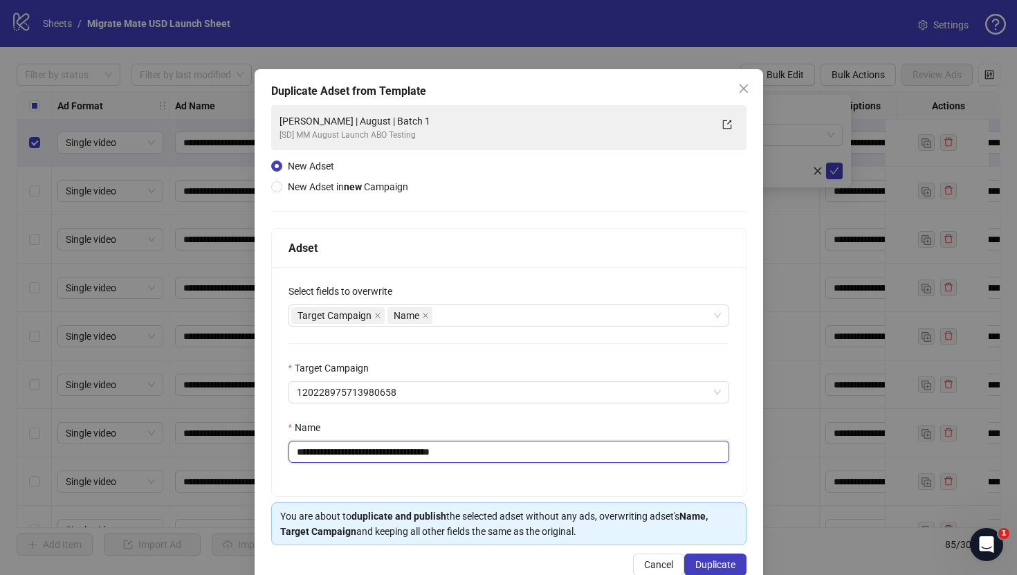
drag, startPoint x: 429, startPoint y: 450, endPoint x: 565, endPoint y: 454, distance: 136.3
click at [565, 454] on input "**********" at bounding box center [508, 452] width 441 height 22
type input "**********"
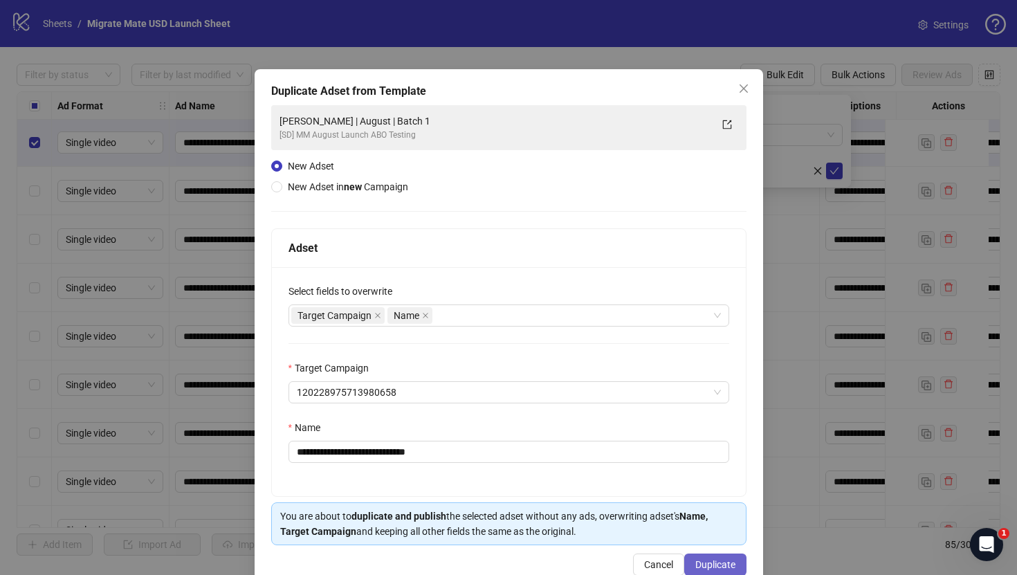
click at [719, 562] on span "Duplicate" at bounding box center [715, 564] width 40 height 11
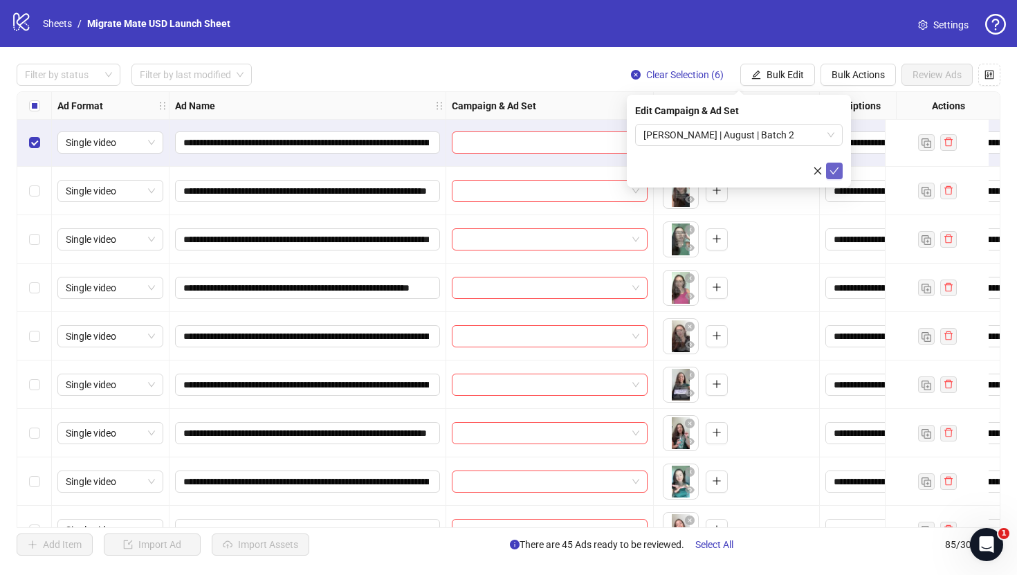
click at [838, 172] on icon "check" at bounding box center [834, 171] width 10 height 10
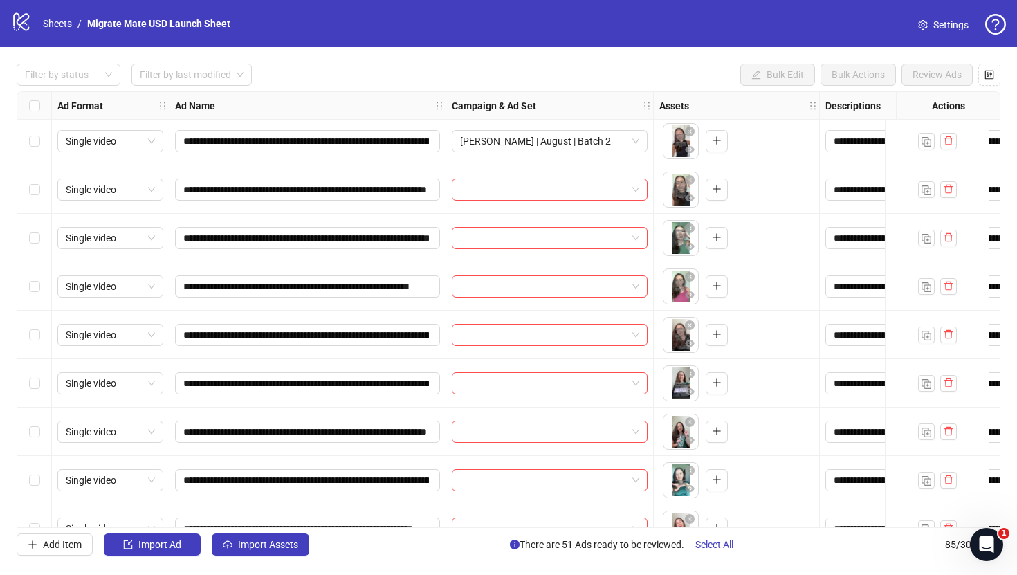
scroll to position [2477, 0]
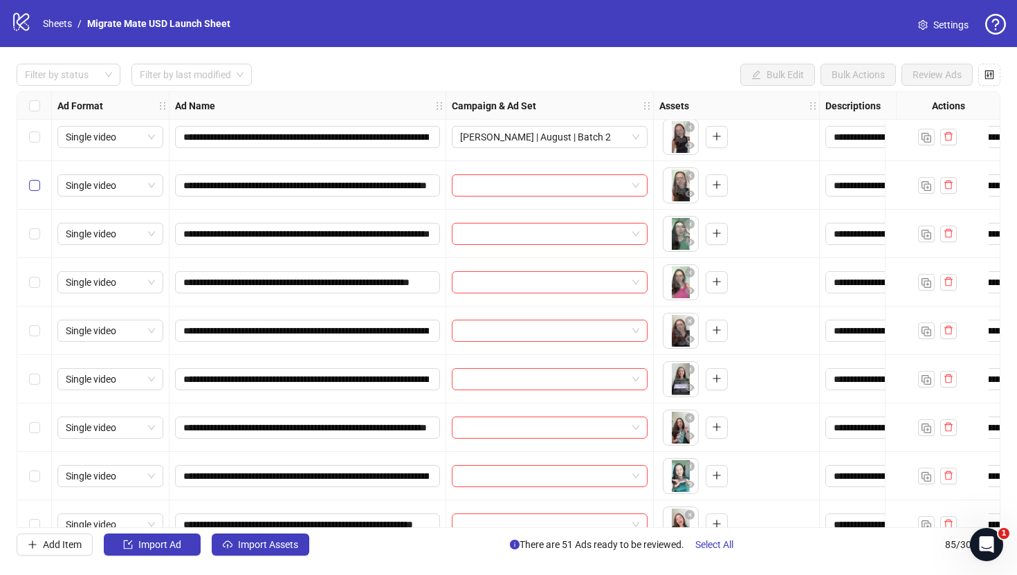
click at [37, 192] on label "Select row 53" at bounding box center [34, 185] width 11 height 15
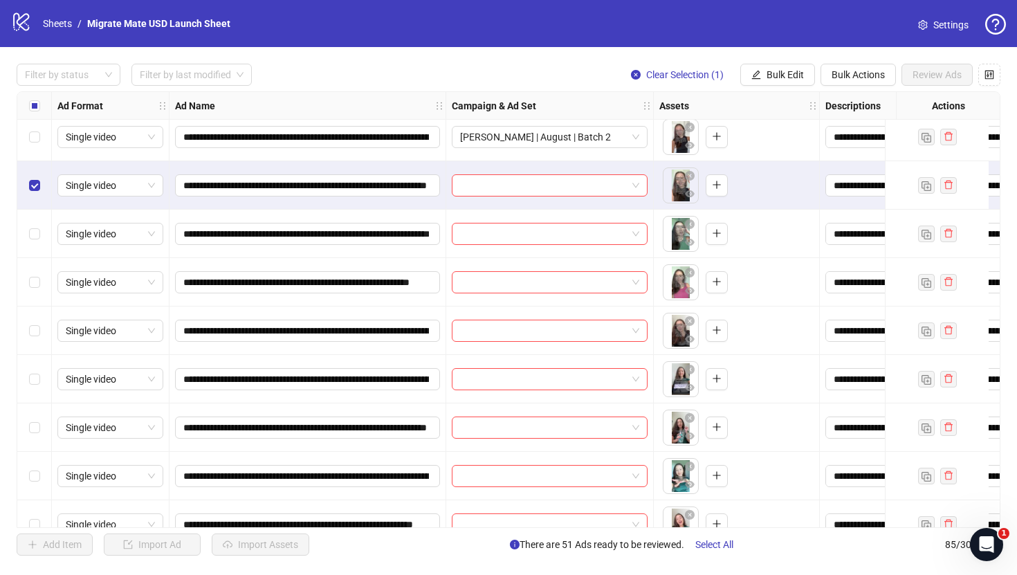
click at [37, 226] on div "Select row 54" at bounding box center [34, 234] width 35 height 48
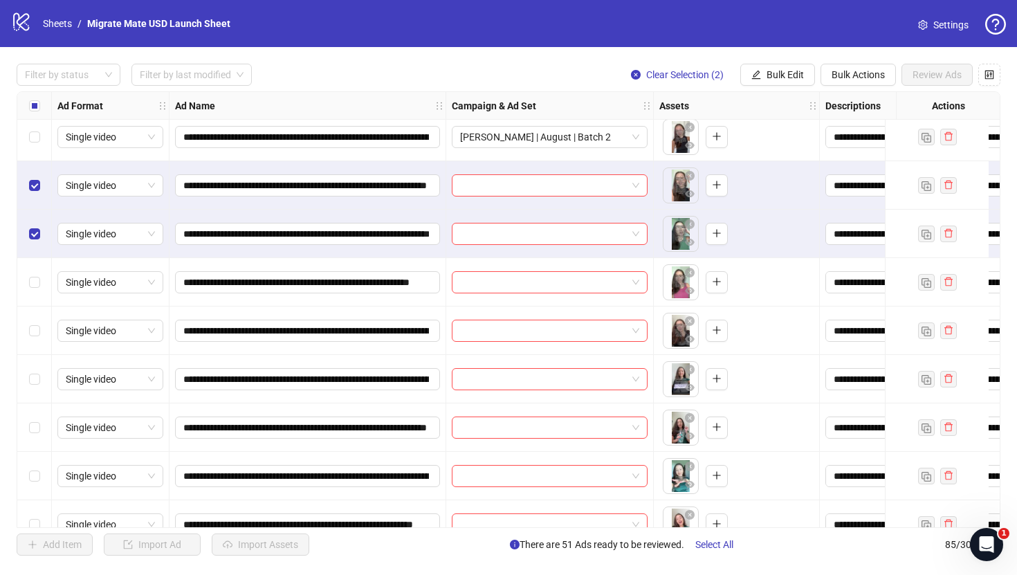
click at [37, 274] on div "Select row 55" at bounding box center [34, 282] width 35 height 48
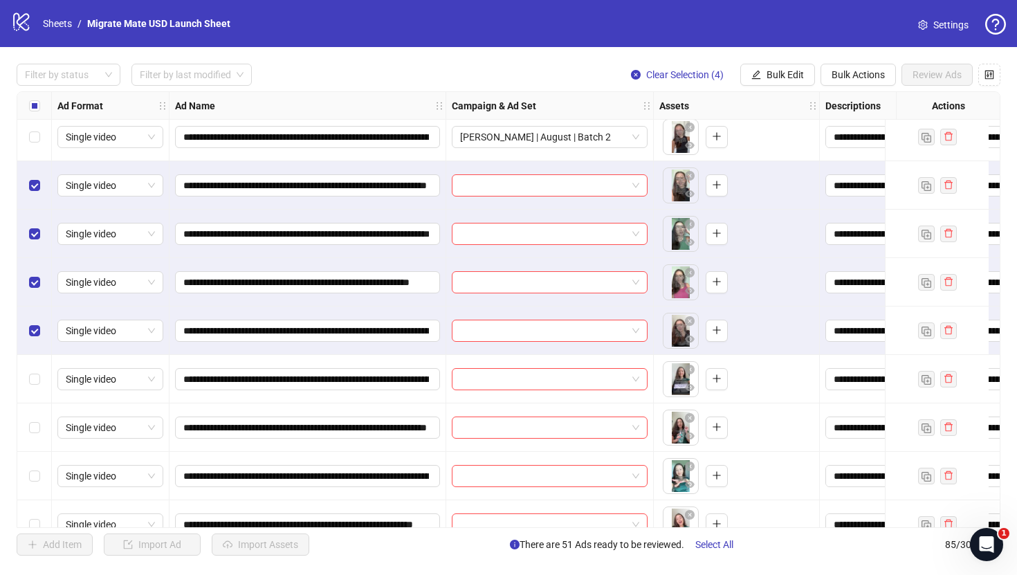
click at [37, 367] on div "Select row 57" at bounding box center [34, 379] width 35 height 48
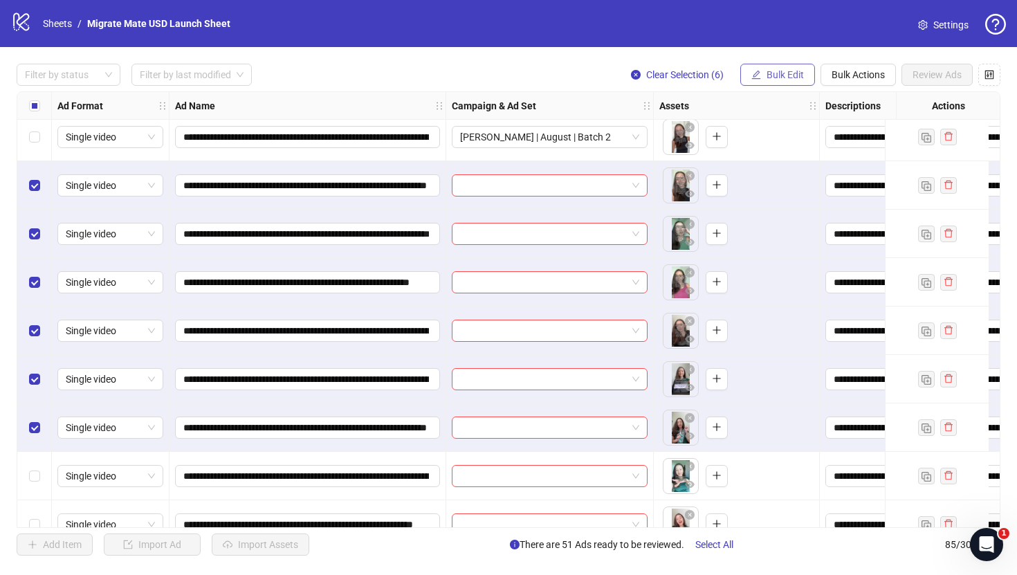
click at [802, 70] on span "Bulk Edit" at bounding box center [784, 74] width 37 height 11
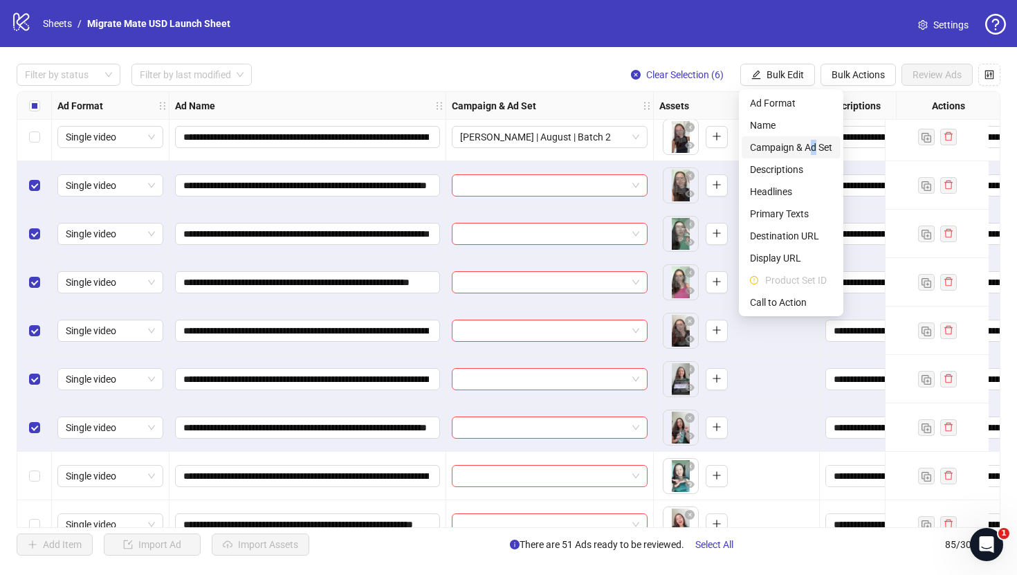
click at [814, 149] on span "Campaign & Ad Set" at bounding box center [791, 147] width 82 height 15
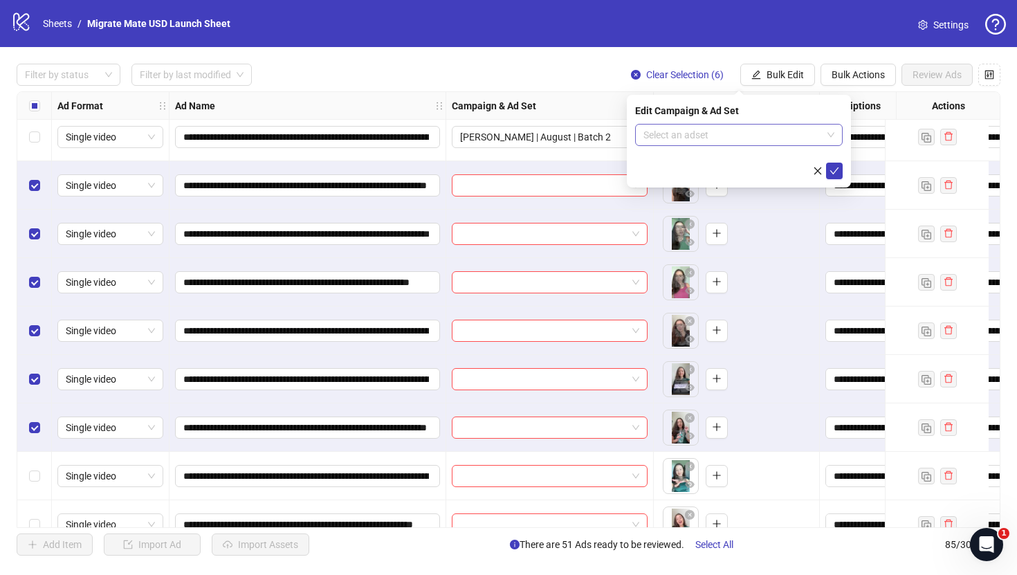
click at [832, 138] on span at bounding box center [738, 135] width 191 height 21
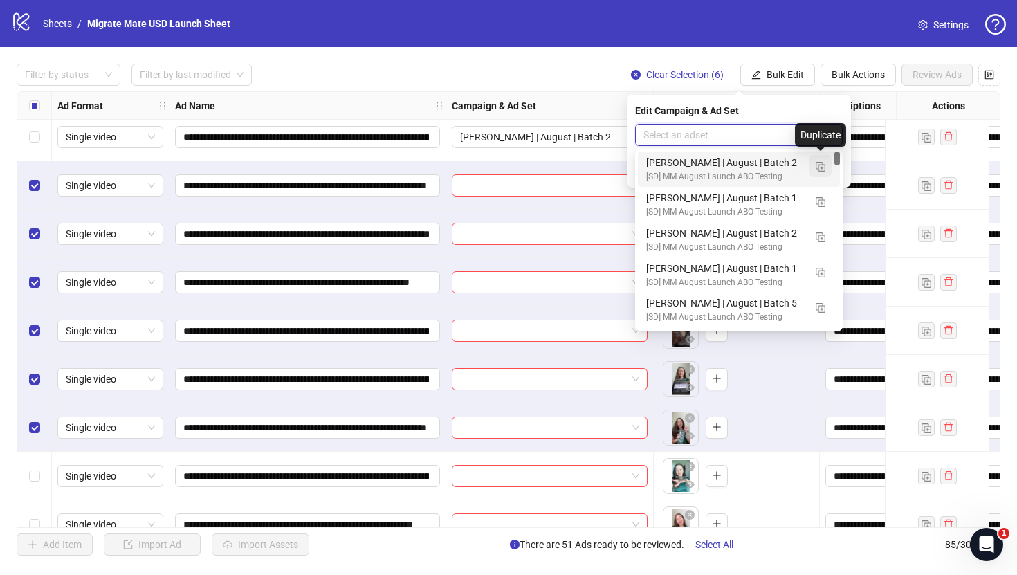
click at [822, 166] on img "button" at bounding box center [821, 167] width 10 height 10
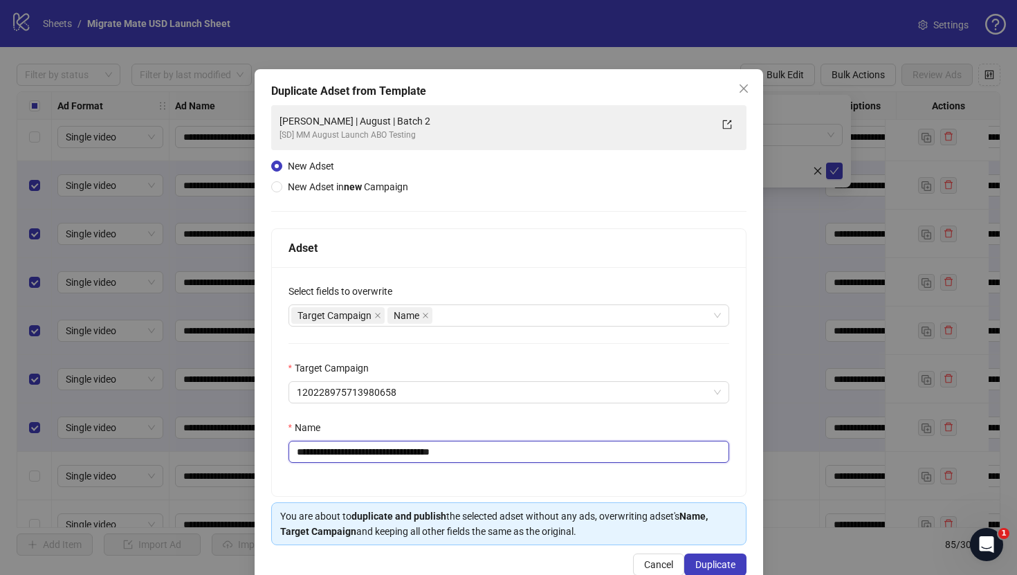
drag, startPoint x: 432, startPoint y: 450, endPoint x: 499, endPoint y: 461, distance: 68.0
click at [499, 461] on input "**********" at bounding box center [508, 452] width 441 height 22
type input "**********"
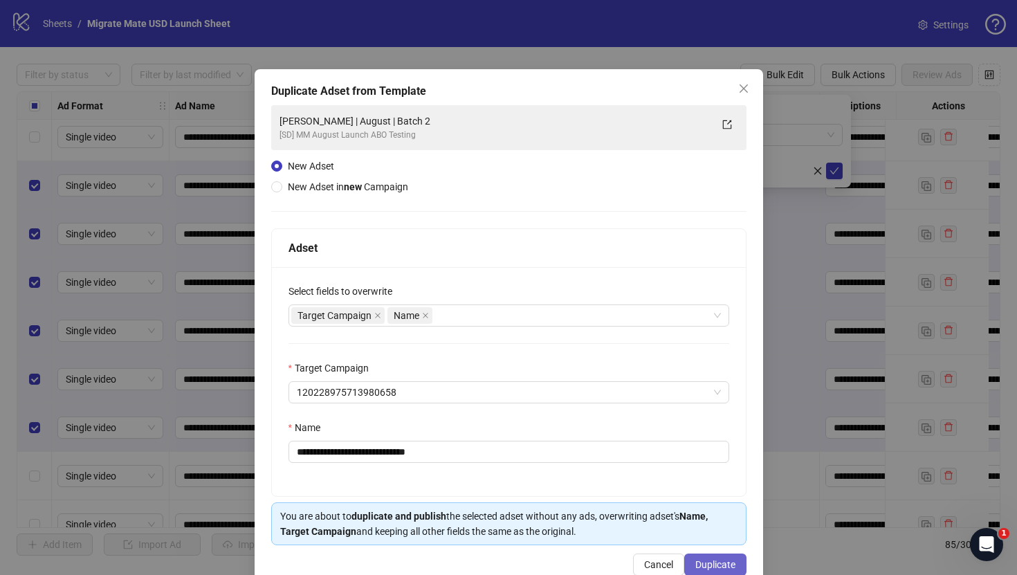
click at [724, 563] on span "Duplicate" at bounding box center [715, 564] width 40 height 11
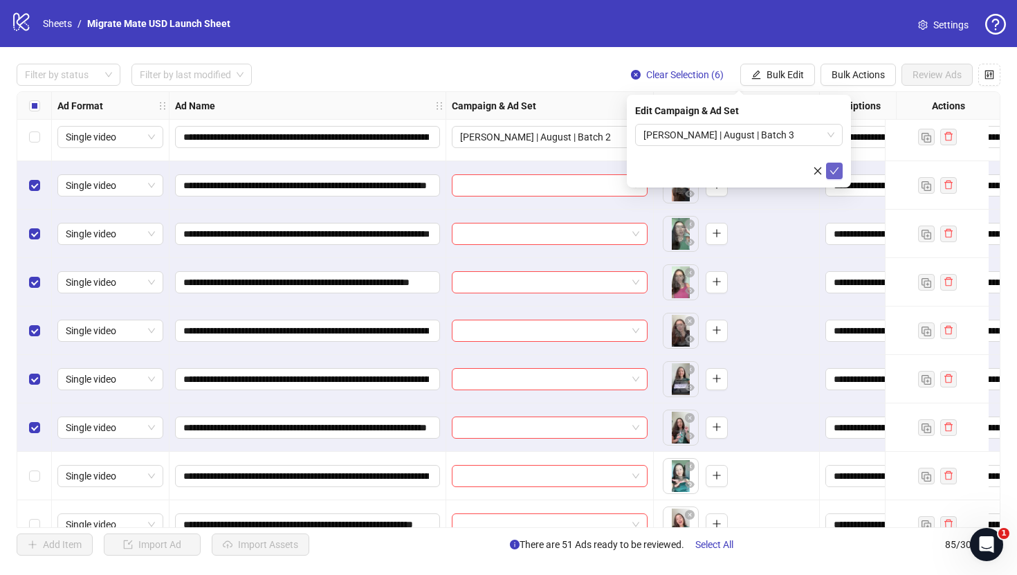
click at [839, 171] on button "submit" at bounding box center [834, 171] width 17 height 17
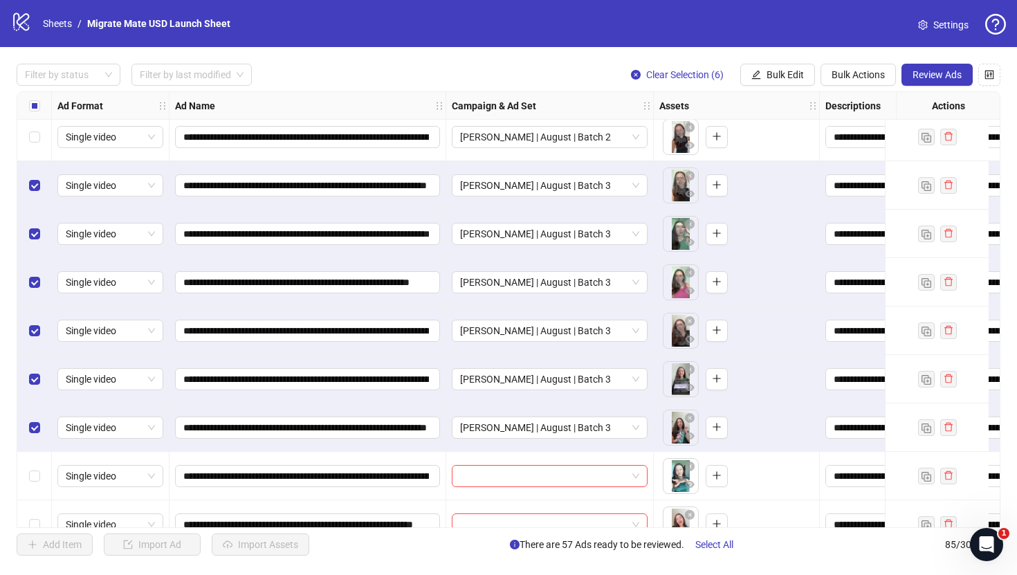
click at [41, 107] on div "Select all rows" at bounding box center [34, 106] width 35 height 28
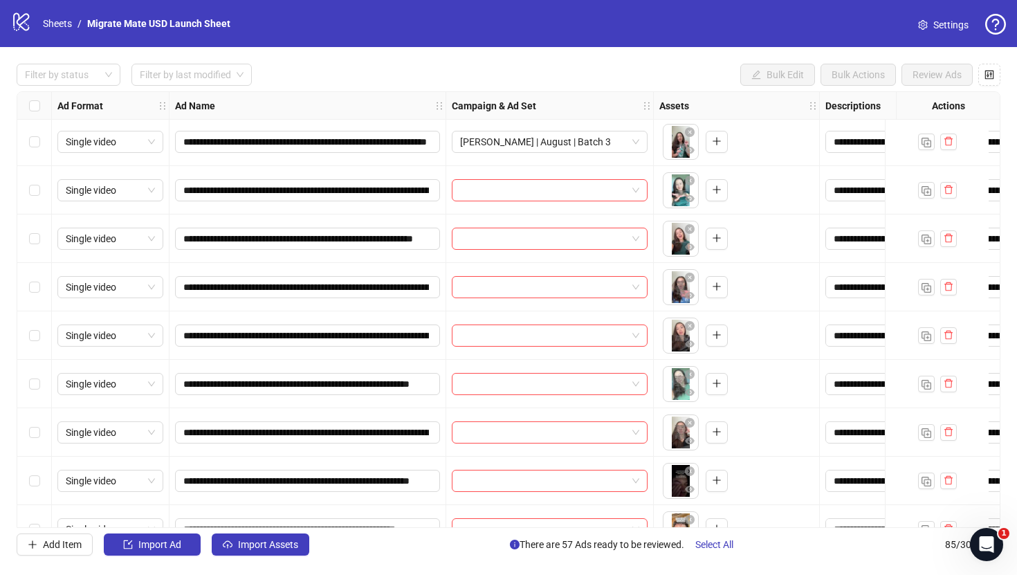
scroll to position [2766, 0]
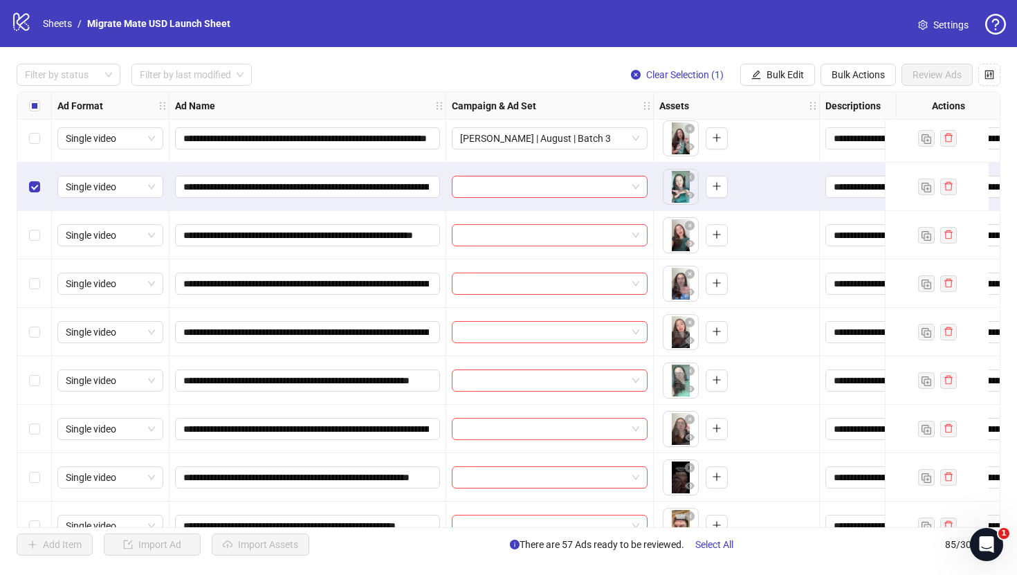
click at [35, 248] on div "Select row 60" at bounding box center [34, 235] width 35 height 48
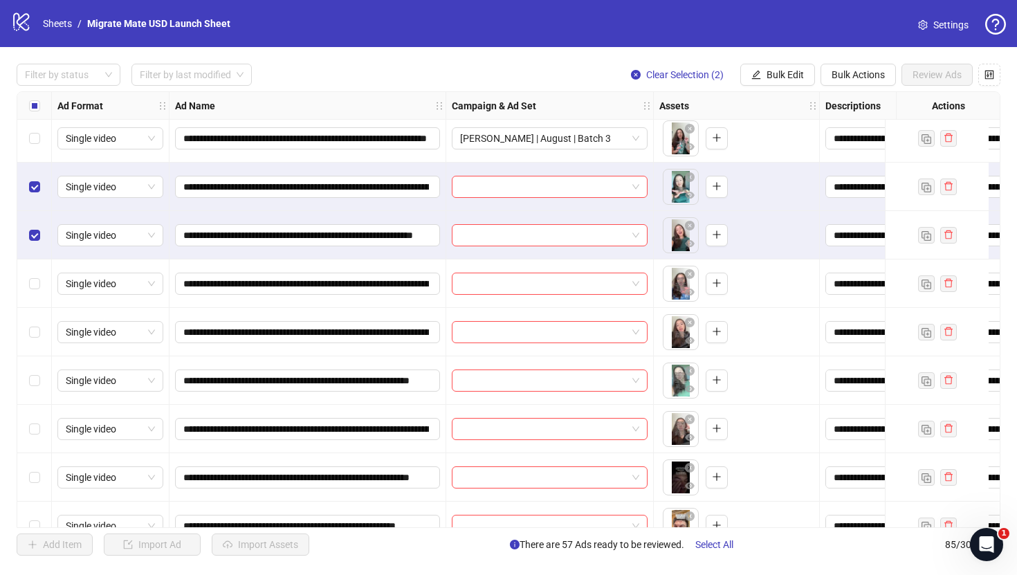
click at [39, 293] on div "Select row 61" at bounding box center [34, 283] width 35 height 48
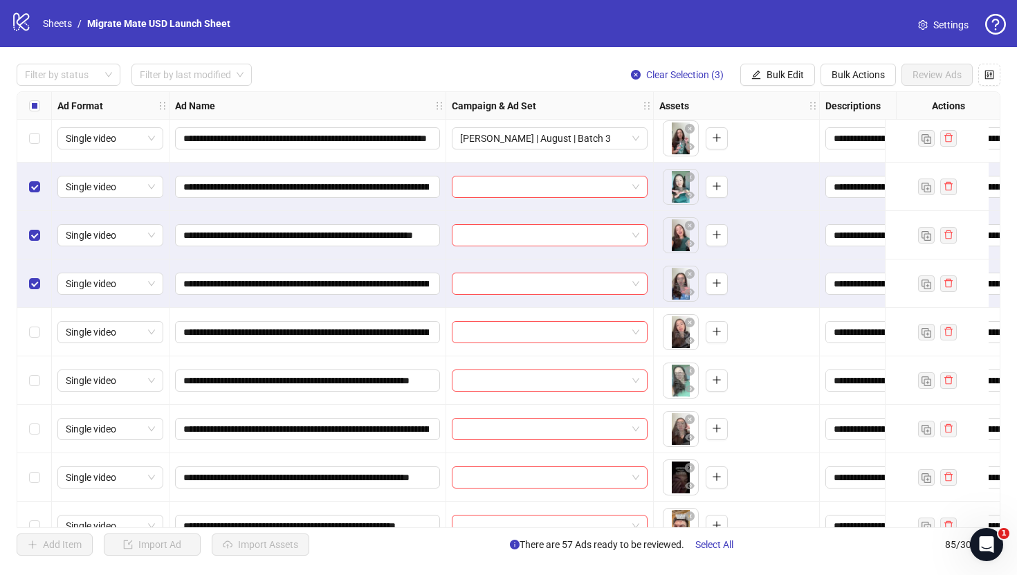
click at [39, 346] on div "Select row 62" at bounding box center [34, 332] width 35 height 48
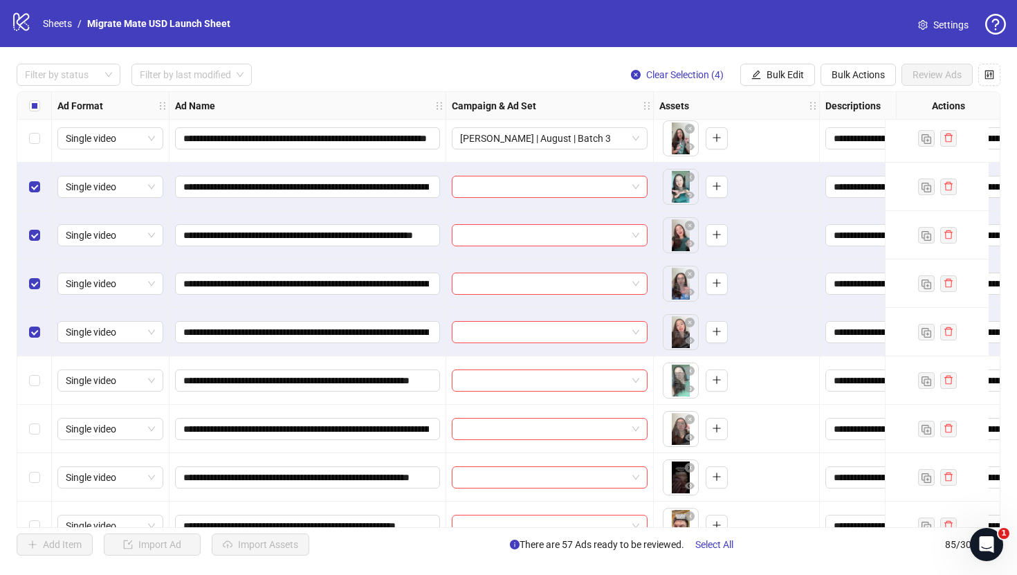
click at [39, 409] on div "Select row 64" at bounding box center [34, 429] width 35 height 48
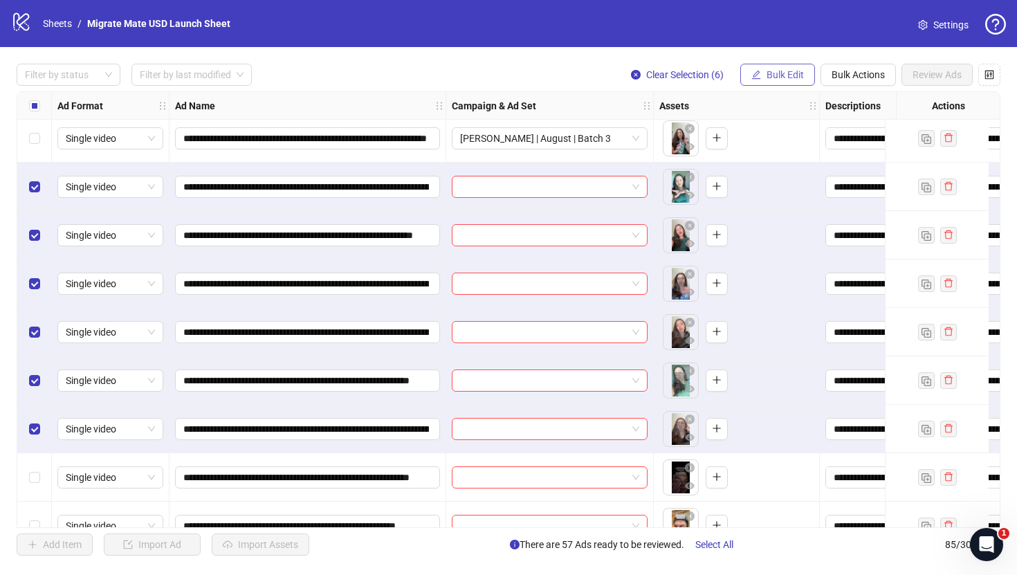
click at [802, 72] on span "Bulk Edit" at bounding box center [784, 74] width 37 height 11
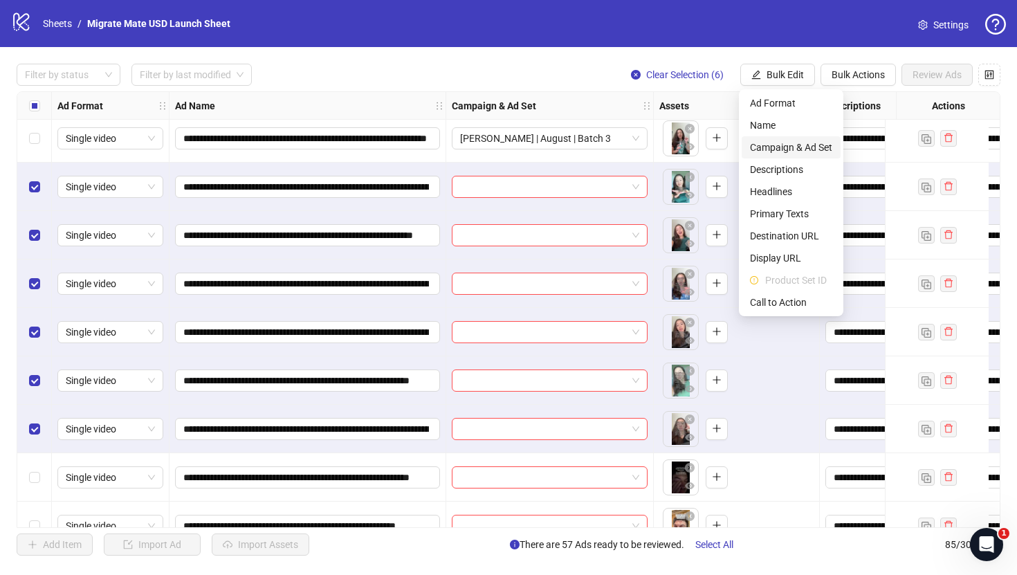
click at [807, 145] on span "Campaign & Ad Set" at bounding box center [791, 147] width 82 height 15
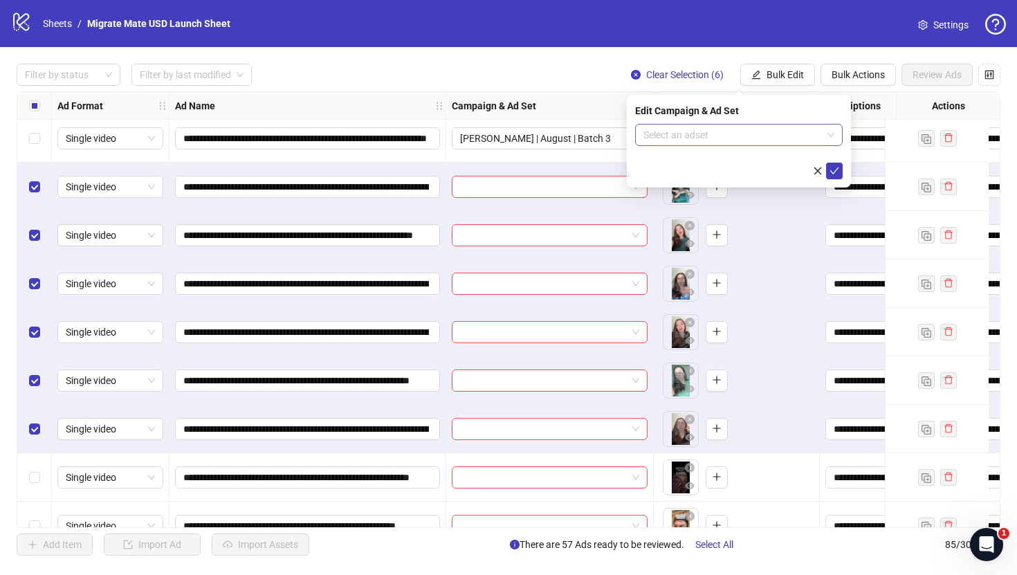
click at [835, 129] on div "Select an adset" at bounding box center [739, 135] width 208 height 22
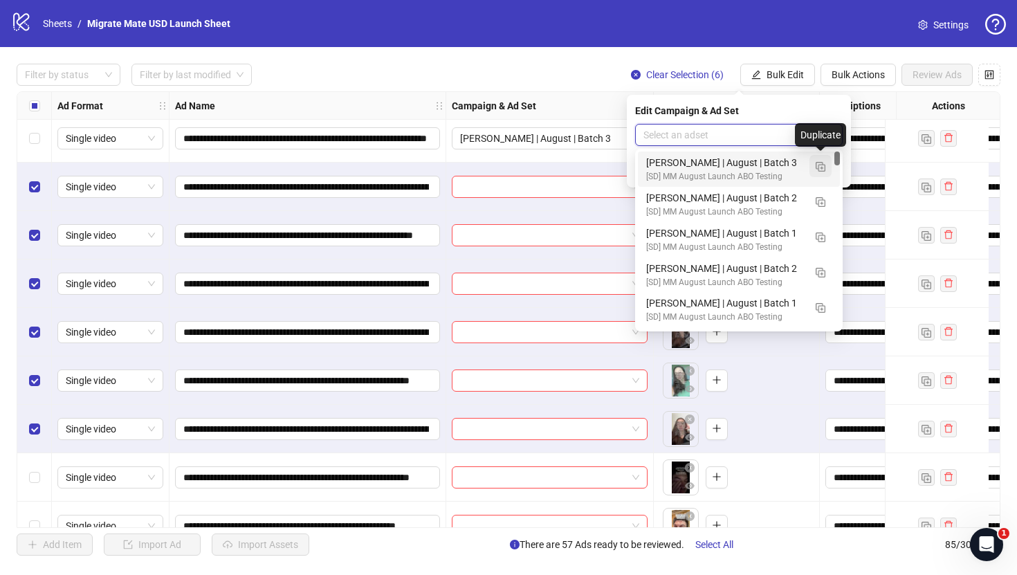
click at [818, 169] on img "button" at bounding box center [821, 167] width 10 height 10
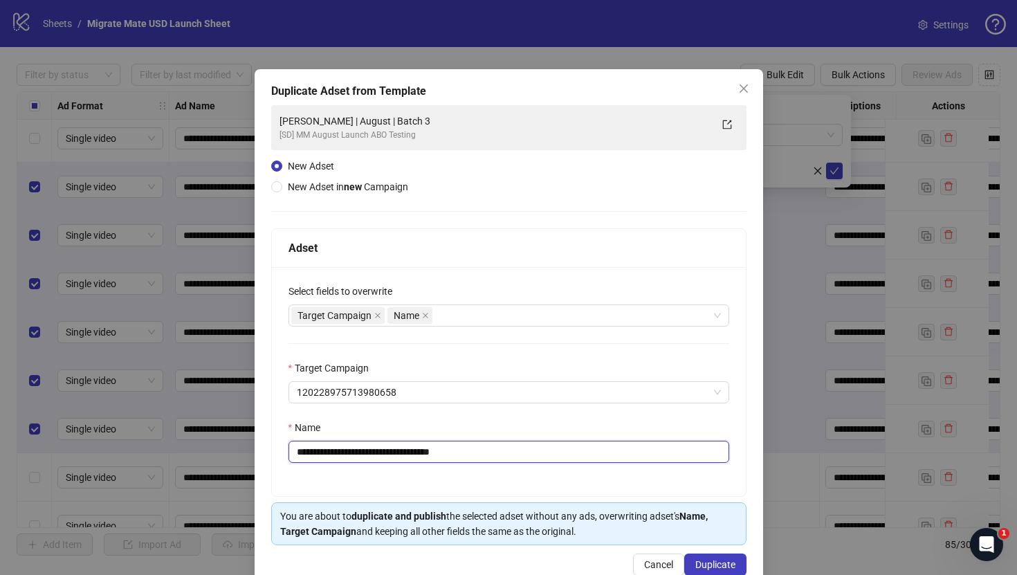
drag, startPoint x: 427, startPoint y: 451, endPoint x: 624, endPoint y: 466, distance: 197.7
click at [621, 465] on div "**********" at bounding box center [509, 381] width 474 height 229
type input "**********"
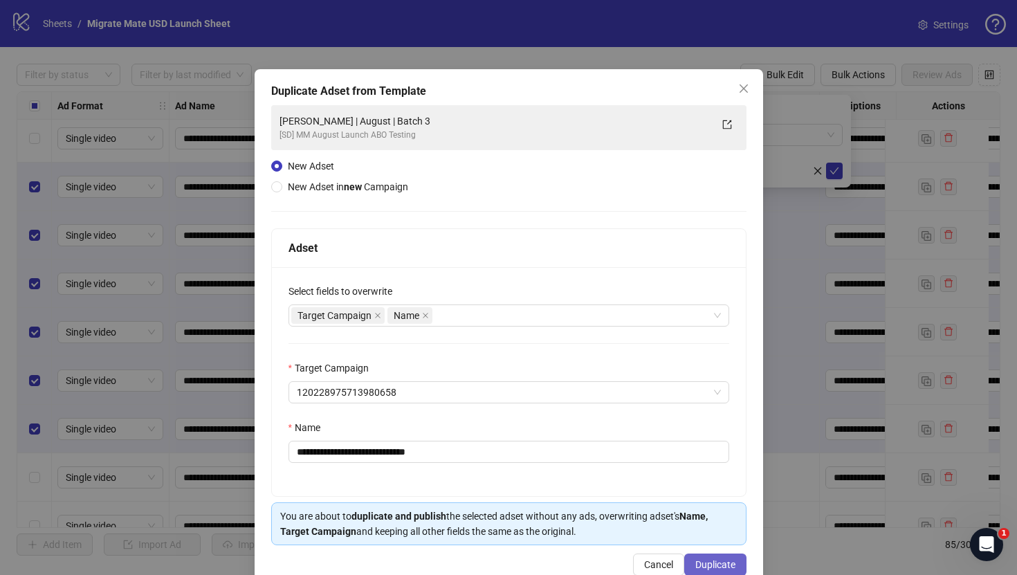
click at [719, 563] on span "Duplicate" at bounding box center [715, 564] width 40 height 11
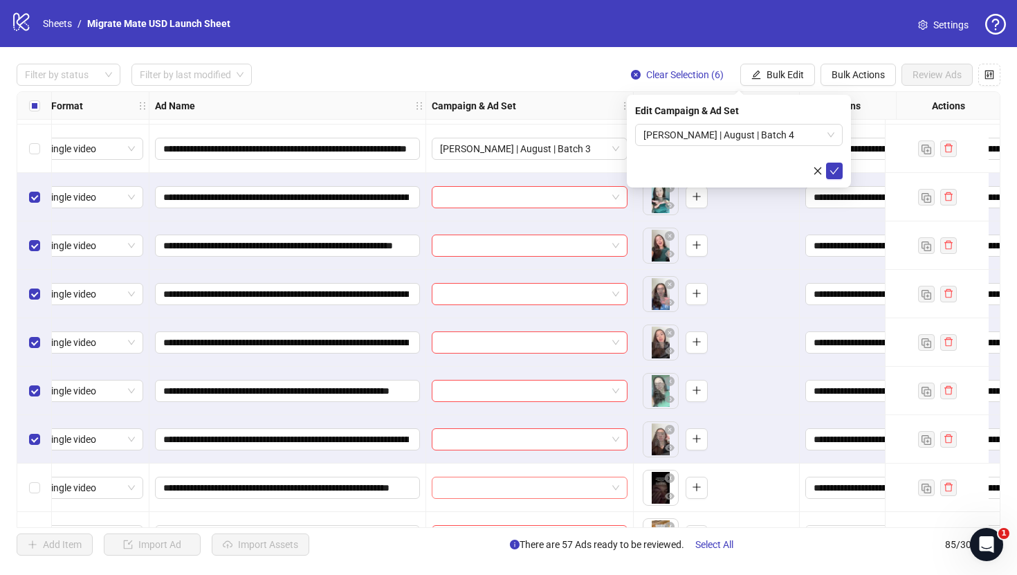
scroll to position [2753, 24]
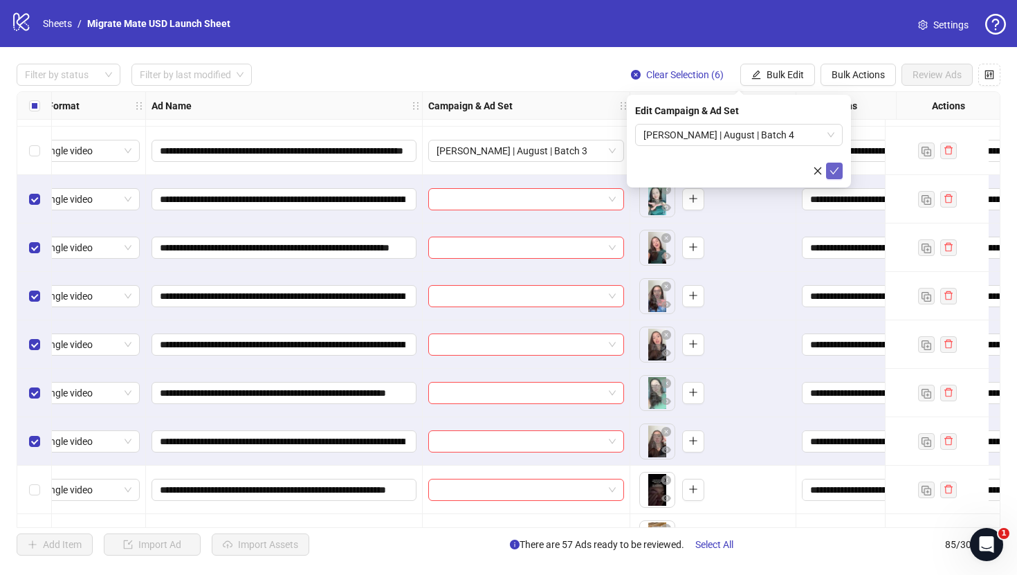
click at [838, 166] on icon "check" at bounding box center [834, 171] width 10 height 10
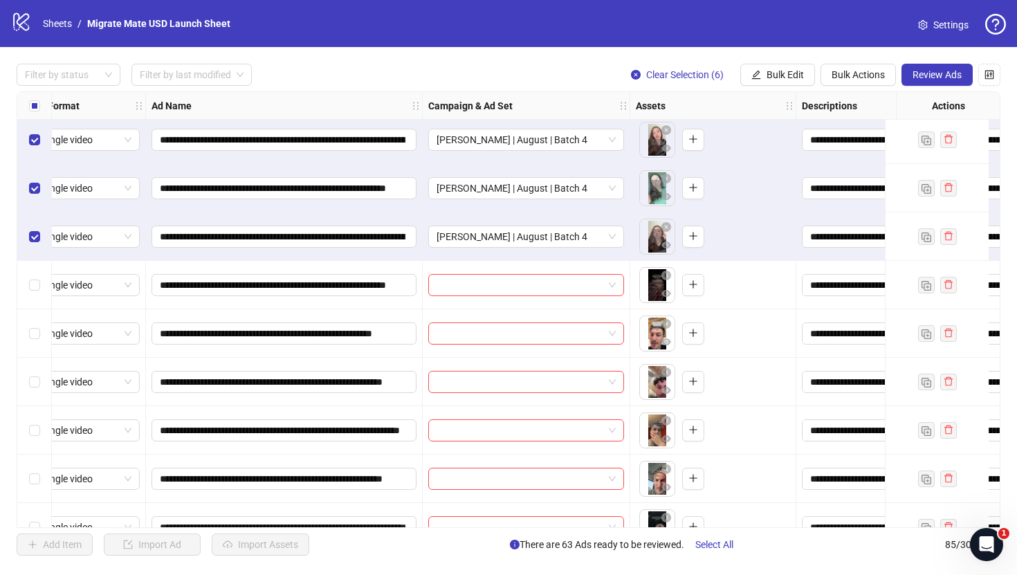
scroll to position [2969, 24]
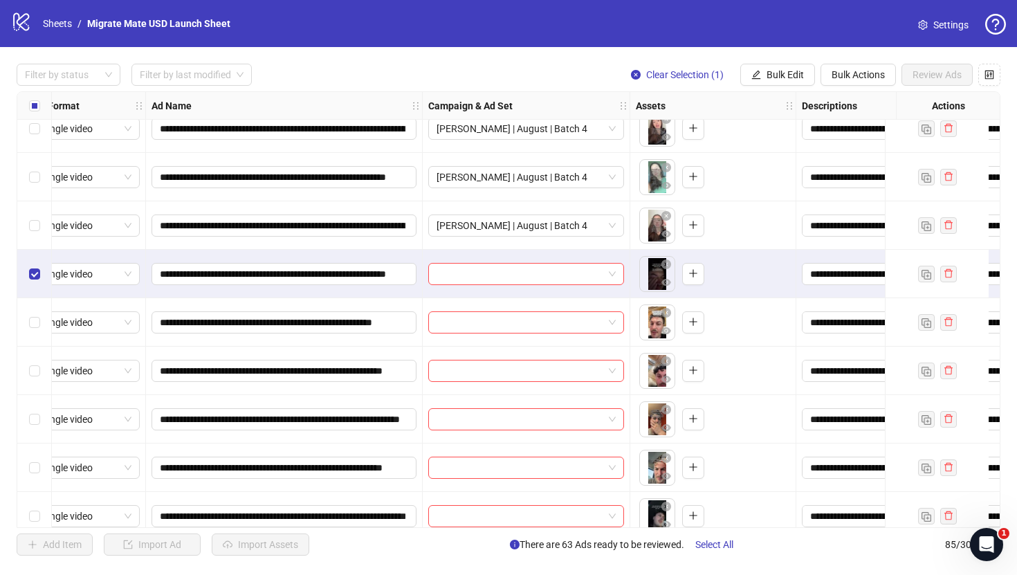
click at [35, 306] on div "Select row 66" at bounding box center [34, 322] width 35 height 48
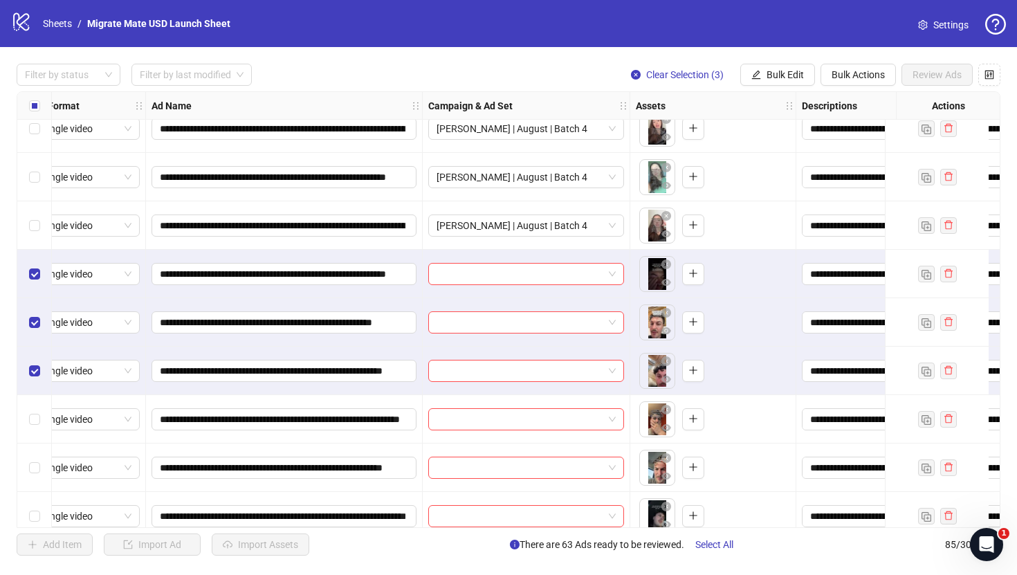
click at [33, 410] on div "Select row 68" at bounding box center [34, 419] width 35 height 48
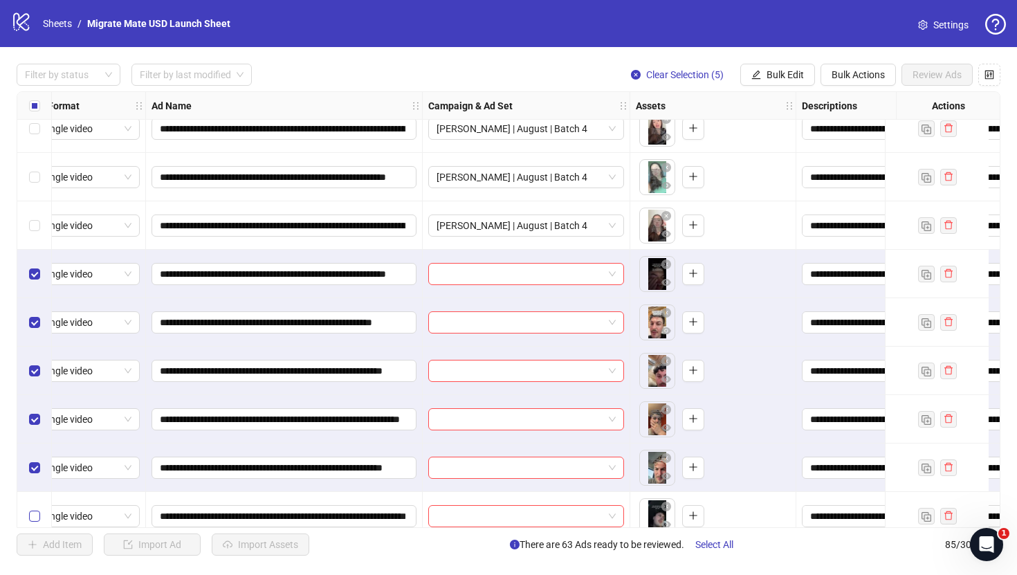
click at [37, 509] on label "Select row 70" at bounding box center [34, 515] width 11 height 15
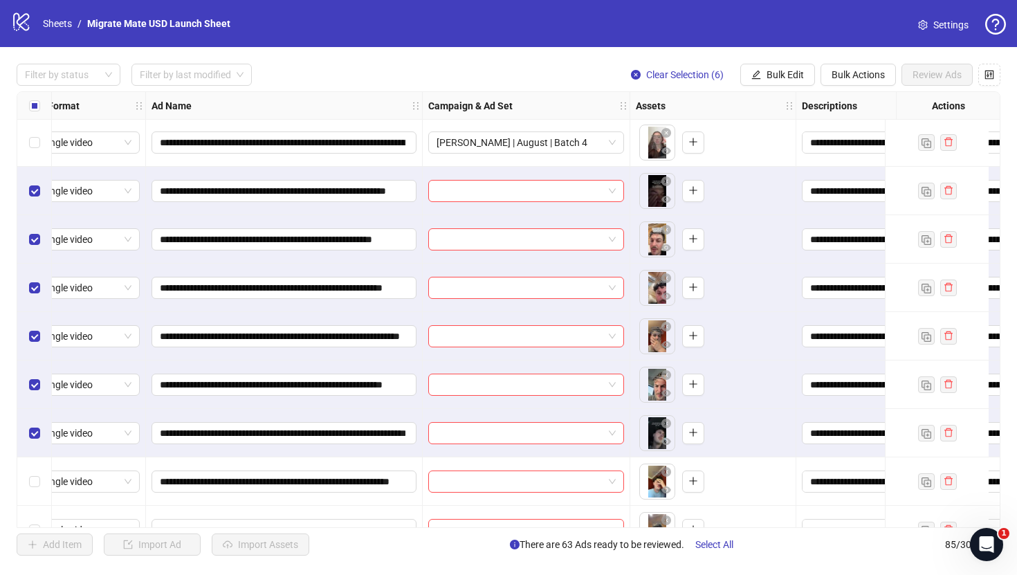
scroll to position [3044, 24]
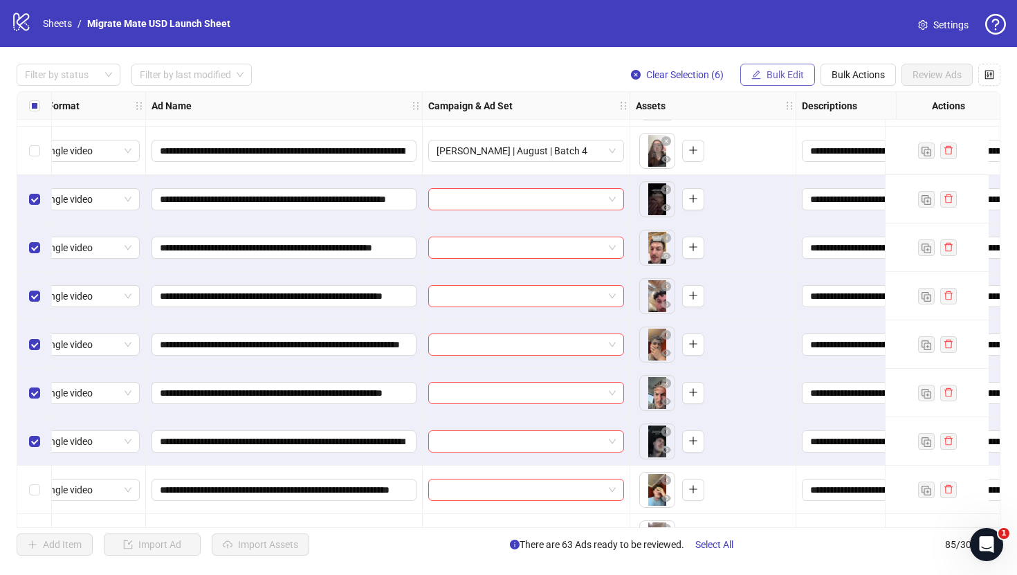
click at [792, 73] on span "Bulk Edit" at bounding box center [784, 74] width 37 height 11
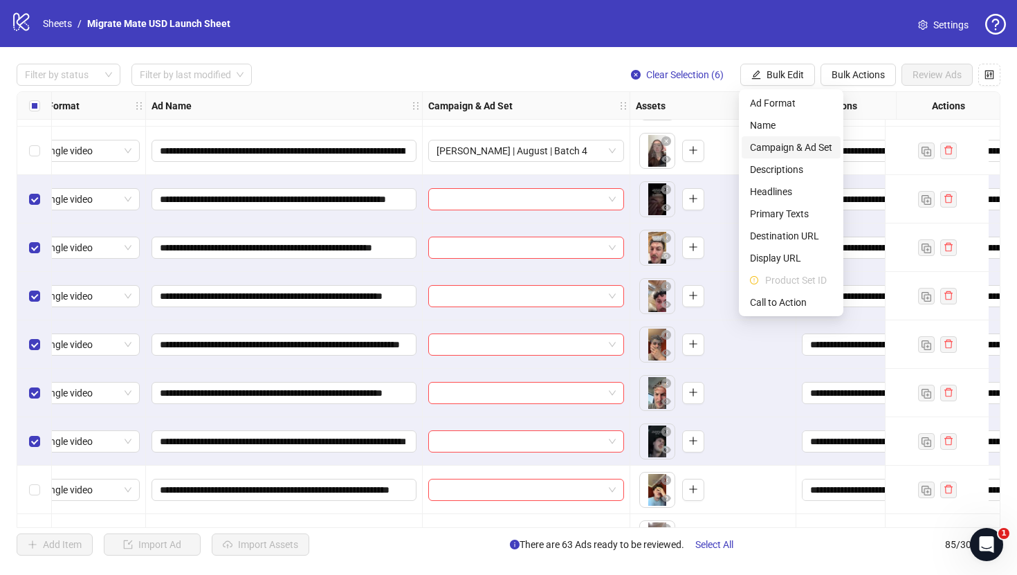
click at [807, 145] on span "Campaign & Ad Set" at bounding box center [791, 147] width 82 height 15
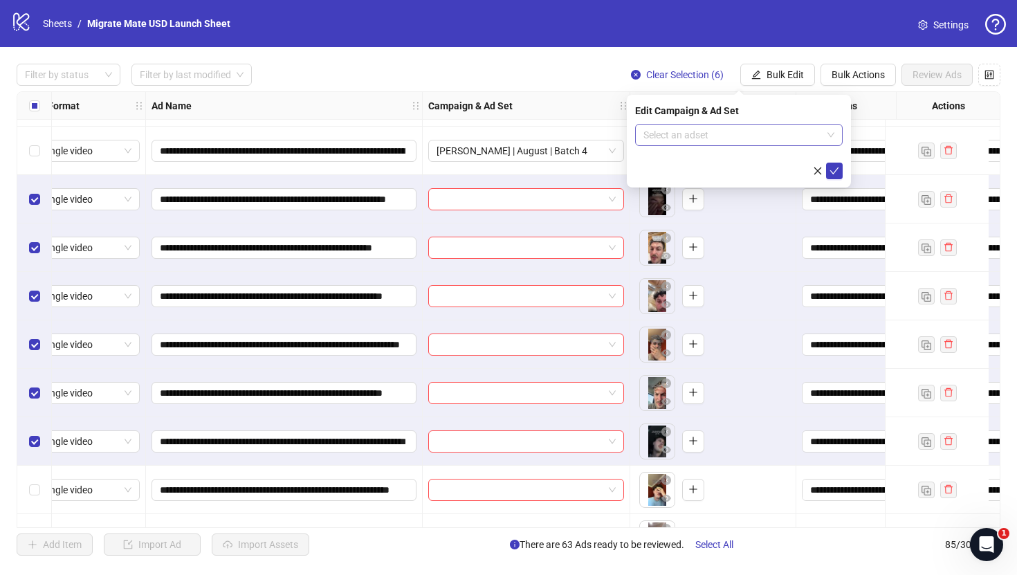
click at [834, 134] on span at bounding box center [738, 135] width 191 height 21
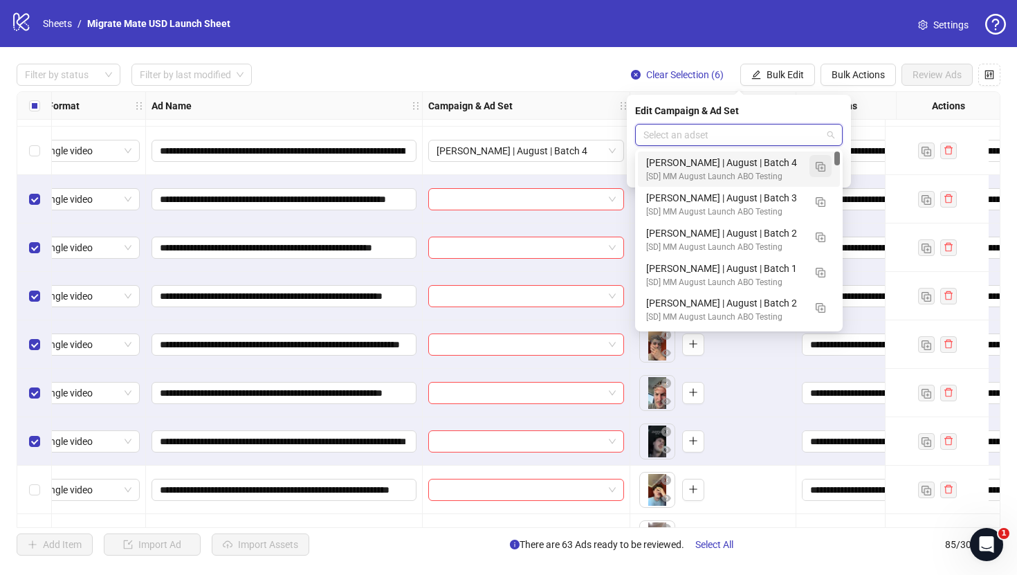
click at [820, 165] on img "button" at bounding box center [821, 167] width 10 height 10
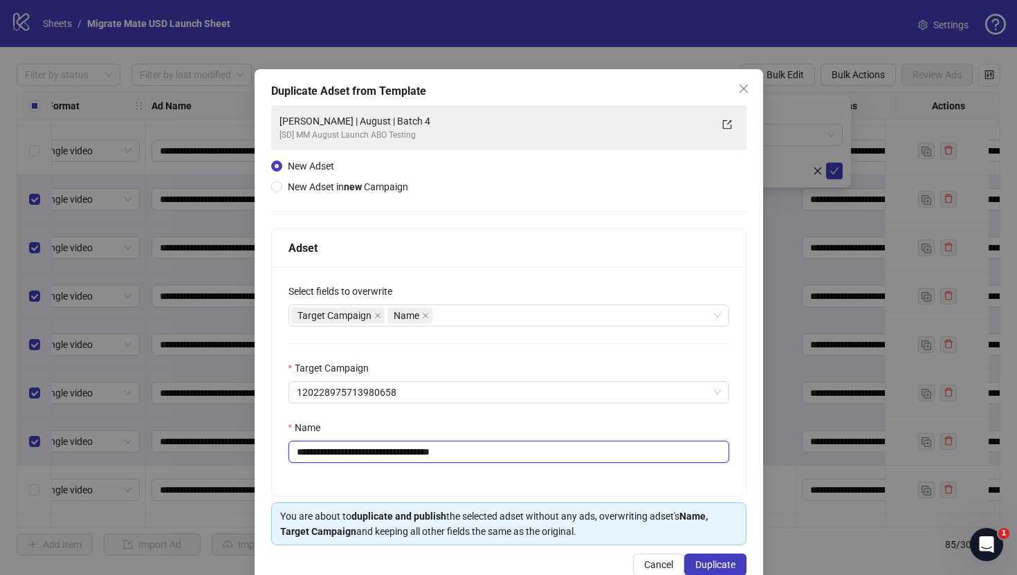
drag, startPoint x: 356, startPoint y: 454, endPoint x: 209, endPoint y: 441, distance: 147.2
click at [209, 441] on div "**********" at bounding box center [508, 287] width 1017 height 575
type input "**********"
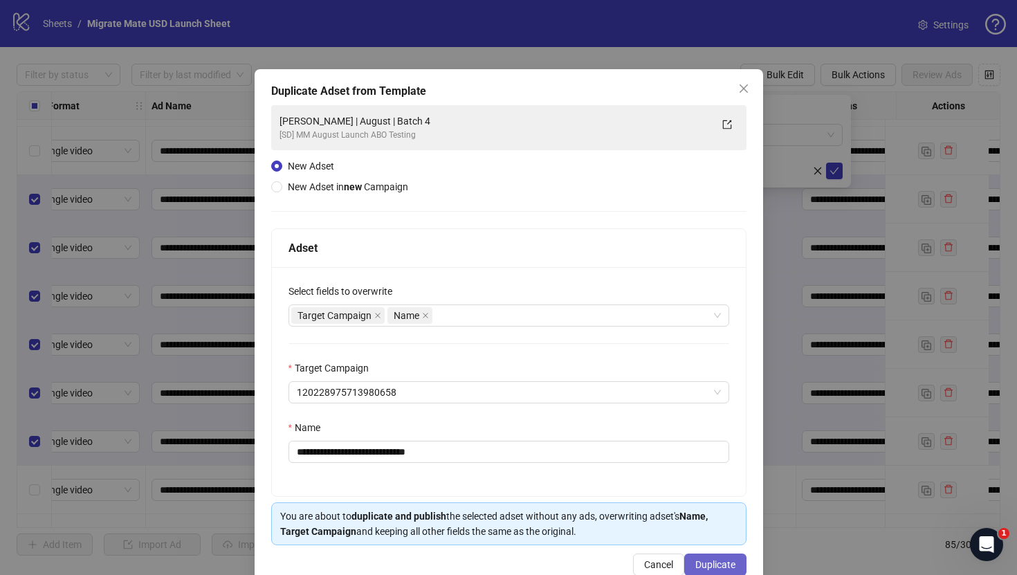
click at [714, 562] on span "Duplicate" at bounding box center [715, 564] width 40 height 11
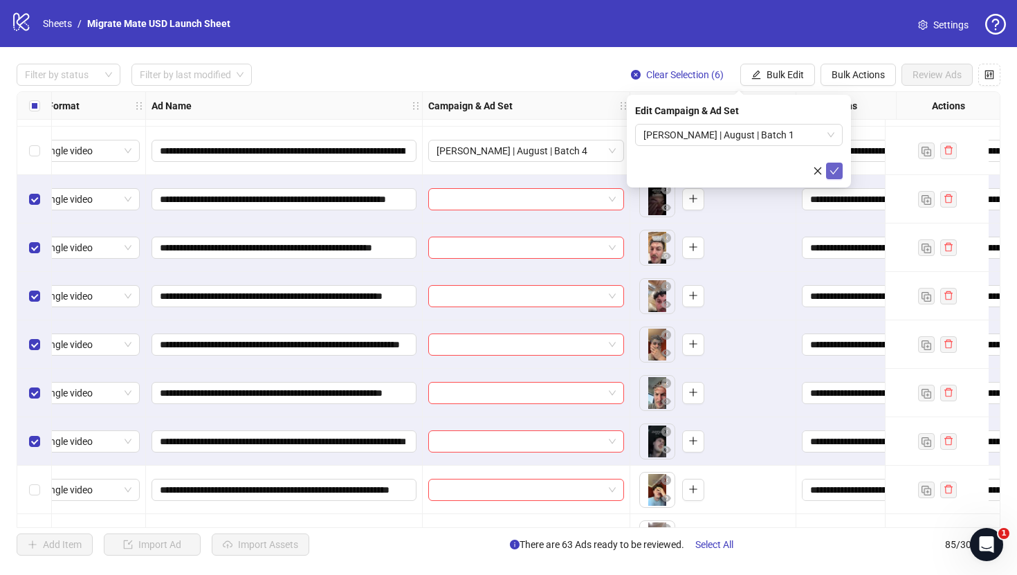
click at [833, 168] on icon "check" at bounding box center [834, 171] width 10 height 10
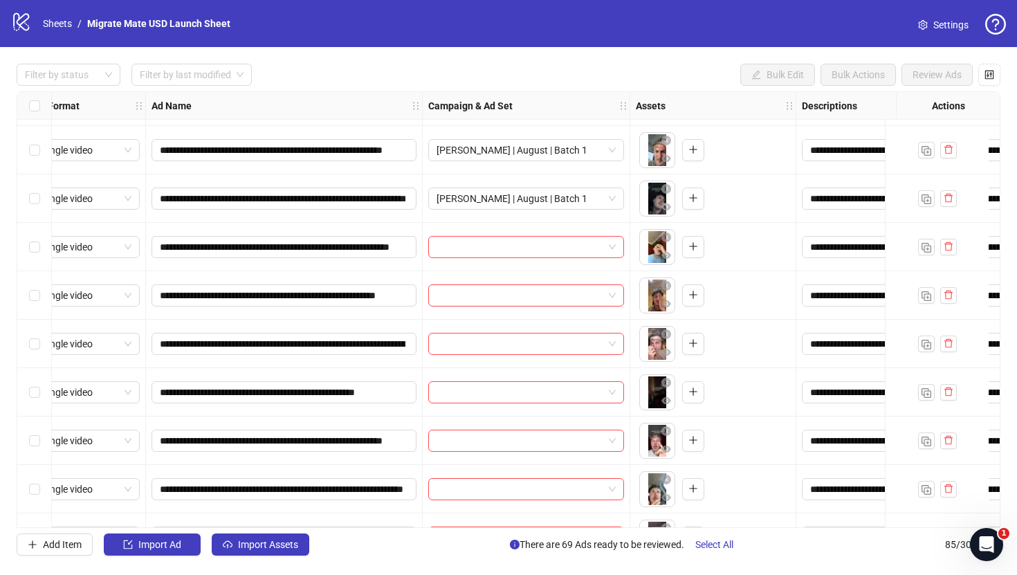
scroll to position [3330, 24]
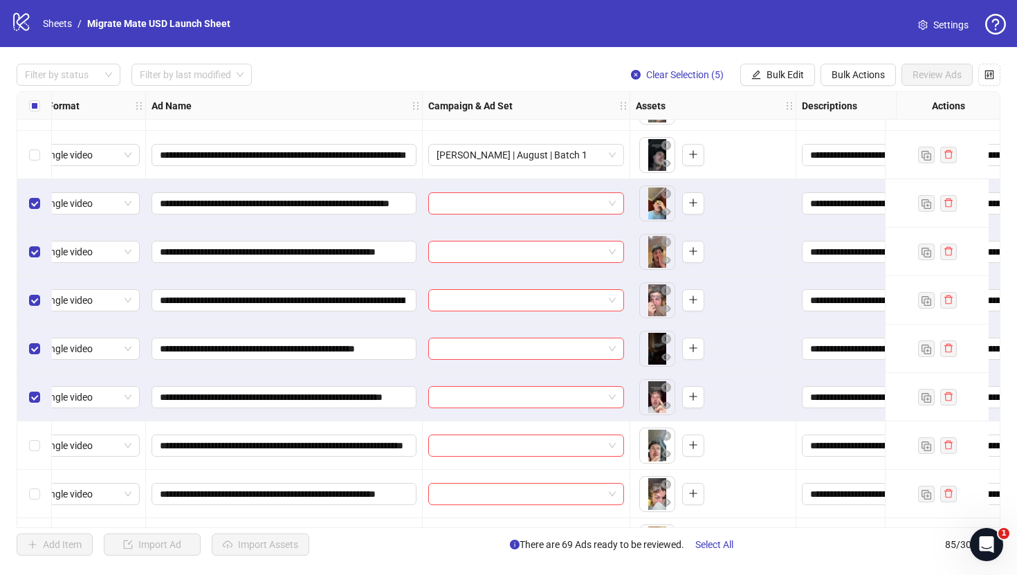
click at [37, 456] on div "Select row 76" at bounding box center [34, 445] width 35 height 48
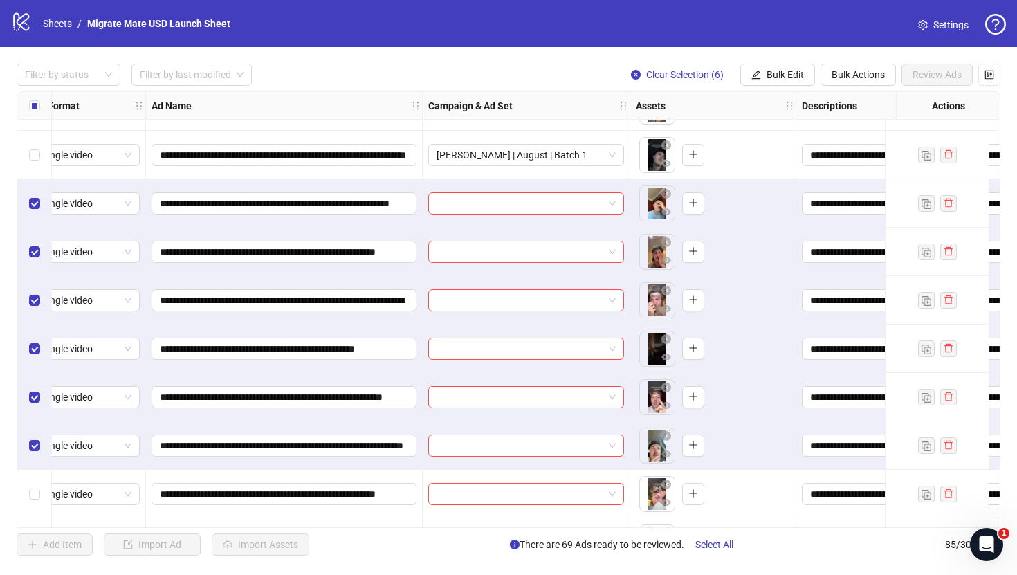
scroll to position [3431, 24]
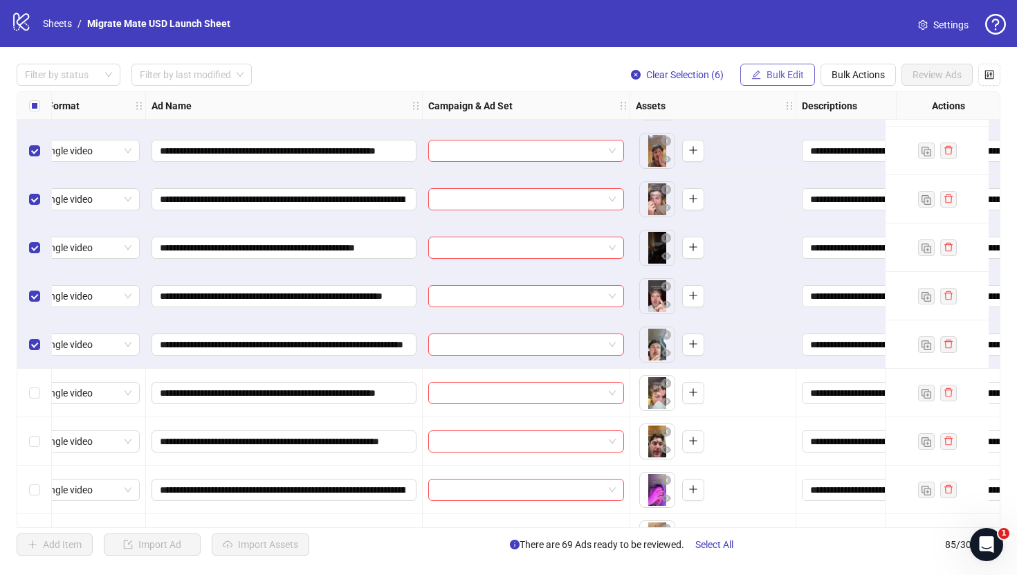
click at [795, 71] on span "Bulk Edit" at bounding box center [784, 74] width 37 height 11
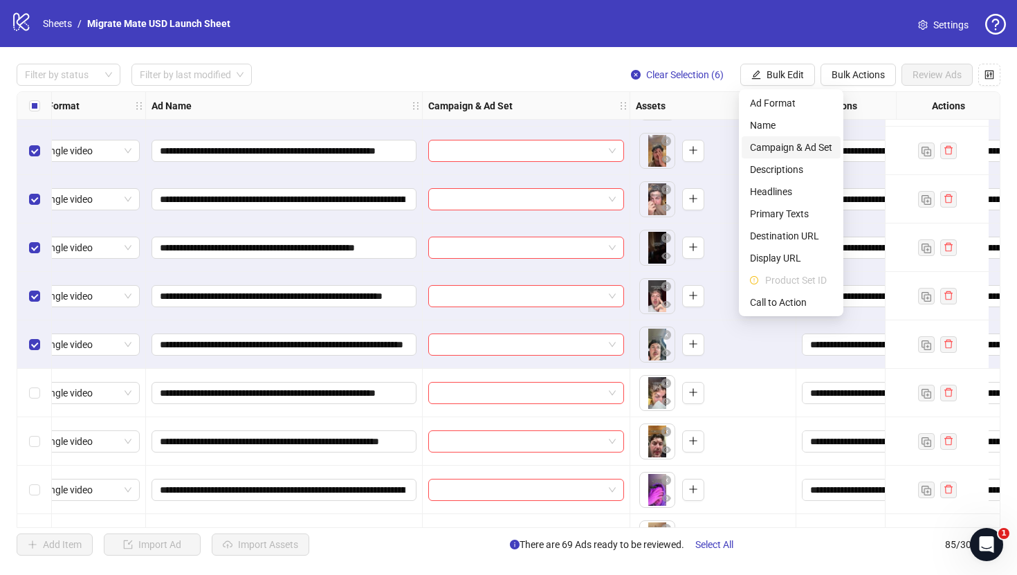
click at [803, 141] on span "Campaign & Ad Set" at bounding box center [791, 147] width 82 height 15
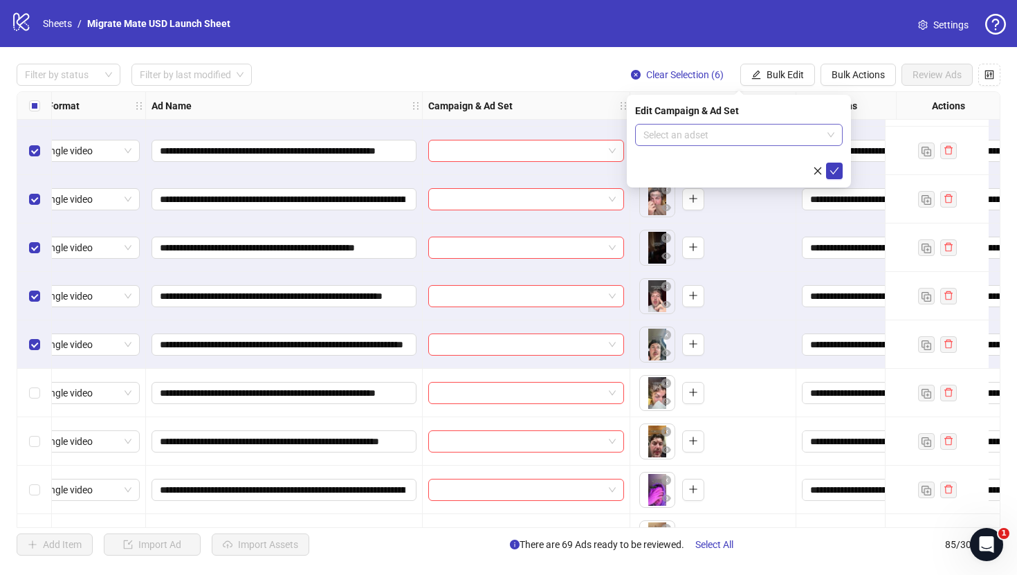
click at [830, 140] on span at bounding box center [738, 135] width 191 height 21
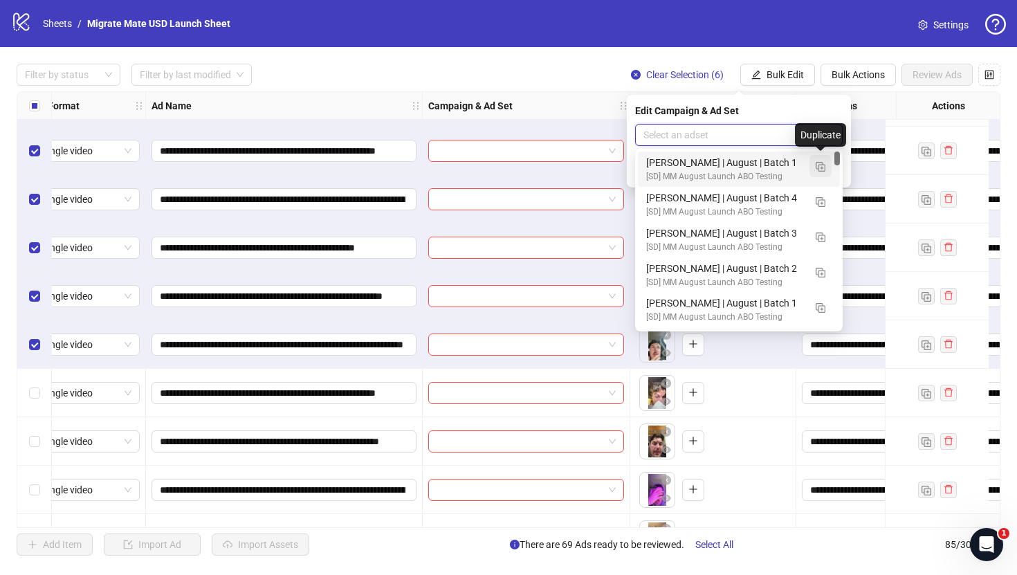
click at [823, 166] on img "button" at bounding box center [821, 167] width 10 height 10
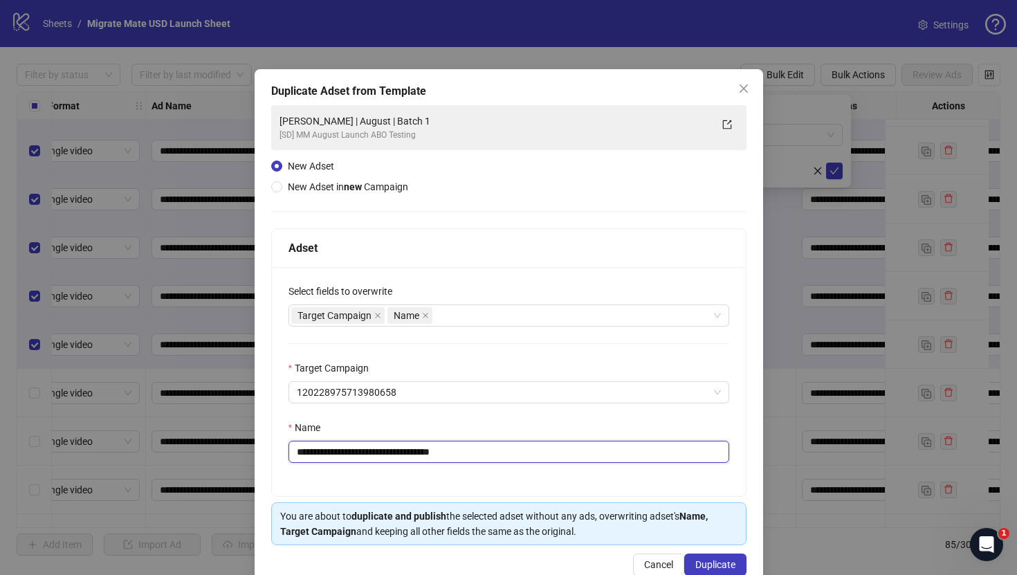
drag, startPoint x: 421, startPoint y: 457, endPoint x: 501, endPoint y: 459, distance: 79.6
click at [501, 459] on input "**********" at bounding box center [508, 452] width 441 height 22
type input "**********"
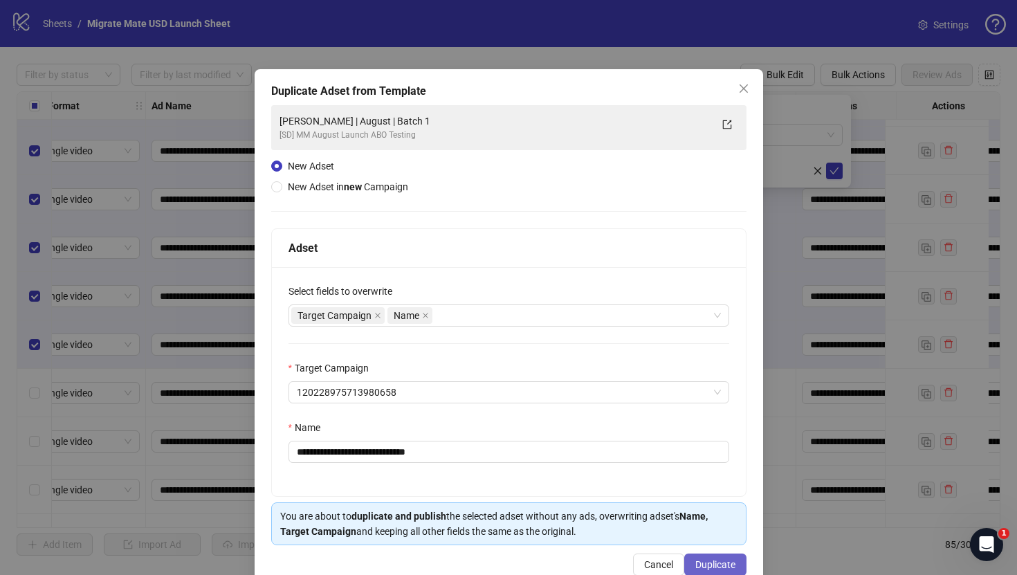
click at [728, 560] on span "Duplicate" at bounding box center [715, 564] width 40 height 11
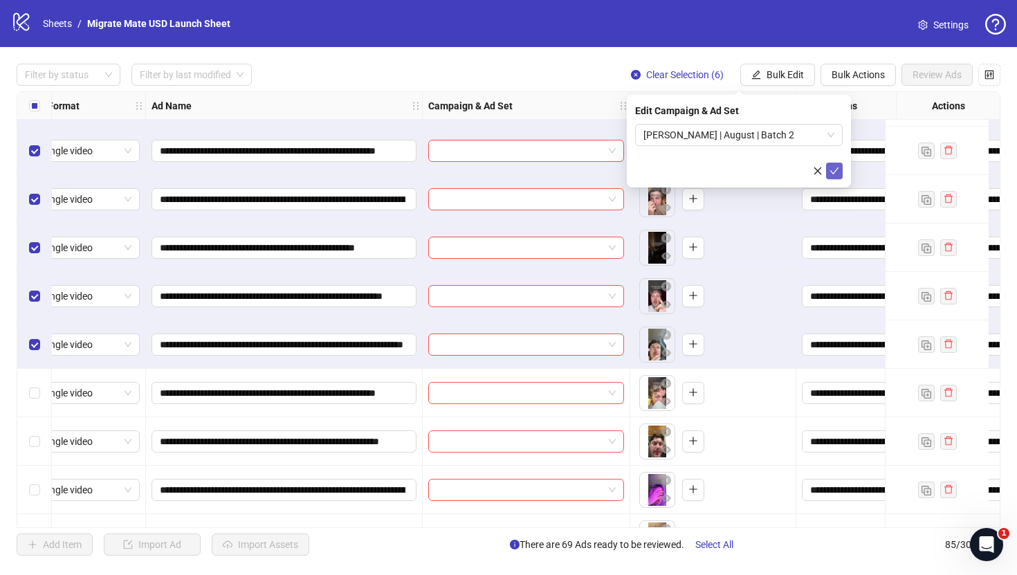
click at [839, 176] on button "submit" at bounding box center [834, 171] width 17 height 17
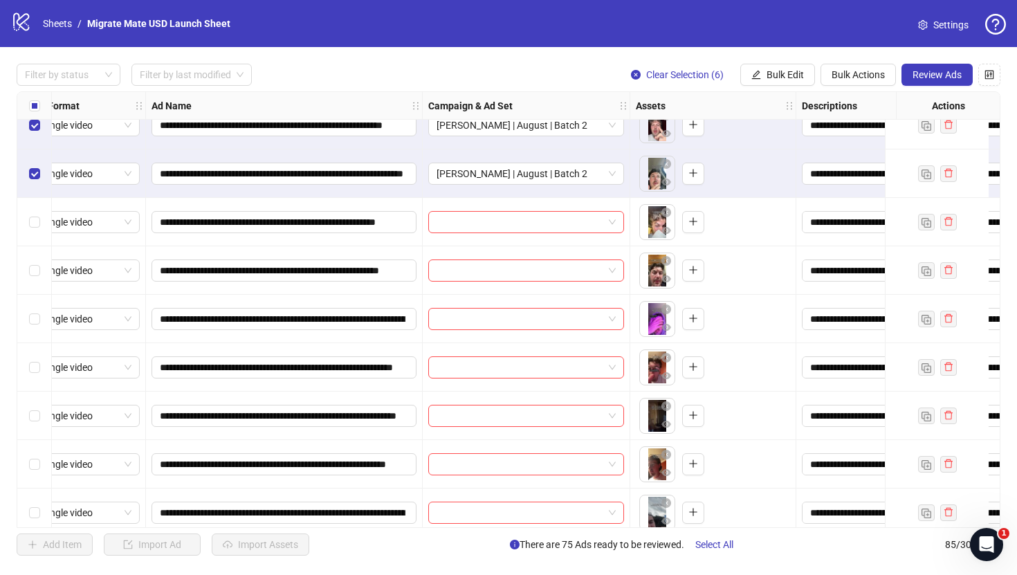
scroll to position [3576, 24]
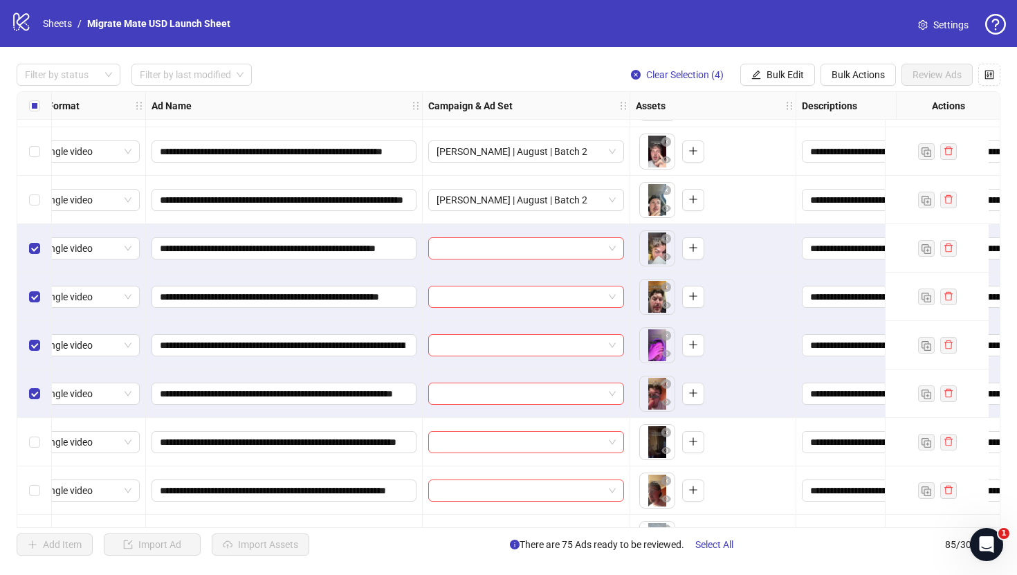
click at [33, 428] on div "Select row 81" at bounding box center [34, 442] width 35 height 48
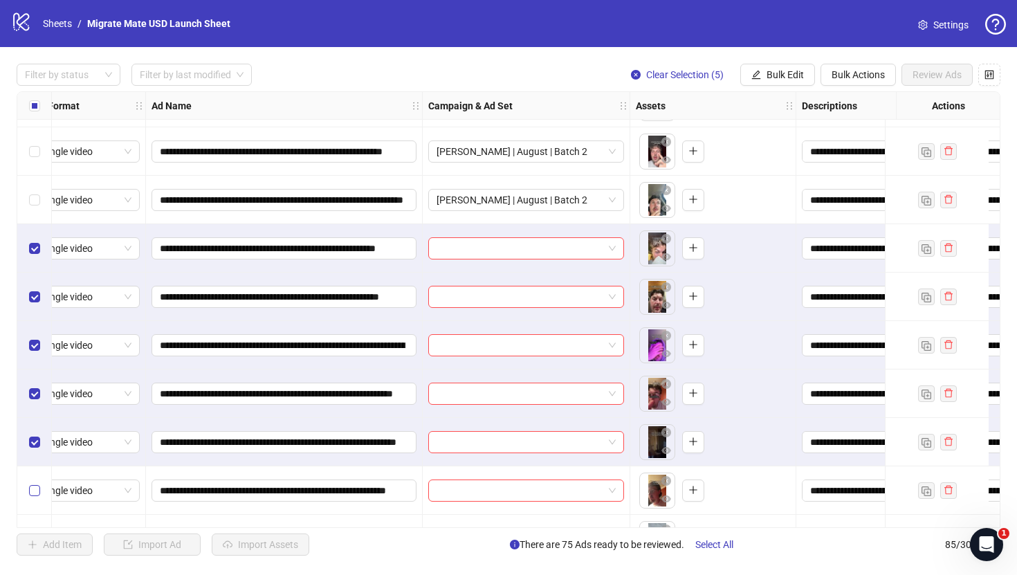
click at [31, 484] on label "Select row 82" at bounding box center [34, 490] width 11 height 15
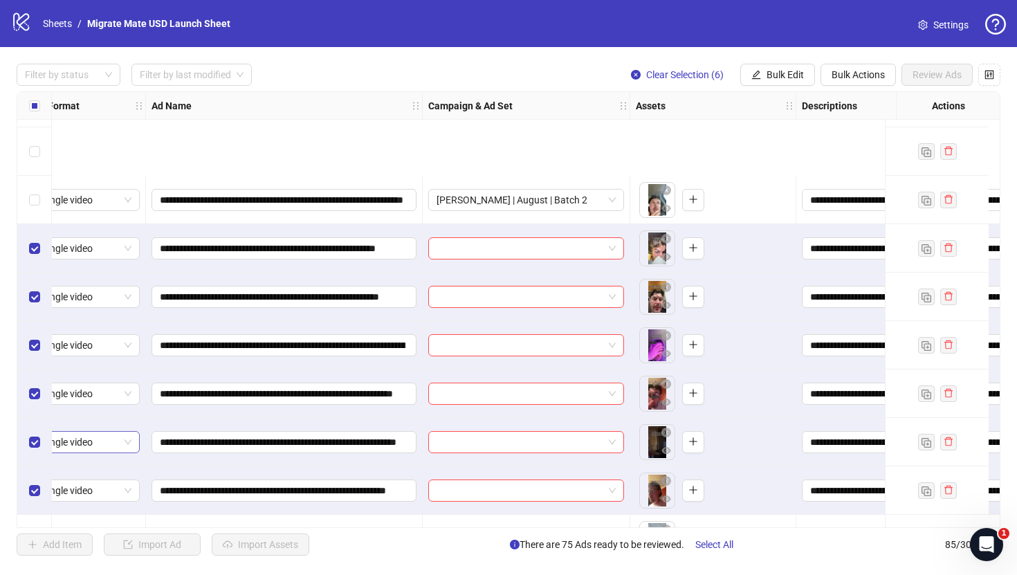
scroll to position [3714, 24]
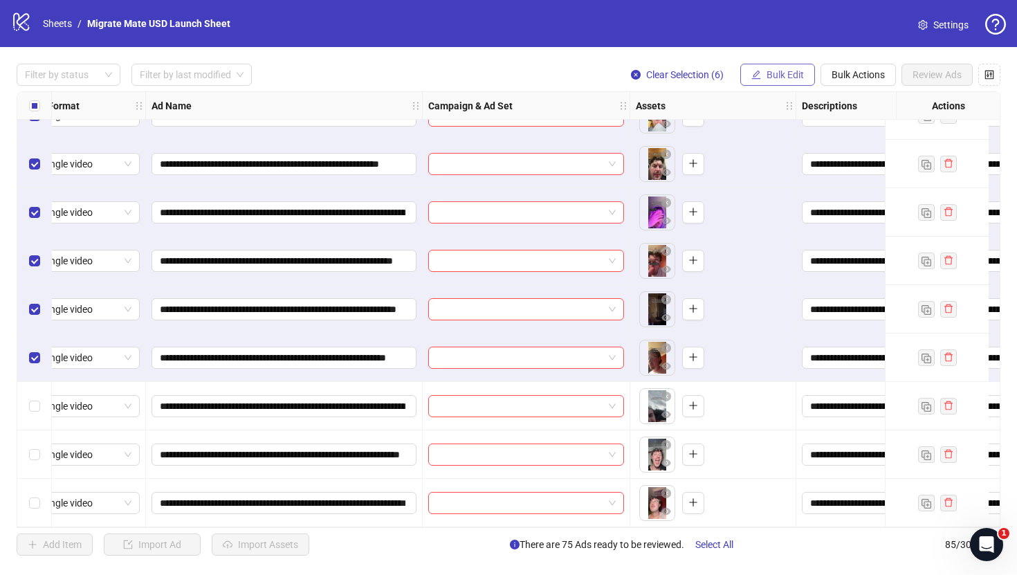
click at [787, 75] on span "Bulk Edit" at bounding box center [784, 74] width 37 height 11
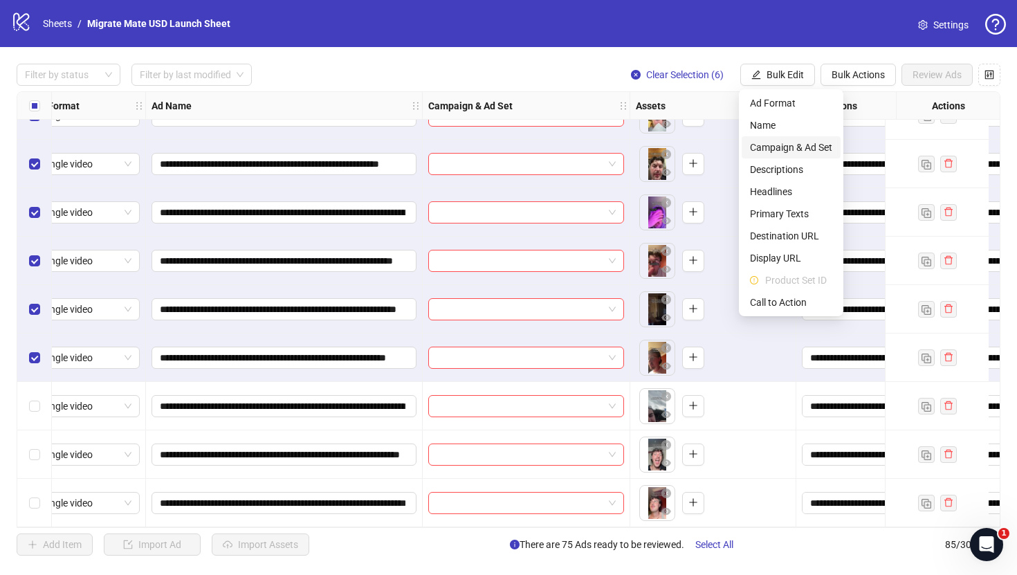
click at [810, 147] on span "Campaign & Ad Set" at bounding box center [791, 147] width 82 height 15
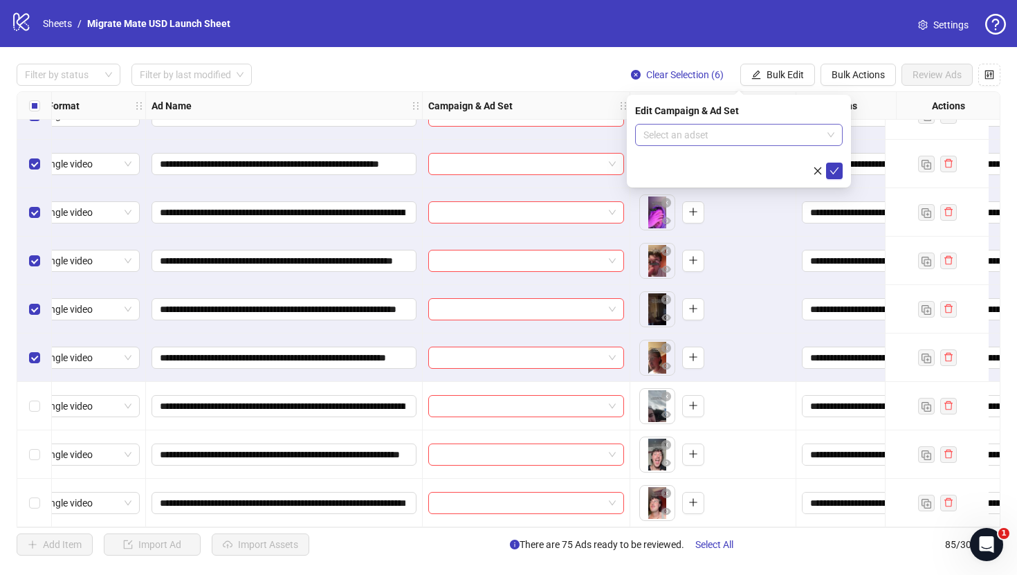
click at [827, 131] on span at bounding box center [738, 135] width 191 height 21
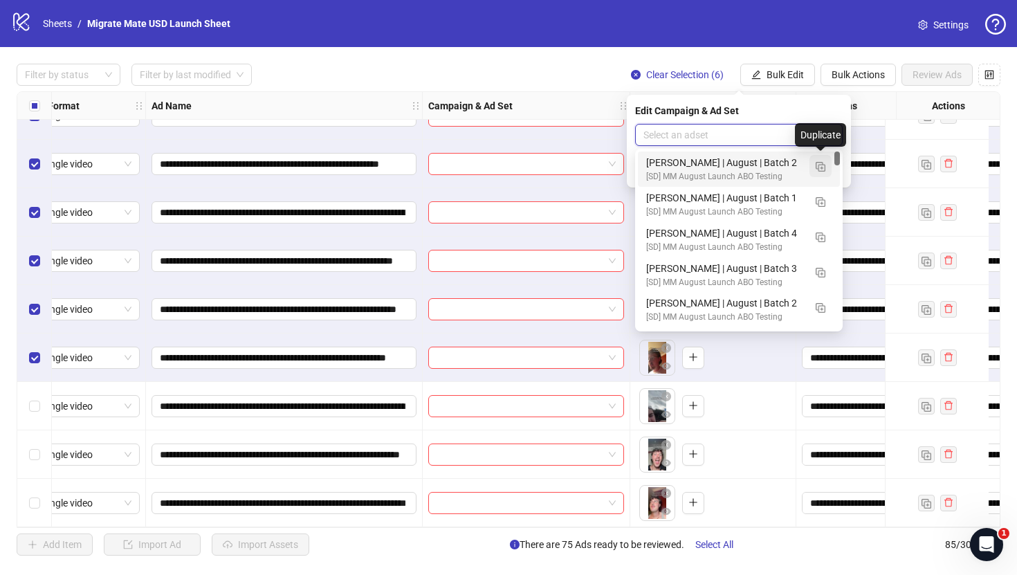
click at [818, 167] on img "button" at bounding box center [821, 167] width 10 height 10
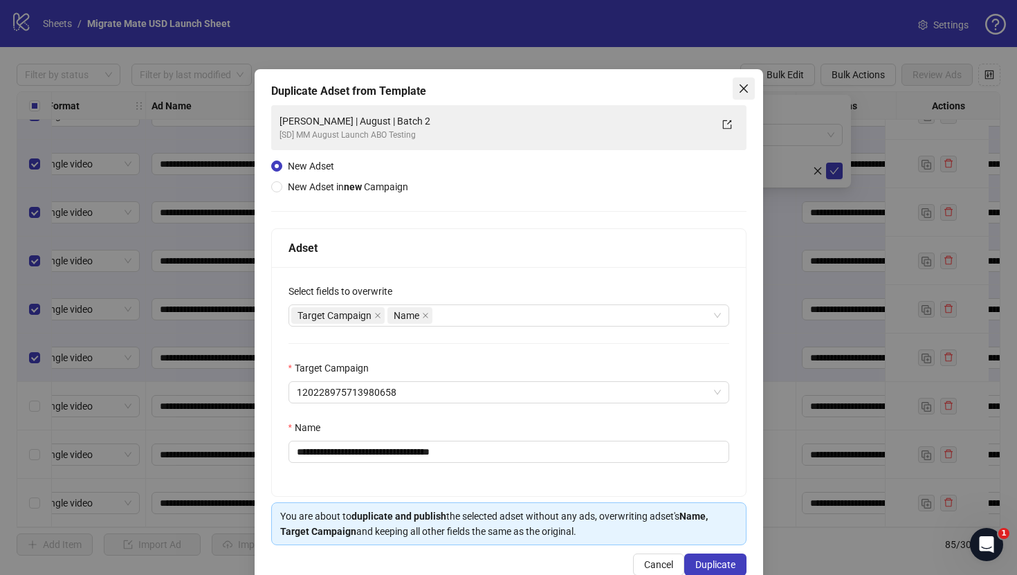
click at [746, 90] on icon "close" at bounding box center [743, 88] width 11 height 11
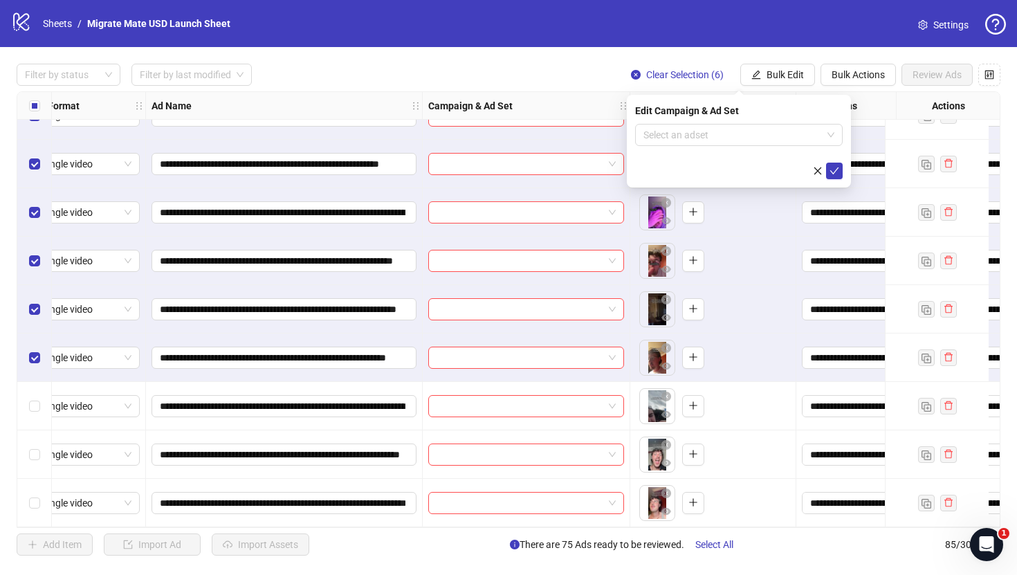
click at [565, 48] on div "**********" at bounding box center [508, 309] width 1017 height 525
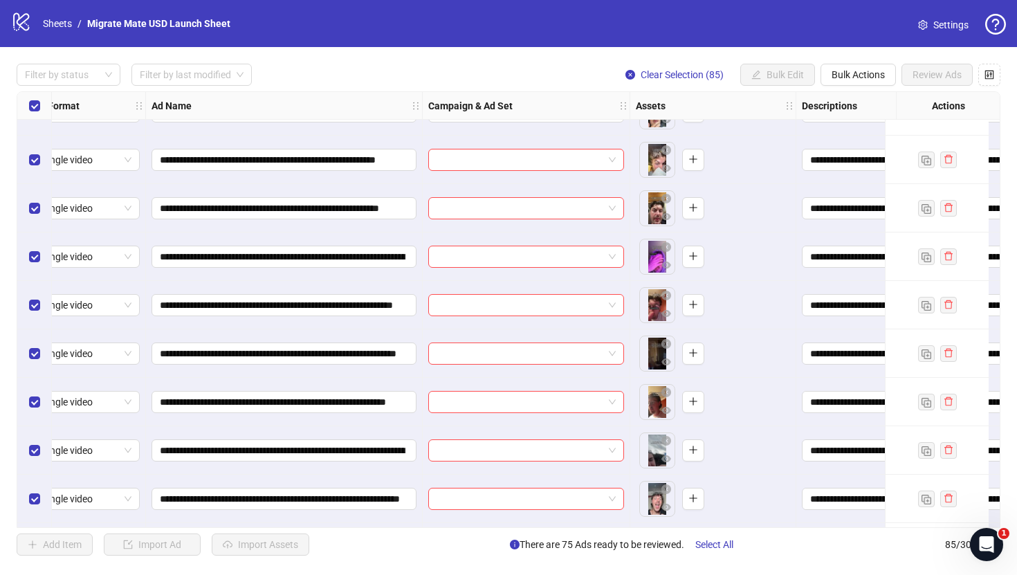
scroll to position [3664, 24]
click at [31, 97] on div "Select all rows" at bounding box center [34, 106] width 35 height 28
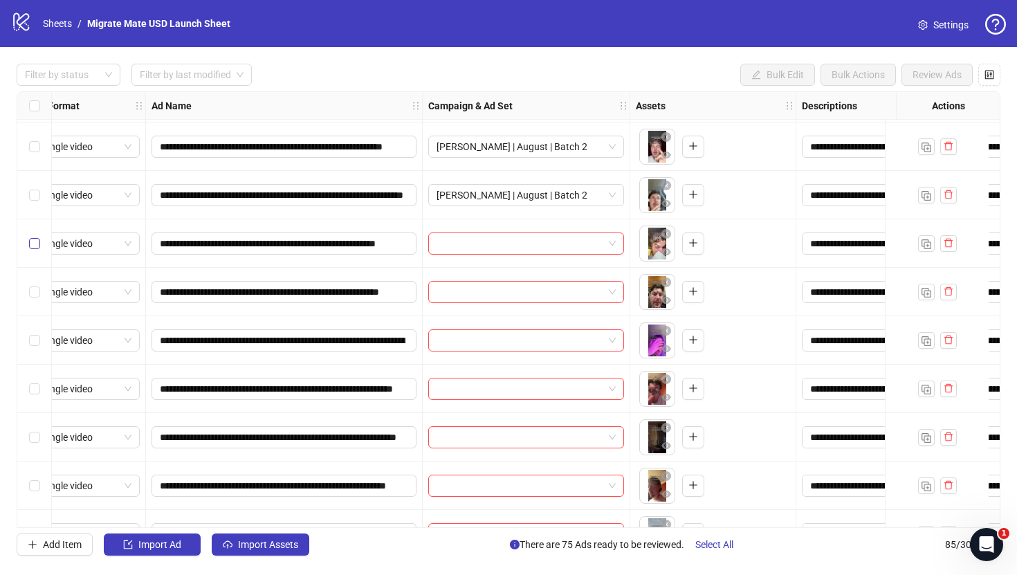
click at [34, 237] on label "Select row 77" at bounding box center [34, 243] width 11 height 15
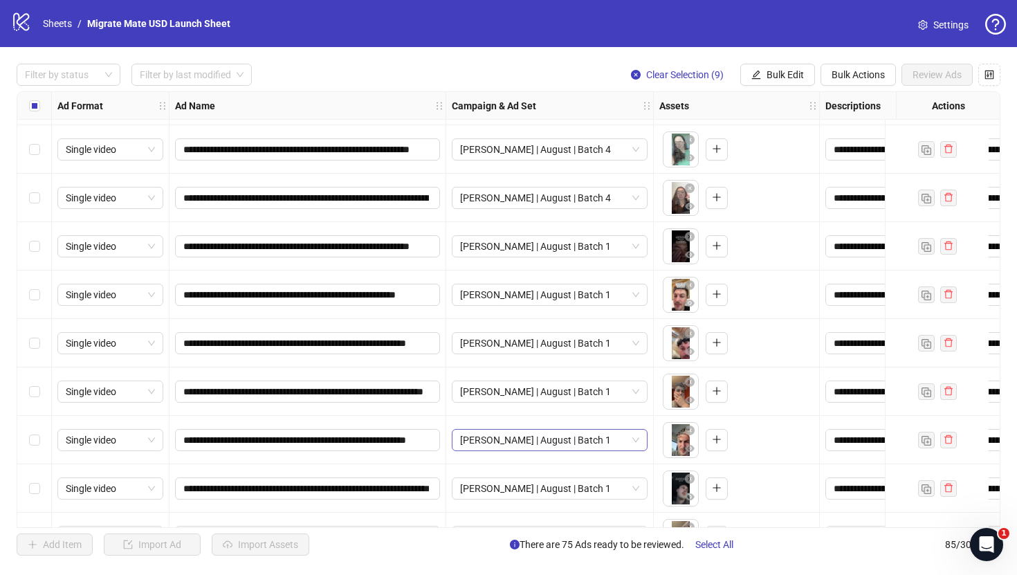
scroll to position [3071, 0]
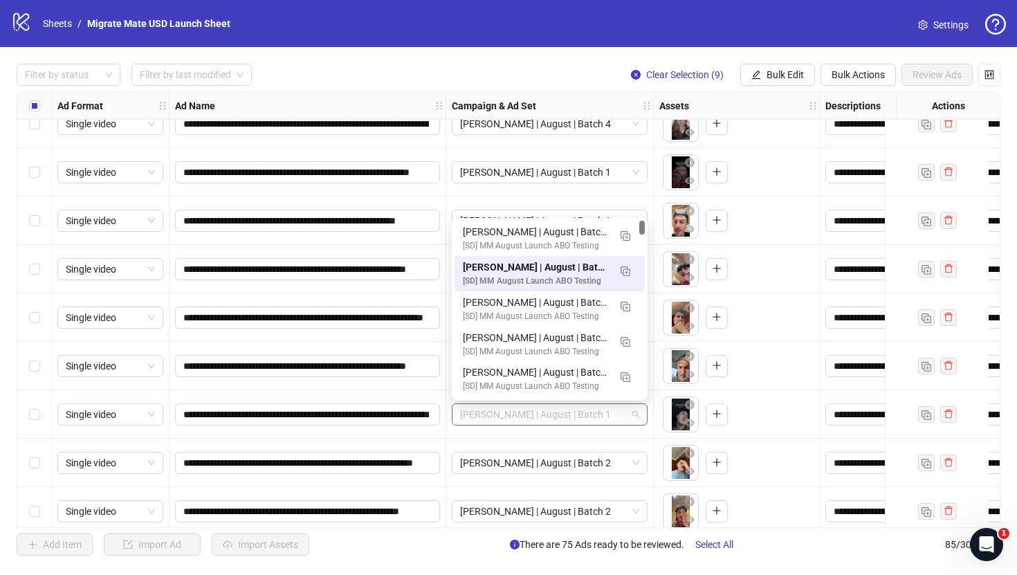
click at [629, 412] on span "[PERSON_NAME] | August | Batch 1" at bounding box center [549, 414] width 179 height 21
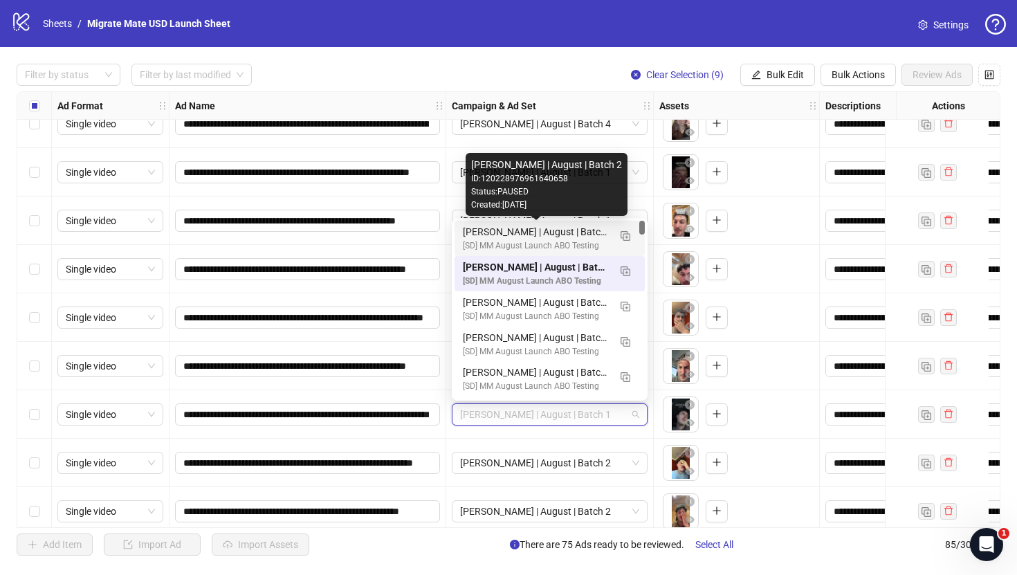
click at [576, 232] on div "[PERSON_NAME] | August | Batch 2" at bounding box center [536, 231] width 146 height 15
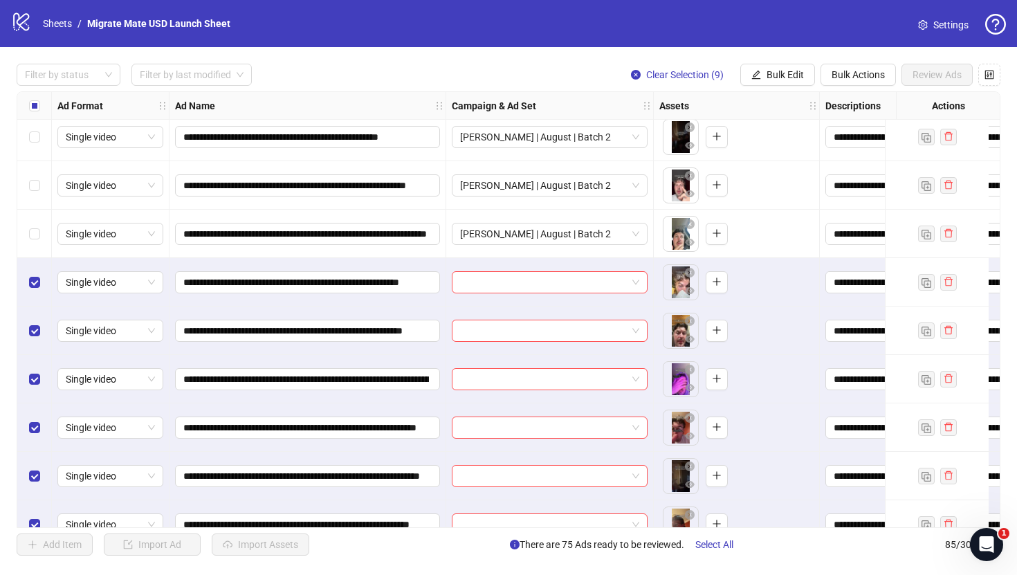
scroll to position [3558, 0]
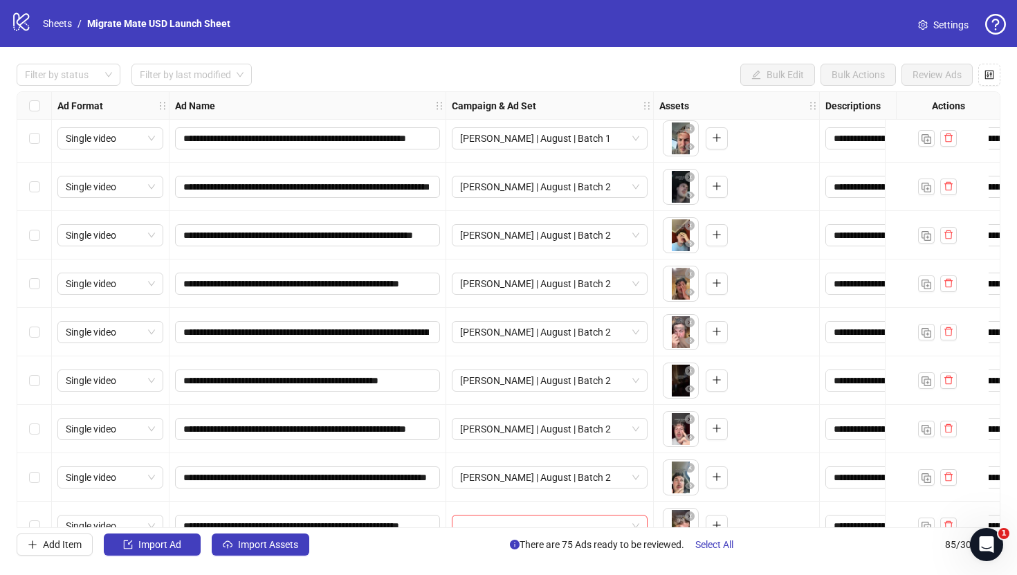
scroll to position [3312, 0]
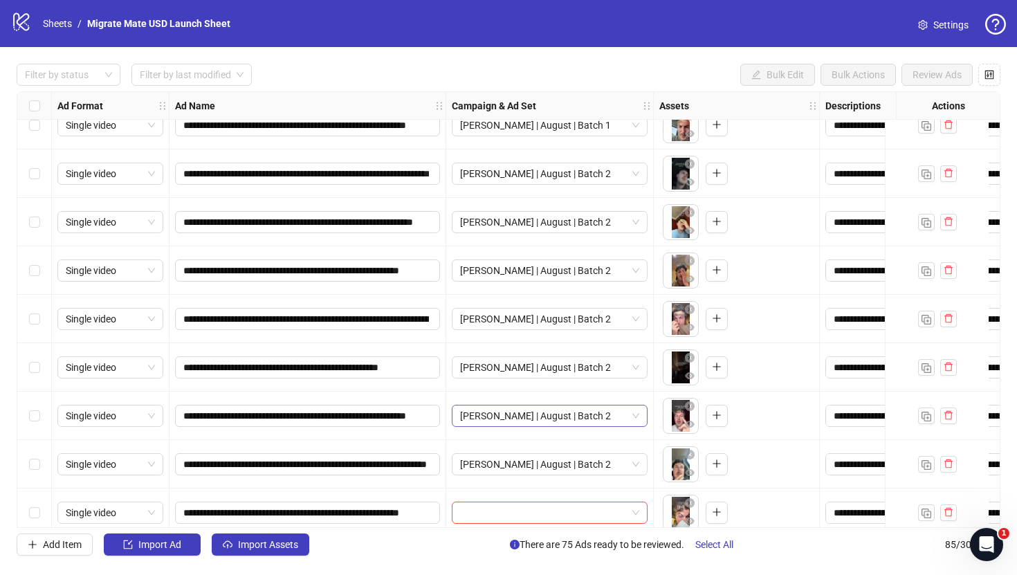
click at [552, 414] on span "[PERSON_NAME] | August | Batch 2" at bounding box center [549, 415] width 179 height 21
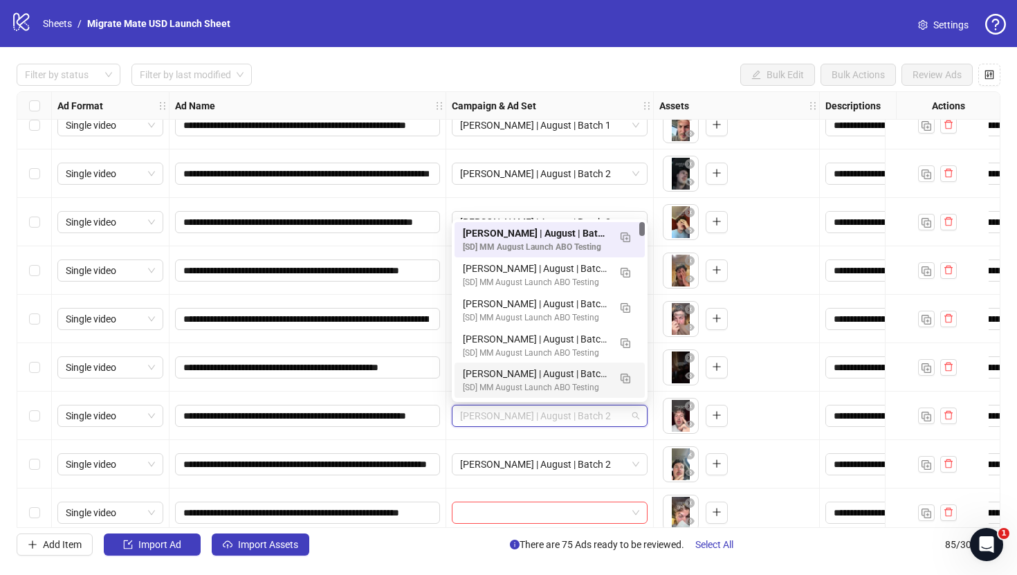
click at [569, 419] on span "[PERSON_NAME] | August | Batch 2" at bounding box center [549, 415] width 179 height 21
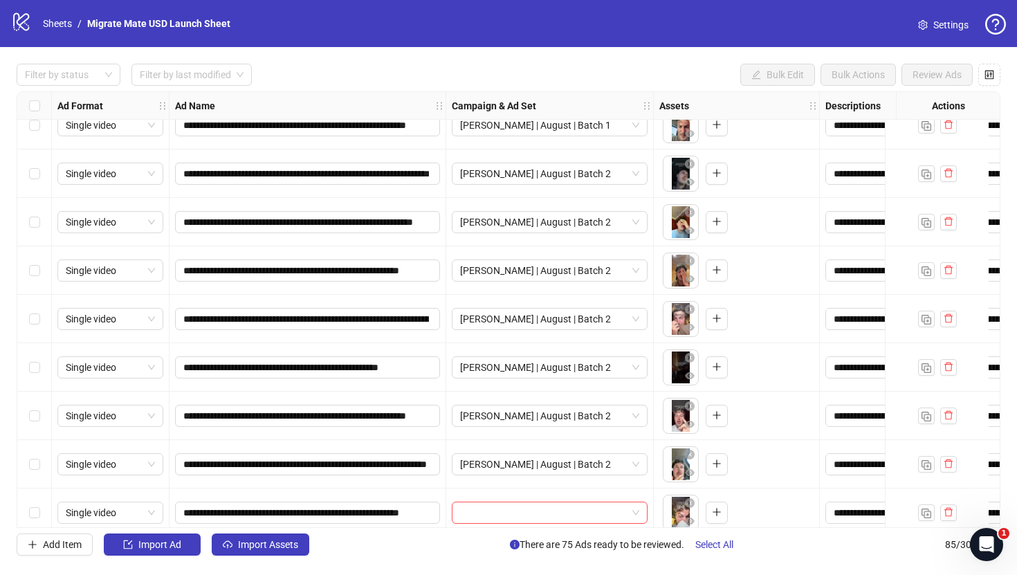
click at [53, 417] on div "Single video" at bounding box center [111, 416] width 118 height 48
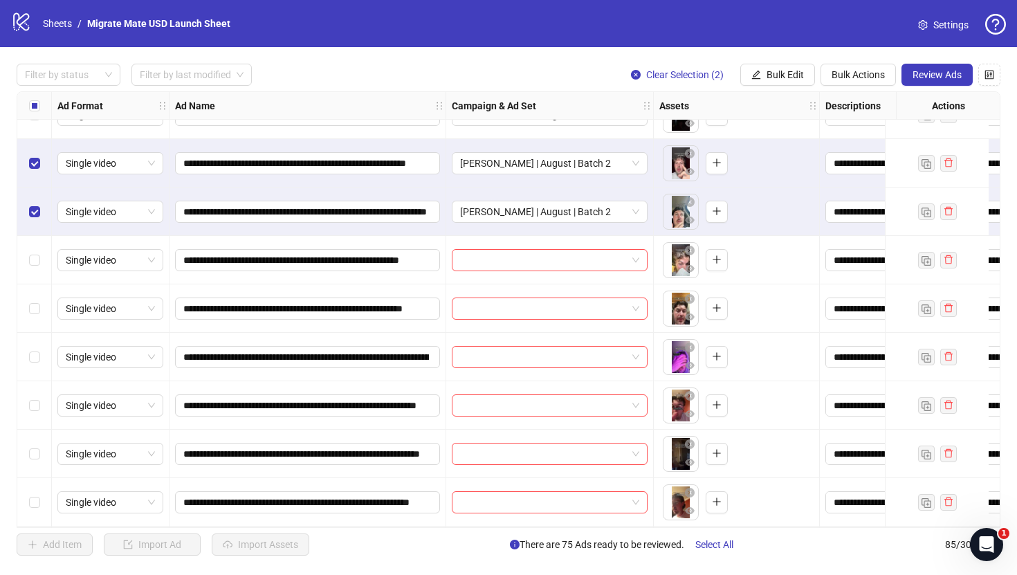
scroll to position [3589, 0]
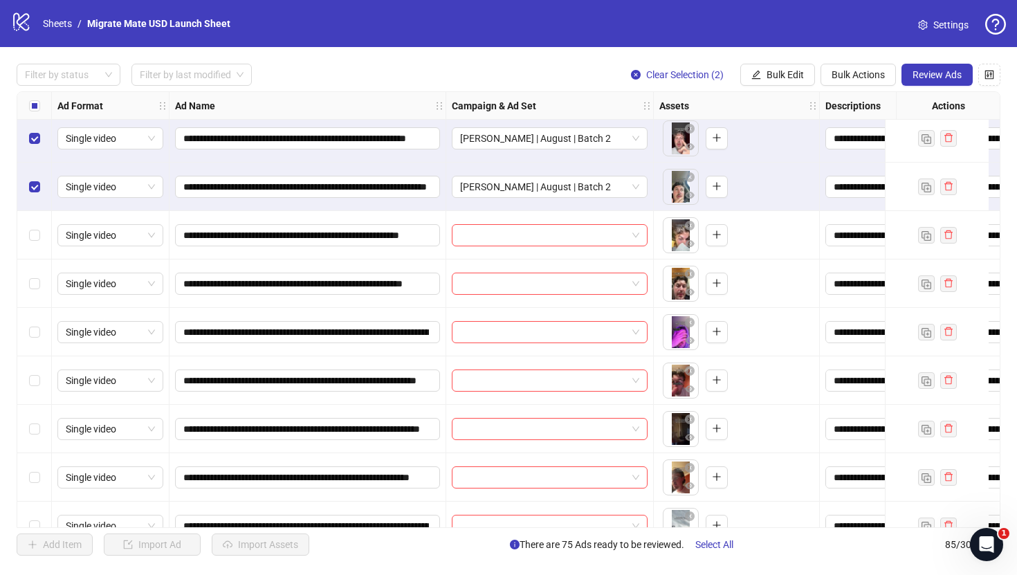
click at [40, 232] on div "Select row 77" at bounding box center [34, 235] width 35 height 48
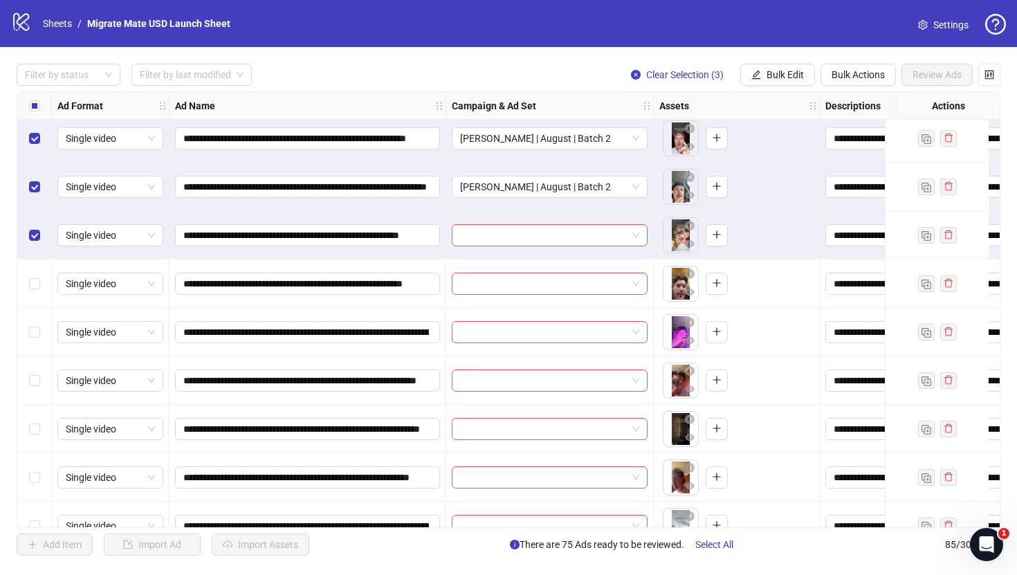
click at [40, 289] on div "Select row 78" at bounding box center [34, 283] width 35 height 48
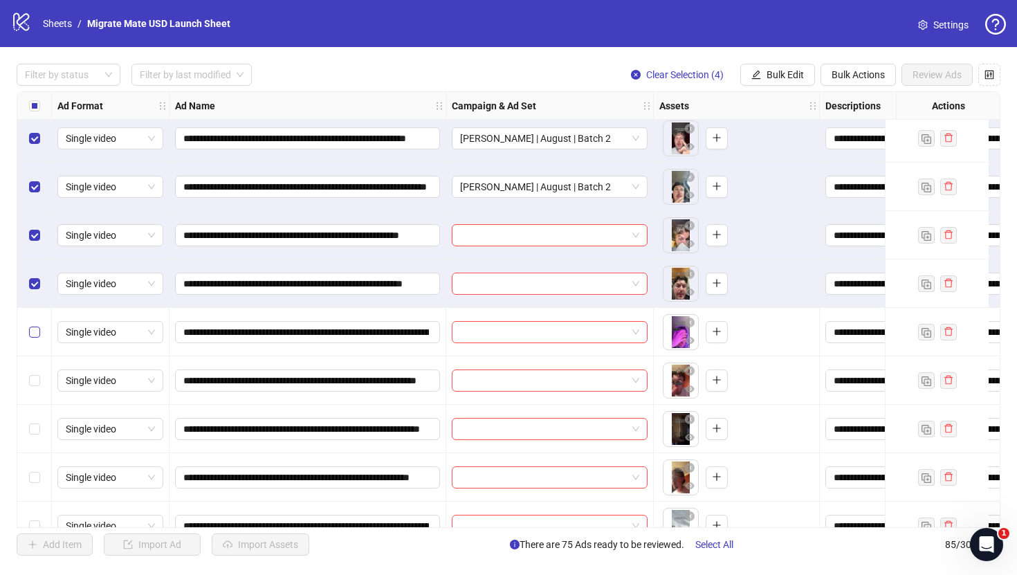
click at [33, 339] on label "Select row 79" at bounding box center [34, 331] width 11 height 15
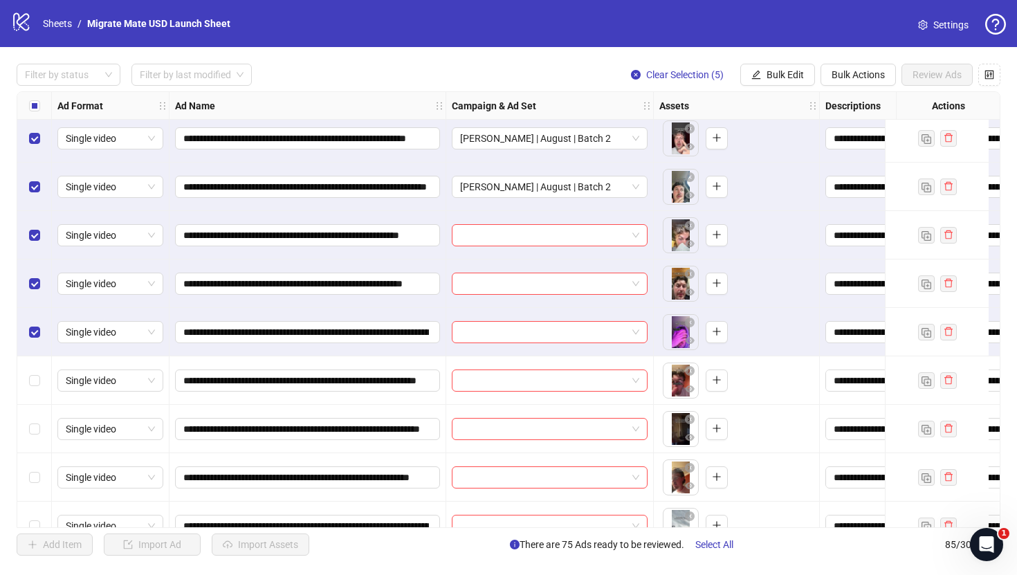
scroll to position [3714, 0]
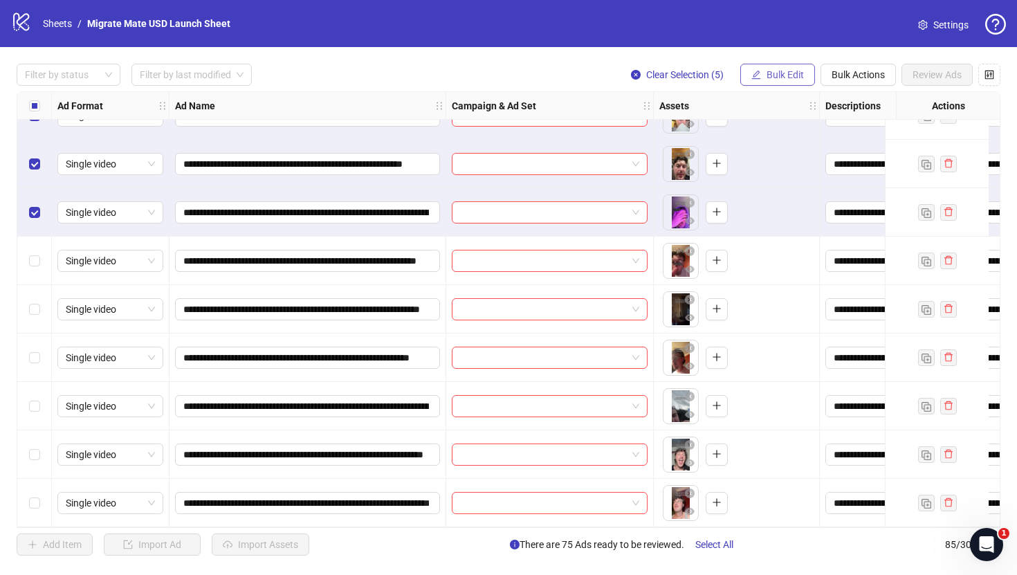
click at [799, 78] on span "Bulk Edit" at bounding box center [784, 74] width 37 height 11
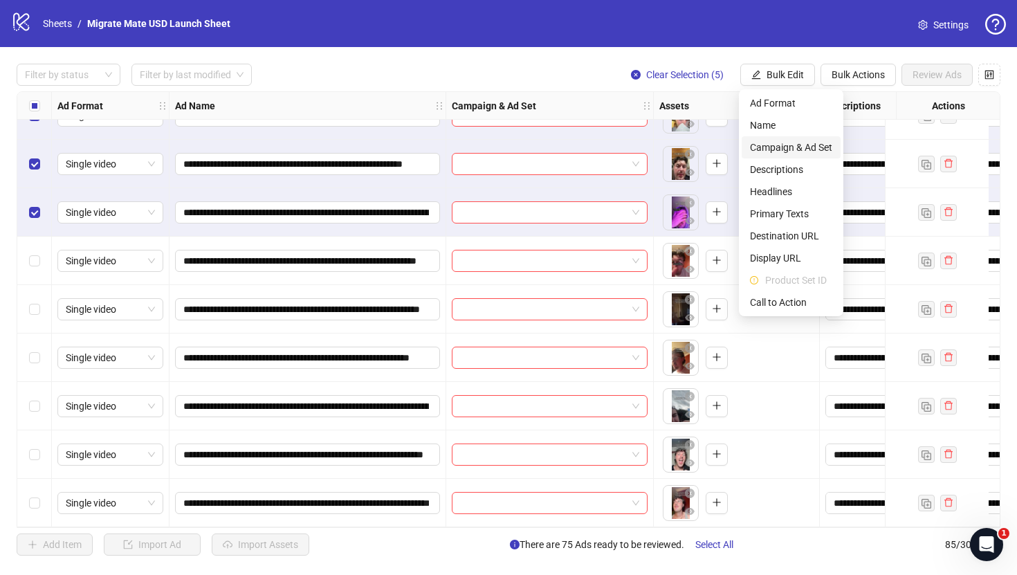
click at [816, 145] on span "Campaign & Ad Set" at bounding box center [791, 147] width 82 height 15
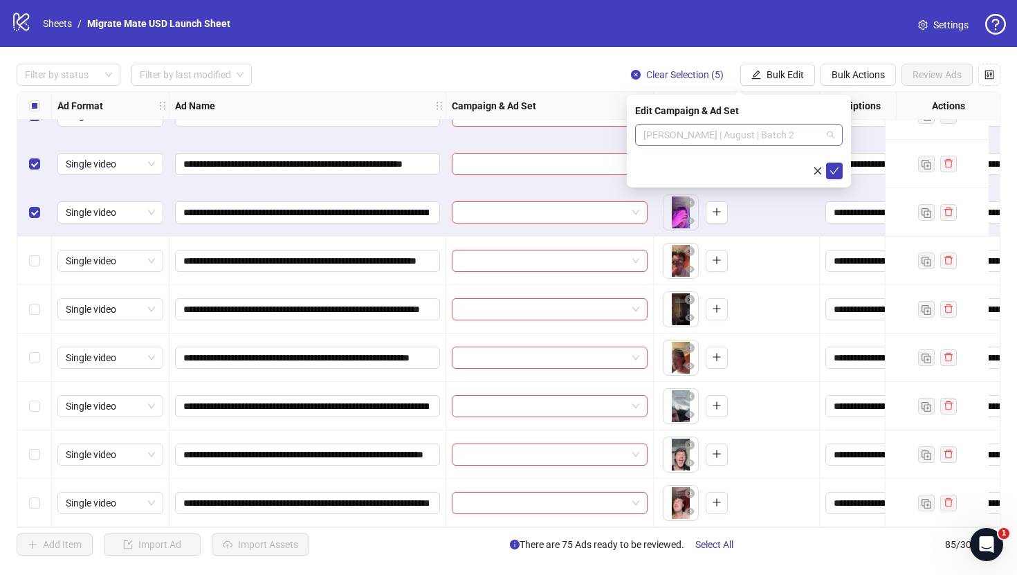
click at [834, 129] on div "[PERSON_NAME] | August | Batch 2" at bounding box center [739, 135] width 208 height 22
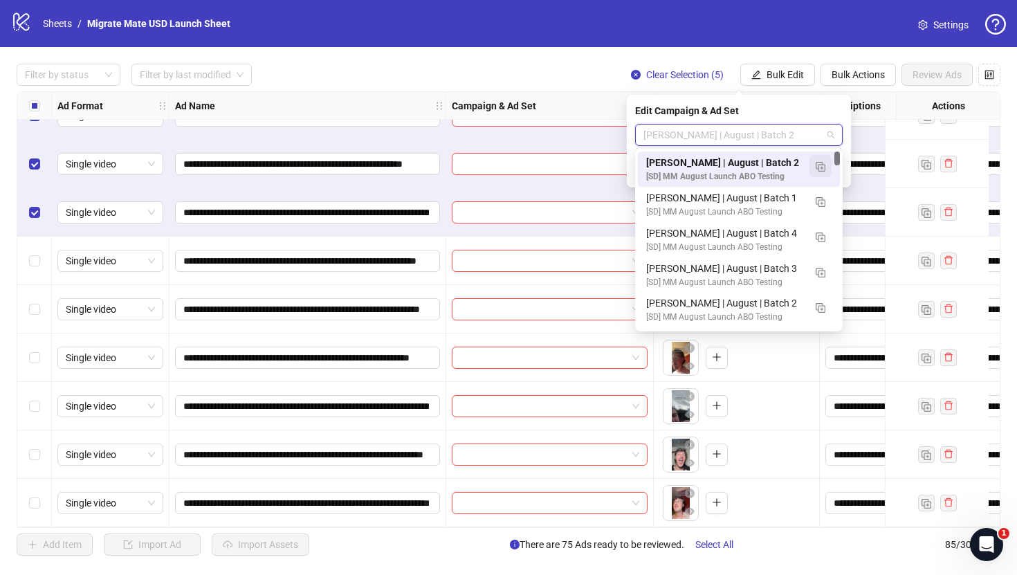
click at [820, 167] on img "button" at bounding box center [821, 167] width 10 height 10
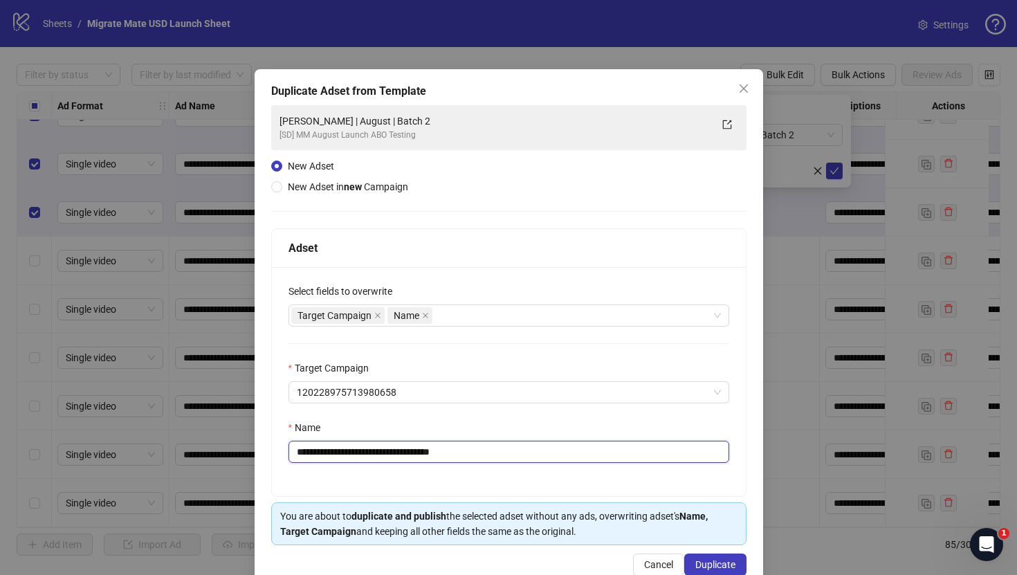
drag, startPoint x: 420, startPoint y: 454, endPoint x: 674, endPoint y: 459, distance: 253.9
click at [672, 459] on input "**********" at bounding box center [508, 452] width 441 height 22
type input "**********"
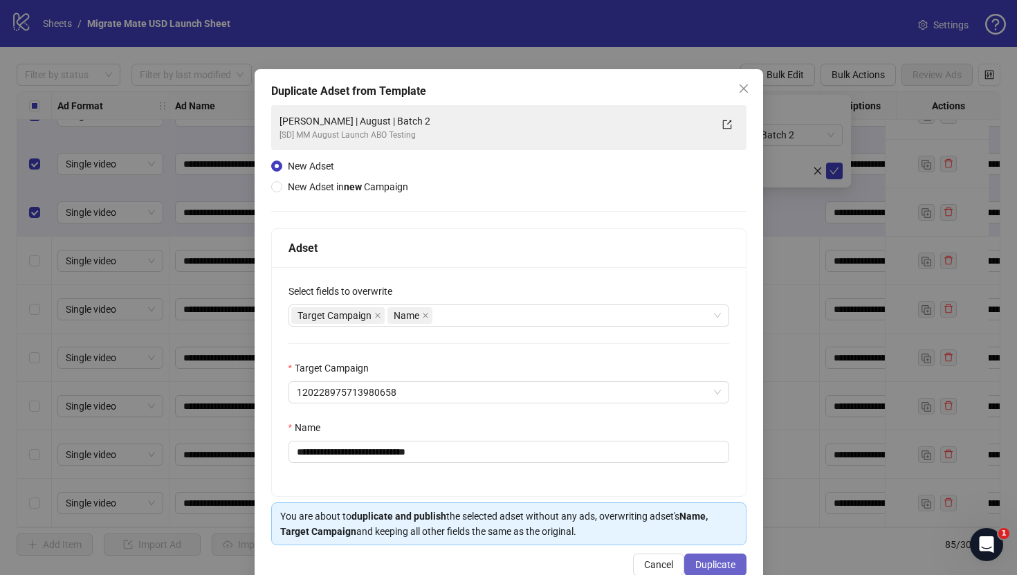
click at [709, 569] on span "Duplicate" at bounding box center [715, 564] width 40 height 11
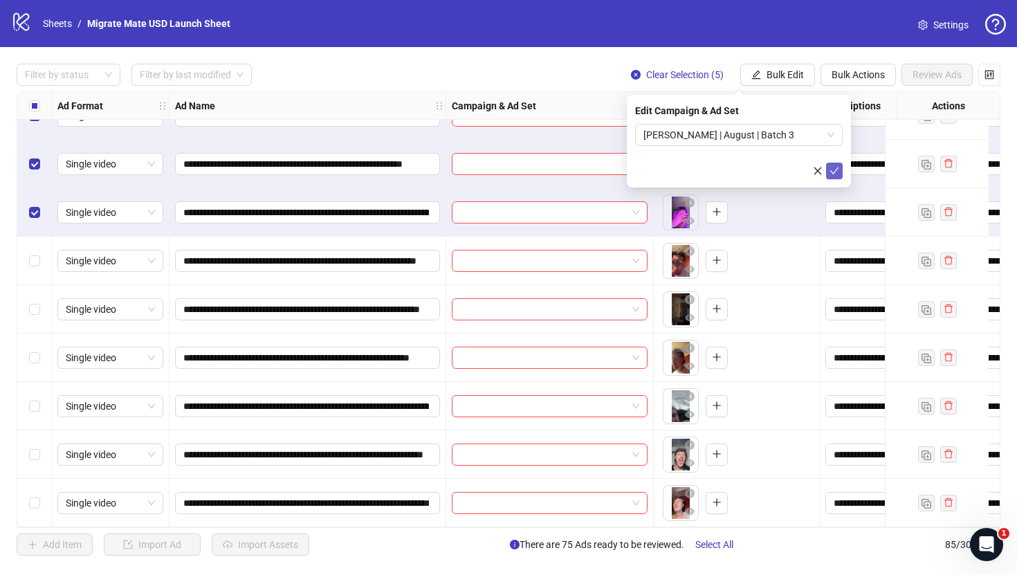
click at [838, 168] on icon "check" at bounding box center [834, 171] width 10 height 10
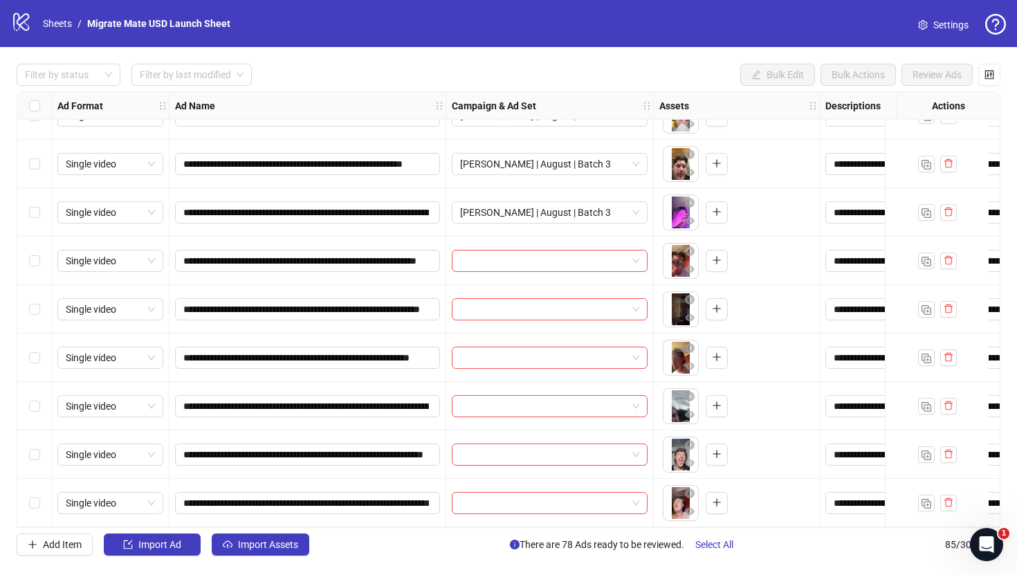
click at [25, 254] on div "Select row 80" at bounding box center [34, 261] width 35 height 48
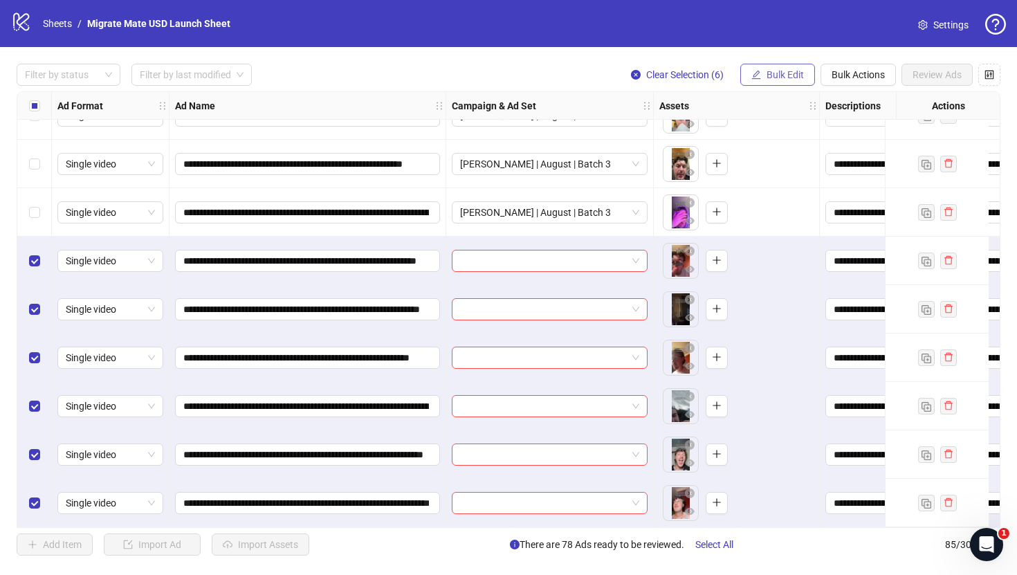
click at [791, 71] on span "Bulk Edit" at bounding box center [784, 74] width 37 height 11
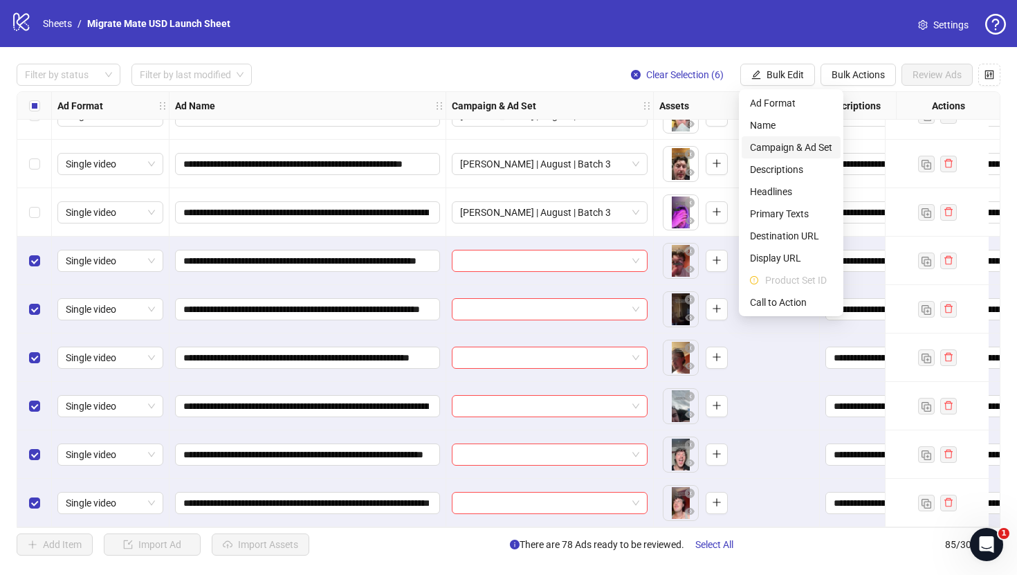
click at [807, 151] on span "Campaign & Ad Set" at bounding box center [791, 147] width 82 height 15
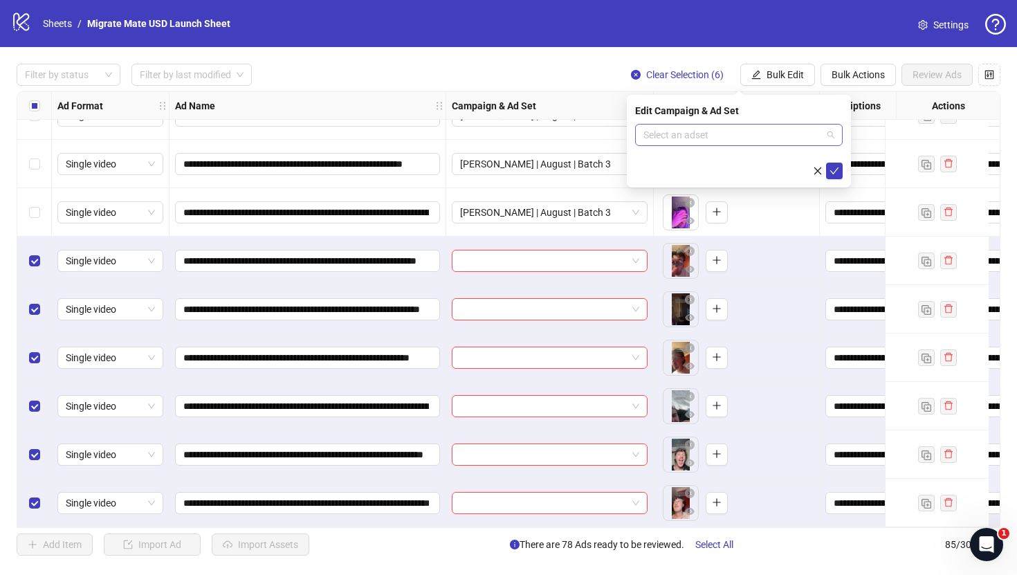
click at [834, 136] on span at bounding box center [738, 135] width 191 height 21
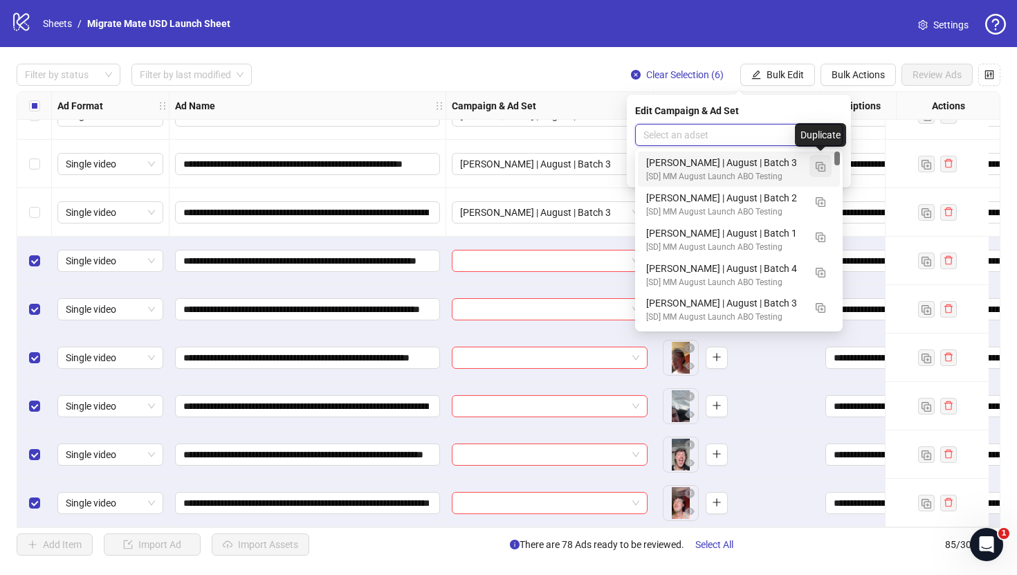
click at [820, 164] on img "button" at bounding box center [821, 167] width 10 height 10
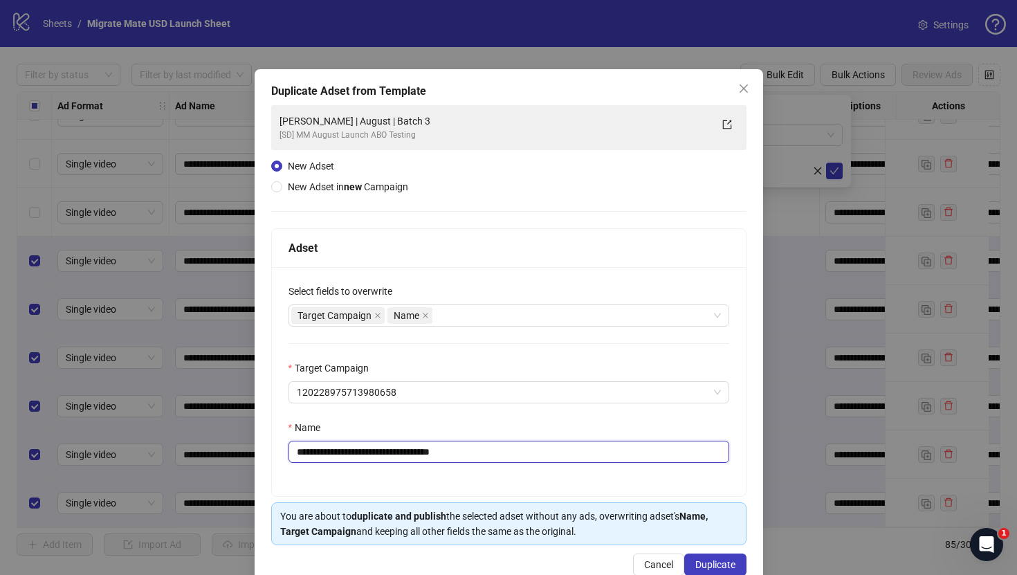
drag, startPoint x: 423, startPoint y: 450, endPoint x: 503, endPoint y: 454, distance: 80.4
click at [503, 454] on input "**********" at bounding box center [508, 452] width 441 height 22
type input "**********"
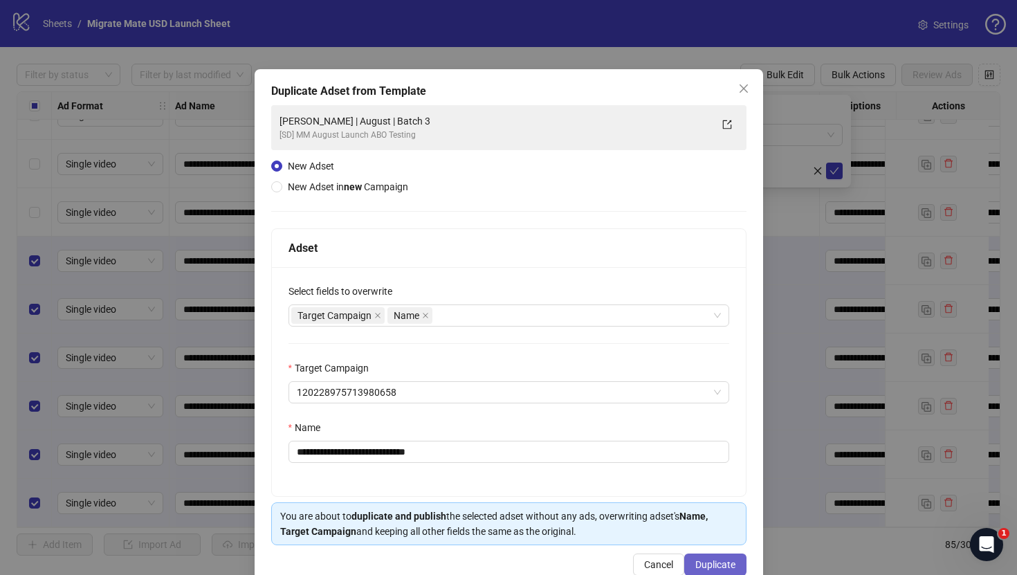
click at [708, 563] on span "Duplicate" at bounding box center [715, 564] width 40 height 11
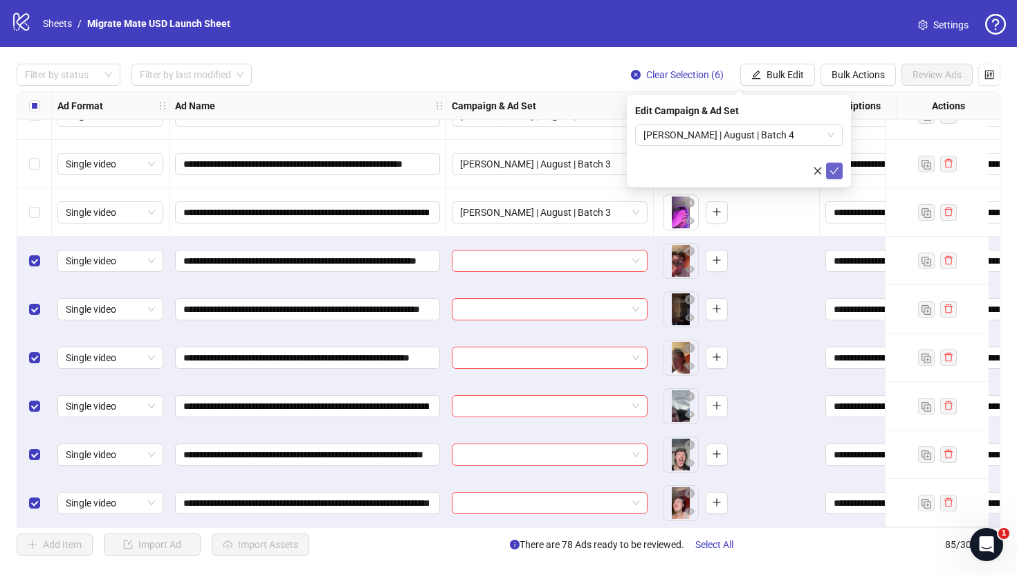
click at [836, 168] on icon "check" at bounding box center [834, 170] width 9 height 7
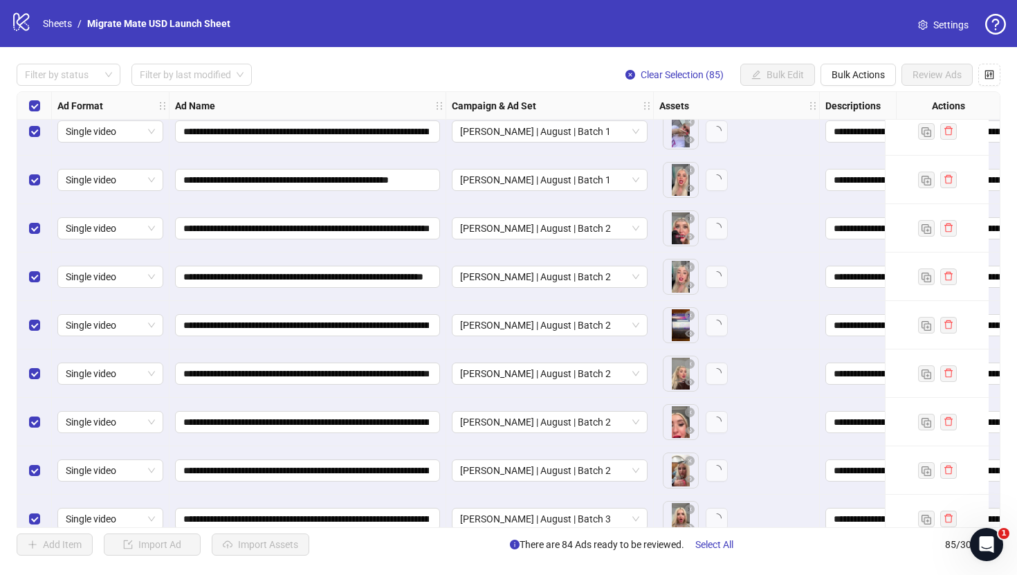
scroll to position [0, 0]
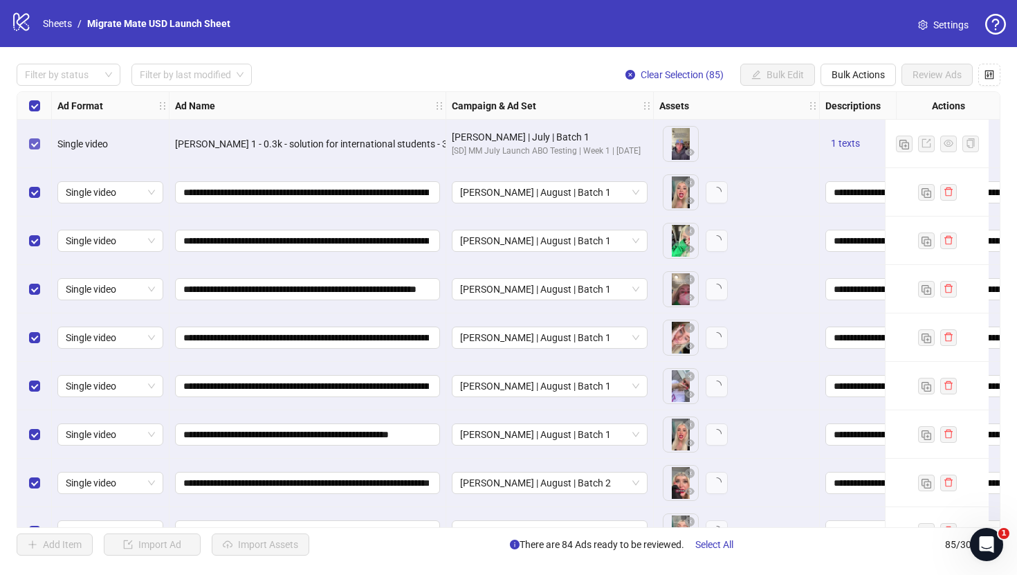
click at [35, 149] on label "Select row 1" at bounding box center [34, 143] width 11 height 15
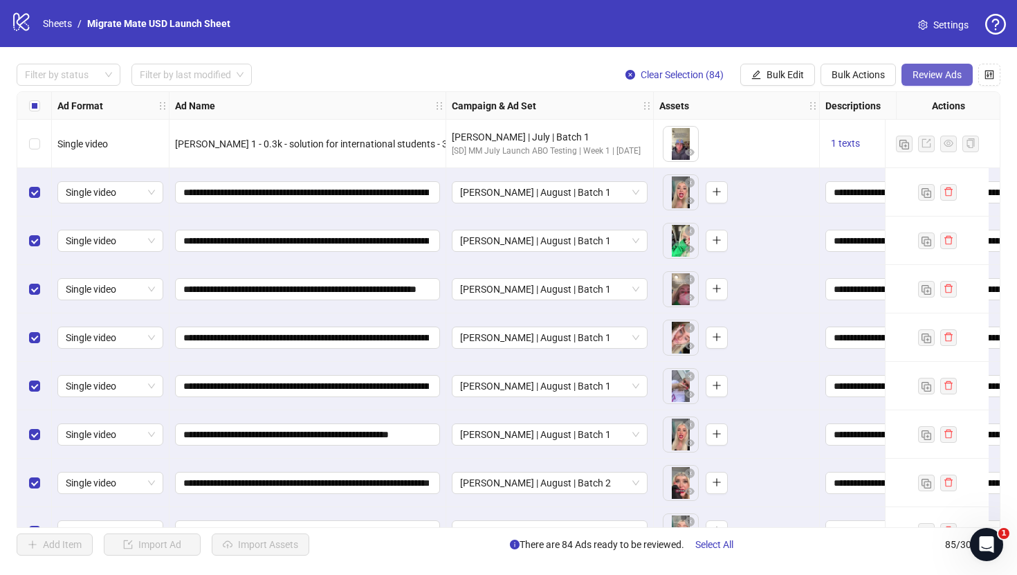
click at [935, 64] on button "Review Ads" at bounding box center [936, 75] width 71 height 22
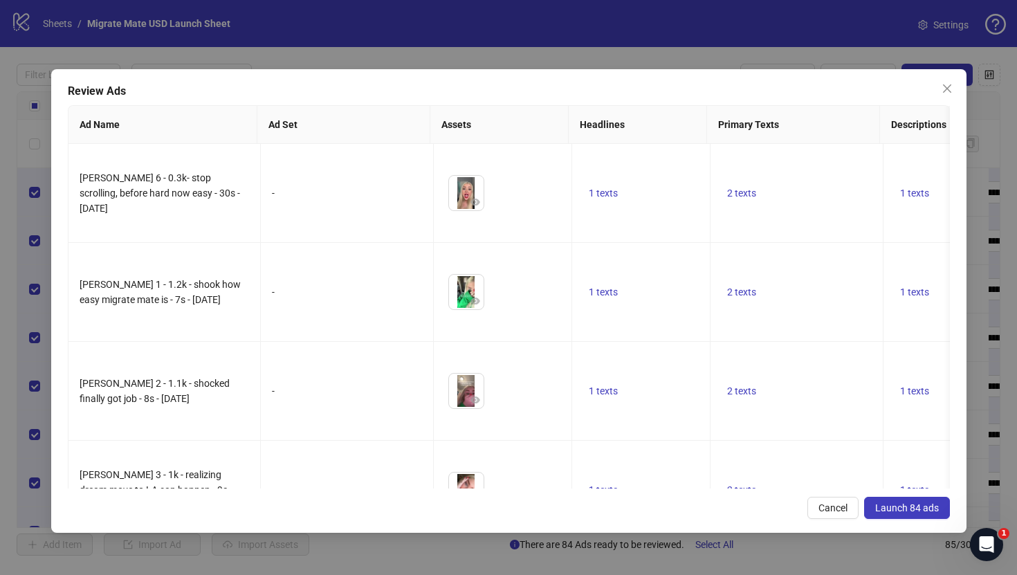
click at [902, 520] on div "Review Ads Ad Name Ad Set Assets Headlines Primary Texts Descriptions Destinati…" at bounding box center [508, 300] width 915 height 463
click at [897, 502] on span "Launch 84 ads" at bounding box center [907, 507] width 64 height 11
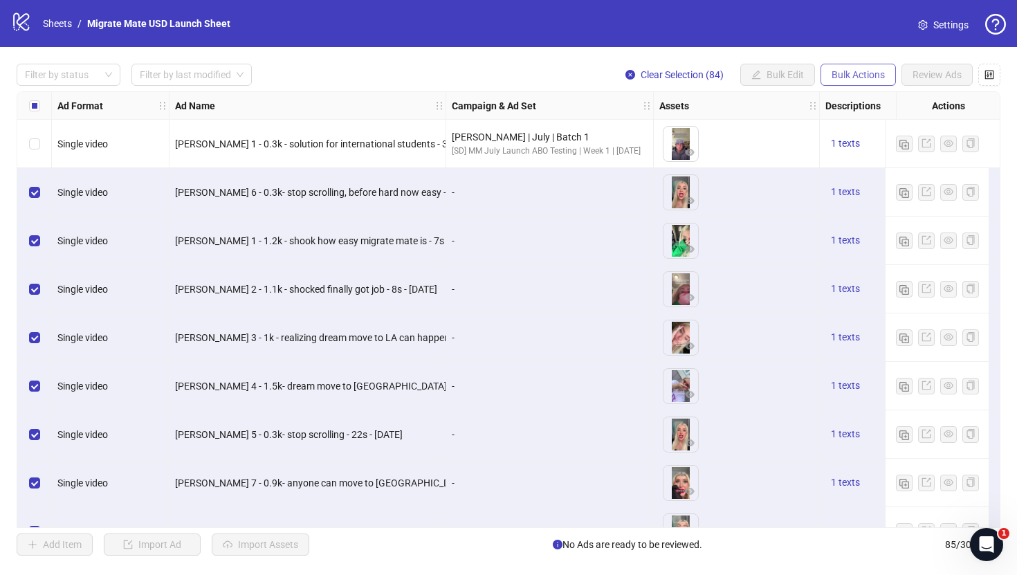
click at [883, 77] on span "Bulk Actions" at bounding box center [858, 74] width 53 height 11
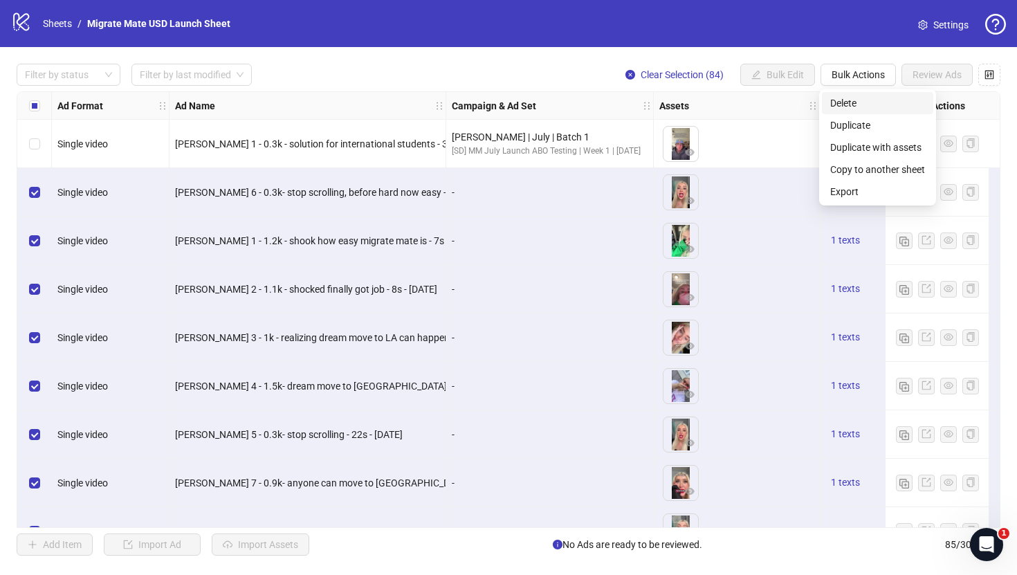
click at [860, 107] on span "Delete" at bounding box center [877, 102] width 95 height 15
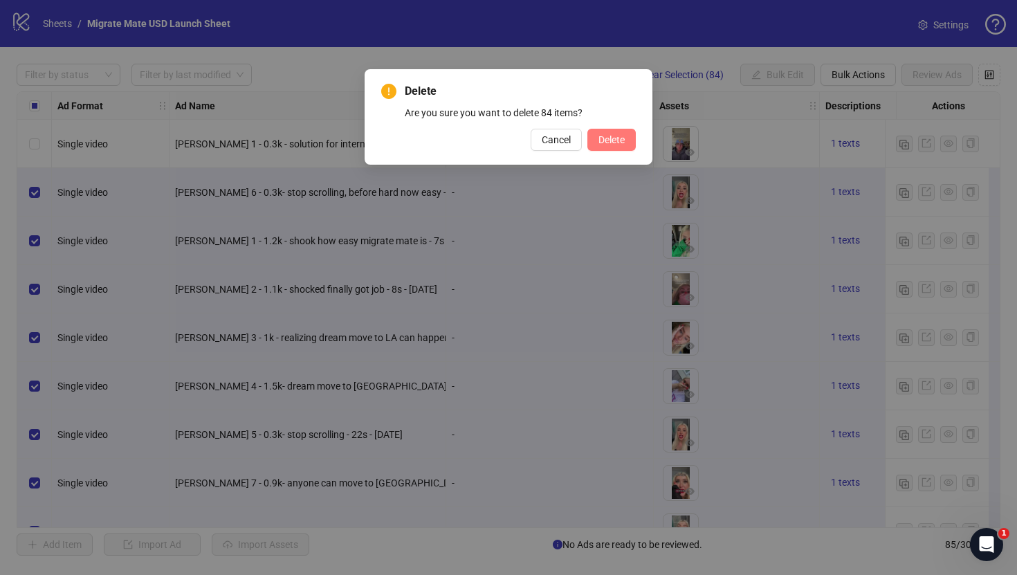
click at [623, 143] on span "Delete" at bounding box center [611, 139] width 26 height 11
click at [594, 27] on div "Delete Are you sure you want to delete 84 items? Cancel Delete" at bounding box center [508, 287] width 1017 height 575
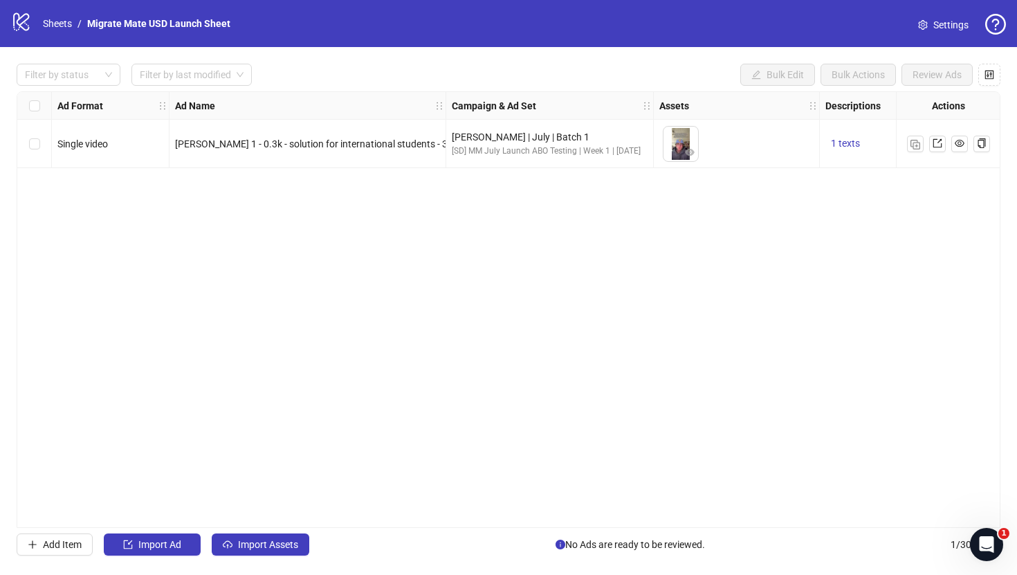
click at [243, 264] on div "Ad Format Ad Name Campaign & Ad Set Assets Descriptions Headlines Primary Texts…" at bounding box center [509, 309] width 984 height 437
click at [284, 543] on span "Import Assets" at bounding box center [268, 544] width 60 height 11
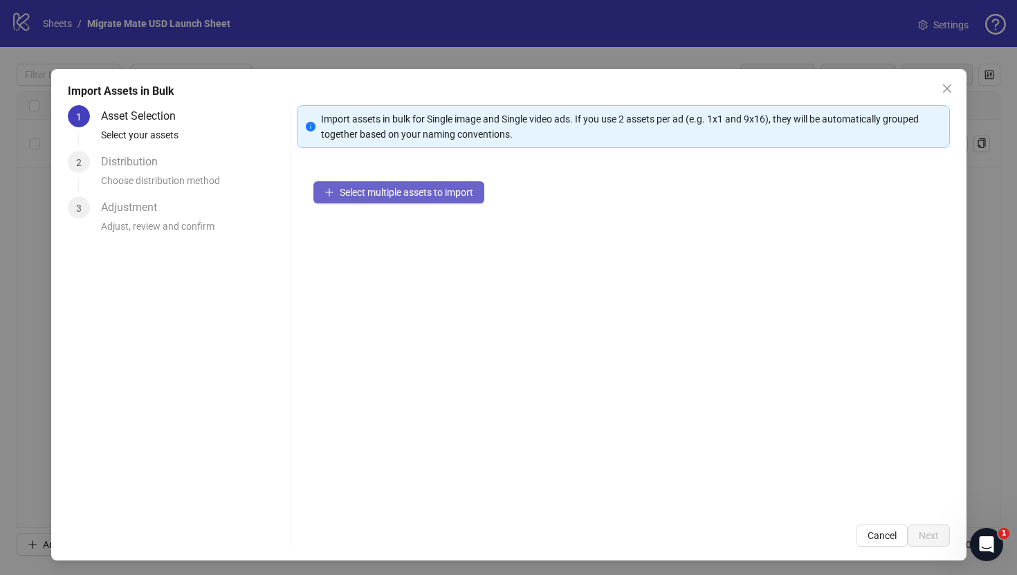
click at [342, 198] on button "Select multiple assets to import" at bounding box center [398, 192] width 171 height 22
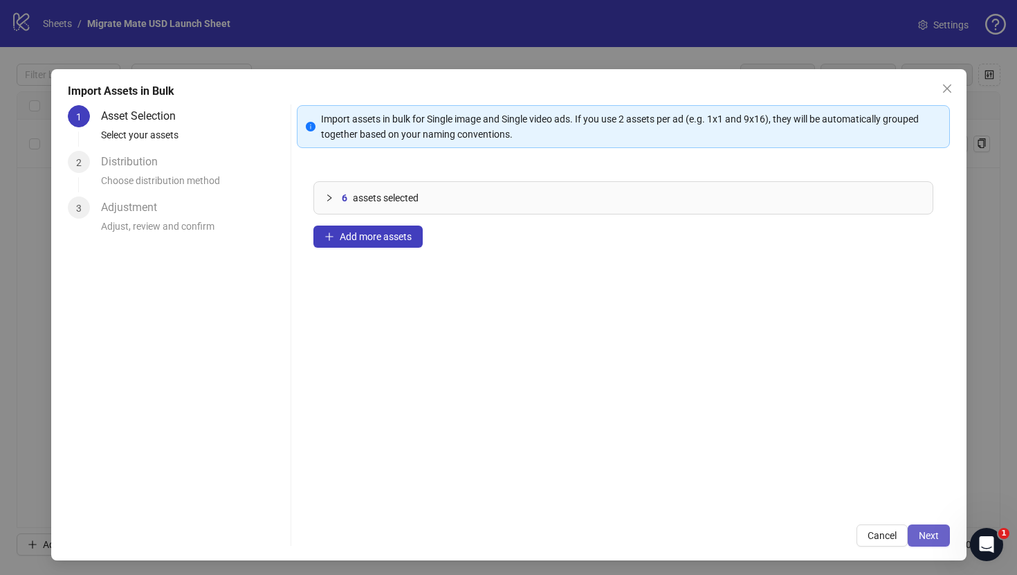
click at [939, 539] on button "Next" at bounding box center [929, 535] width 42 height 22
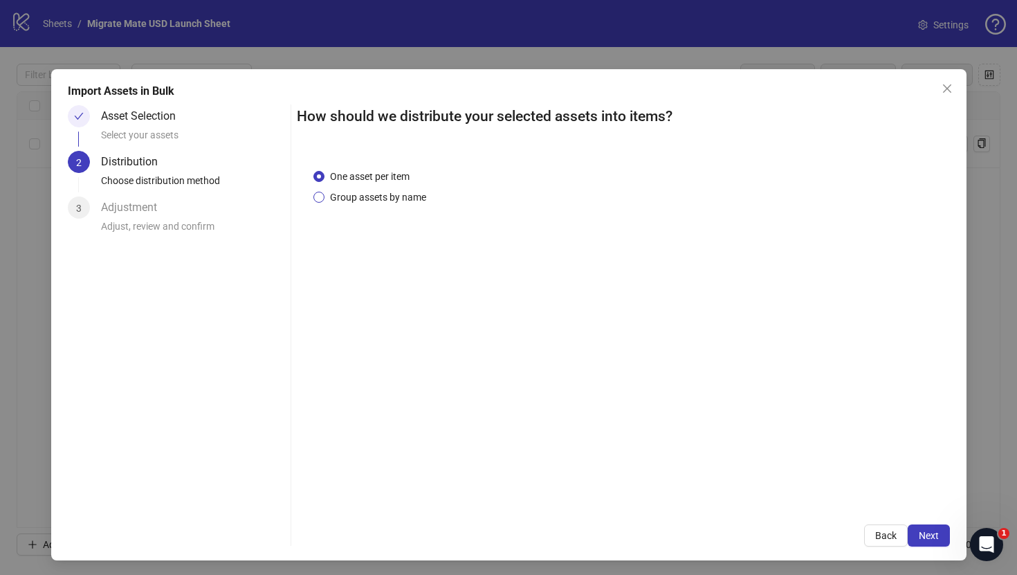
click at [398, 203] on span "Group assets by name" at bounding box center [377, 197] width 107 height 15
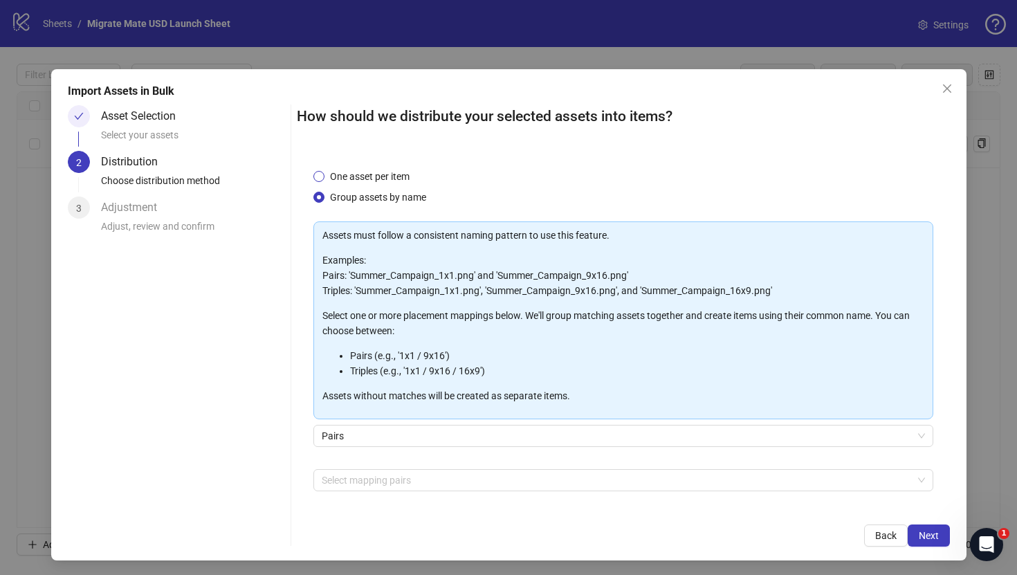
click at [382, 173] on span "One asset per item" at bounding box center [369, 176] width 91 height 15
